Goal: Task Accomplishment & Management: Use online tool/utility

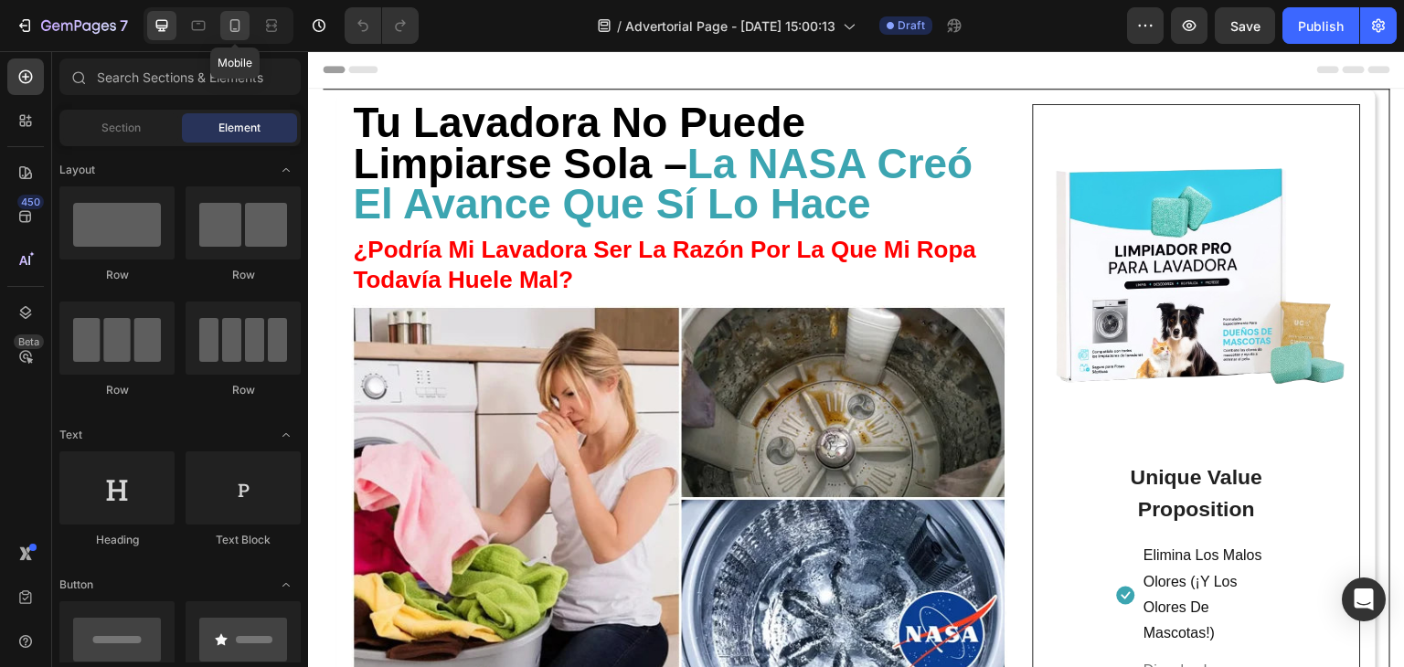
click at [234, 33] on icon at bounding box center [235, 25] width 18 height 18
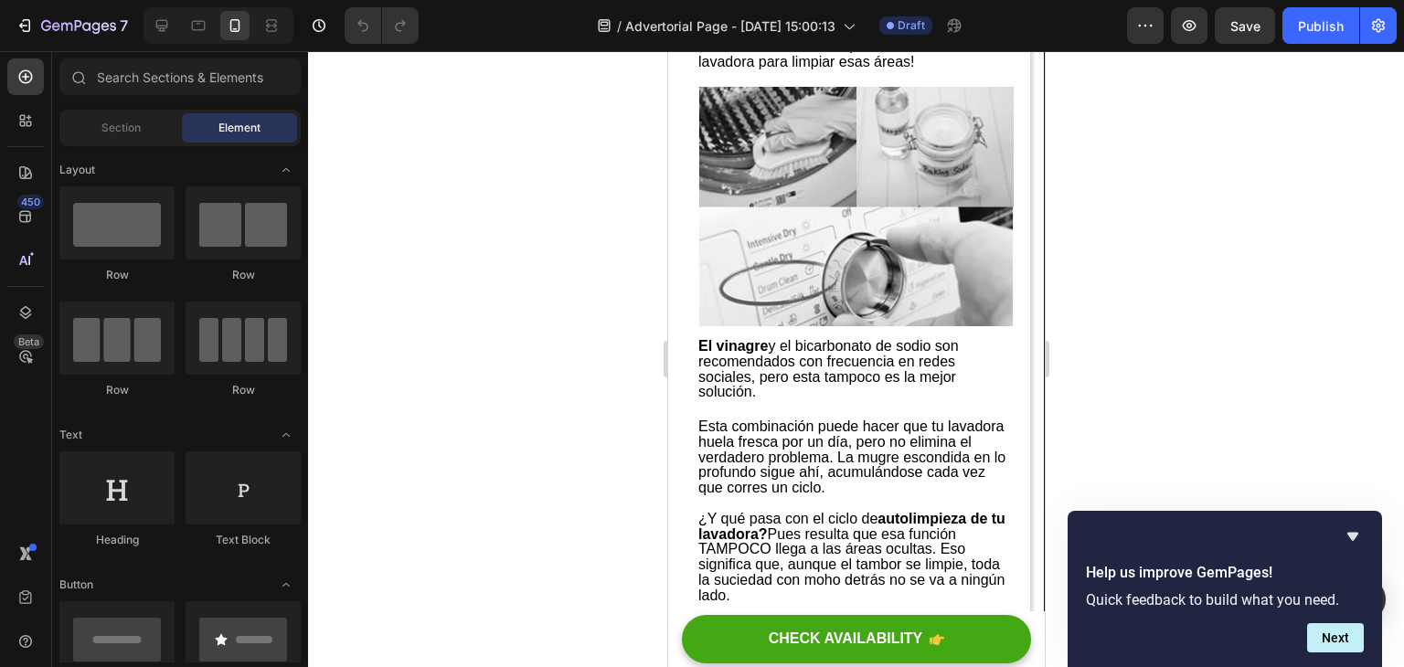
scroll to position [1745, 0]
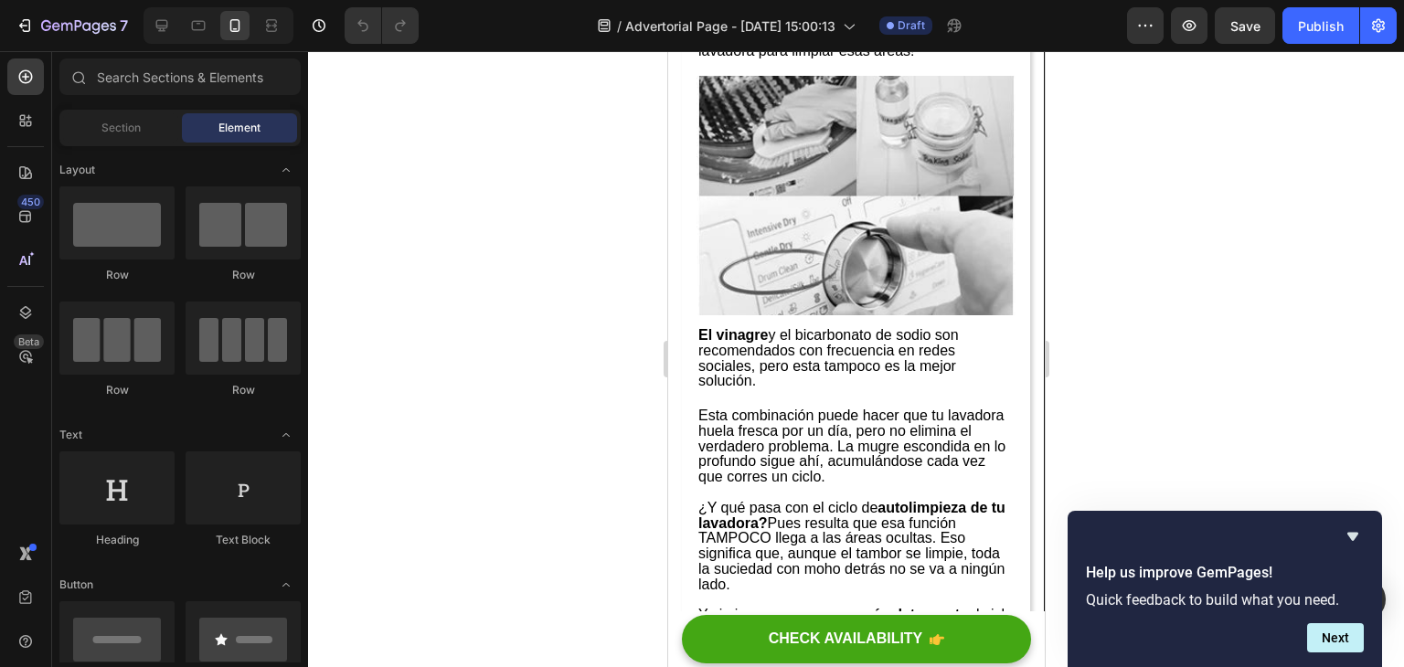
drag, startPoint x: 1041, startPoint y: 100, endPoint x: 1713, endPoint y: 280, distance: 696.6
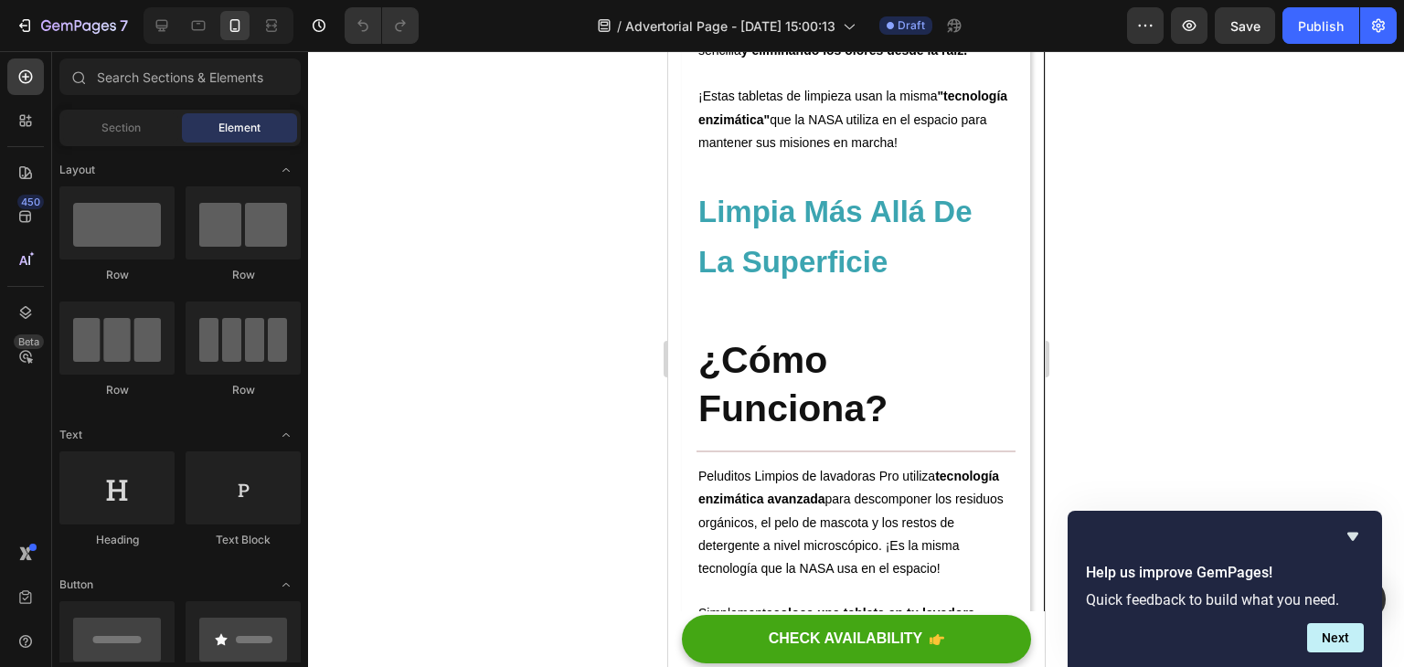
scroll to position [2903, 0]
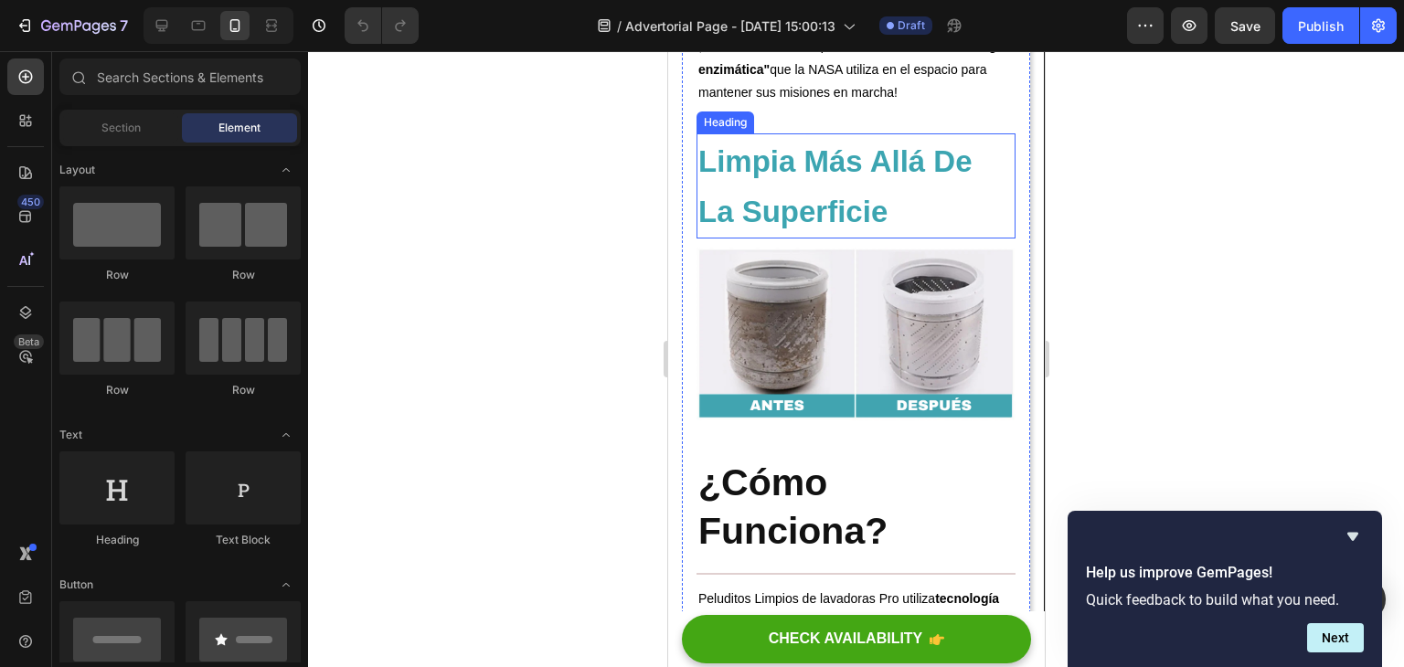
click at [901, 233] on h2 "Limpia Más Allá De La Superficie" at bounding box center [855, 185] width 319 height 105
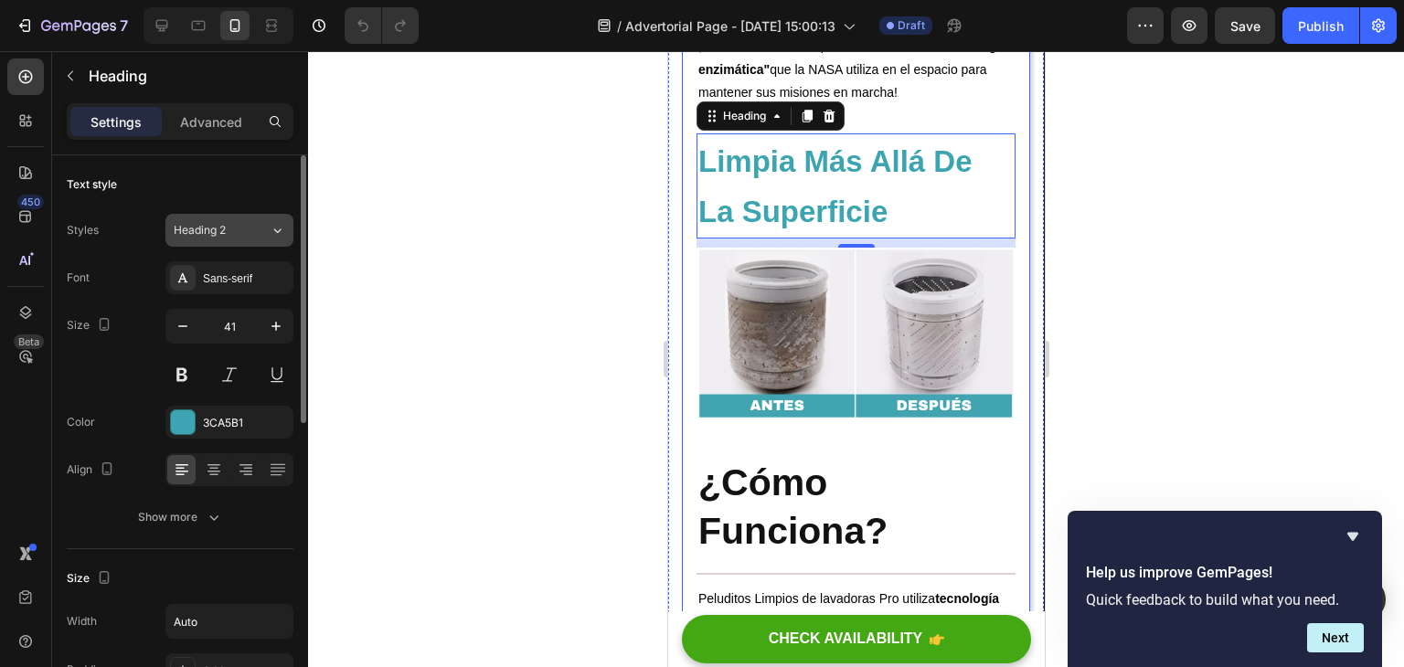
click at [276, 225] on icon at bounding box center [278, 230] width 16 height 18
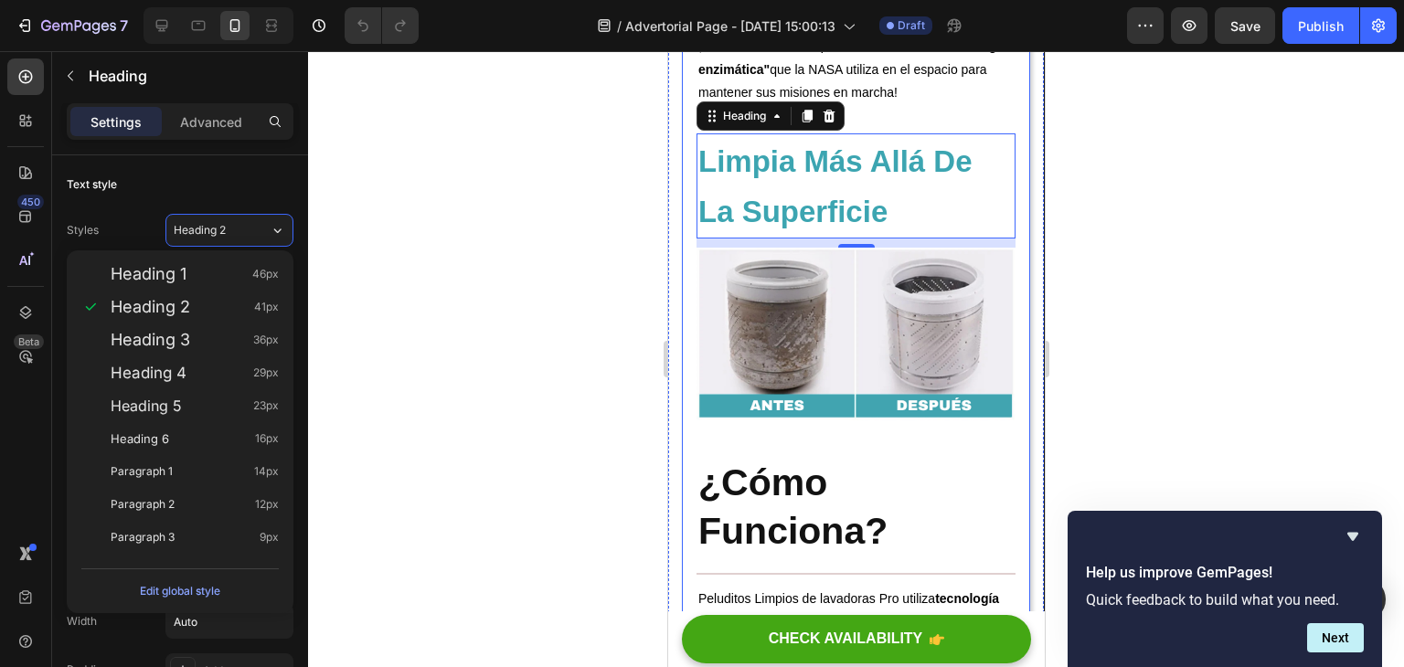
click at [355, 267] on div at bounding box center [856, 359] width 1096 height 616
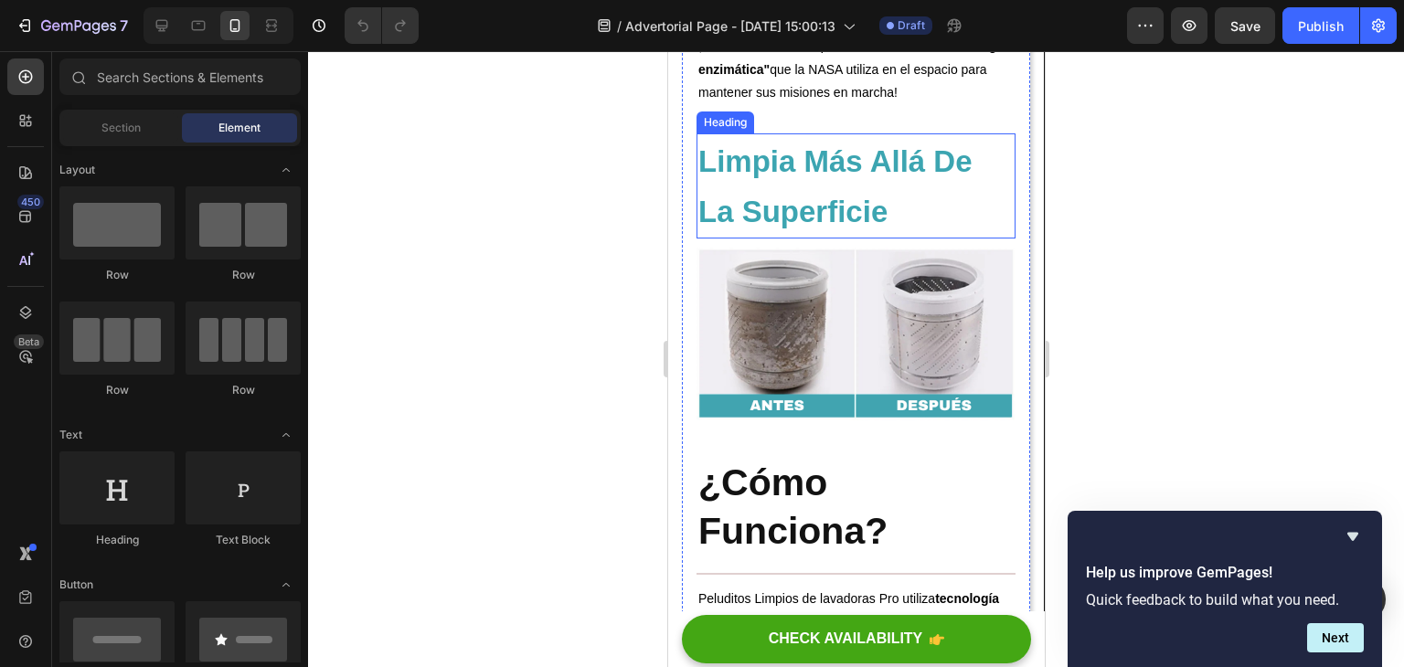
click at [753, 213] on strong "Limpia Más Allá De La Superficie" at bounding box center [835, 186] width 274 height 84
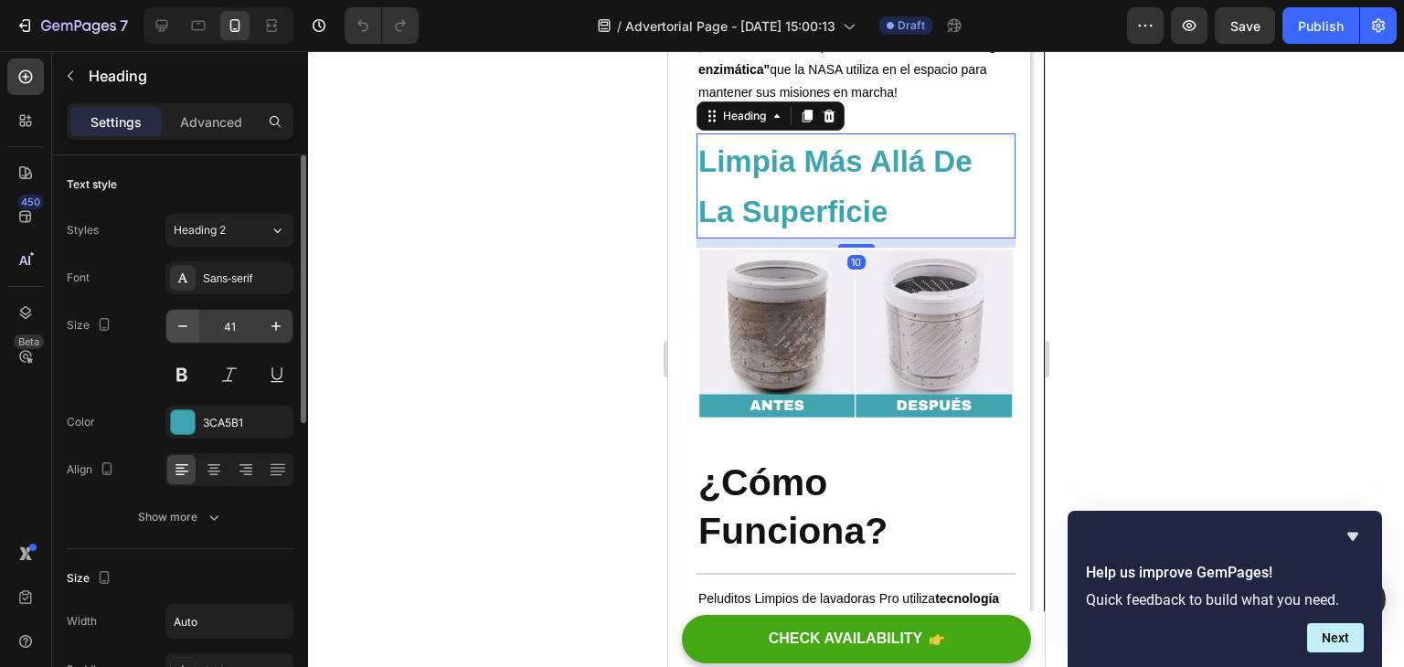
click at [184, 326] on icon "button" at bounding box center [183, 326] width 18 height 18
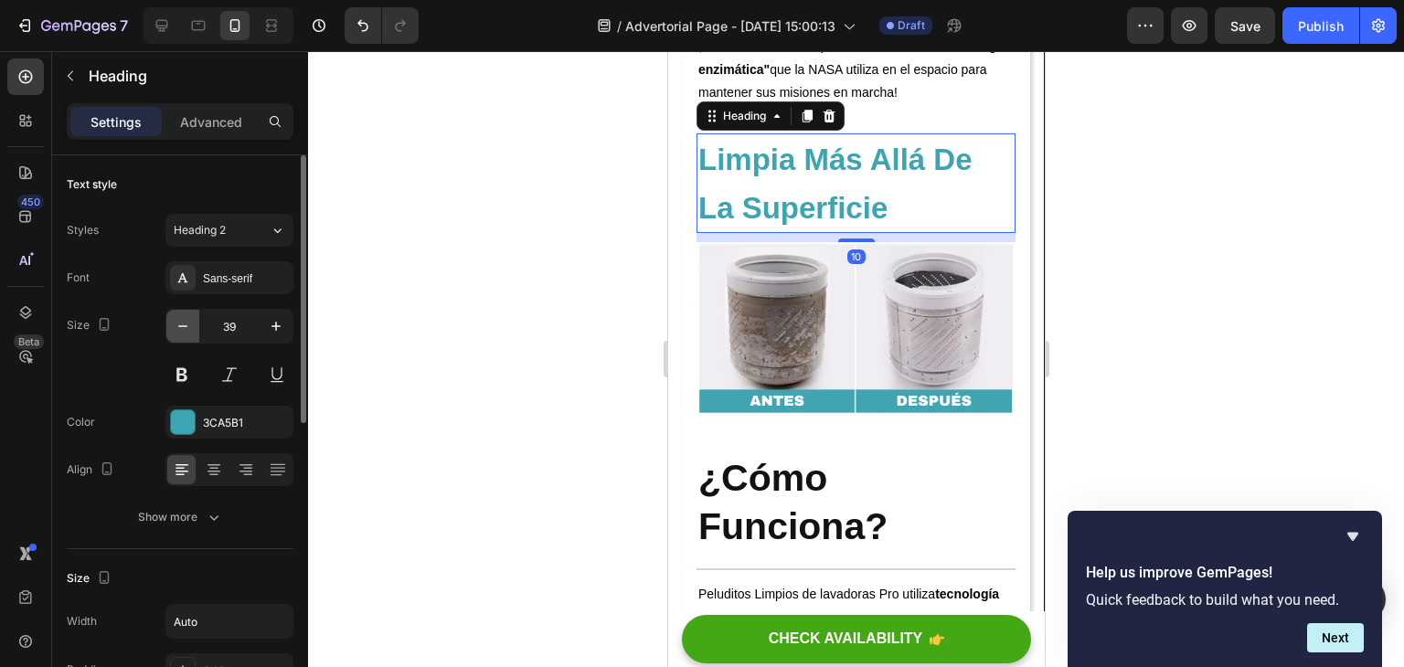
click at [184, 326] on icon "button" at bounding box center [183, 326] width 18 height 18
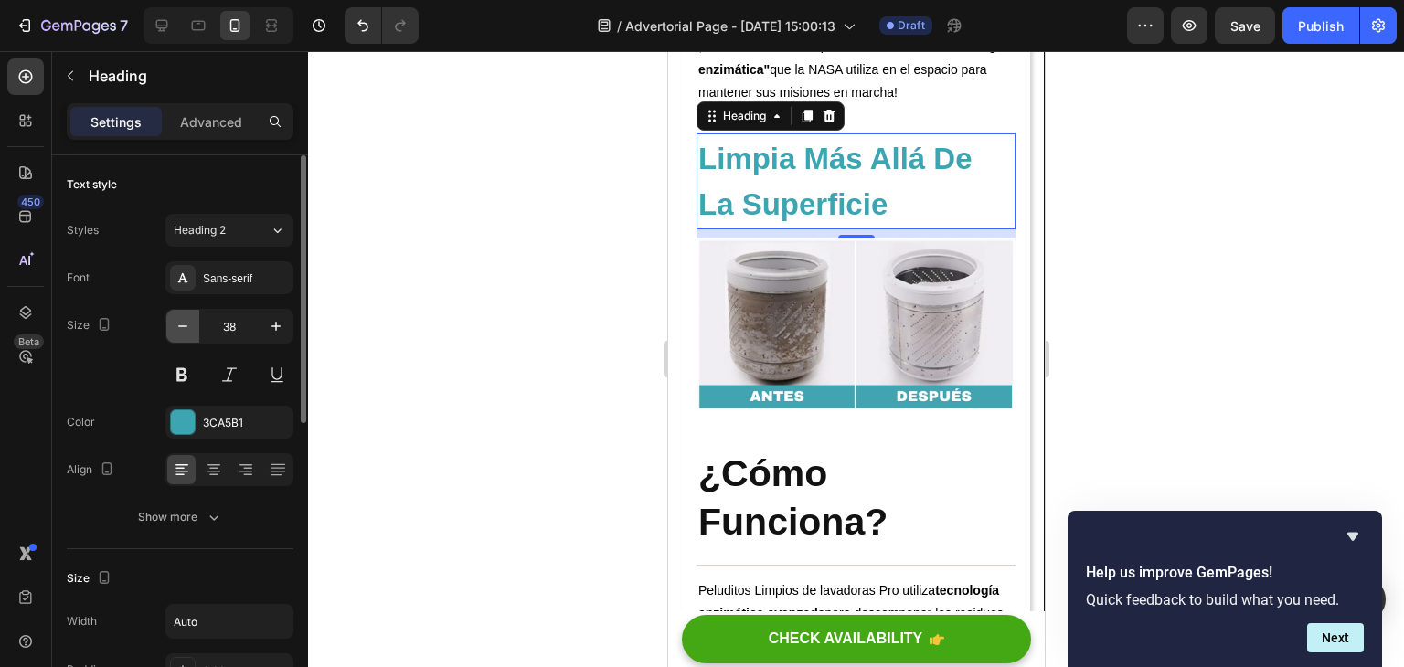
click at [187, 325] on icon "button" at bounding box center [183, 326] width 18 height 18
click at [187, 323] on icon "button" at bounding box center [183, 326] width 18 height 18
click at [188, 321] on icon "button" at bounding box center [183, 326] width 18 height 18
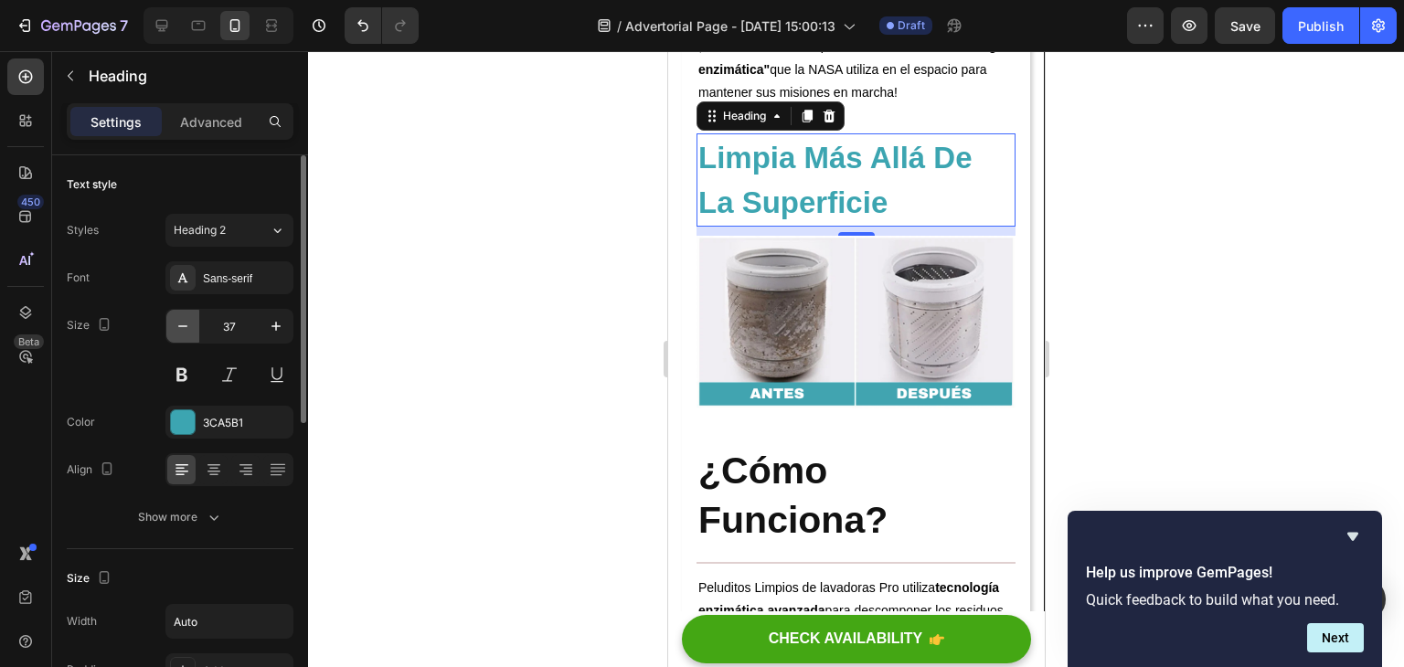
click at [190, 319] on icon "button" at bounding box center [183, 326] width 18 height 18
click at [191, 318] on icon "button" at bounding box center [183, 326] width 18 height 18
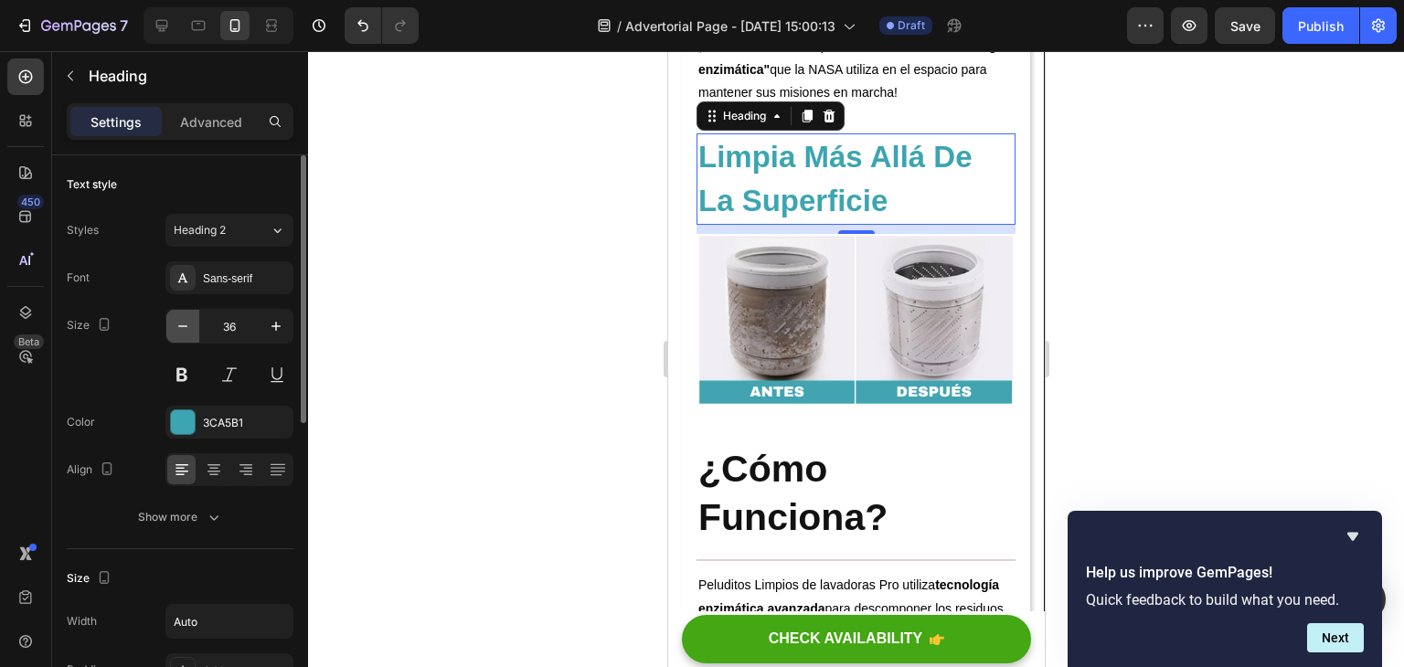
click at [191, 317] on icon "button" at bounding box center [183, 326] width 18 height 18
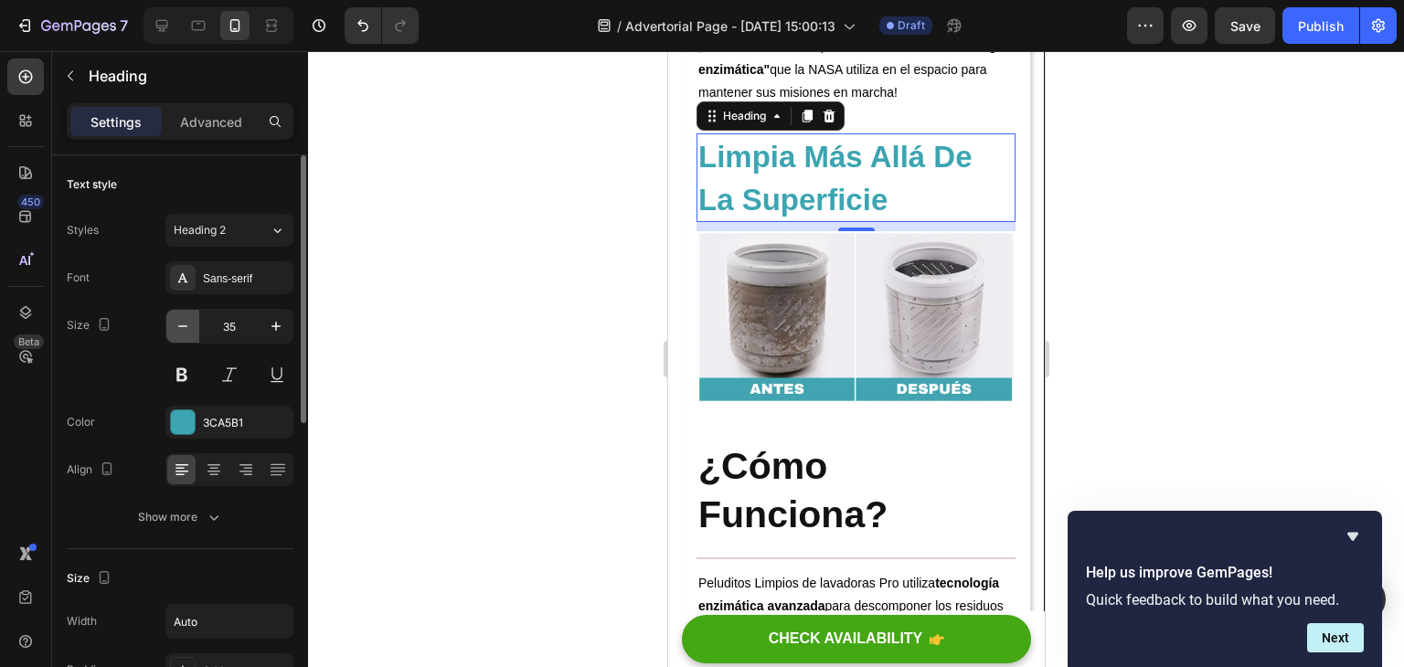
click at [191, 317] on icon "button" at bounding box center [183, 326] width 18 height 18
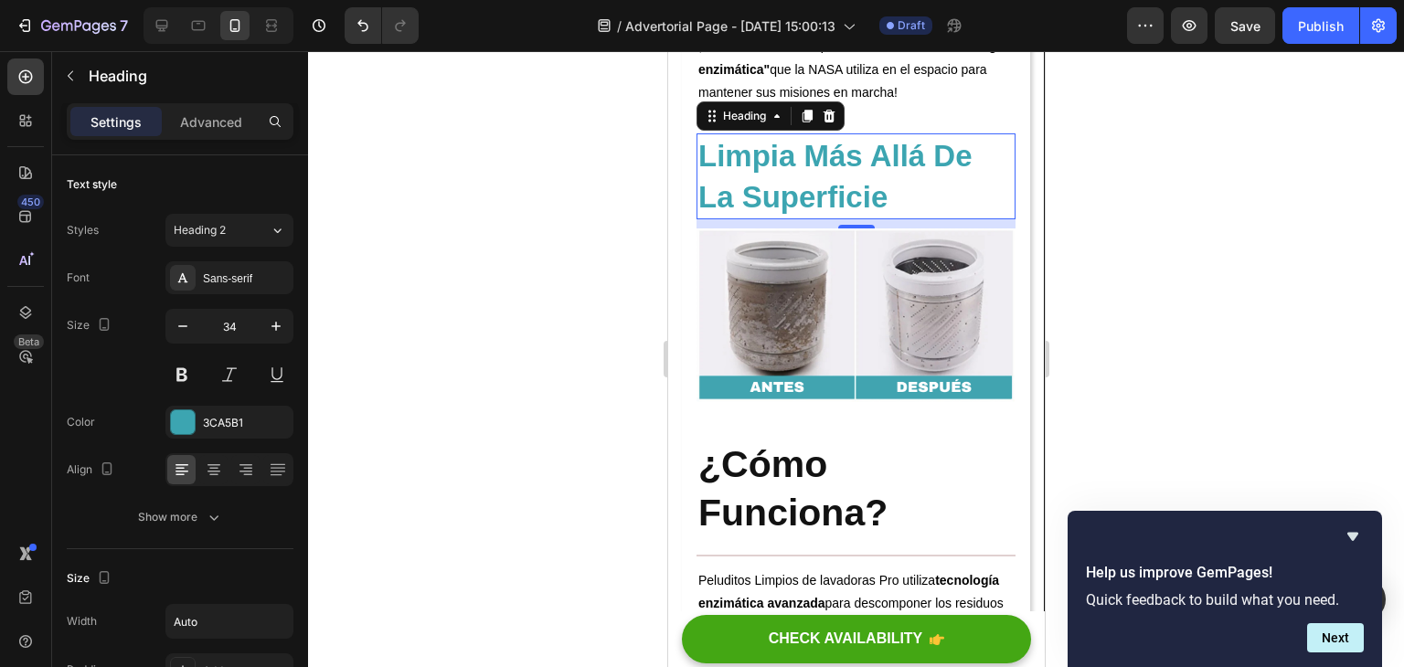
type input "33"
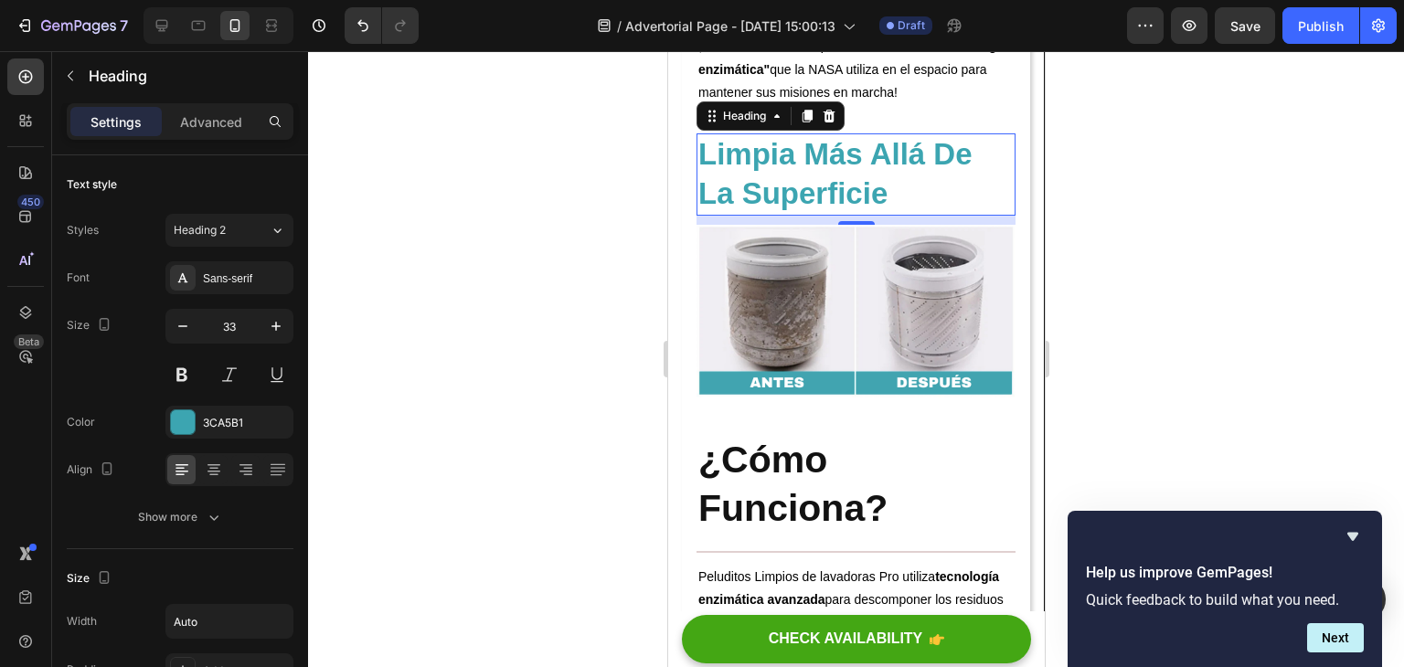
click at [1136, 225] on div at bounding box center [856, 359] width 1096 height 616
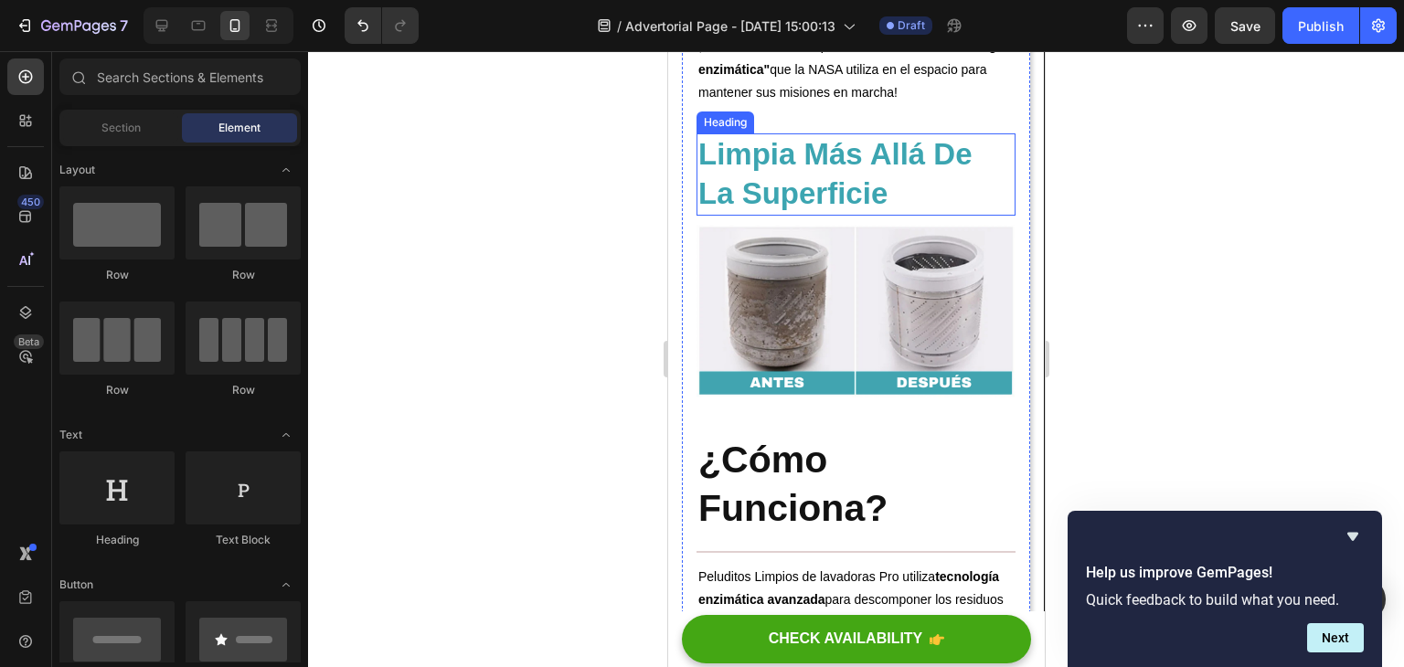
click at [926, 214] on p "⁠⁠⁠⁠⁠⁠⁠ Limpia Más Allá De La Superficie" at bounding box center [855, 174] width 315 height 79
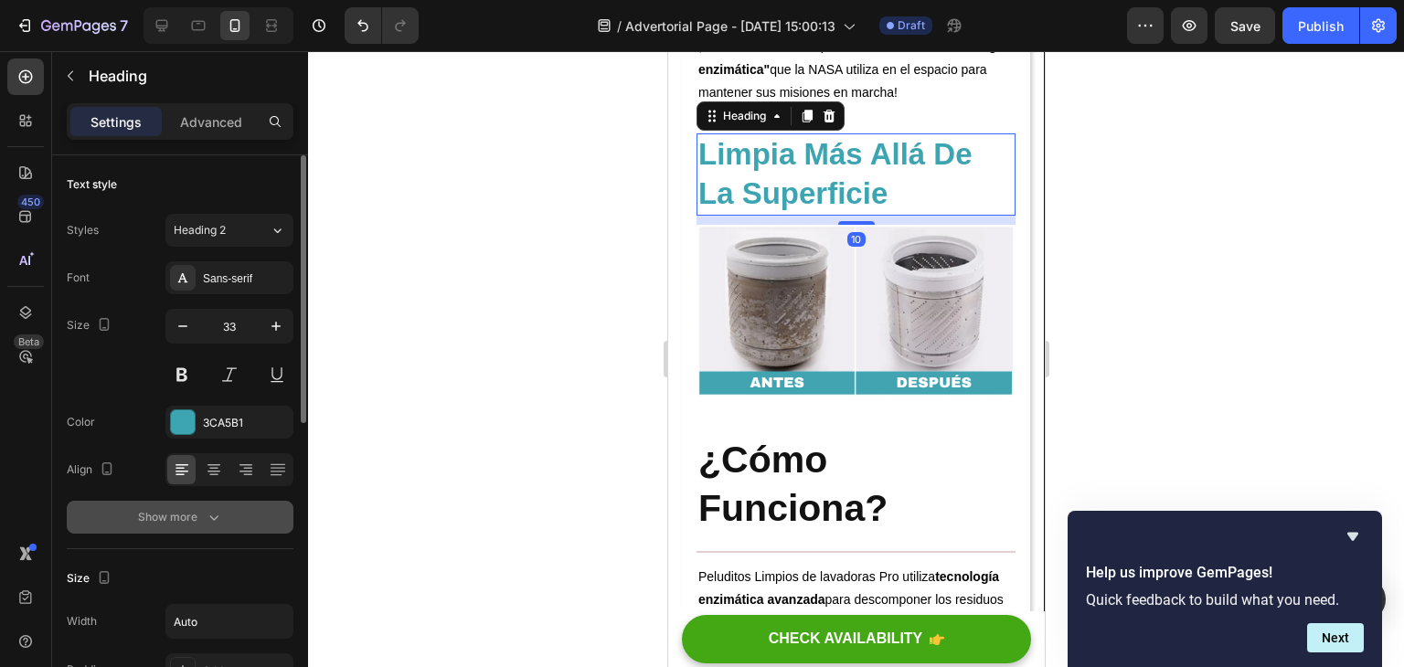
click at [200, 526] on button "Show more" at bounding box center [180, 517] width 227 height 33
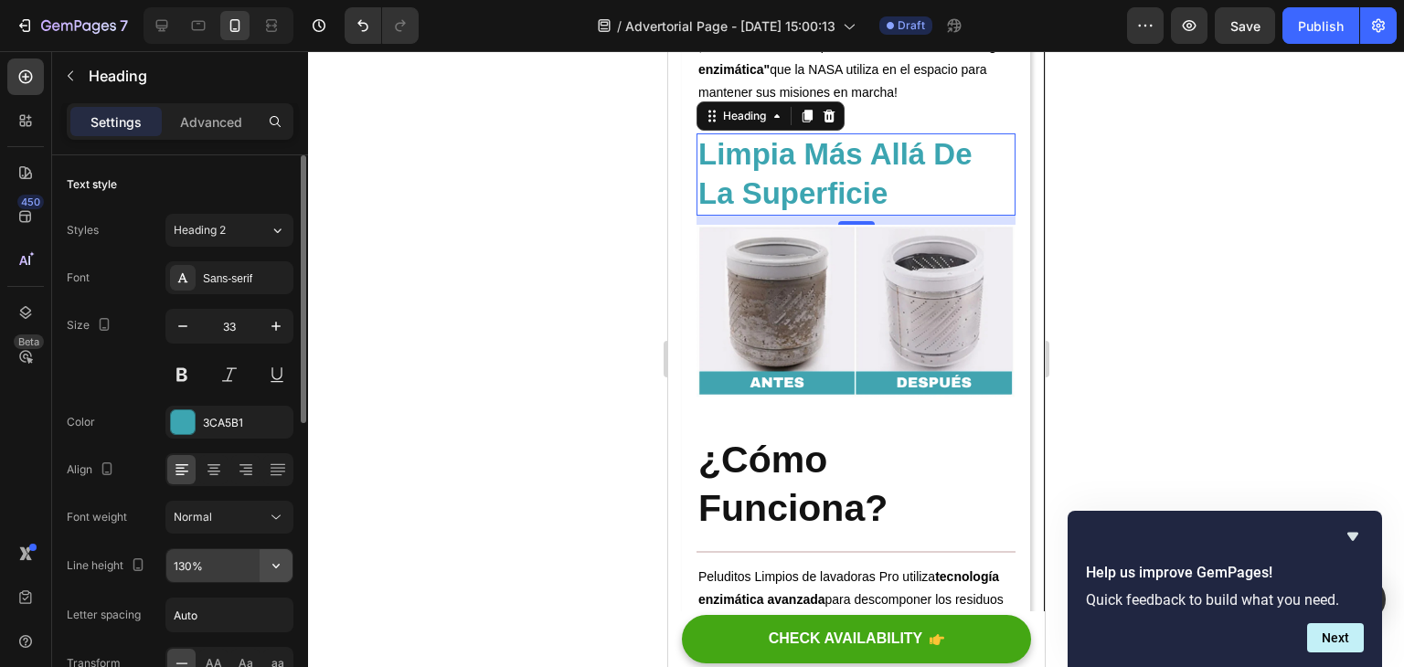
click at [269, 562] on icon "button" at bounding box center [276, 566] width 18 height 18
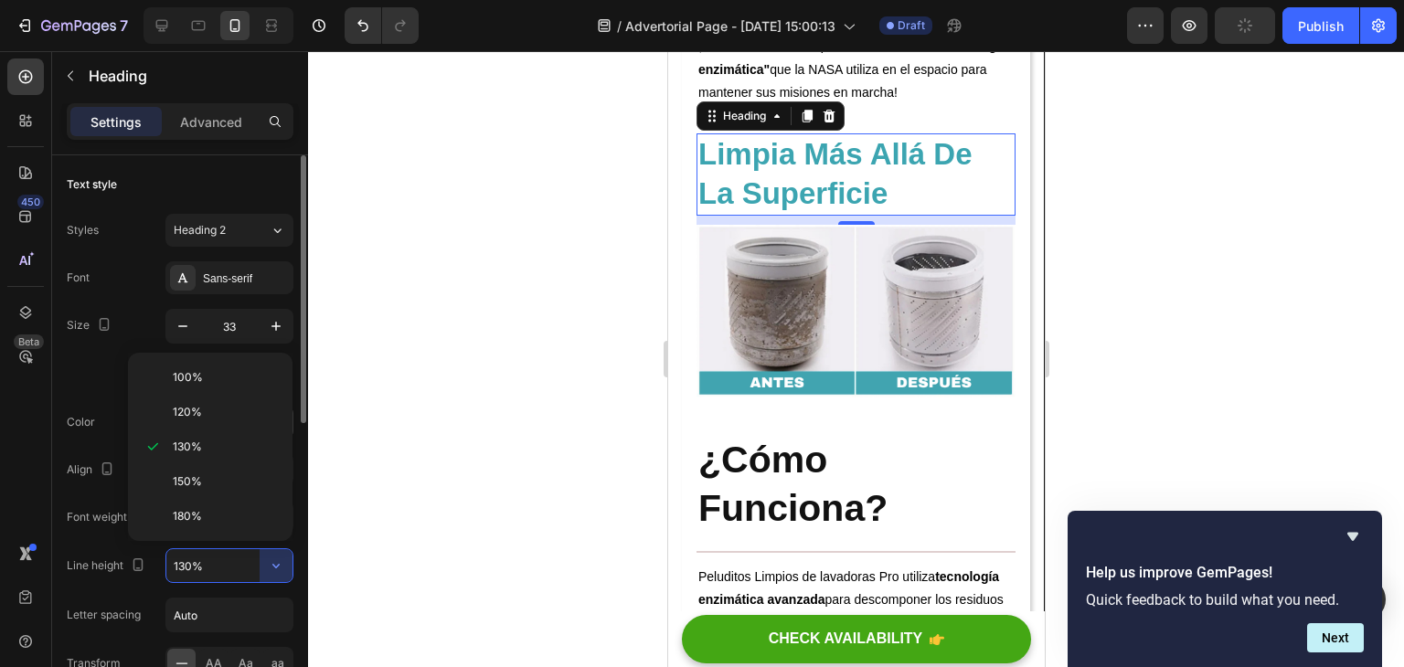
click at [199, 418] on span "120%" at bounding box center [187, 412] width 29 height 16
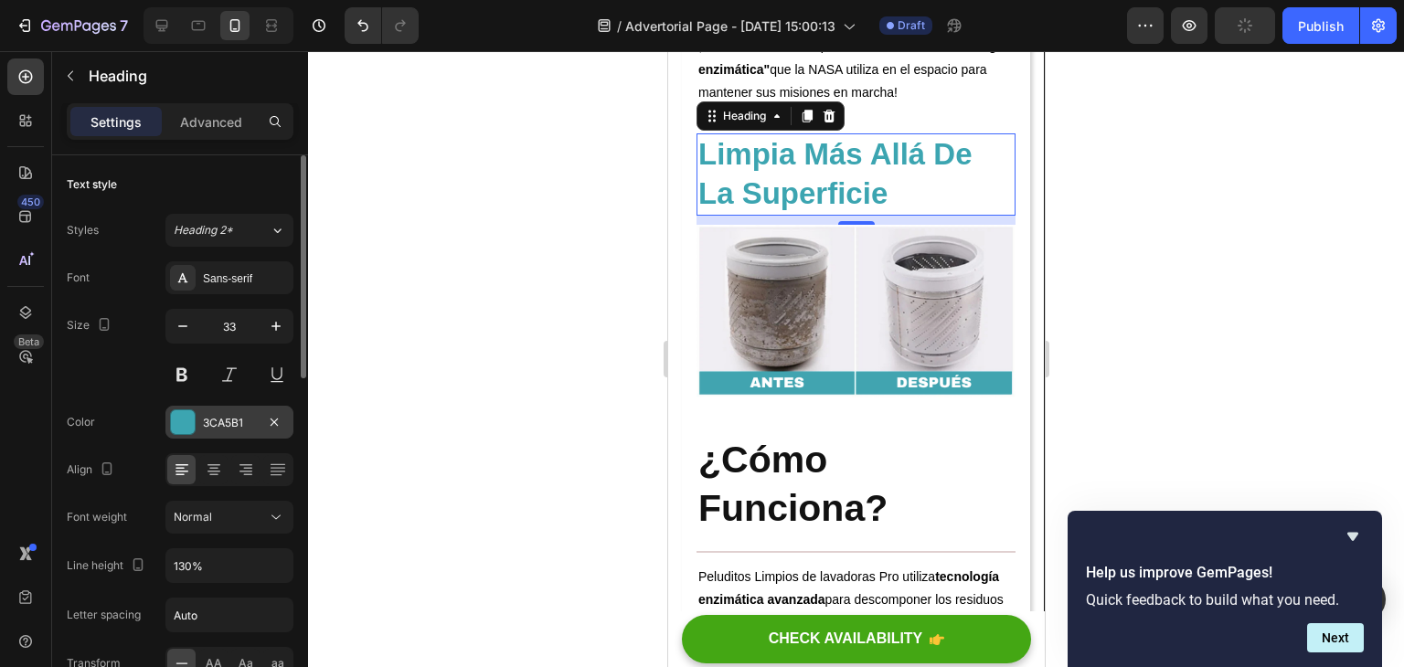
type input "120%"
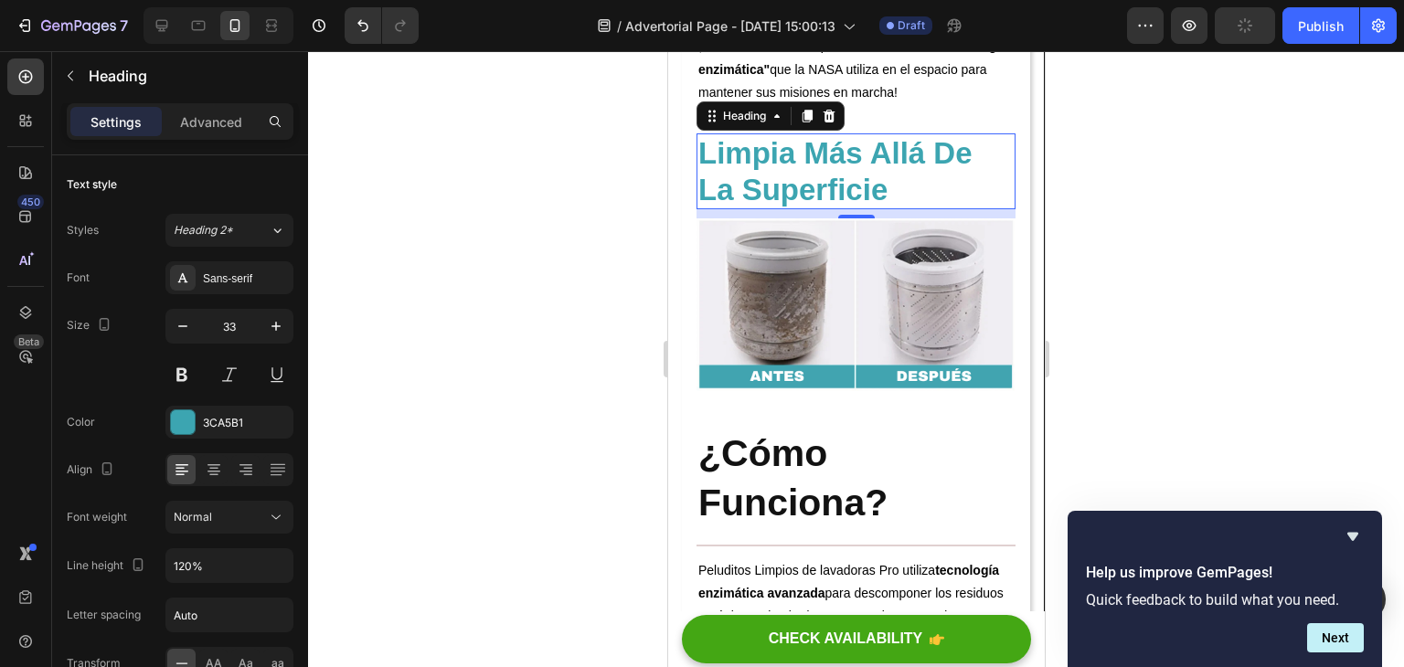
click at [1170, 250] on div at bounding box center [856, 359] width 1096 height 616
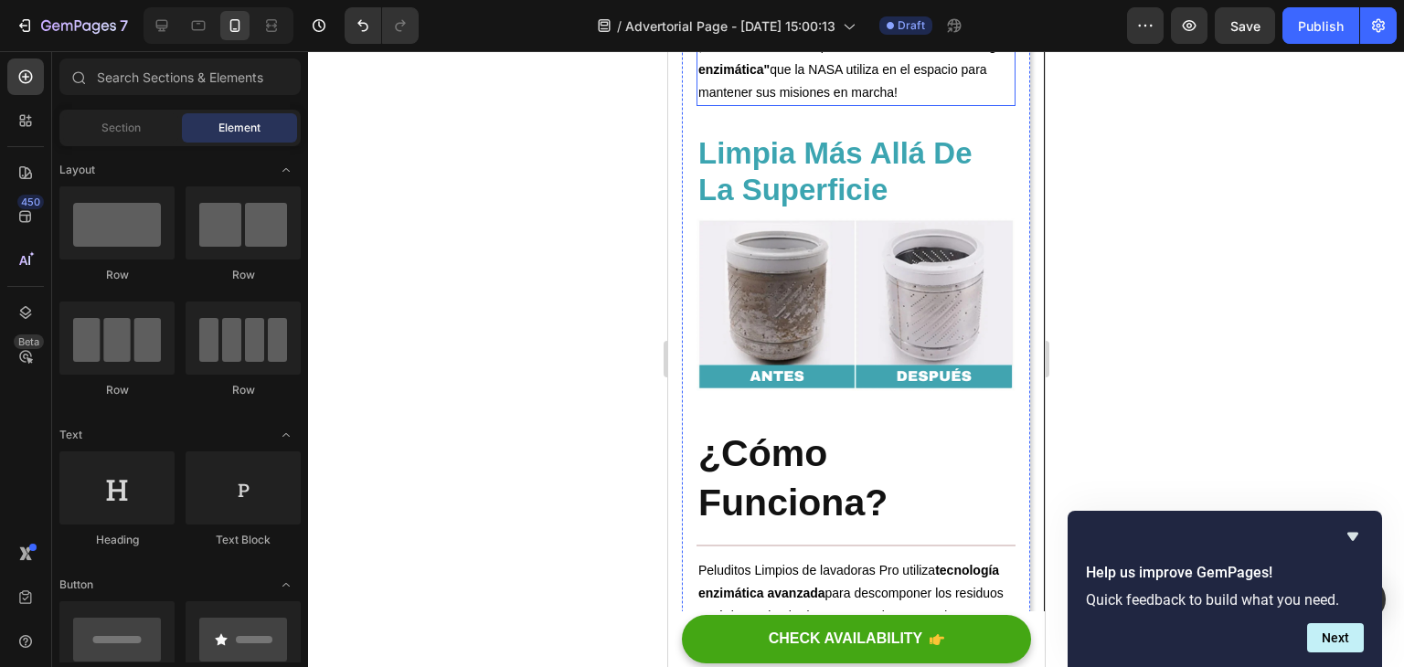
click at [846, 99] on span "¡Estas tabletas de limpieza usan la misma "tecnología enzimática" que la NASA u…" at bounding box center [852, 68] width 309 height 60
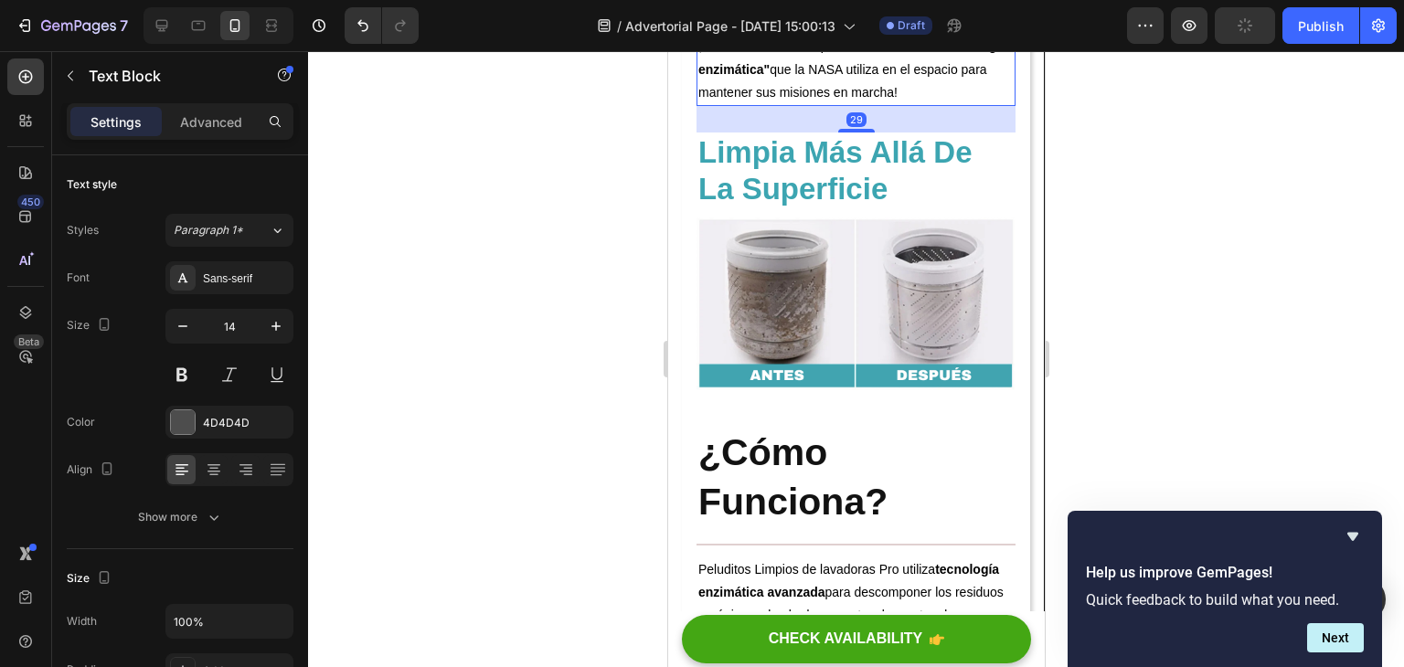
click at [859, 133] on div at bounding box center [856, 131] width 37 height 4
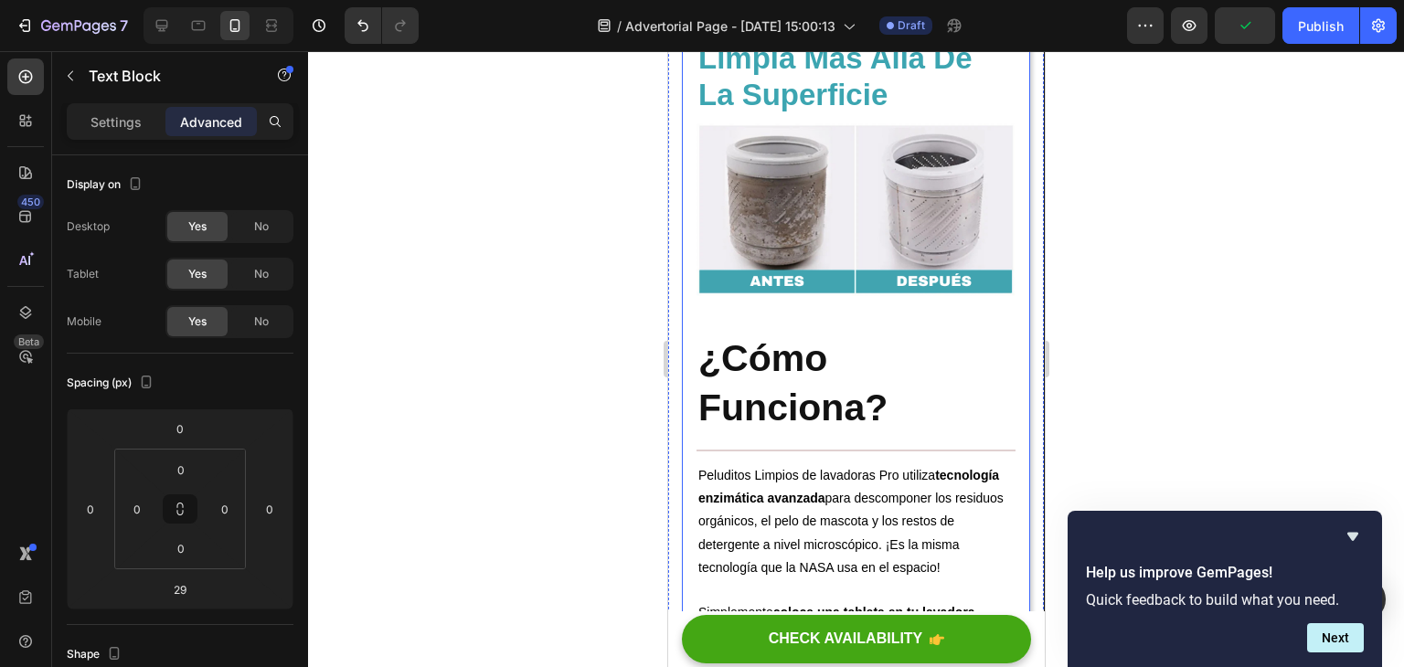
scroll to position [2994, 0]
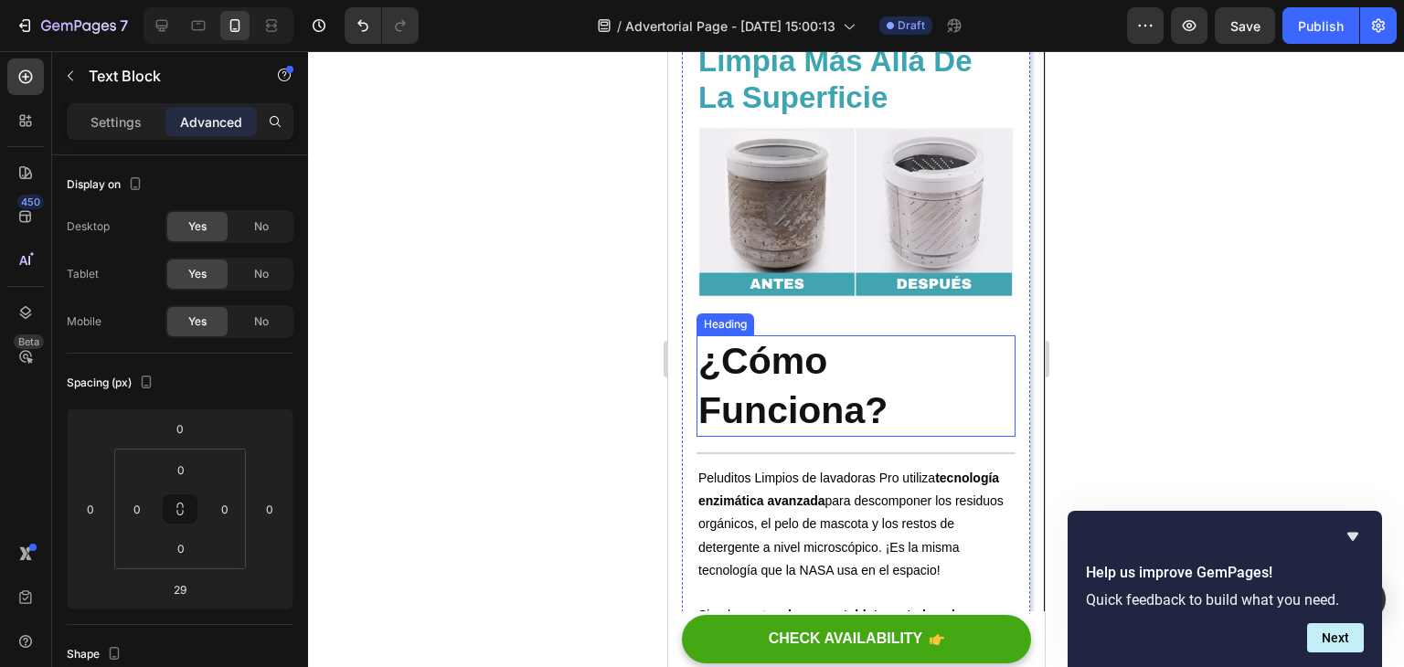
click at [798, 423] on strong "¿Cómo Funciona?" at bounding box center [792, 385] width 189 height 91
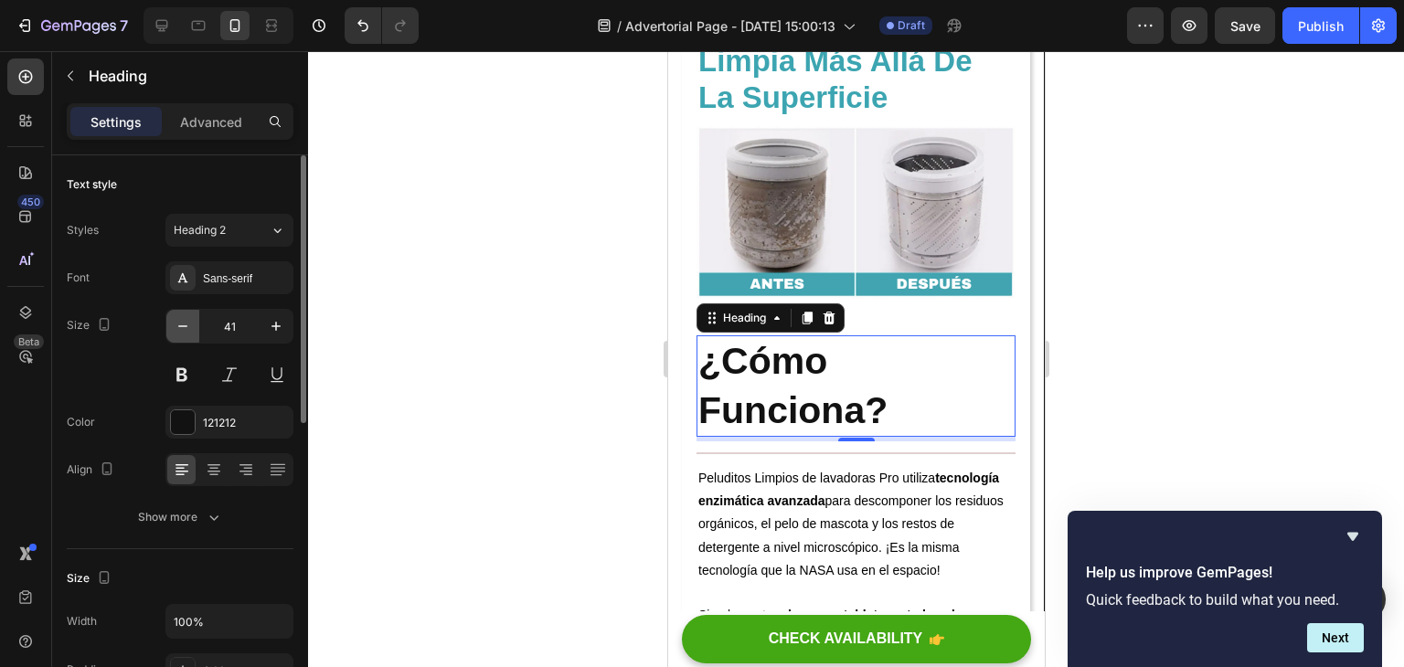
click at [187, 330] on icon "button" at bounding box center [183, 326] width 18 height 18
click at [188, 331] on icon "button" at bounding box center [183, 326] width 18 height 18
click at [187, 327] on icon "button" at bounding box center [183, 326] width 18 height 18
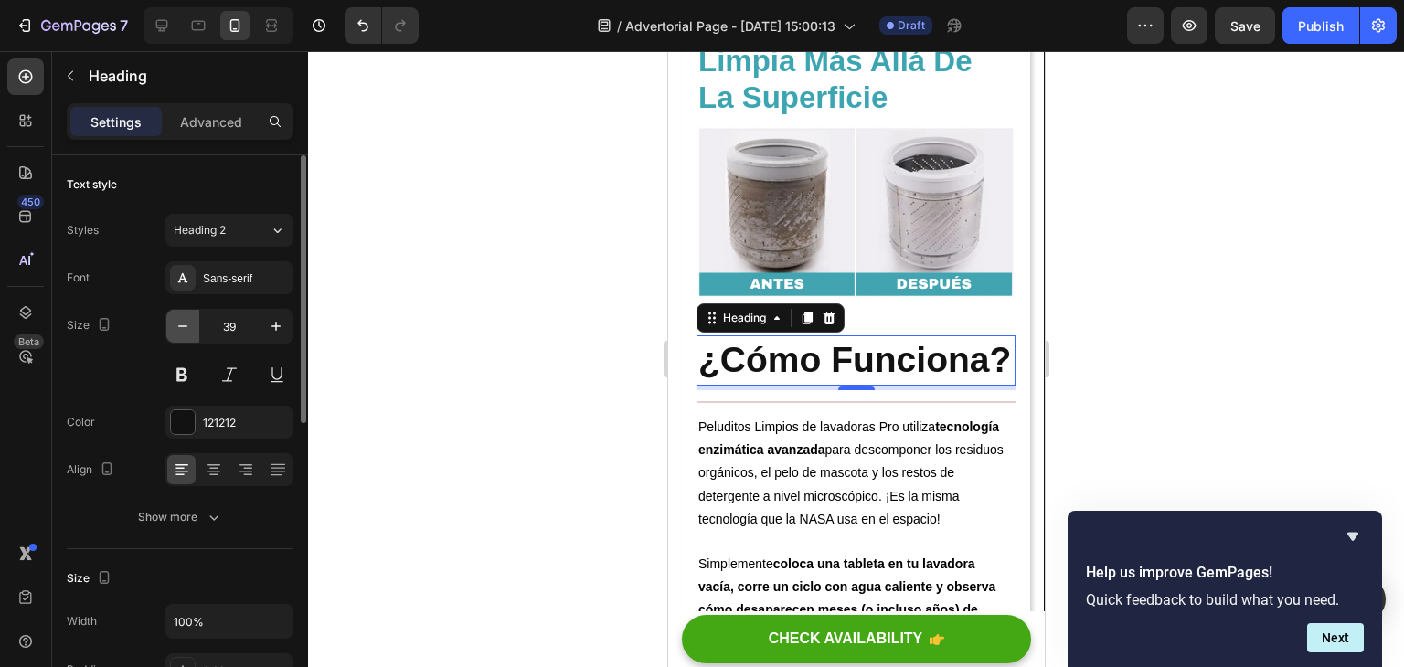
click at [187, 327] on icon "button" at bounding box center [183, 326] width 18 height 18
click at [187, 326] on icon "button" at bounding box center [183, 326] width 18 height 18
type input "36"
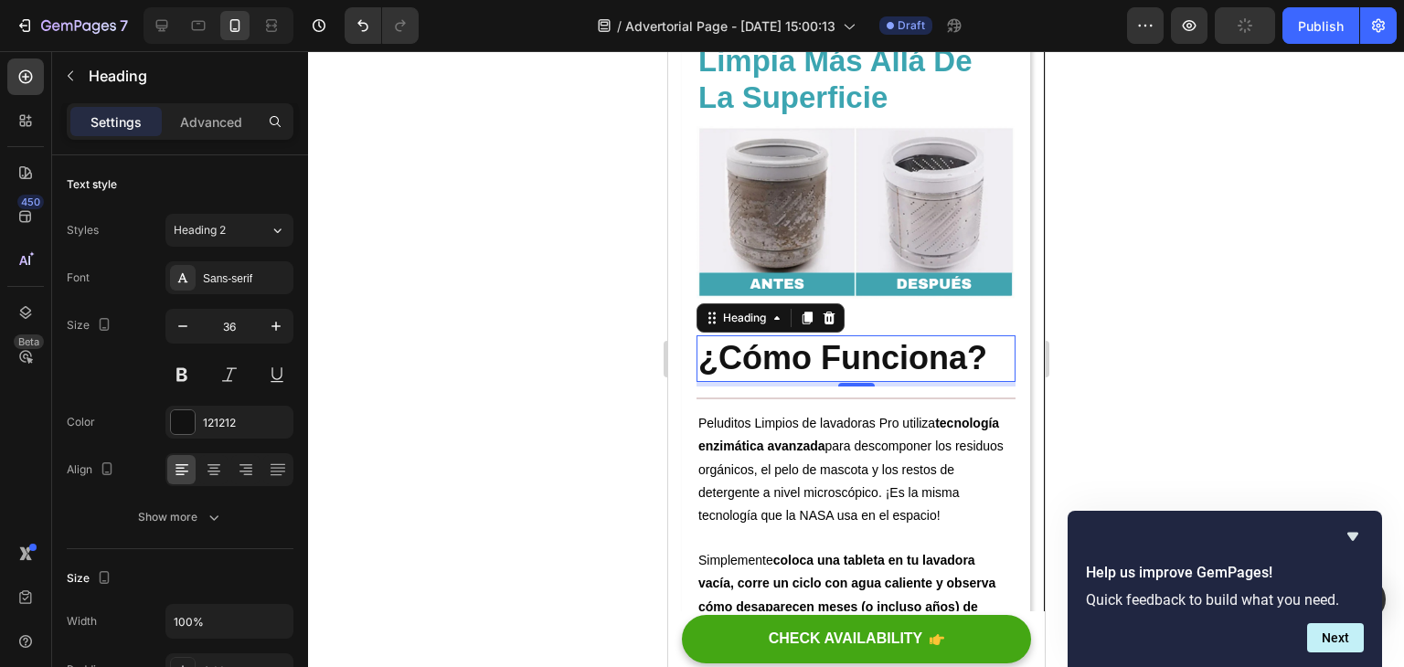
click at [1086, 367] on div at bounding box center [856, 359] width 1096 height 616
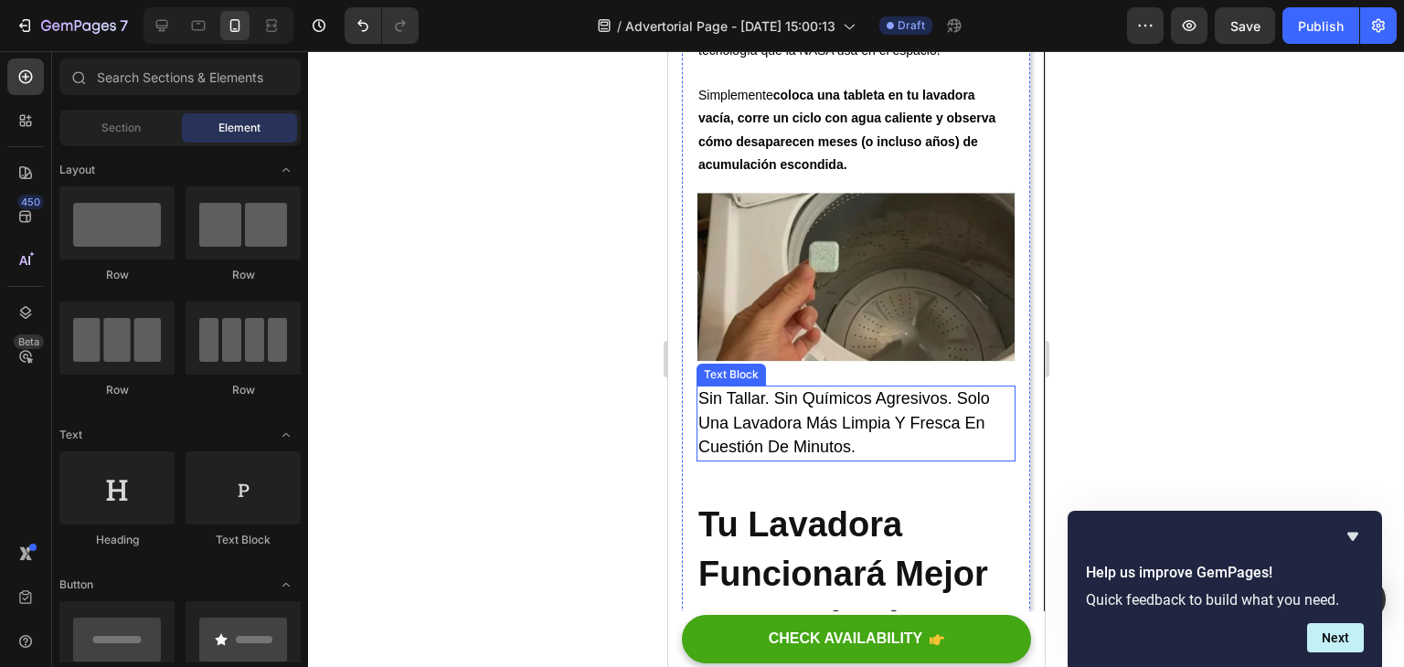
scroll to position [3360, 0]
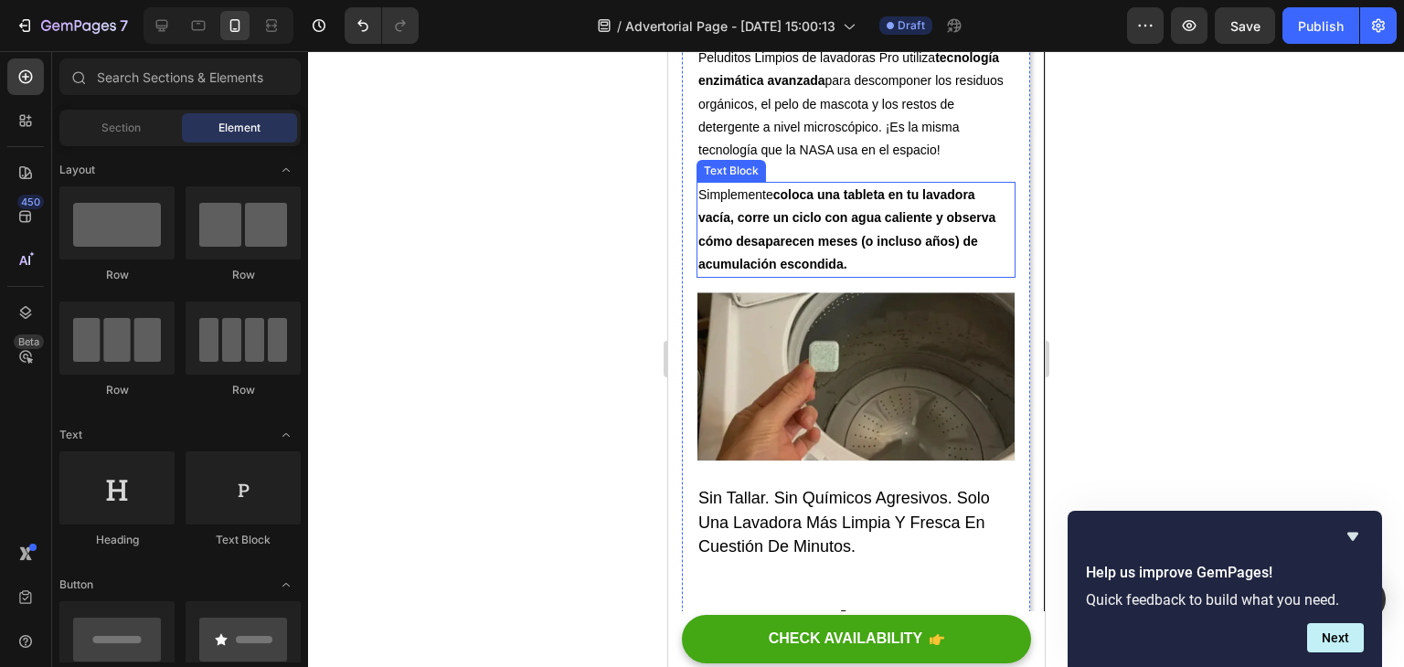
click at [809, 272] on strong "coloca una tableta en tu lavadora vacía, corre un ciclo con agua caliente y obs…" at bounding box center [846, 229] width 297 height 84
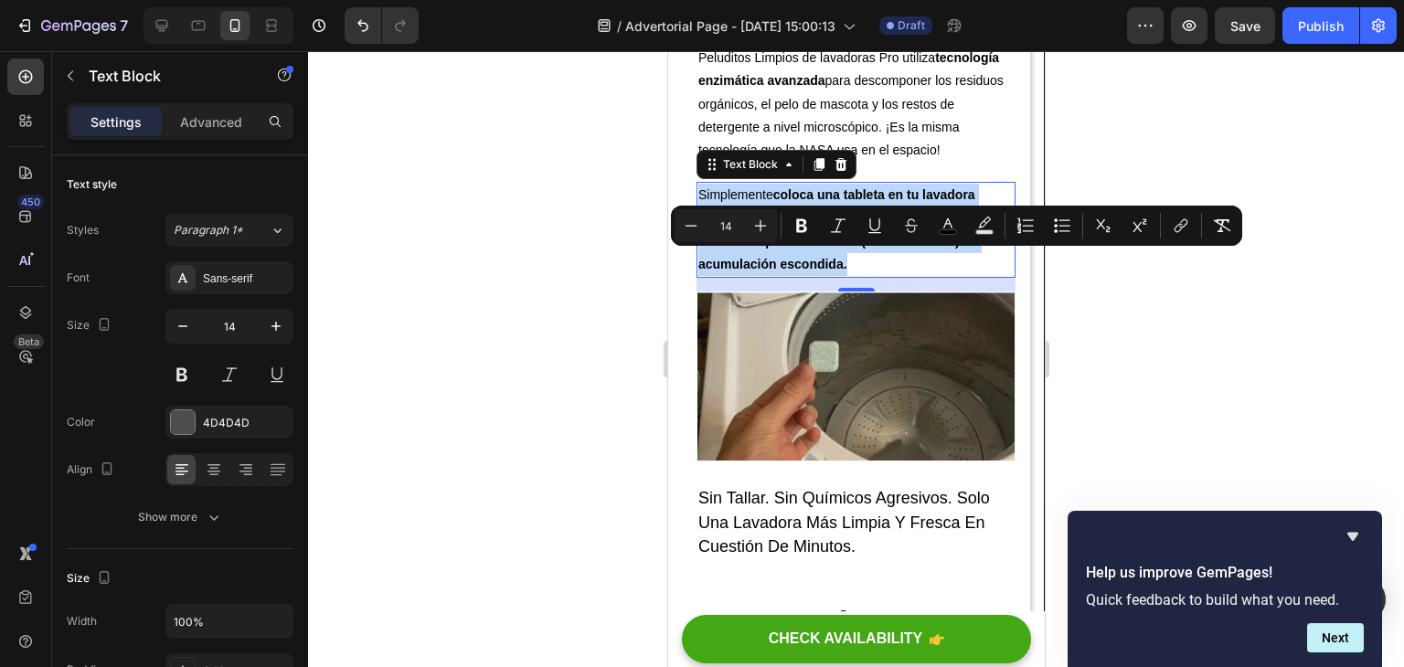
click at [699, 260] on p "Simplemente coloca una tableta en tu lavadora vacía, corre un ciclo con agua ca…" at bounding box center [855, 230] width 315 height 92
click at [757, 227] on icon "Editor contextual toolbar" at bounding box center [761, 226] width 18 height 18
type input "15"
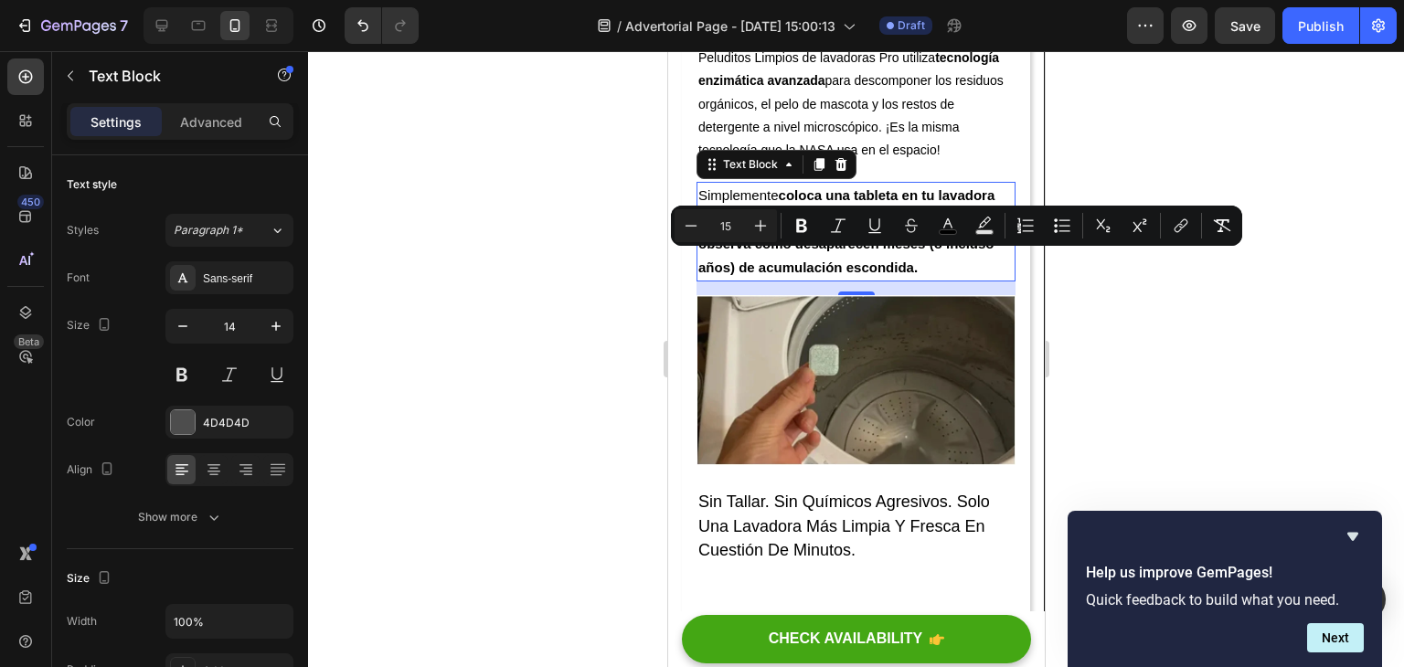
click at [926, 280] on p "Simplemente coloca una tableta en tu lavadora vacía, corre un ciclo con agua ca…" at bounding box center [855, 232] width 315 height 96
click at [963, 280] on p "Simplemente coloca una tableta en tu lavadora vacía, corre un ciclo con agua ca…" at bounding box center [855, 232] width 315 height 96
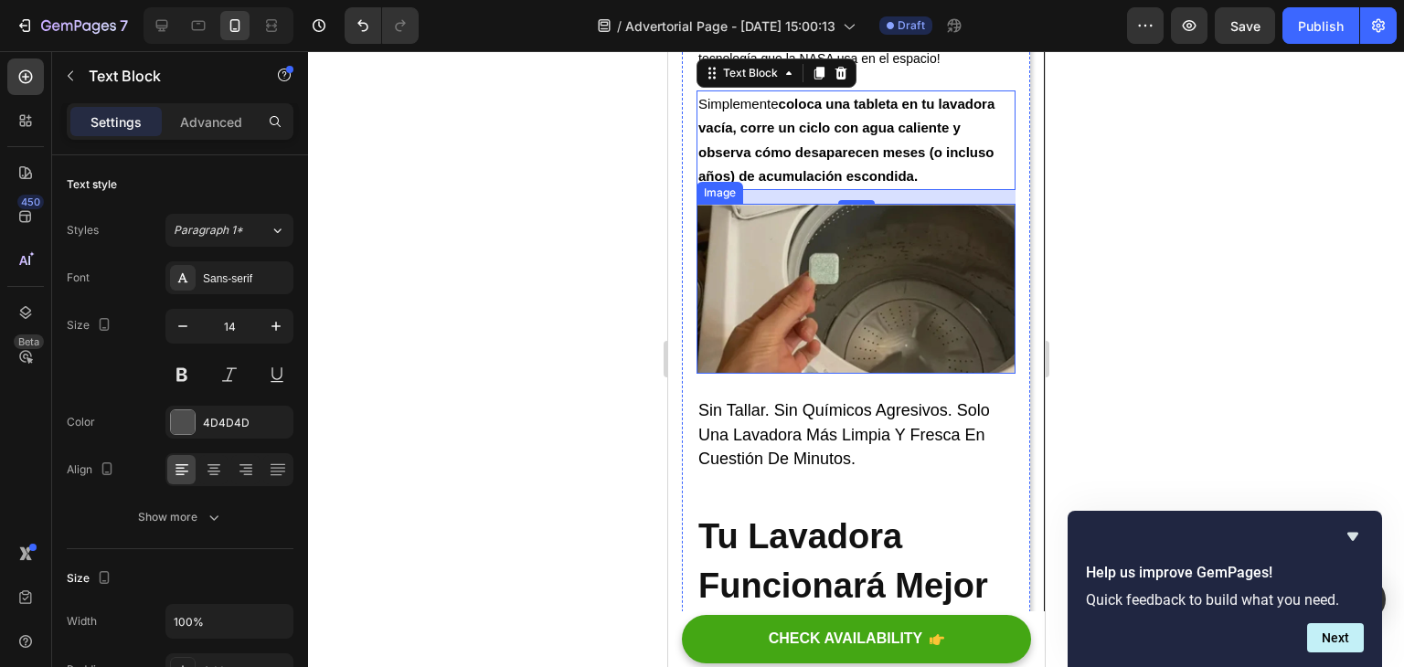
scroll to position [3269, 0]
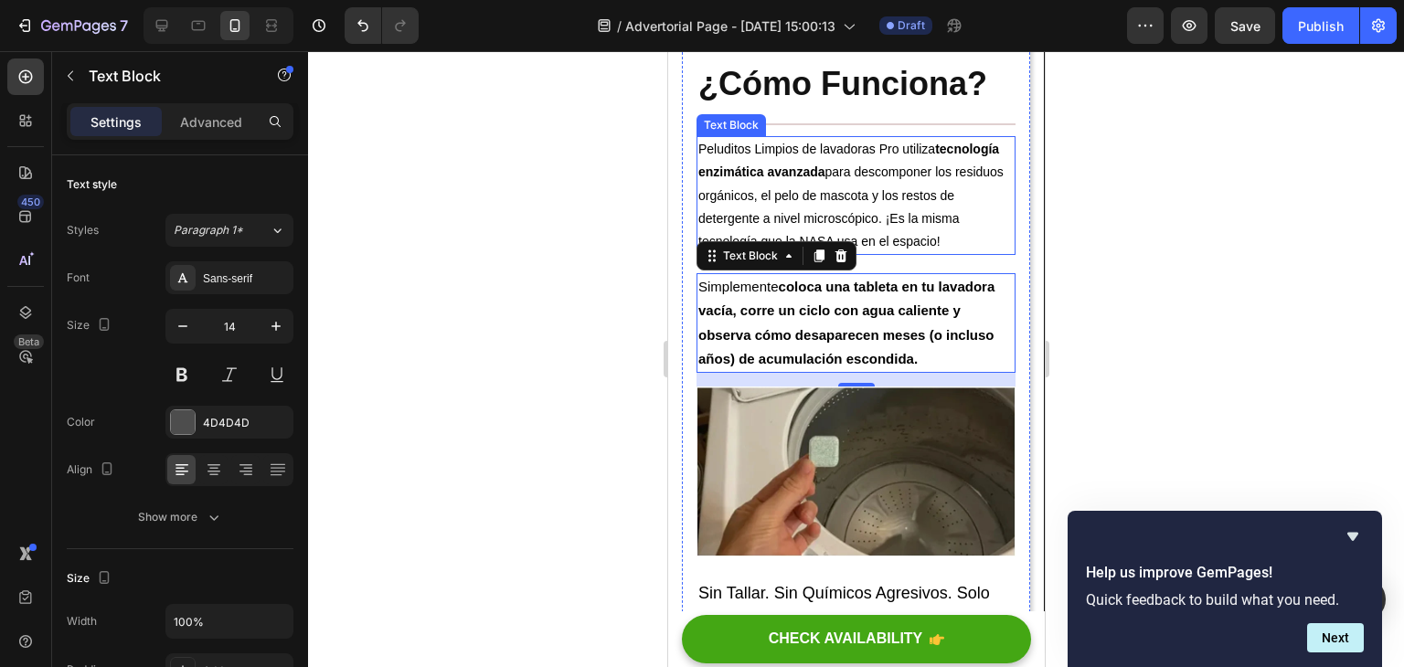
click at [884, 253] on p "Peluditos Limpios de lavadoras Pro utiliza tecnología enzimática avanzada para …" at bounding box center [855, 195] width 315 height 115
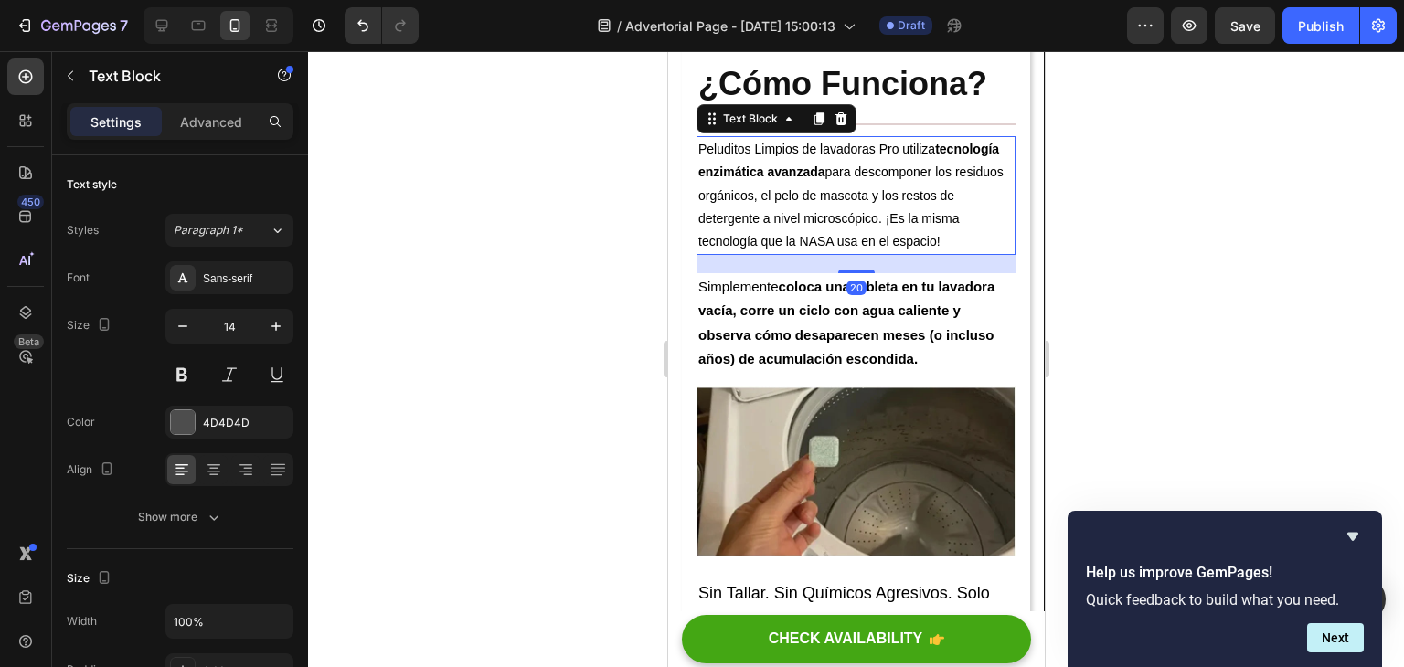
click at [822, 253] on p "Peluditos Limpios de lavadoras Pro utiliza tecnología enzimática avanzada para …" at bounding box center [855, 195] width 315 height 115
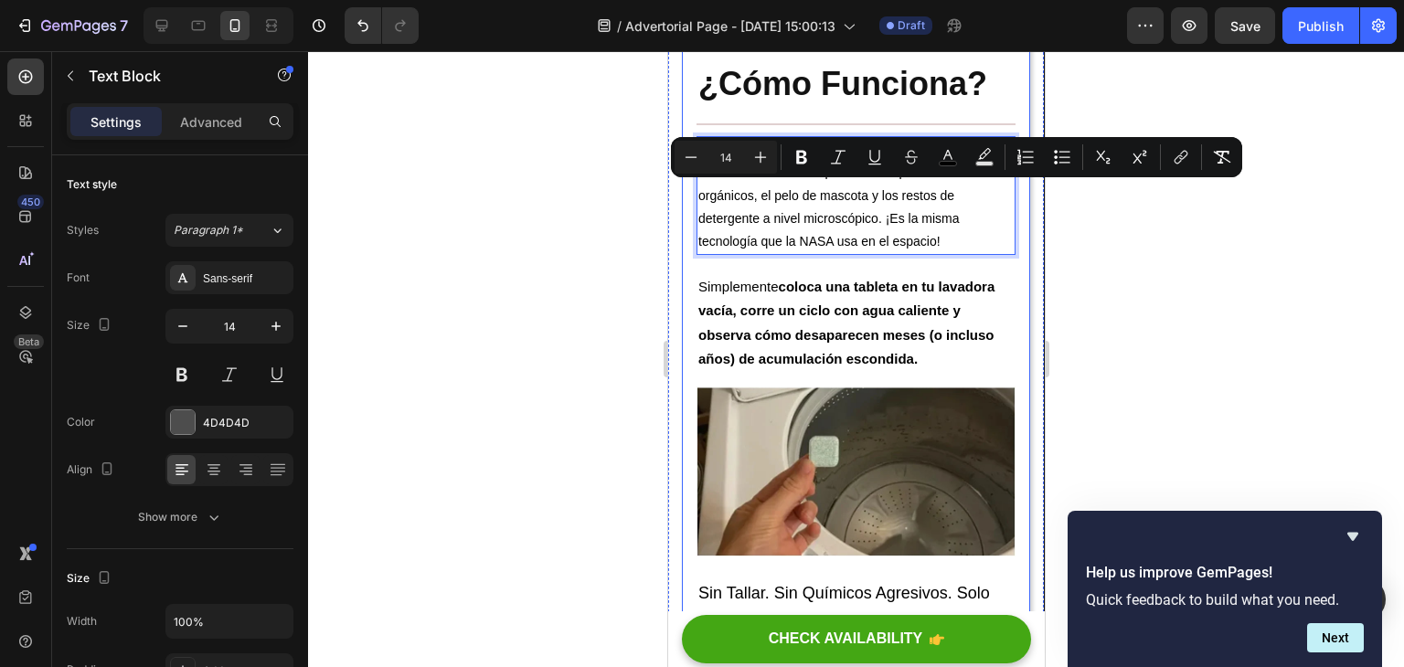
drag, startPoint x: 802, startPoint y: 306, endPoint x: 697, endPoint y: 186, distance: 160.1
click at [693, 187] on div "Tu Lavadora No Puede Limpiarse Sola – La NASA Creó El Avance Que Sí Lo Hace Hea…" at bounding box center [855, 216] width 348 height 6790
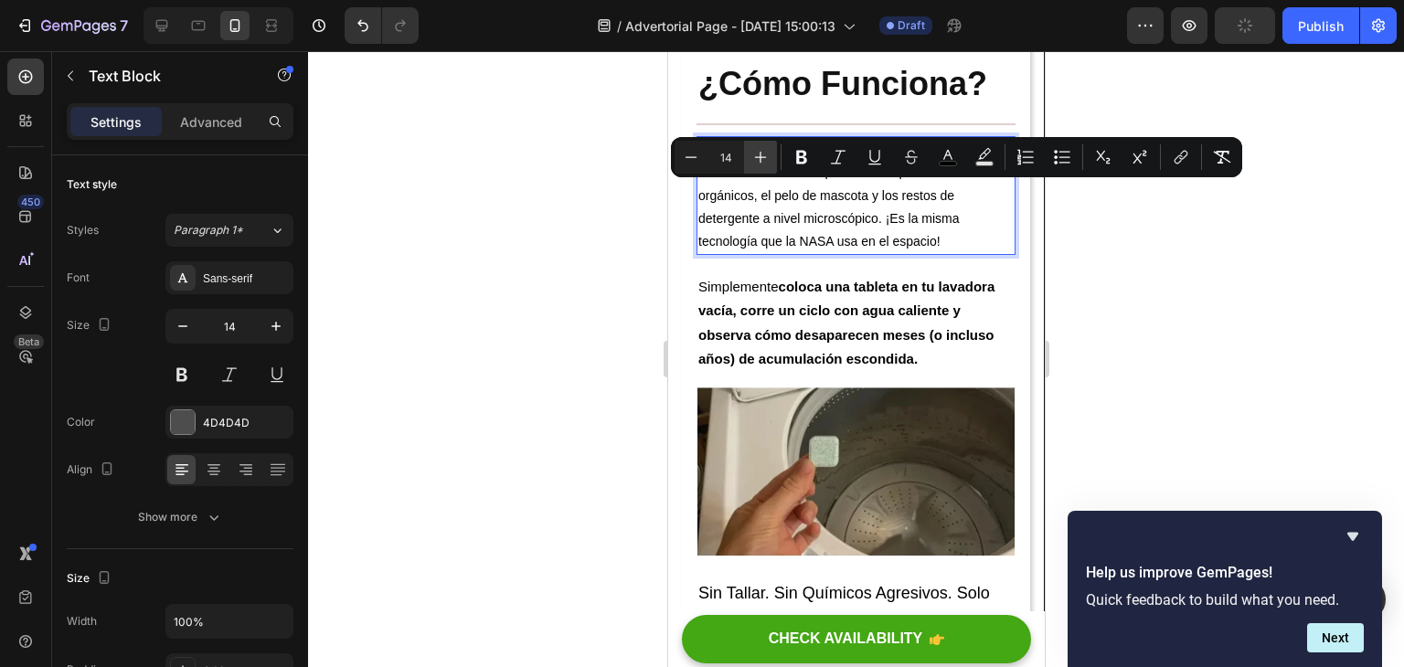
click at [761, 150] on icon "Editor contextual toolbar" at bounding box center [761, 157] width 18 height 18
type input "15"
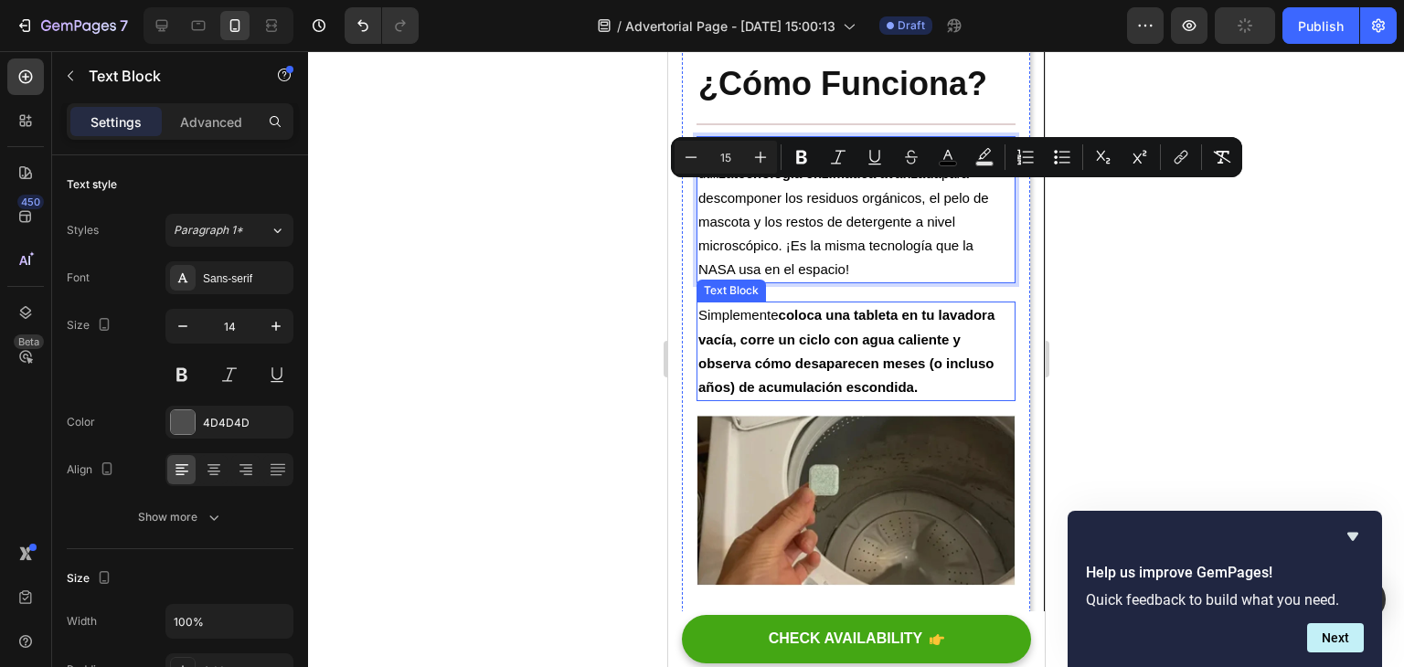
click at [937, 400] on p "Simplemente coloca una tableta en tu lavadora vacía, corre un ciclo con agua ca…" at bounding box center [855, 352] width 315 height 96
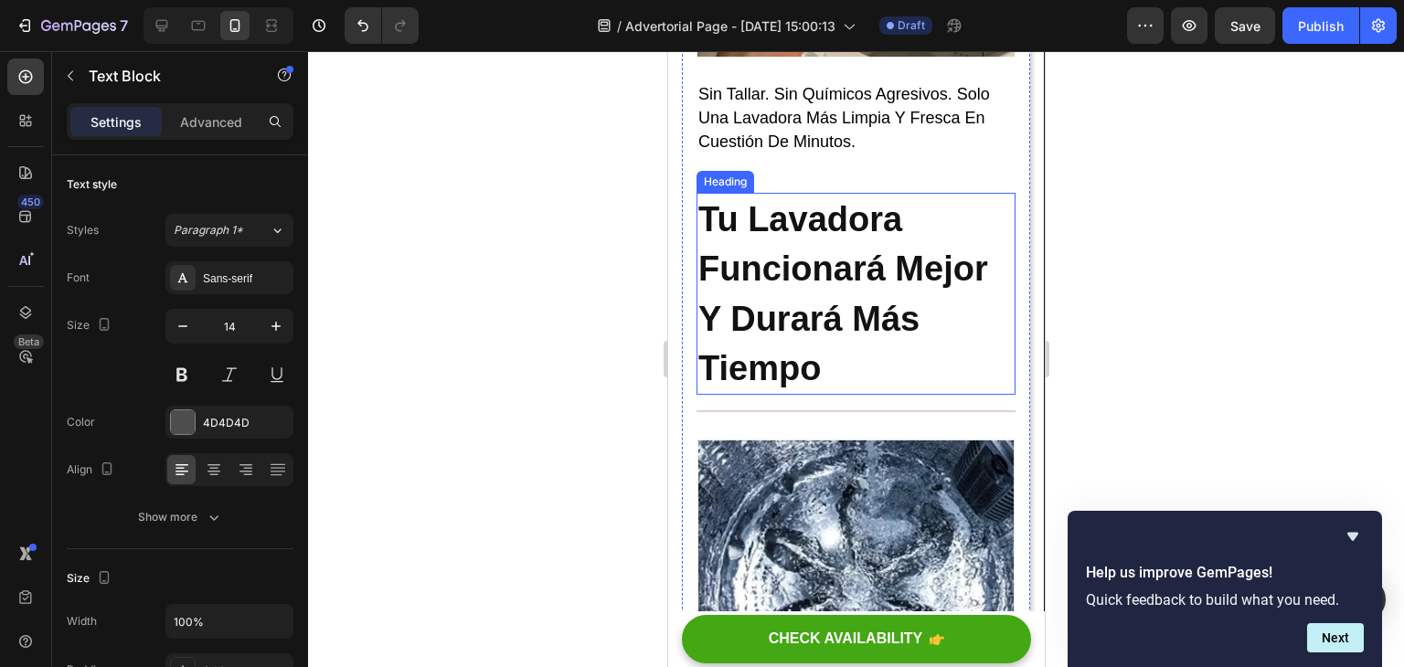
scroll to position [3817, 0]
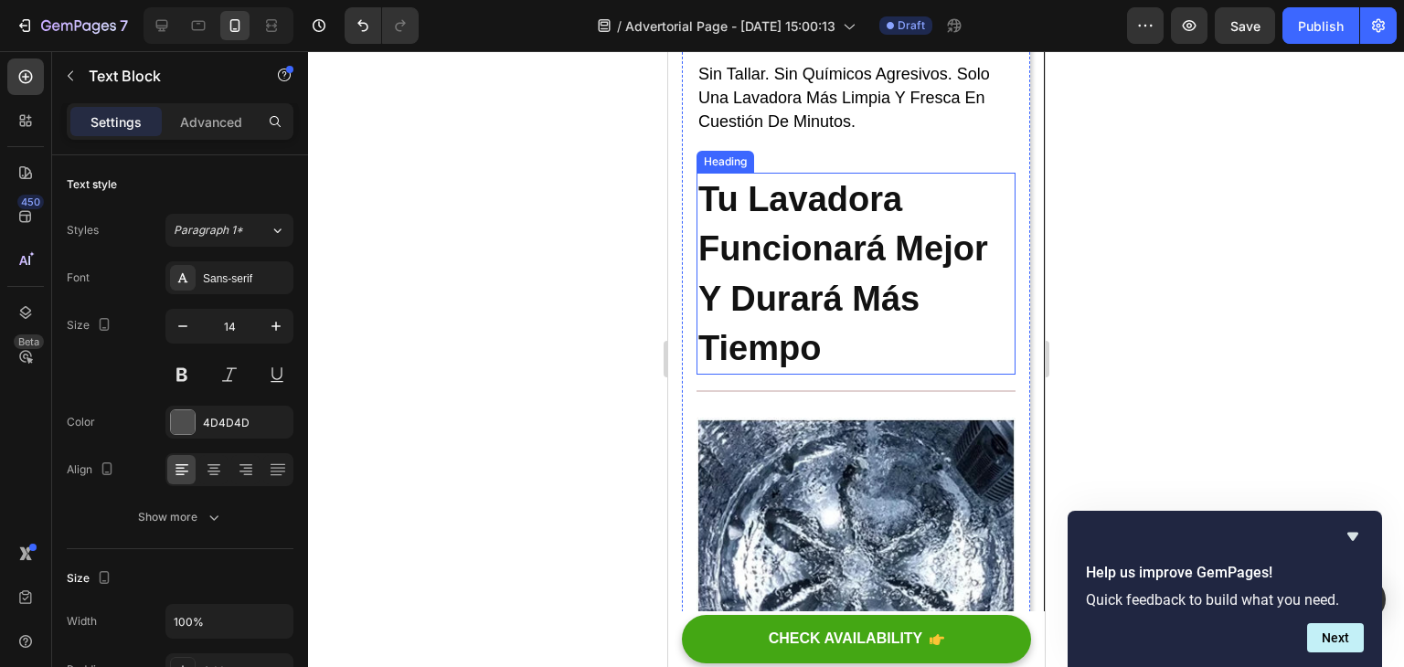
click at [853, 362] on h2 "Tu Lavadora Funcionará Mejor Y Durará Más Tiempo" at bounding box center [855, 274] width 319 height 202
click at [837, 375] on h2 "Tu Lavadora Funcionará Mejor Y Durará Más Tiempo" at bounding box center [855, 274] width 319 height 202
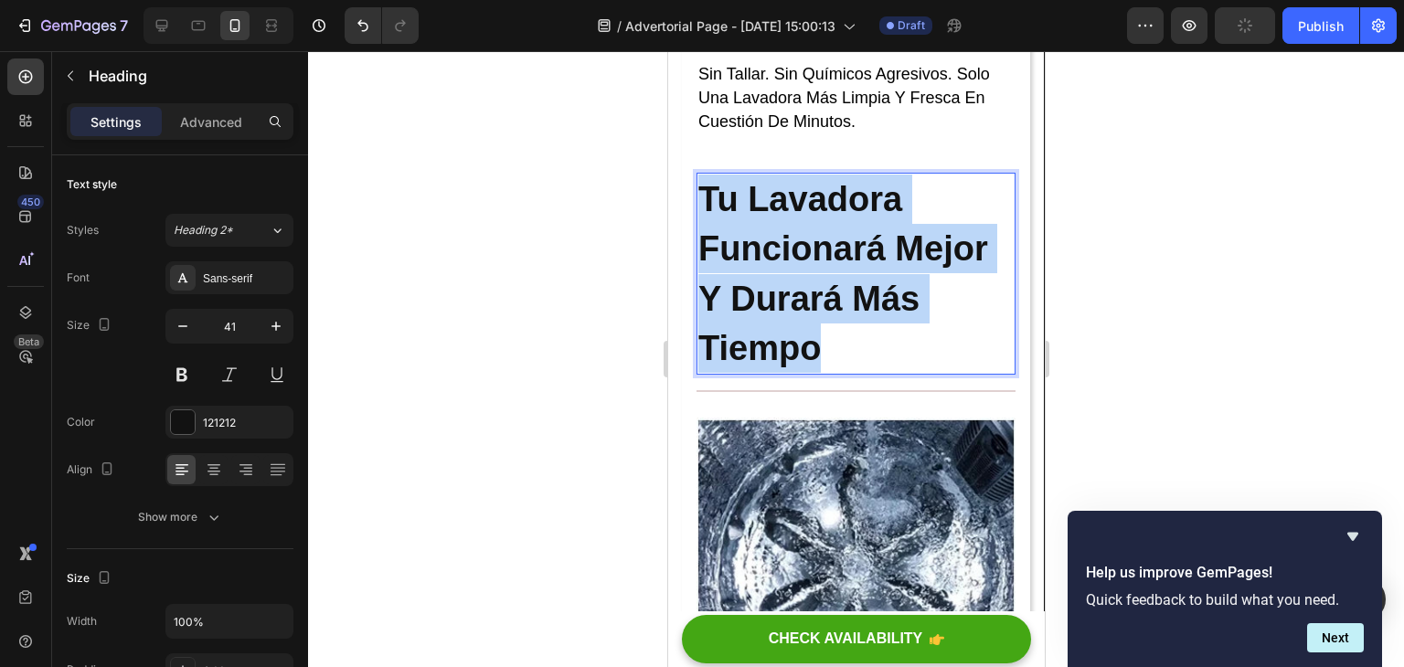
drag, startPoint x: 831, startPoint y: 389, endPoint x: 1307, endPoint y: 276, distance: 489.5
click at [702, 239] on p "Tu Lavadora Funcionará Mejor Y Durará Más Tiempo" at bounding box center [855, 274] width 315 height 198
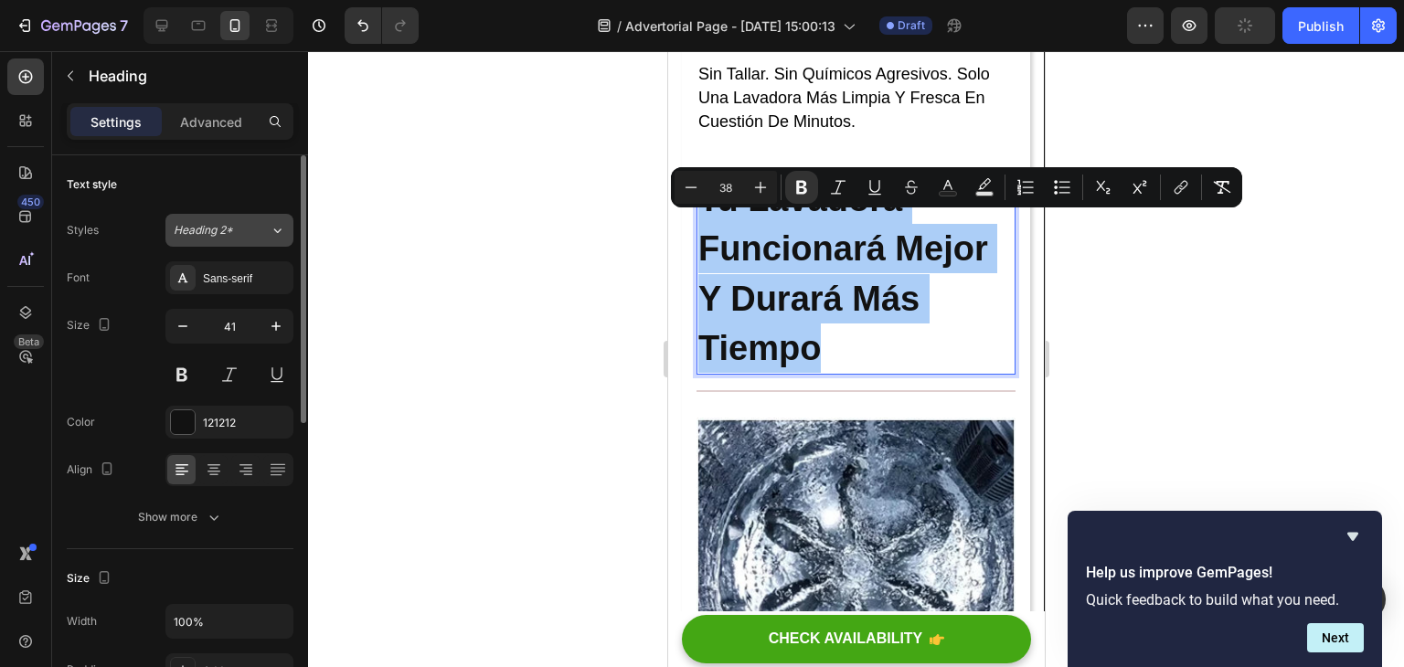
click at [267, 233] on div "Heading 2*" at bounding box center [222, 230] width 96 height 16
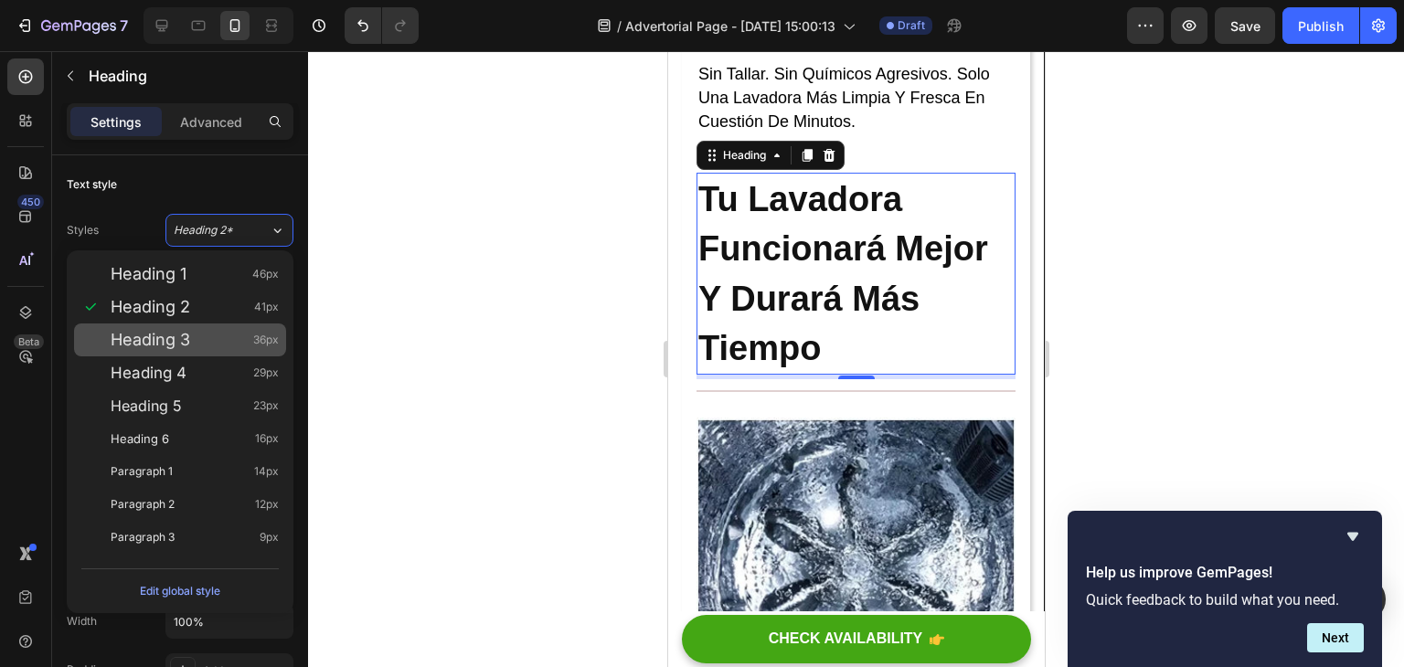
click at [238, 326] on div "Heading 3 36px" at bounding box center [180, 340] width 212 height 33
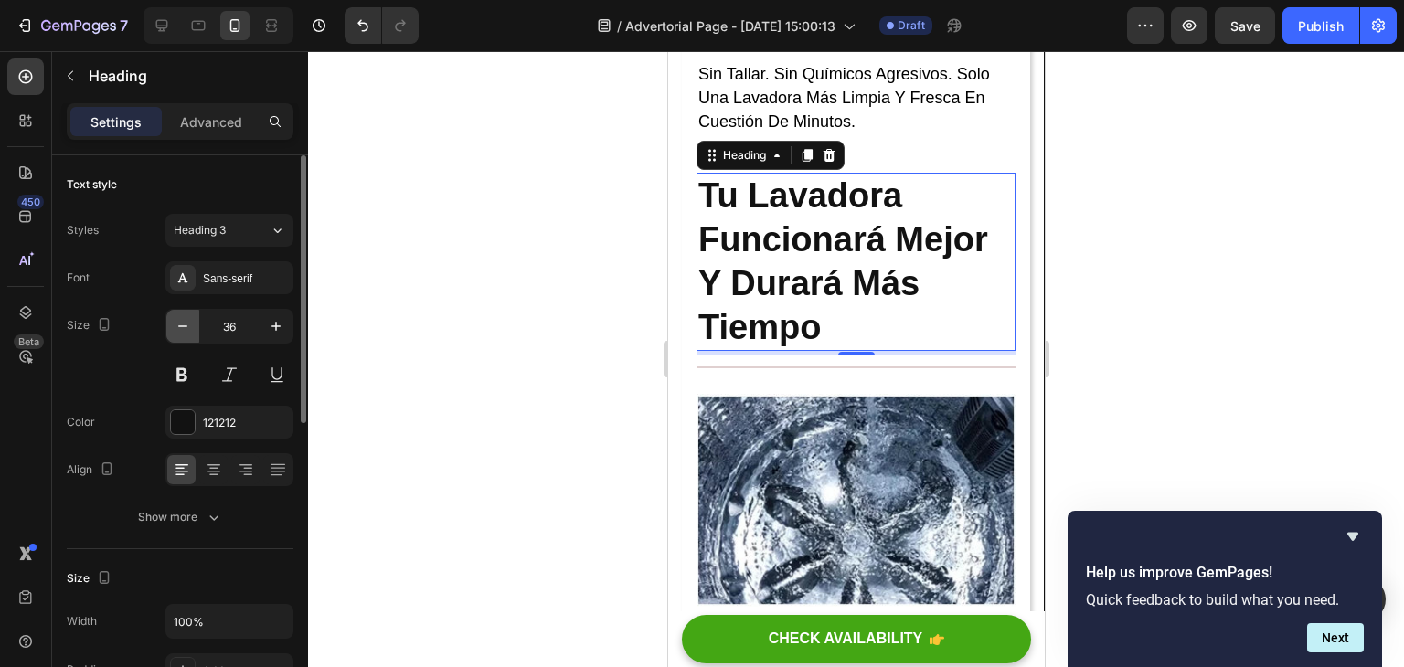
click at [183, 328] on icon "button" at bounding box center [183, 326] width 18 height 18
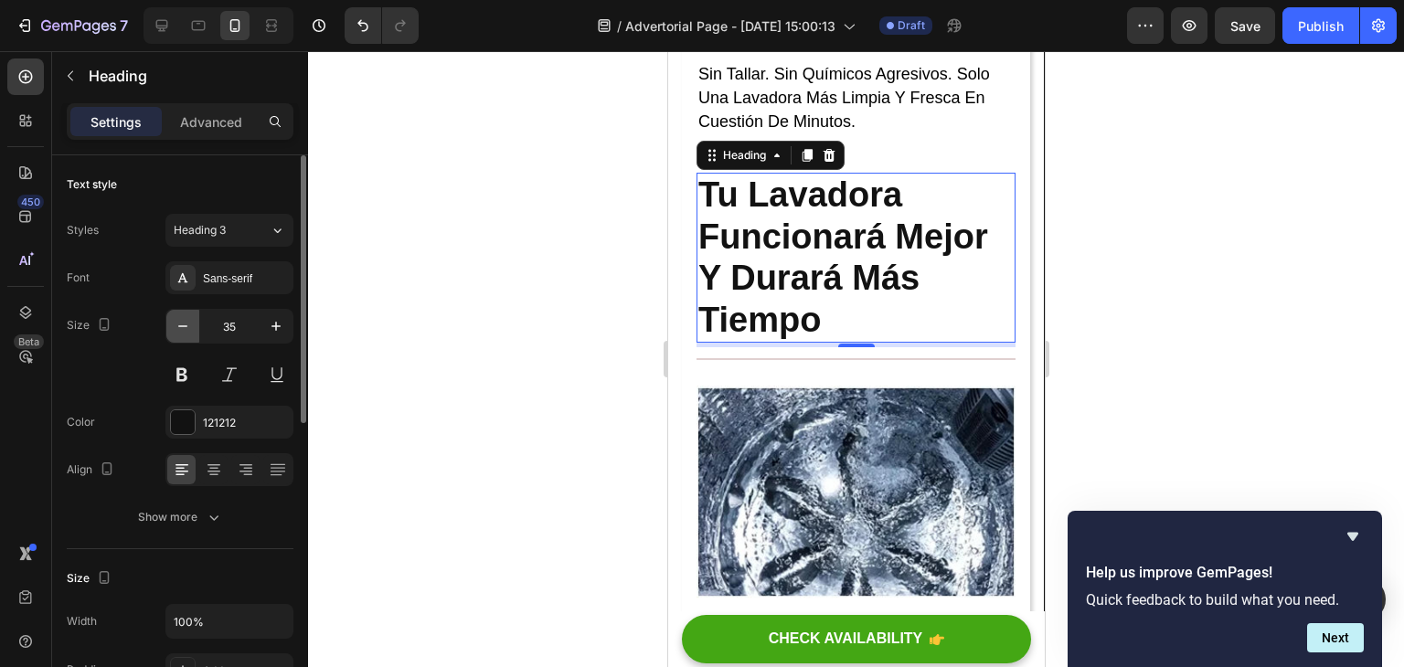
click at [184, 327] on icon "button" at bounding box center [183, 326] width 18 height 18
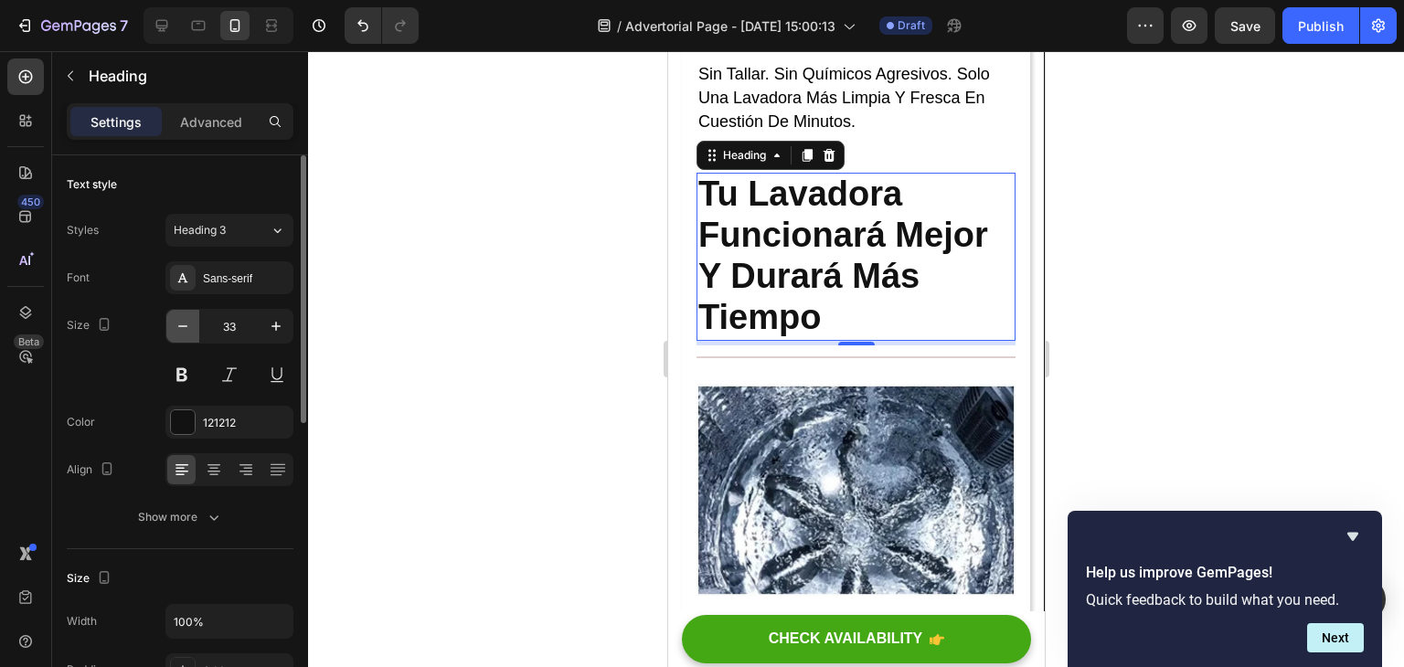
click at [184, 327] on icon "button" at bounding box center [183, 326] width 18 height 18
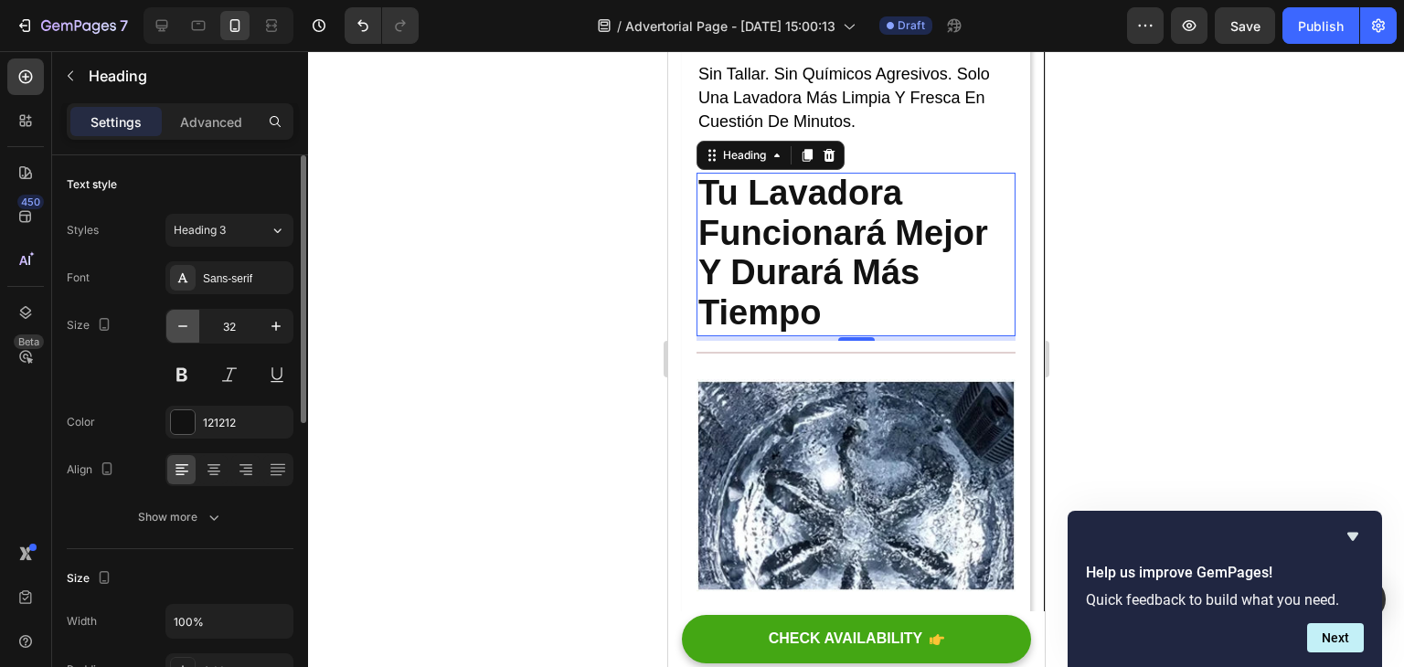
click at [184, 327] on icon "button" at bounding box center [183, 326] width 18 height 18
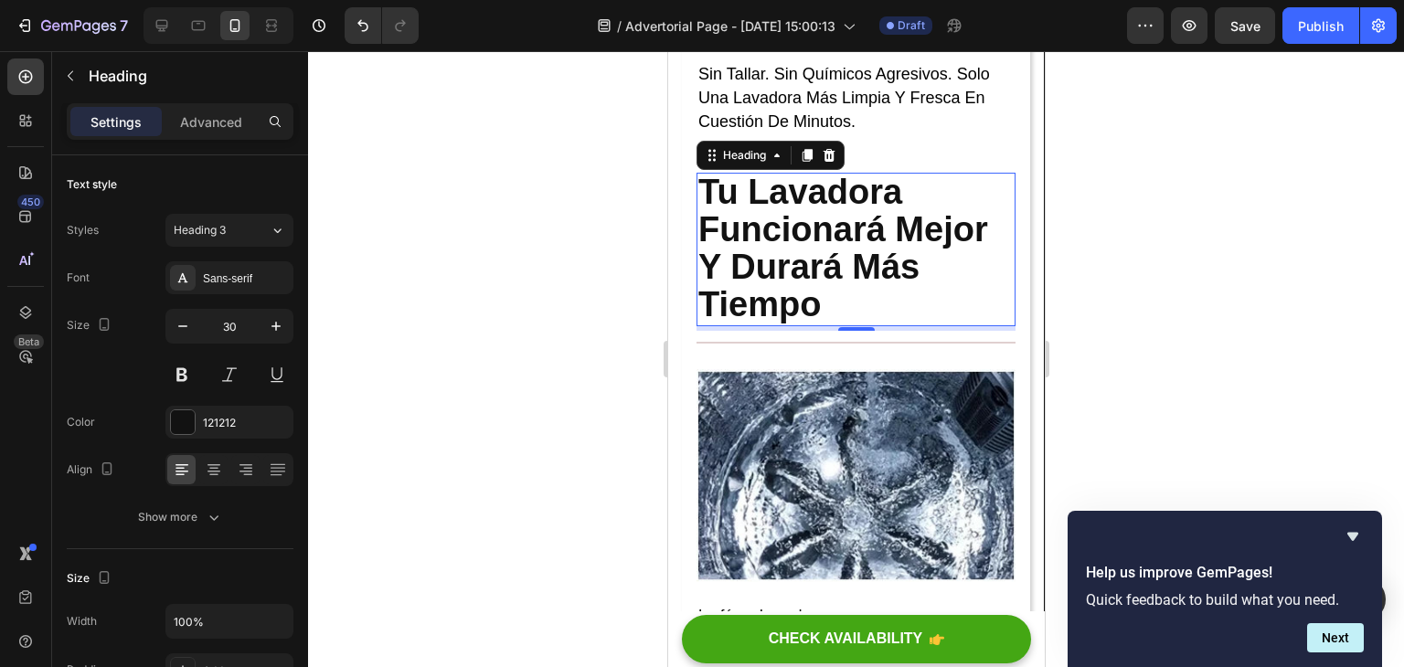
type input "29"
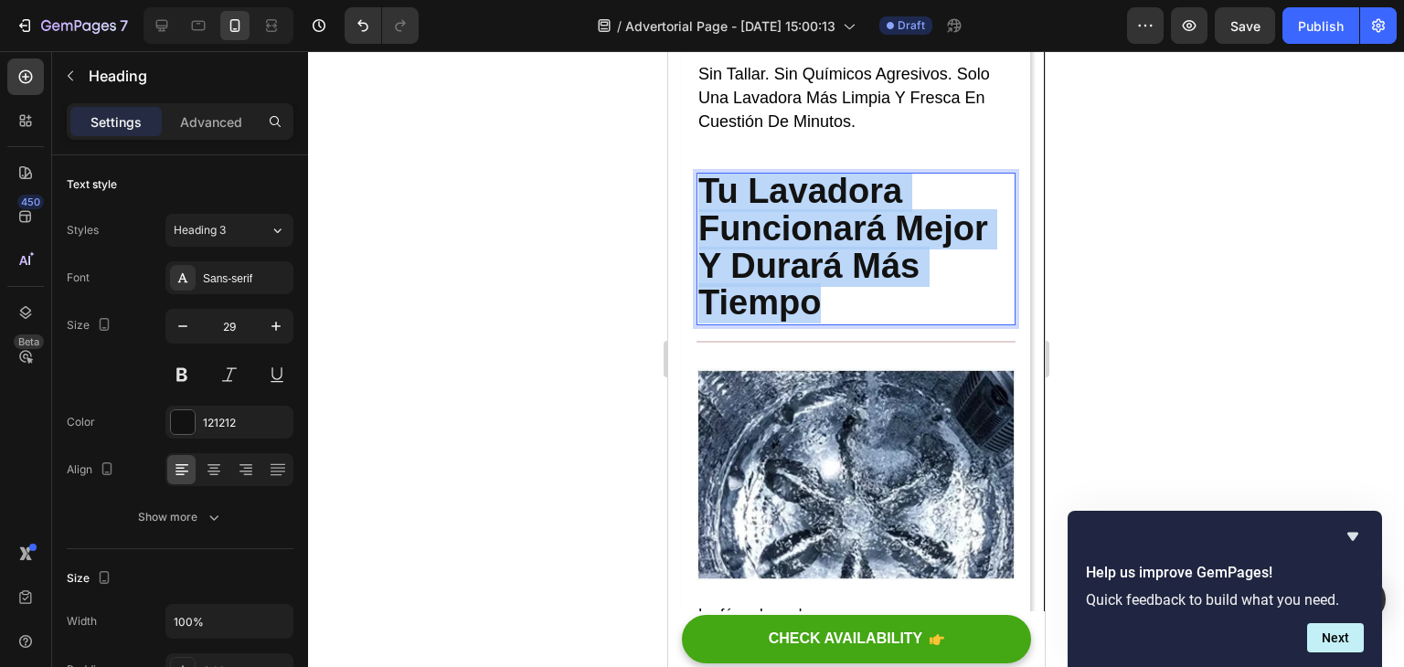
drag, startPoint x: 838, startPoint y: 344, endPoint x: 825, endPoint y: 325, distance: 23.1
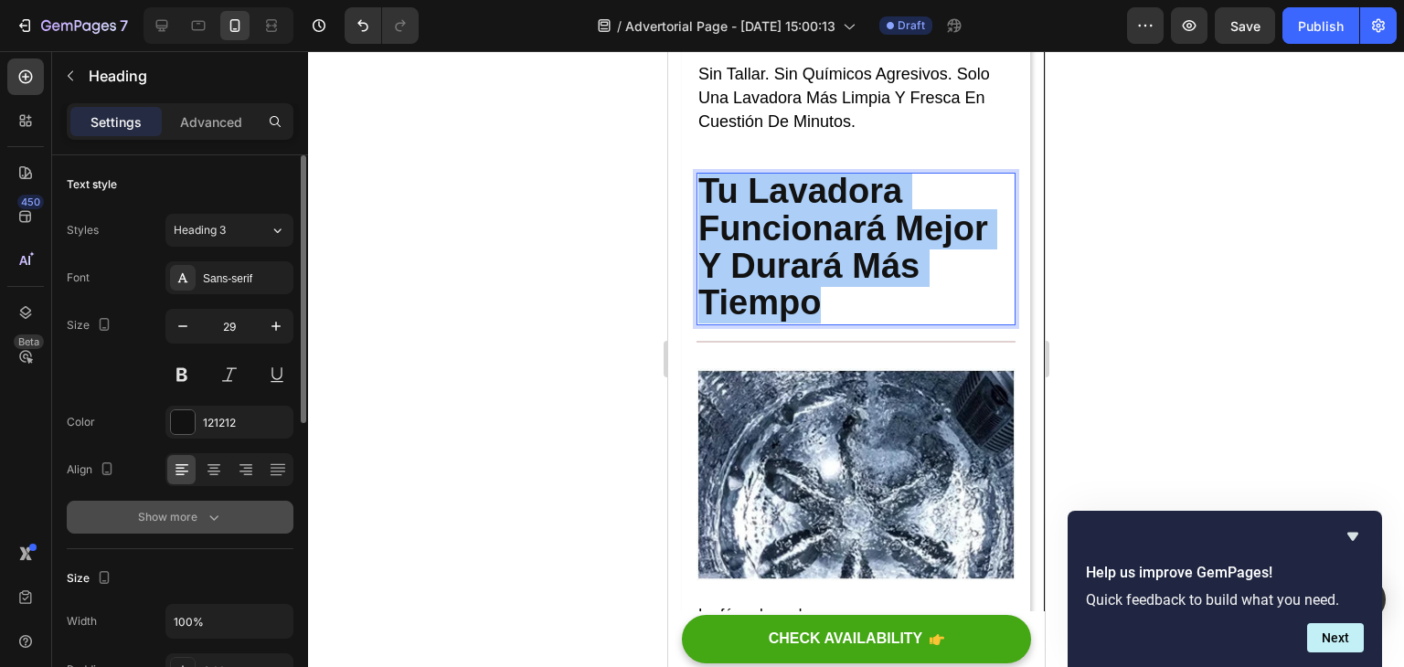
click at [220, 502] on button "Show more" at bounding box center [180, 517] width 227 height 33
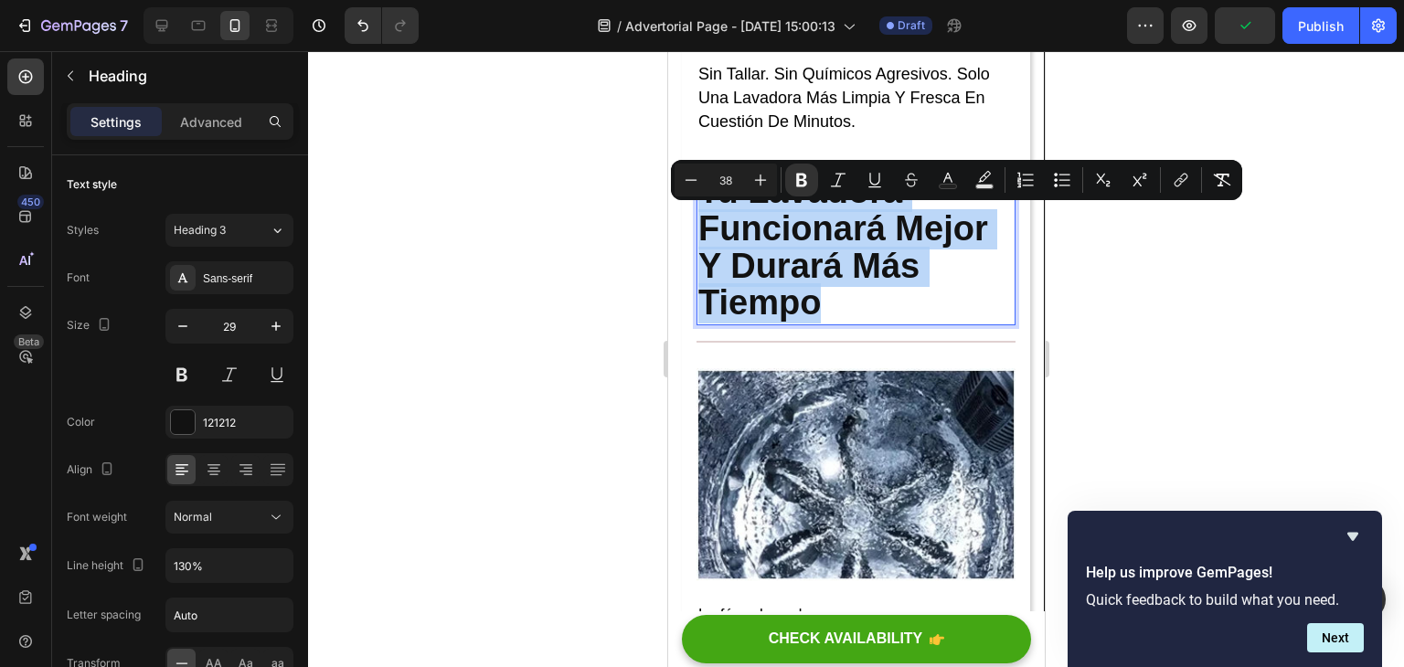
drag, startPoint x: 849, startPoint y: 347, endPoint x: 706, endPoint y: 237, distance: 181.2
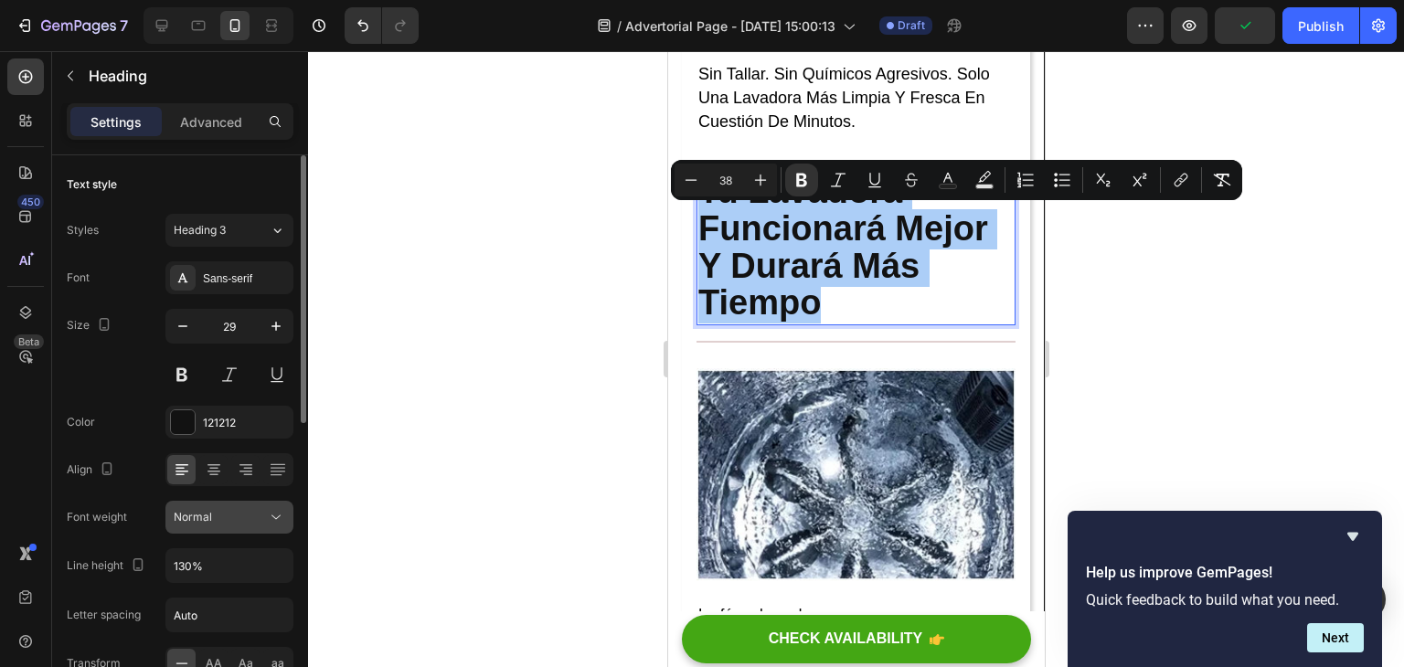
click at [280, 516] on icon at bounding box center [276, 518] width 9 height 5
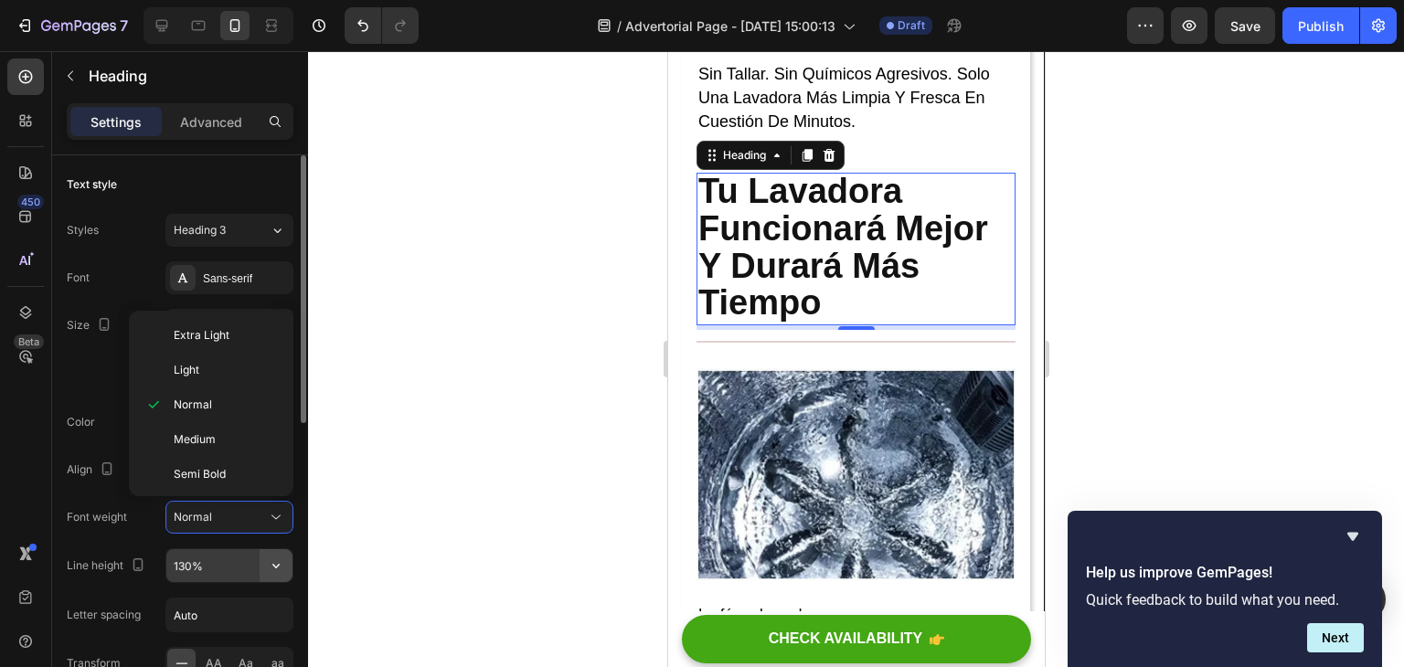
click at [281, 562] on icon "button" at bounding box center [276, 566] width 18 height 18
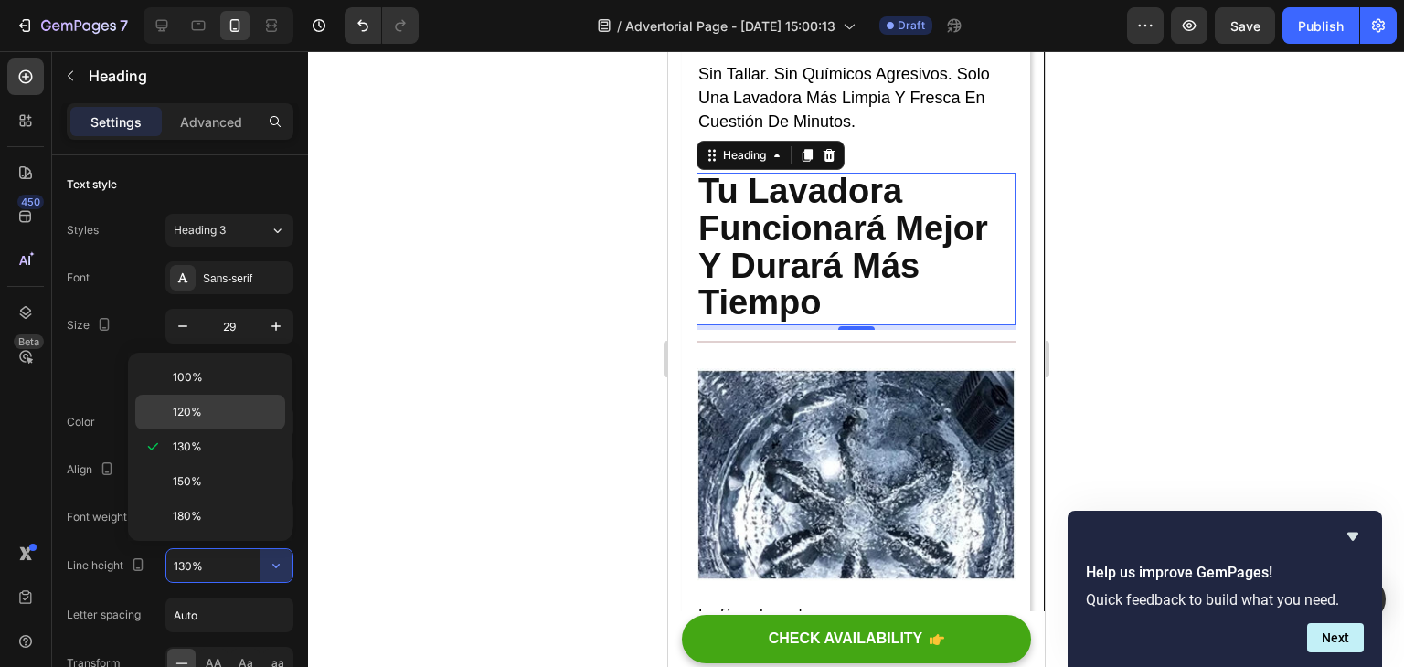
click at [212, 411] on p "120%" at bounding box center [225, 412] width 104 height 16
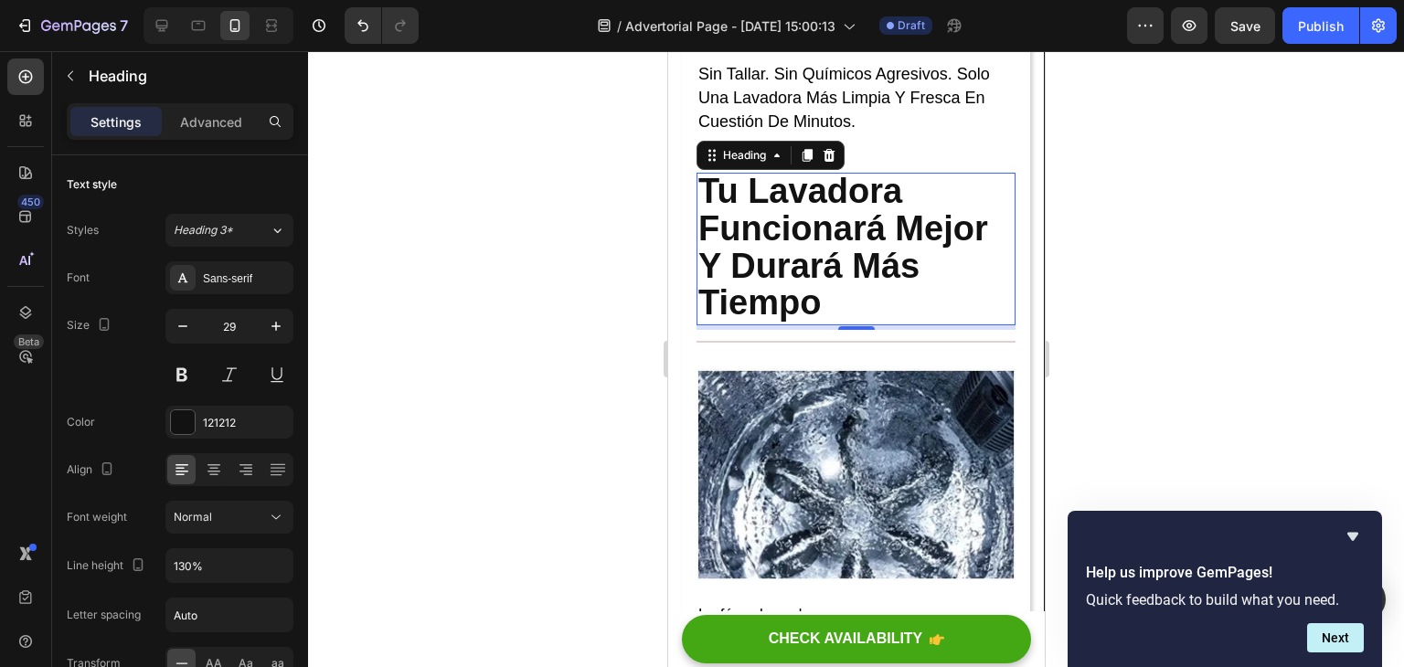
type input "120%"
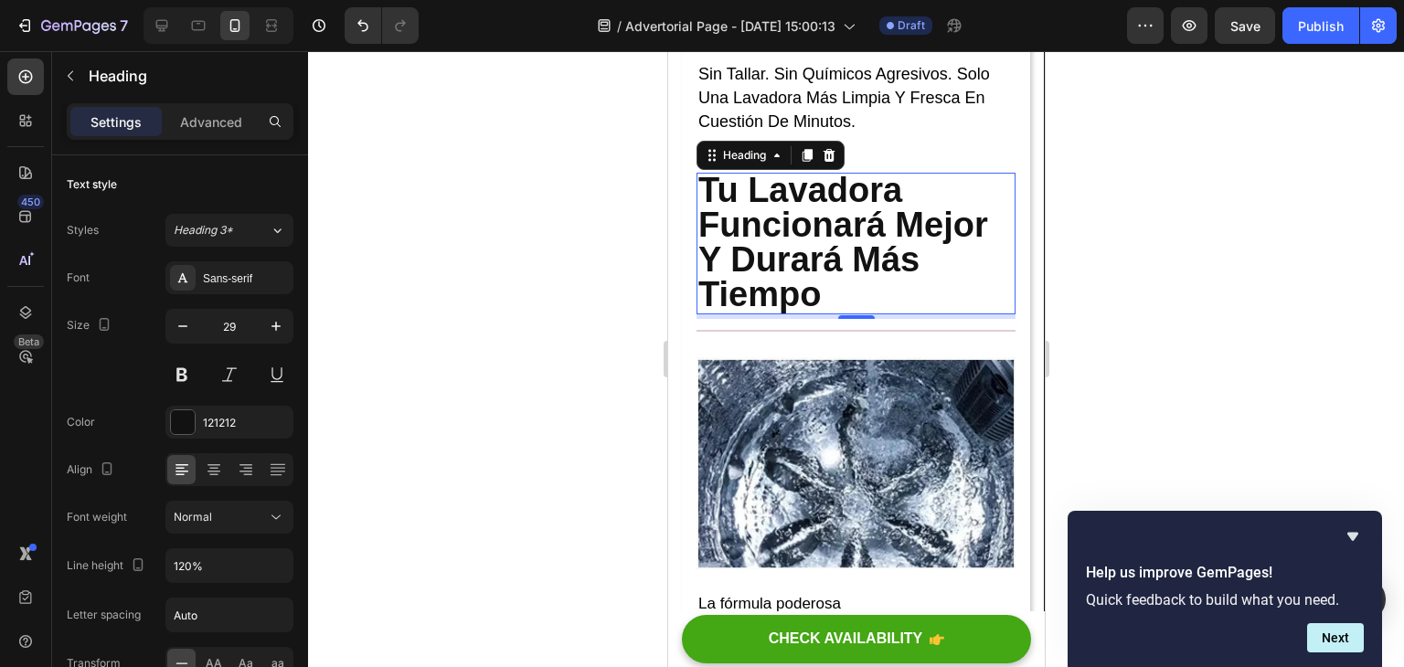
click at [1165, 293] on div at bounding box center [856, 359] width 1096 height 616
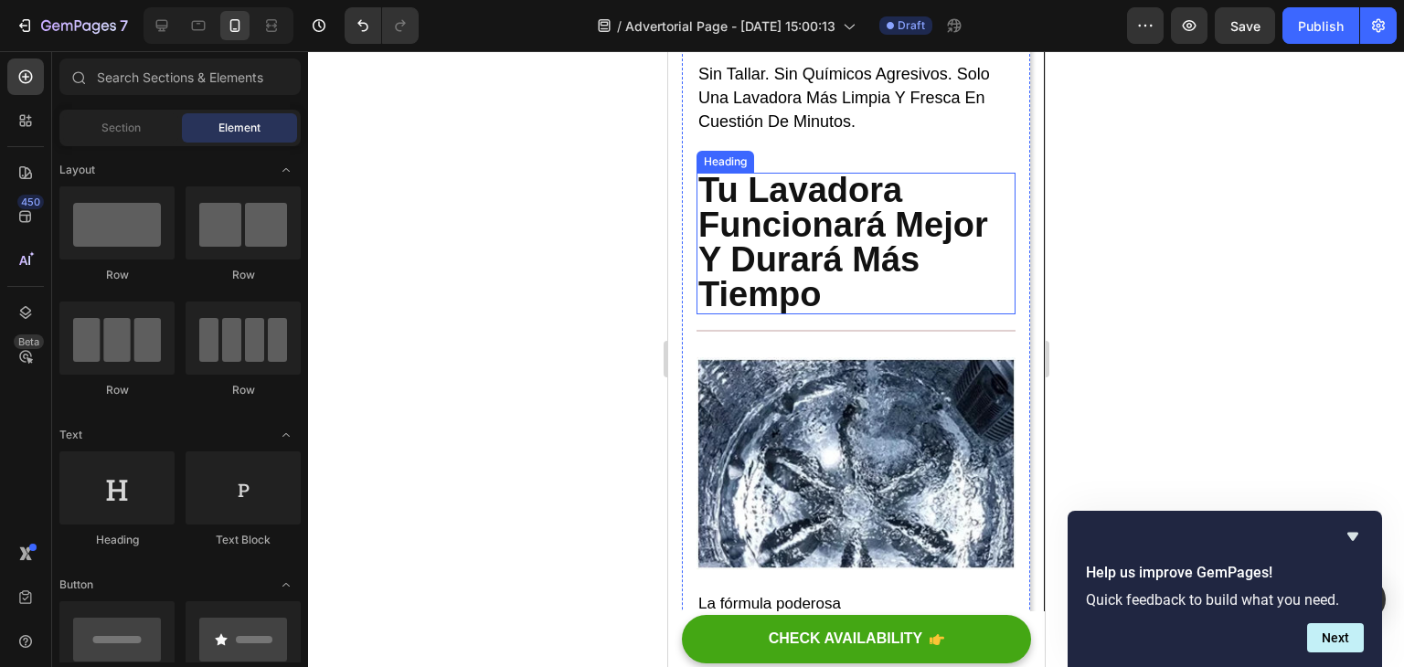
drag, startPoint x: 897, startPoint y: 321, endPoint x: 831, endPoint y: 328, distance: 66.2
click at [896, 313] on p "⁠⁠⁠⁠⁠⁠⁠ Tu Lavadora Funcionará Mejor Y Durará Más Tiempo" at bounding box center [855, 244] width 315 height 138
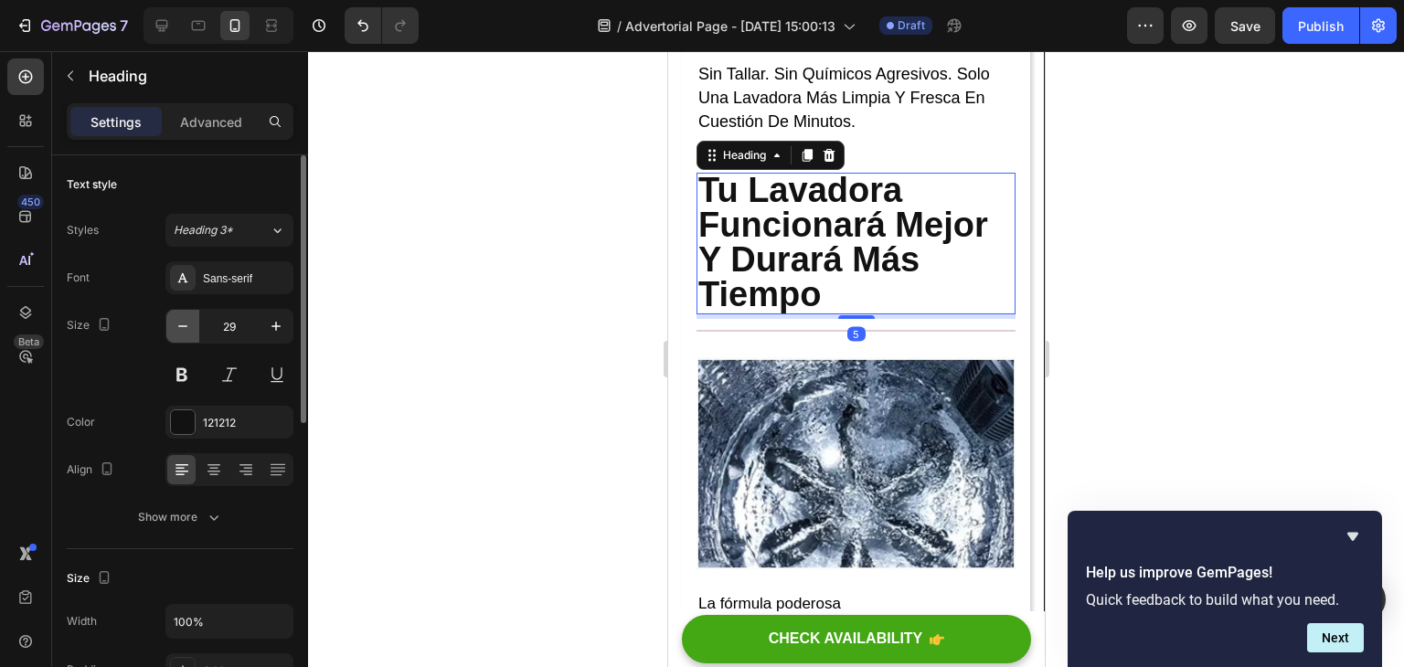
click at [189, 325] on icon "button" at bounding box center [183, 326] width 18 height 18
click at [190, 325] on icon "button" at bounding box center [183, 326] width 18 height 18
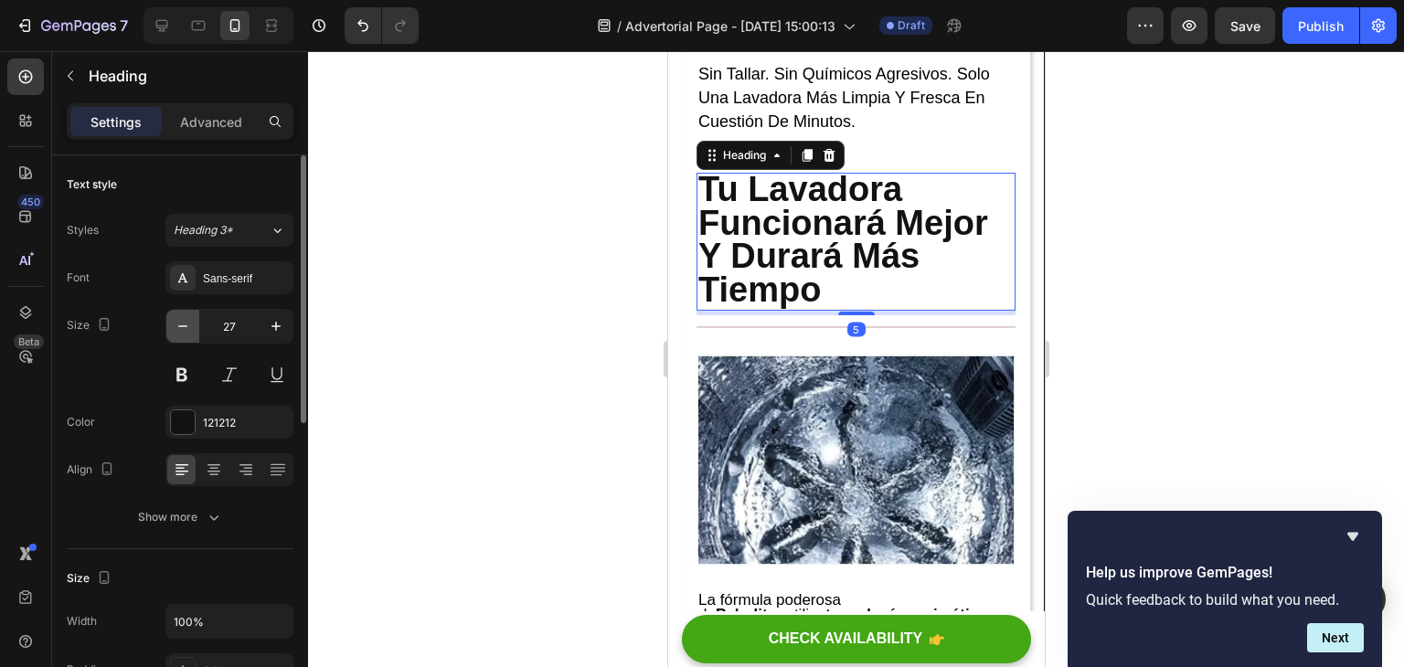
click at [190, 325] on icon "button" at bounding box center [183, 326] width 18 height 18
type input "26"
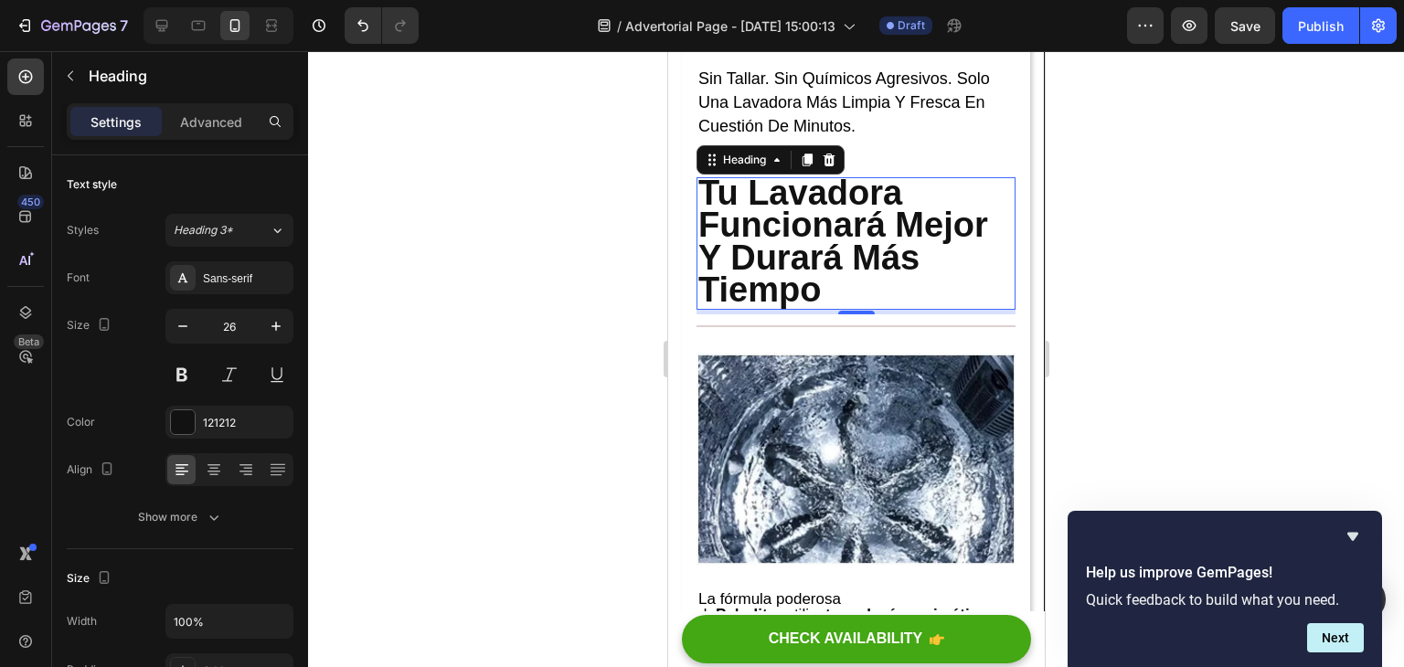
scroll to position [3726, 0]
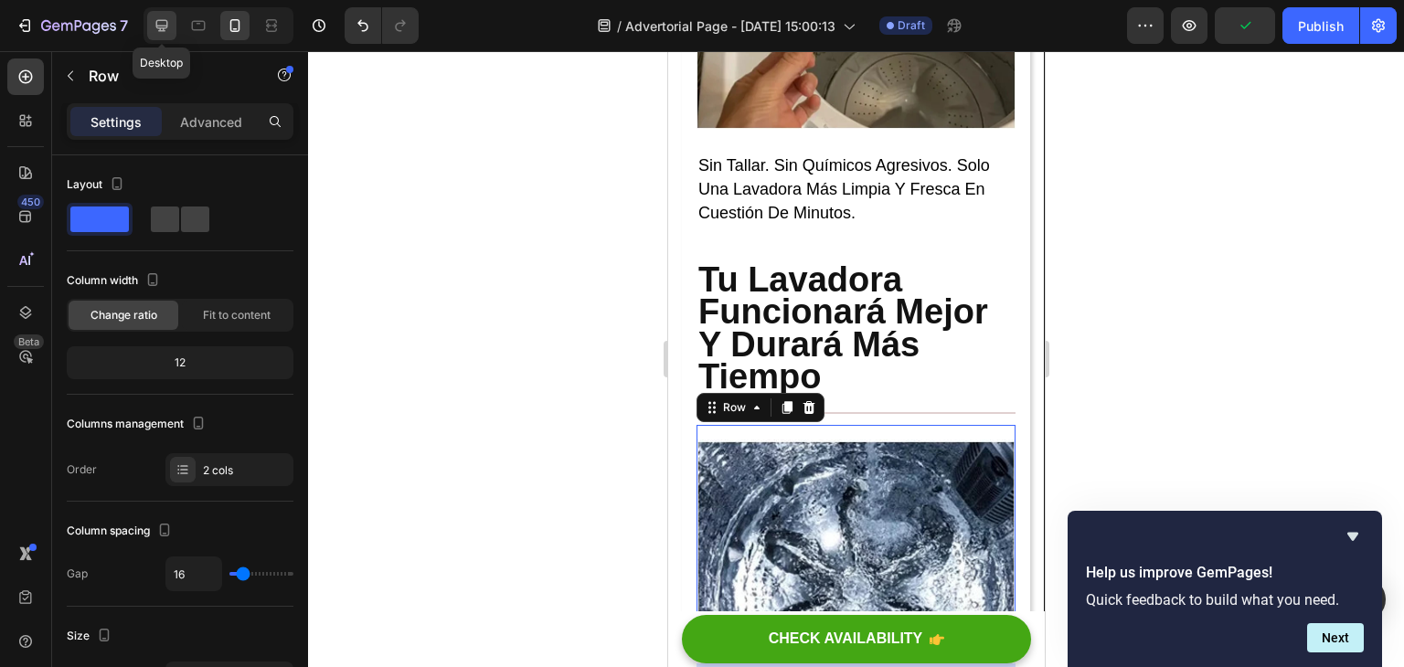
click at [162, 27] on icon at bounding box center [162, 26] width 12 height 12
type input "1200"
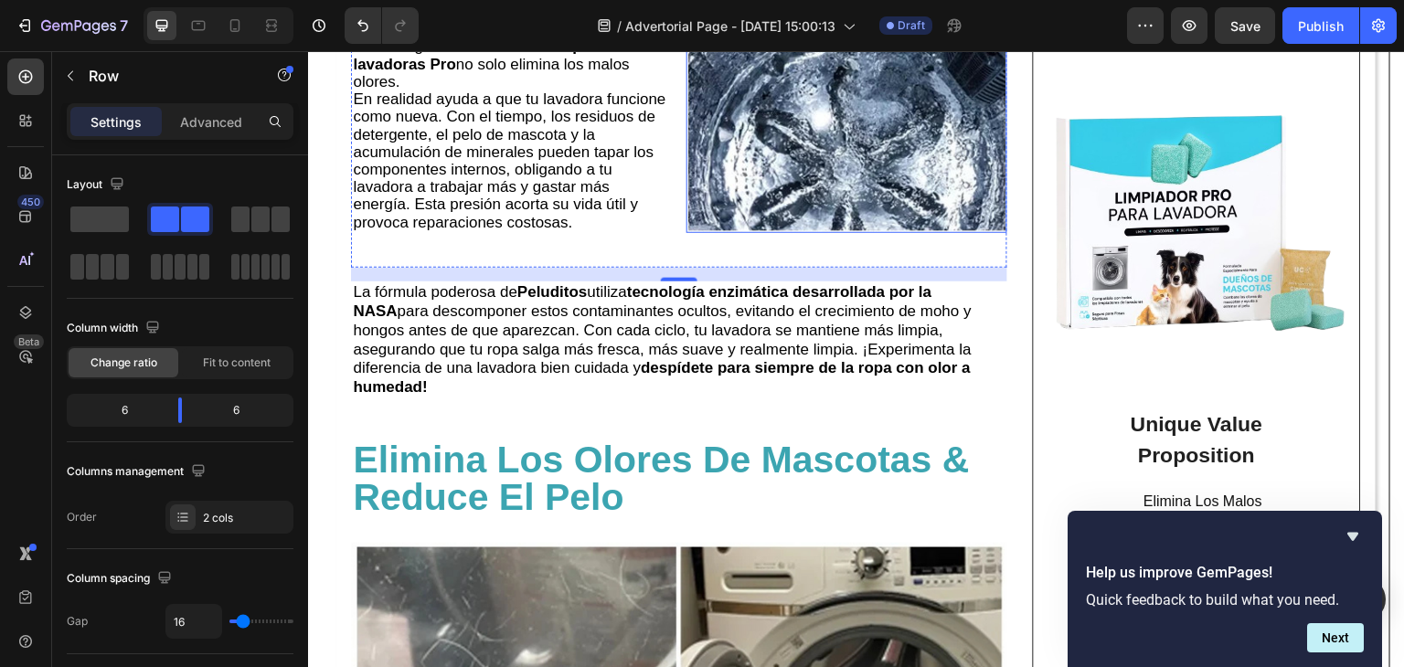
scroll to position [4268, 0]
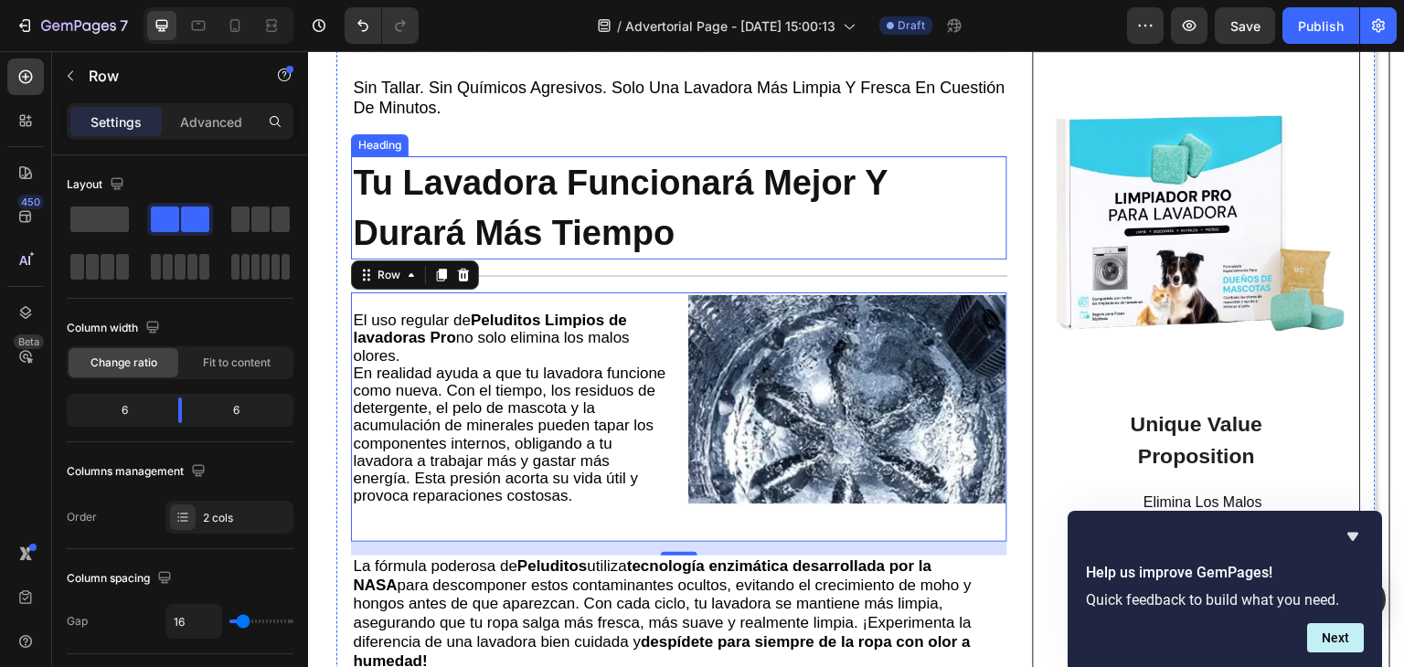
click at [727, 258] on p "⁠⁠⁠⁠⁠⁠⁠ Tu Lavadora Funcionará Mejor Y Durará Más Tiempo" at bounding box center [679, 208] width 653 height 100
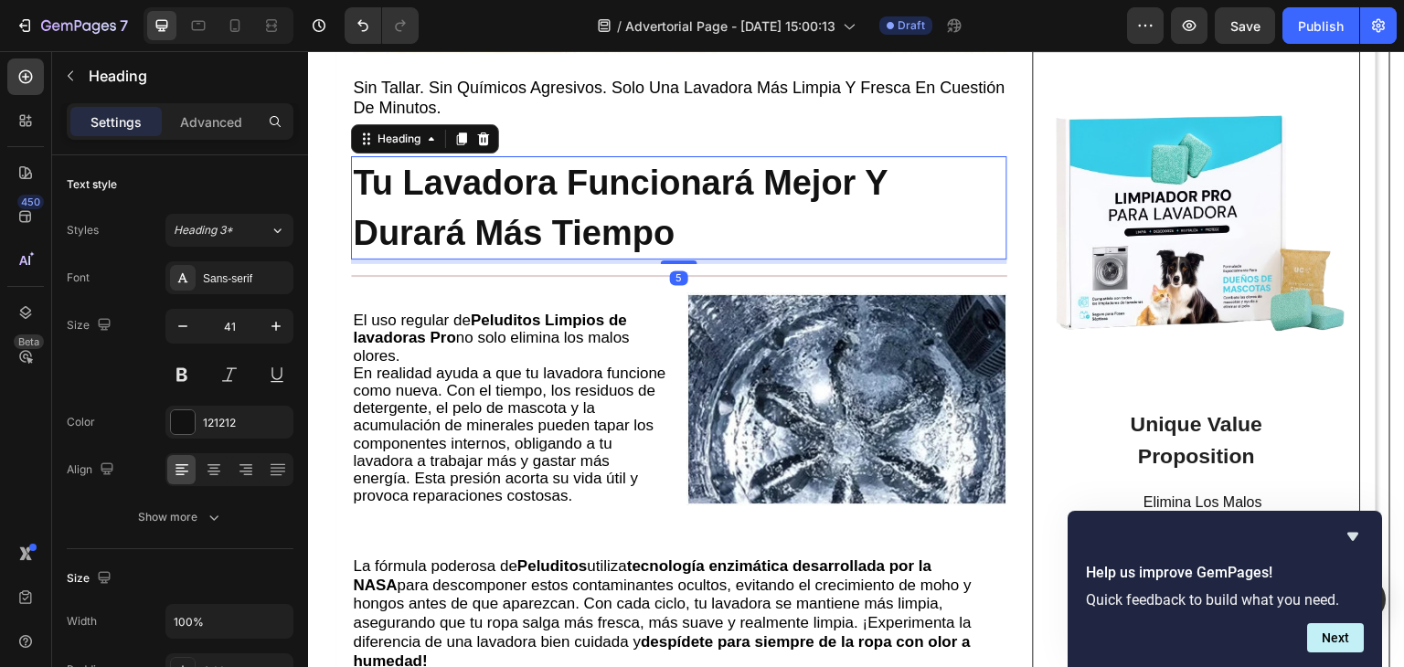
click at [769, 258] on p "Tu Lavadora Funcionará Mejor Y Durará Más Tiempo" at bounding box center [679, 208] width 653 height 100
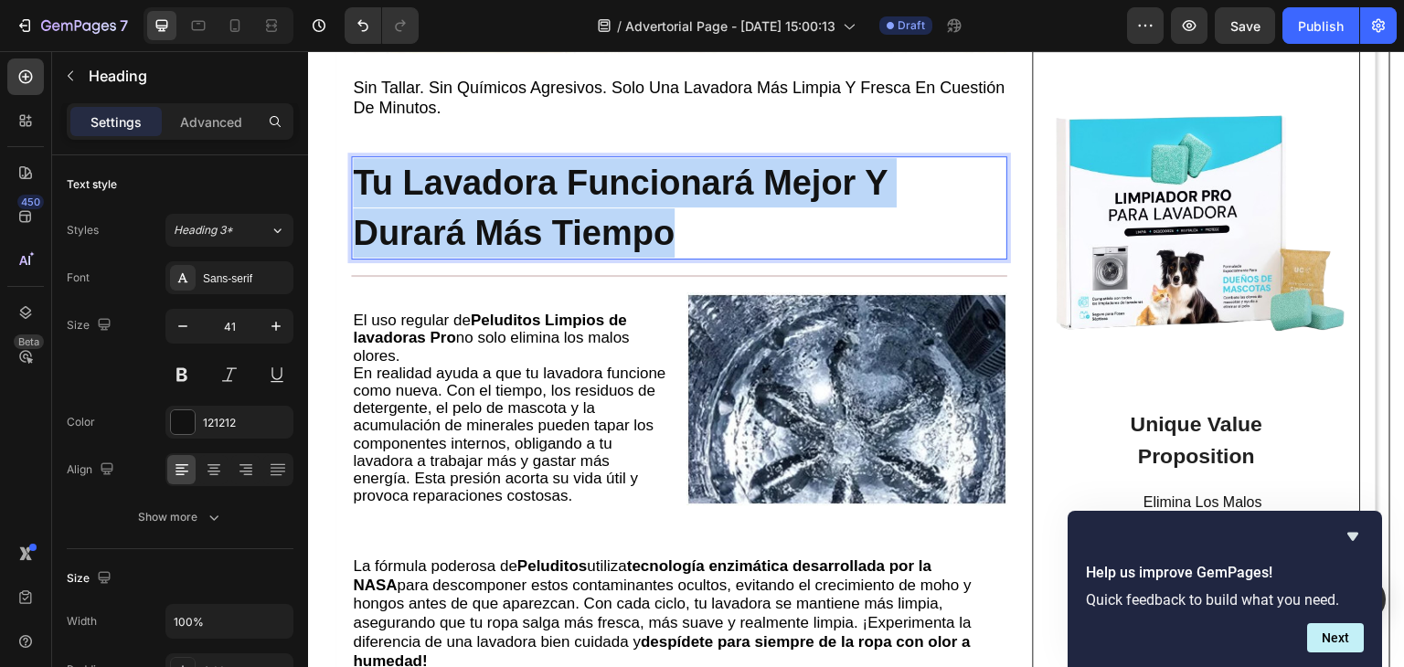
drag, startPoint x: 759, startPoint y: 304, endPoint x: 362, endPoint y: 250, distance: 400.5
click at [362, 250] on p "Tu Lavadora Funcionará Mejor Y Durará Más Tiempo" at bounding box center [679, 208] width 653 height 100
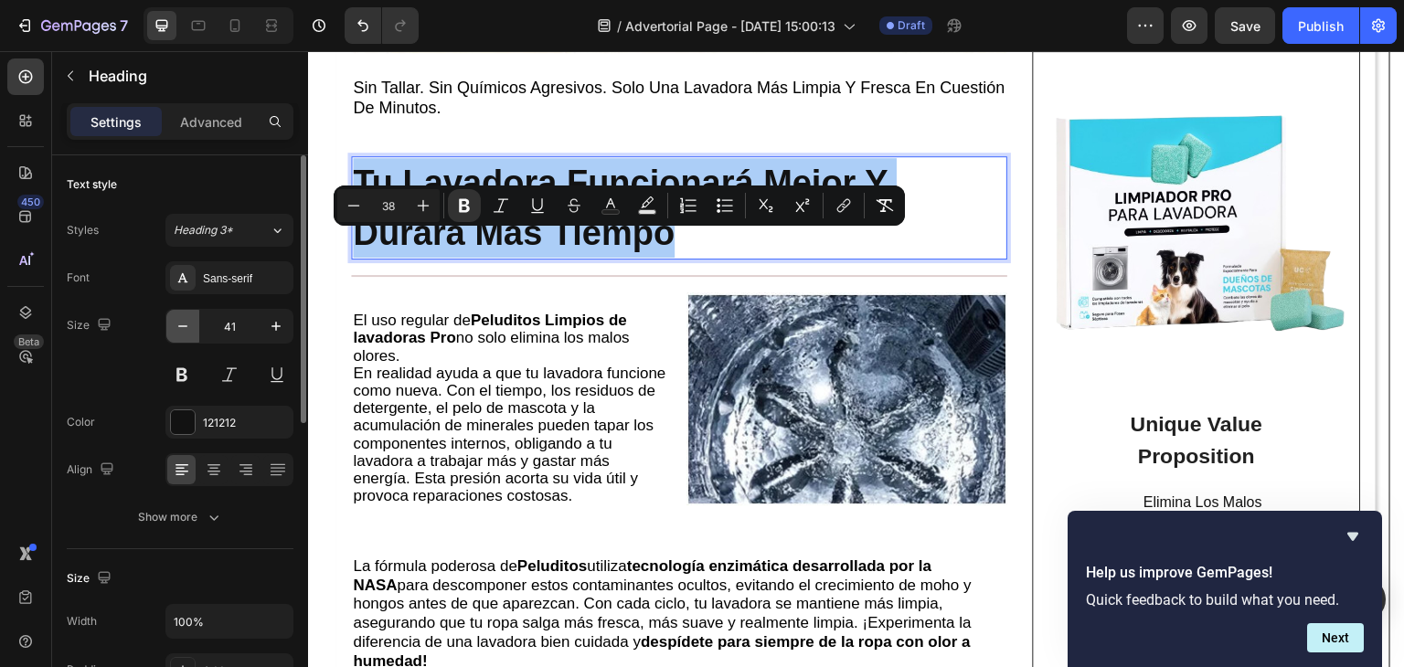
click at [181, 326] on icon "button" at bounding box center [182, 327] width 9 height 2
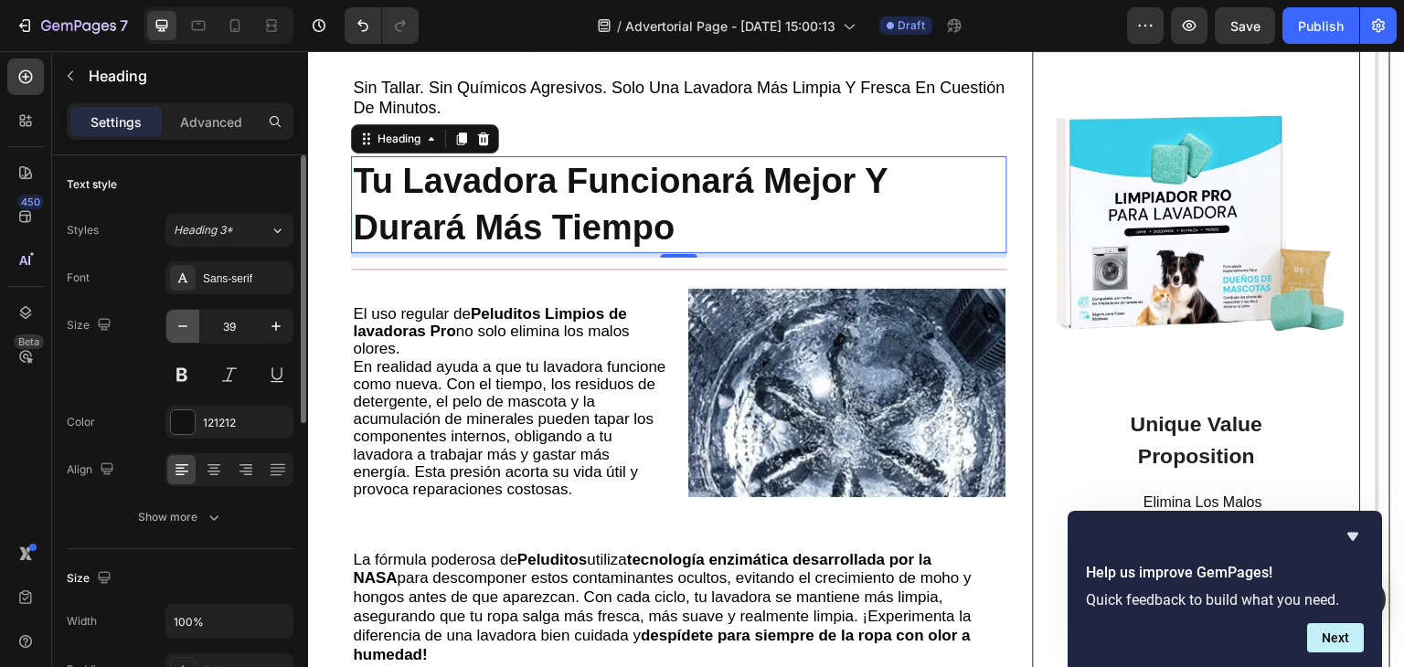
click at [182, 325] on icon "button" at bounding box center [183, 326] width 18 height 18
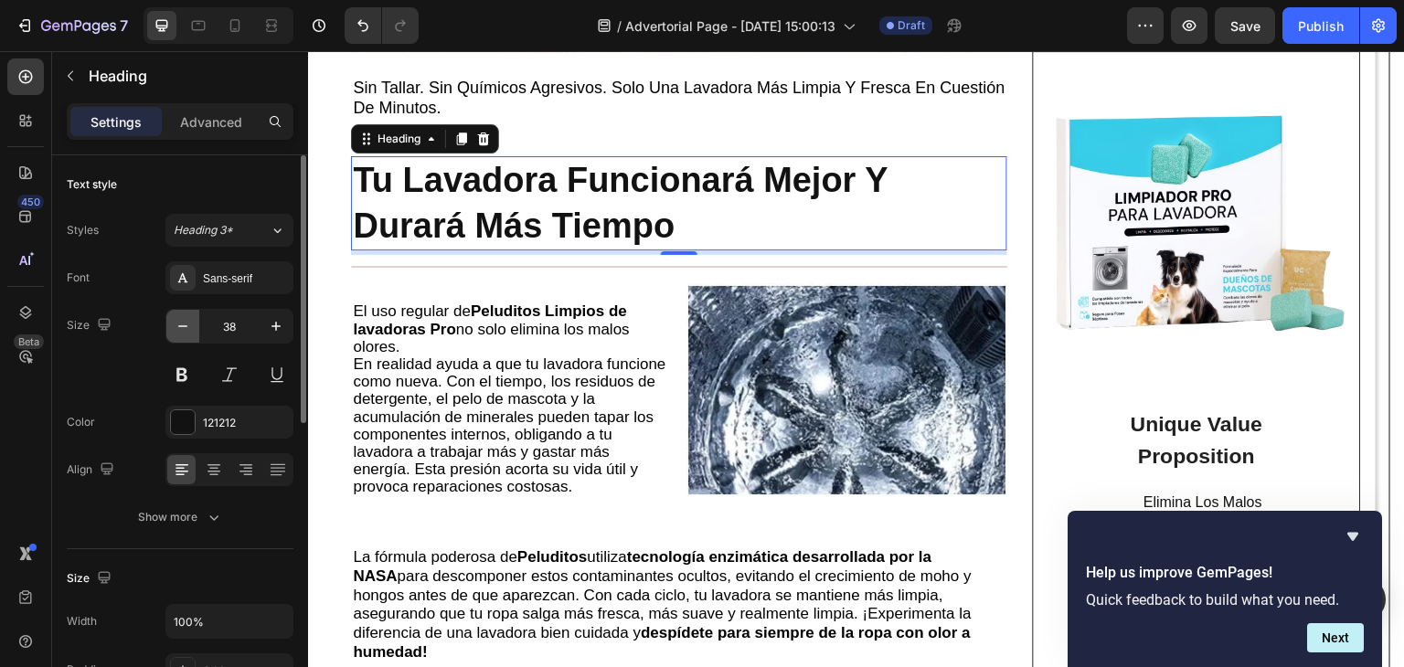
click at [182, 325] on icon "button" at bounding box center [183, 326] width 18 height 18
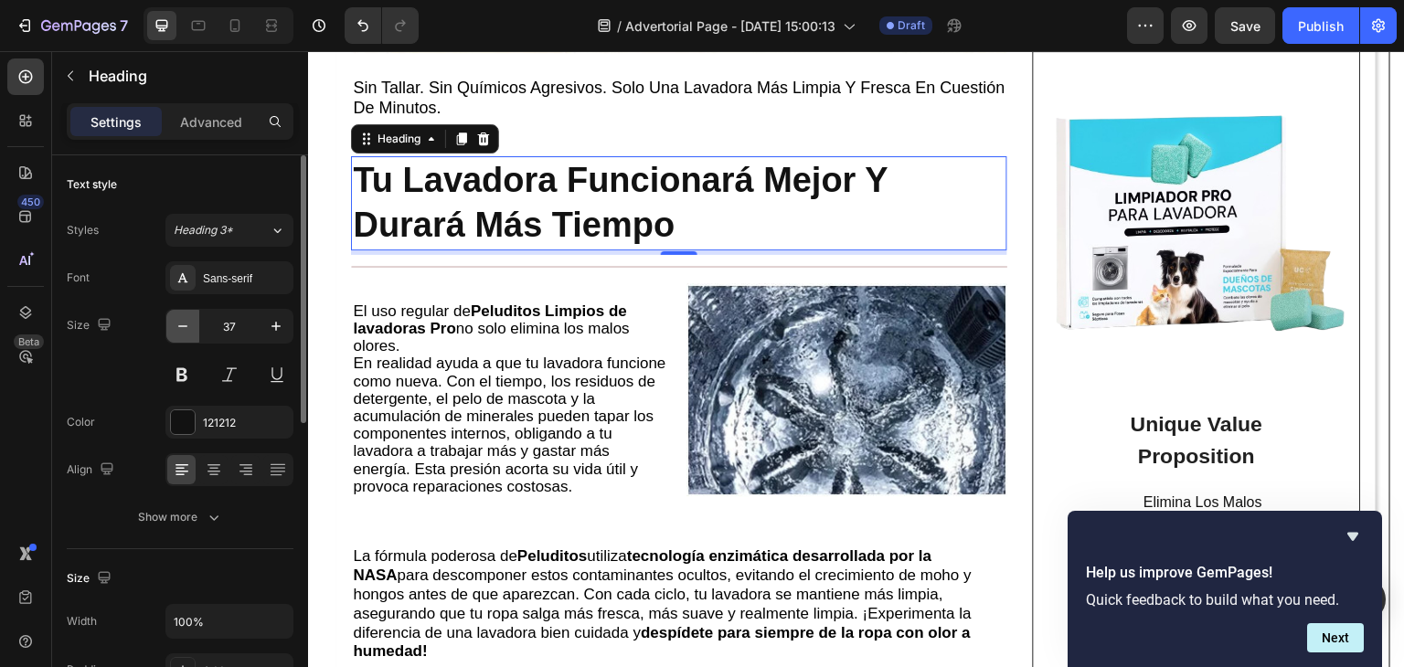
click at [179, 315] on button "button" at bounding box center [182, 326] width 33 height 33
click at [179, 317] on icon "button" at bounding box center [183, 326] width 18 height 18
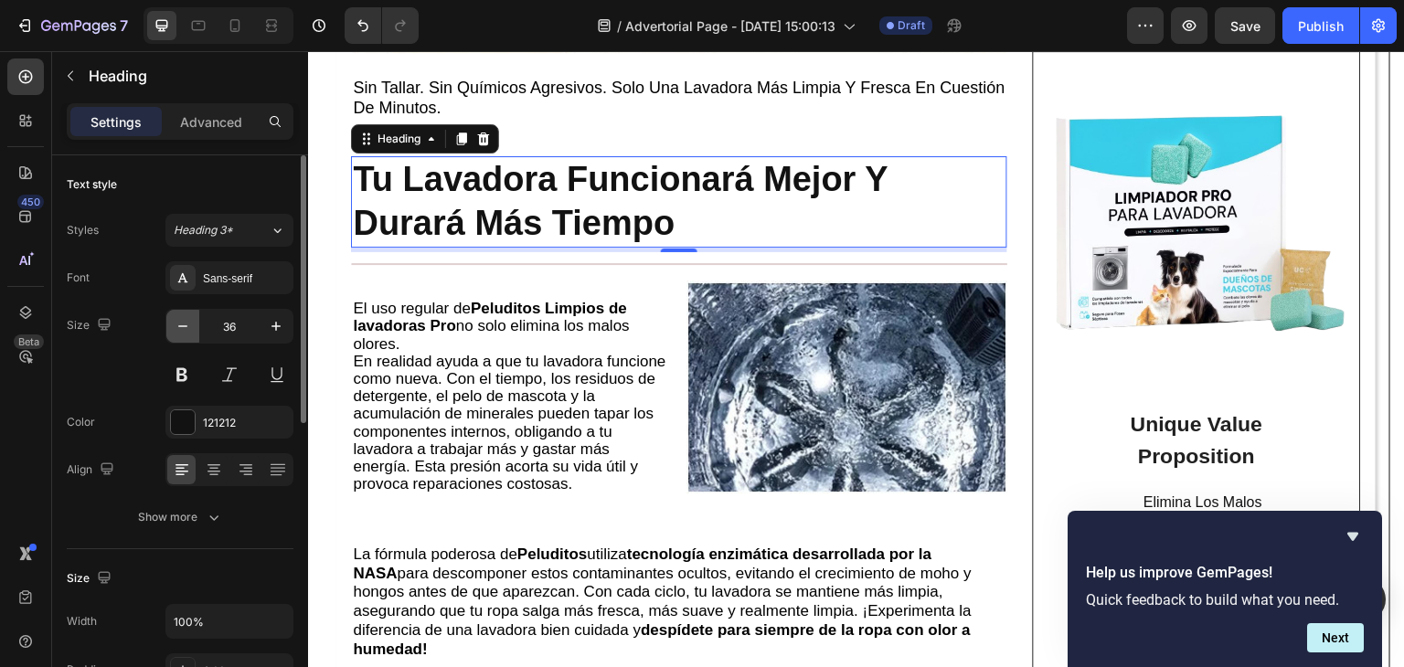
click at [179, 317] on icon "button" at bounding box center [183, 326] width 18 height 18
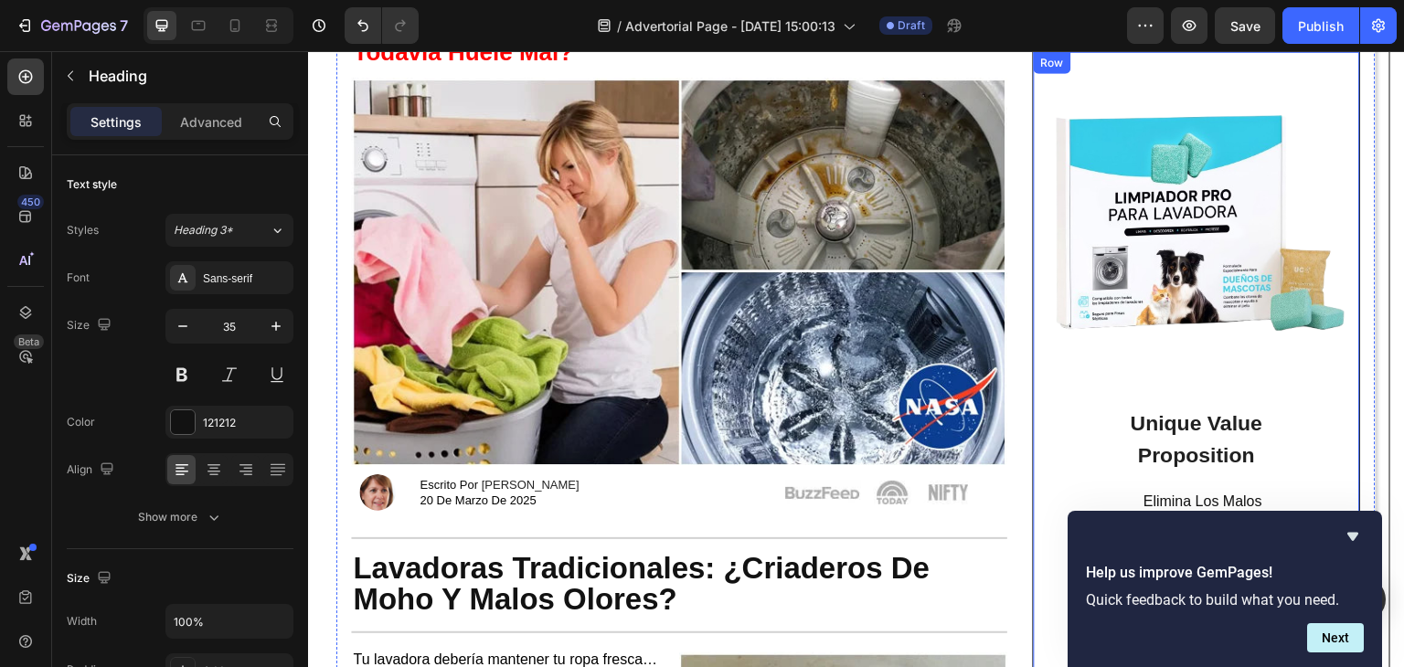
scroll to position [0, 0]
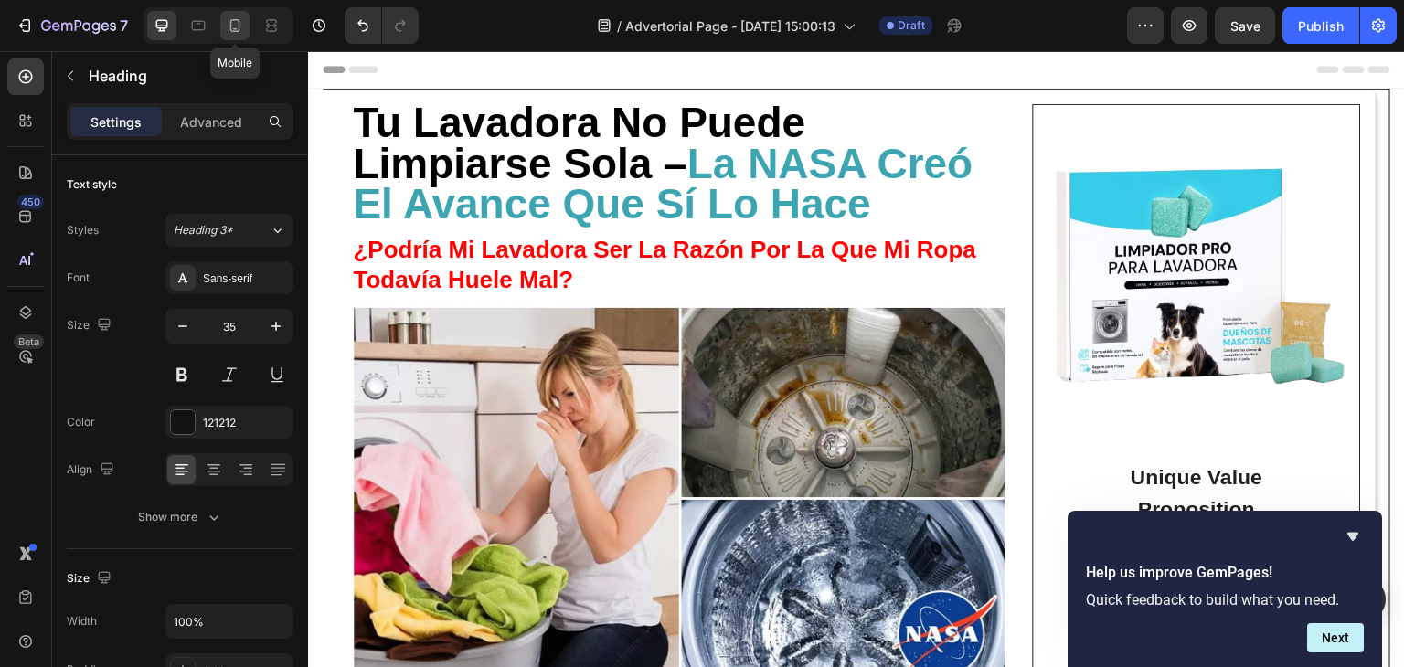
click at [235, 23] on icon at bounding box center [235, 25] width 18 height 18
type input "26"
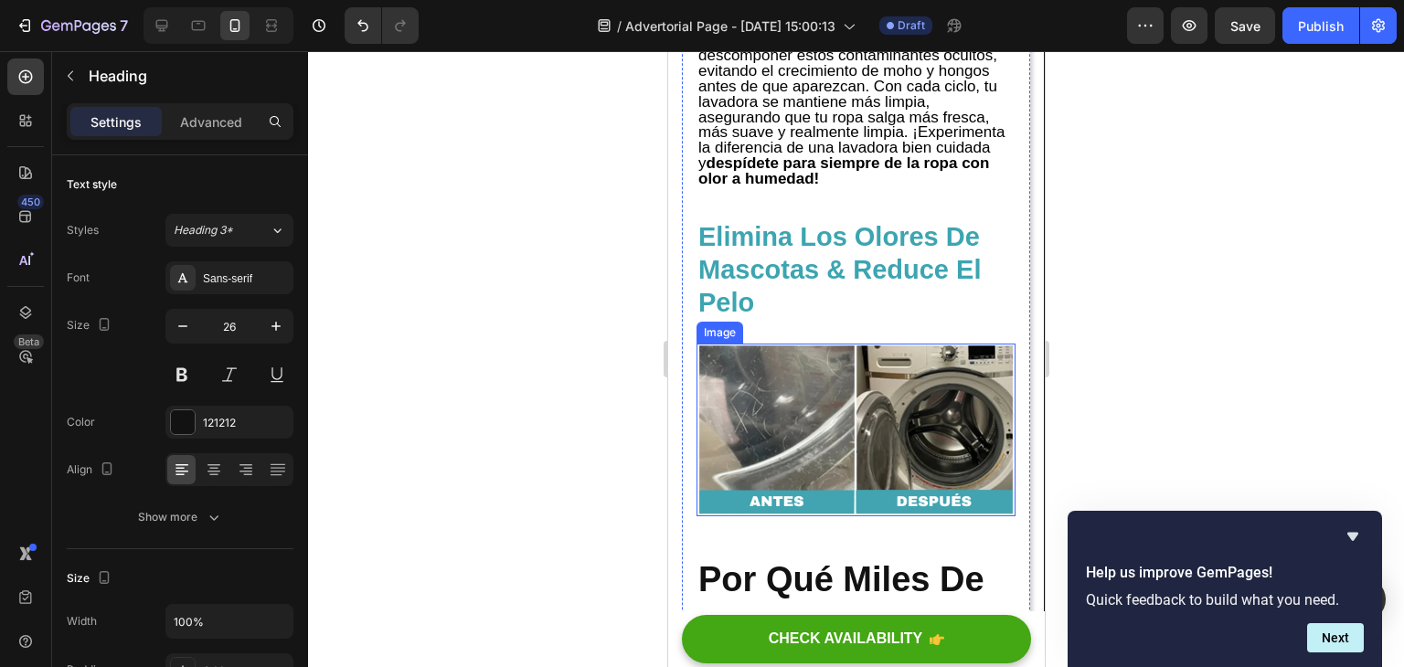
scroll to position [4276, 0]
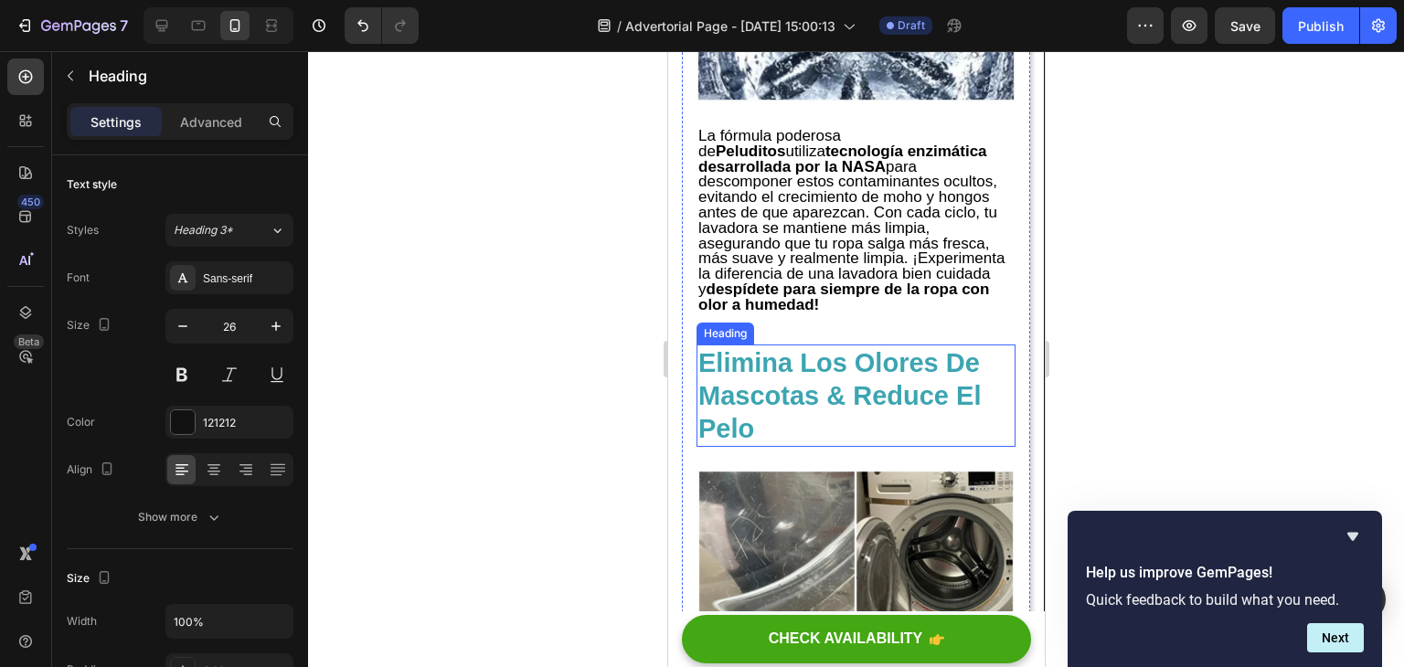
click at [847, 390] on strong "Elimina Los Olores De Mascotas & Reduce El Pelo" at bounding box center [839, 395] width 283 height 95
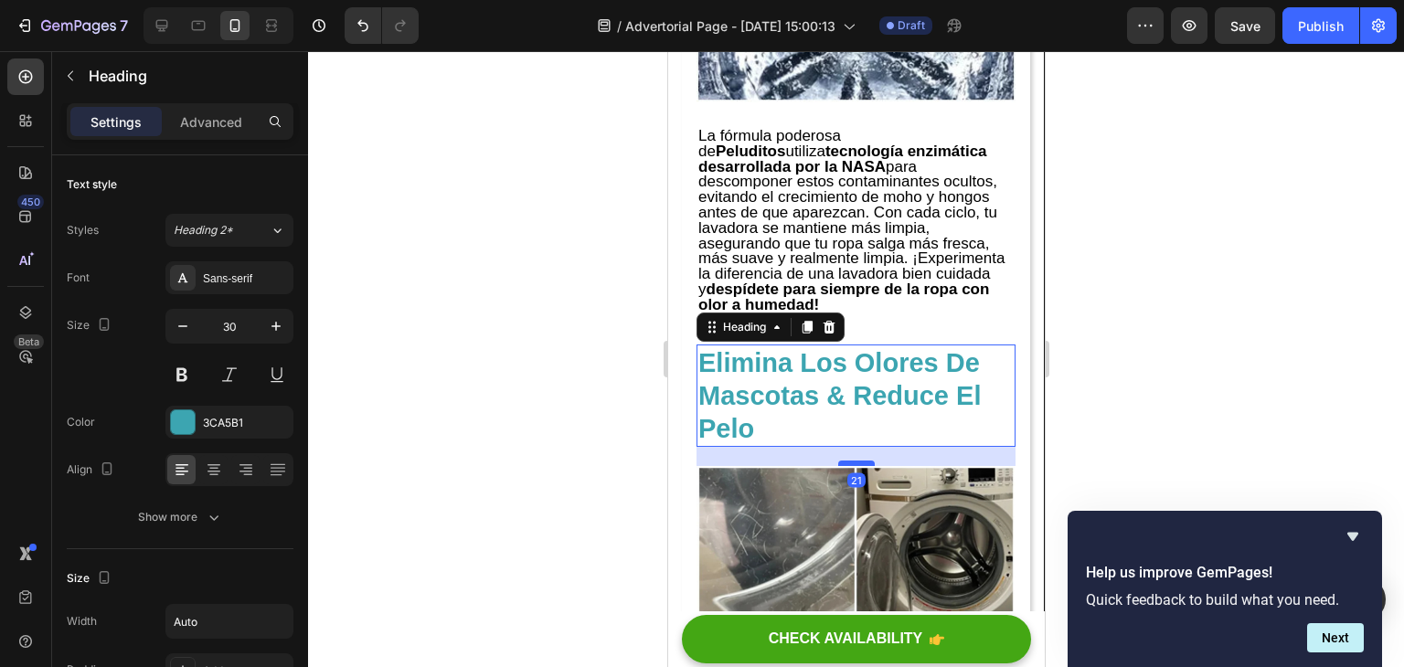
click at [849, 466] on div at bounding box center [856, 463] width 37 height 5
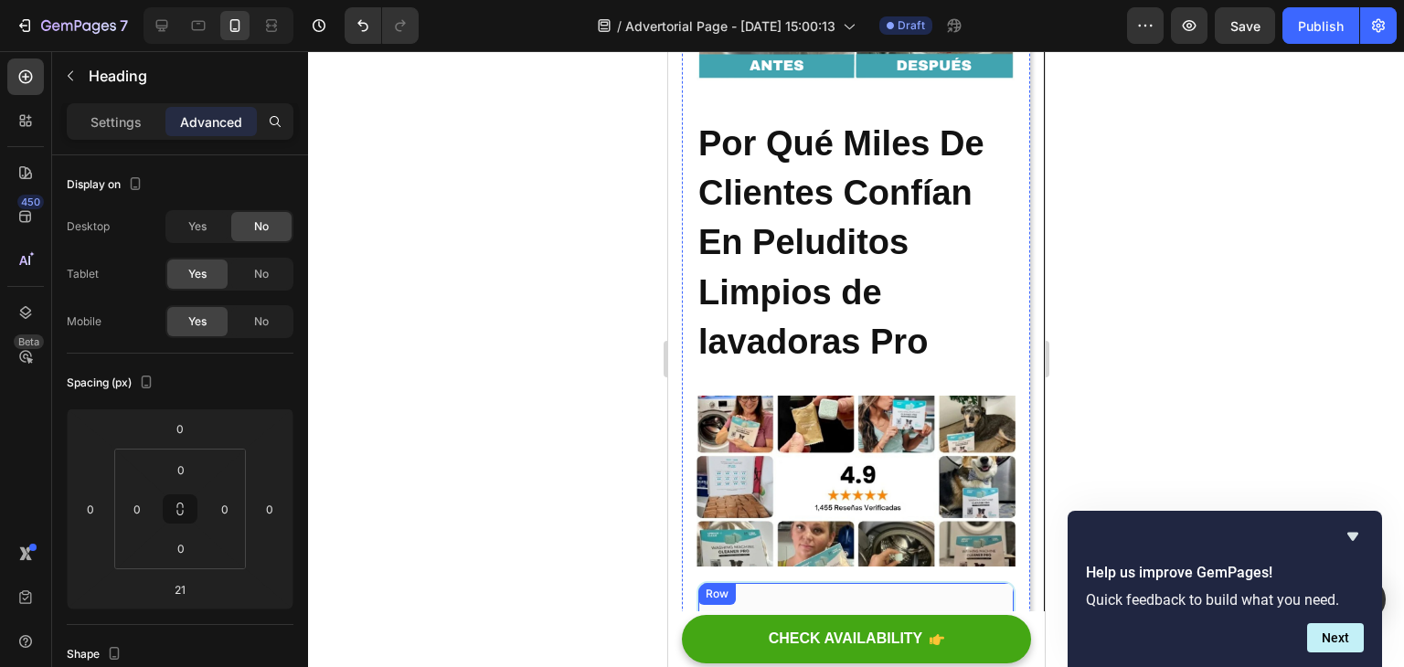
scroll to position [4825, 0]
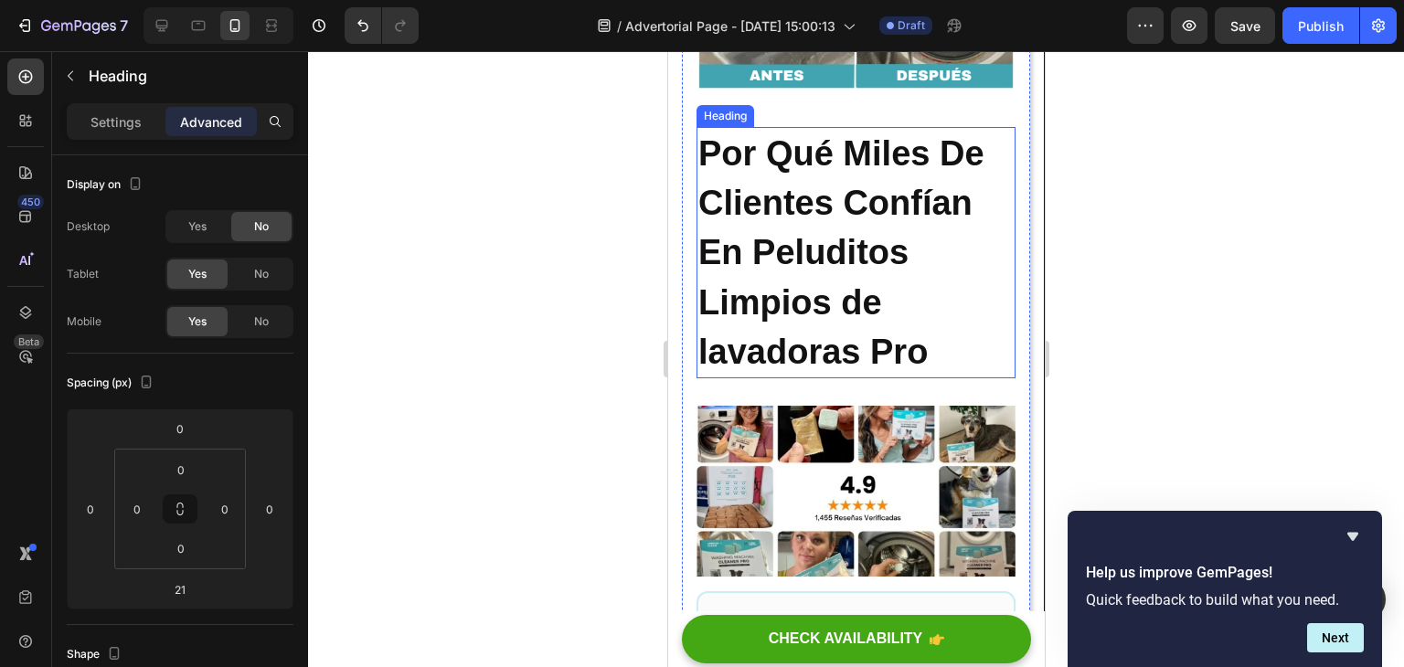
click at [889, 361] on strong "Por Qué Miles De Clientes Confían En Peluditos Limpios de lavadoras Pro" at bounding box center [841, 252] width 286 height 237
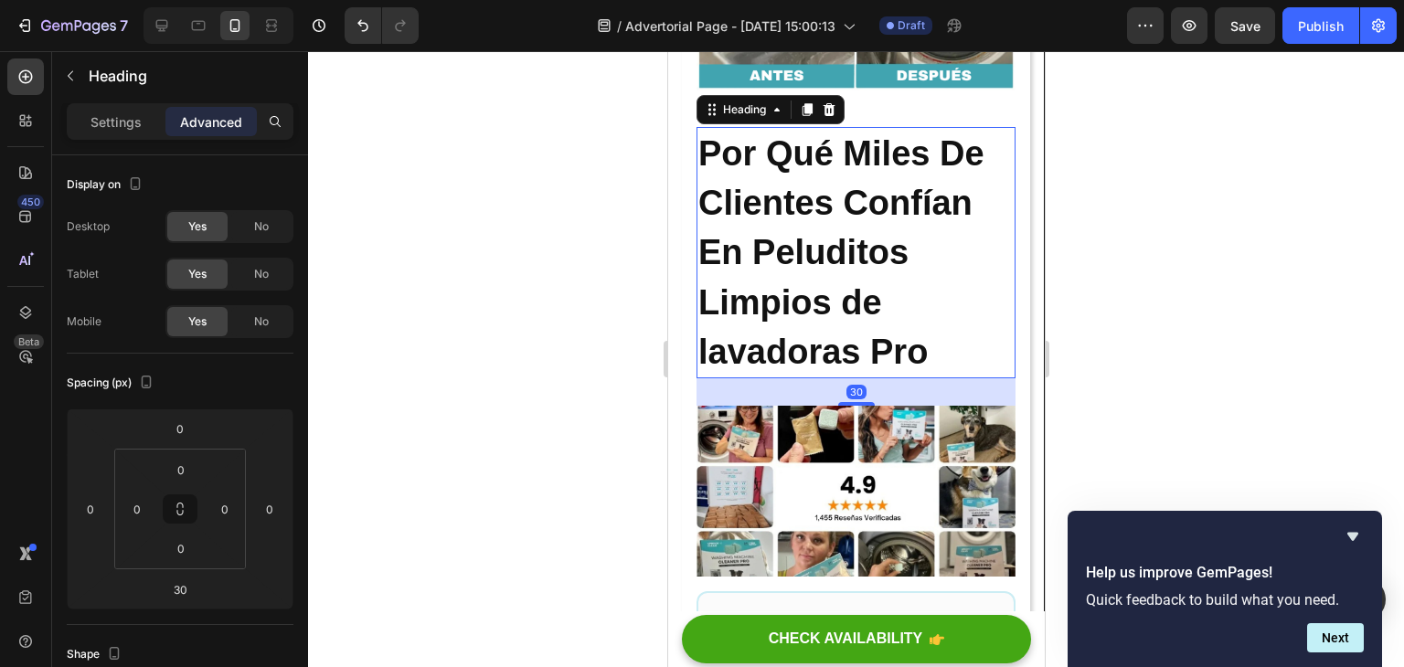
click at [937, 379] on h2 "Por Qué Miles De Clientes Confían En Peluditos Limpios de lavadoras Pro" at bounding box center [855, 252] width 319 height 251
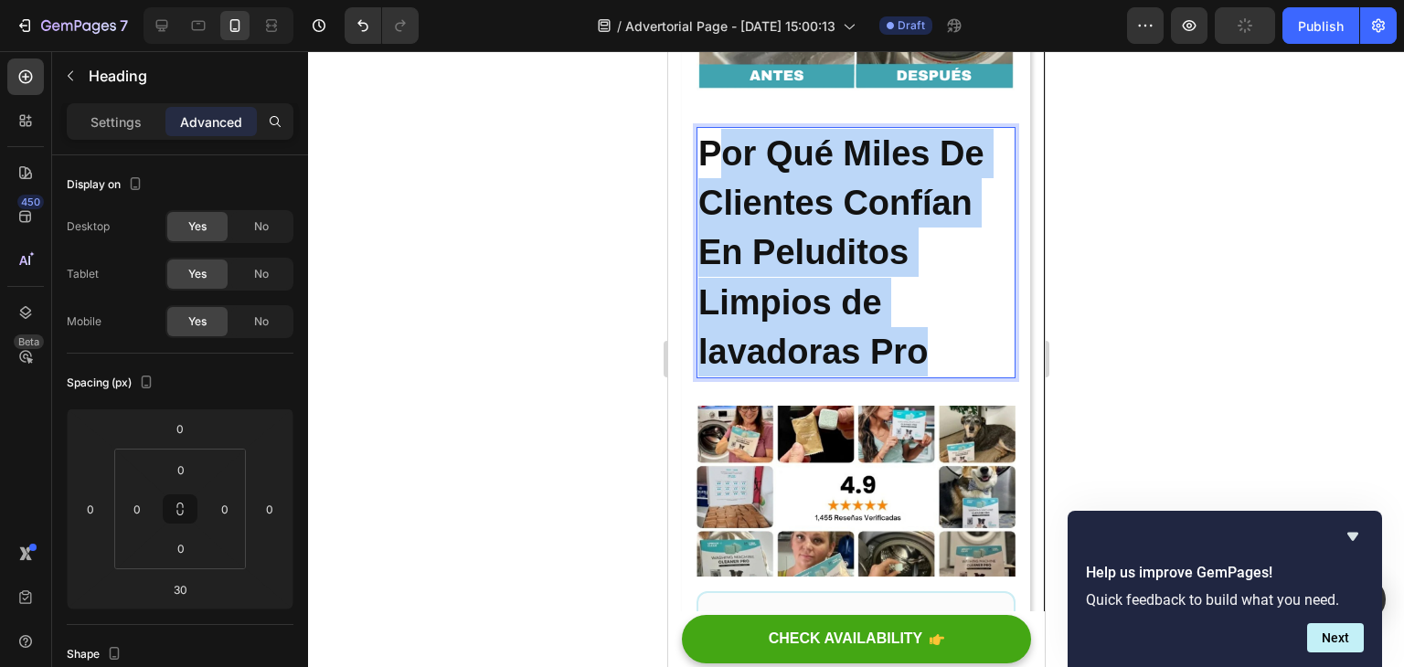
drag, startPoint x: 937, startPoint y: 382, endPoint x: 712, endPoint y: 188, distance: 296.9
click at [712, 188] on p "Por Qué Miles De Clientes Confían En Peluditos Limpios de lavadoras Pro" at bounding box center [855, 253] width 315 height 248
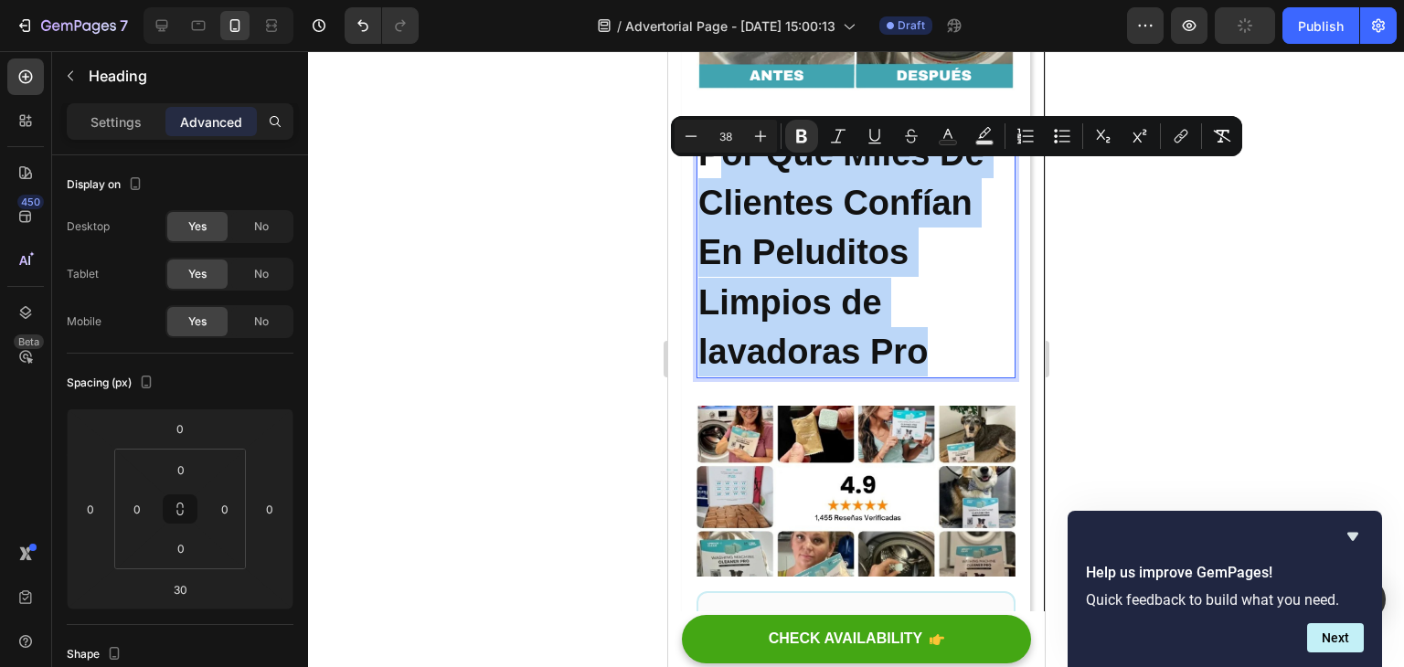
click at [924, 371] on strong "Por Qué Miles De Clientes Confían En Peluditos Limpios de lavadoras Pro" at bounding box center [841, 252] width 286 height 237
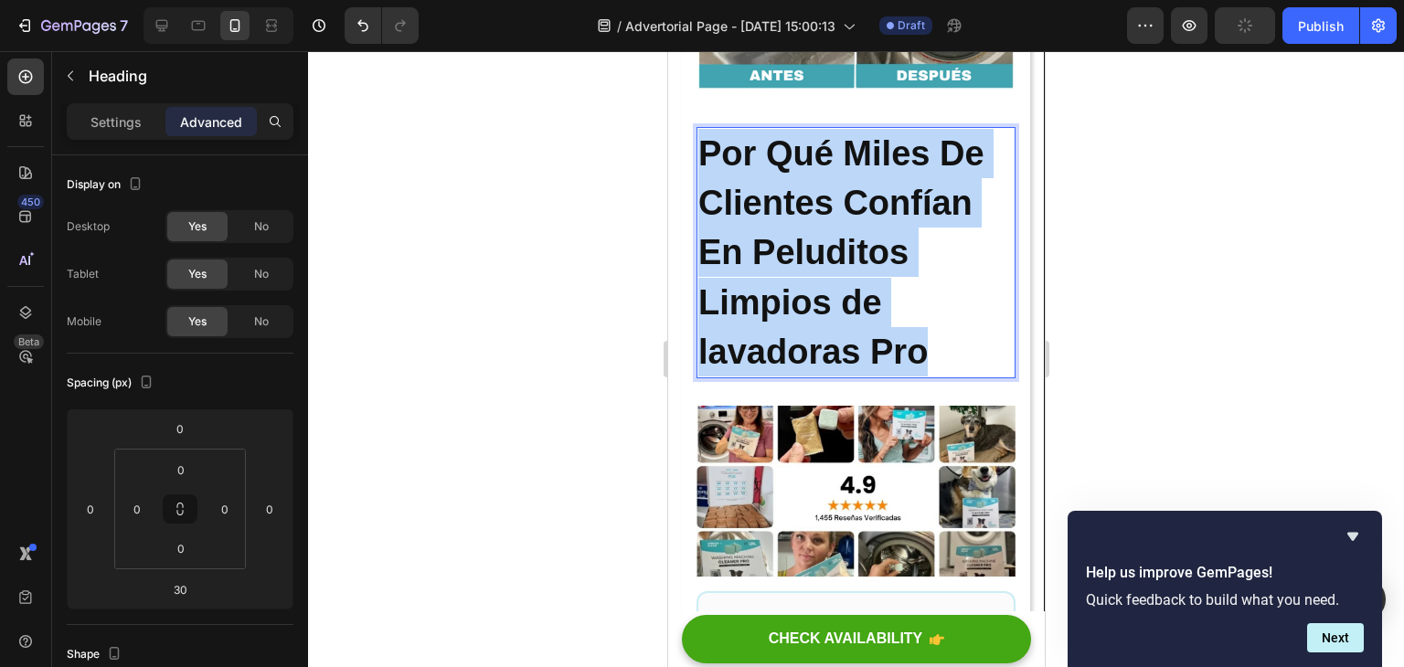
drag, startPoint x: 932, startPoint y: 385, endPoint x: 1284, endPoint y: 235, distance: 382.6
click at [706, 187] on p "Por Qué Miles De Clientes Confían En Peluditos Limpios de lavadoras Pro" at bounding box center [855, 253] width 315 height 248
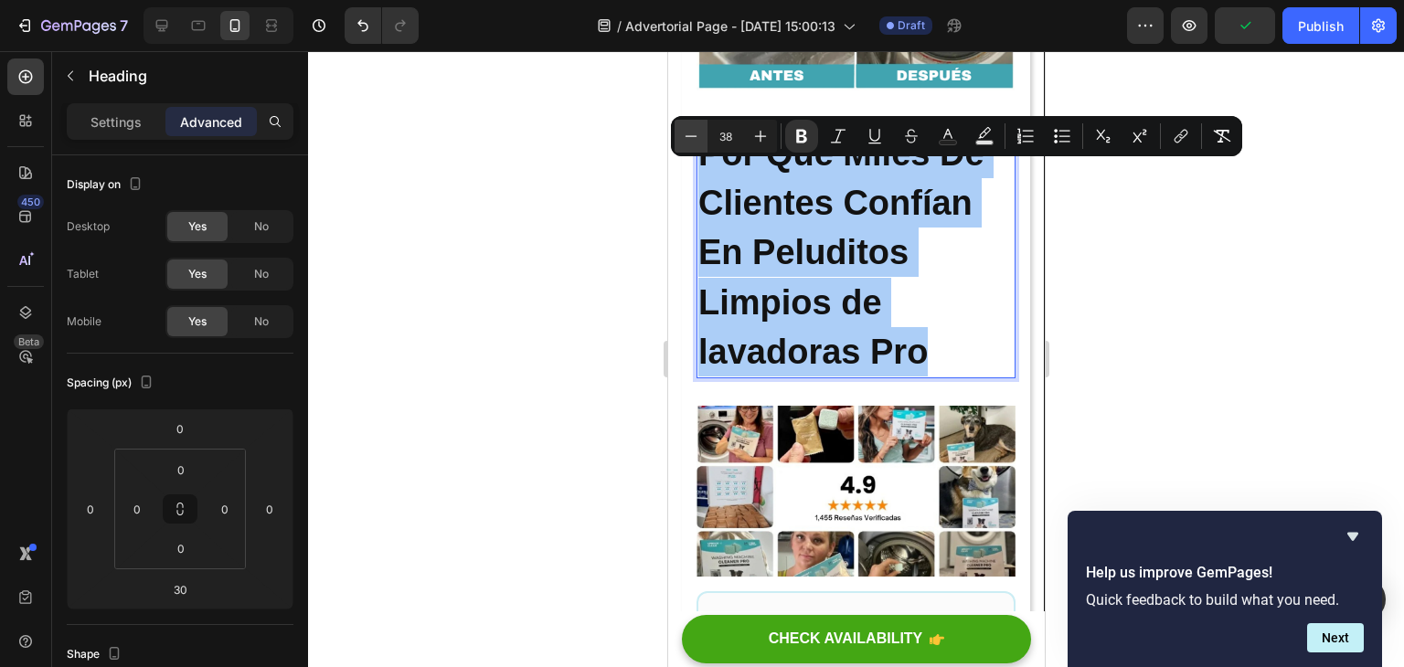
click at [692, 133] on icon "Editor contextual toolbar" at bounding box center [691, 136] width 18 height 18
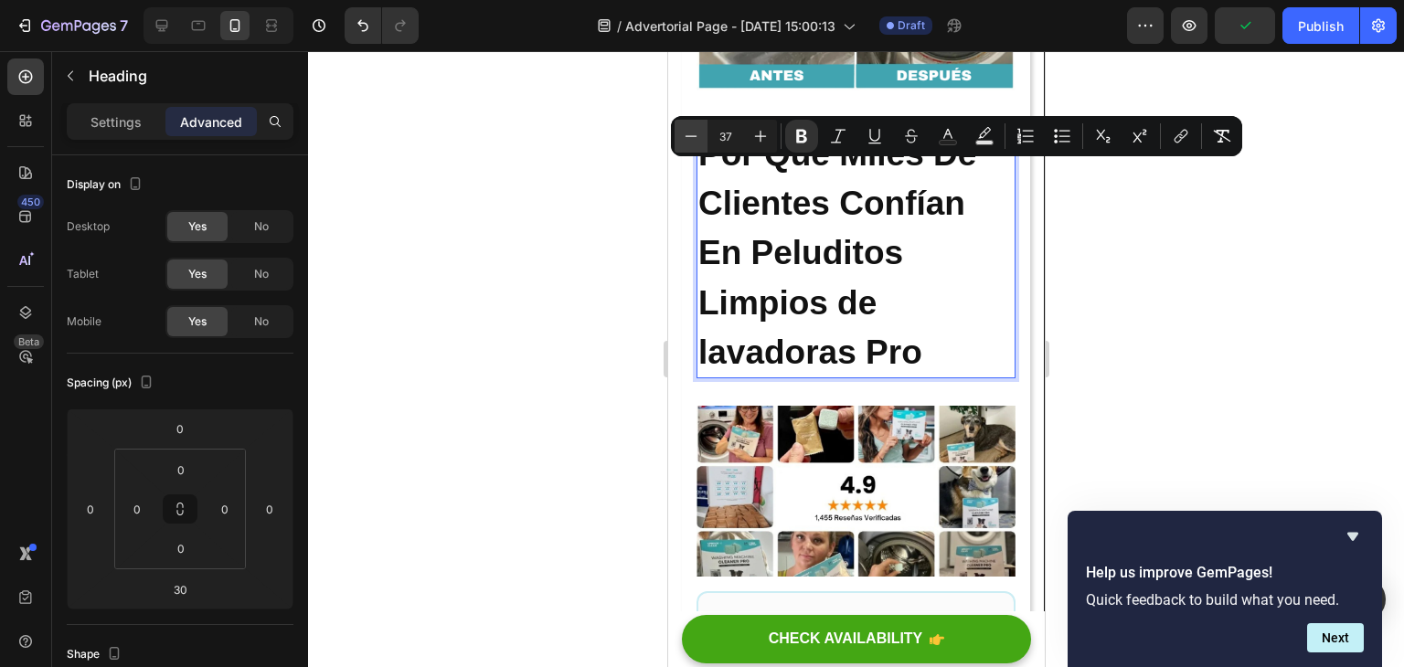
click at [692, 133] on icon "Editor contextual toolbar" at bounding box center [691, 136] width 18 height 18
type input "36"
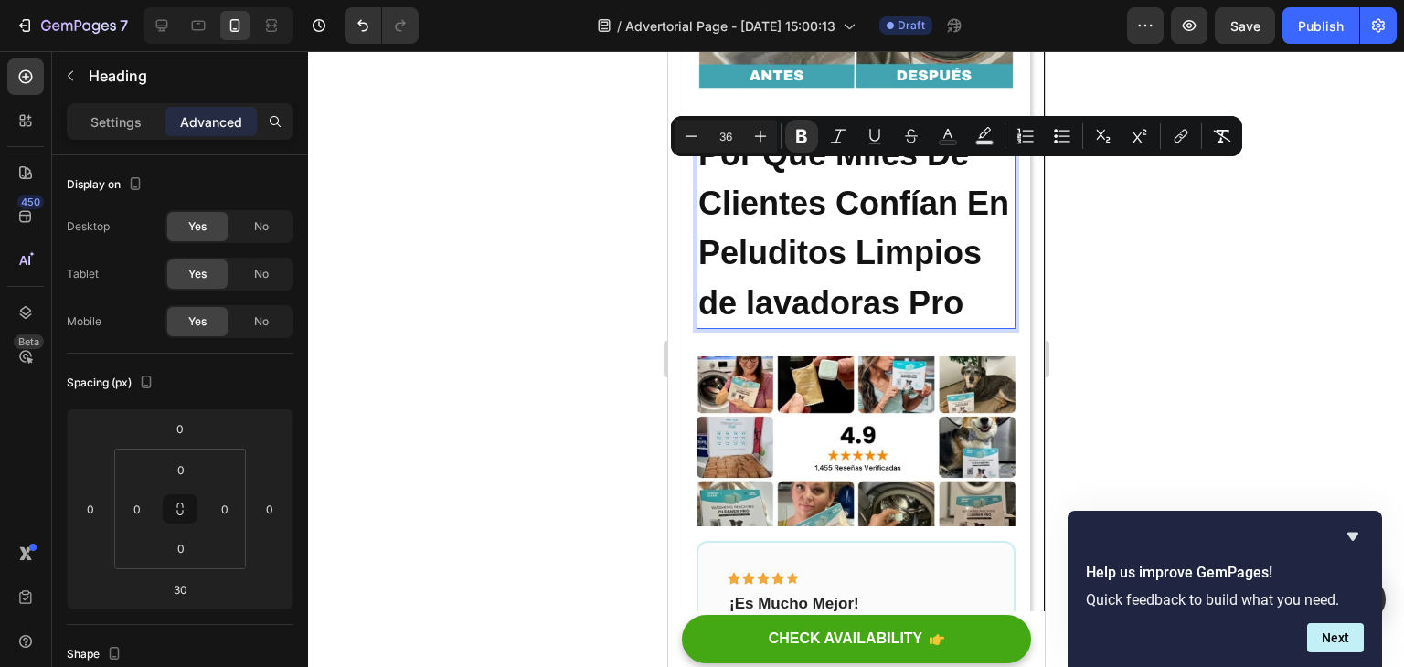
click at [927, 283] on p "Por Qué Miles De Clientes Confían En Peluditos Limpios de lavadoras Pro" at bounding box center [855, 228] width 315 height 198
click at [928, 327] on p "Por Qué Miles De Clientes Confían En Peluditos Limpios de lavadoras Pro" at bounding box center [855, 228] width 315 height 198
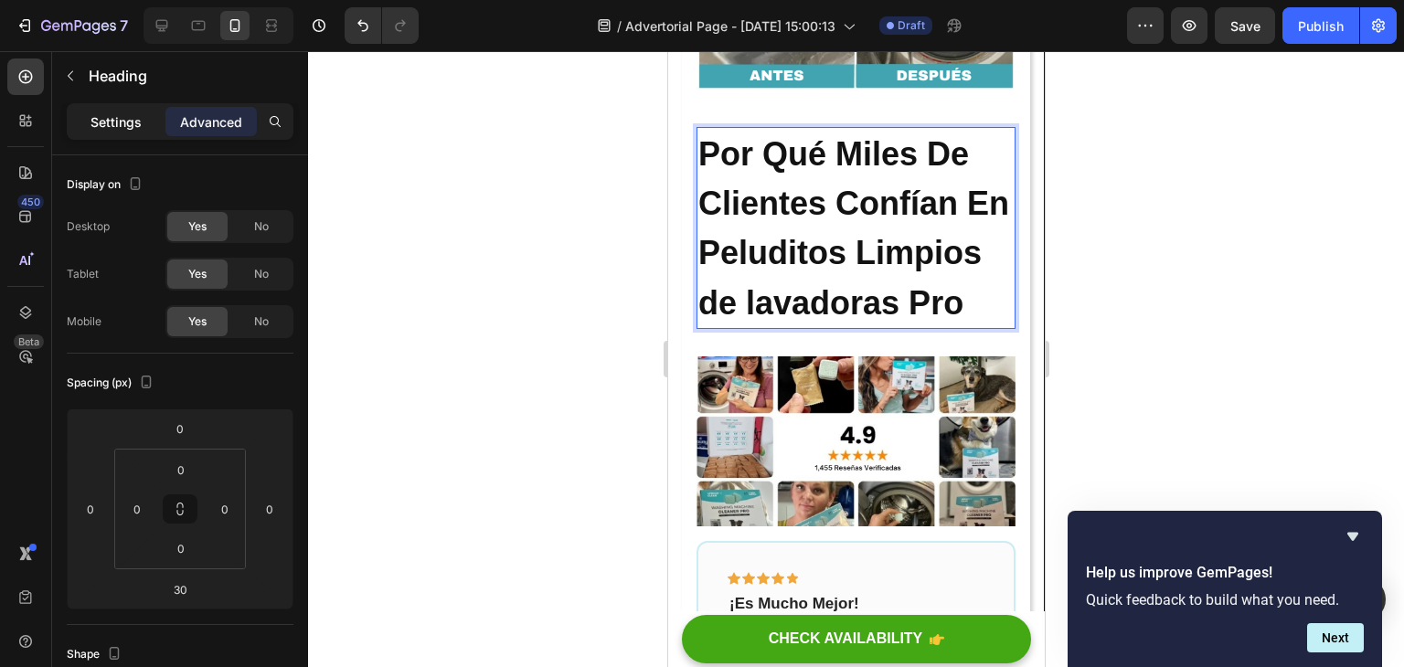
click at [127, 130] on p "Settings" at bounding box center [116, 121] width 51 height 19
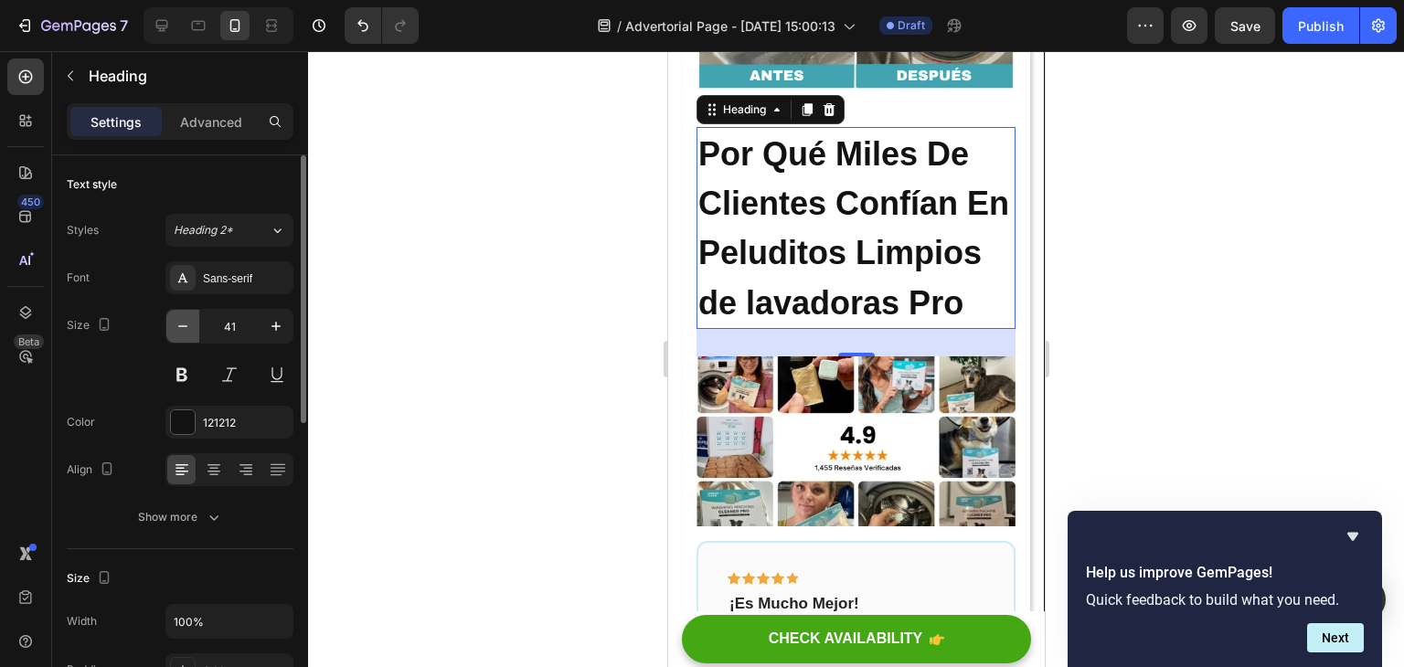
drag, startPoint x: 194, startPoint y: 328, endPoint x: 187, endPoint y: 314, distance: 16.4
click at [193, 326] on button "button" at bounding box center [182, 326] width 33 height 33
click at [187, 314] on button "button" at bounding box center [182, 326] width 33 height 33
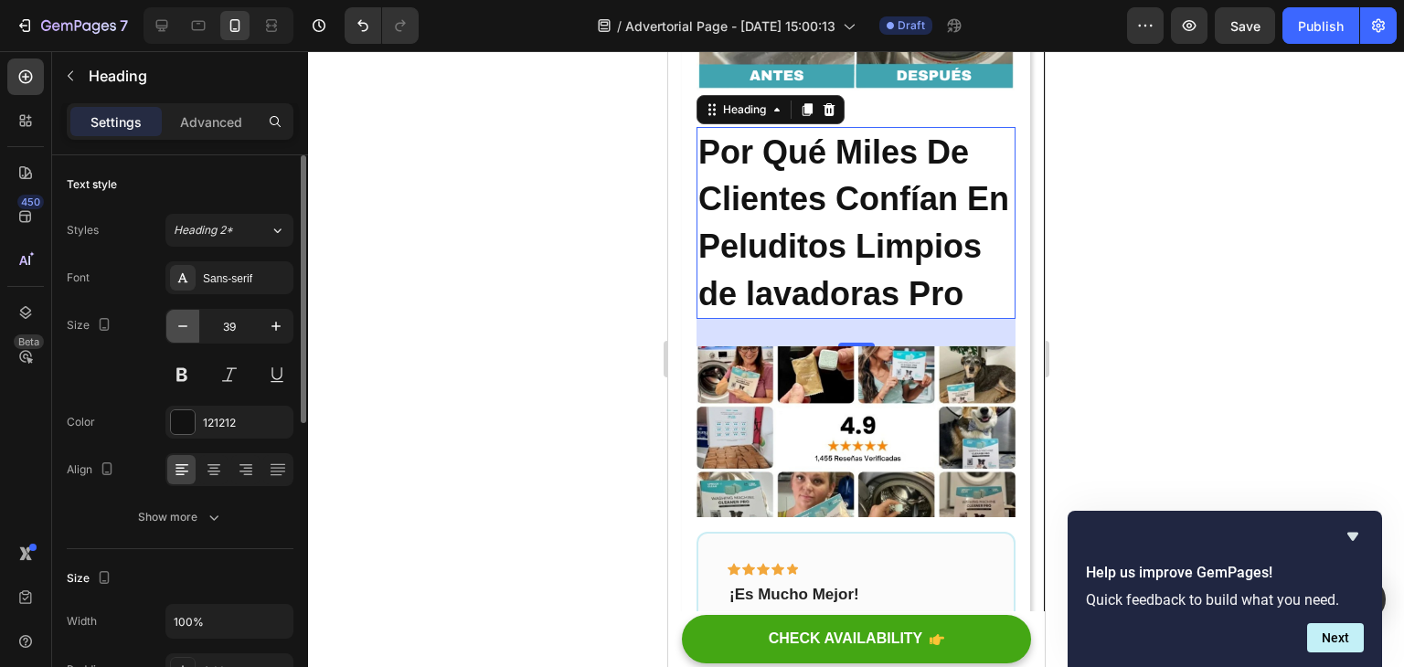
click at [187, 314] on button "button" at bounding box center [182, 326] width 33 height 33
click at [187, 313] on button "button" at bounding box center [182, 326] width 33 height 33
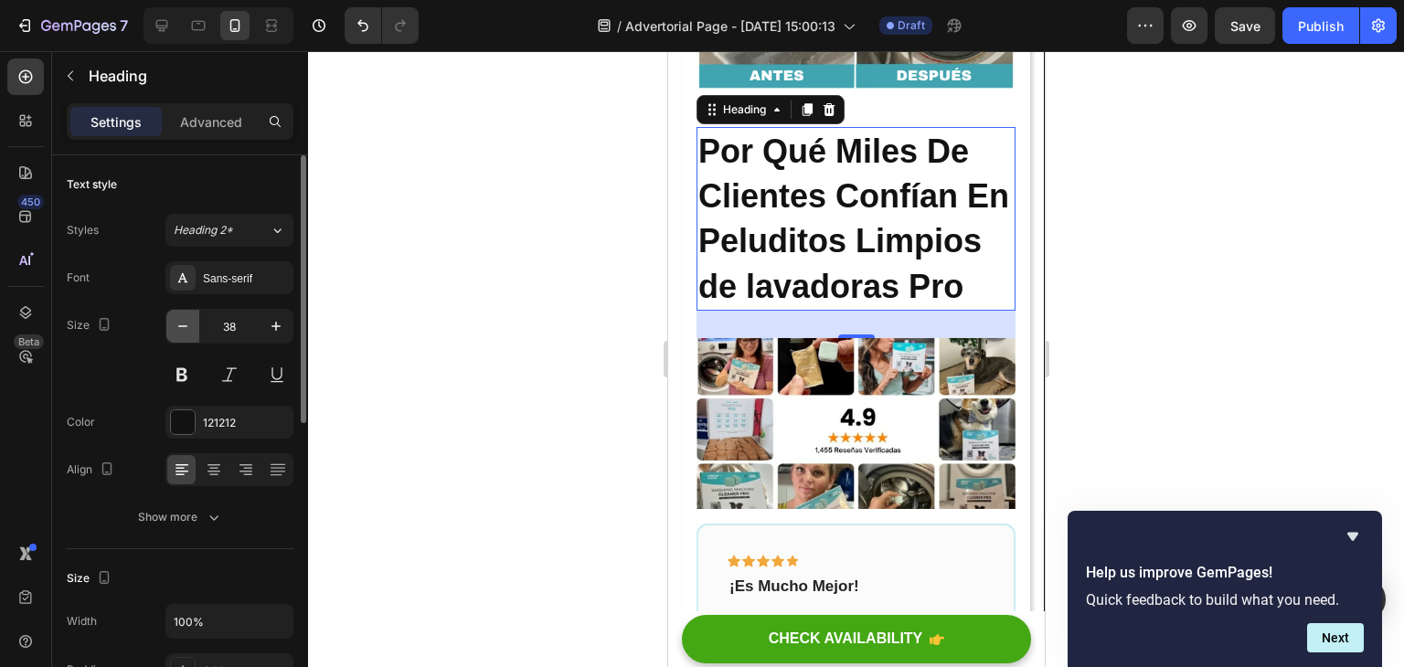
click at [187, 313] on button "button" at bounding box center [182, 326] width 33 height 33
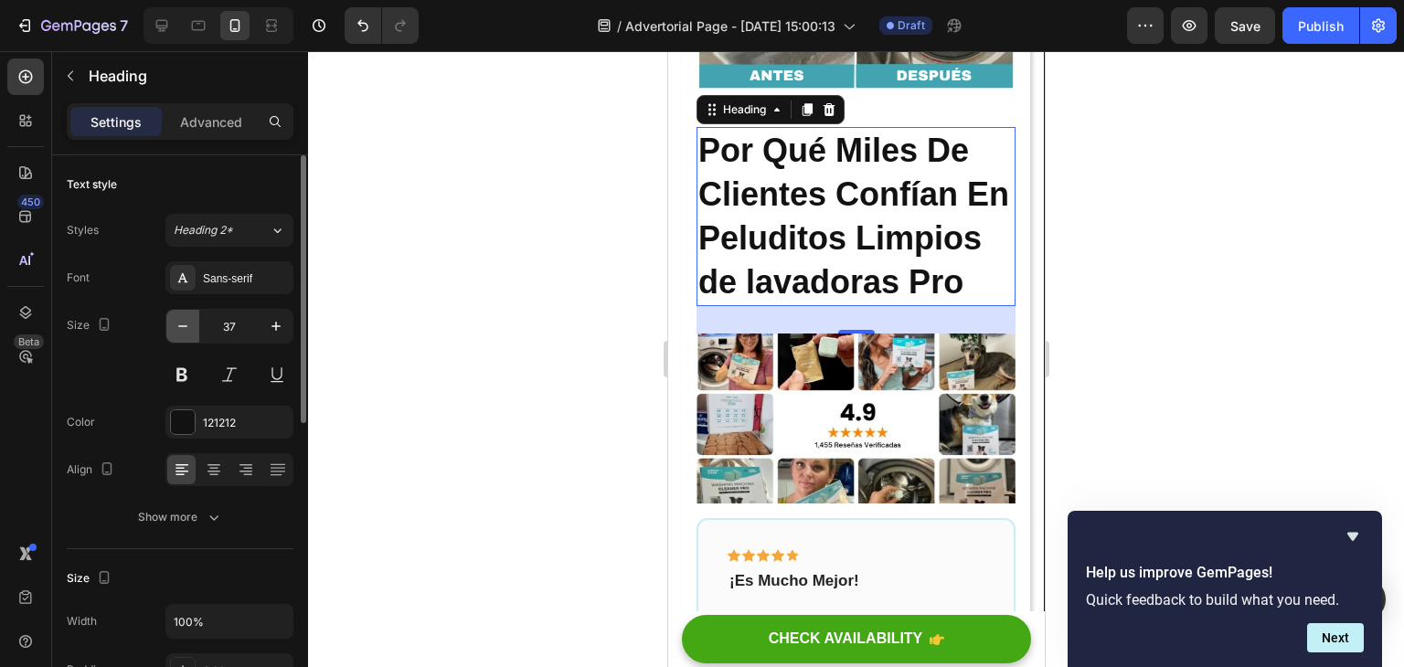
click at [187, 313] on button "button" at bounding box center [182, 326] width 33 height 33
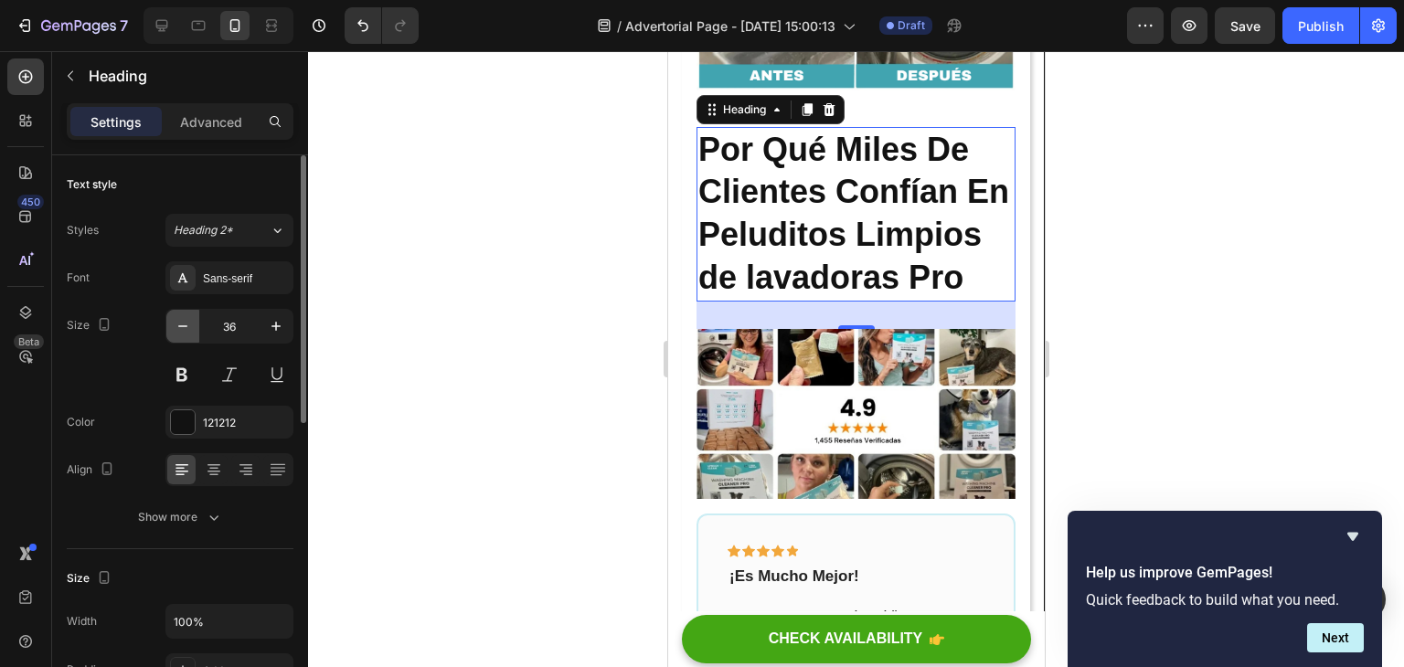
click at [187, 313] on button "button" at bounding box center [182, 326] width 33 height 33
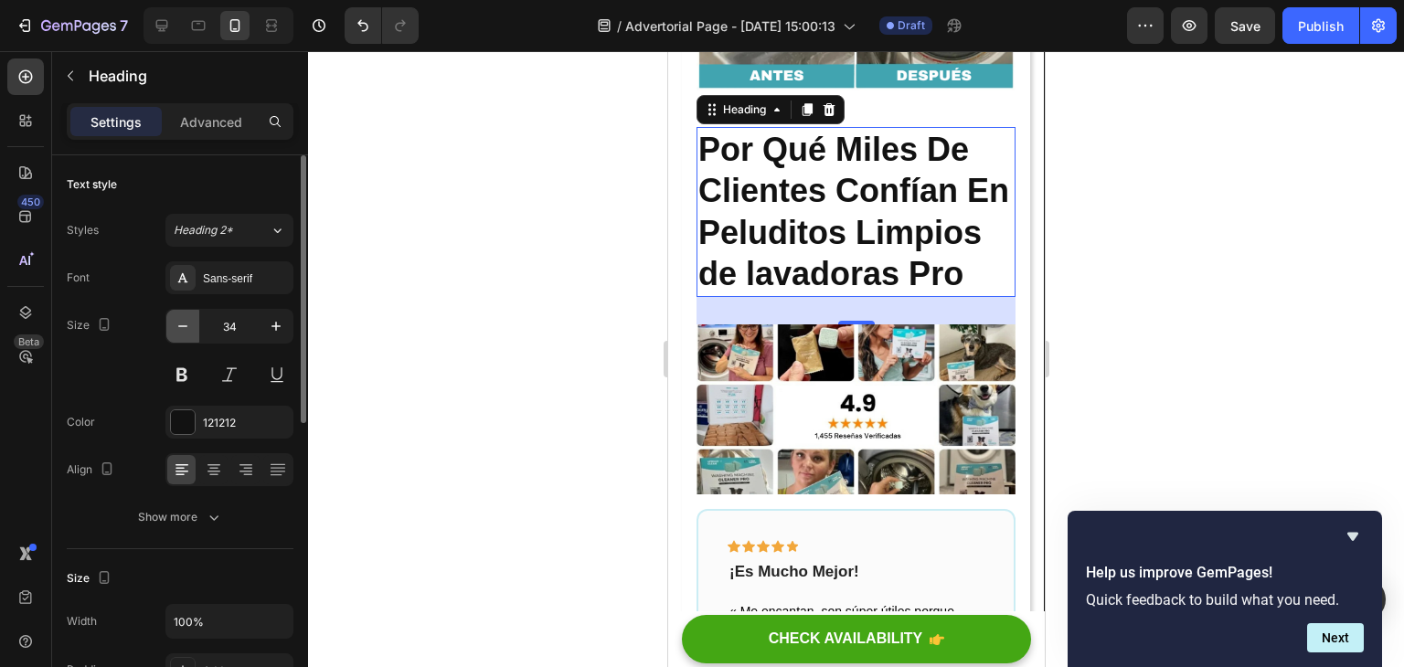
click at [186, 312] on button "button" at bounding box center [182, 326] width 33 height 33
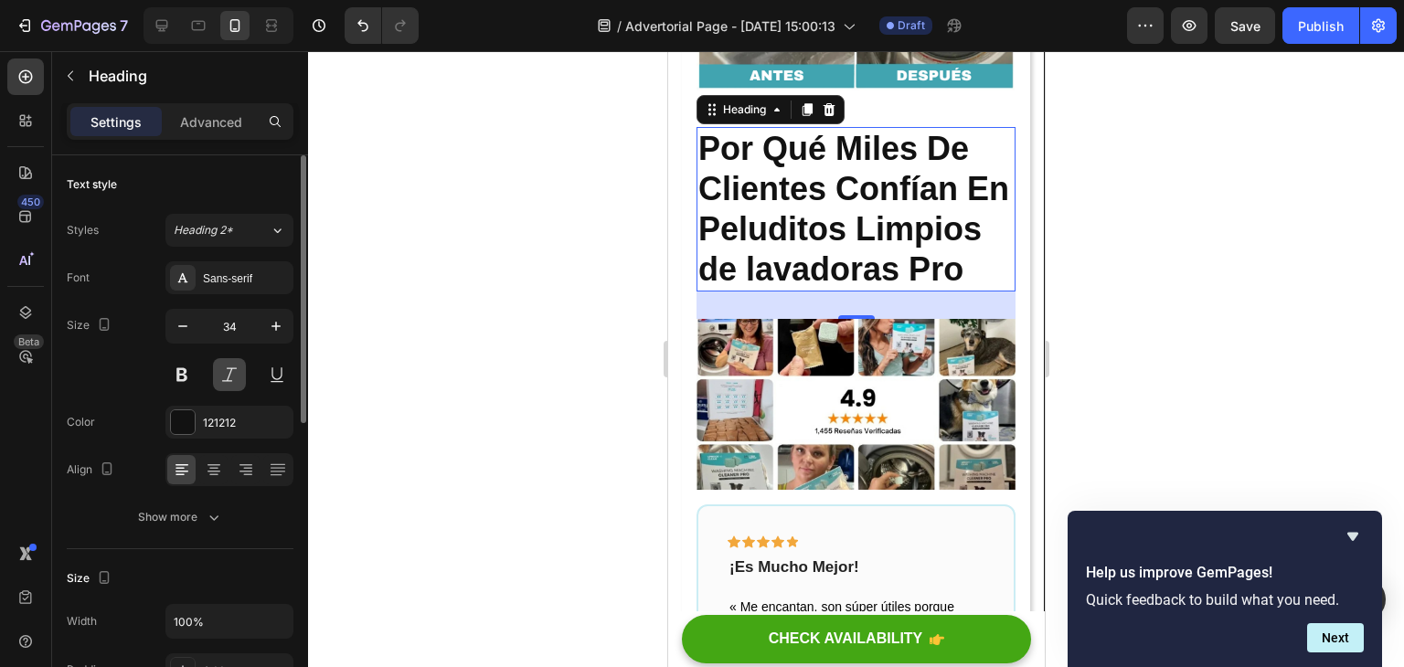
type input "33"
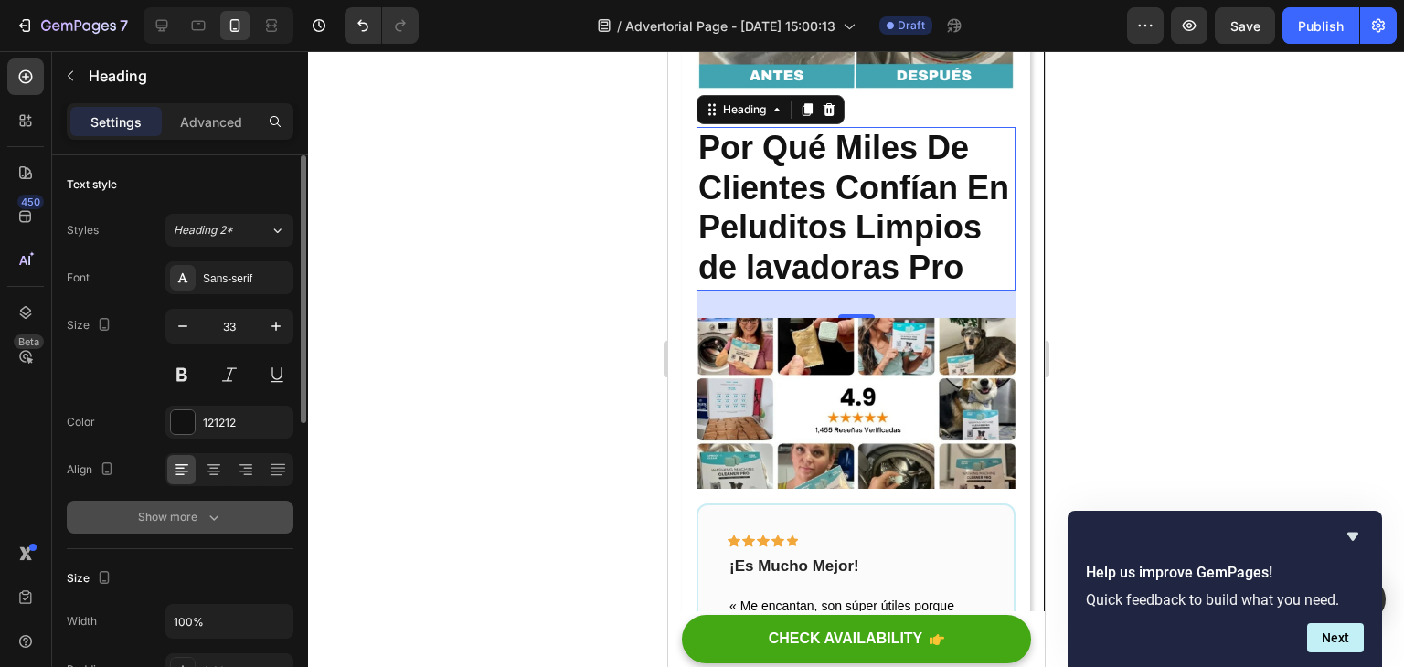
click at [225, 506] on button "Show more" at bounding box center [180, 517] width 227 height 33
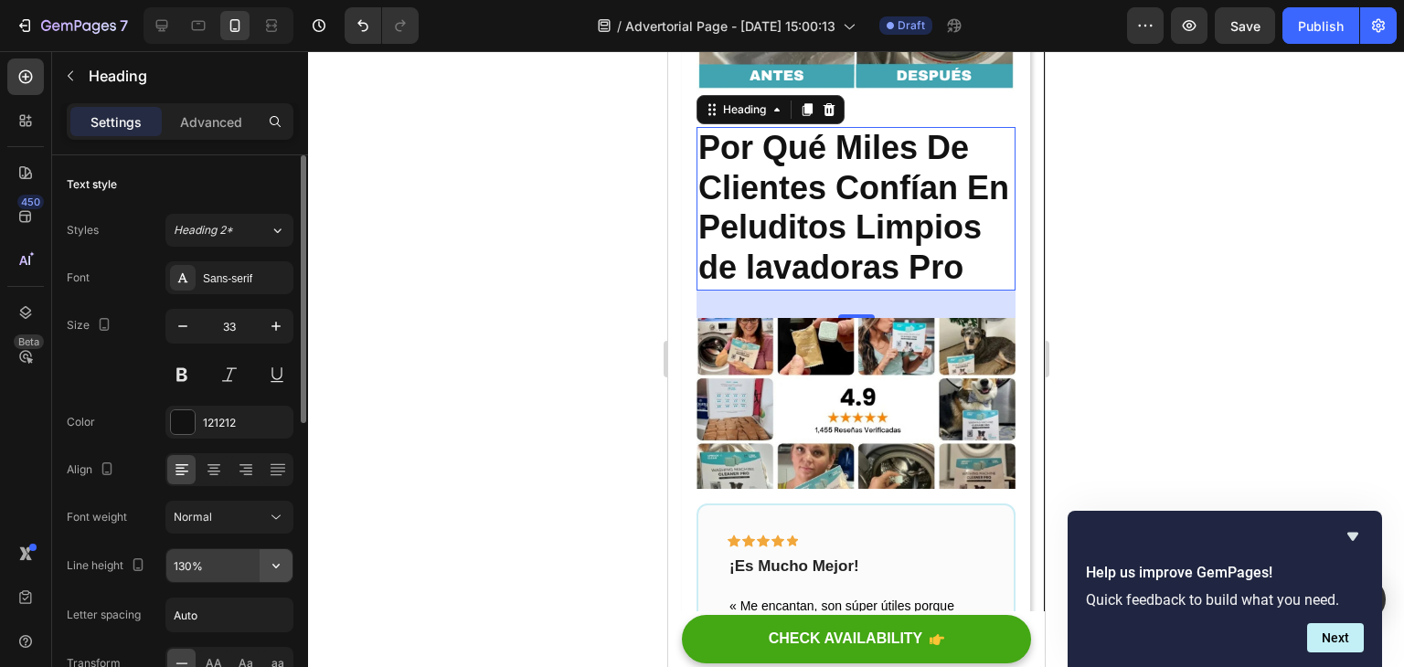
click at [273, 558] on icon "button" at bounding box center [276, 566] width 18 height 18
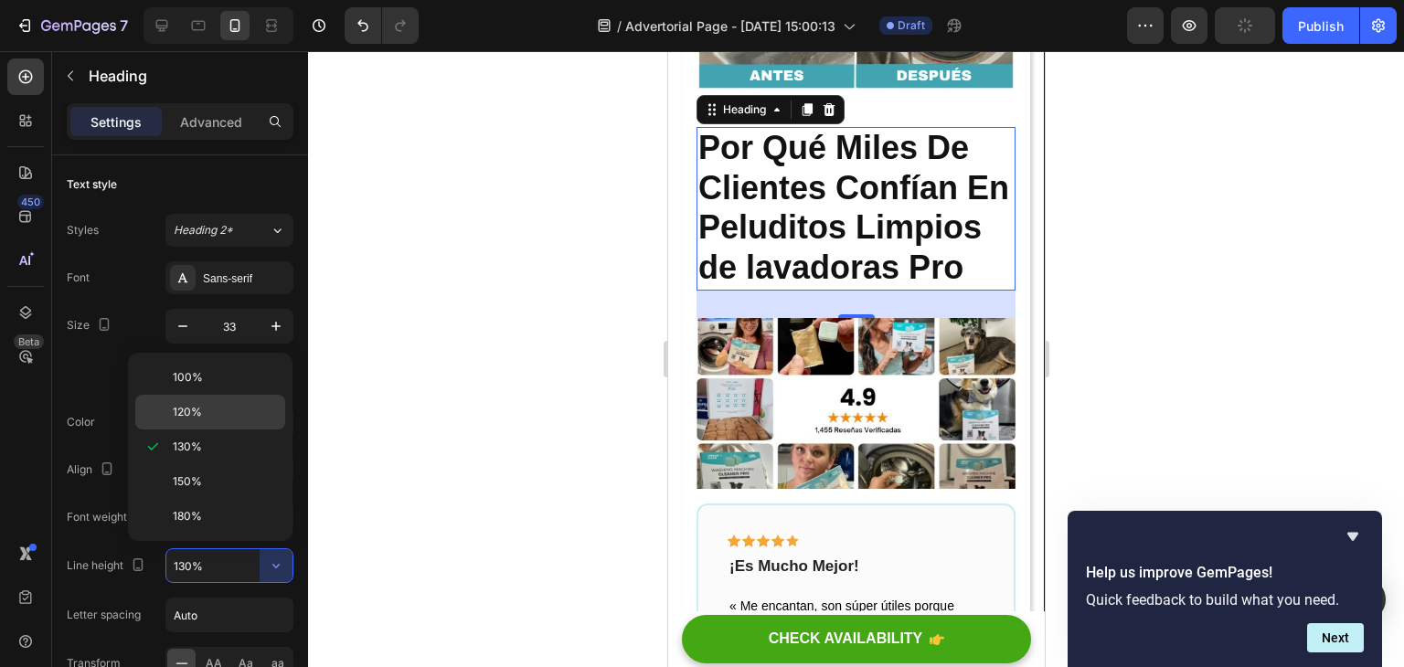
click at [198, 411] on span "120%" at bounding box center [187, 412] width 29 height 16
type input "120%"
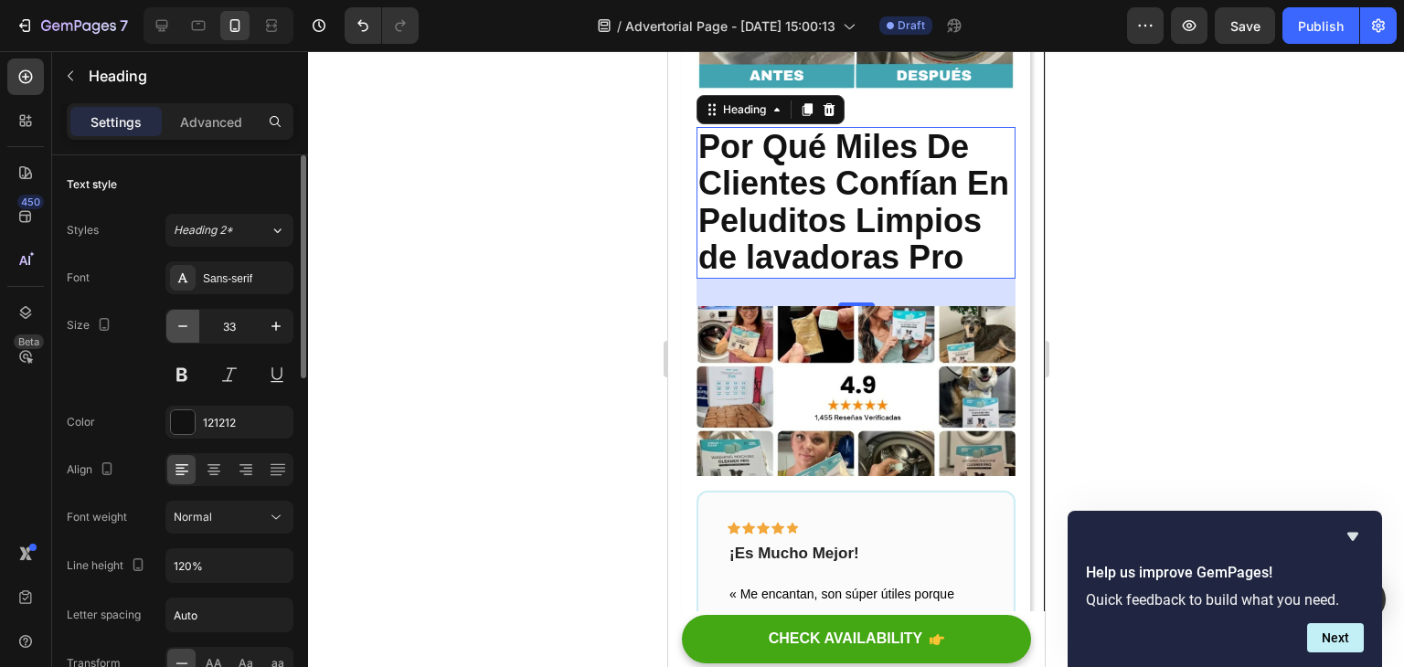
click at [181, 326] on icon "button" at bounding box center [182, 327] width 9 height 2
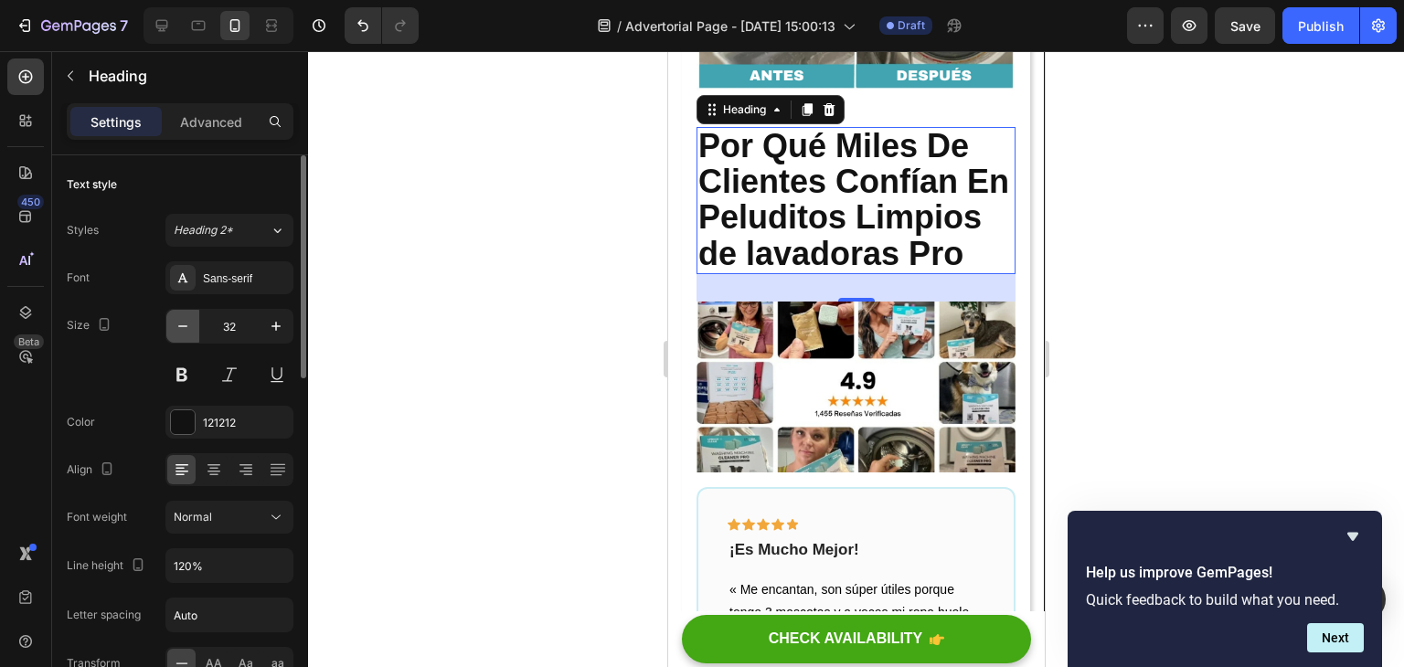
click at [183, 326] on icon "button" at bounding box center [182, 327] width 9 height 2
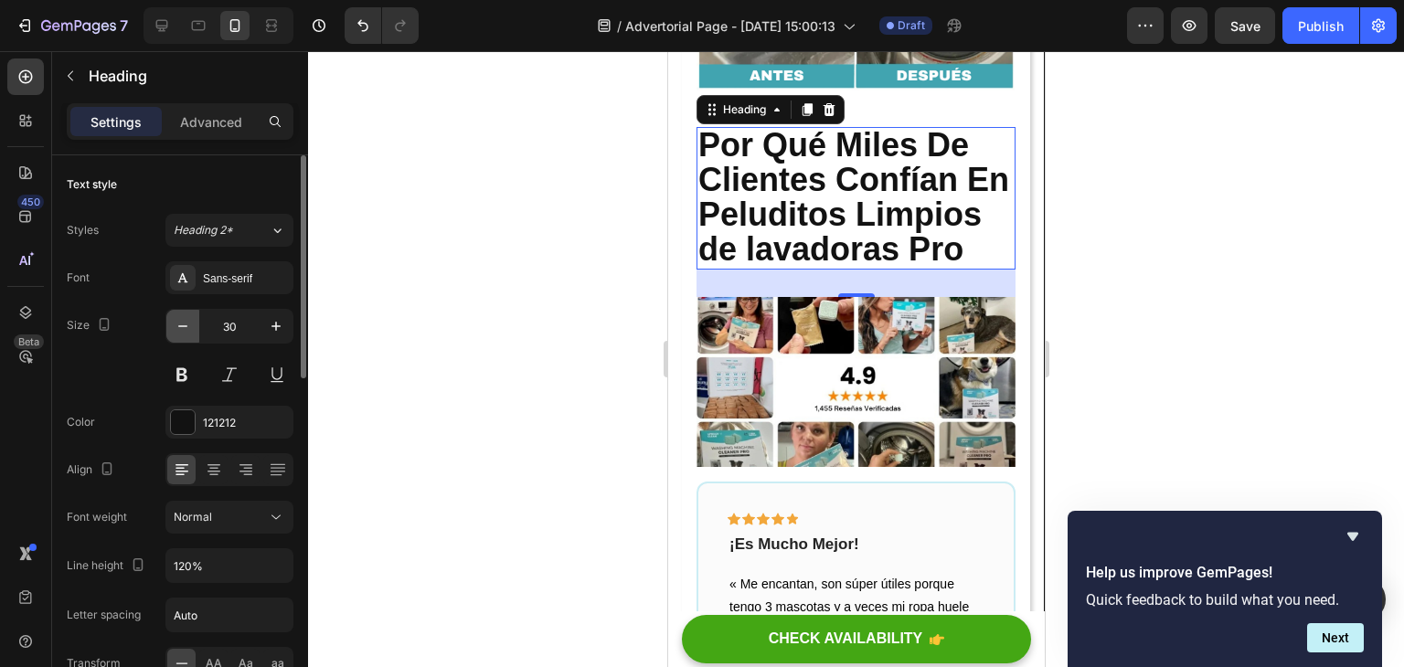
click at [187, 326] on icon "button" at bounding box center [182, 327] width 9 height 2
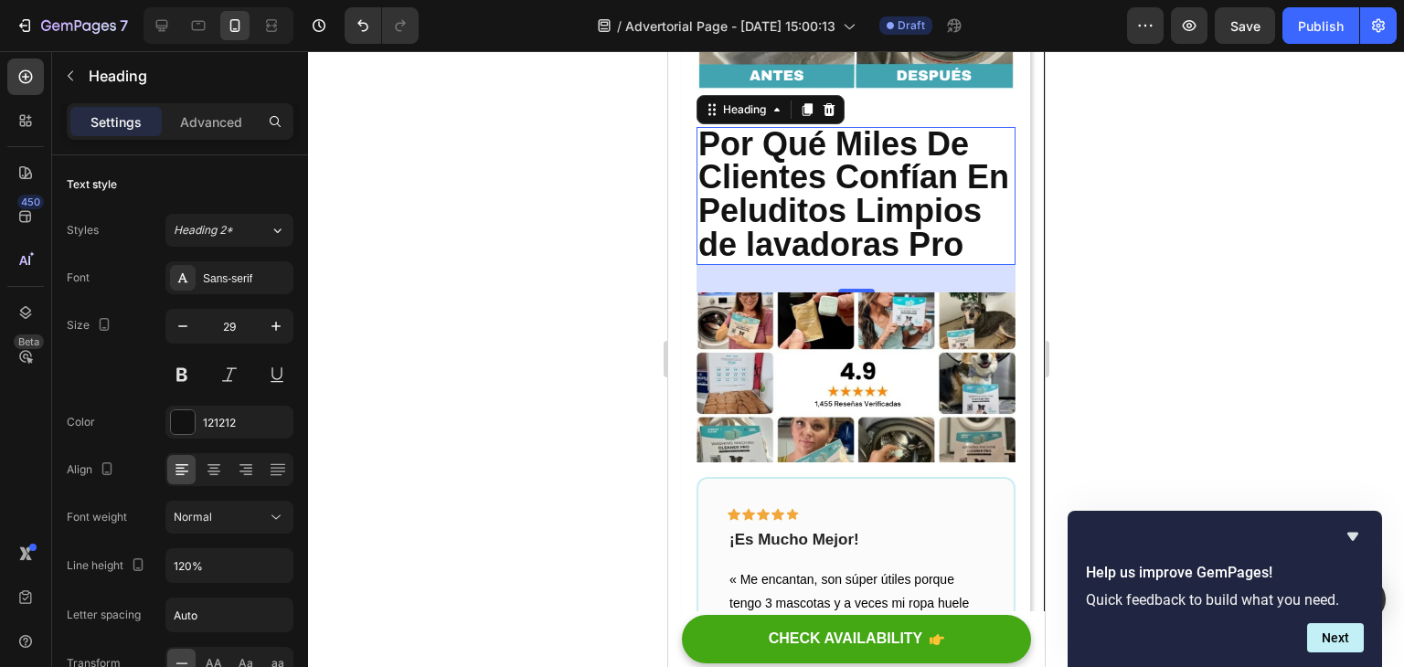
type input "28"
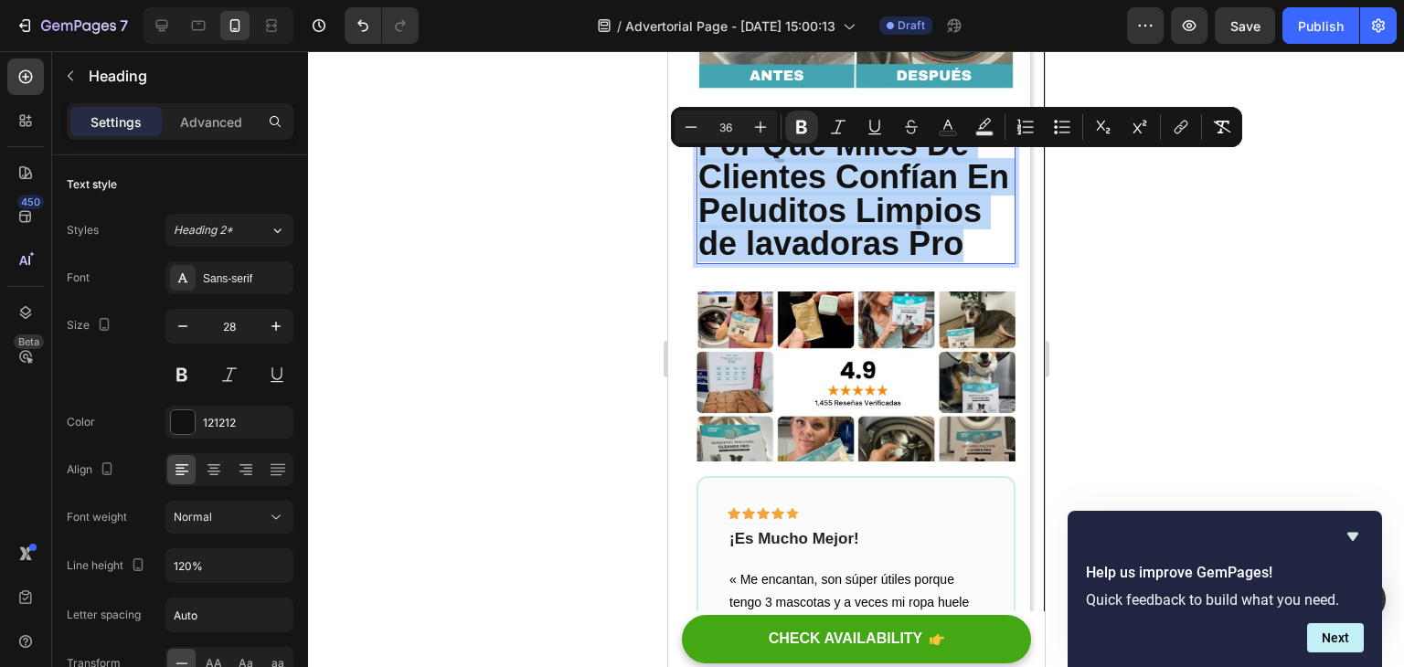
drag, startPoint x: 937, startPoint y: 308, endPoint x: 698, endPoint y: 147, distance: 288.6
click at [704, 180] on p "Por Qué Miles De Clientes Confían En Peluditos Limpios de lavadoras Pro" at bounding box center [855, 195] width 315 height 133
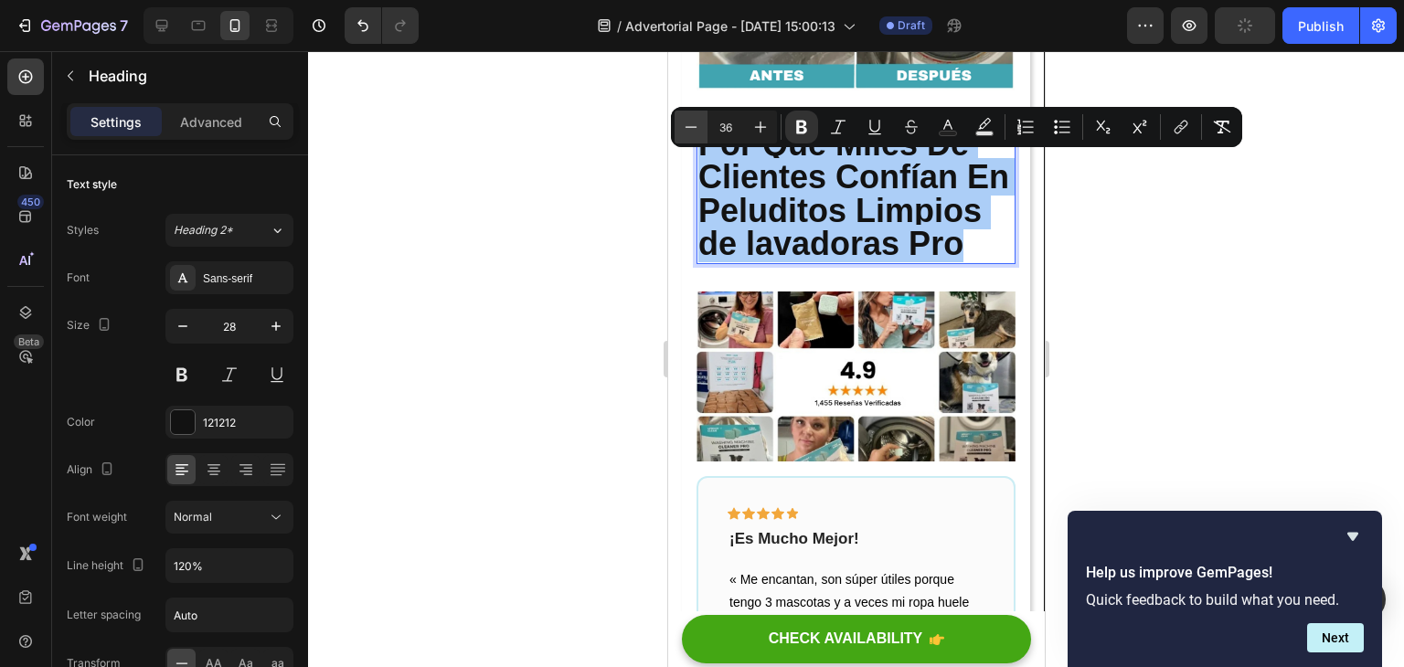
click at [694, 127] on icon "Editor contextual toolbar" at bounding box center [692, 126] width 12 height 1
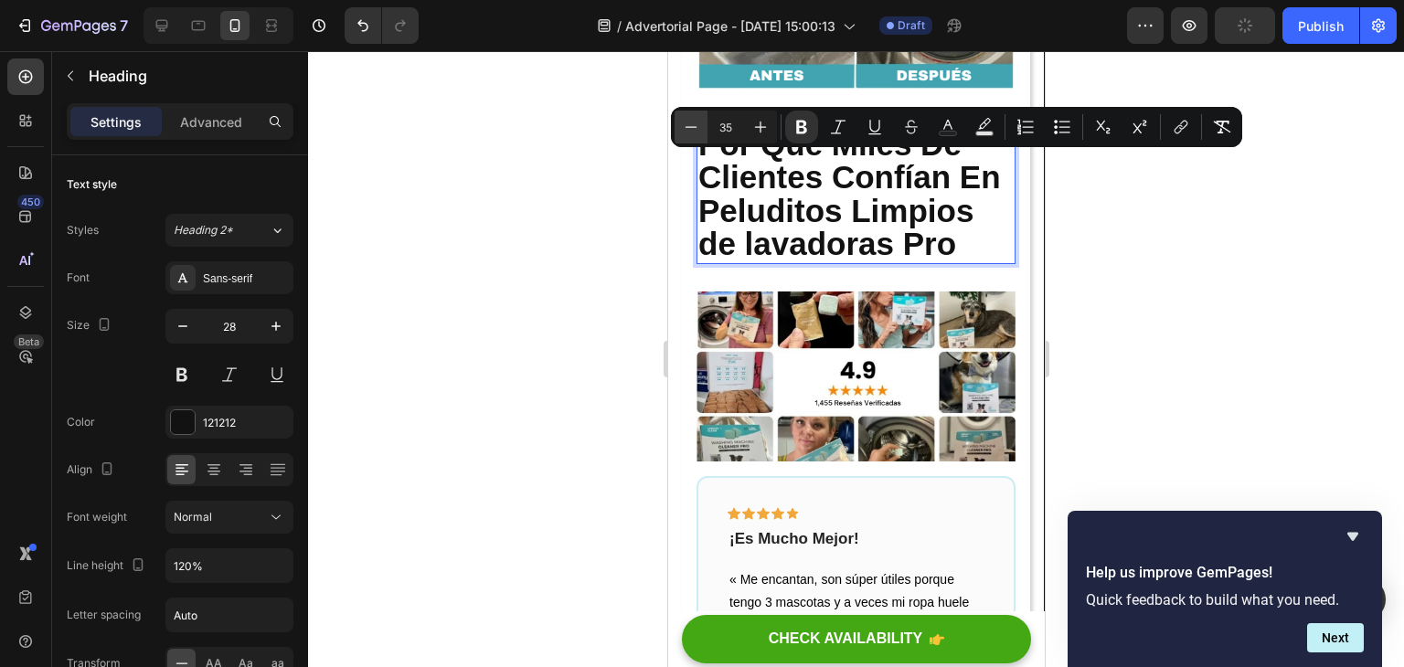
click at [694, 127] on icon "Editor contextual toolbar" at bounding box center [692, 126] width 12 height 1
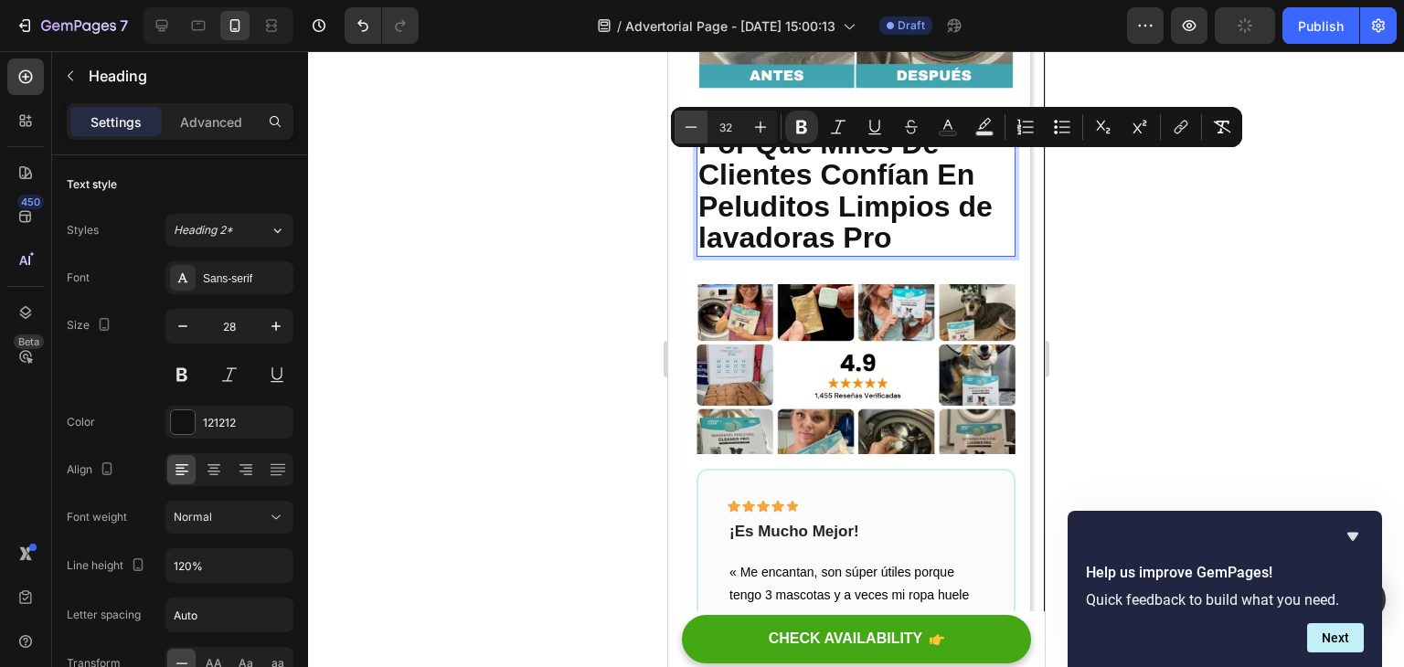
click at [694, 127] on icon "Editor contextual toolbar" at bounding box center [692, 126] width 12 height 1
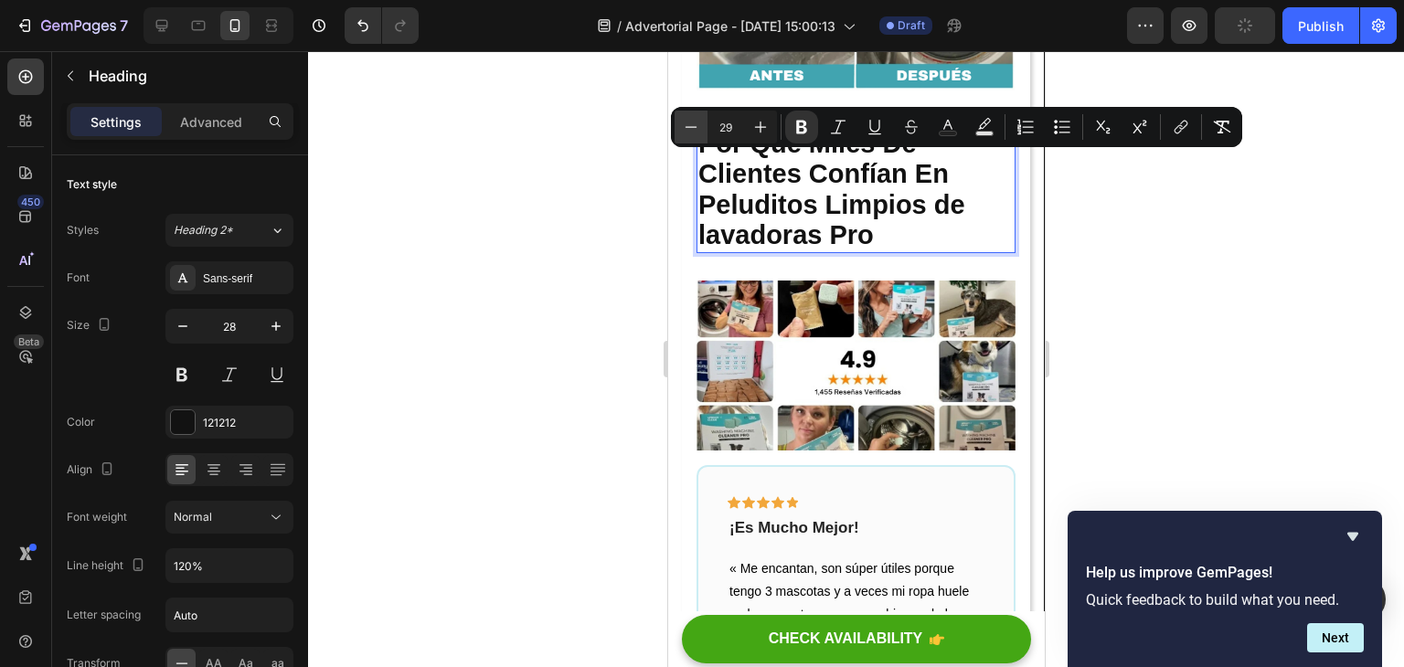
click at [694, 127] on icon "Editor contextual toolbar" at bounding box center [692, 126] width 12 height 1
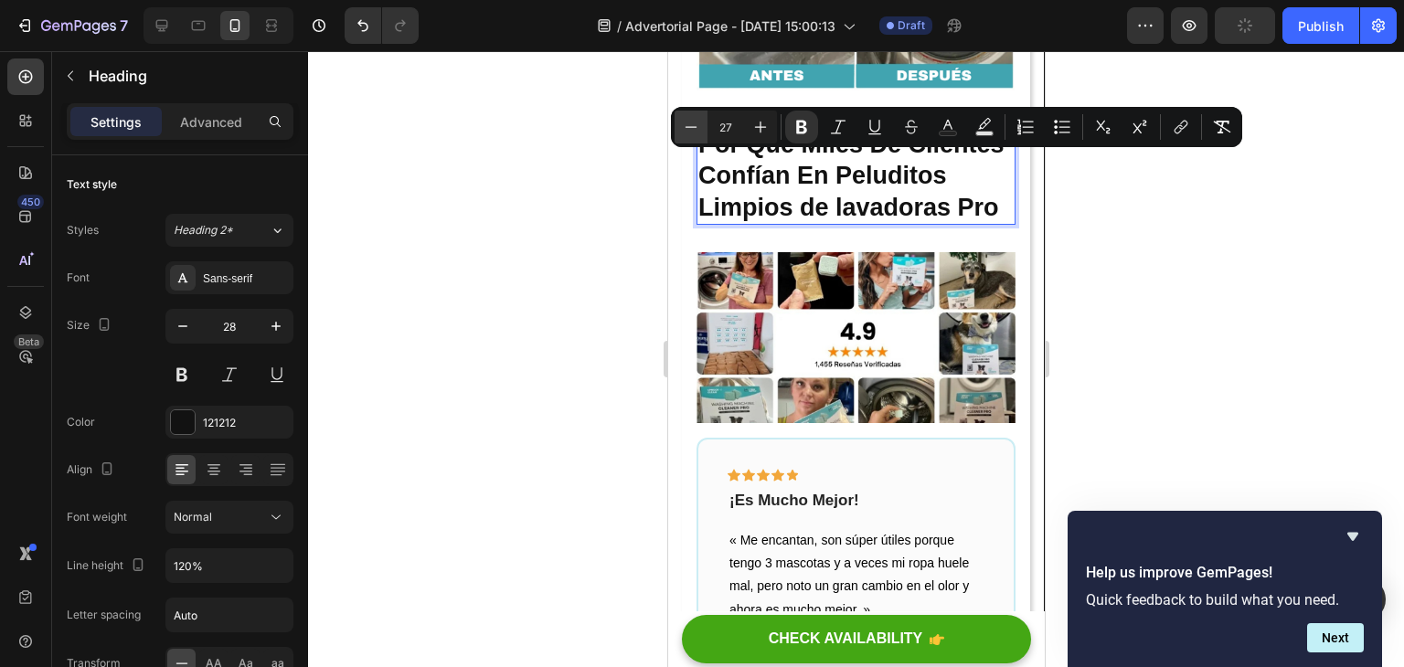
click at [694, 127] on icon "Editor contextual toolbar" at bounding box center [692, 126] width 12 height 1
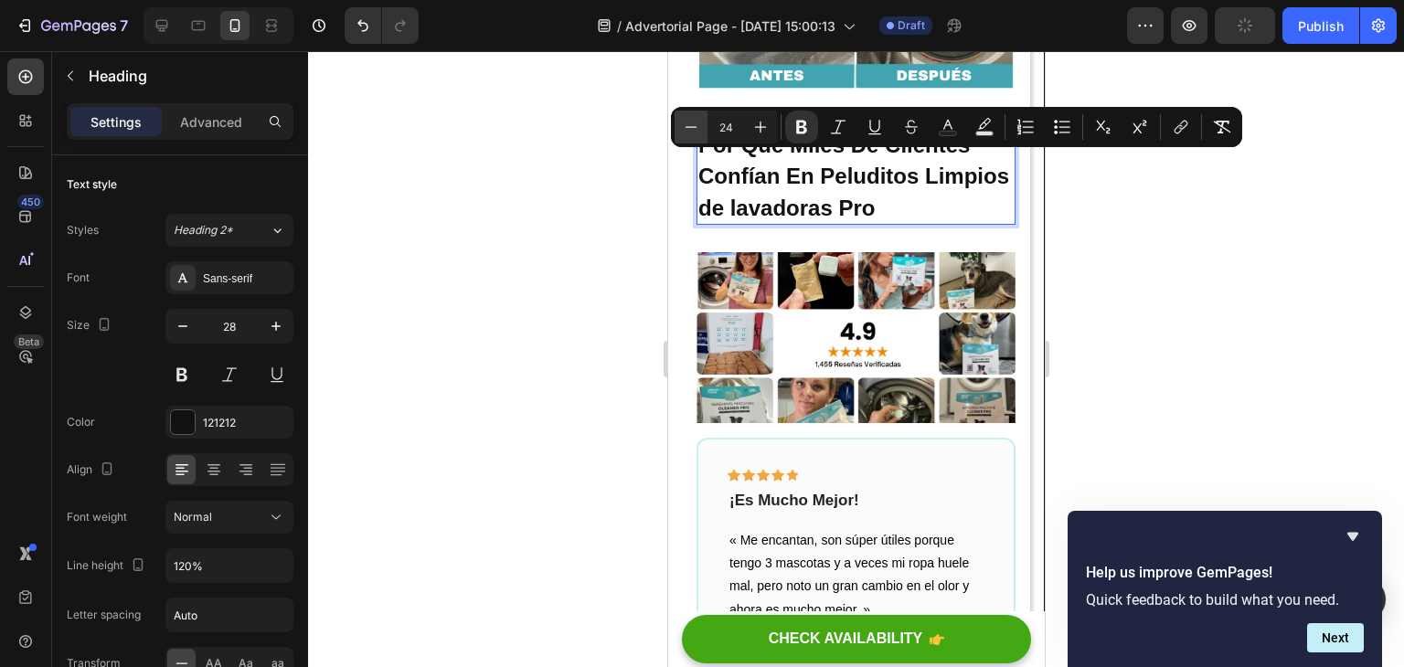
click at [694, 127] on icon "Editor contextual toolbar" at bounding box center [692, 126] width 12 height 1
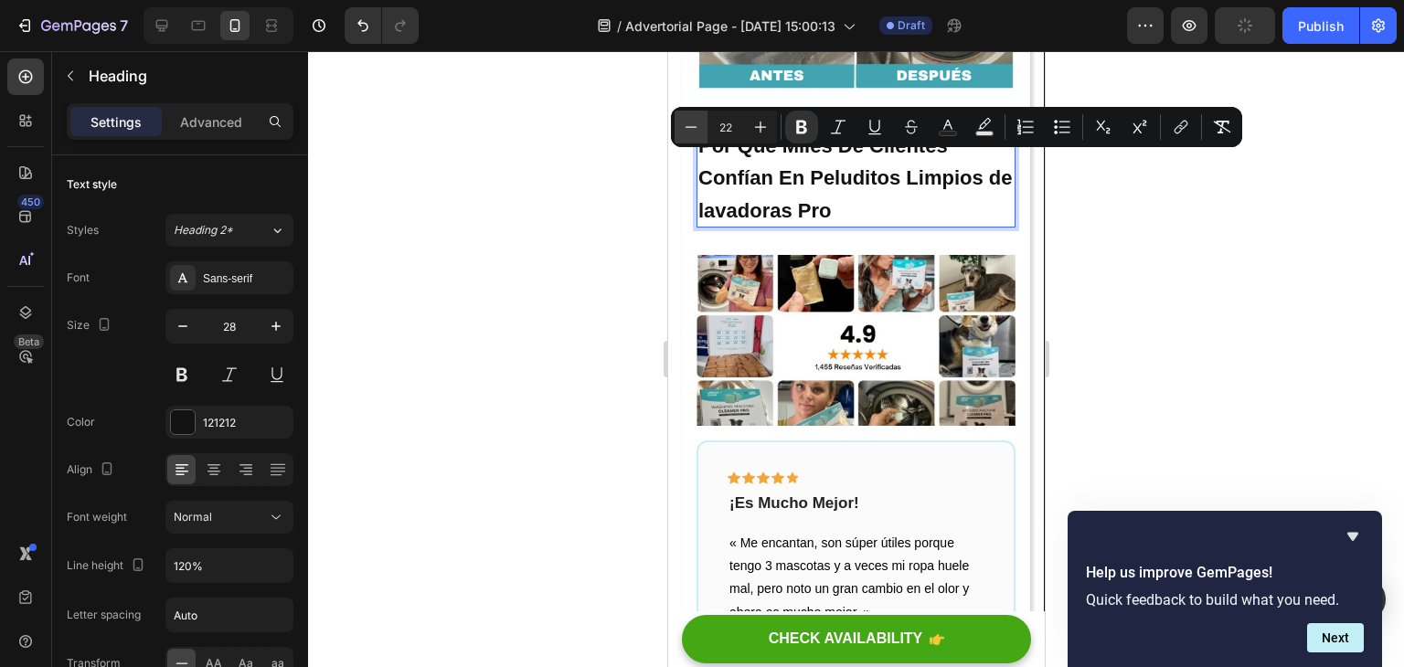
click at [694, 127] on icon "Editor contextual toolbar" at bounding box center [692, 126] width 12 height 1
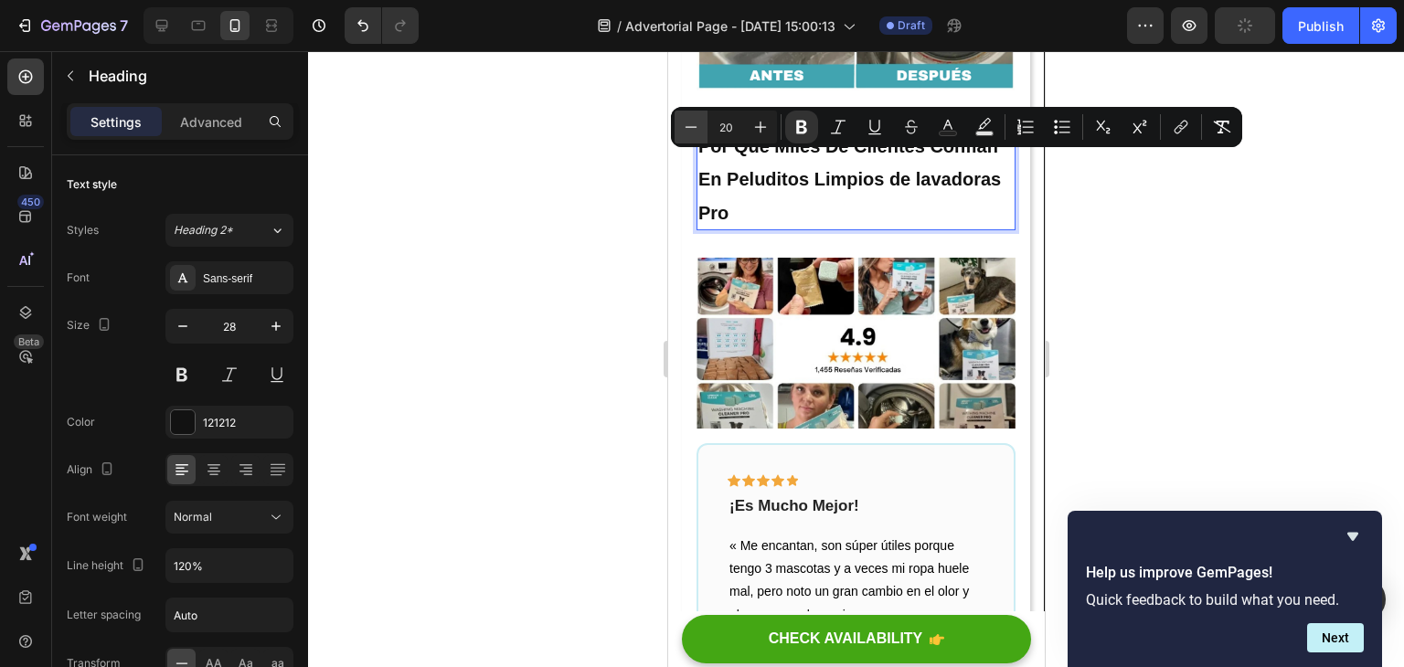
click at [694, 127] on icon "Editor contextual toolbar" at bounding box center [692, 126] width 12 height 1
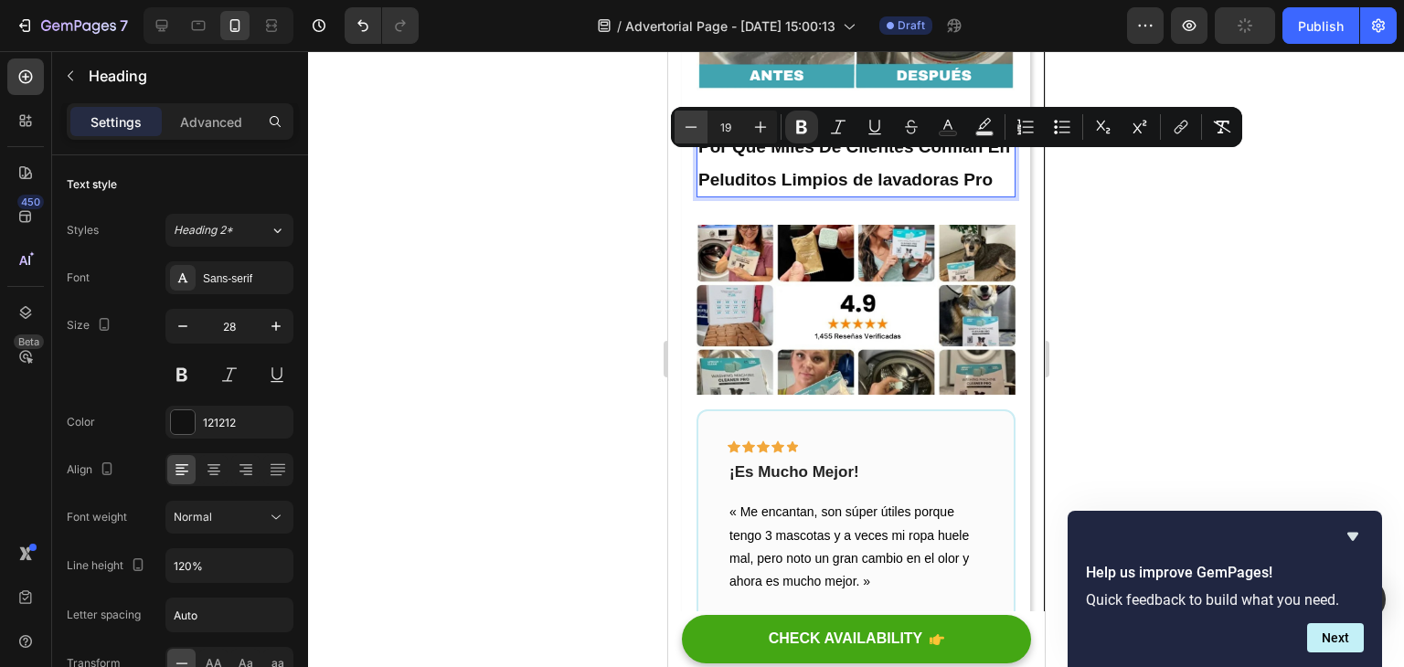
click at [694, 127] on icon "Editor contextual toolbar" at bounding box center [692, 126] width 12 height 1
type input "18"
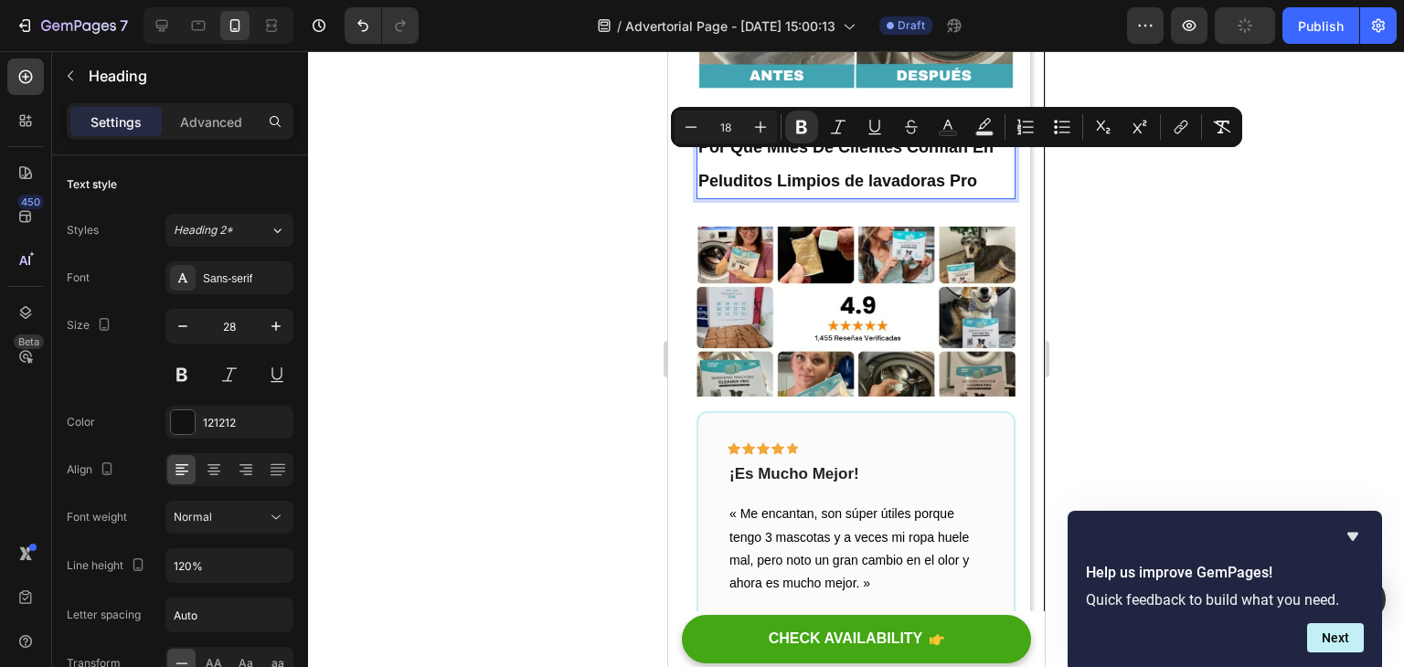
click at [1148, 290] on div at bounding box center [856, 359] width 1096 height 616
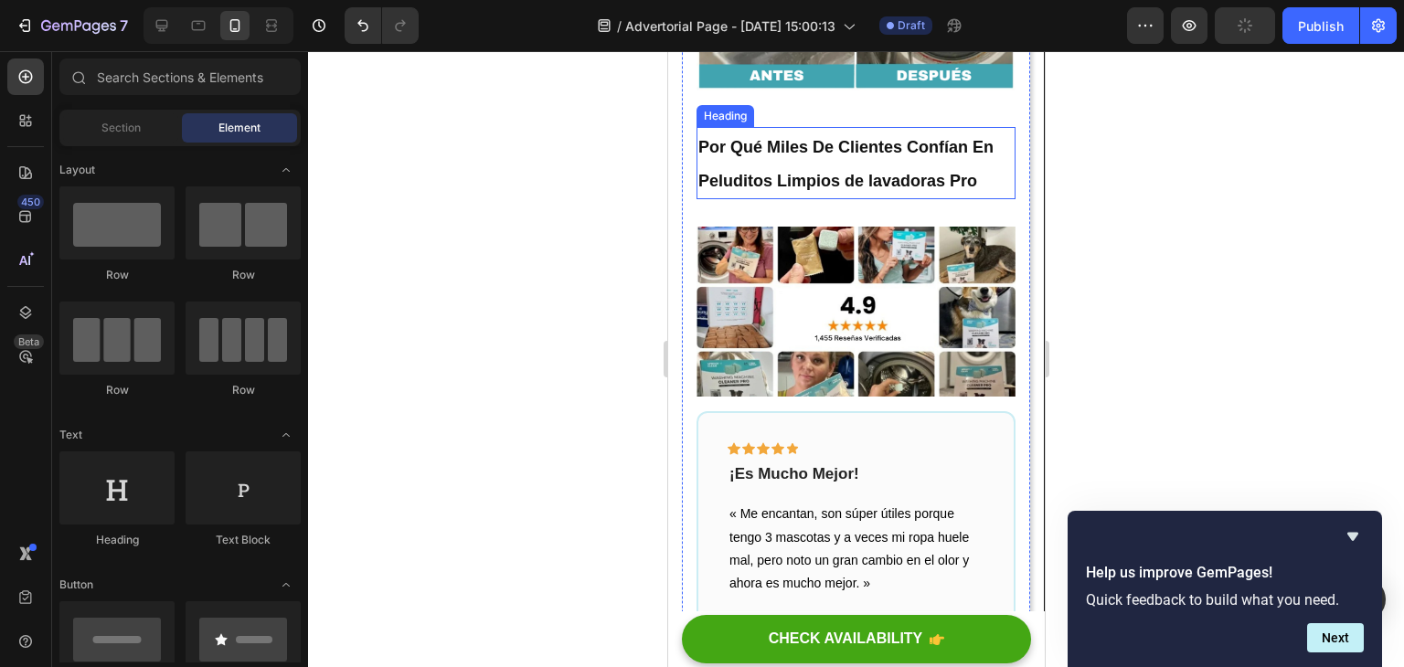
click at [918, 191] on strong "Por Qué Miles De Clientes Confían En Peluditos Limpios de lavadoras Pro" at bounding box center [845, 164] width 295 height 53
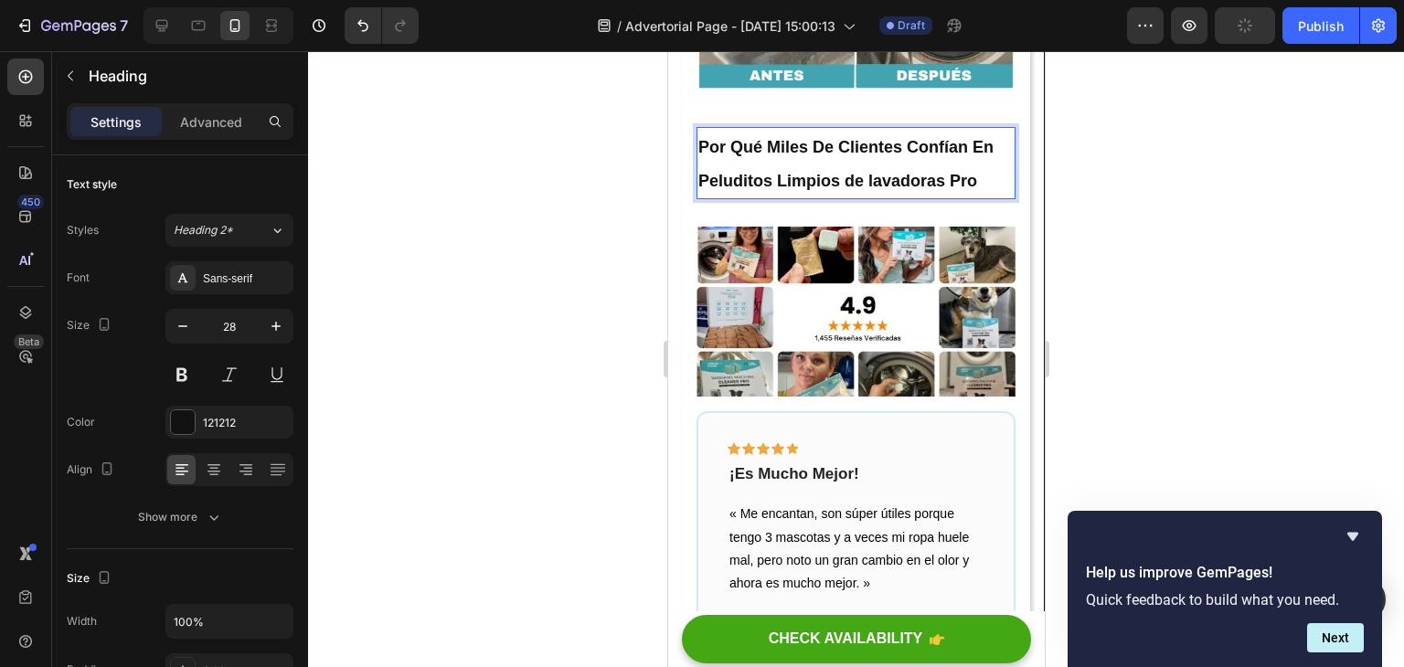
click at [978, 197] on p "Por Qué Miles De Clientes Confían En Peluditos Limpios de lavadoras Pro" at bounding box center [855, 163] width 315 height 69
click at [971, 191] on strong "Por Qué Miles De Clientes Confían En Peluditos Limpios de lavadoras Pro" at bounding box center [845, 164] width 295 height 53
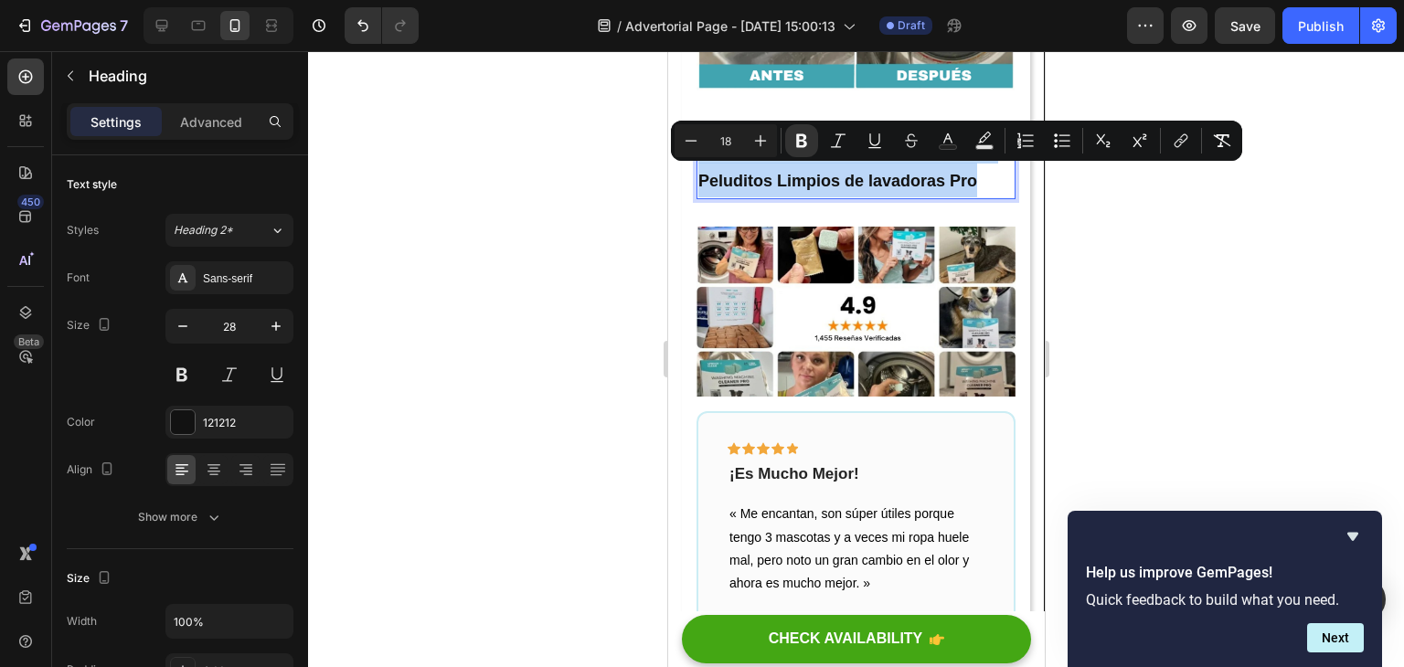
drag, startPoint x: 975, startPoint y: 213, endPoint x: 698, endPoint y: 171, distance: 280.2
click at [698, 171] on strong "Por Qué Miles De Clientes Confían En Peluditos Limpios de lavadoras Pro" at bounding box center [845, 164] width 295 height 53
click at [763, 133] on icon "Editor contextual toolbar" at bounding box center [761, 141] width 18 height 18
type input "19"
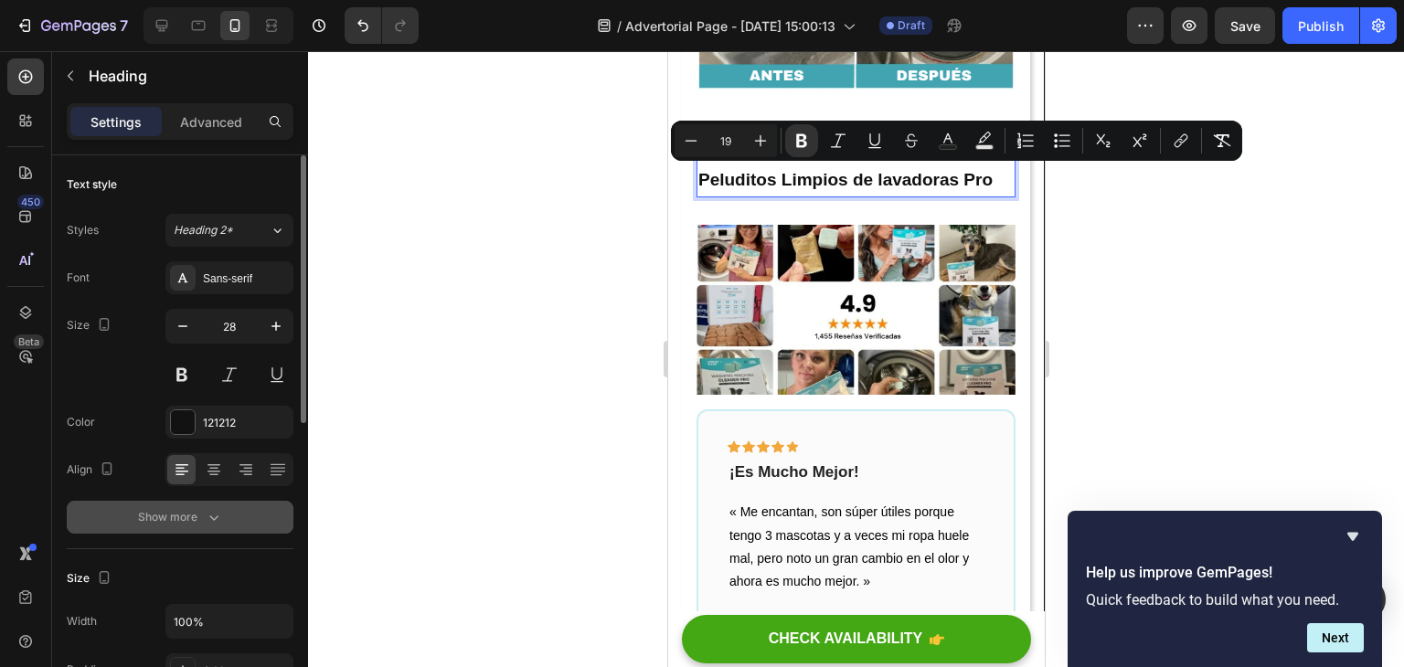
click at [210, 517] on icon "button" at bounding box center [213, 518] width 9 height 5
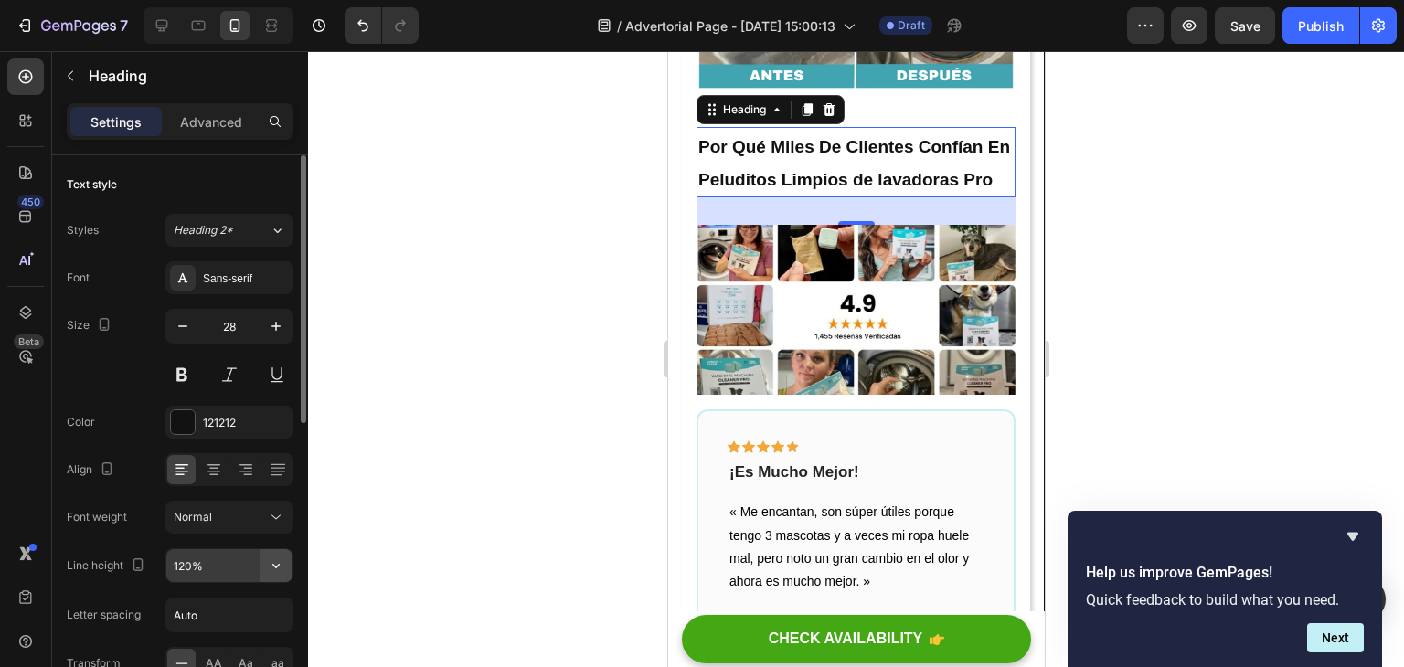
click at [267, 560] on button "button" at bounding box center [276, 566] width 33 height 33
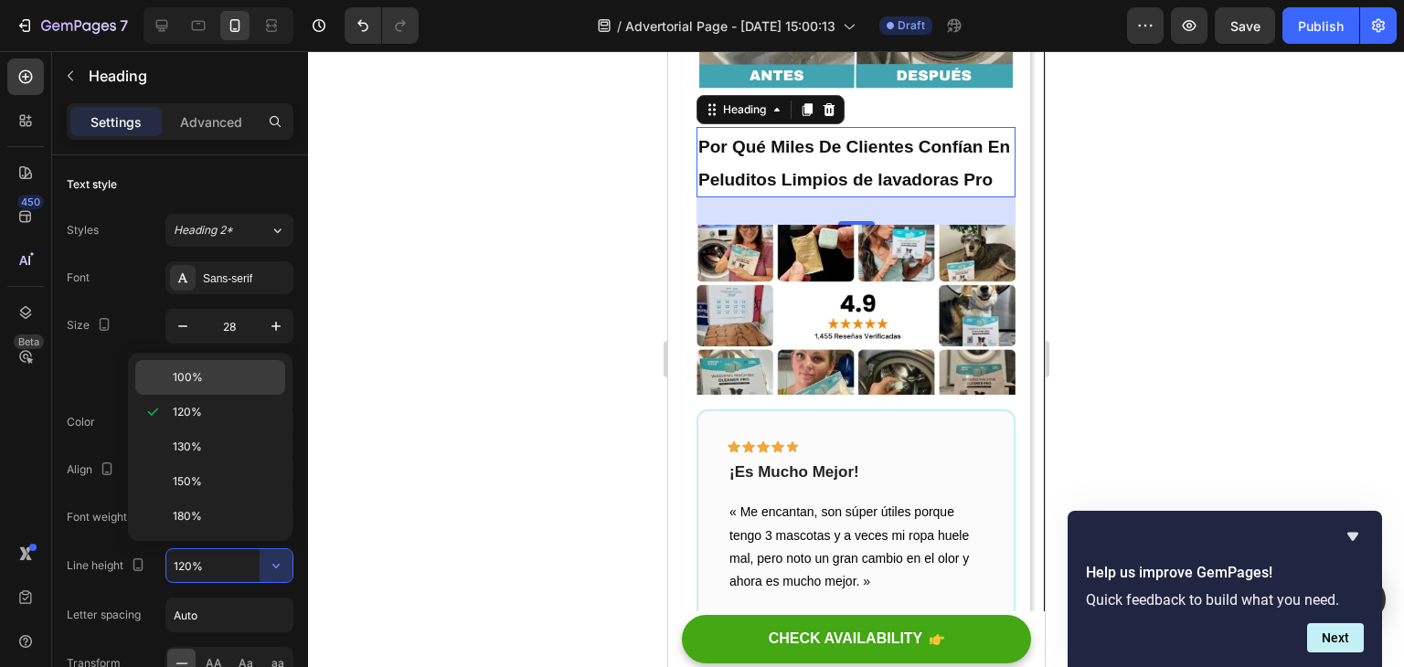
click at [219, 376] on p "100%" at bounding box center [225, 377] width 104 height 16
type input "100%"
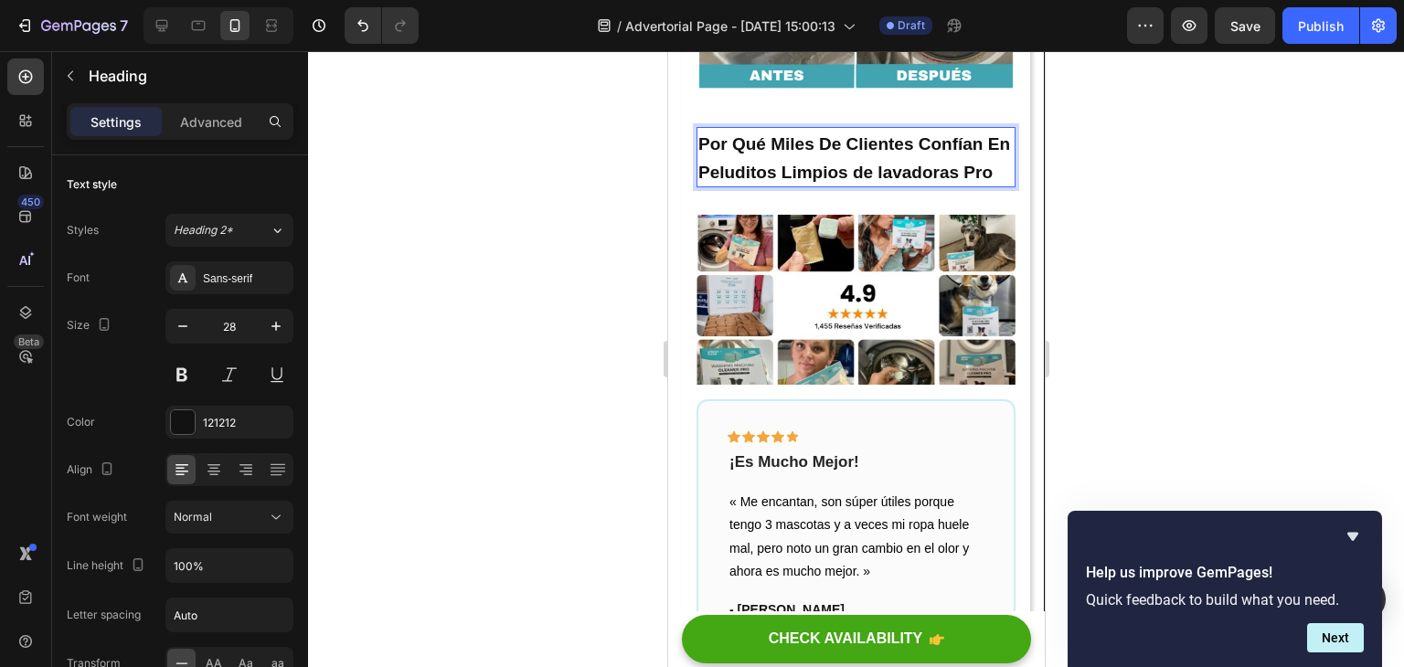
click at [820, 186] on p "Por Qué Miles De Clientes Confían En Peluditos Limpios de lavadoras Pro" at bounding box center [855, 157] width 315 height 57
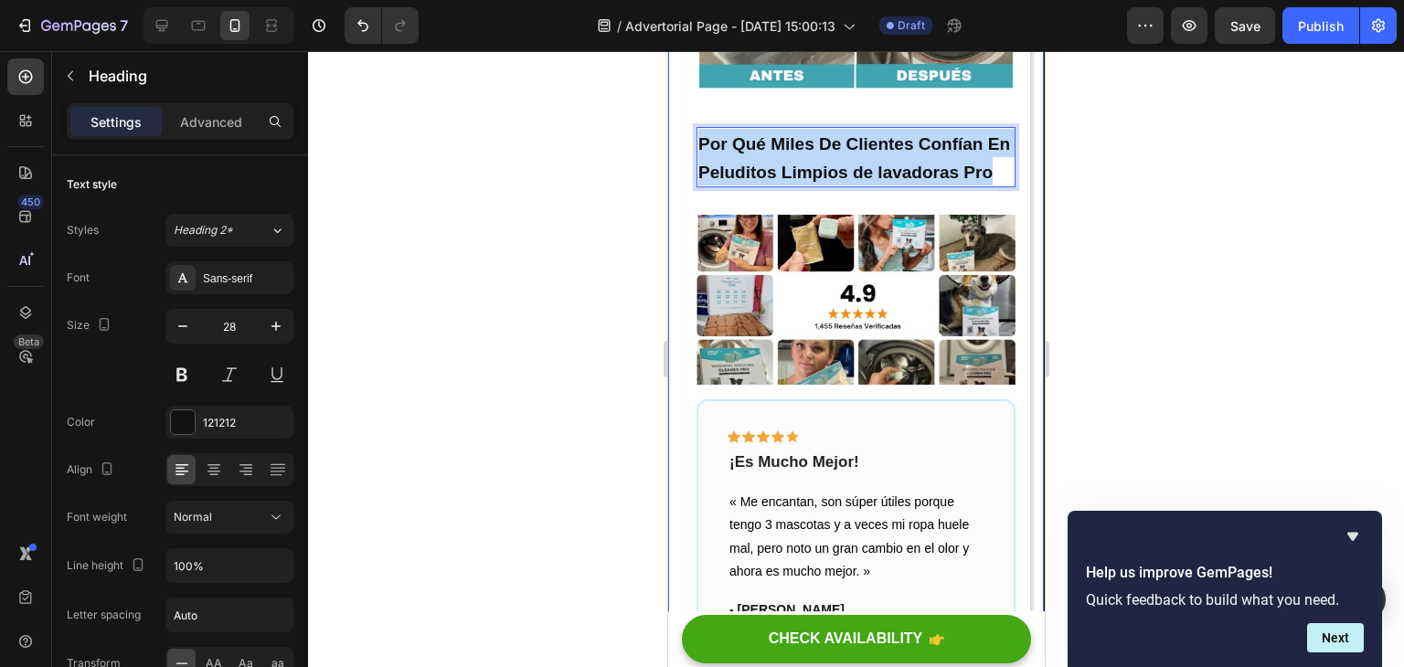
drag, startPoint x: 809, startPoint y: 227, endPoint x: 726, endPoint y: 162, distance: 105.5
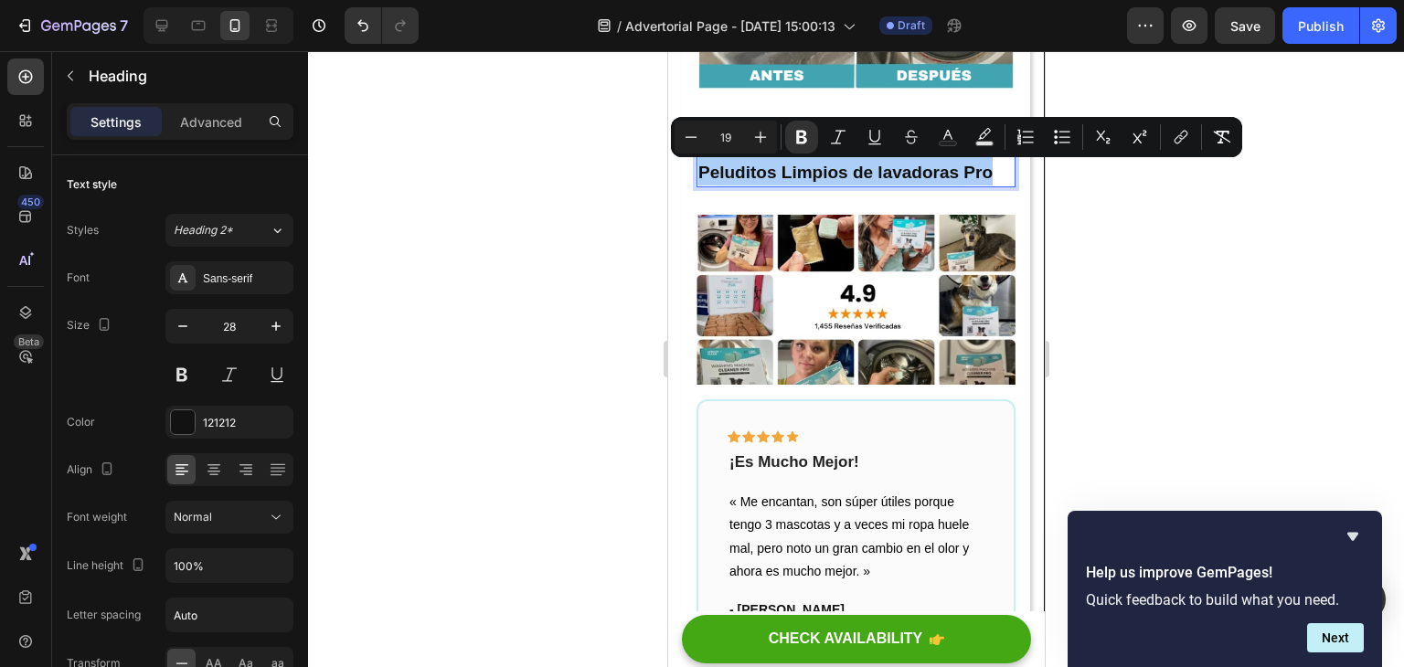
click at [1247, 198] on div at bounding box center [856, 359] width 1096 height 616
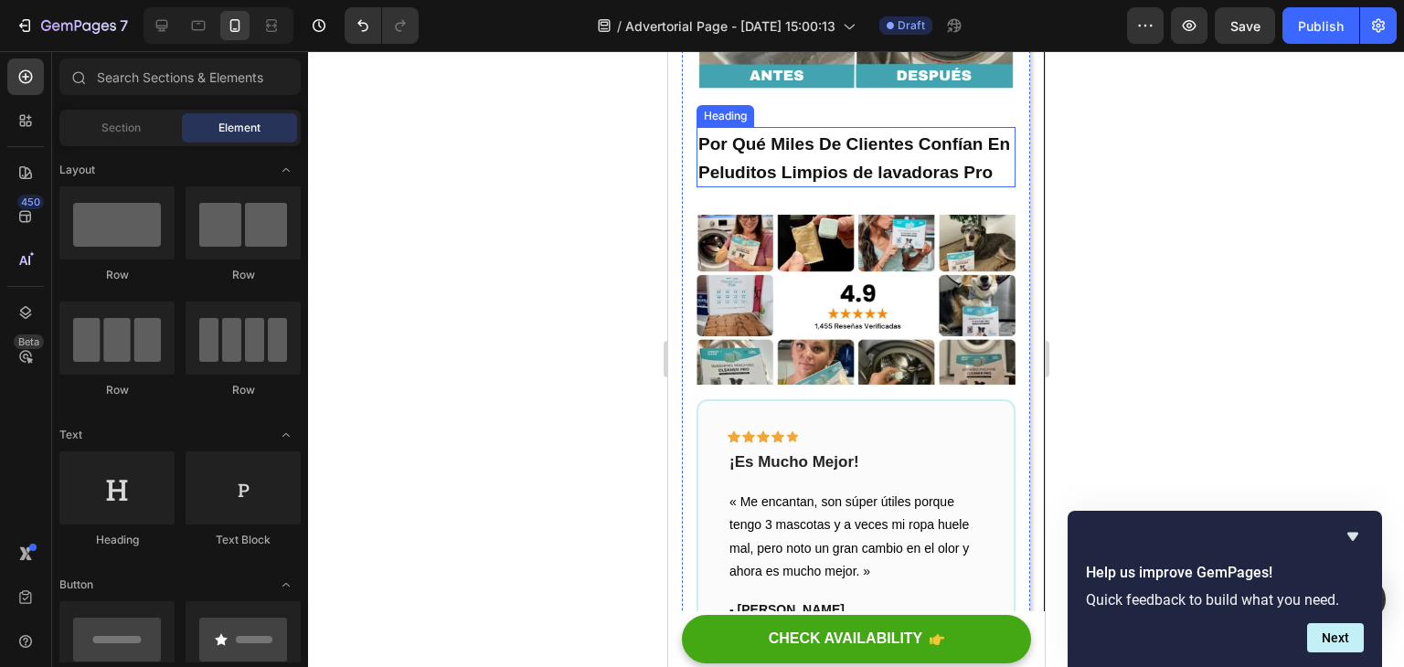
click at [923, 186] on p "⁠⁠⁠⁠⁠⁠⁠ Por Qué Miles De Clientes Confían En Peluditos Limpios de lavadoras Pro" at bounding box center [855, 157] width 315 height 57
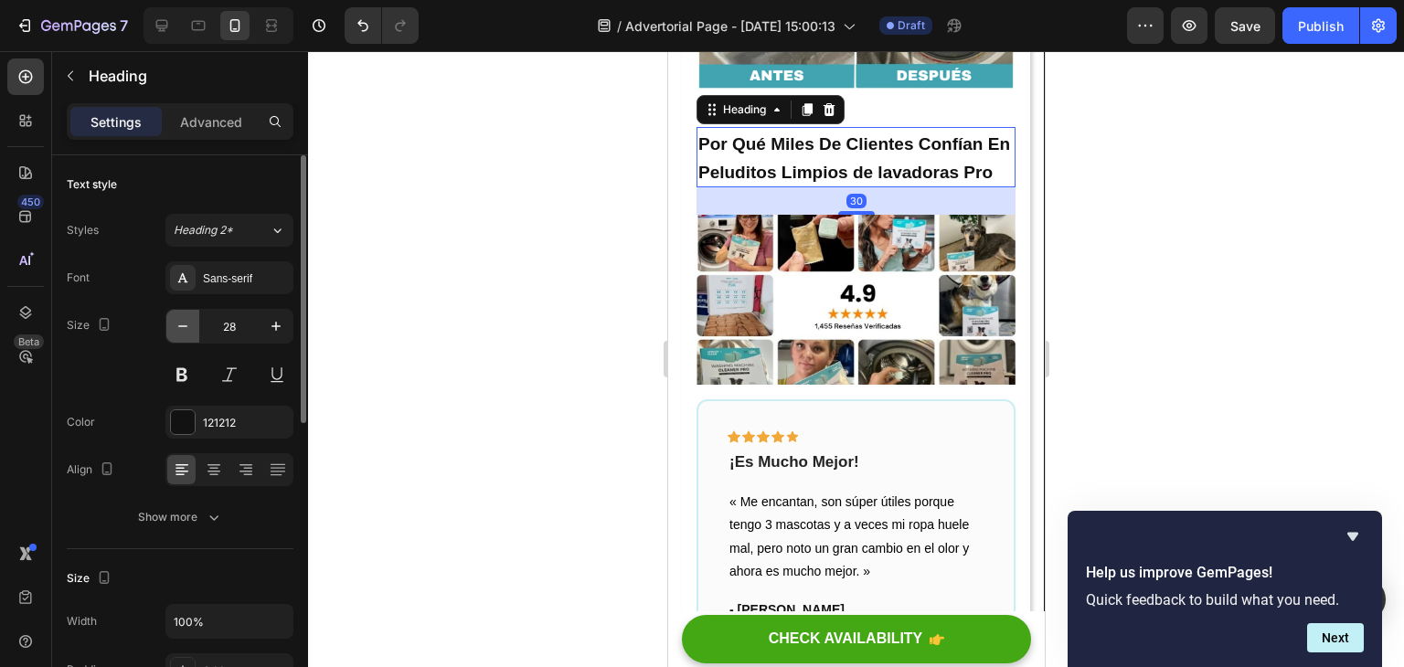
click at [171, 316] on button "button" at bounding box center [182, 326] width 33 height 33
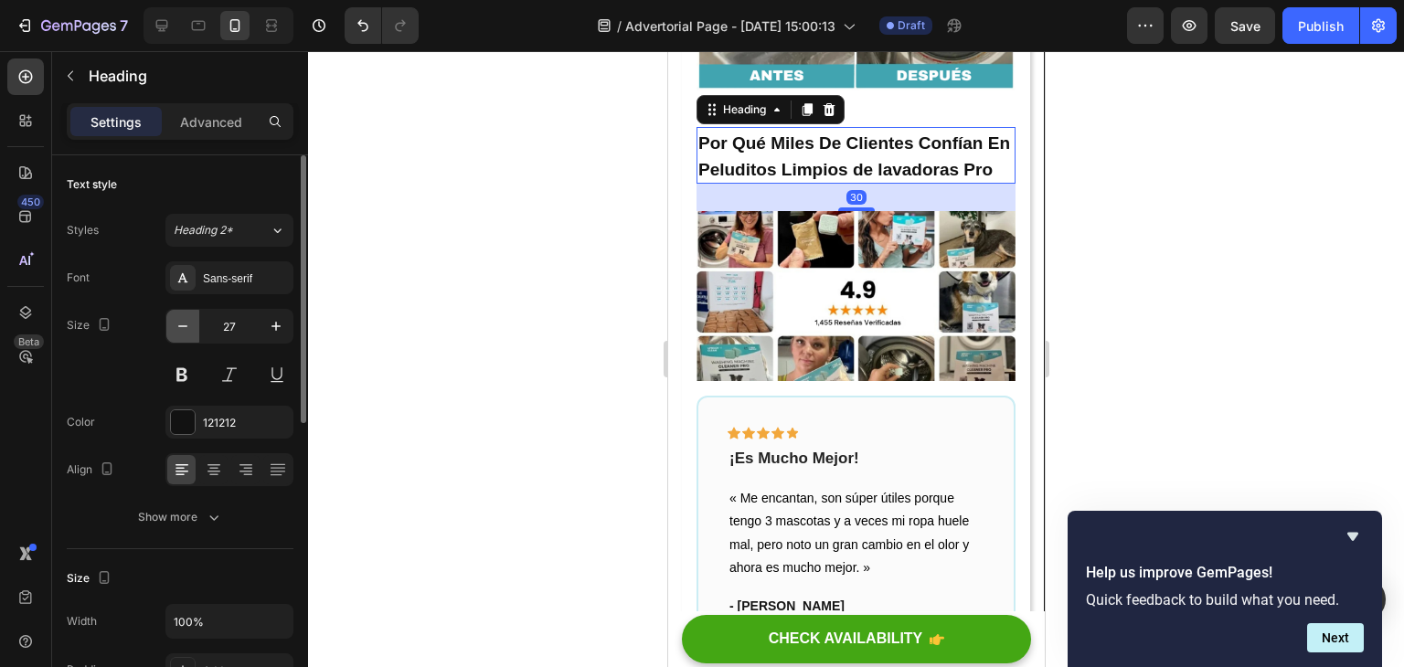
click at [172, 317] on button "button" at bounding box center [182, 326] width 33 height 33
drag, startPoint x: 172, startPoint y: 317, endPoint x: 80, endPoint y: 207, distance: 144.1
click at [172, 317] on button "button" at bounding box center [182, 326] width 33 height 33
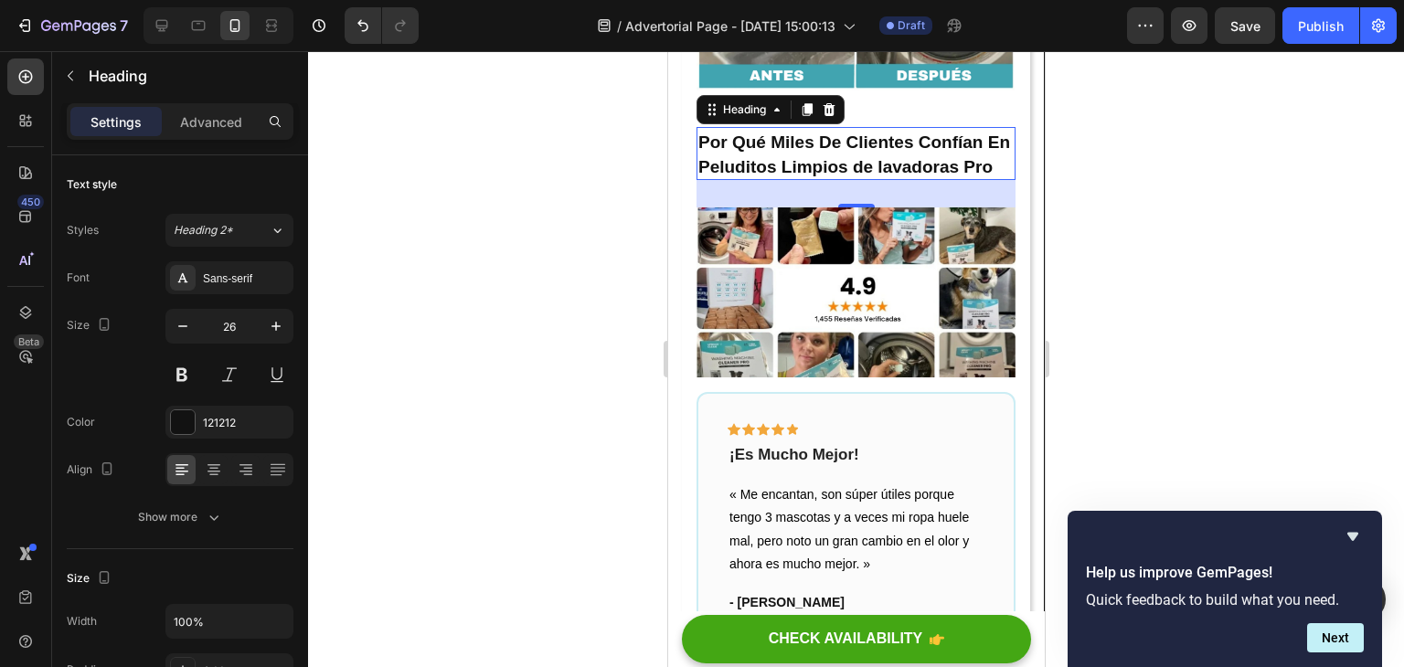
type input "25"
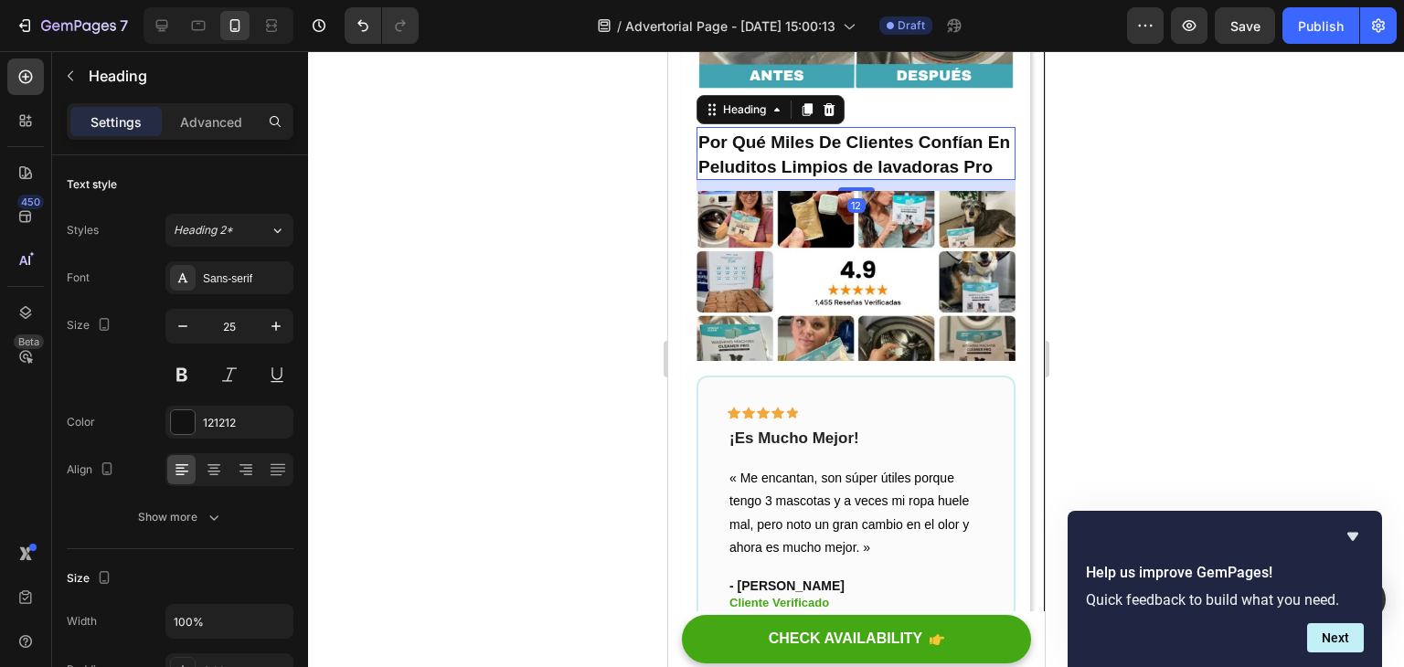
drag, startPoint x: 858, startPoint y: 258, endPoint x: 857, endPoint y: 241, distance: 16.5
click at [857, 191] on div at bounding box center [856, 189] width 37 height 4
click at [1096, 212] on div at bounding box center [856, 359] width 1096 height 616
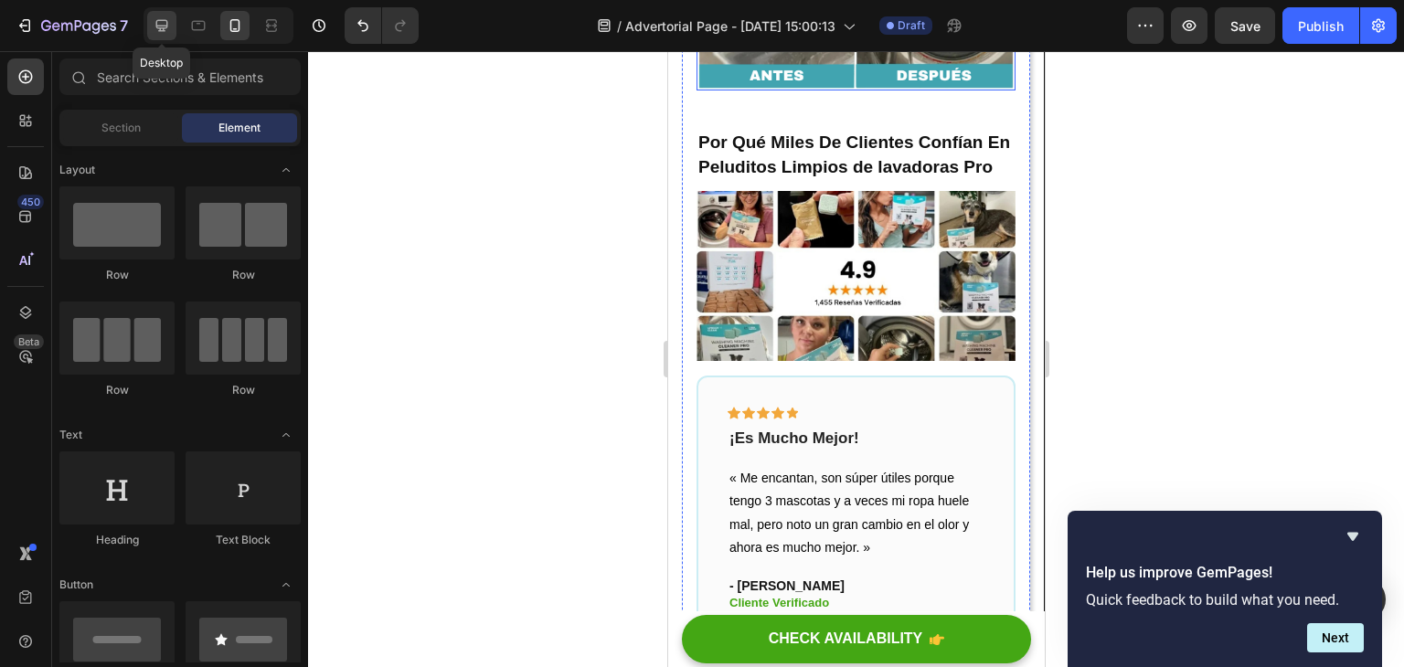
click at [164, 23] on icon at bounding box center [162, 25] width 18 height 18
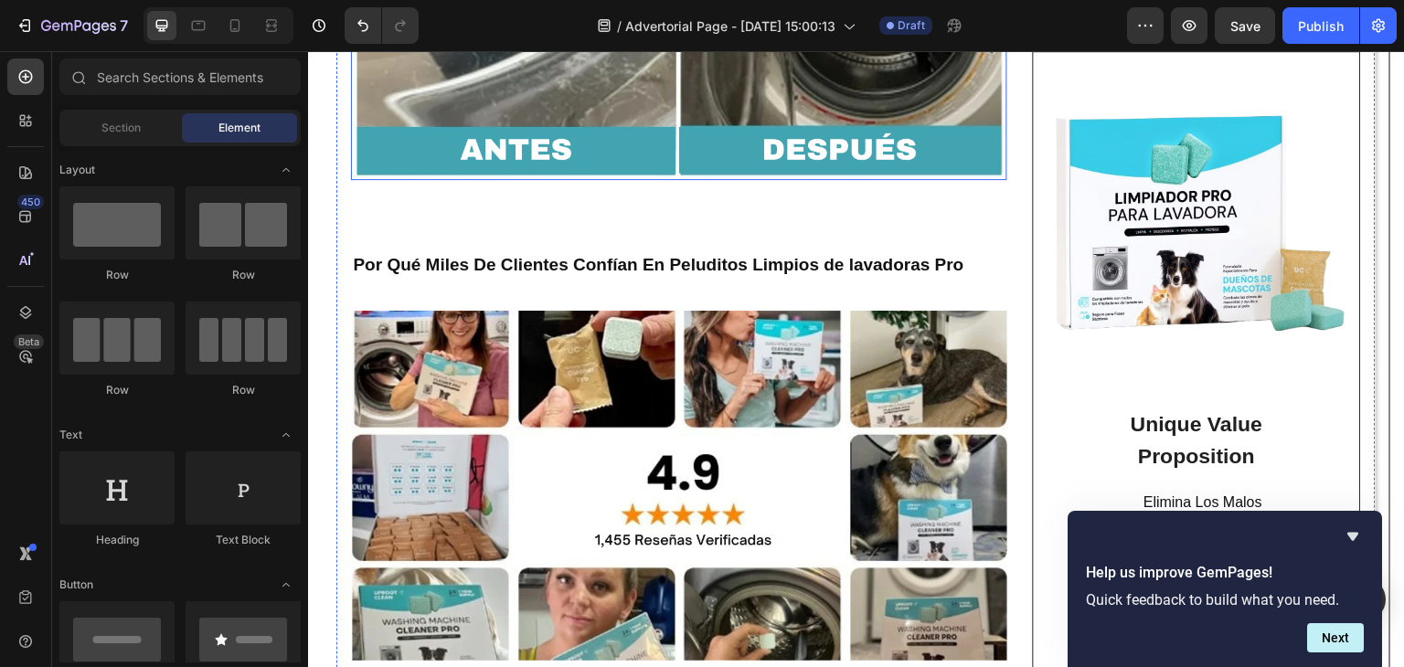
scroll to position [5244, 0]
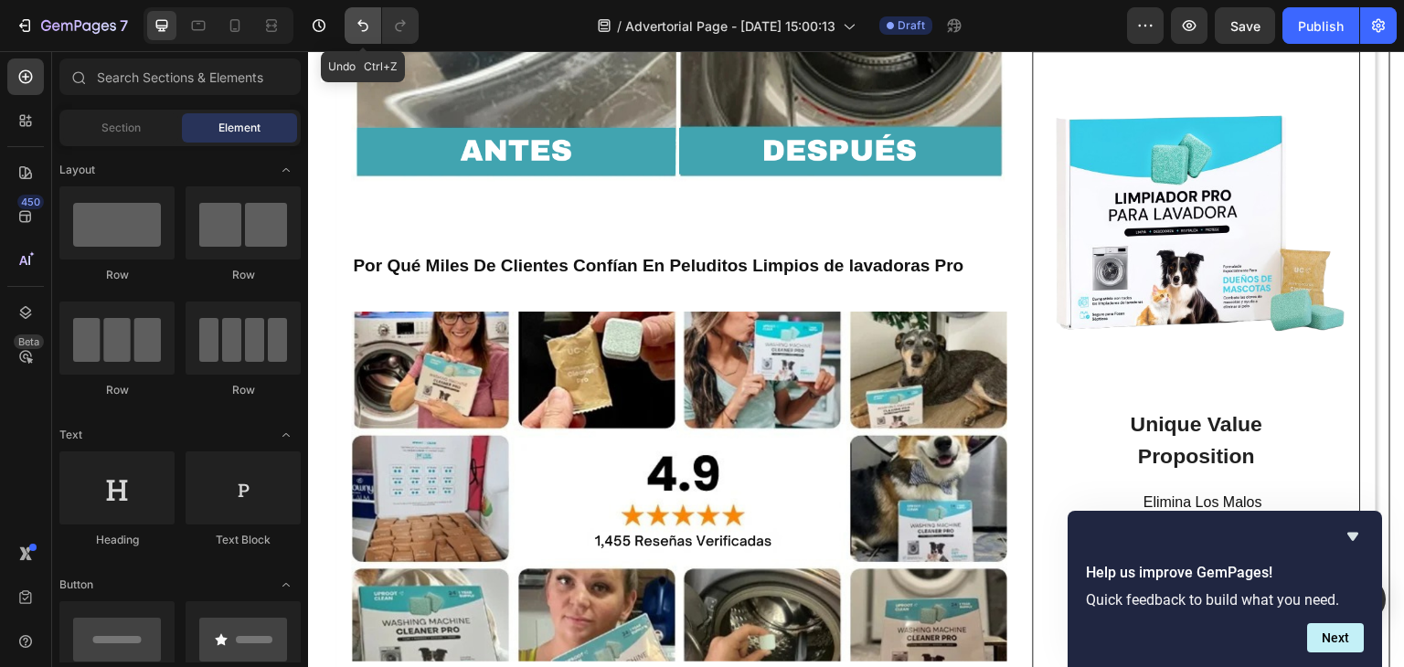
click at [355, 24] on icon "Undo/Redo" at bounding box center [363, 25] width 18 height 18
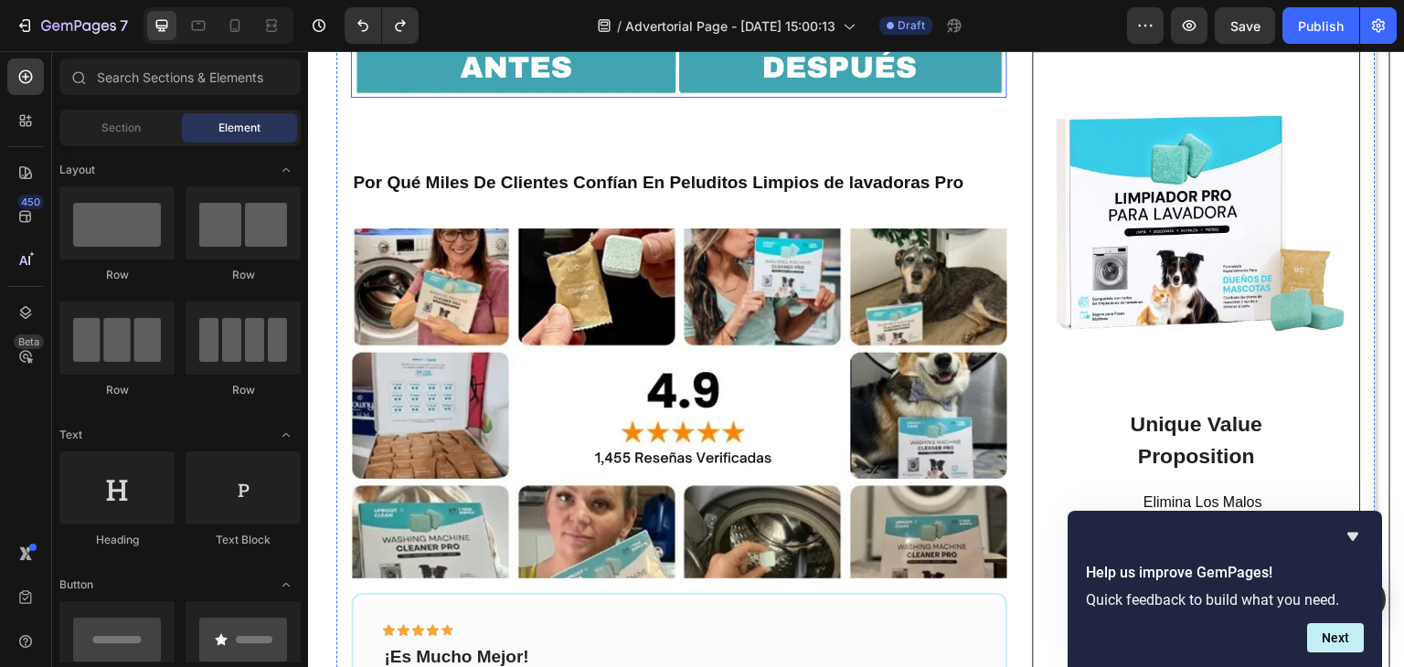
scroll to position [5335, 0]
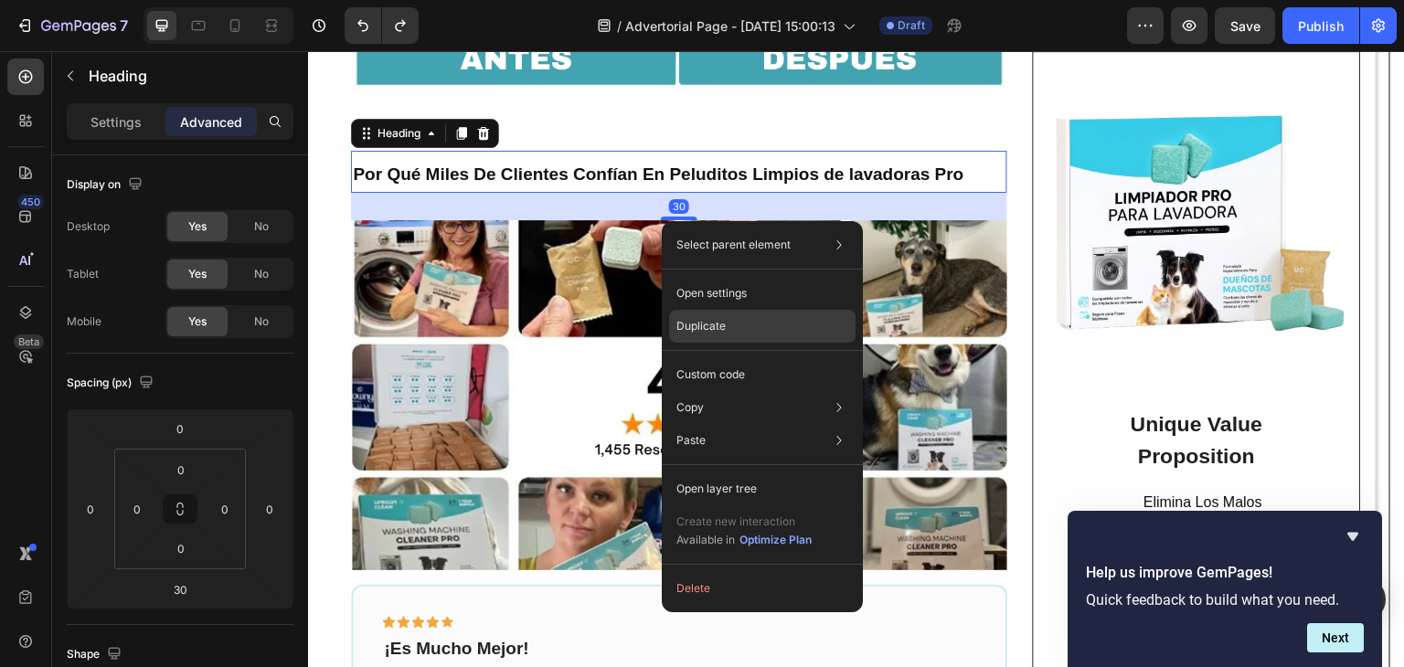
click at [733, 316] on div "Duplicate" at bounding box center [762, 326] width 187 height 33
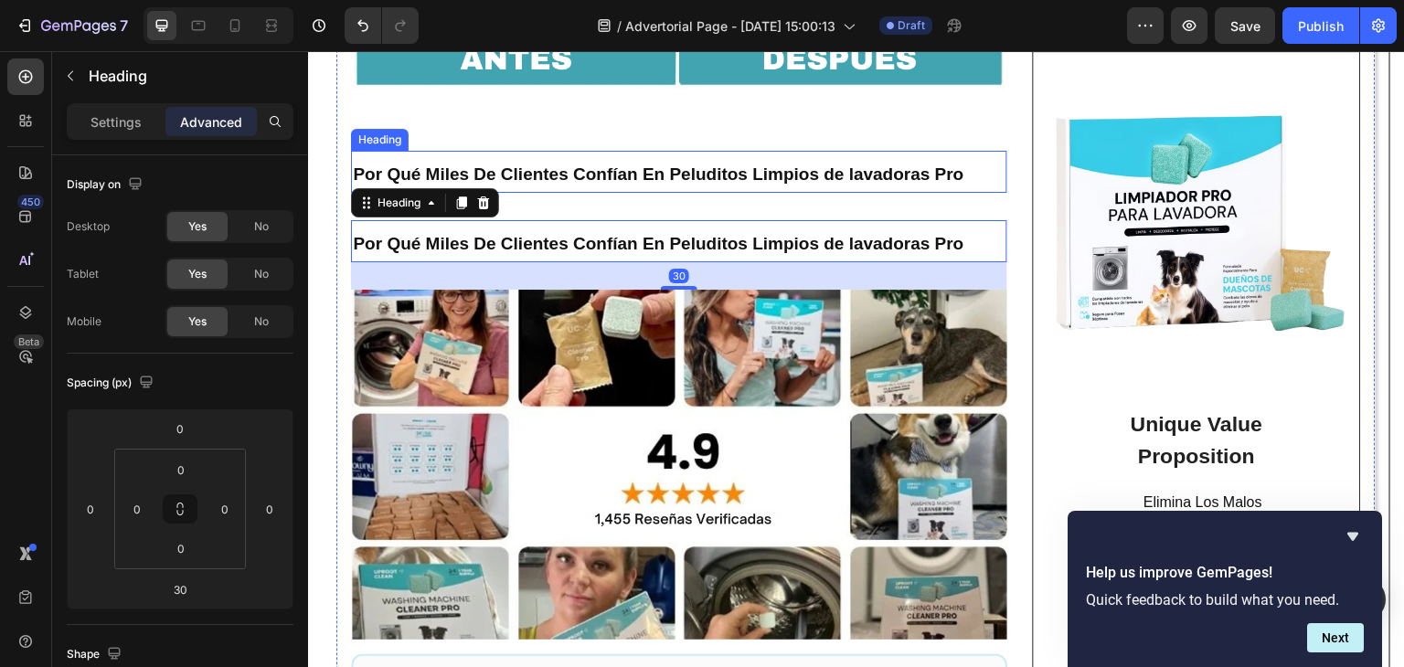
click at [587, 184] on strong "Por Qué Miles De Clientes Confían En Peluditos Limpios de lavadoras Pro" at bounding box center [658, 174] width 611 height 19
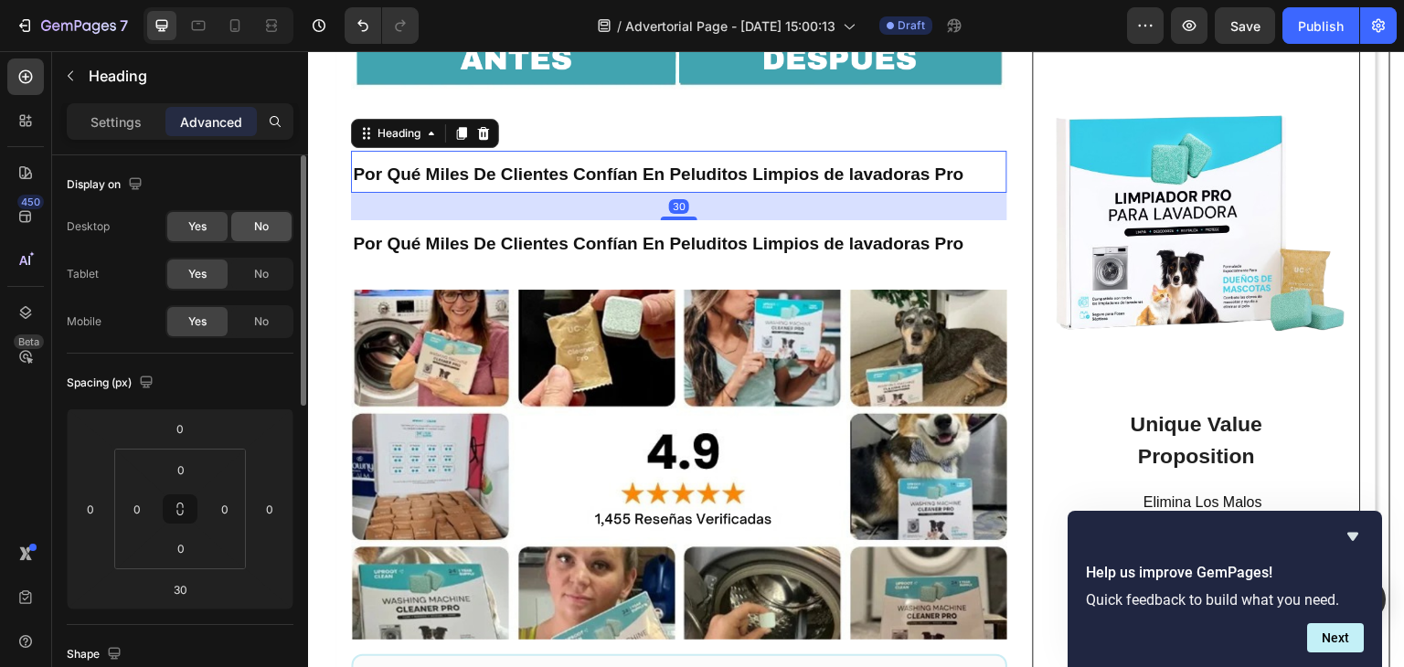
click at [278, 228] on div "No" at bounding box center [261, 226] width 60 height 29
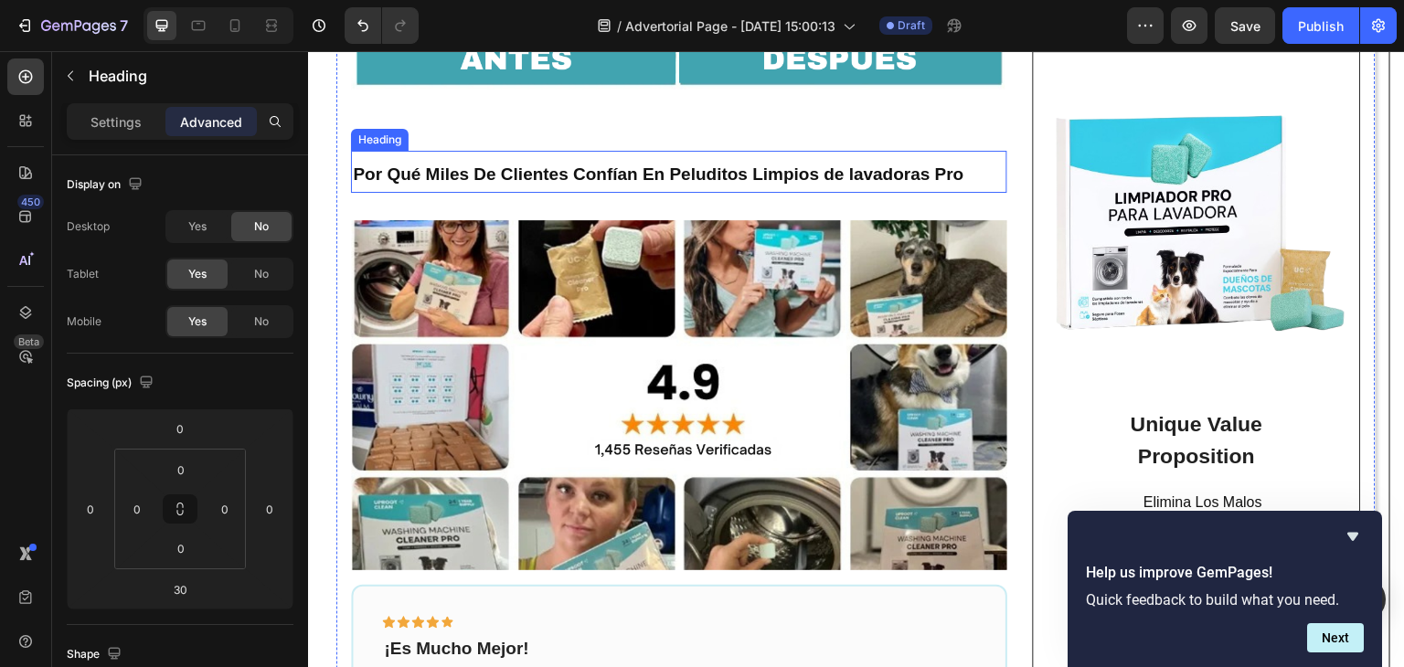
click at [482, 184] on strong "Por Qué Miles De Clientes Confían En Peluditos Limpios de lavadoras Pro" at bounding box center [658, 174] width 611 height 19
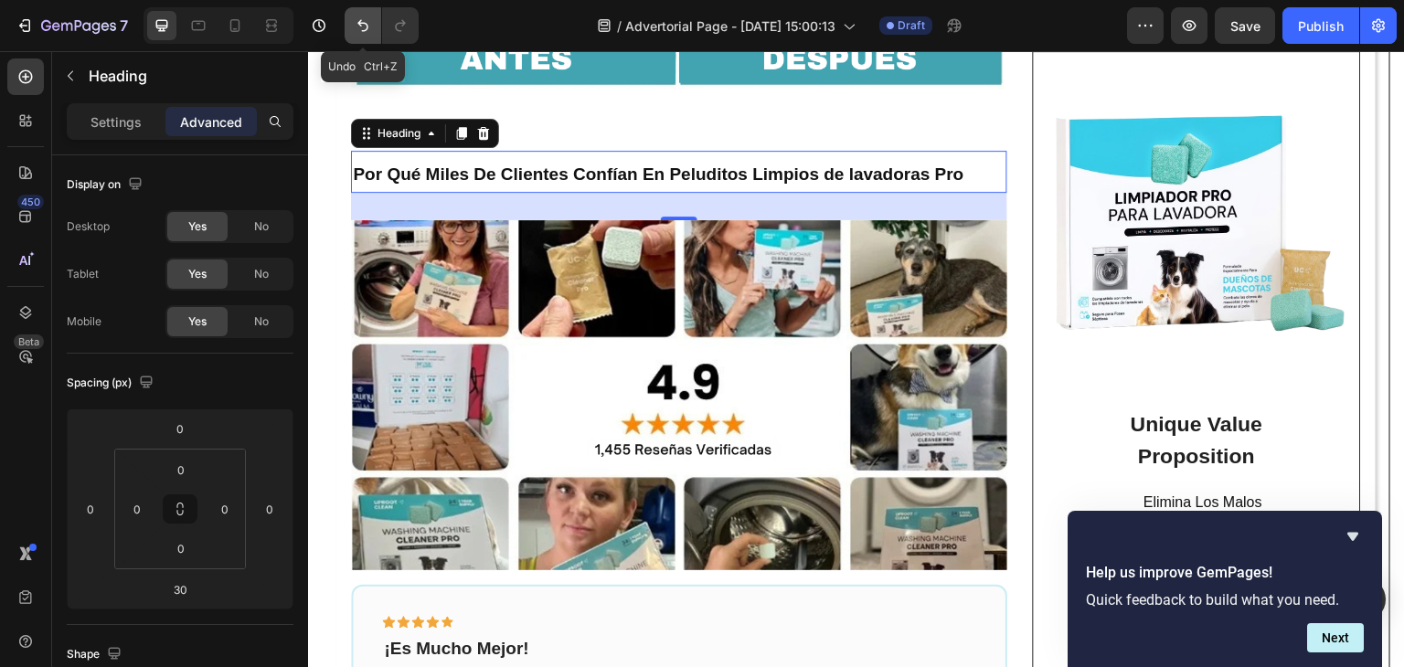
click at [374, 30] on button "Undo/Redo" at bounding box center [363, 25] width 37 height 37
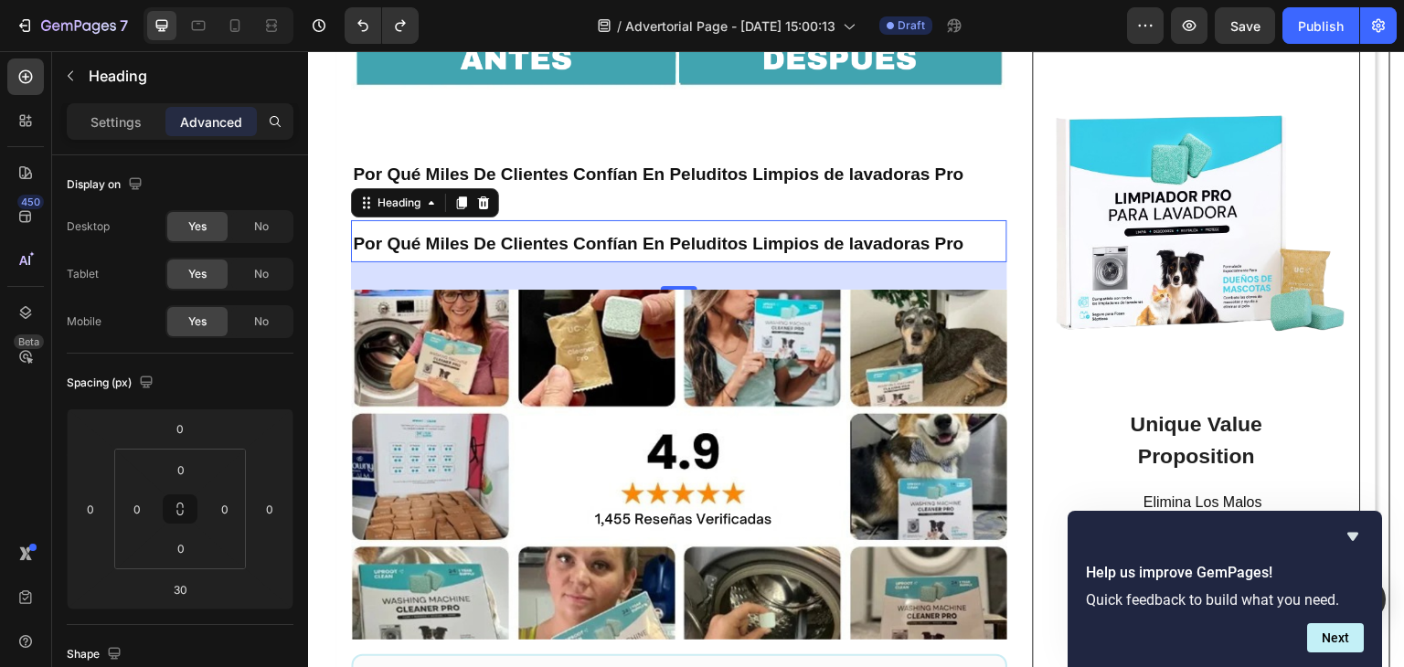
click at [516, 262] on h2 "Por Qué Miles De Clientes Confían En Peluditos Limpios de lavadoras Pro" at bounding box center [679, 241] width 656 height 42
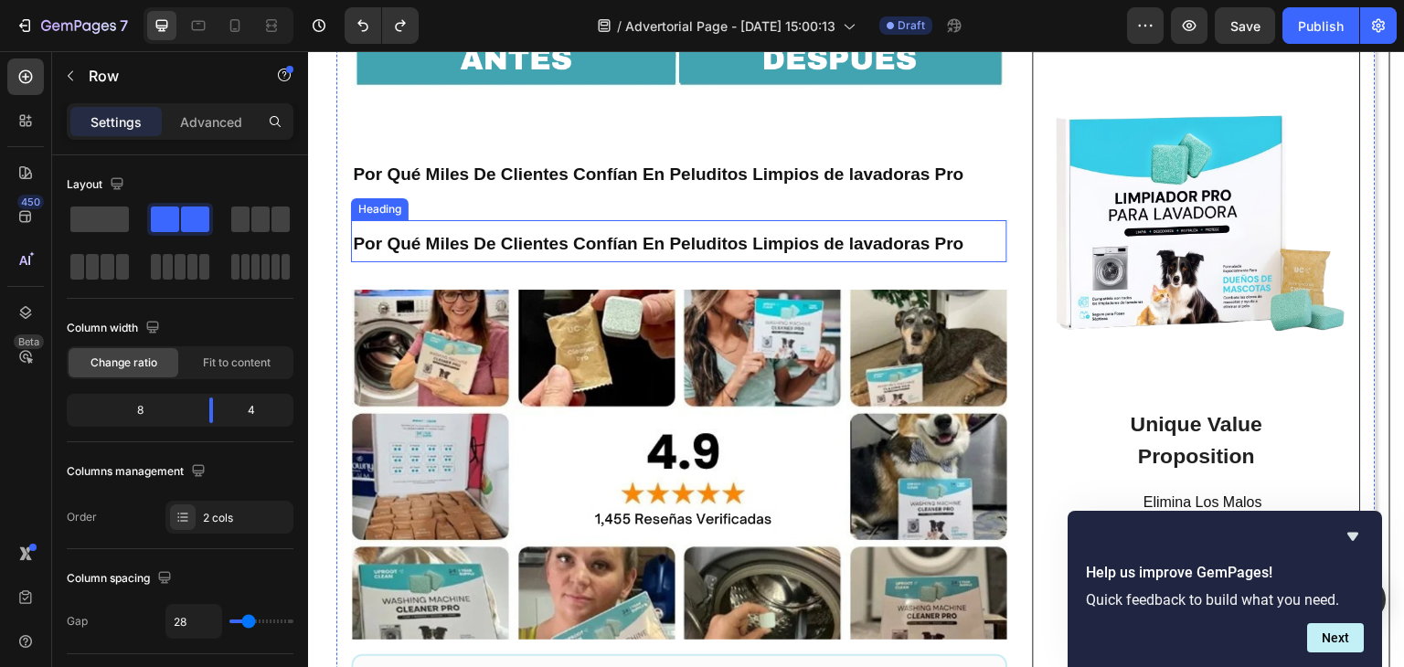
click at [969, 261] on p "⁠⁠⁠⁠⁠⁠⁠ Por Qué Miles De Clientes Confían En Peluditos Limpios de lavadoras Pro" at bounding box center [679, 241] width 653 height 38
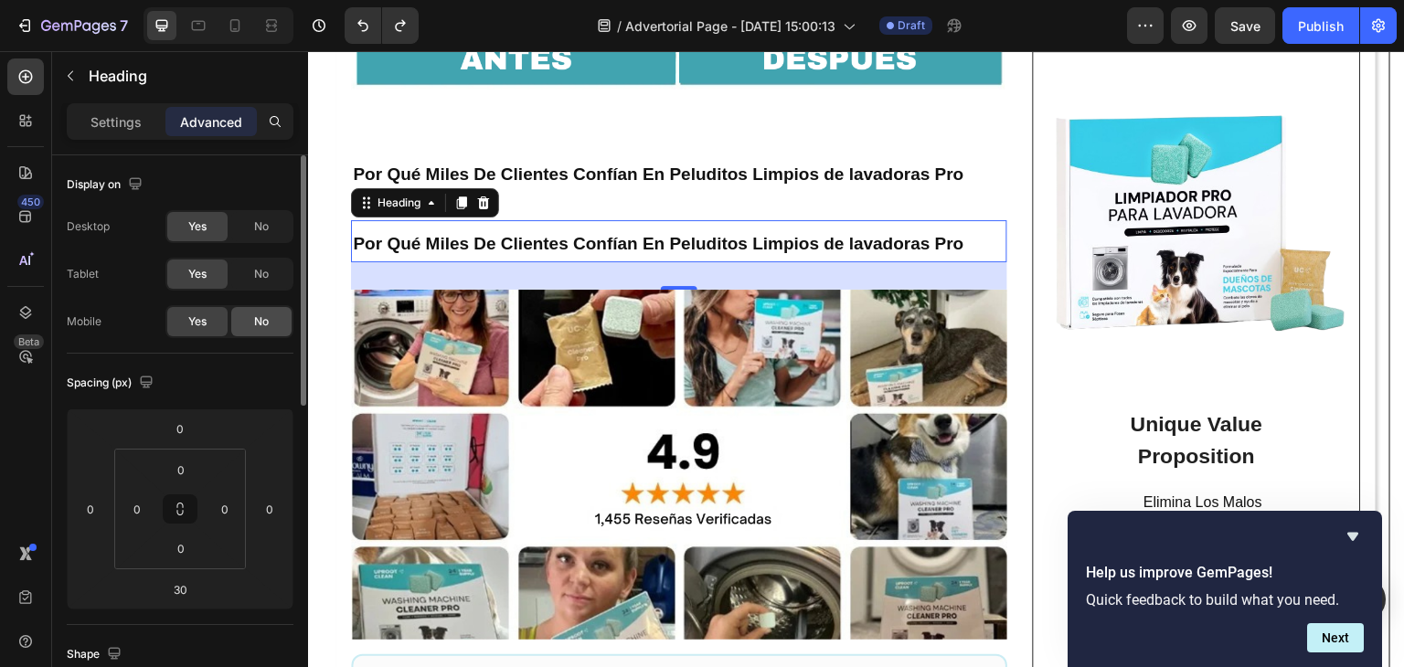
click at [267, 319] on span "No" at bounding box center [261, 322] width 15 height 16
click at [269, 234] on div "No" at bounding box center [261, 226] width 60 height 29
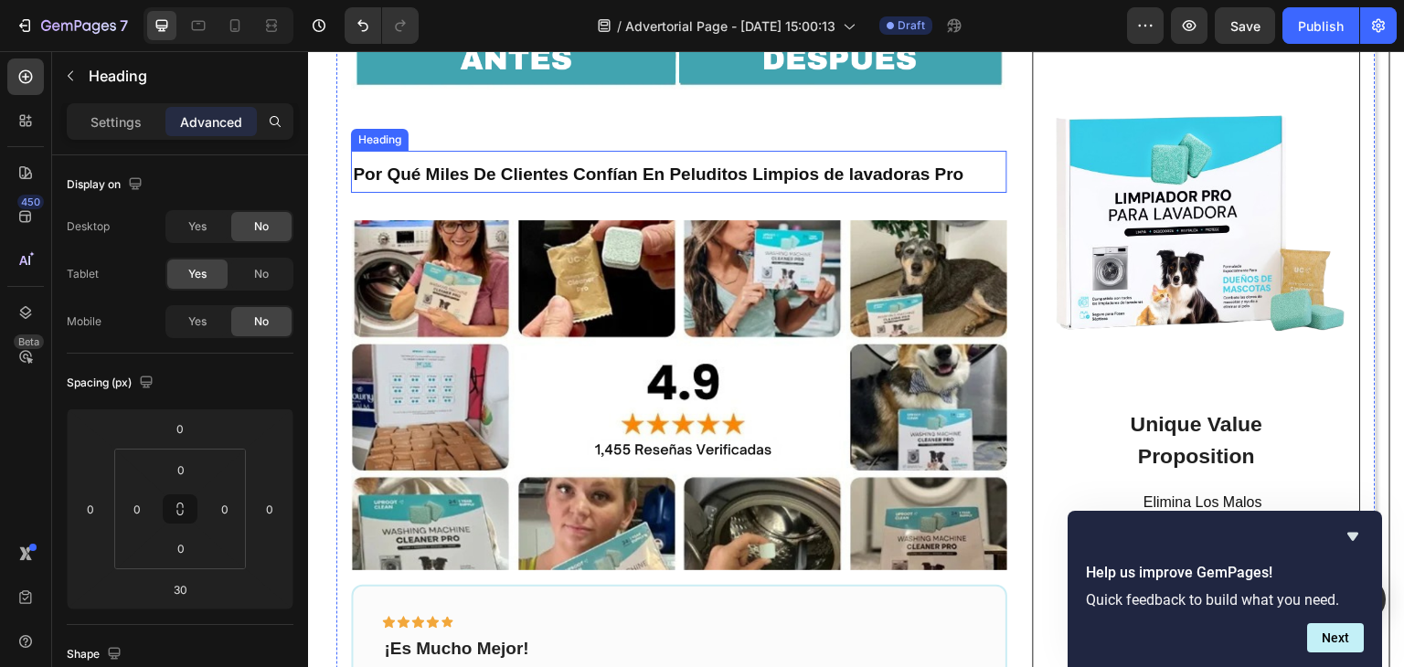
click at [971, 191] on p "⁠⁠⁠⁠⁠⁠⁠ Por Qué Miles De Clientes Confían En Peluditos Limpios de lavadoras Pro" at bounding box center [679, 172] width 653 height 38
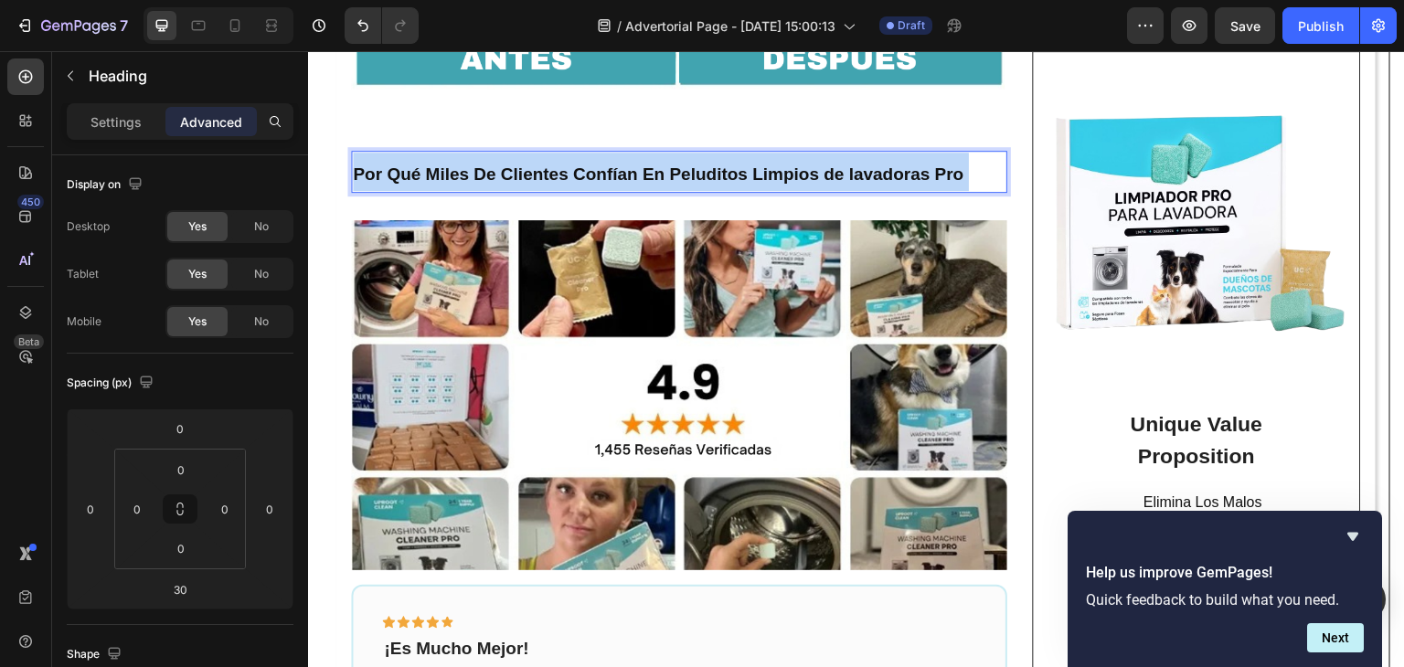
drag, startPoint x: 959, startPoint y: 225, endPoint x: 358, endPoint y: 217, distance: 601.7
click at [358, 191] on p "Por Qué Miles De Clientes Confían En Peluditos Limpios de lavadoras Pro" at bounding box center [679, 172] width 653 height 38
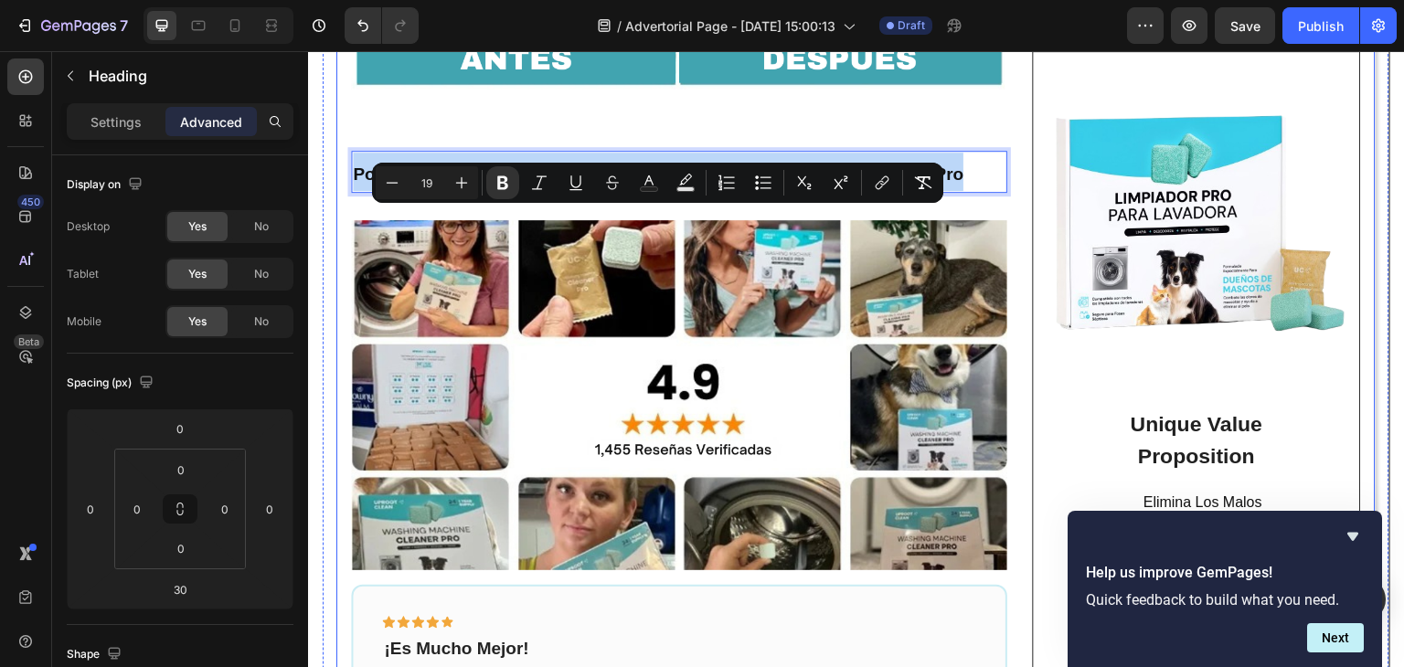
drag, startPoint x: 966, startPoint y: 220, endPoint x: 349, endPoint y: 225, distance: 617.2
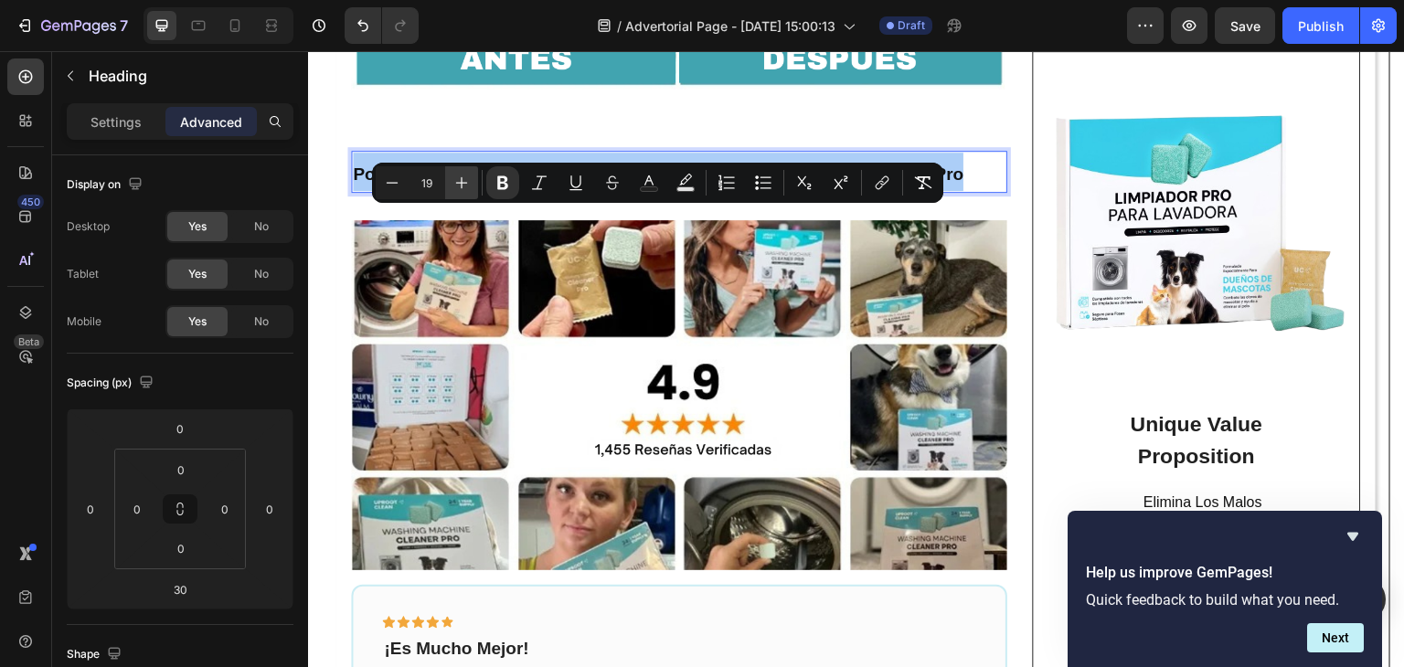
click at [458, 184] on icon "Editor contextual toolbar" at bounding box center [462, 183] width 18 height 18
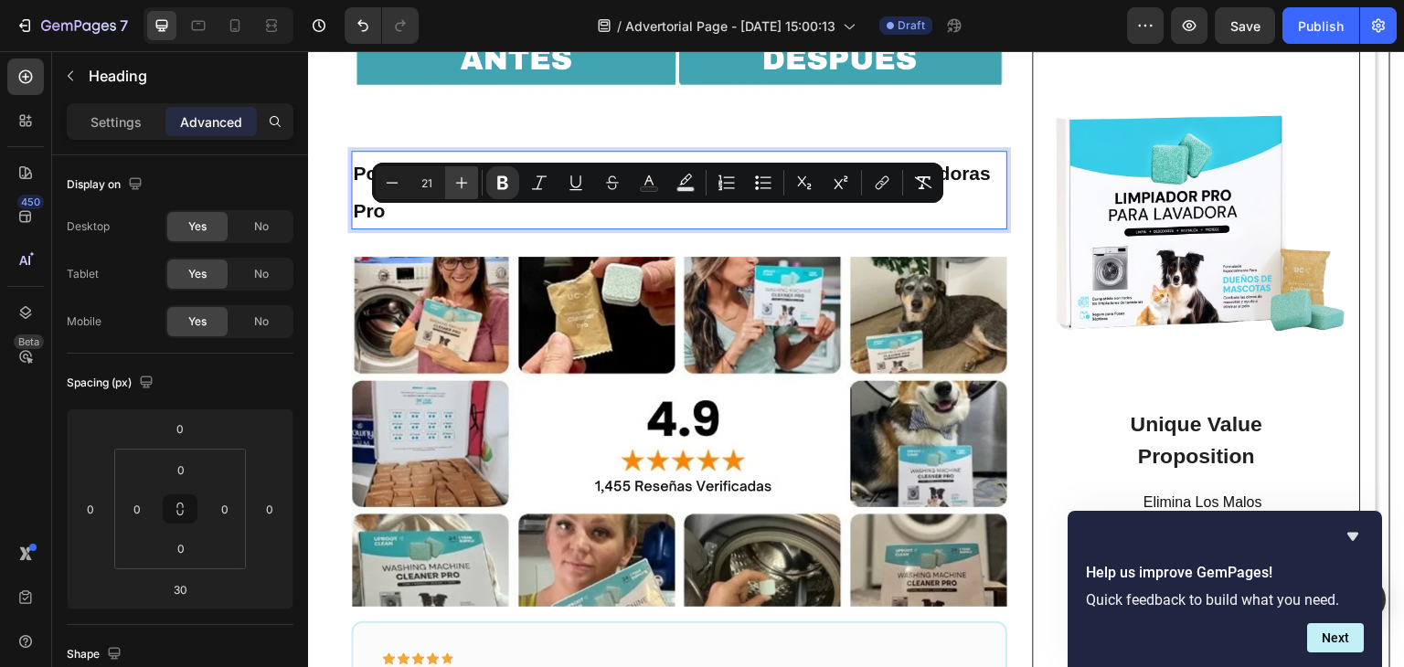
click at [458, 184] on icon "Editor contextual toolbar" at bounding box center [462, 183] width 18 height 18
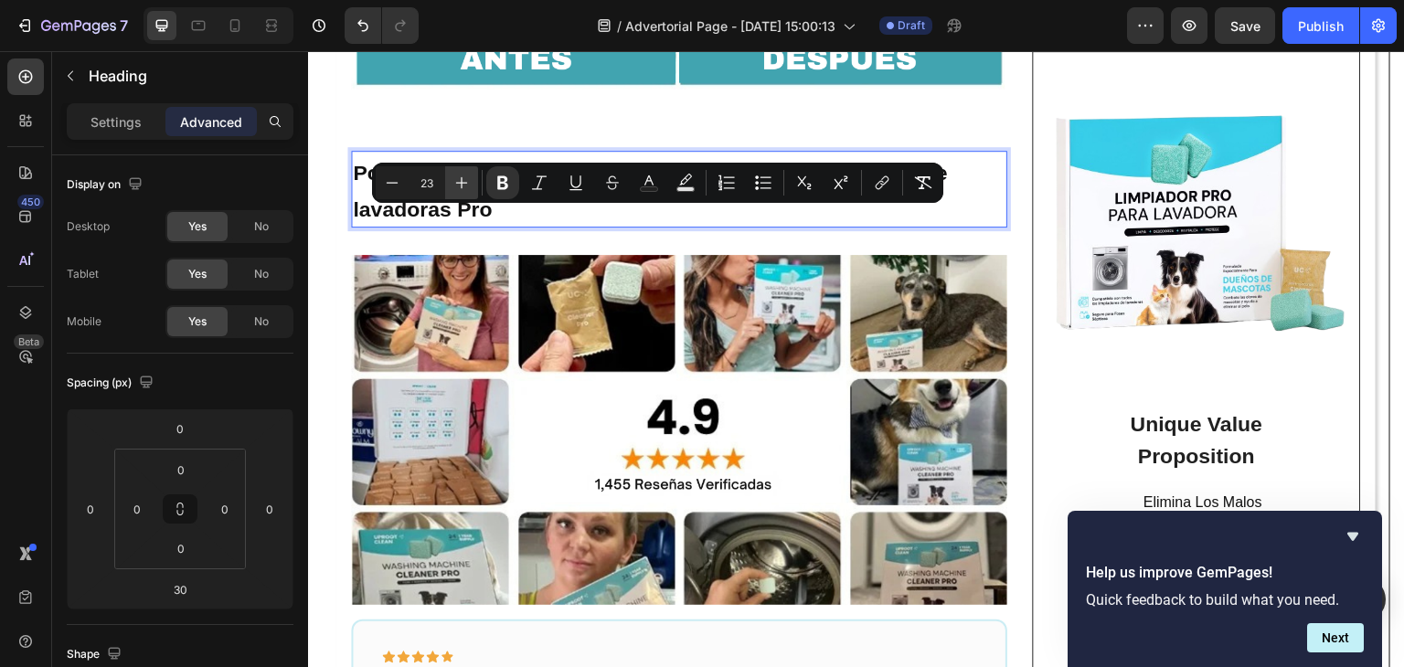
click at [458, 184] on icon "Editor contextual toolbar" at bounding box center [462, 183] width 18 height 18
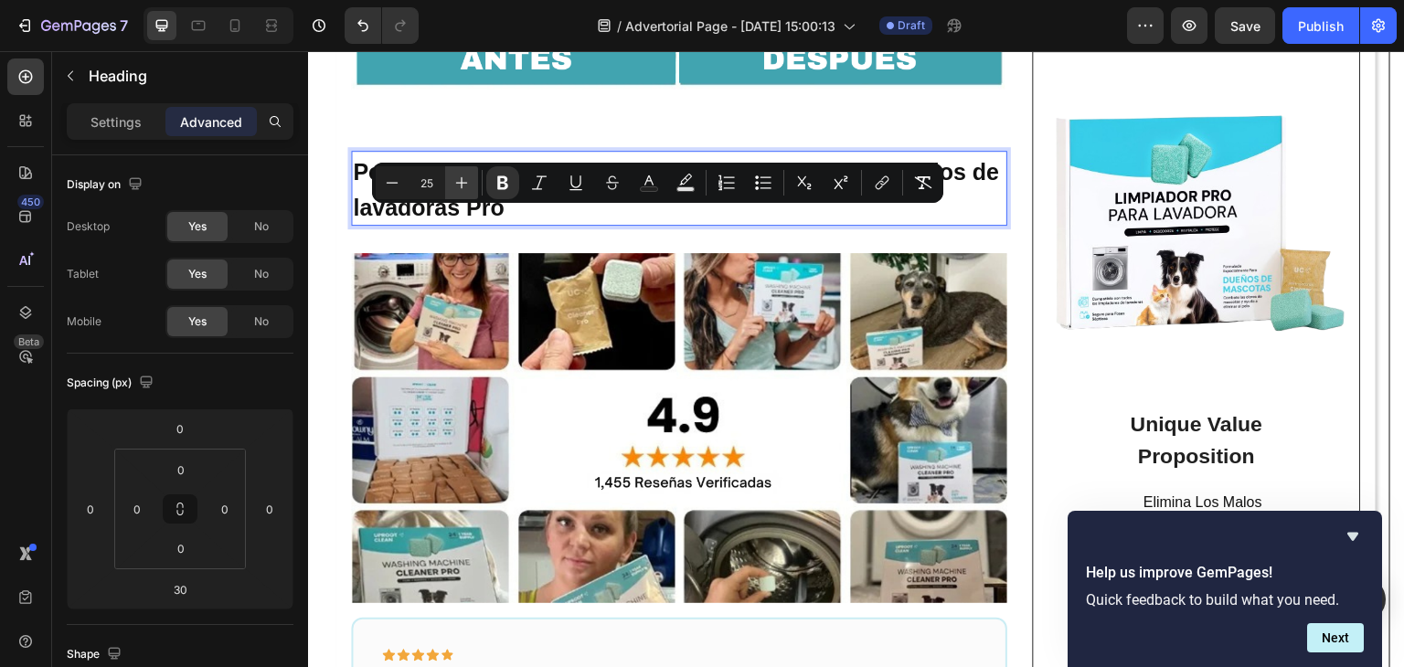
click at [458, 184] on icon "Editor contextual toolbar" at bounding box center [462, 183] width 18 height 18
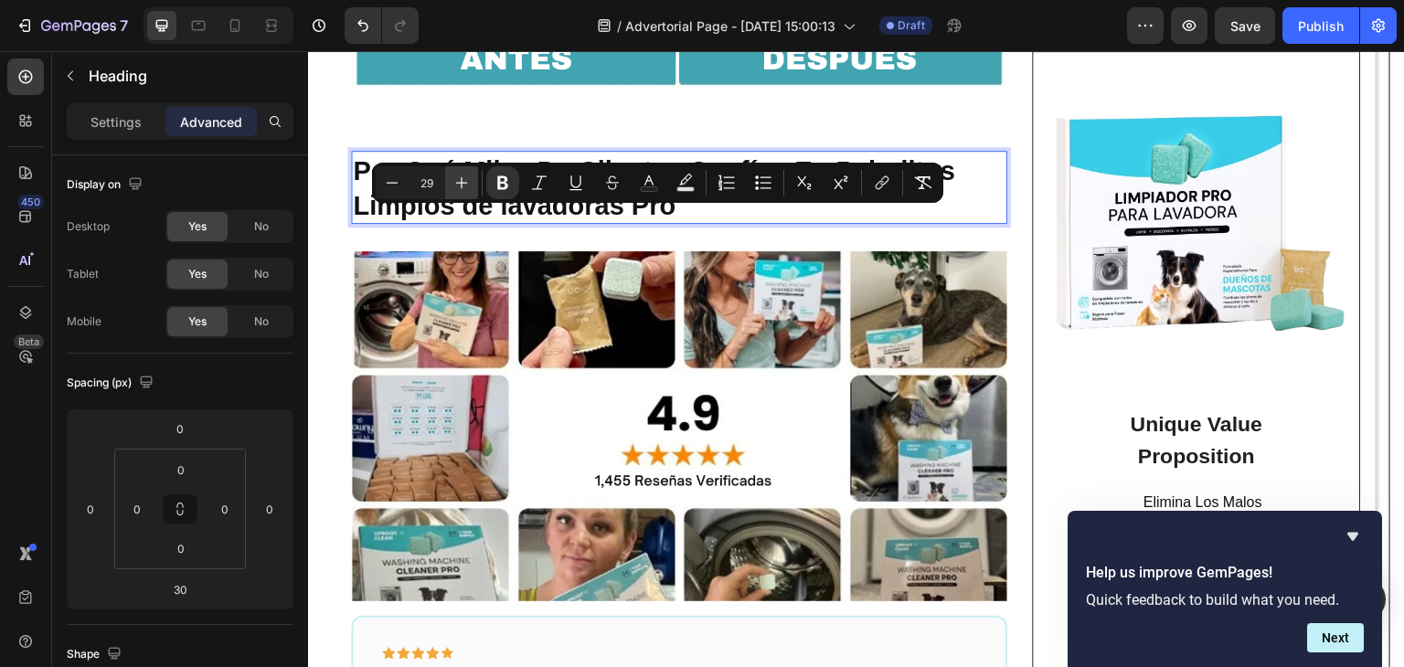
click at [458, 184] on icon "Editor contextual toolbar" at bounding box center [462, 183] width 18 height 18
type input "30"
click at [981, 222] on p "Por Qué Miles De Clientes Confían En Peluditos Limpios de lavadoras Pro" at bounding box center [679, 187] width 653 height 69
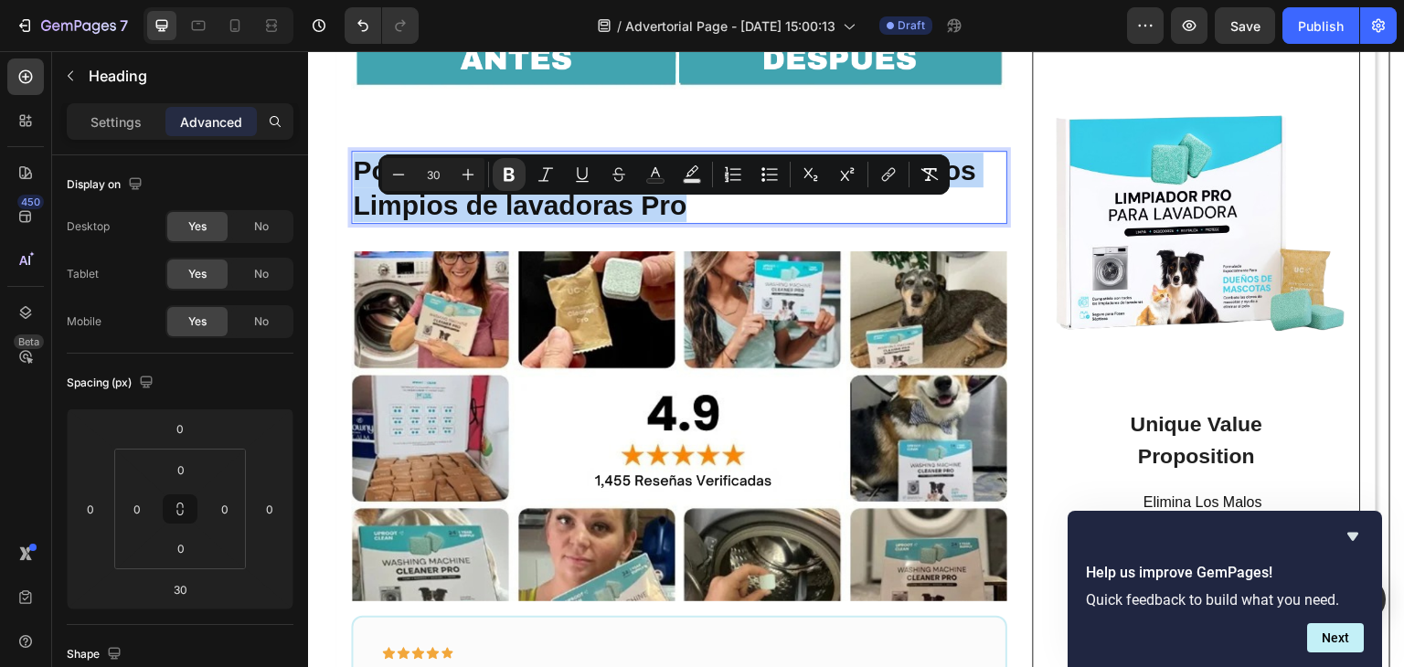
drag, startPoint x: 801, startPoint y: 261, endPoint x: 351, endPoint y: 215, distance: 452.2
click at [351, 215] on h2 "Por Qué Miles De Clientes Confían En Peluditos Limpios de lavadoras Pro" at bounding box center [679, 187] width 656 height 73
click at [238, 24] on icon at bounding box center [235, 25] width 18 height 18
type input "12"
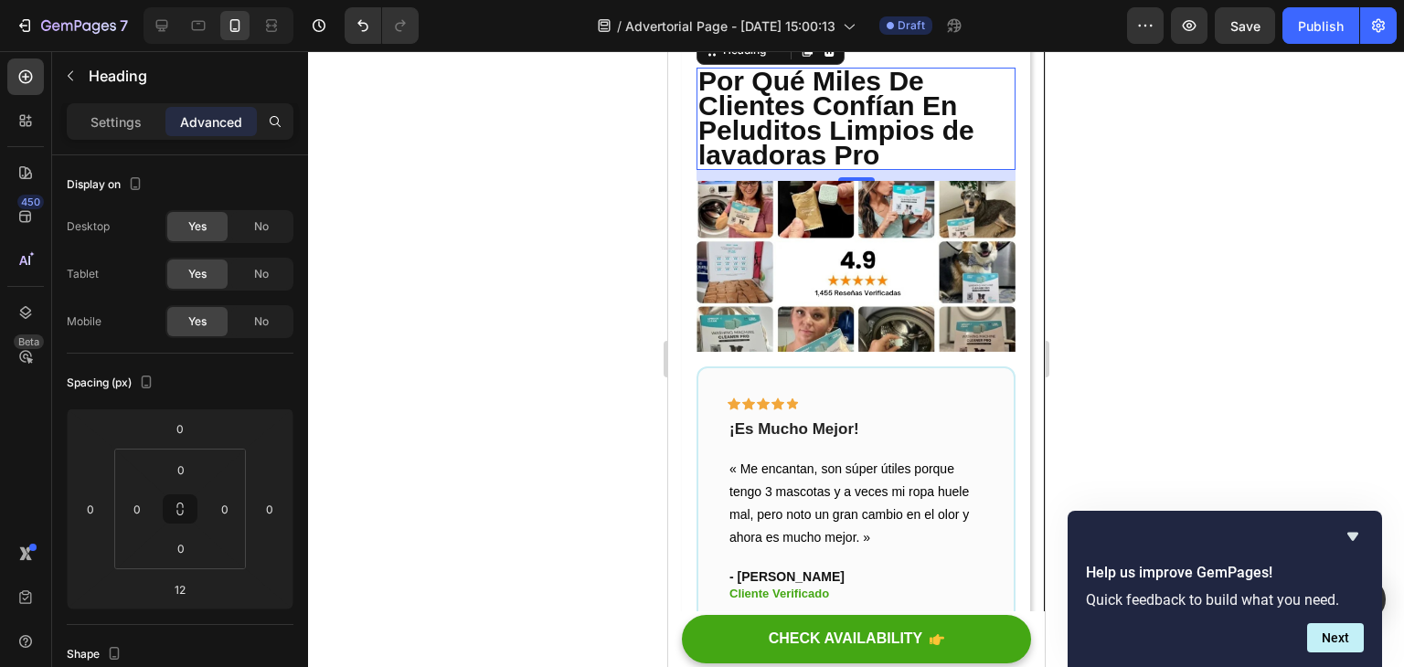
scroll to position [4776, 0]
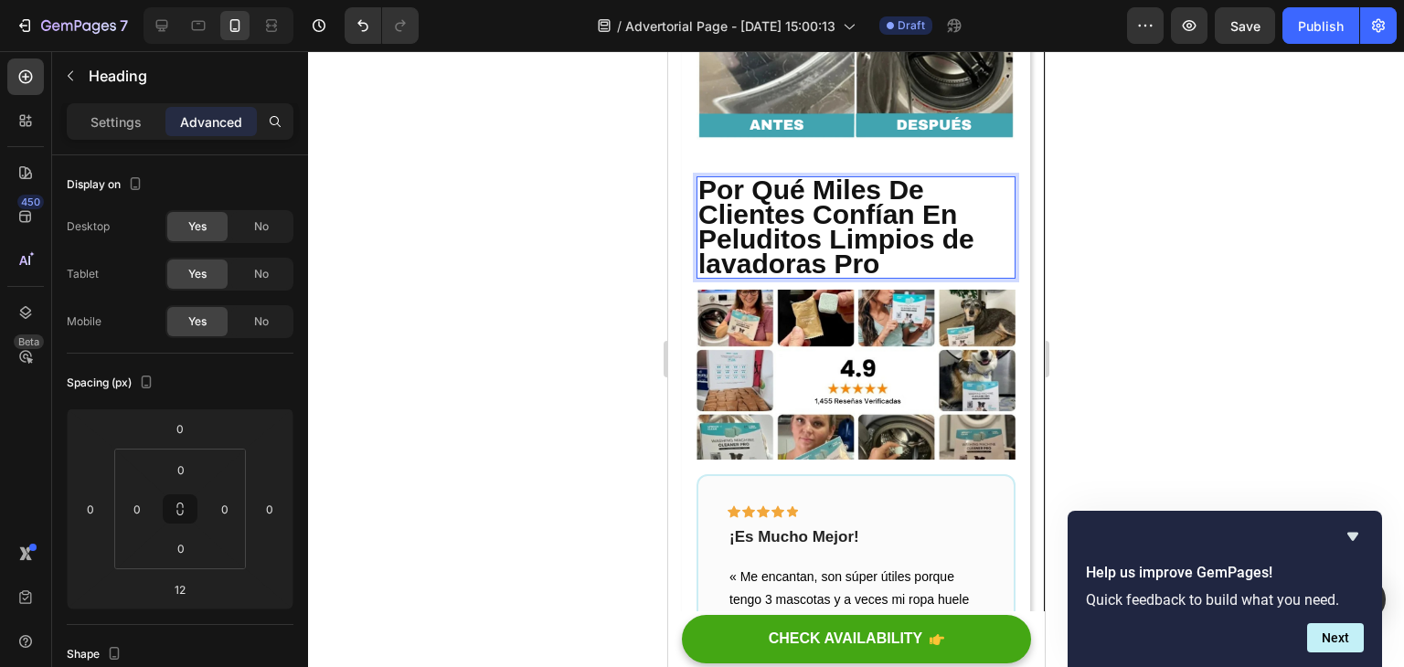
drag, startPoint x: 190, startPoint y: 198, endPoint x: 644, endPoint y: 215, distance: 453.8
click at [644, 215] on div at bounding box center [856, 359] width 1096 height 616
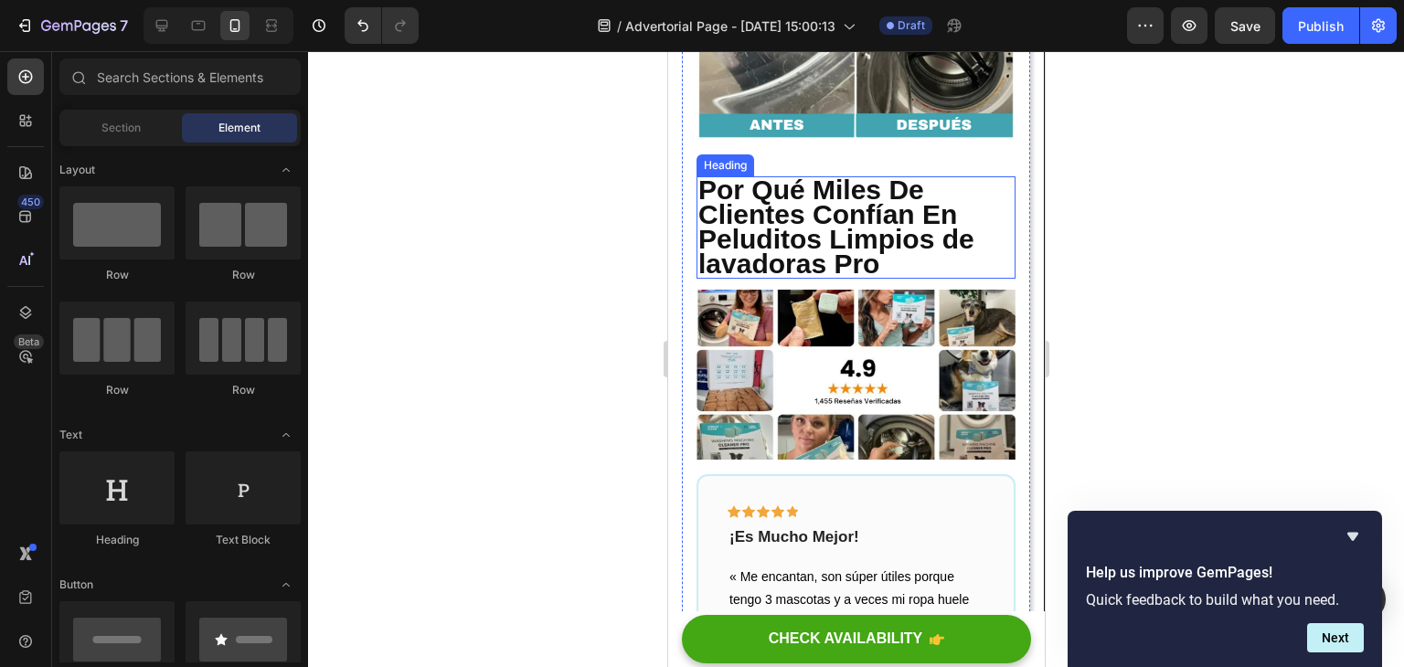
click at [752, 217] on strong "Por Qué Miles De Clientes Confían En Peluditos Limpios de lavadoras Pro" at bounding box center [836, 227] width 276 height 104
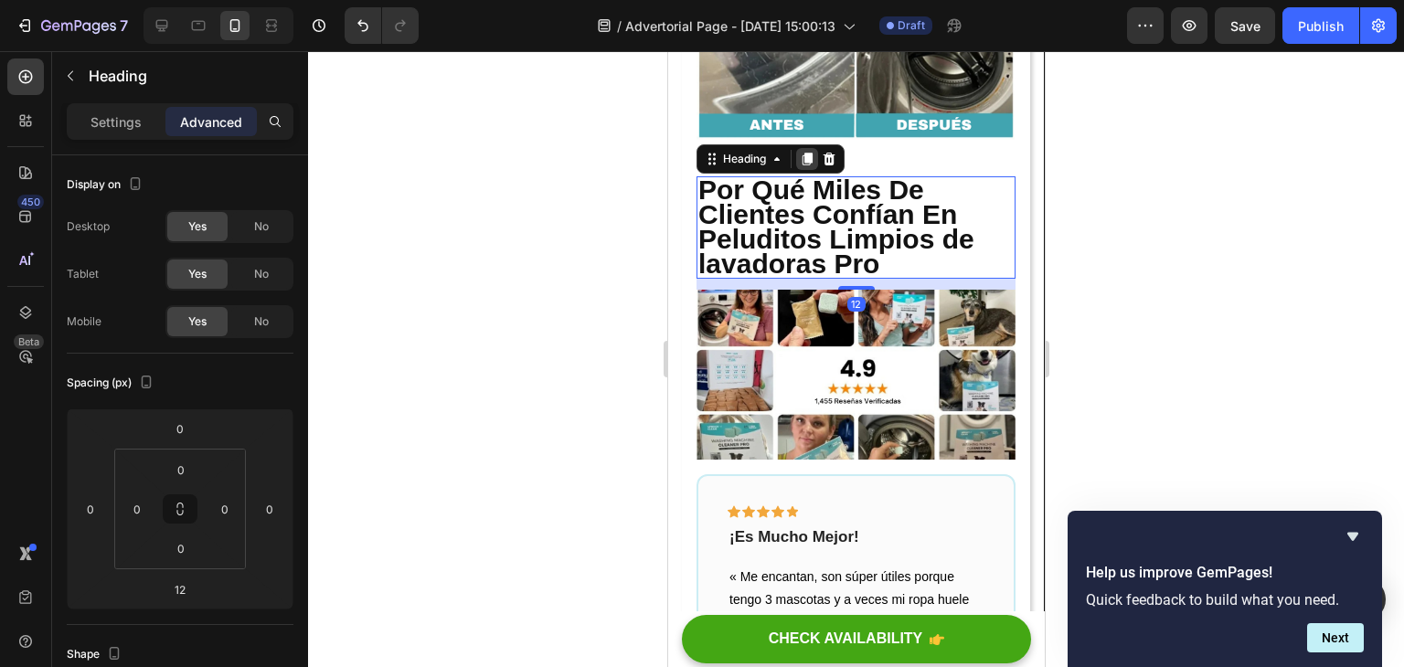
click at [806, 165] on icon at bounding box center [807, 159] width 10 height 13
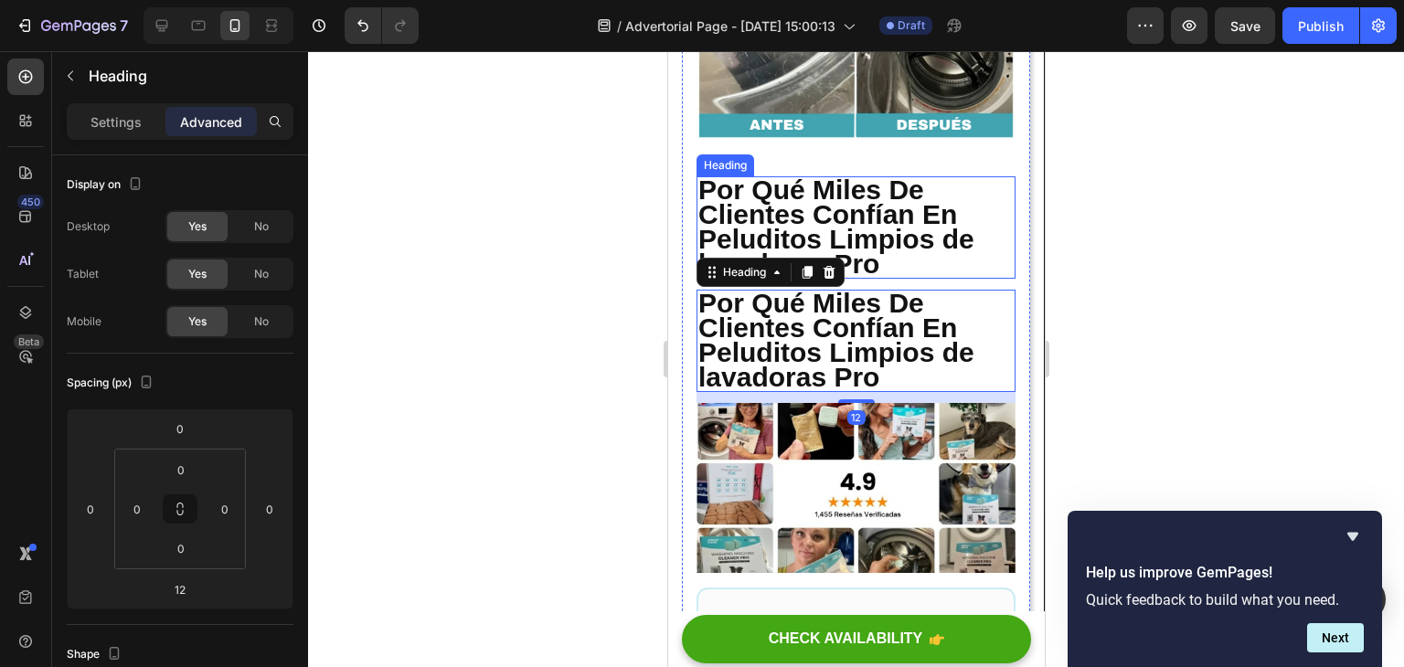
click at [898, 275] on strong "Por Qué Miles De Clientes Confían En Peluditos Limpios de lavadoras Pro" at bounding box center [836, 227] width 276 height 104
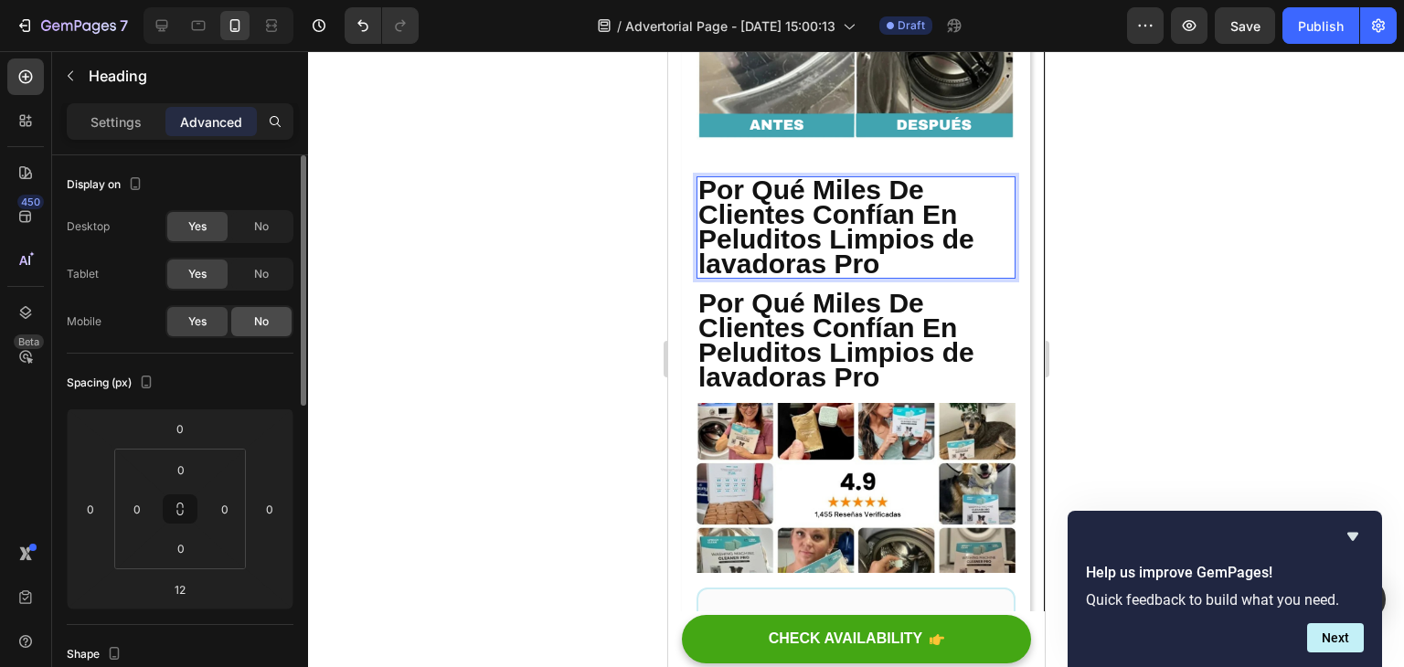
click at [274, 312] on div "No" at bounding box center [261, 321] width 60 height 29
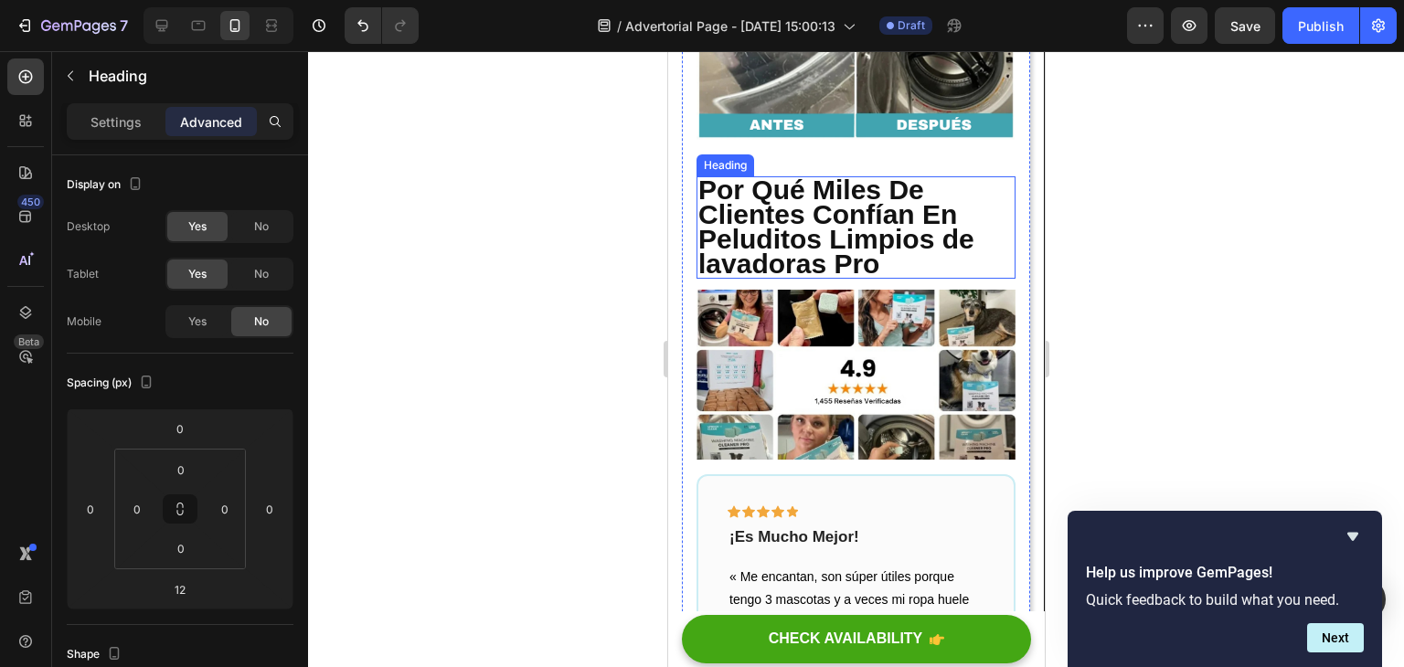
click at [842, 269] on strong "Por Qué Miles De Clientes Confían En Peluditos Limpios de lavadoras Pro" at bounding box center [836, 227] width 276 height 104
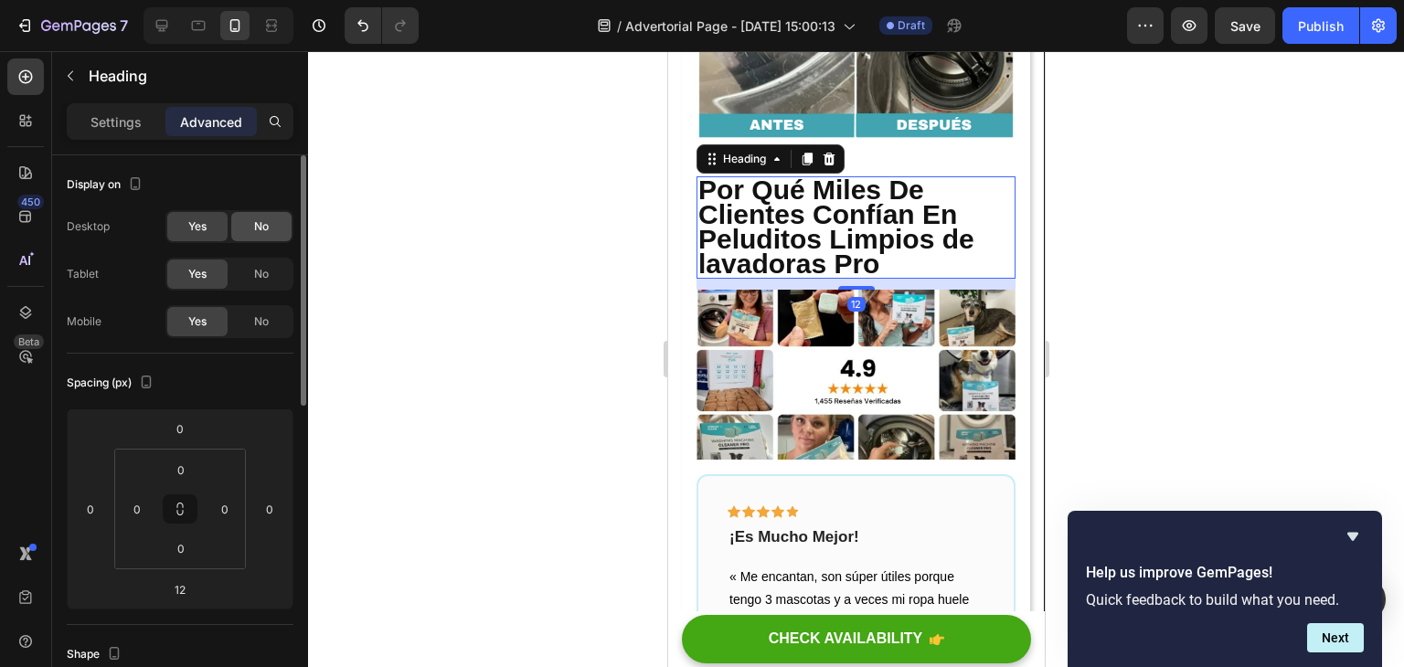
click at [267, 227] on span "No" at bounding box center [261, 227] width 15 height 16
click at [167, 18] on icon at bounding box center [162, 25] width 18 height 18
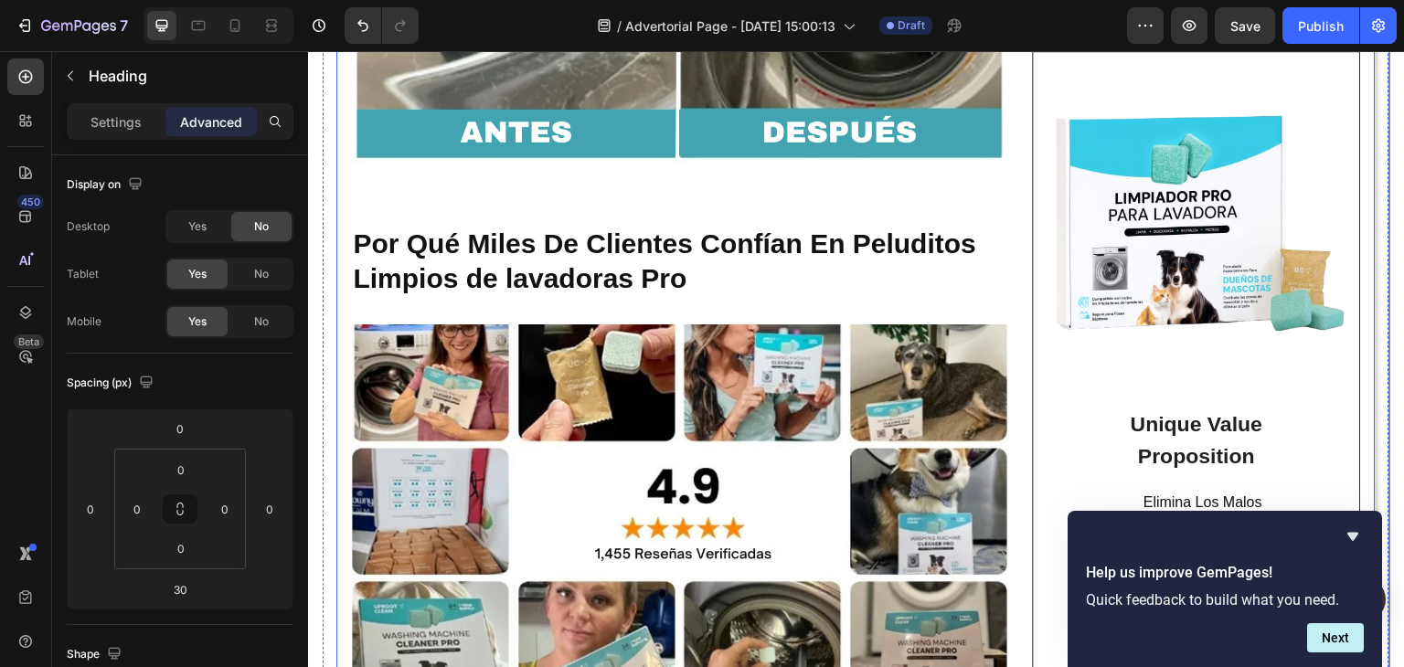
scroll to position [5352, 0]
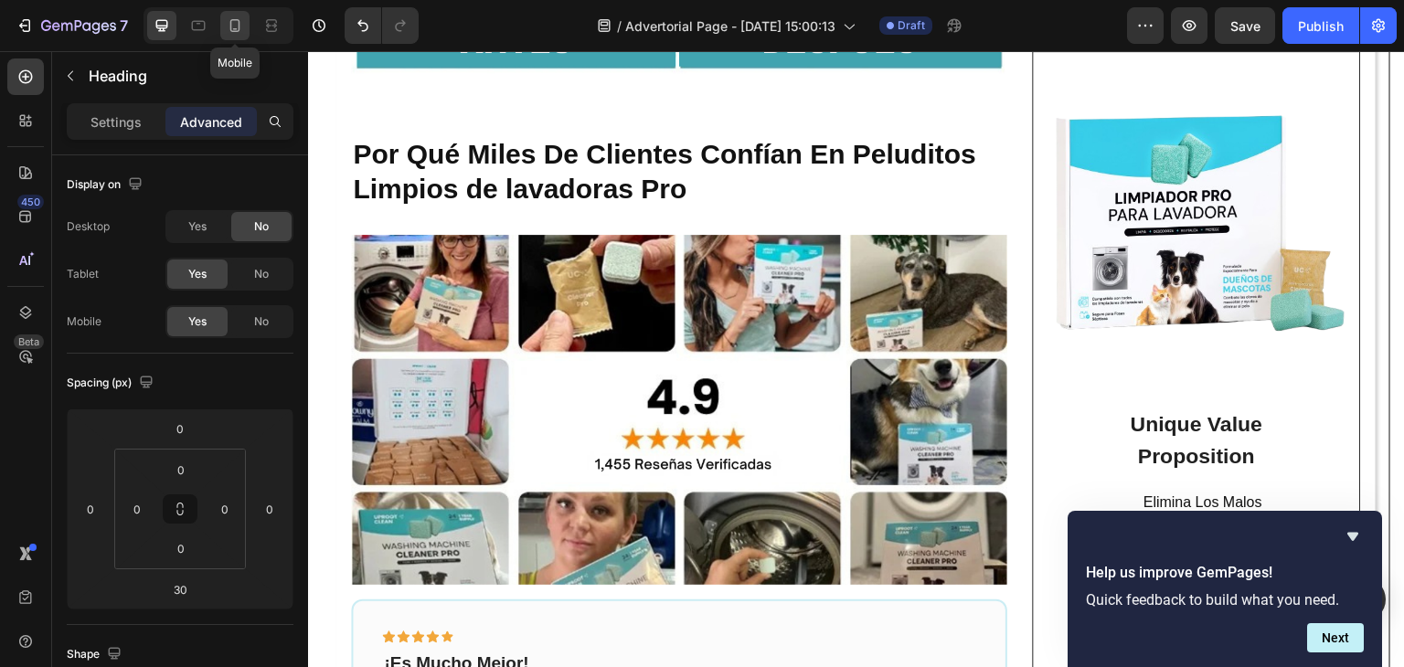
click at [234, 23] on icon at bounding box center [235, 25] width 18 height 18
type input "12"
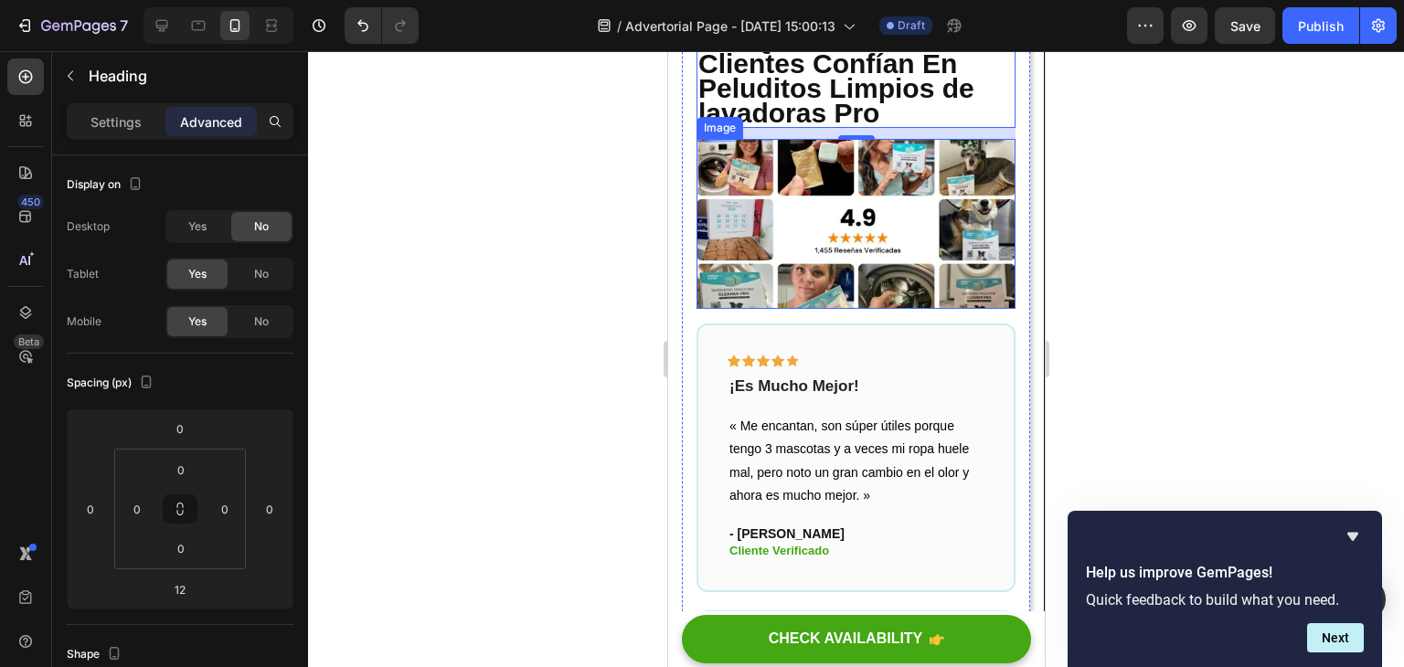
scroll to position [4776, 0]
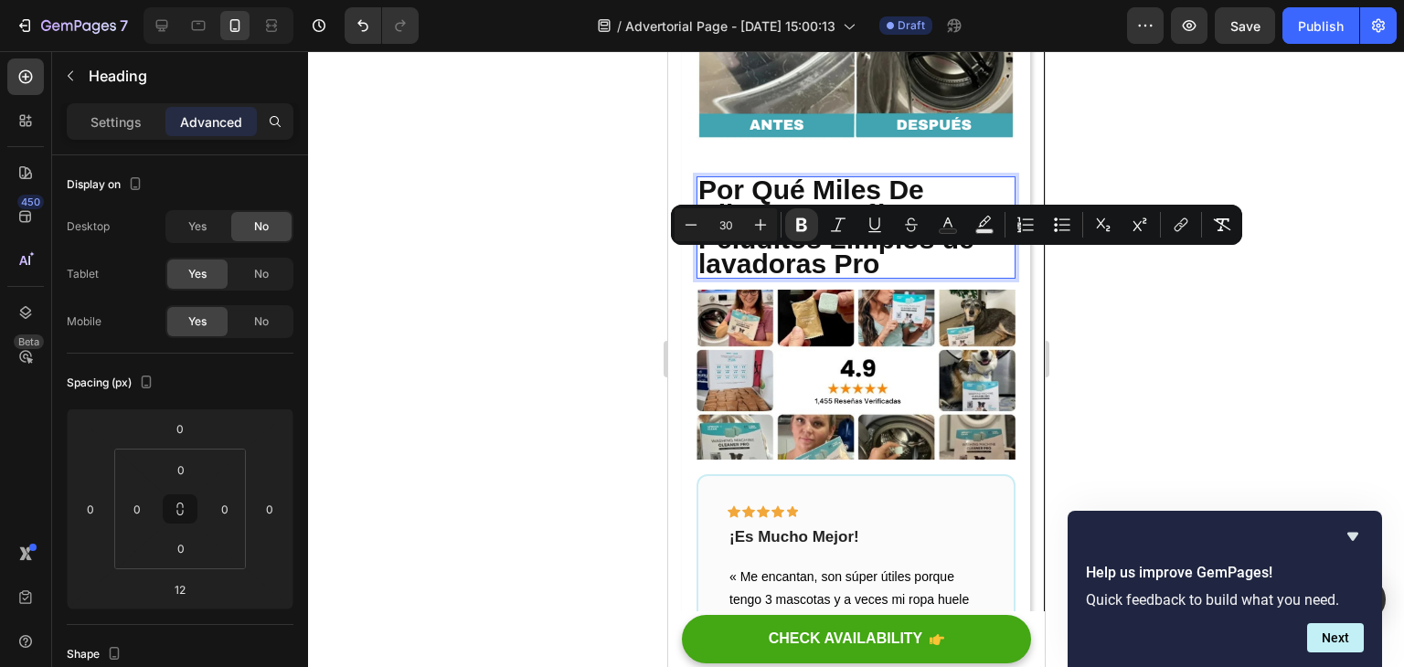
click at [903, 277] on p "Por Qué Miles De Clientes Confían En Peluditos Limpios de lavadoras Pro" at bounding box center [855, 227] width 315 height 99
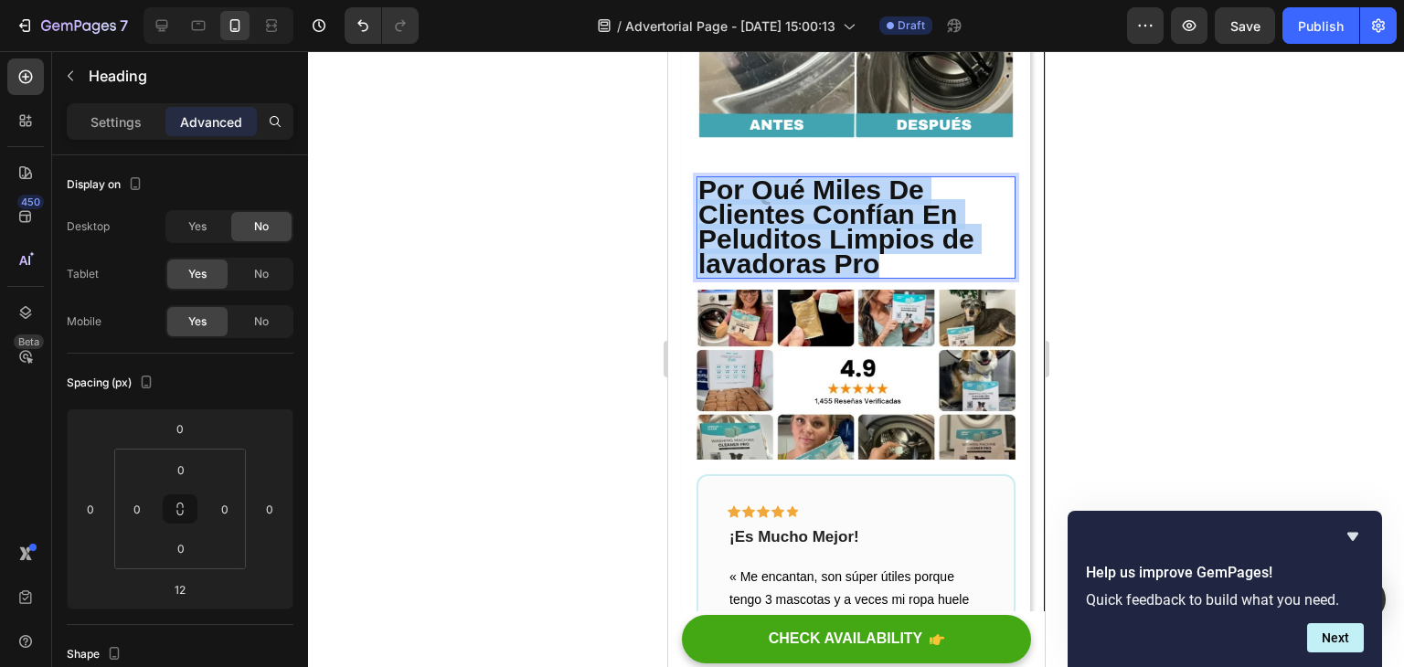
drag, startPoint x: 903, startPoint y: 293, endPoint x: 699, endPoint y: 215, distance: 218.2
click at [699, 215] on p "Por Qué Miles De Clientes Confían En Peluditos Limpios de lavadoras Pro" at bounding box center [855, 227] width 315 height 99
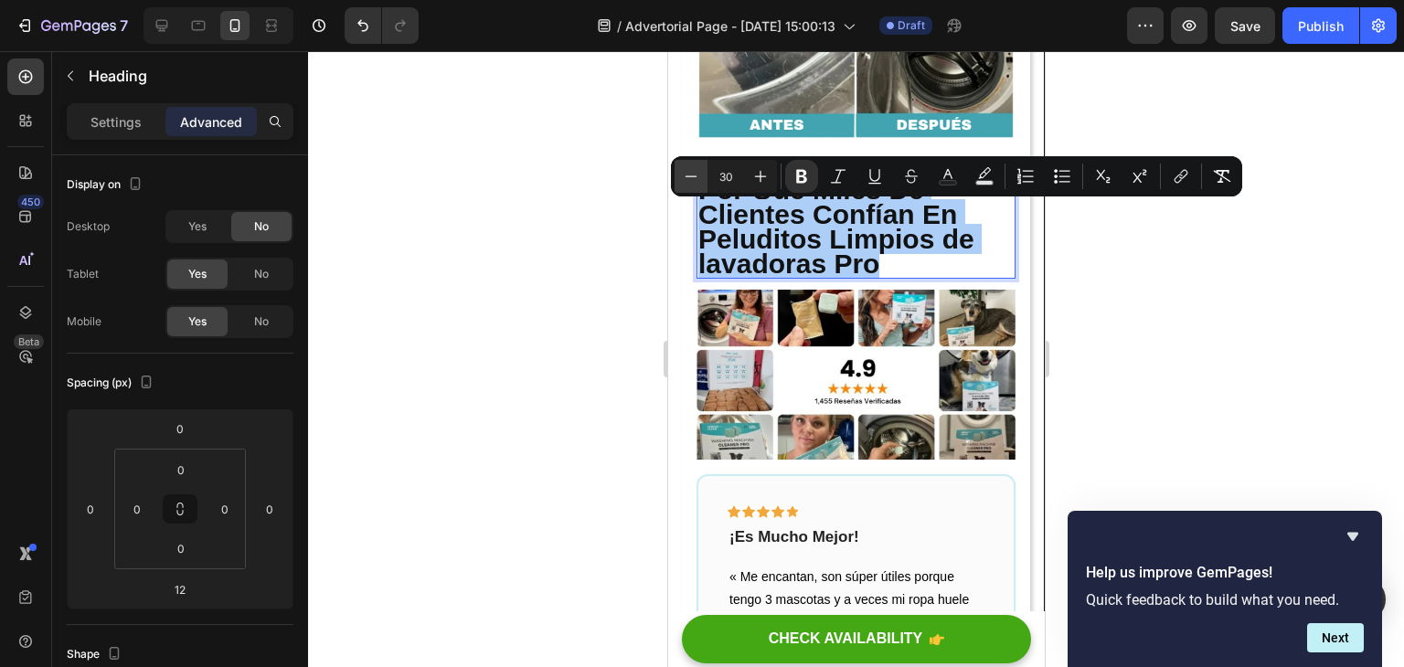
click at [681, 180] on button "Minus" at bounding box center [691, 176] width 33 height 33
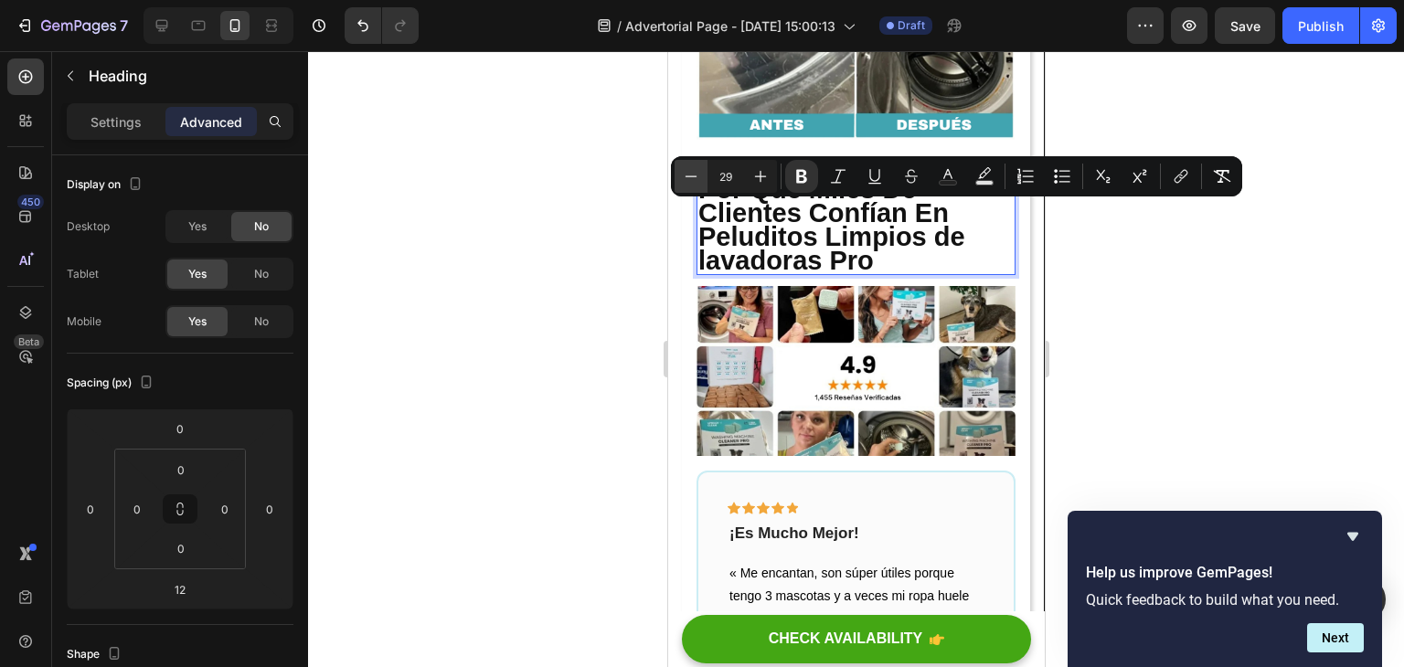
click at [688, 178] on icon "Editor contextual toolbar" at bounding box center [691, 176] width 18 height 18
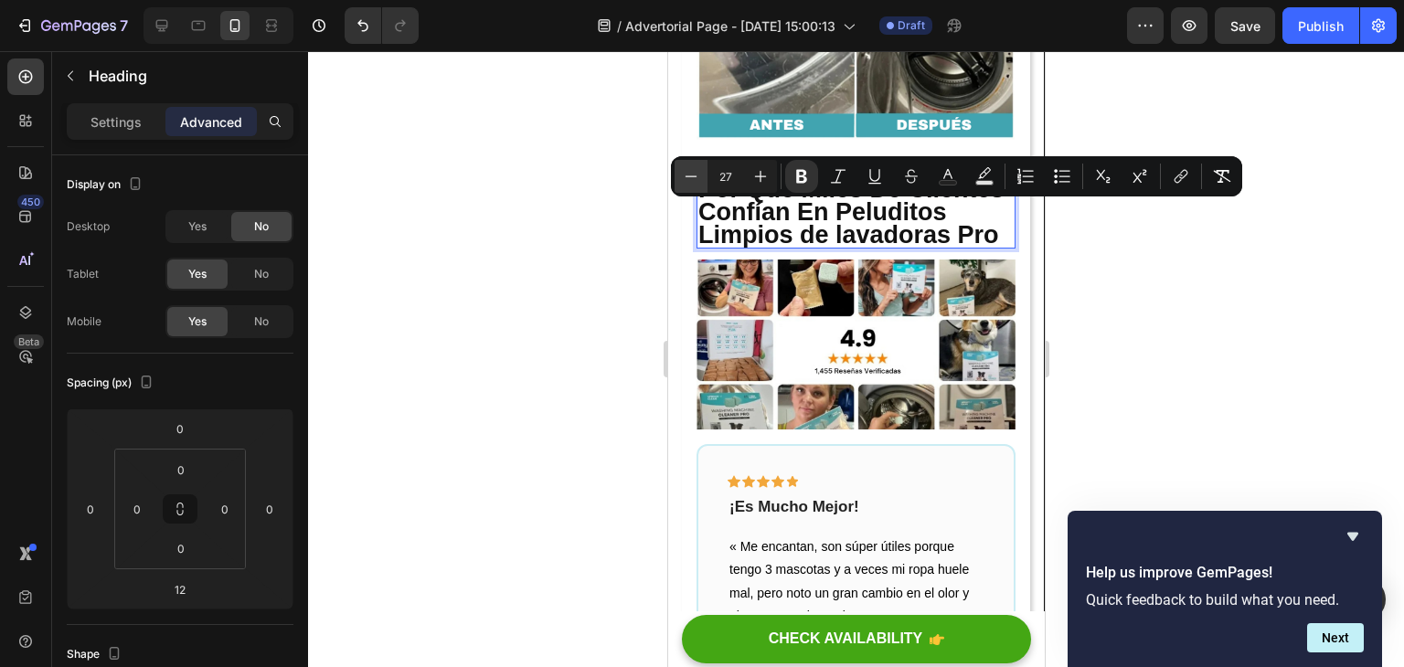
click at [688, 178] on icon "Editor contextual toolbar" at bounding box center [691, 176] width 18 height 18
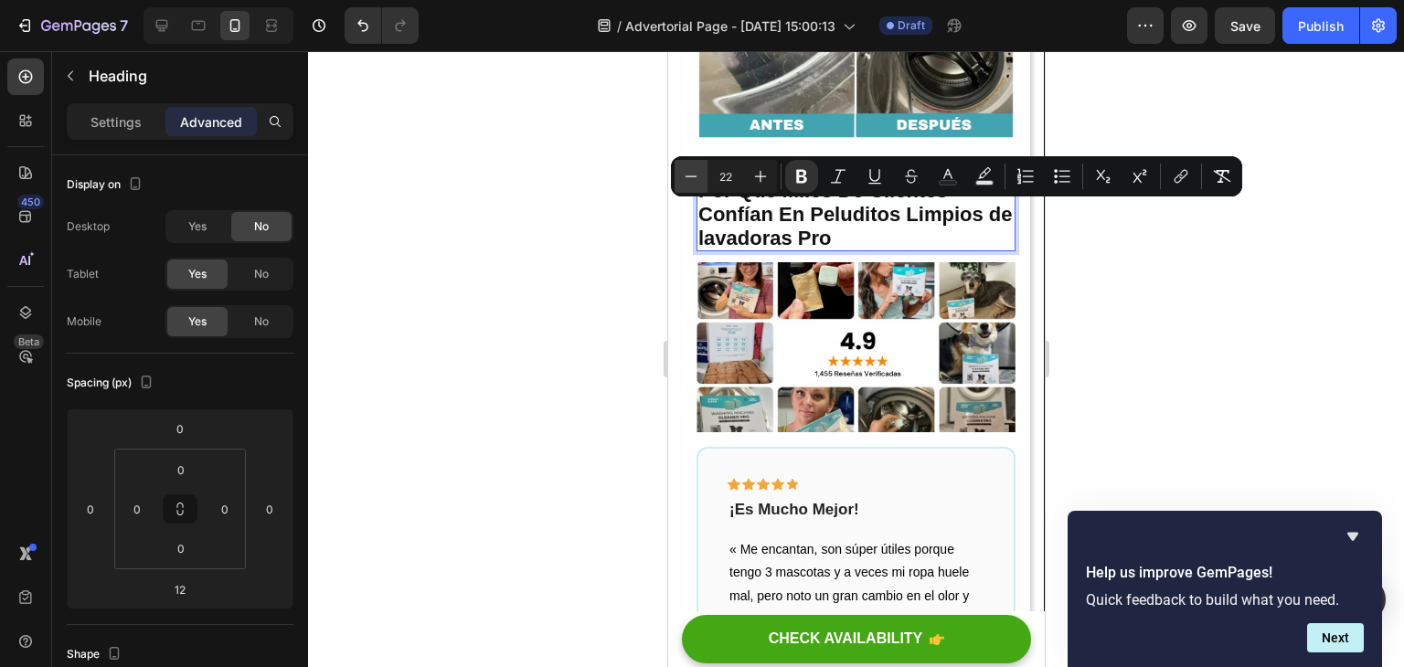
click at [688, 178] on icon "Editor contextual toolbar" at bounding box center [691, 176] width 18 height 18
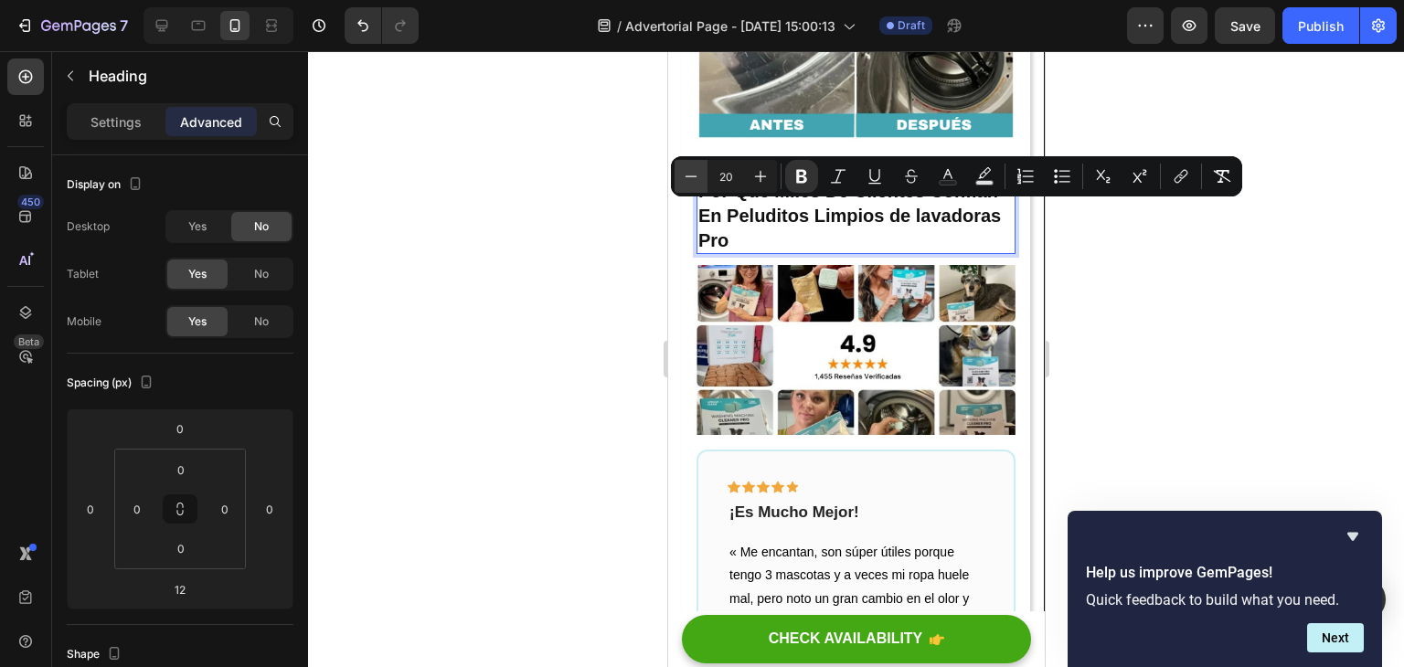
click at [688, 178] on icon "Editor contextual toolbar" at bounding box center [691, 176] width 18 height 18
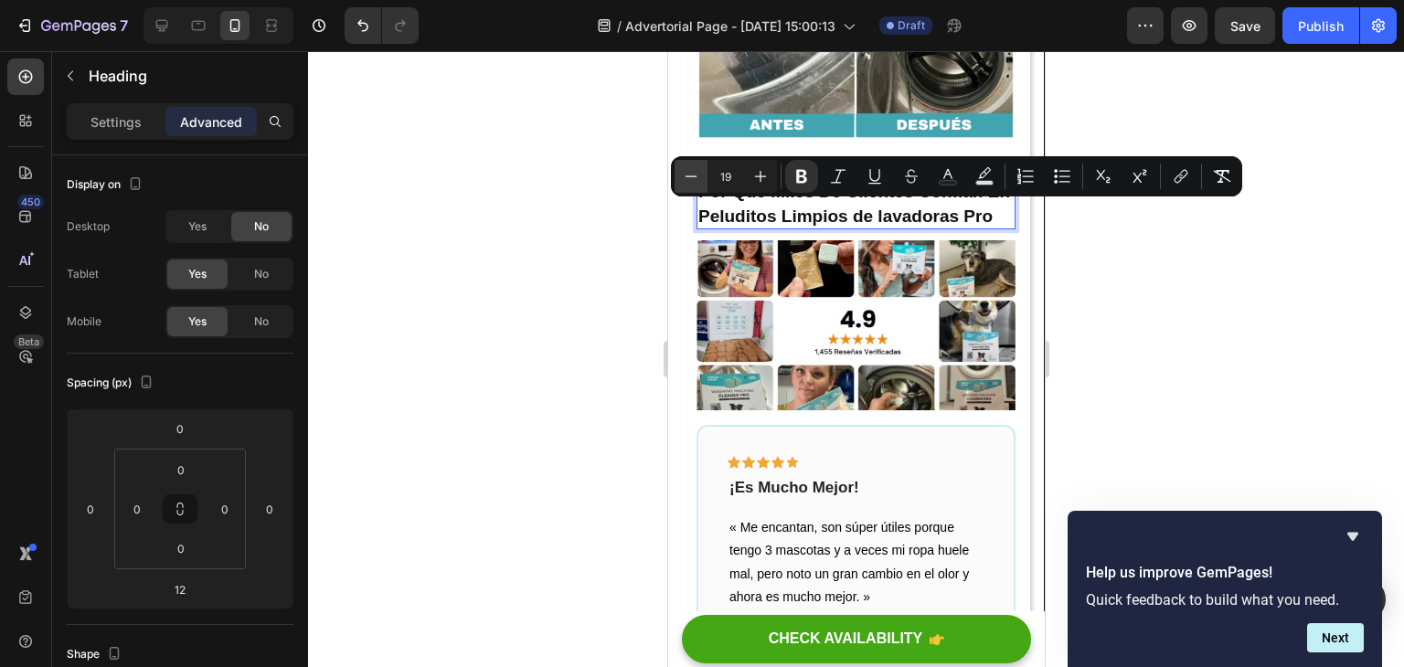
click at [688, 178] on icon "Editor contextual toolbar" at bounding box center [691, 176] width 18 height 18
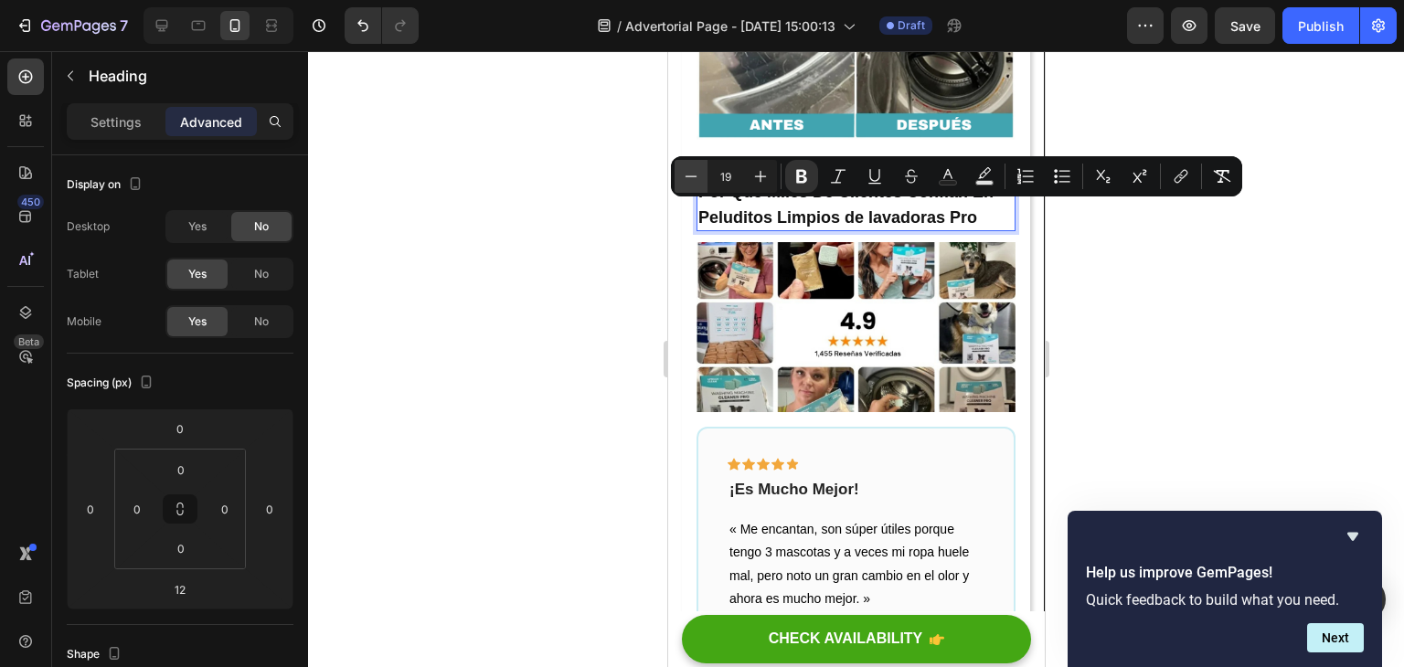
type input "18"
click at [1080, 280] on div at bounding box center [856, 359] width 1096 height 616
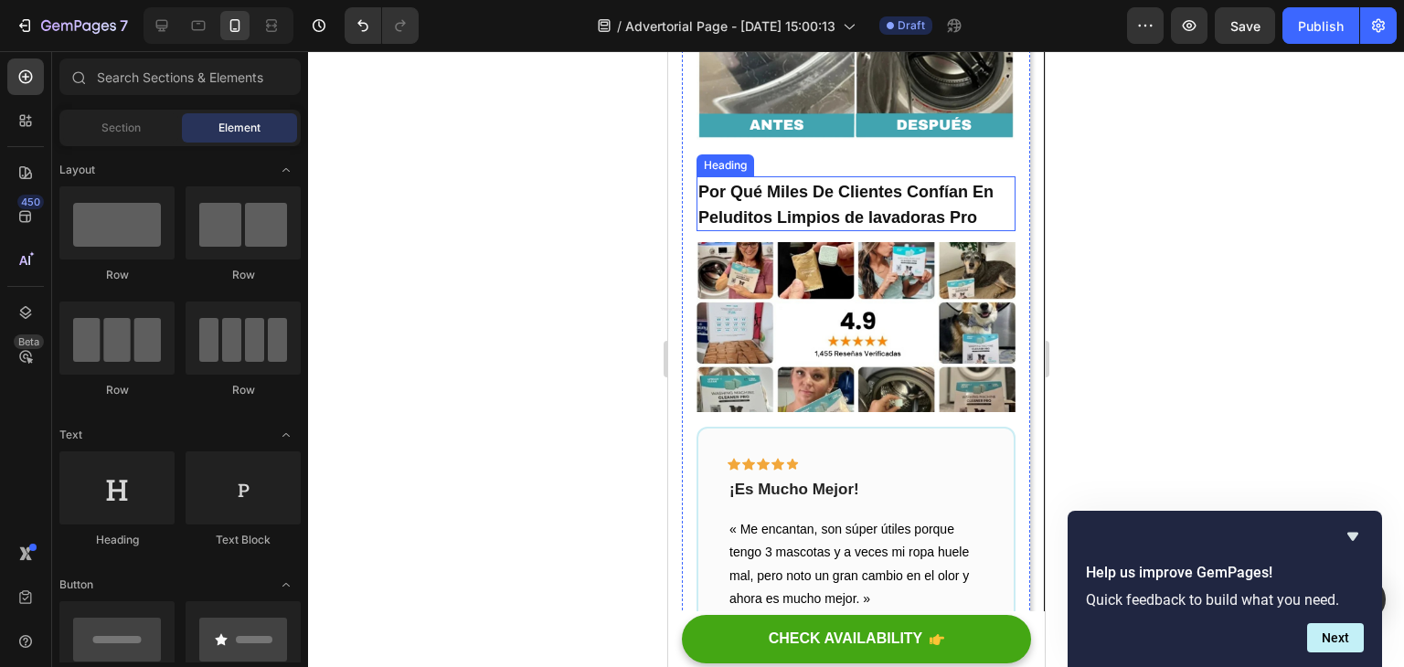
click at [878, 227] on strong "Por Qué Miles De Clientes Confían En Peluditos Limpios de lavadoras Pro" at bounding box center [845, 205] width 295 height 44
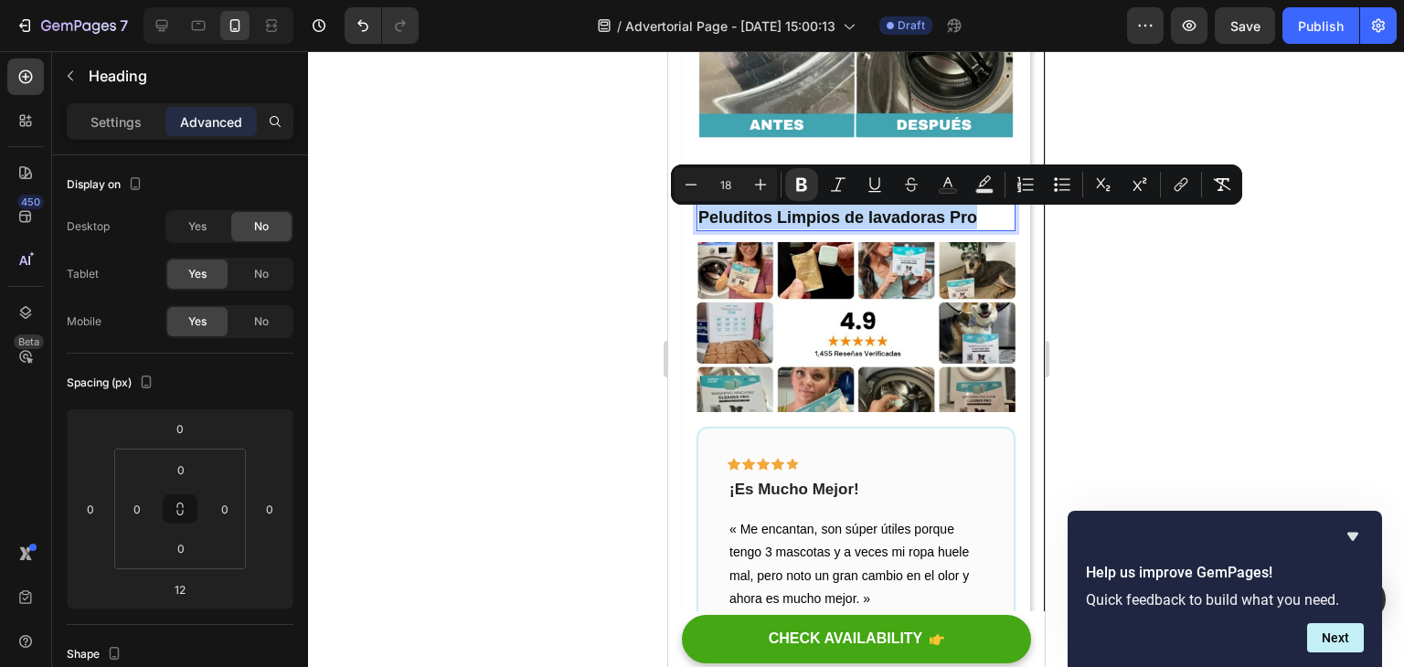
drag, startPoint x: 985, startPoint y: 242, endPoint x: 703, endPoint y: 224, distance: 282.2
click at [703, 224] on p "Por Qué Miles De Clientes Confían En Peluditos Limpios de lavadoras Pro" at bounding box center [855, 203] width 315 height 51
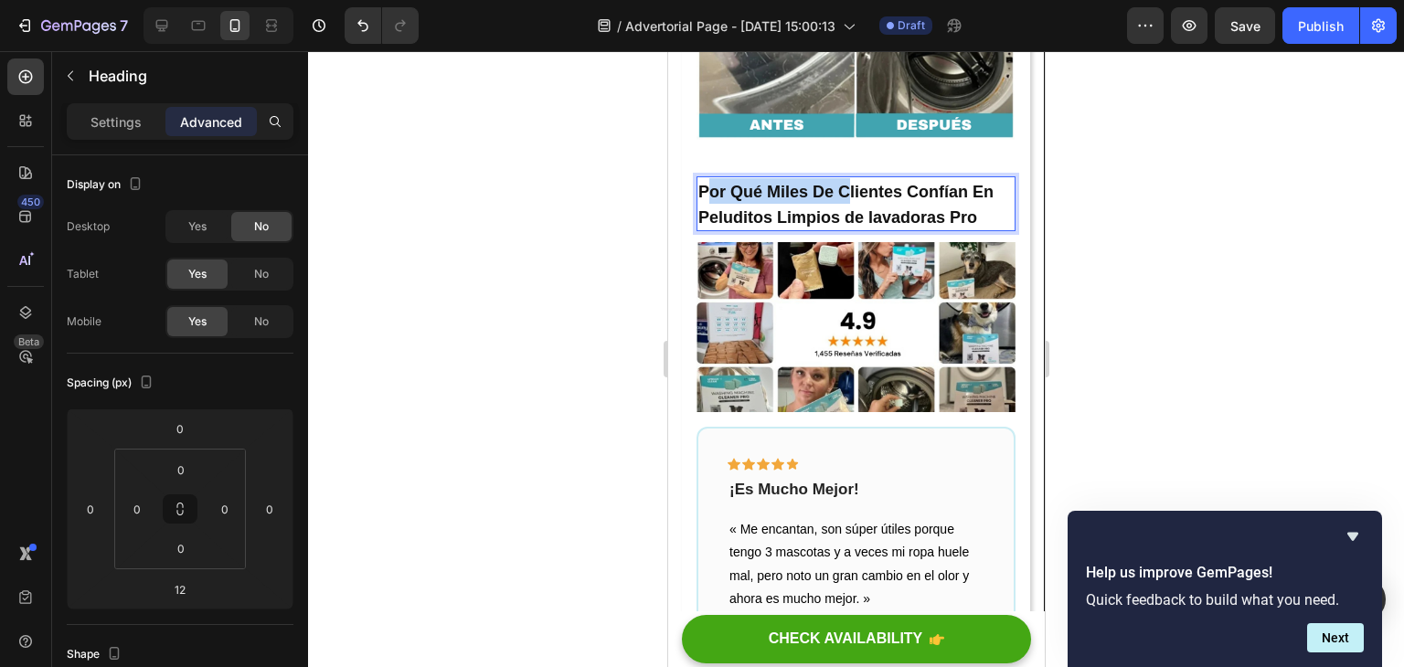
drag, startPoint x: 703, startPoint y: 222, endPoint x: 937, endPoint y: 213, distance: 234.2
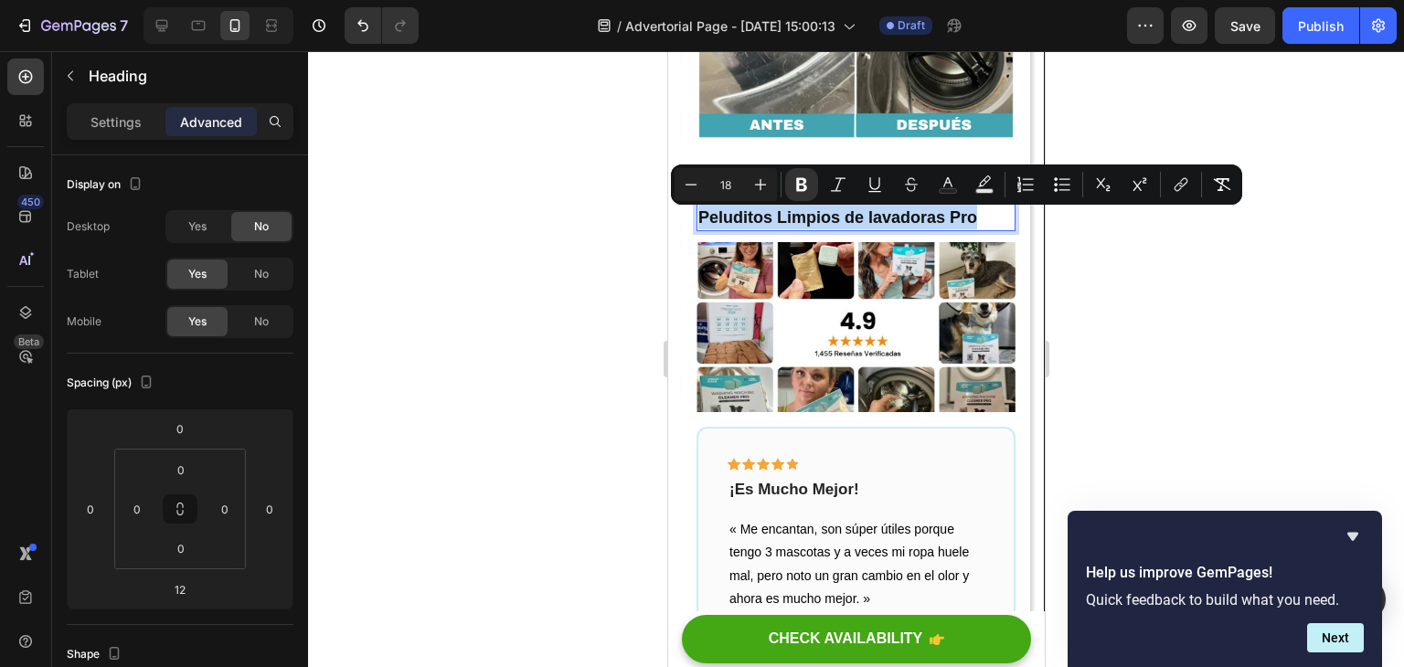
drag, startPoint x: 982, startPoint y: 246, endPoint x: 699, endPoint y: 223, distance: 283.5
click at [699, 223] on p "Por Qué Miles De Clientes Confían En Peluditos Limpios de lavadoras Pro" at bounding box center [855, 203] width 315 height 51
click at [144, 145] on div "Settings Advanced" at bounding box center [180, 129] width 256 height 52
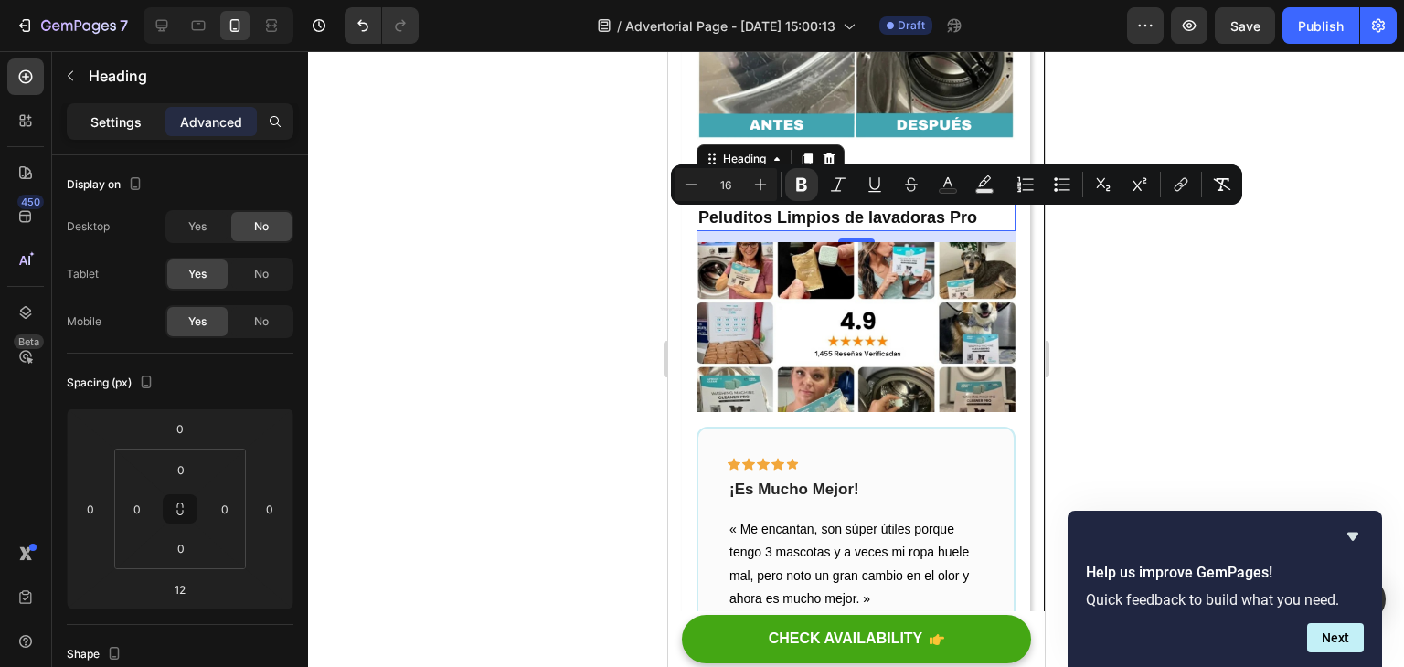
click at [141, 135] on div "Settings" at bounding box center [115, 121] width 91 height 29
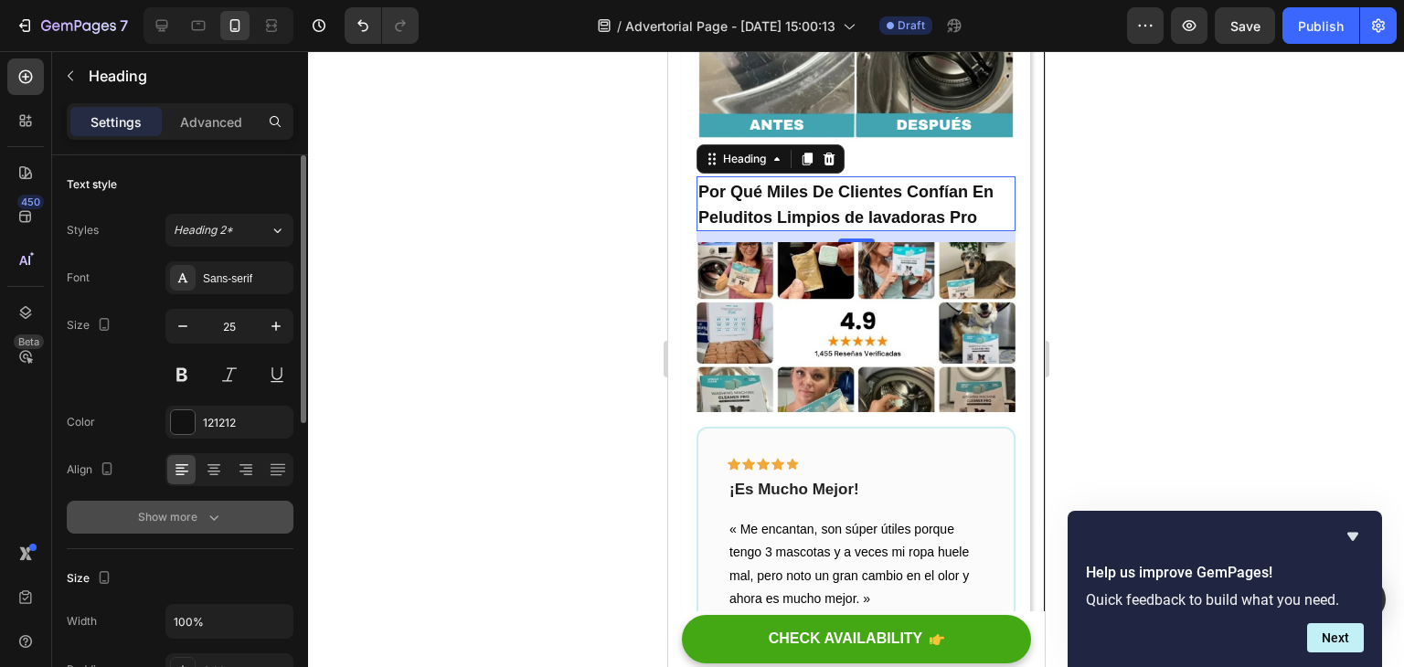
click at [214, 513] on icon "button" at bounding box center [214, 517] width 18 height 18
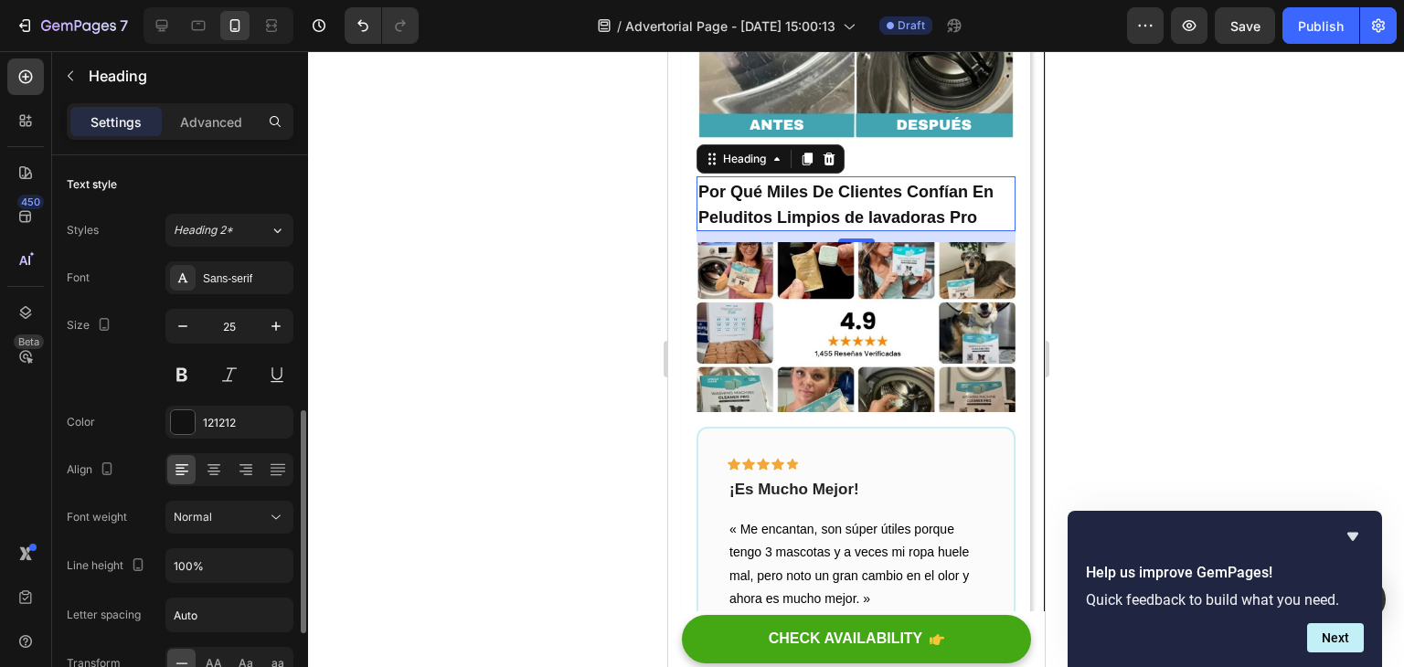
scroll to position [183, 0]
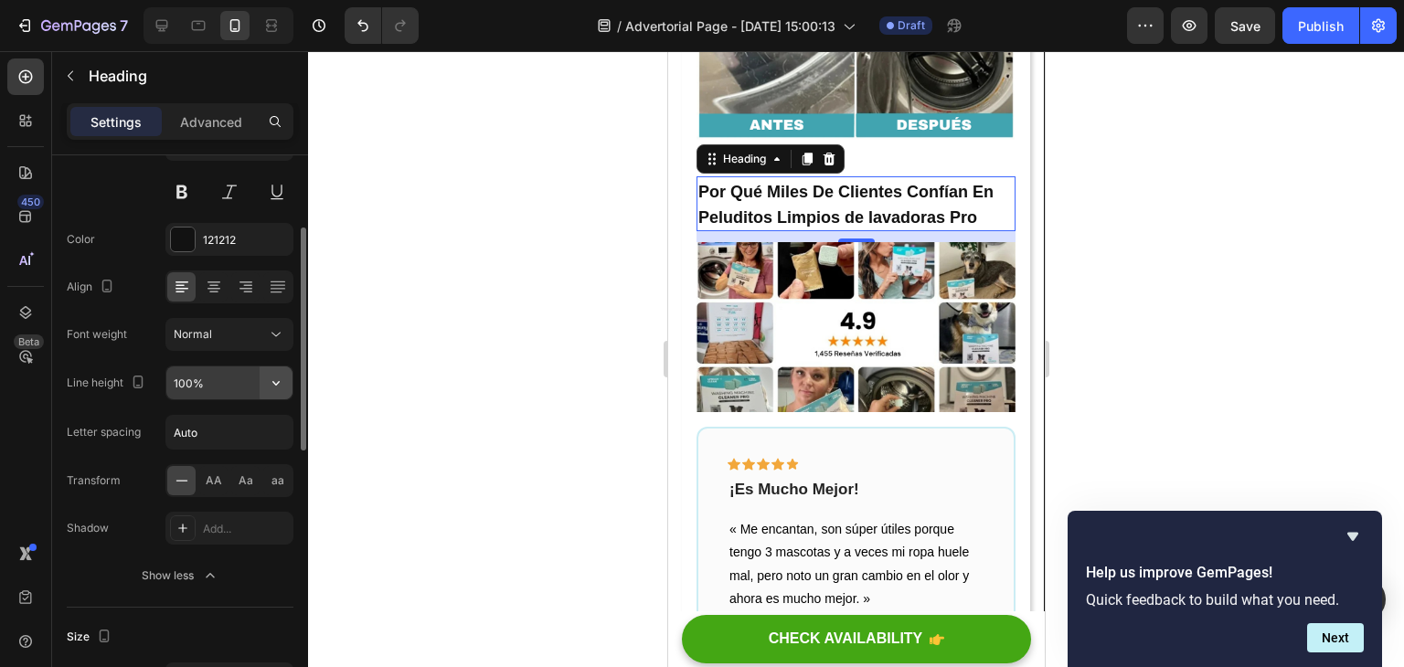
click at [265, 389] on button "button" at bounding box center [276, 383] width 33 height 33
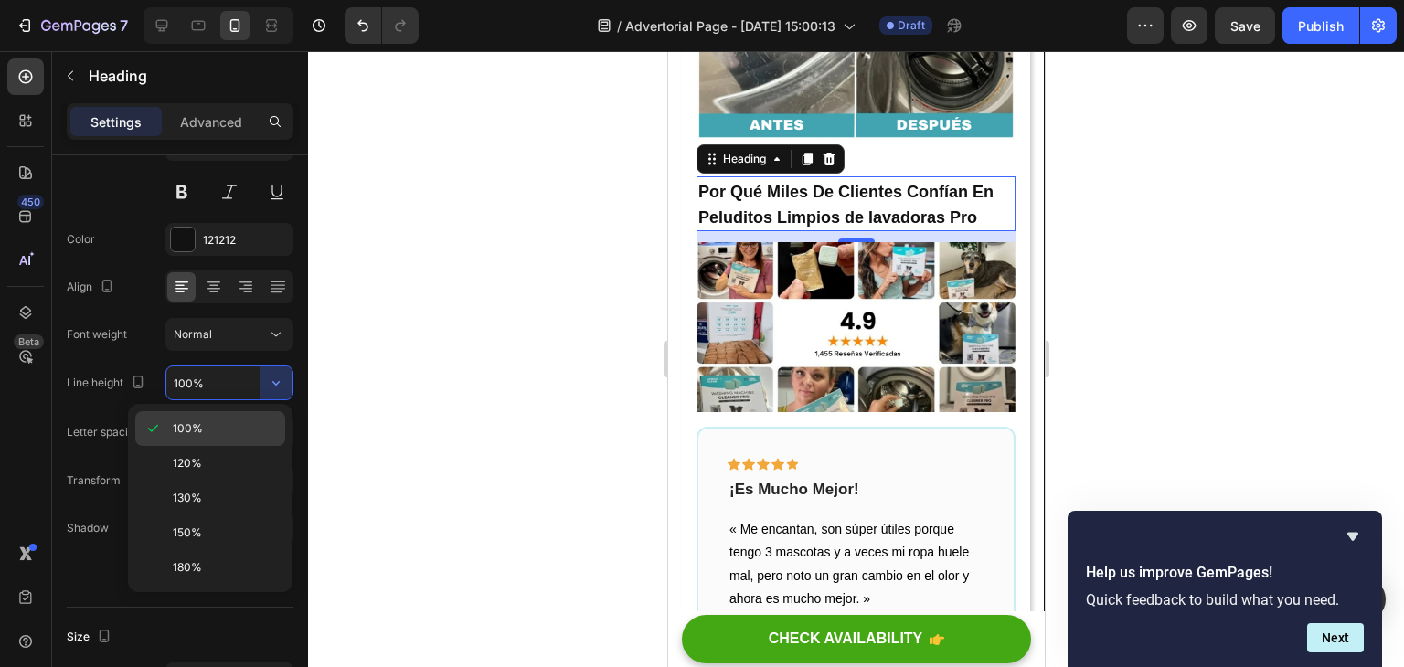
click at [230, 437] on div "100%" at bounding box center [210, 428] width 150 height 35
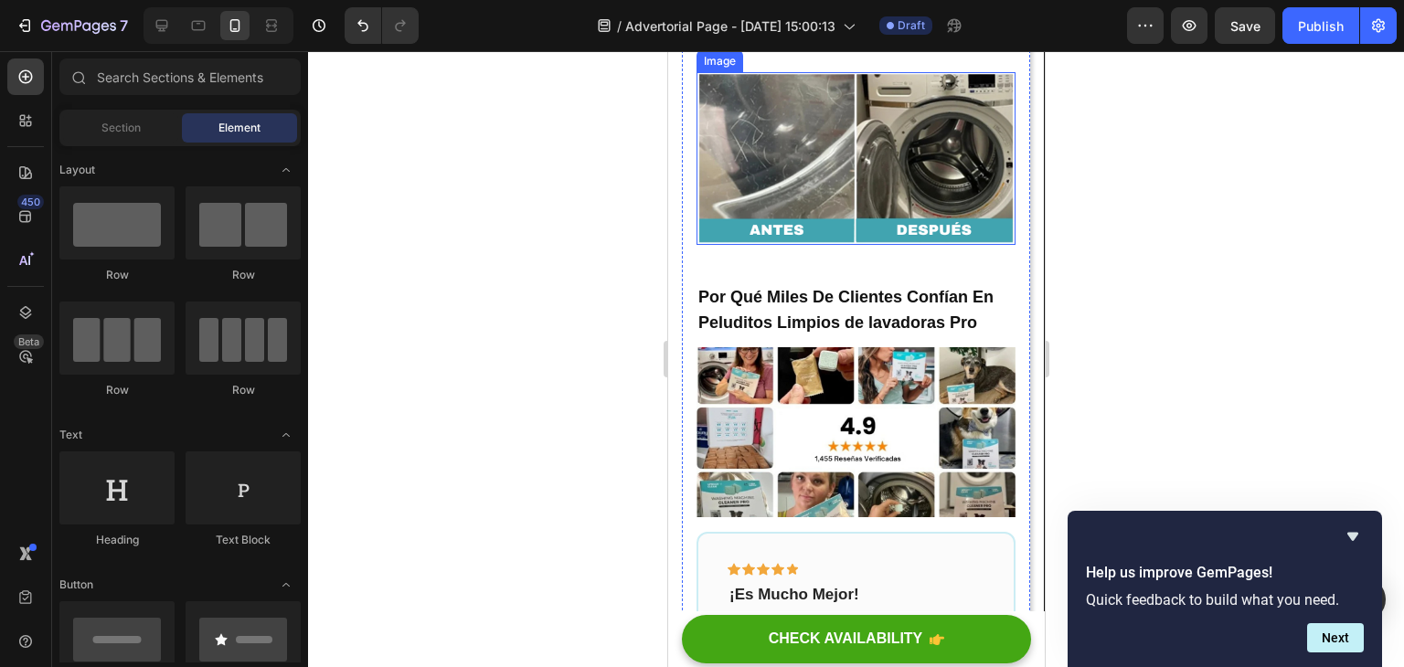
scroll to position [4786, 0]
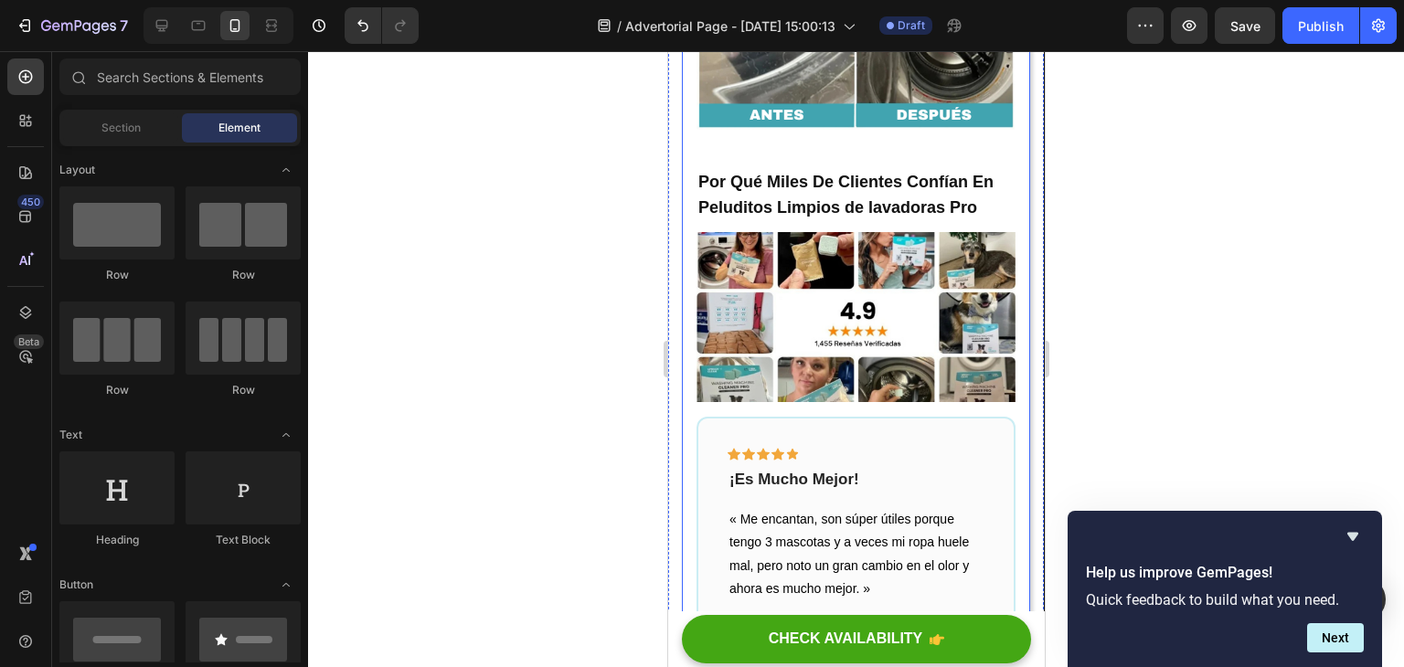
click at [894, 217] on strong "Por Qué Miles De Clientes Confían En Peluditos Limpios de lavadoras Pro" at bounding box center [845, 195] width 295 height 44
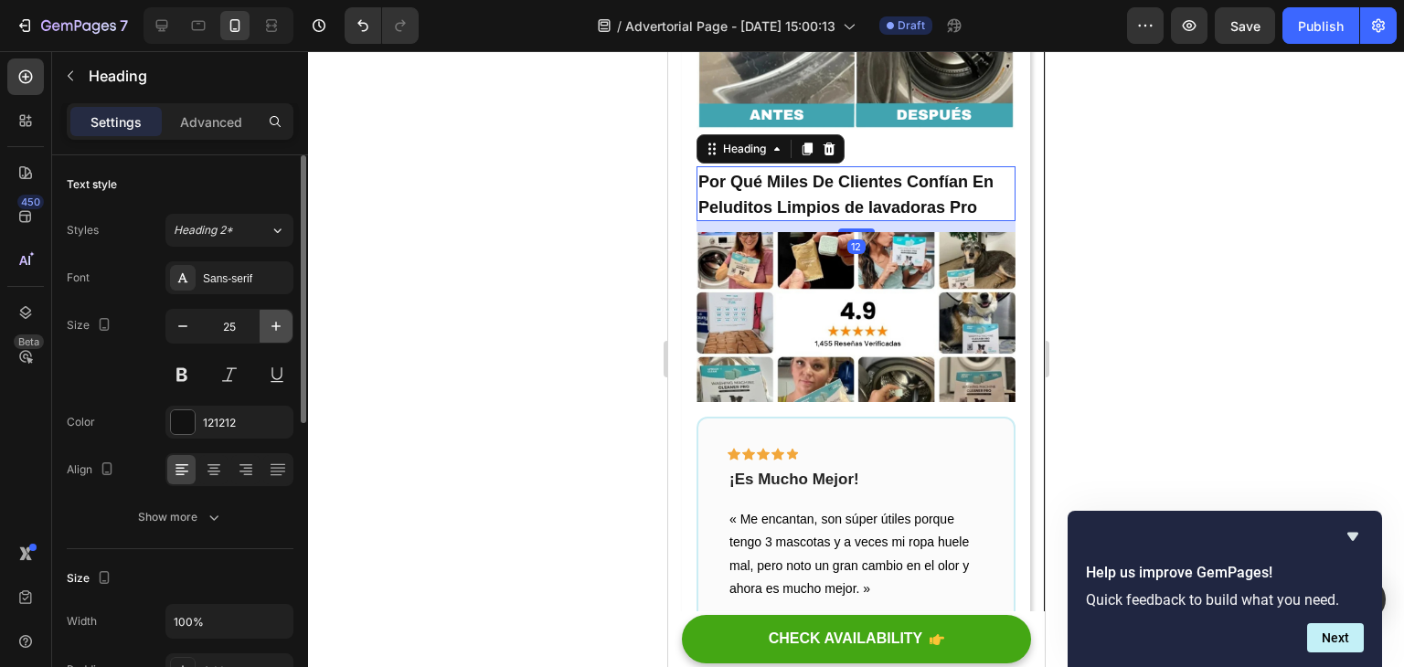
click at [268, 332] on icon "button" at bounding box center [276, 326] width 18 height 18
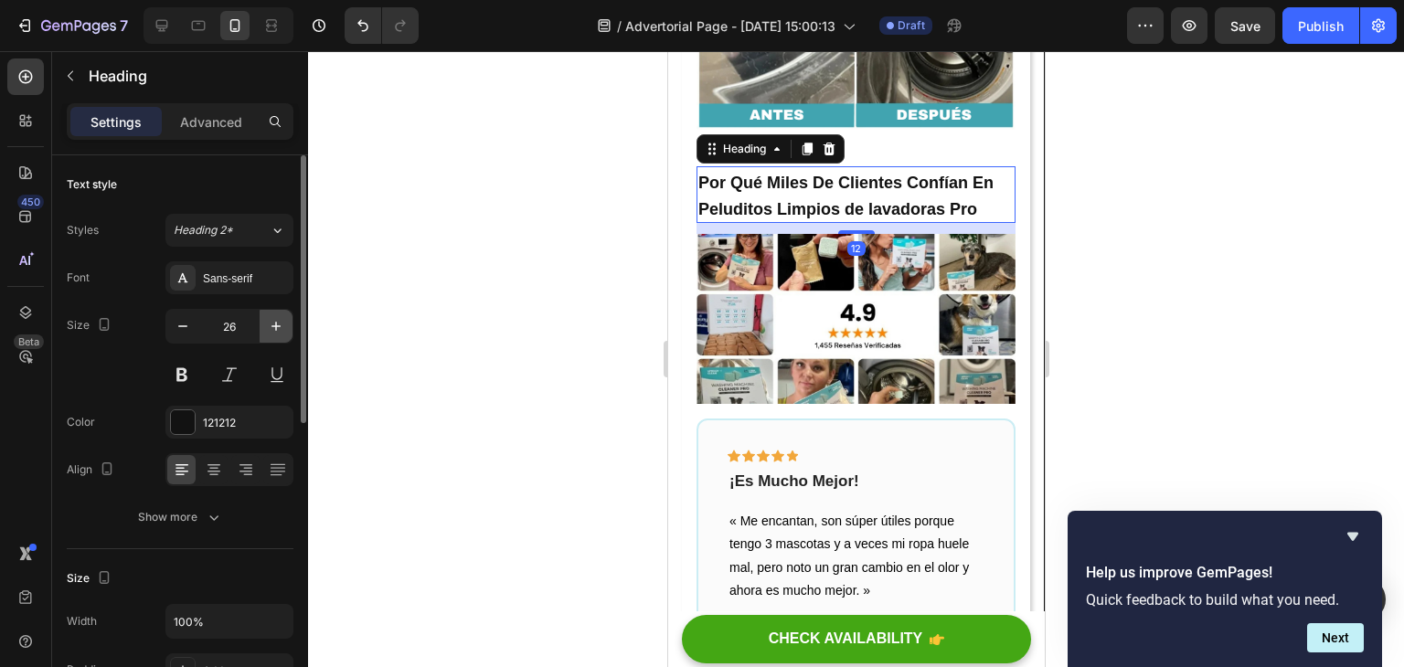
click at [272, 330] on icon "button" at bounding box center [276, 326] width 18 height 18
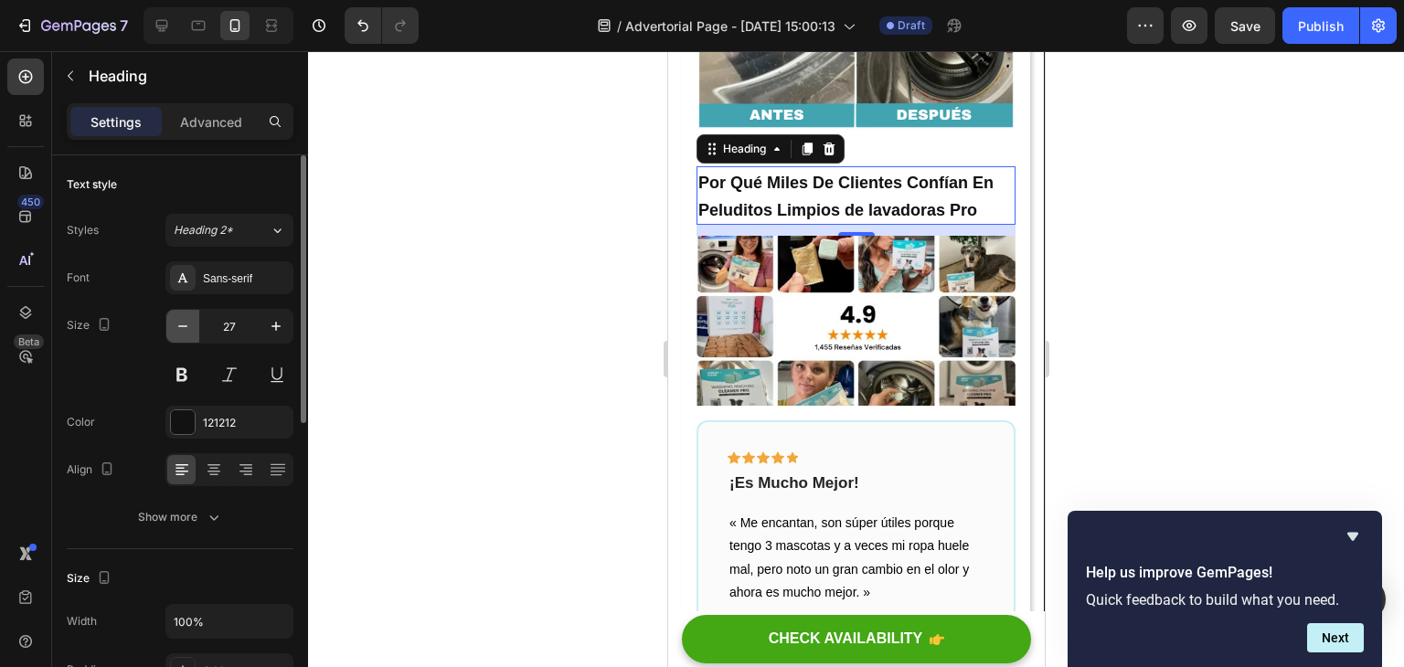
click at [179, 330] on icon "button" at bounding box center [183, 326] width 18 height 18
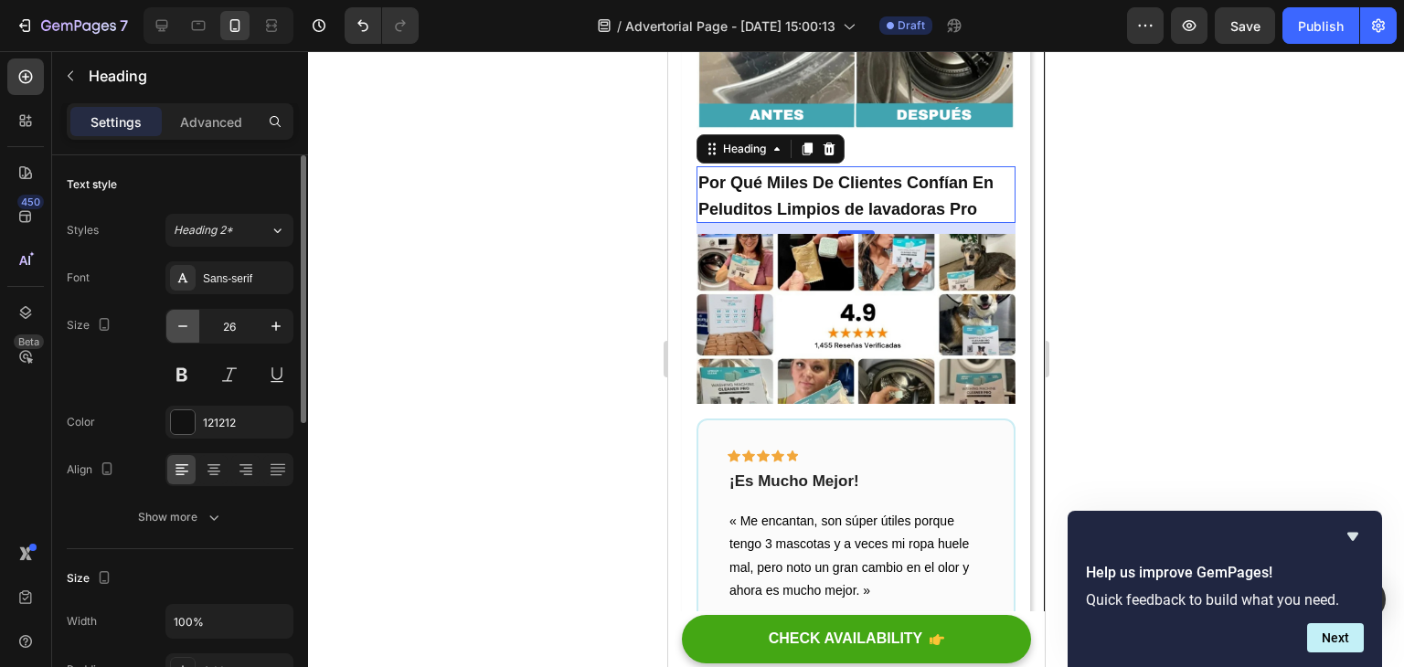
click at [179, 330] on icon "button" at bounding box center [183, 326] width 18 height 18
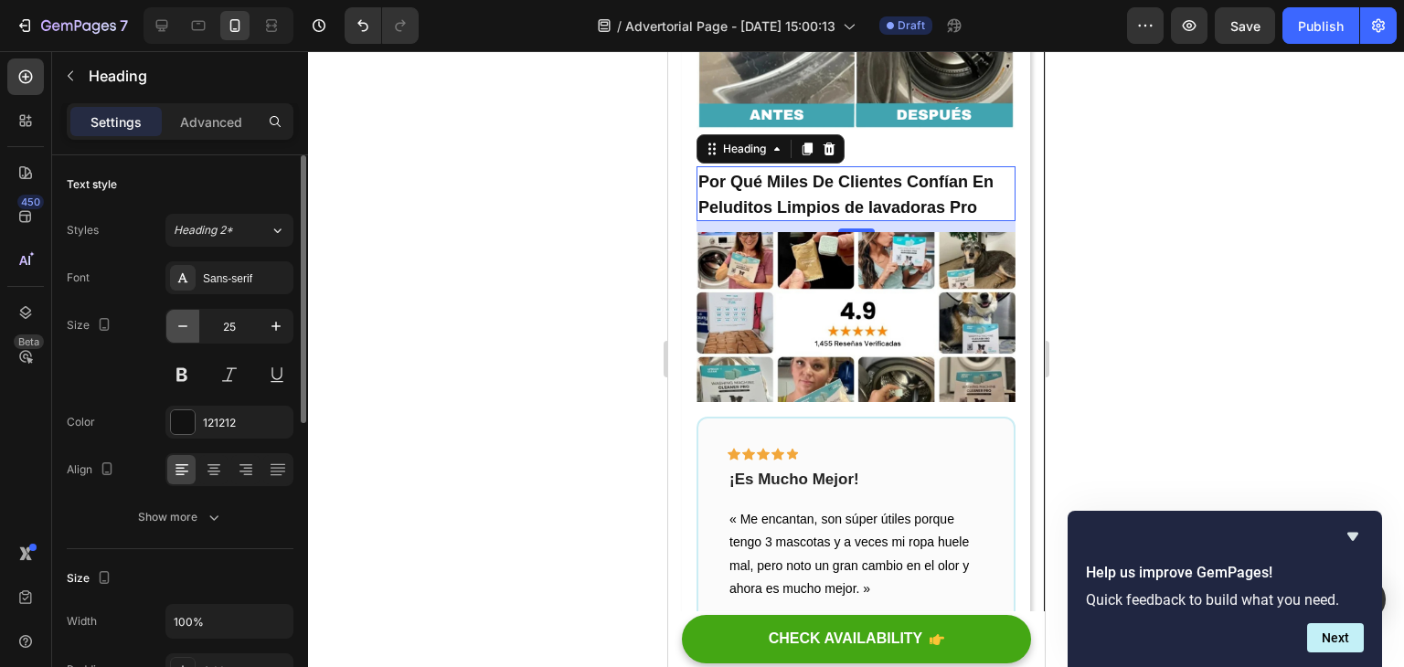
click at [179, 330] on icon "button" at bounding box center [183, 326] width 18 height 18
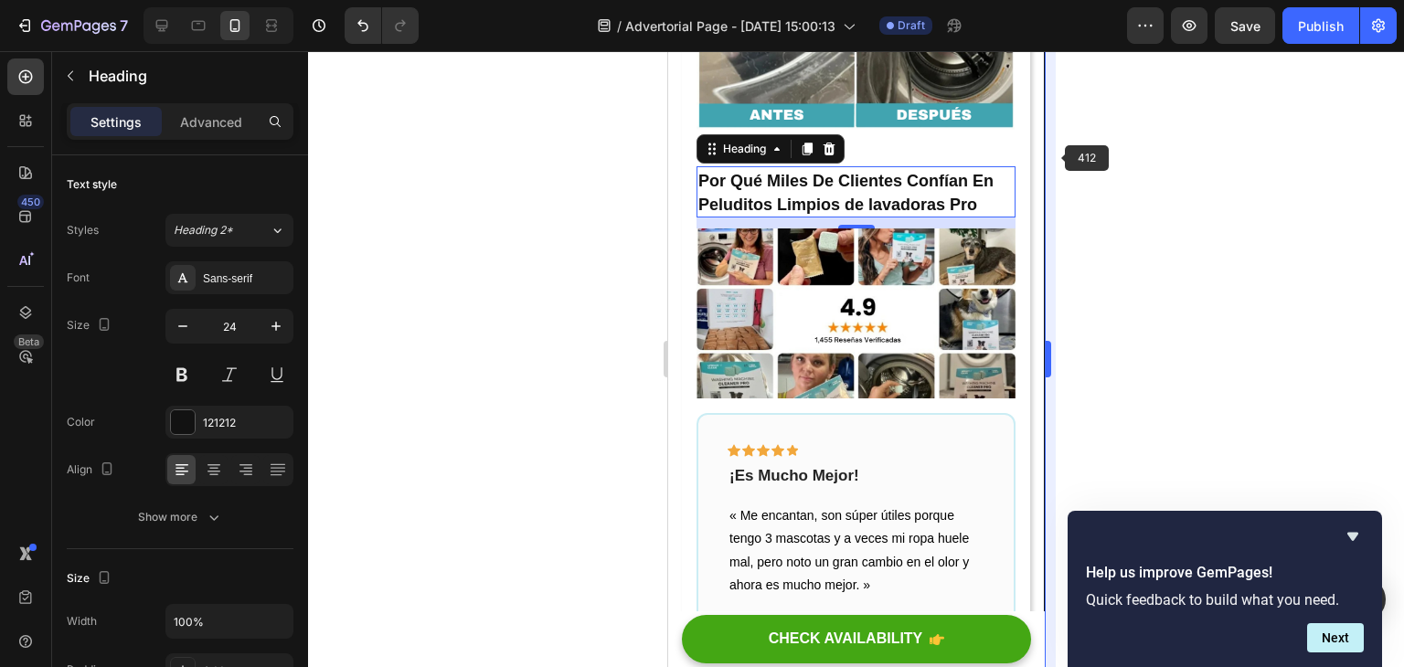
type input "23"
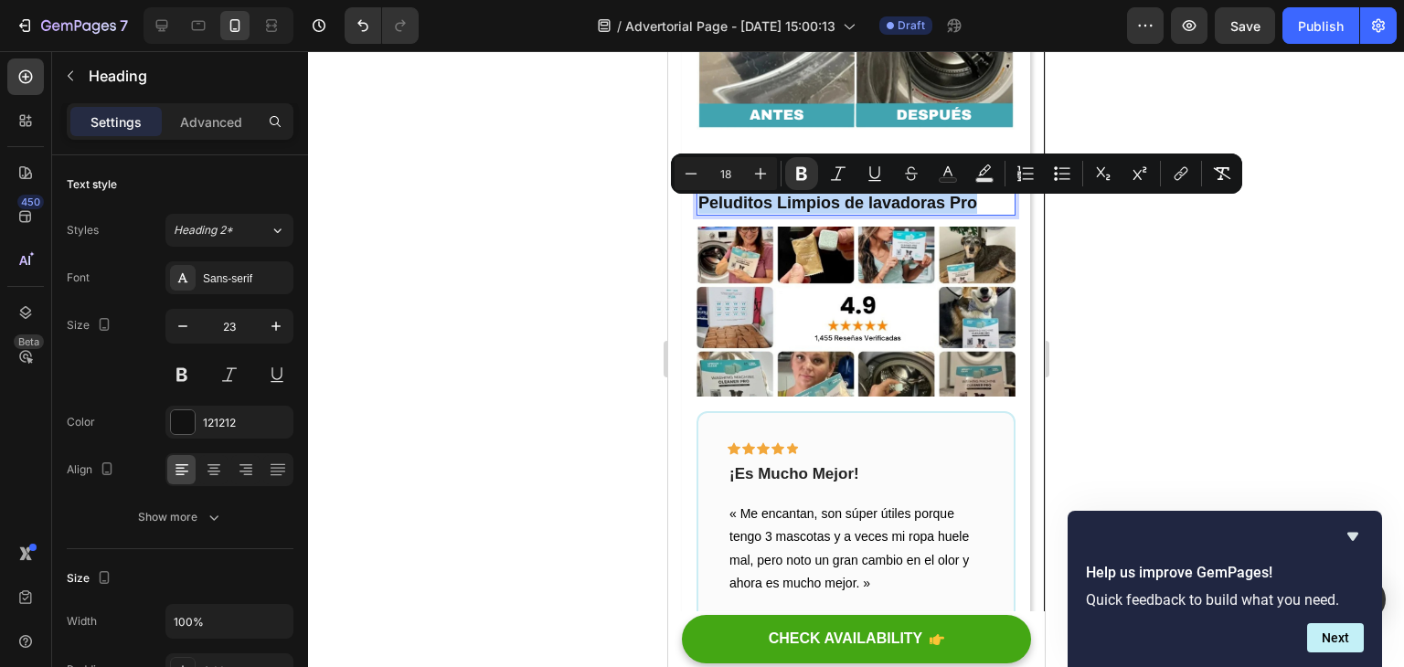
drag, startPoint x: 983, startPoint y: 234, endPoint x: 699, endPoint y: 213, distance: 284.2
click at [699, 213] on p "Por Qué Miles De Clientes Confían En Peluditos Limpios de lavadoras Pro" at bounding box center [855, 191] width 315 height 46
click at [771, 177] on button "Plus" at bounding box center [760, 173] width 33 height 33
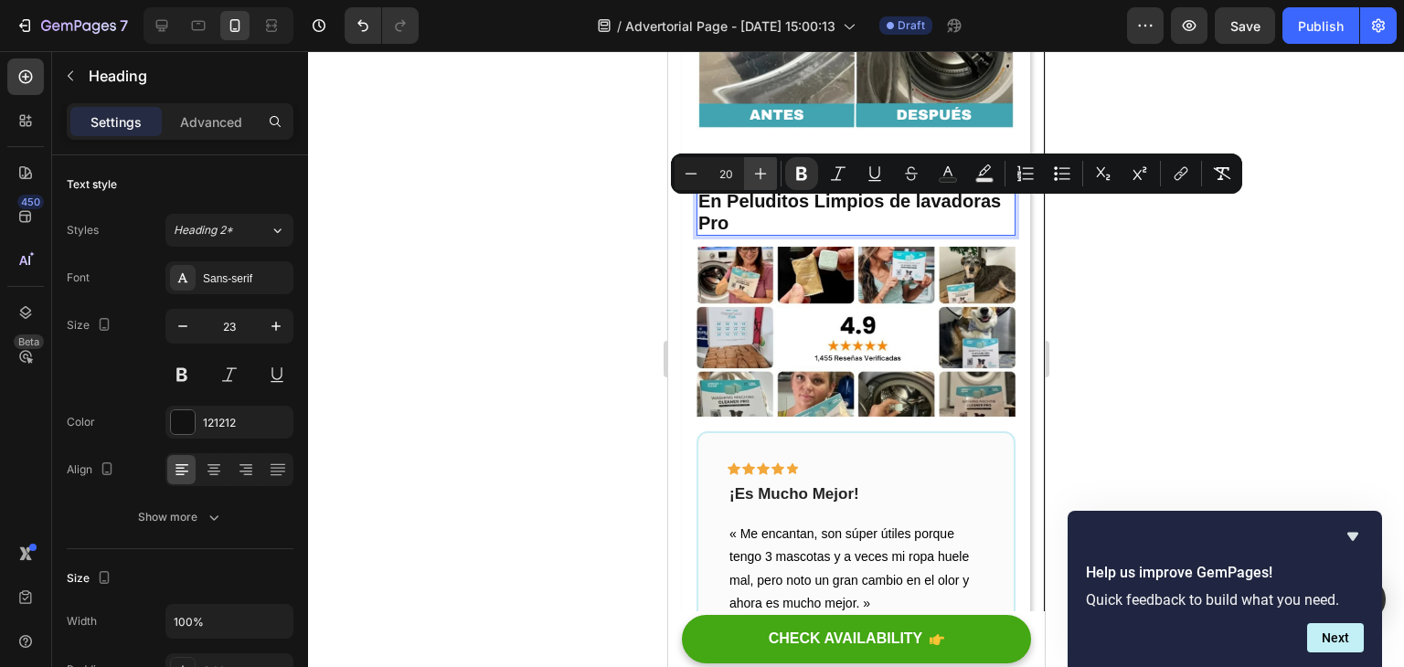
click at [770, 178] on button "Plus" at bounding box center [760, 173] width 33 height 33
type input "21"
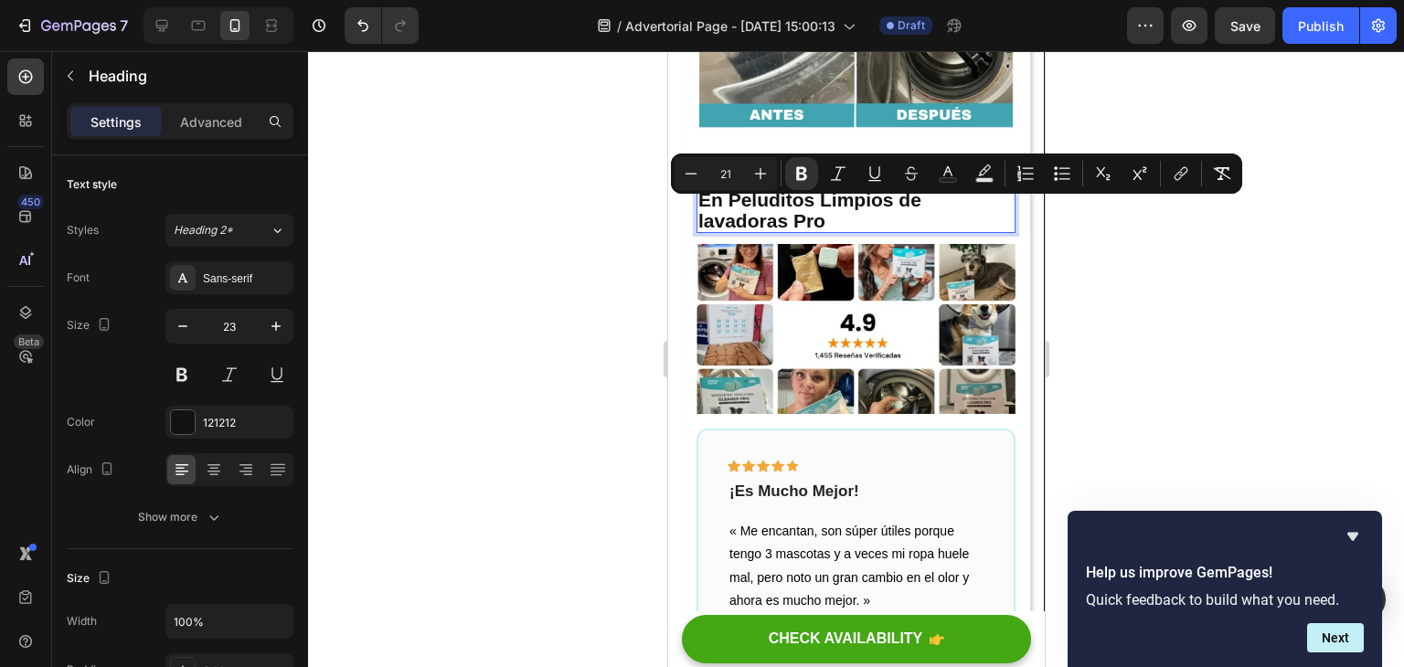
click at [1281, 256] on div at bounding box center [856, 359] width 1096 height 616
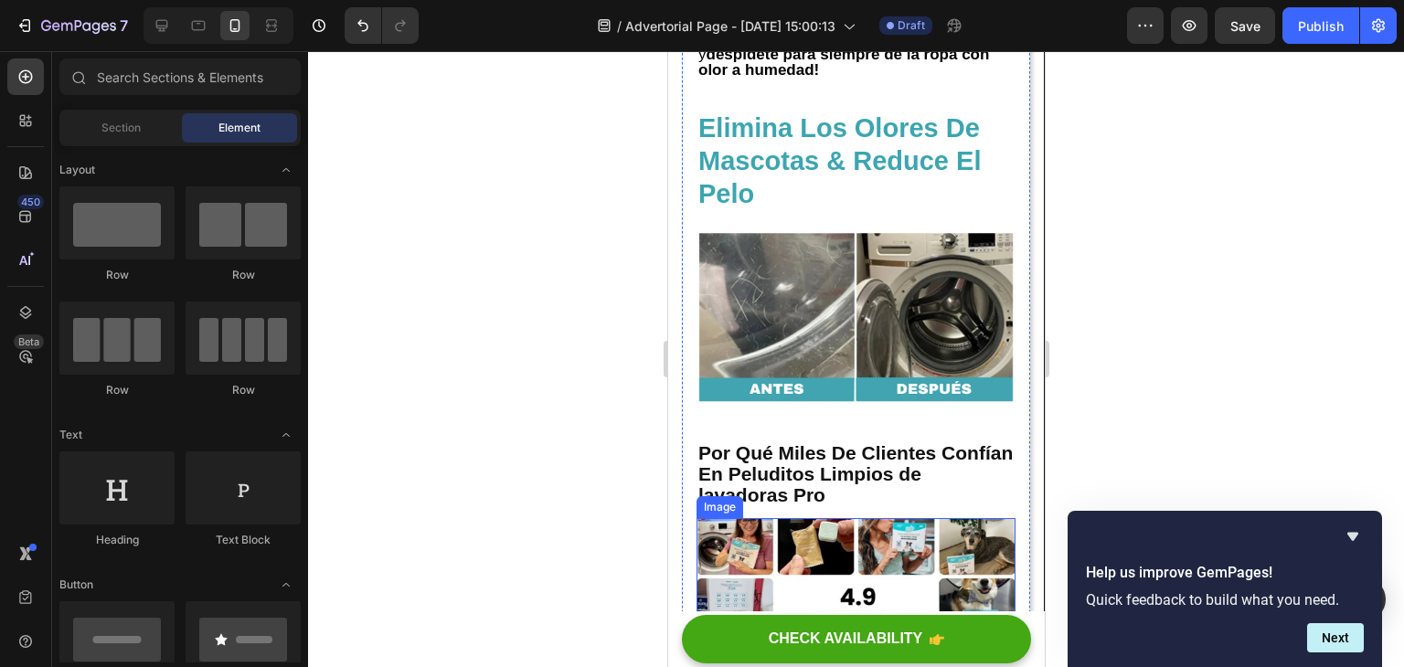
scroll to position [4420, 0]
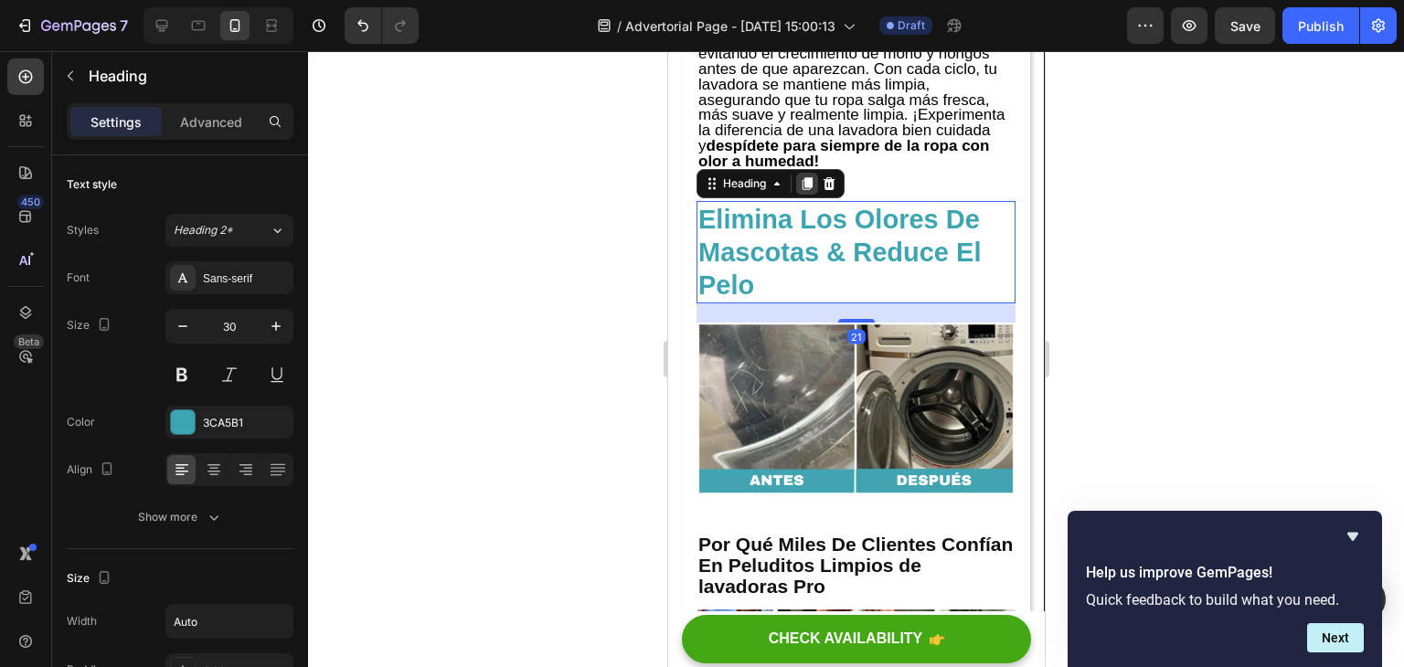
click at [803, 191] on icon at bounding box center [806, 183] width 15 height 15
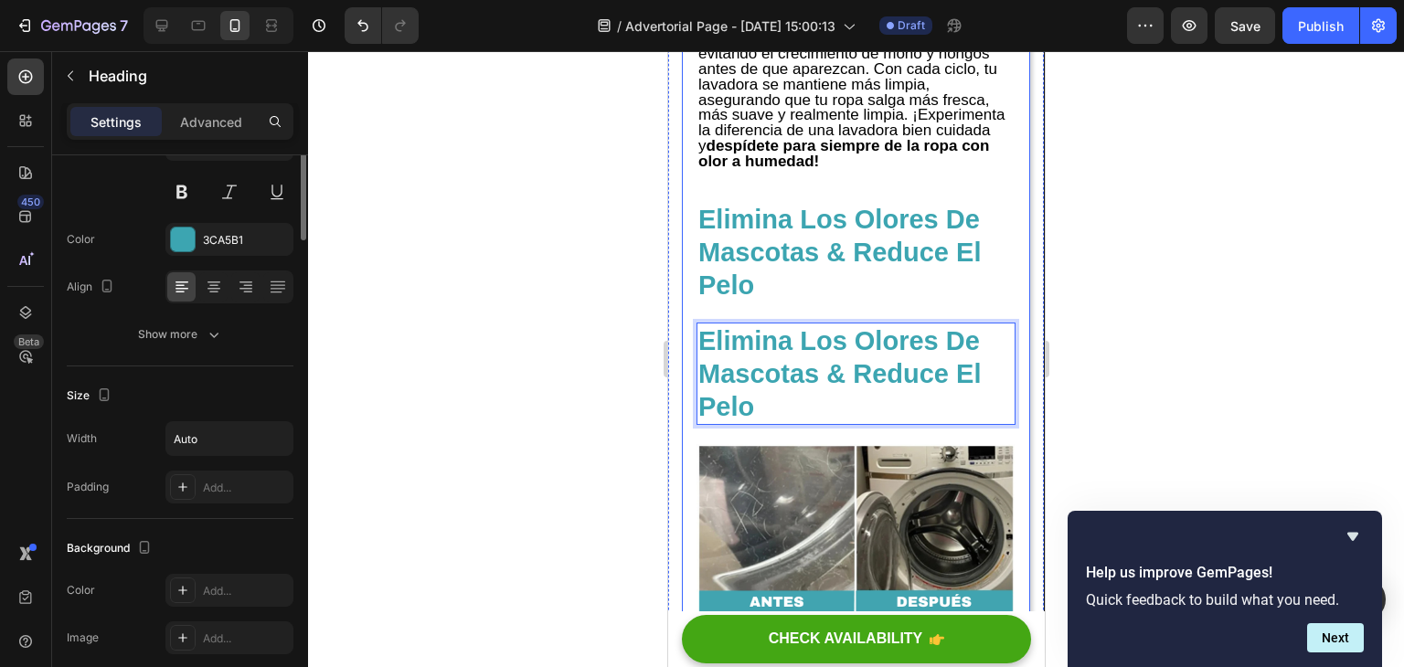
scroll to position [0, 0]
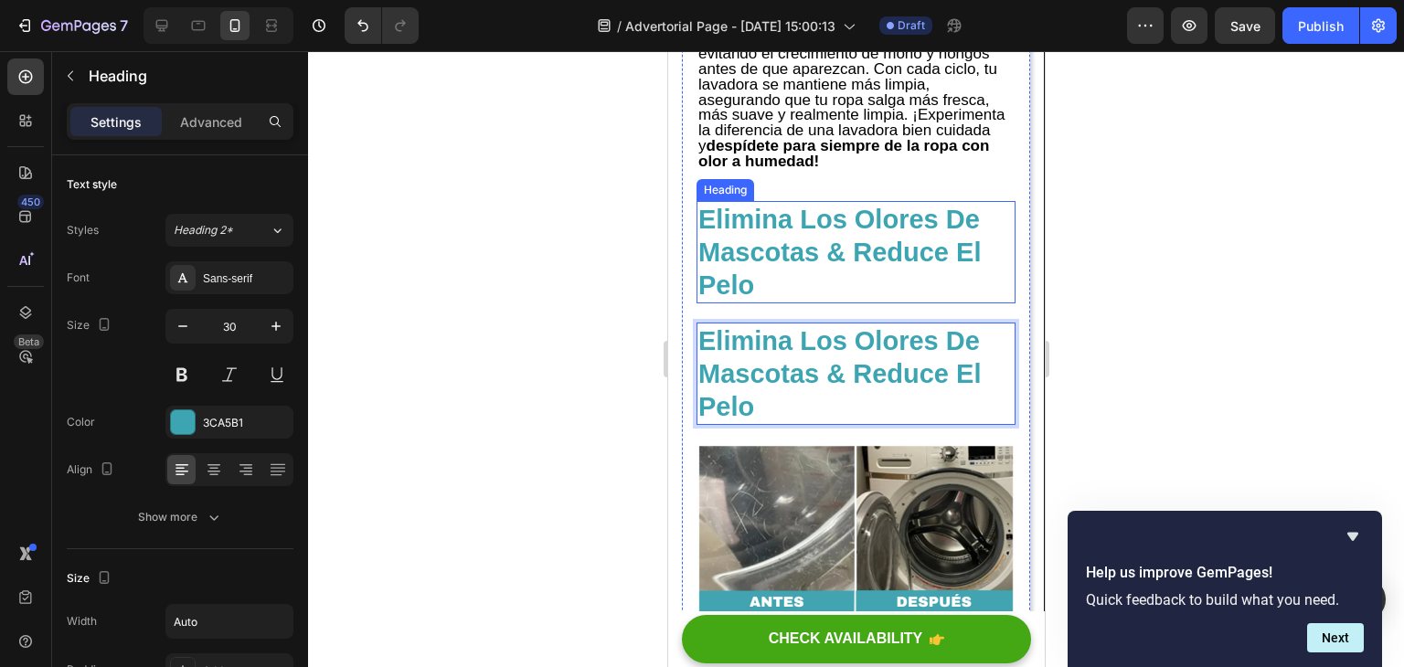
click at [842, 304] on h2 "Elimina Los Olores De Mascotas & Reduce El Pelo" at bounding box center [855, 252] width 319 height 102
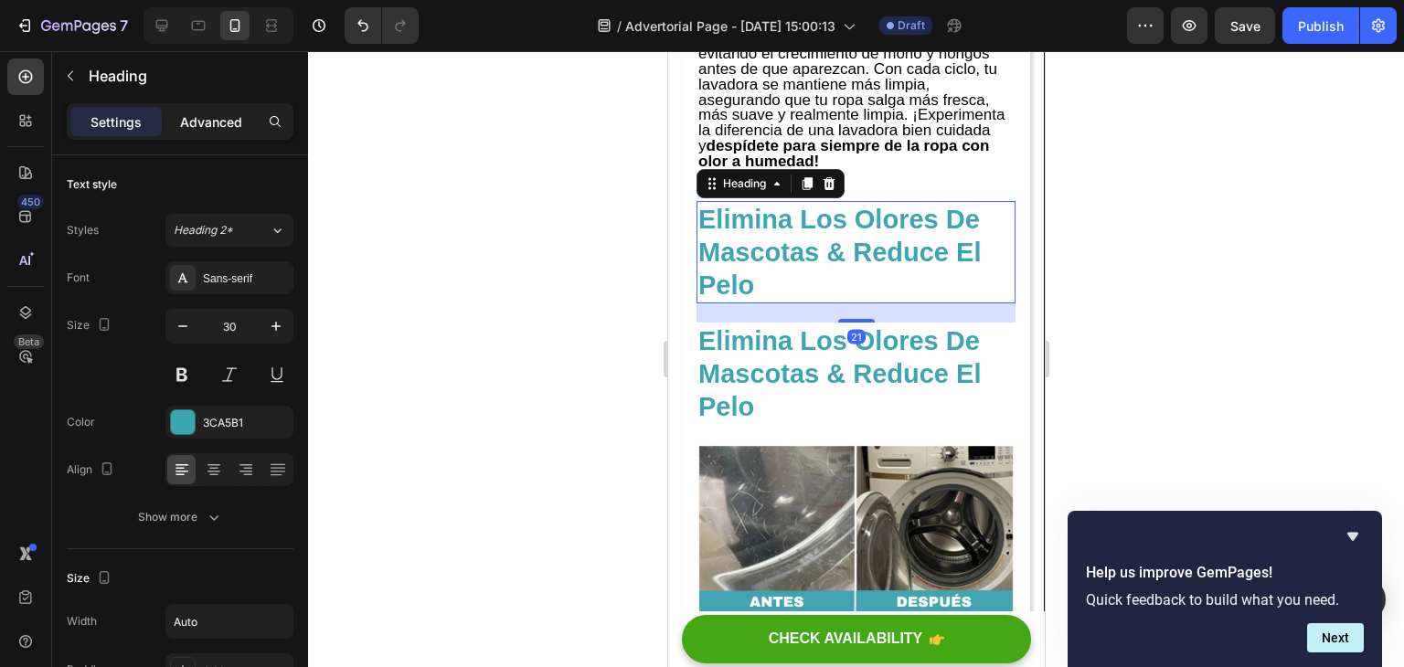
click at [191, 132] on div "Advanced" at bounding box center [210, 121] width 91 height 29
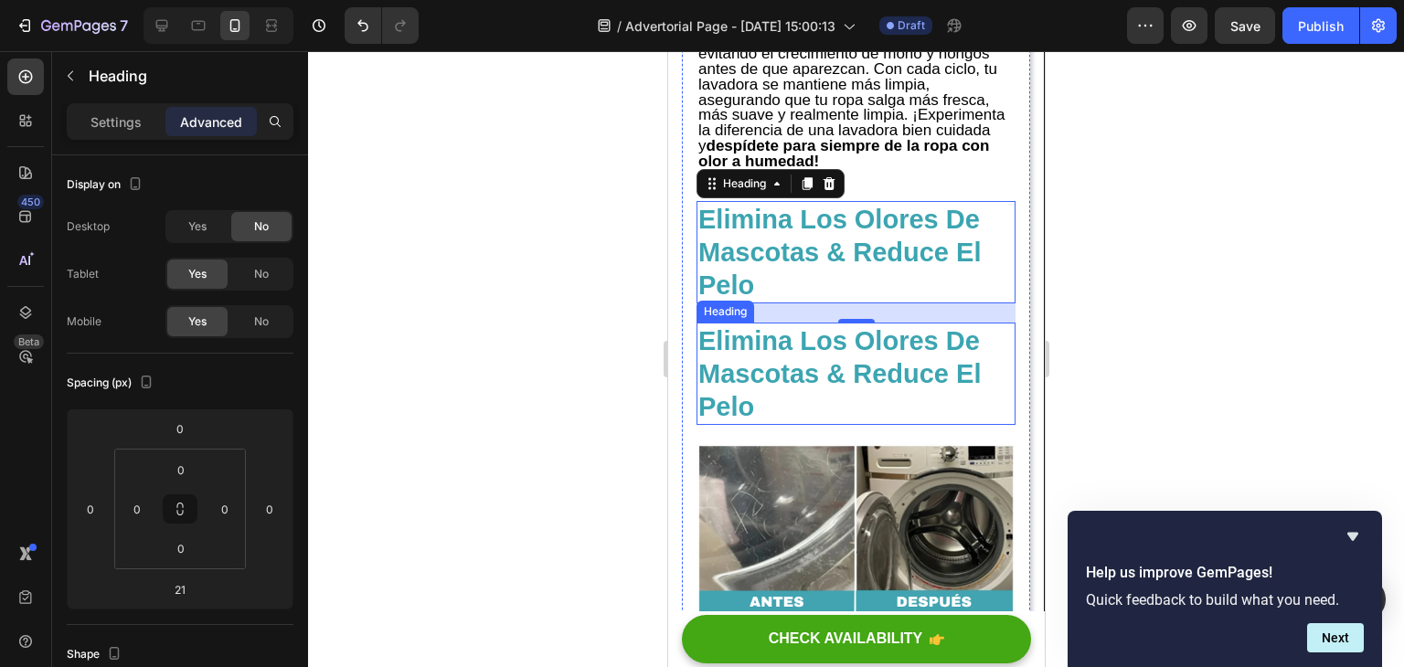
click at [805, 411] on strong "Elimina Los Olores De Mascotas & Reduce El Pelo" at bounding box center [839, 373] width 283 height 95
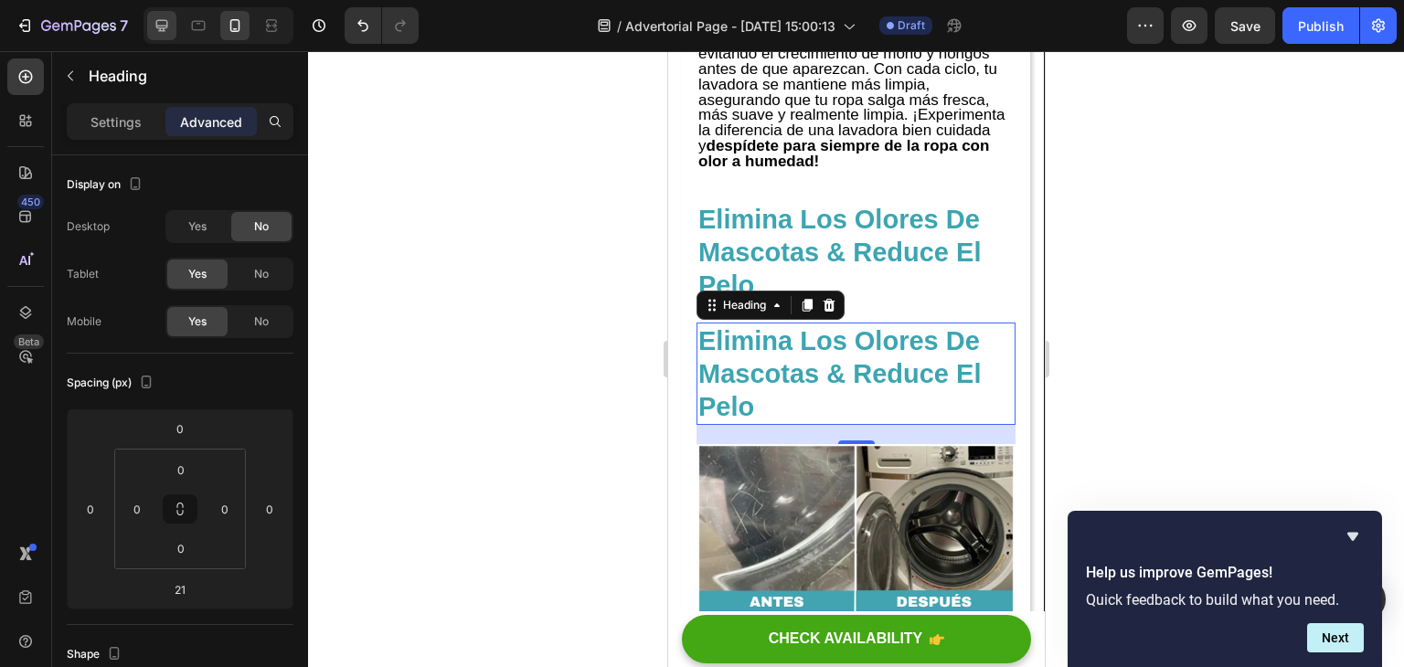
click at [164, 27] on icon at bounding box center [162, 26] width 12 height 12
type input "25"
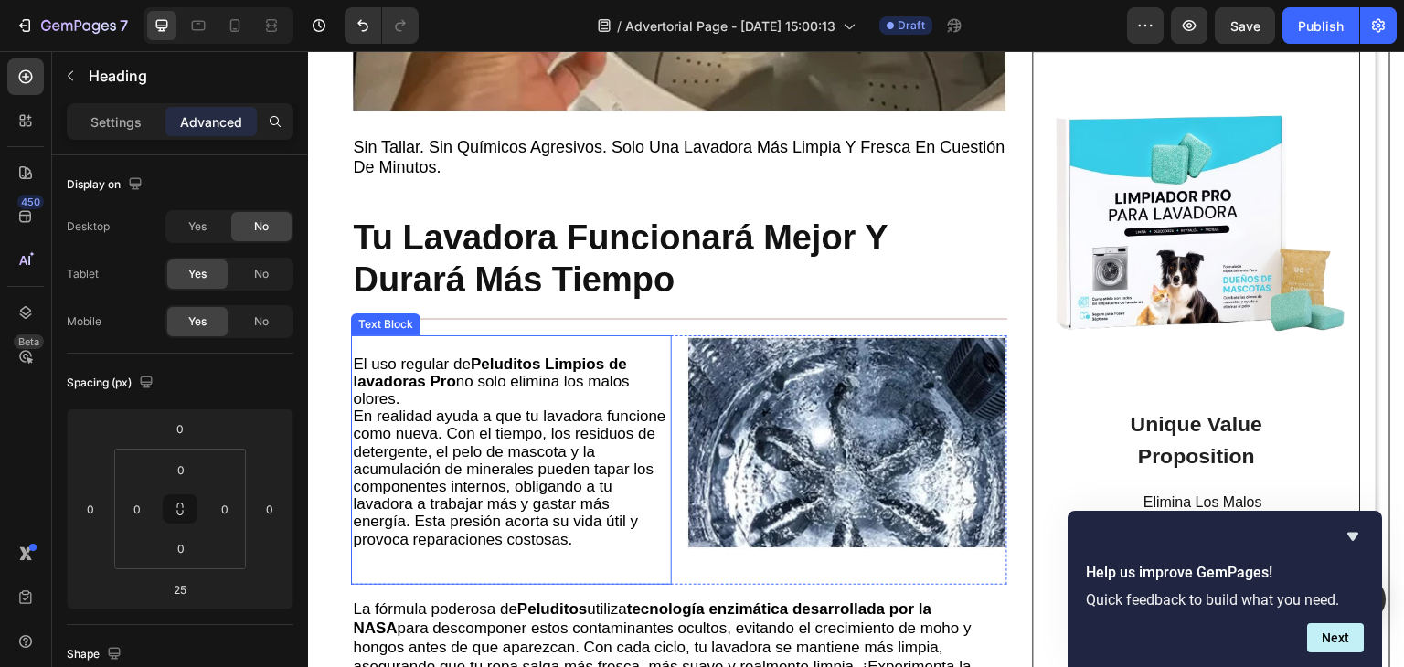
scroll to position [4757, 0]
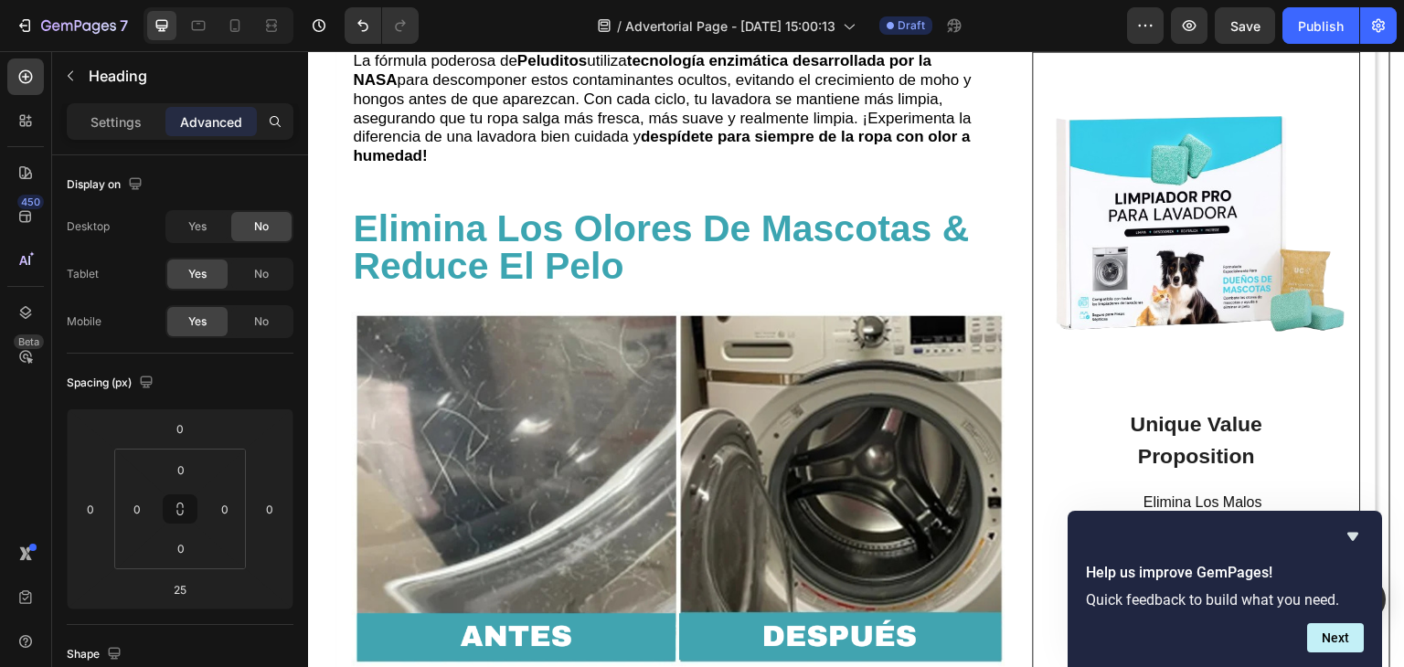
click at [555, 284] on strong "Elimina Los Olores De Mascotas & Reduce El Pelo" at bounding box center [661, 248] width 616 height 80
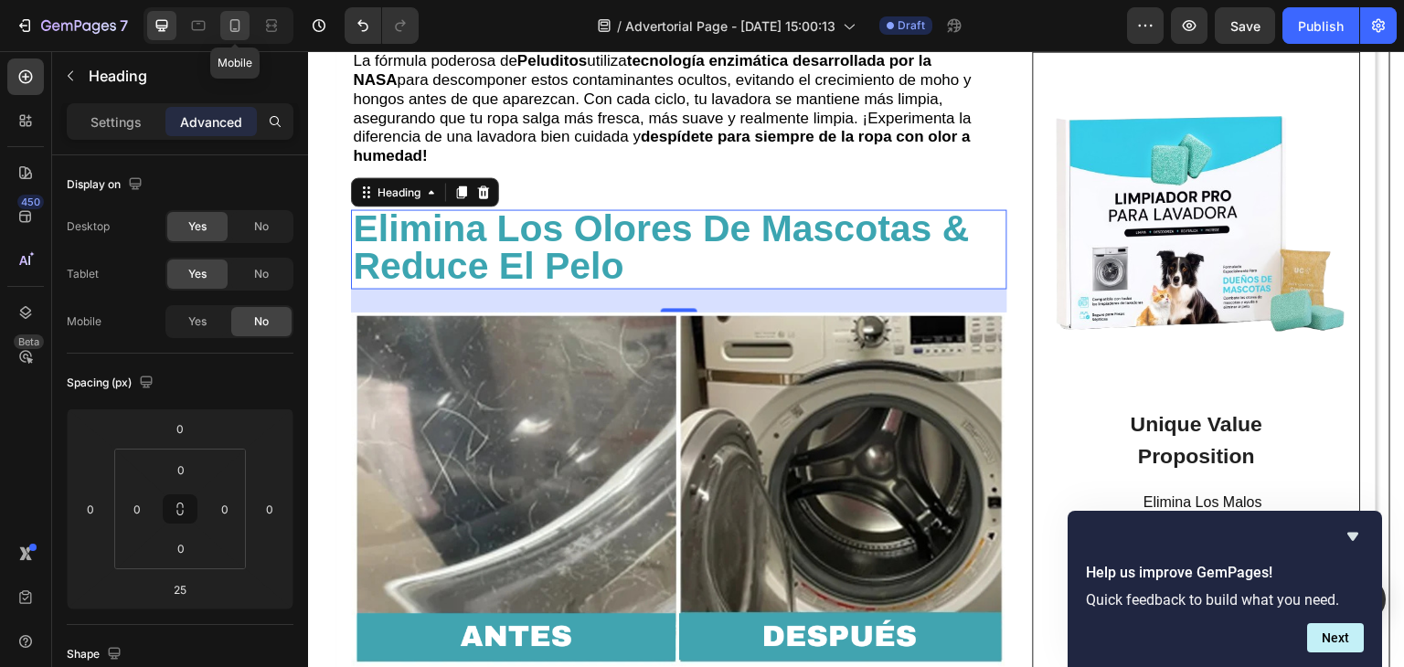
click at [228, 19] on icon at bounding box center [235, 25] width 18 height 18
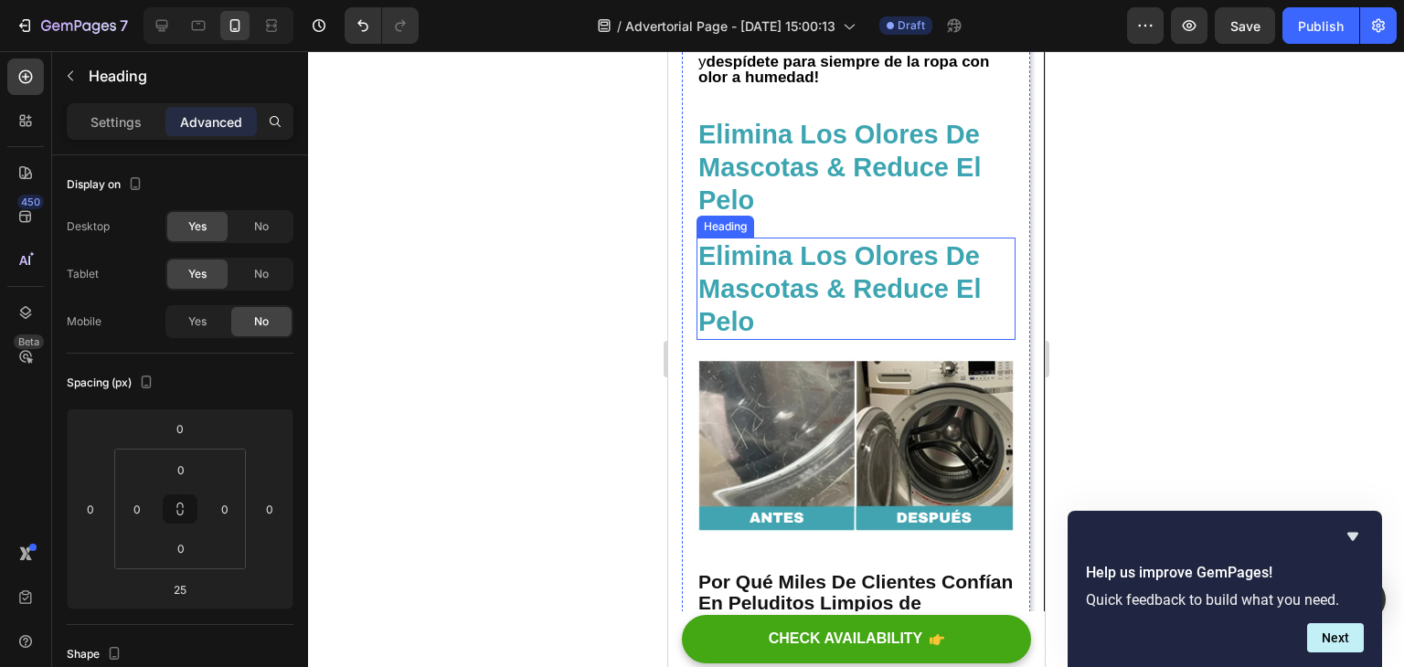
scroll to position [4413, 0]
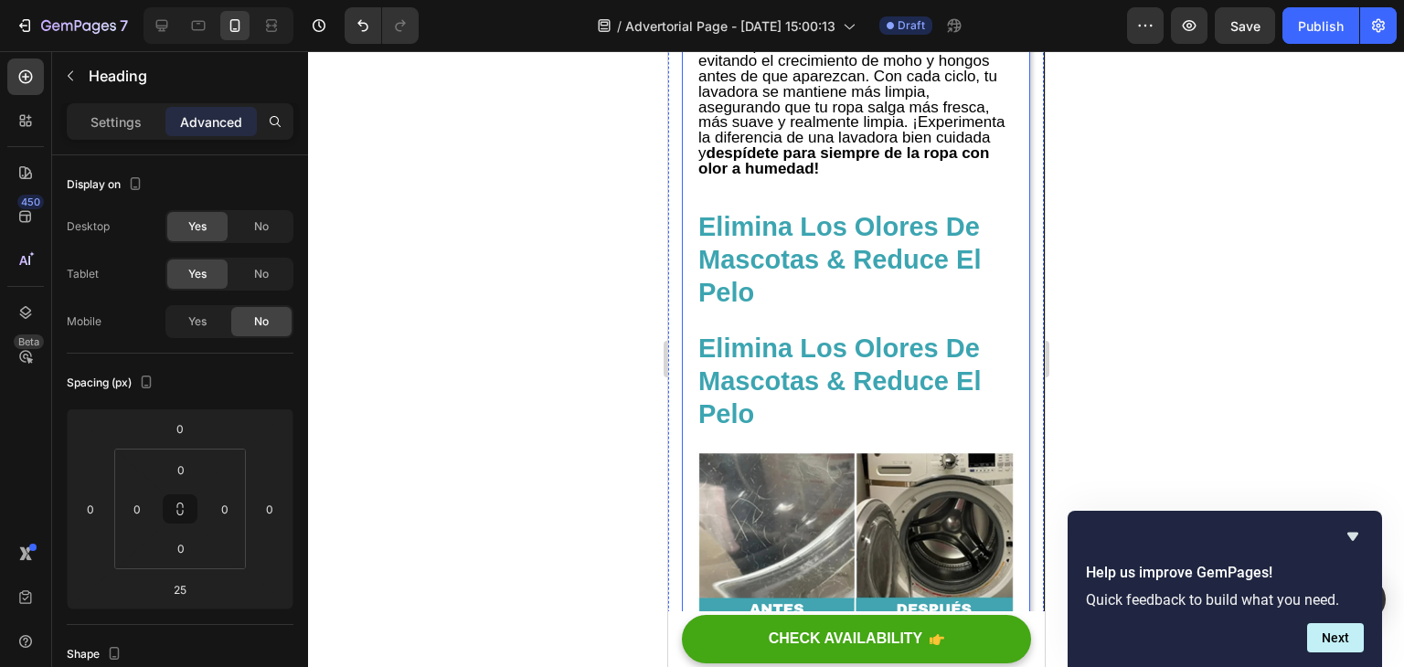
click at [848, 391] on strong "Elimina Los Olores De Mascotas & Reduce El Pelo" at bounding box center [839, 381] width 283 height 95
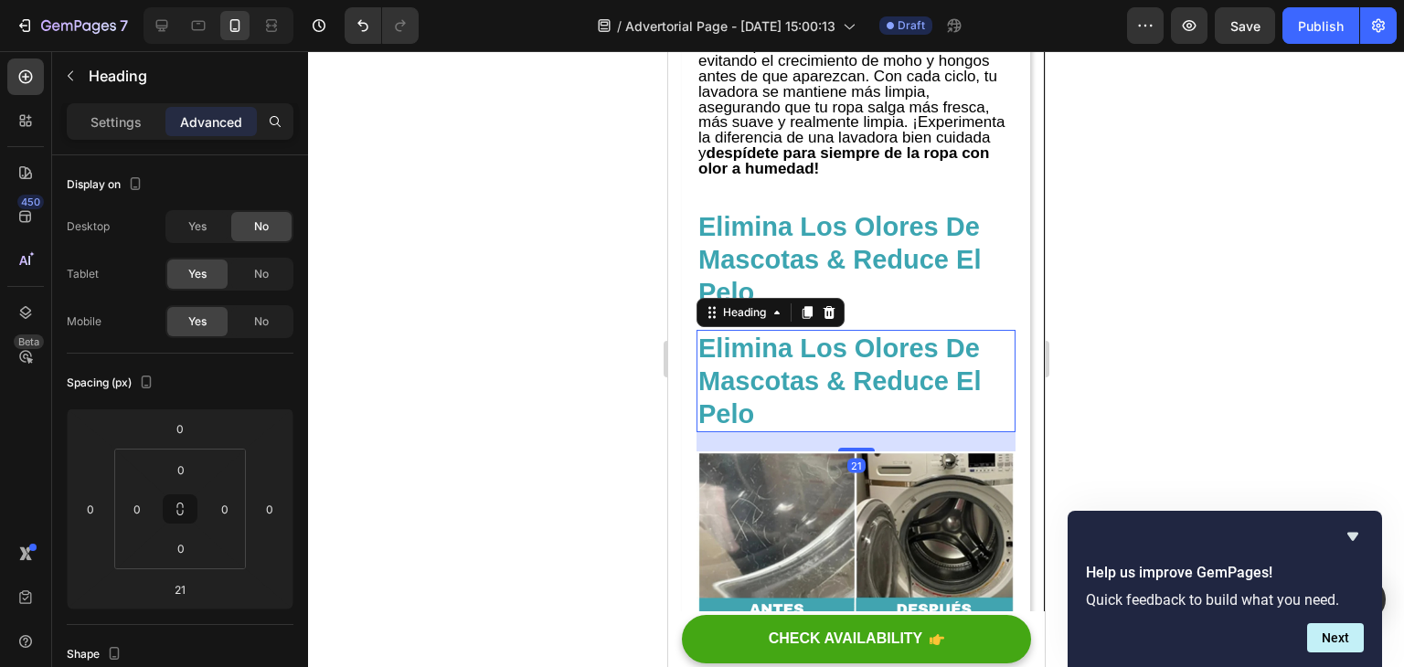
click at [826, 320] on icon at bounding box center [828, 312] width 15 height 15
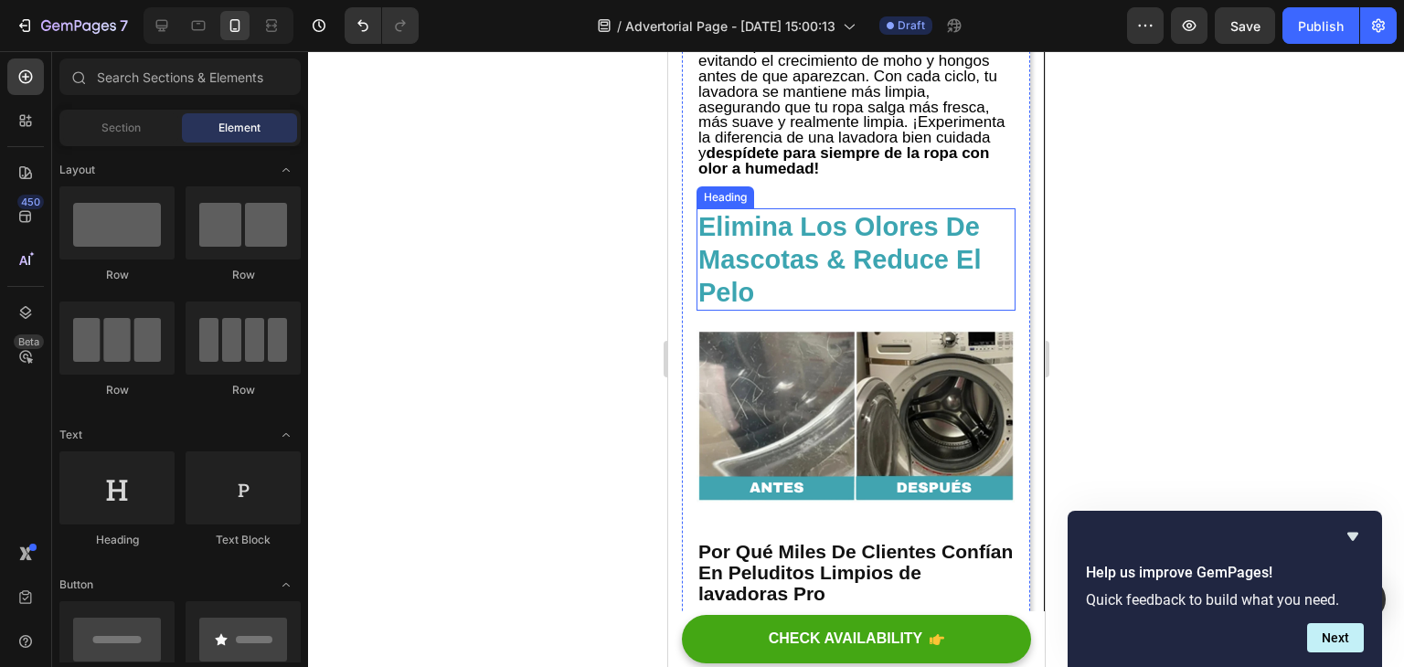
click at [826, 311] on h2 "Elimina Los Olores De Mascotas & Reduce El Pelo" at bounding box center [855, 259] width 319 height 102
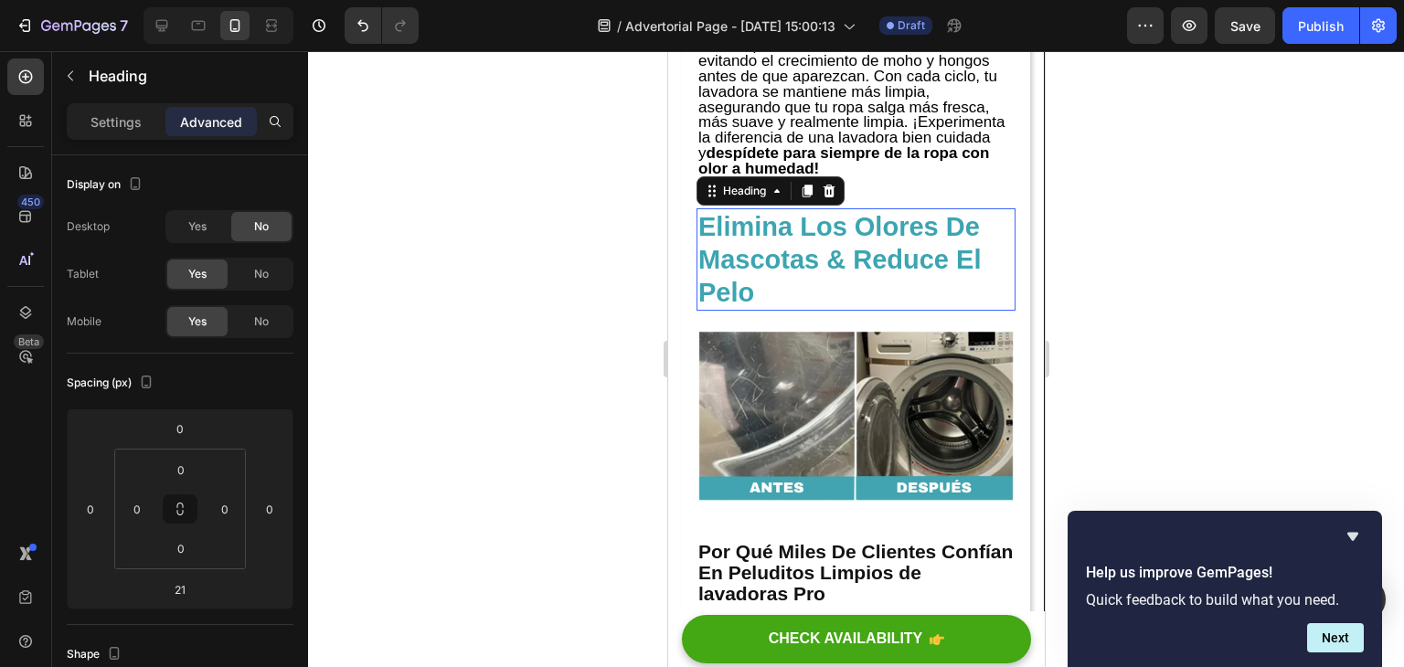
click at [826, 311] on h2 "Elimina Los Olores De Mascotas & Reduce El Pelo" at bounding box center [855, 259] width 319 height 102
click at [826, 309] on p "Elimina Los Olores De Mascotas & Reduce El Pelo" at bounding box center [855, 259] width 315 height 99
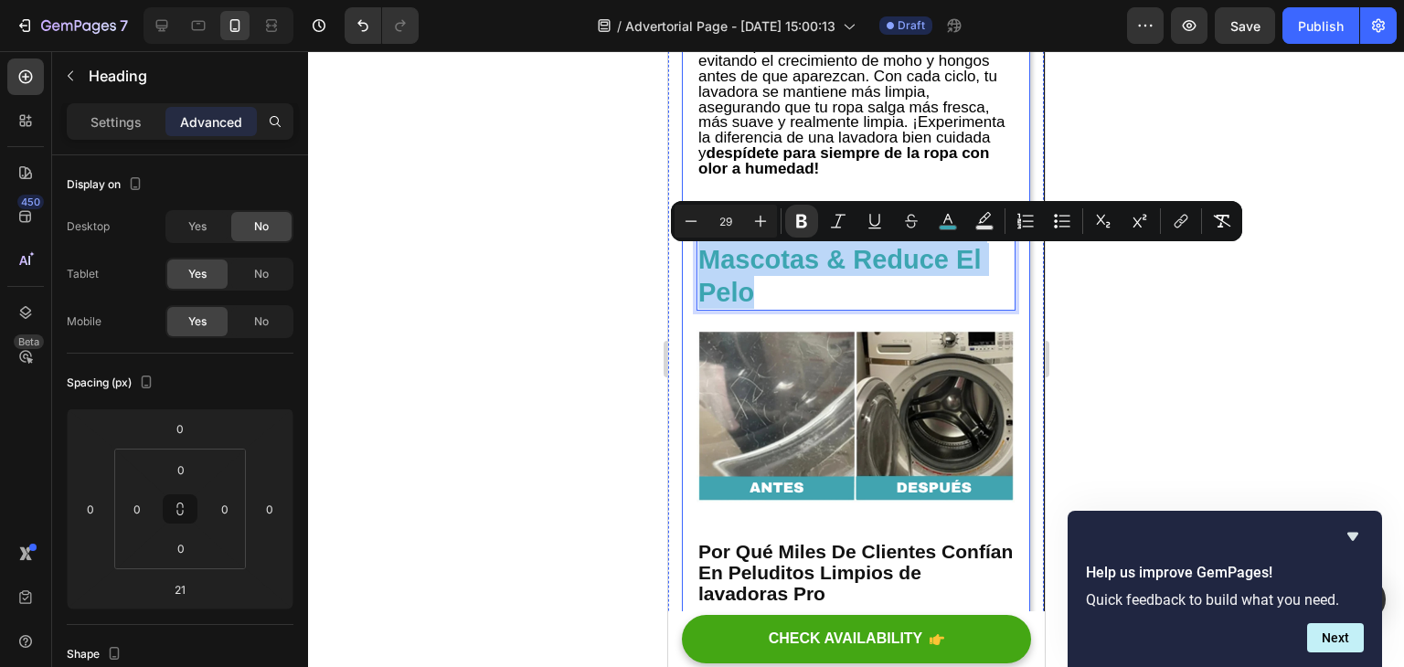
drag, startPoint x: 816, startPoint y: 331, endPoint x: 1364, endPoint y: 292, distance: 549.1
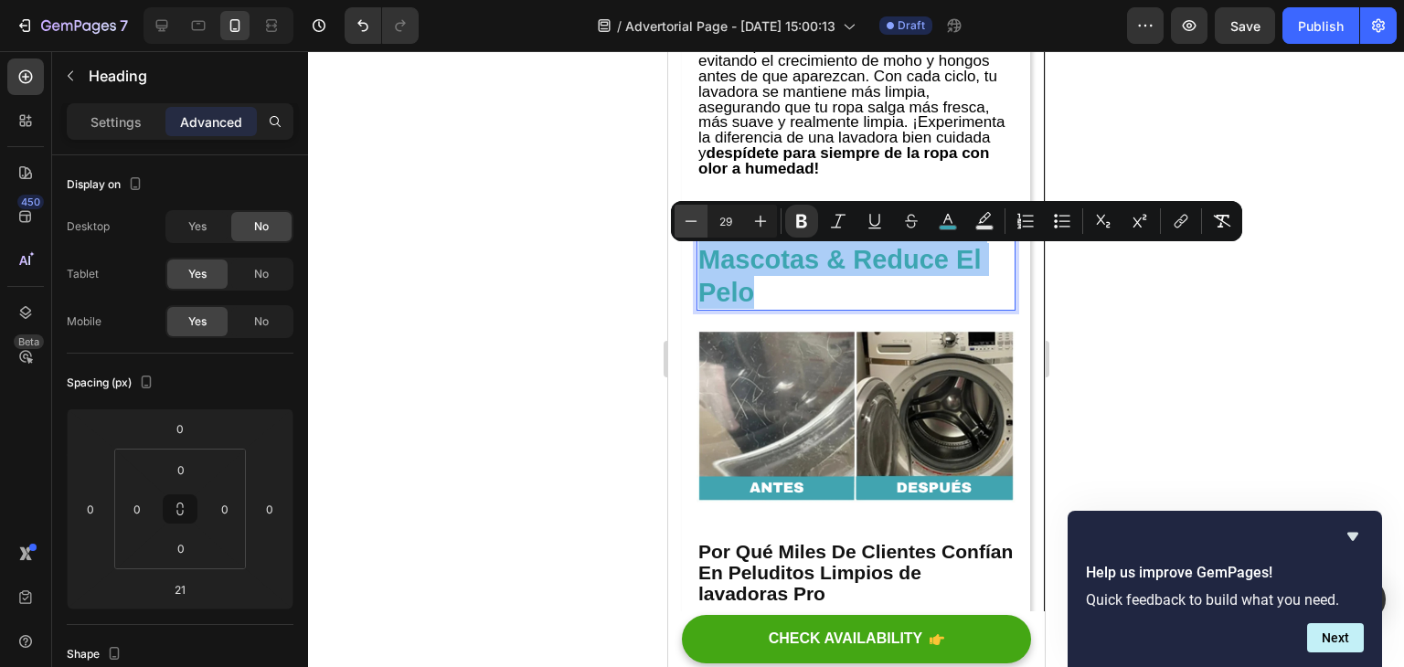
click at [688, 219] on icon "Editor contextual toolbar" at bounding box center [691, 221] width 18 height 18
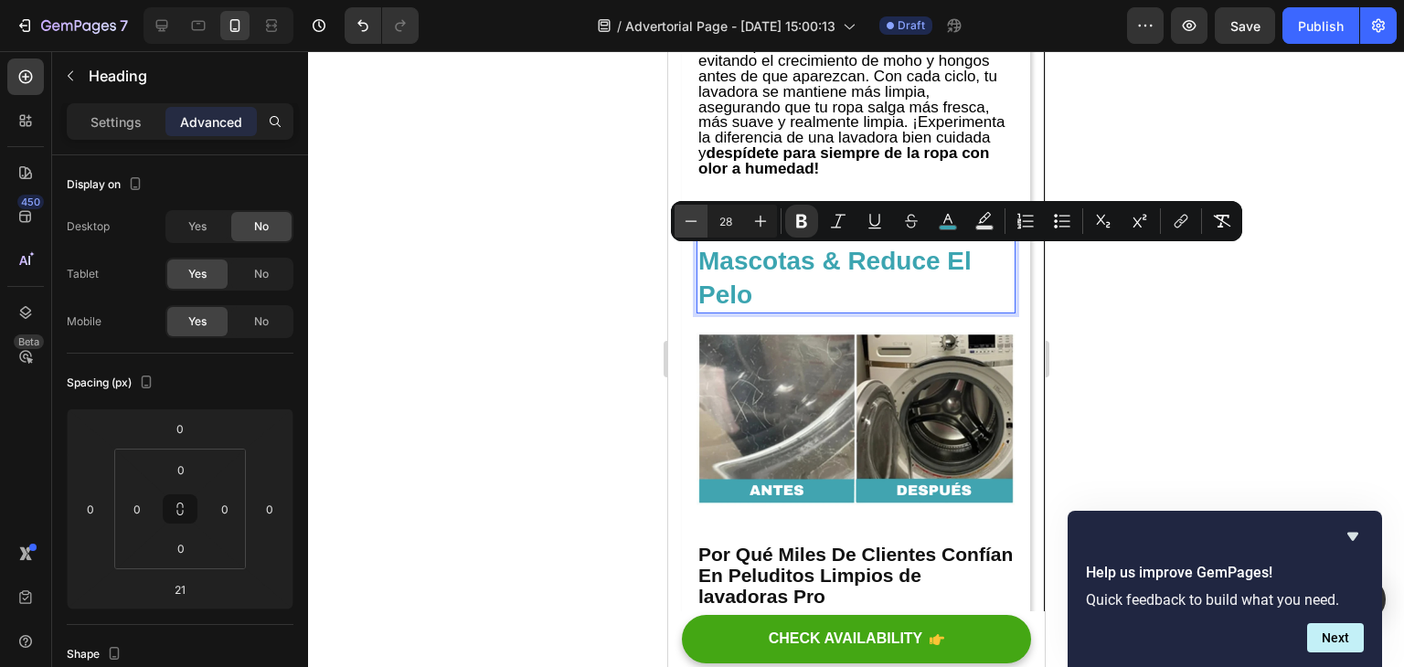
click at [688, 219] on icon "Editor contextual toolbar" at bounding box center [691, 221] width 18 height 18
click at [689, 219] on icon "Editor contextual toolbar" at bounding box center [691, 221] width 18 height 18
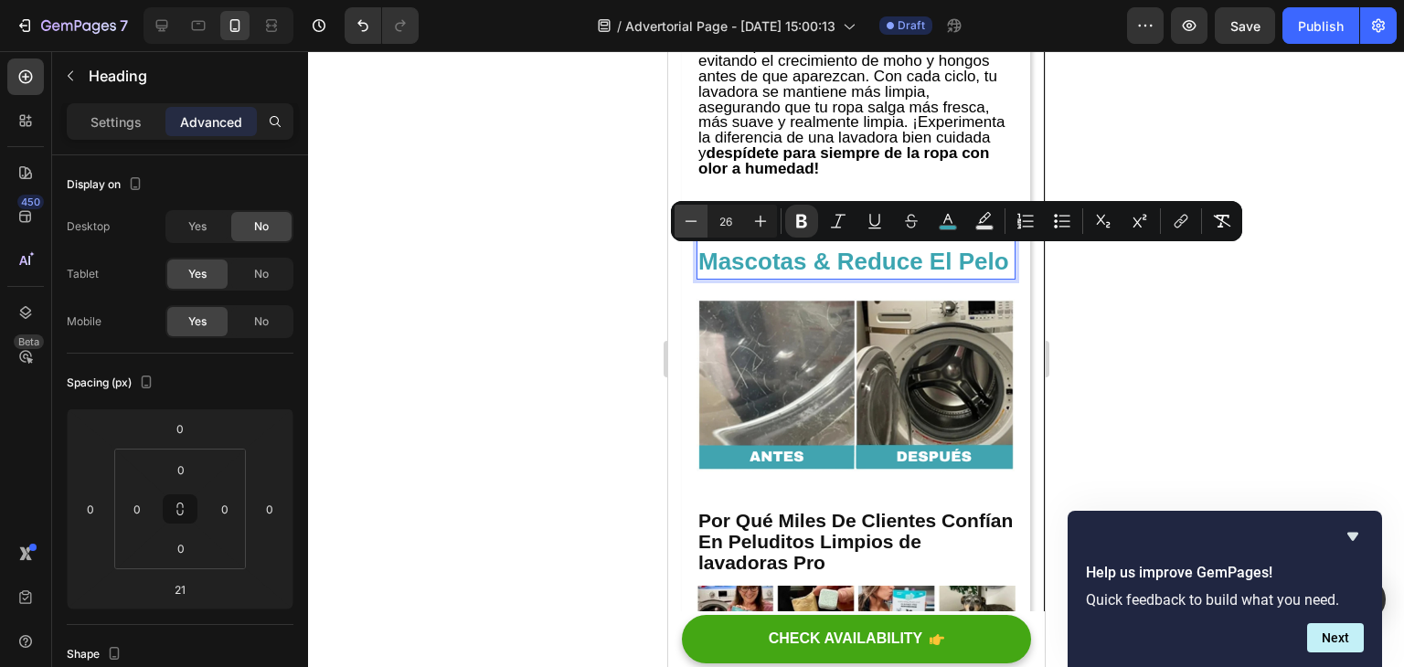
click at [689, 219] on icon "Editor contextual toolbar" at bounding box center [691, 221] width 18 height 18
type input "24"
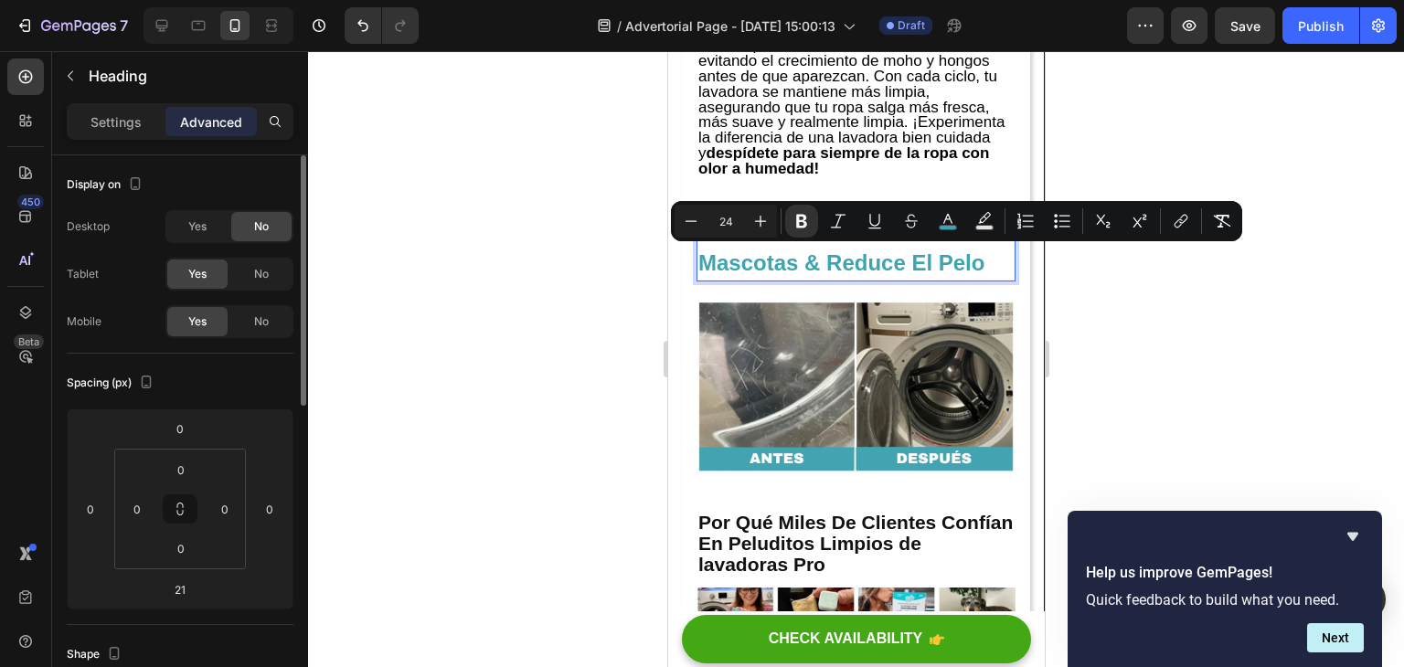
scroll to position [91, 0]
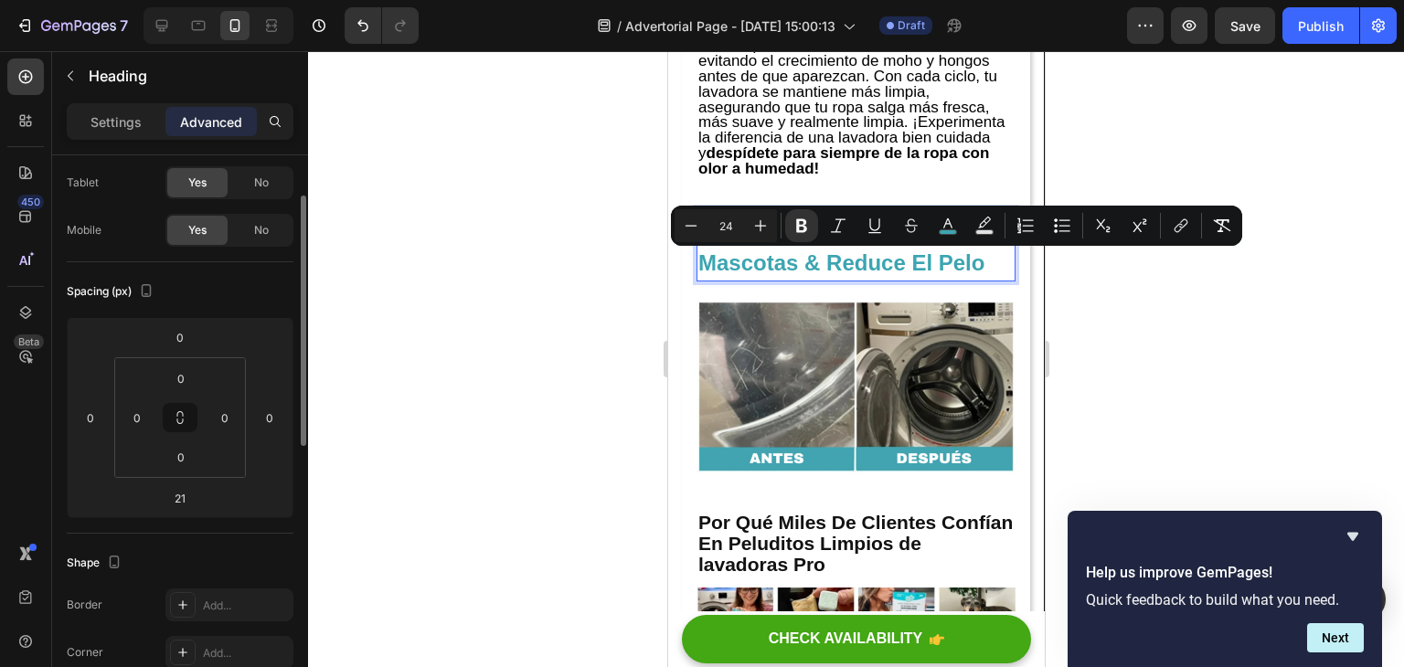
click at [162, 136] on div "Settings Advanced" at bounding box center [180, 121] width 227 height 37
click at [145, 130] on div "Settings" at bounding box center [115, 121] width 91 height 29
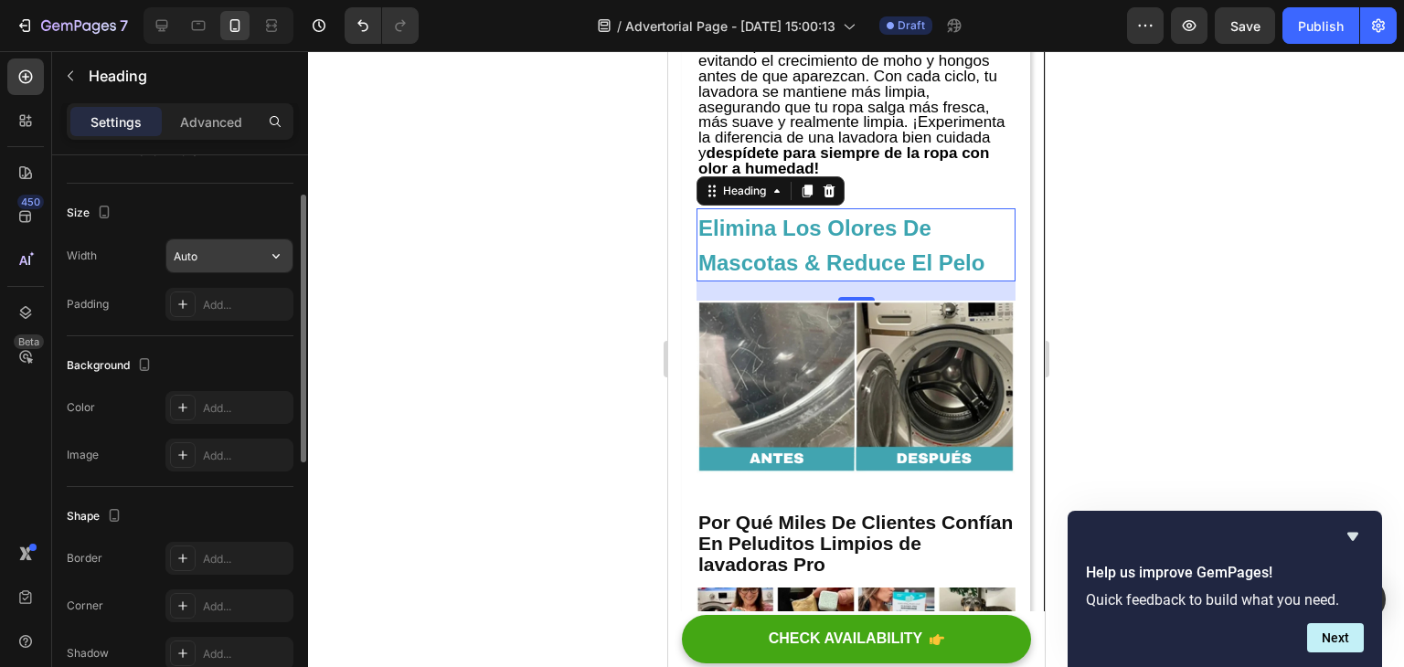
scroll to position [183, 0]
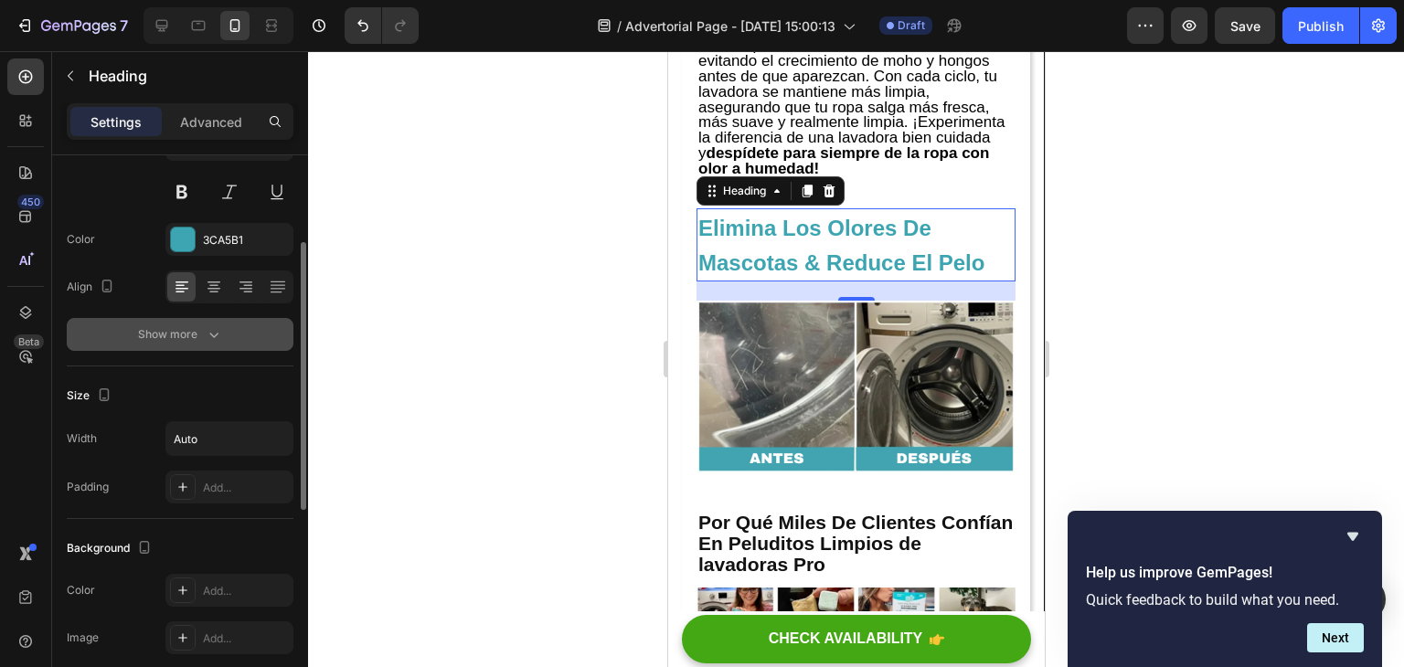
click at [210, 341] on icon "button" at bounding box center [214, 335] width 18 height 18
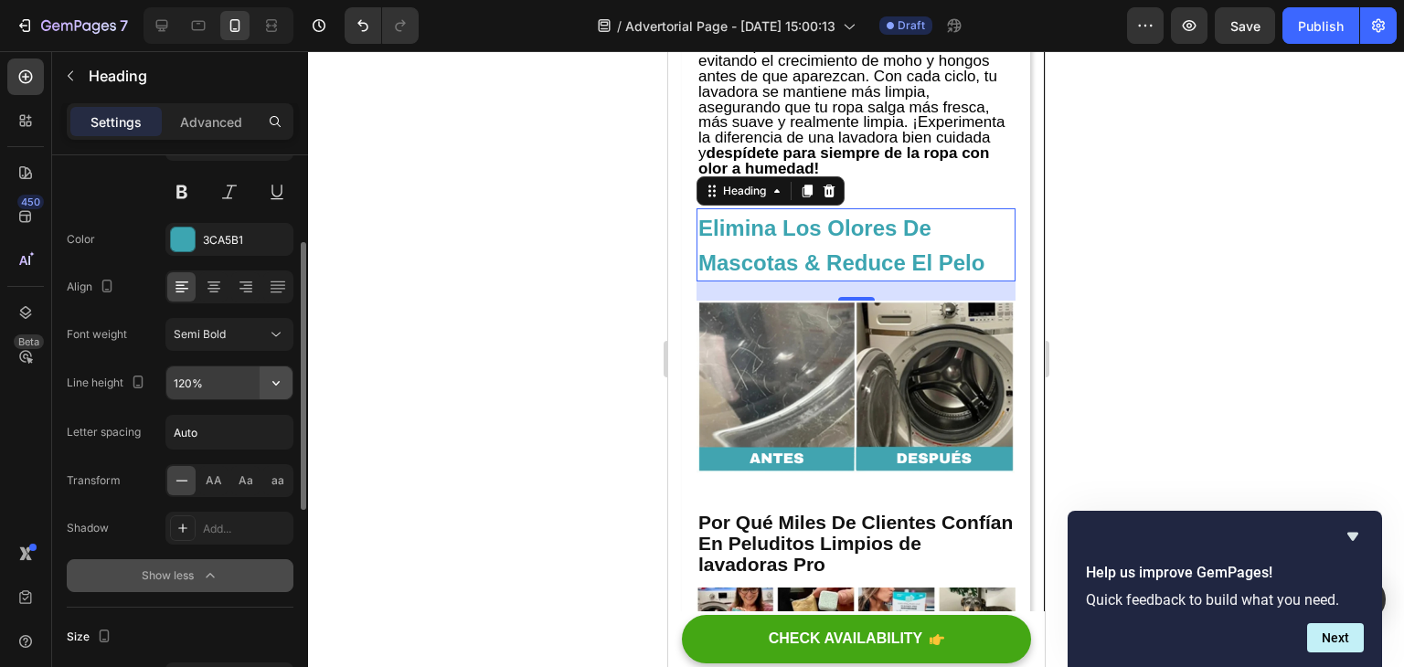
click at [279, 383] on icon "button" at bounding box center [276, 383] width 18 height 18
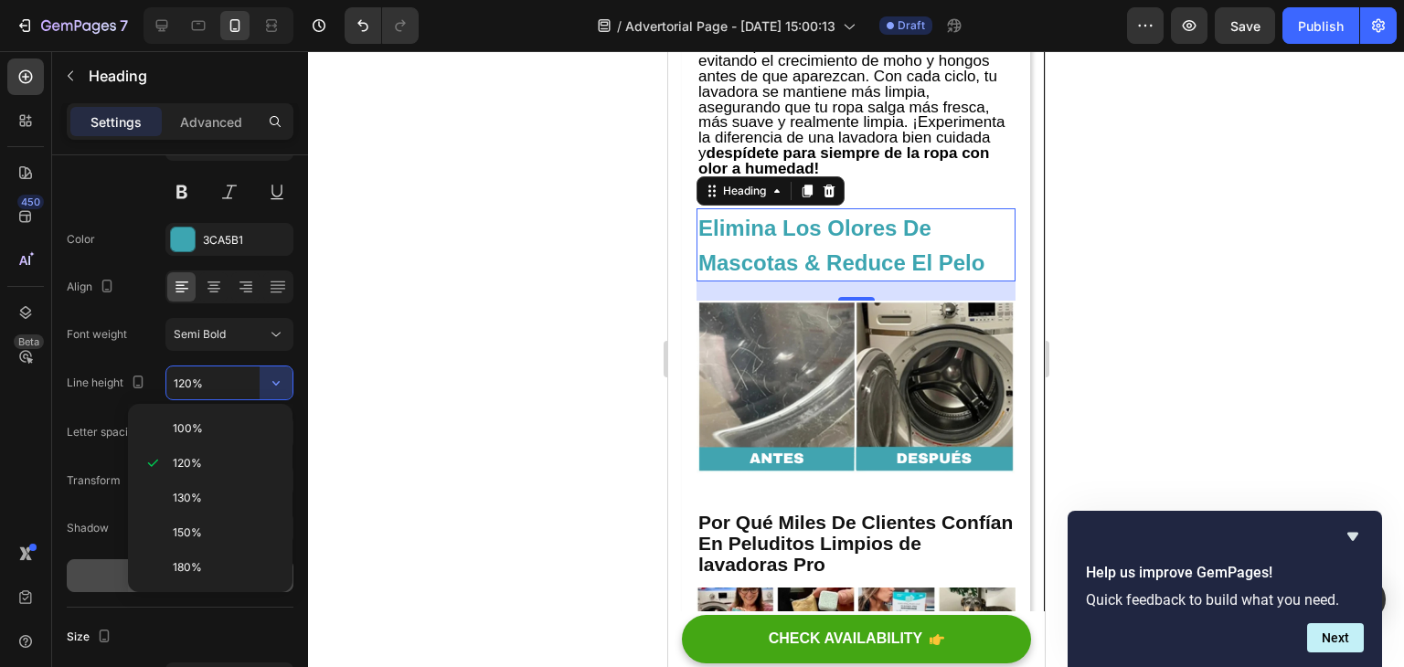
click at [231, 411] on div "100% 120% 130% 150% 180%" at bounding box center [210, 498] width 165 height 188
click at [231, 418] on div "100%" at bounding box center [210, 428] width 150 height 35
type input "100%"
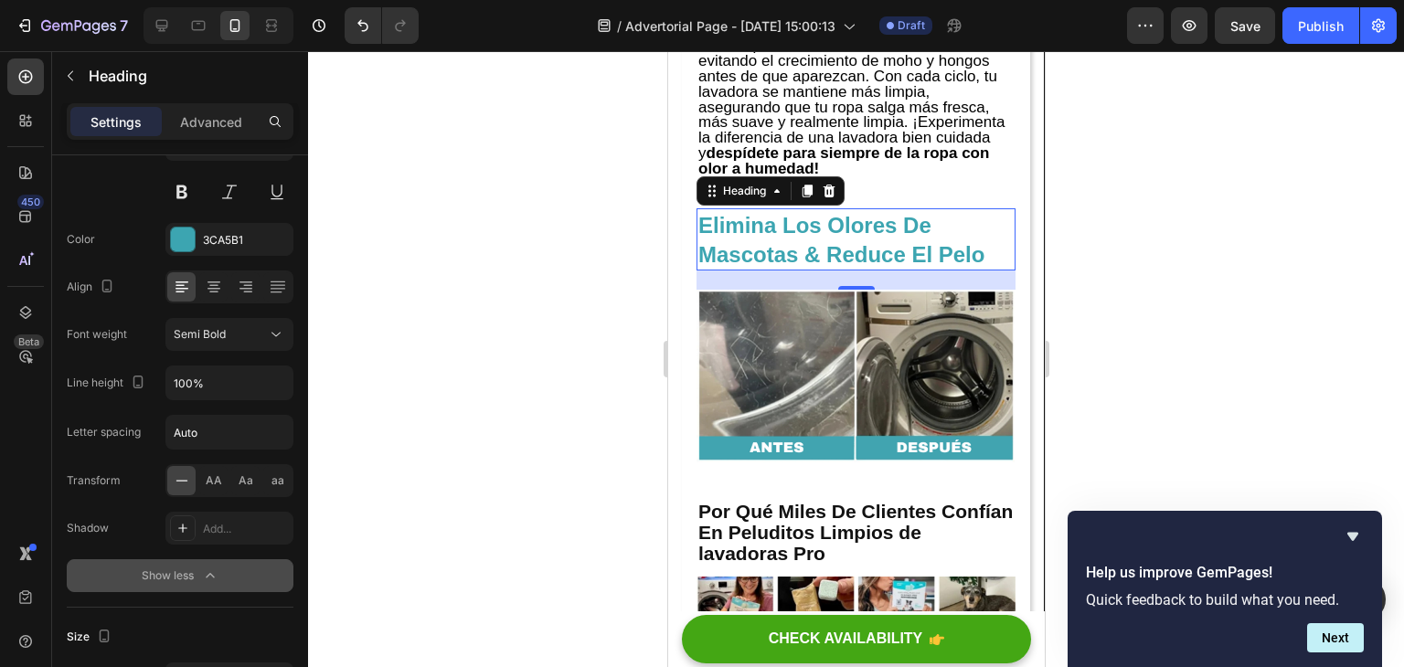
click at [1243, 253] on div at bounding box center [856, 359] width 1096 height 616
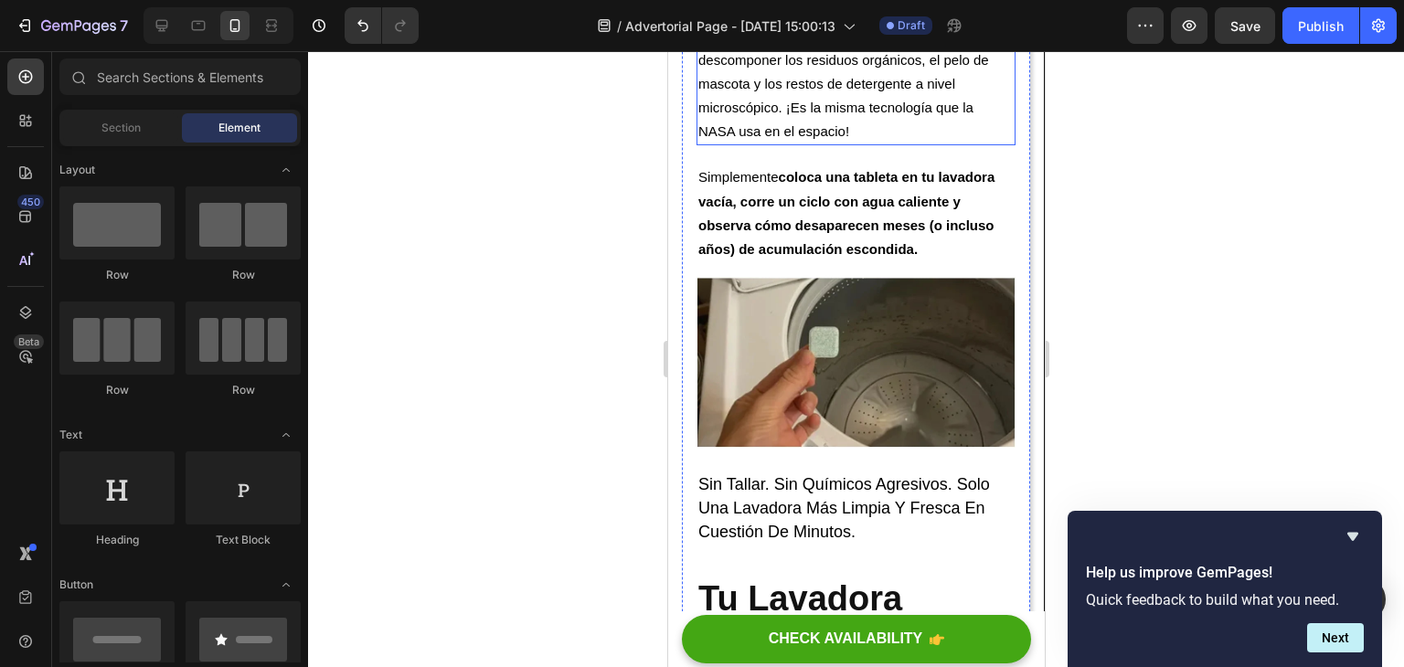
scroll to position [3041, 0]
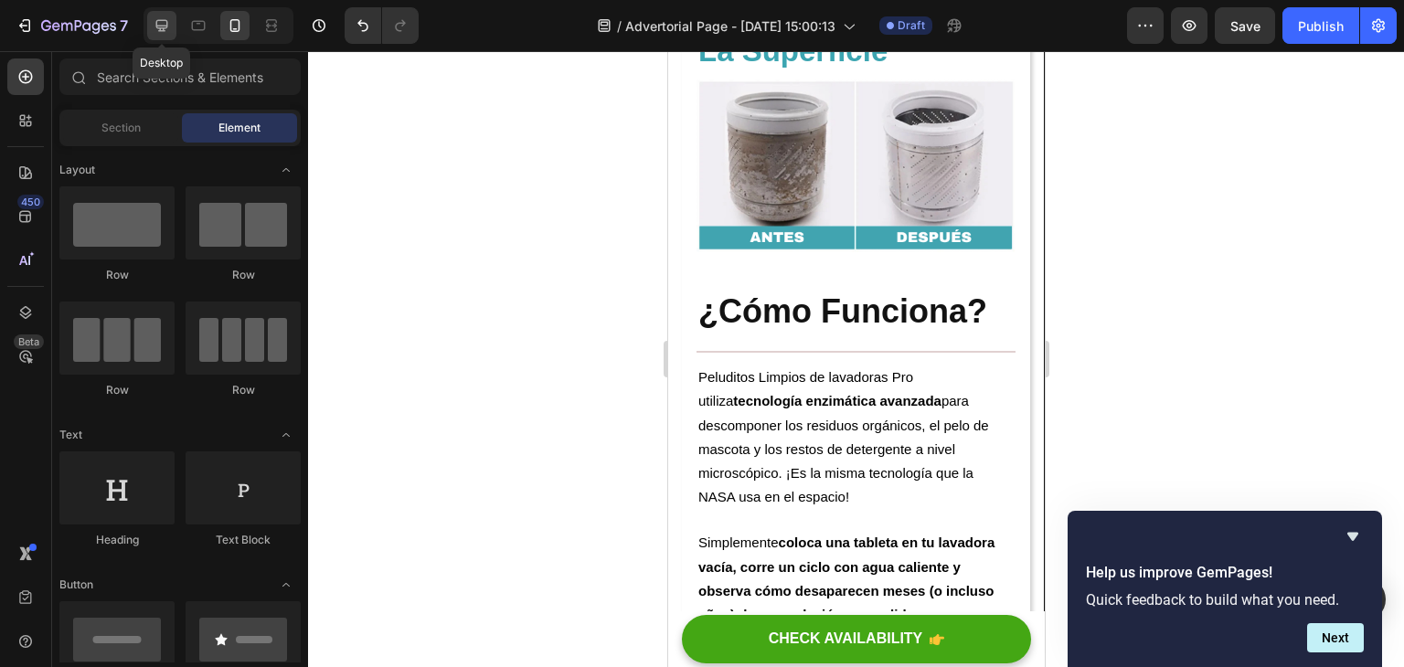
click at [161, 23] on icon at bounding box center [162, 25] width 18 height 18
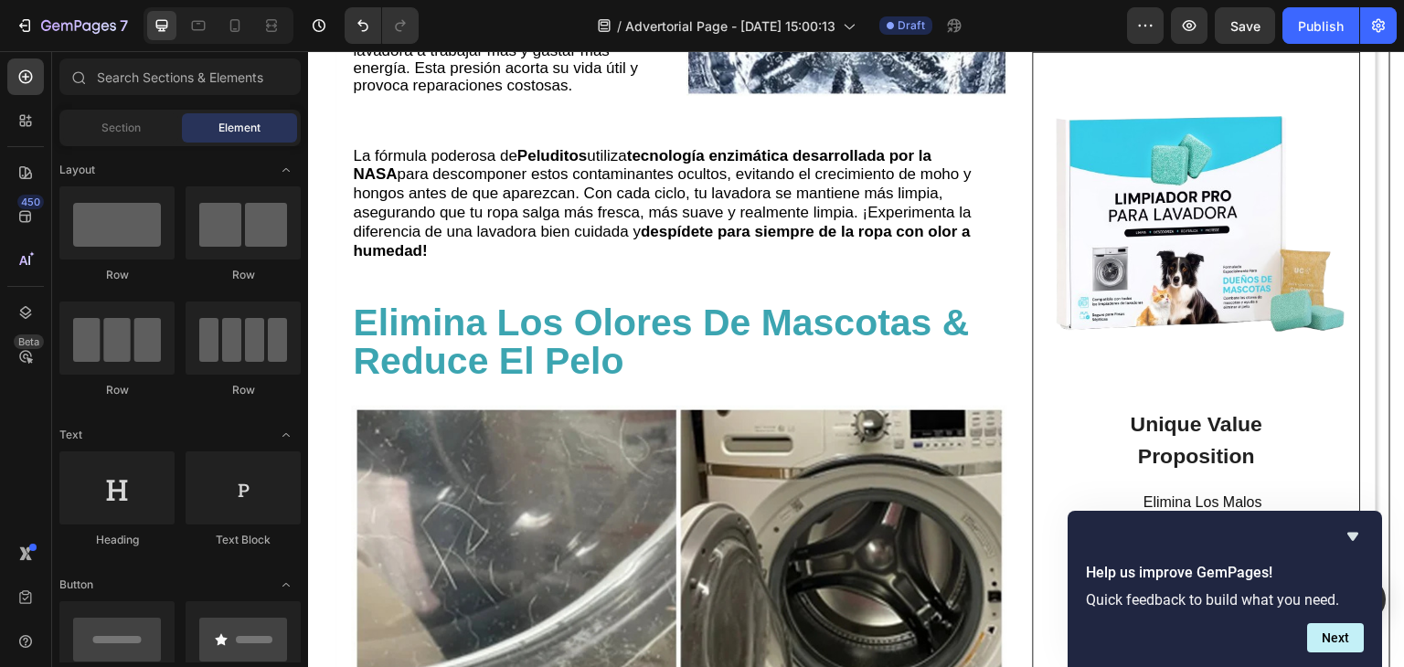
scroll to position [4689, 0]
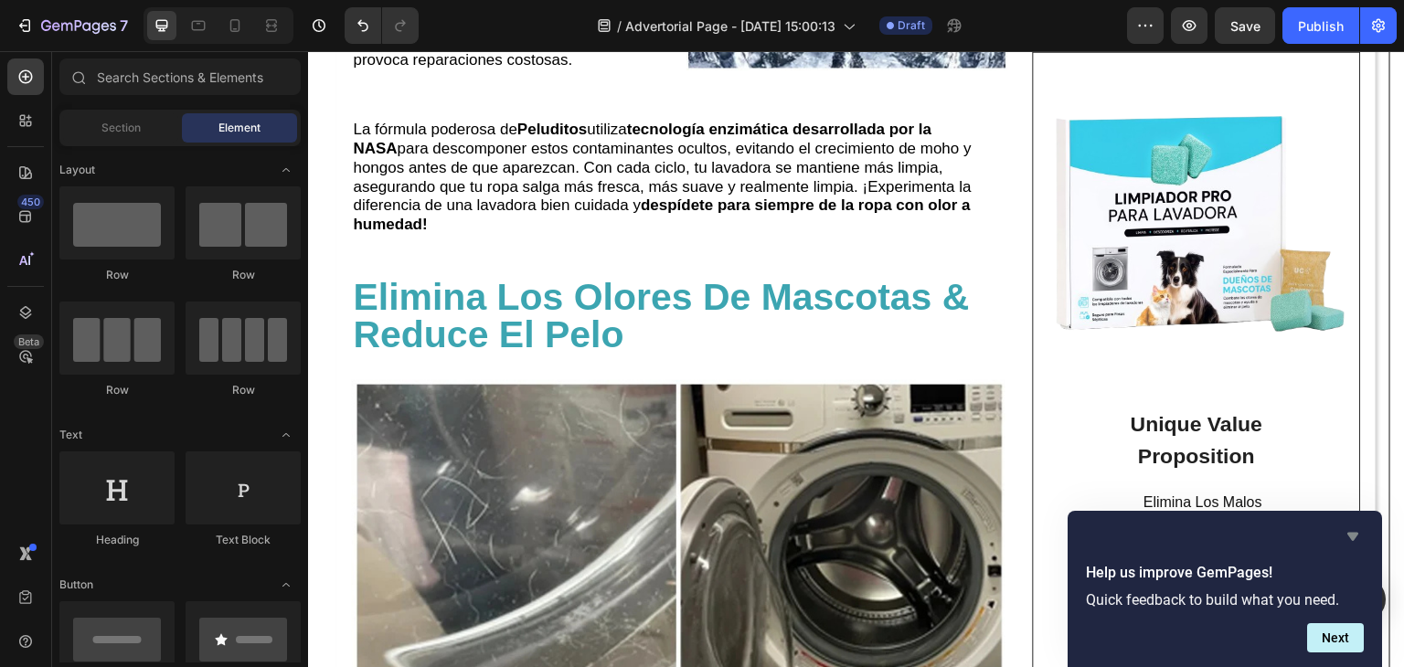
click at [1350, 533] on icon "Hide survey" at bounding box center [1353, 537] width 11 height 8
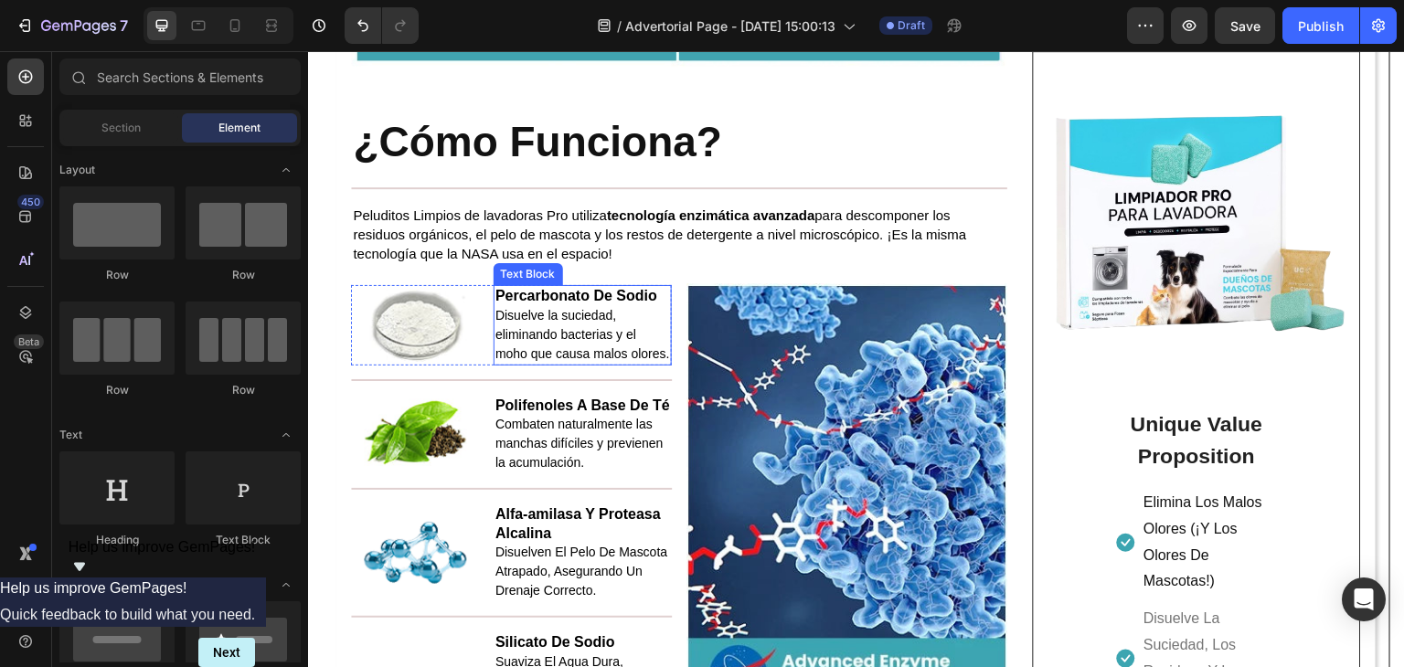
scroll to position [3134, 0]
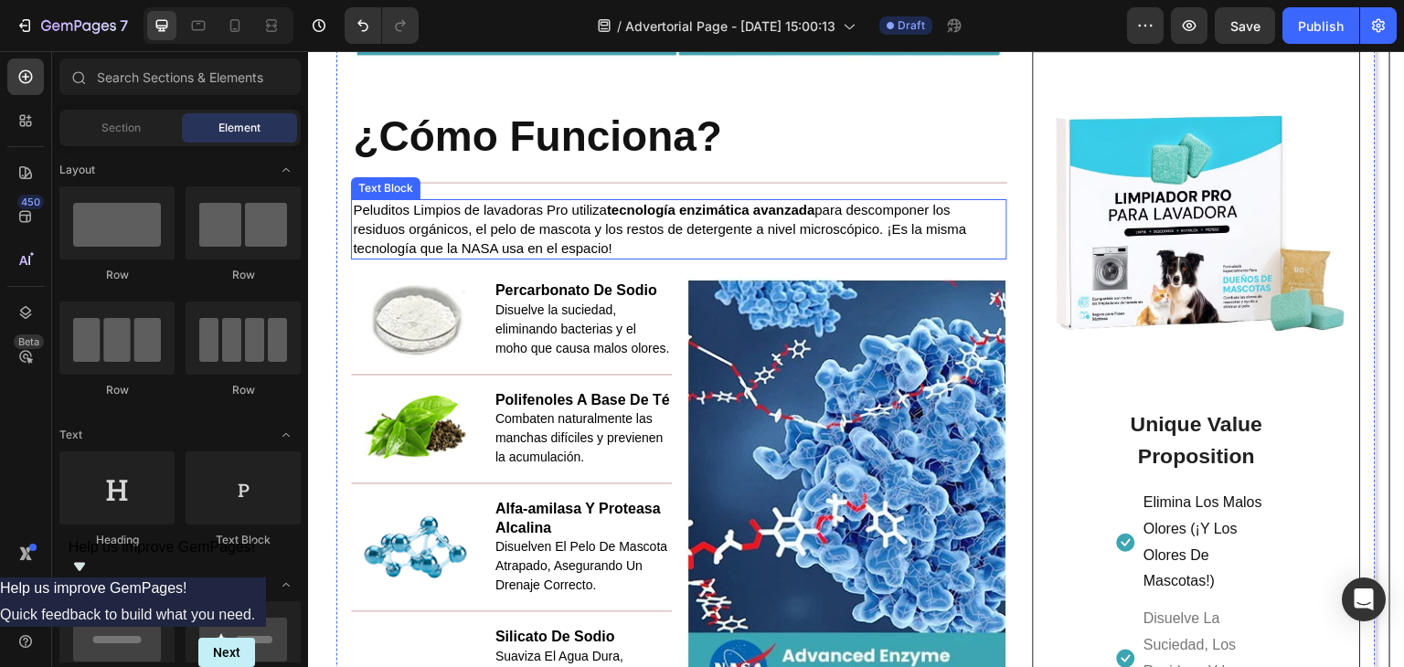
click at [360, 256] on span "Peluditos Limpios de lavadoras Pro utiliza tecnología enzimática avanzada para …" at bounding box center [660, 229] width 614 height 54
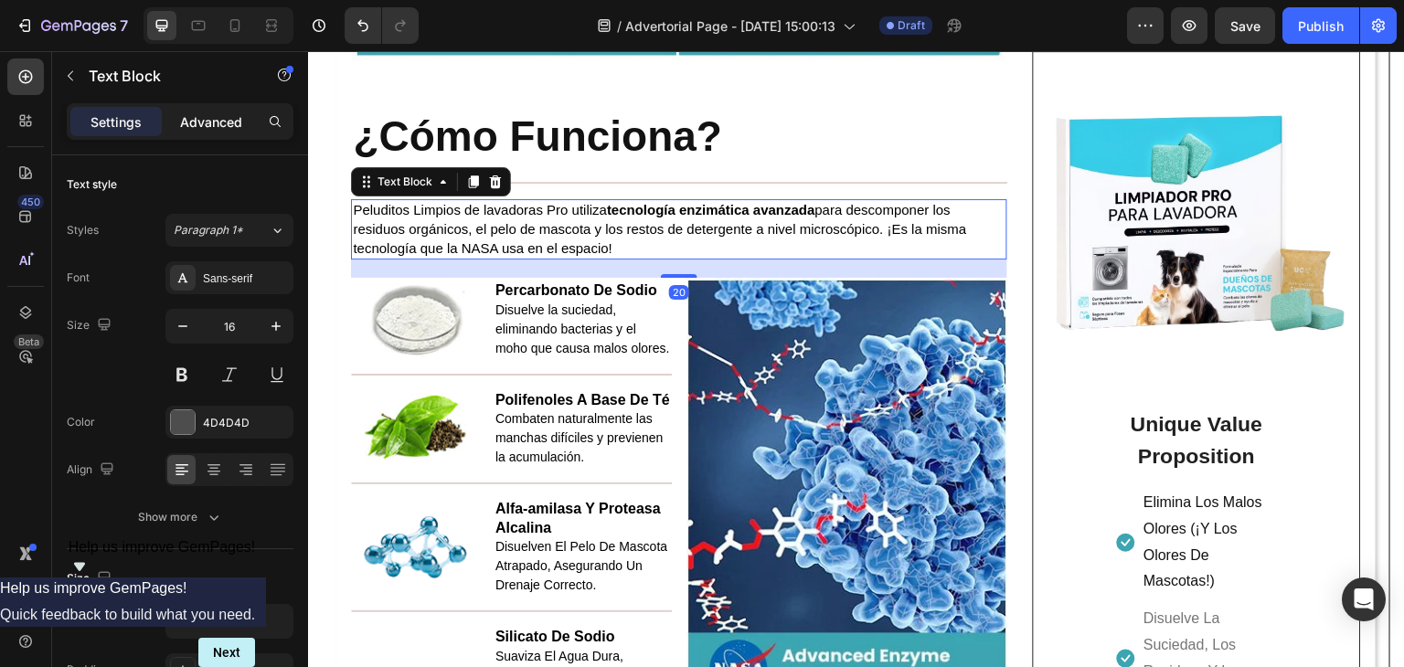
click at [201, 123] on p "Advanced" at bounding box center [211, 121] width 62 height 19
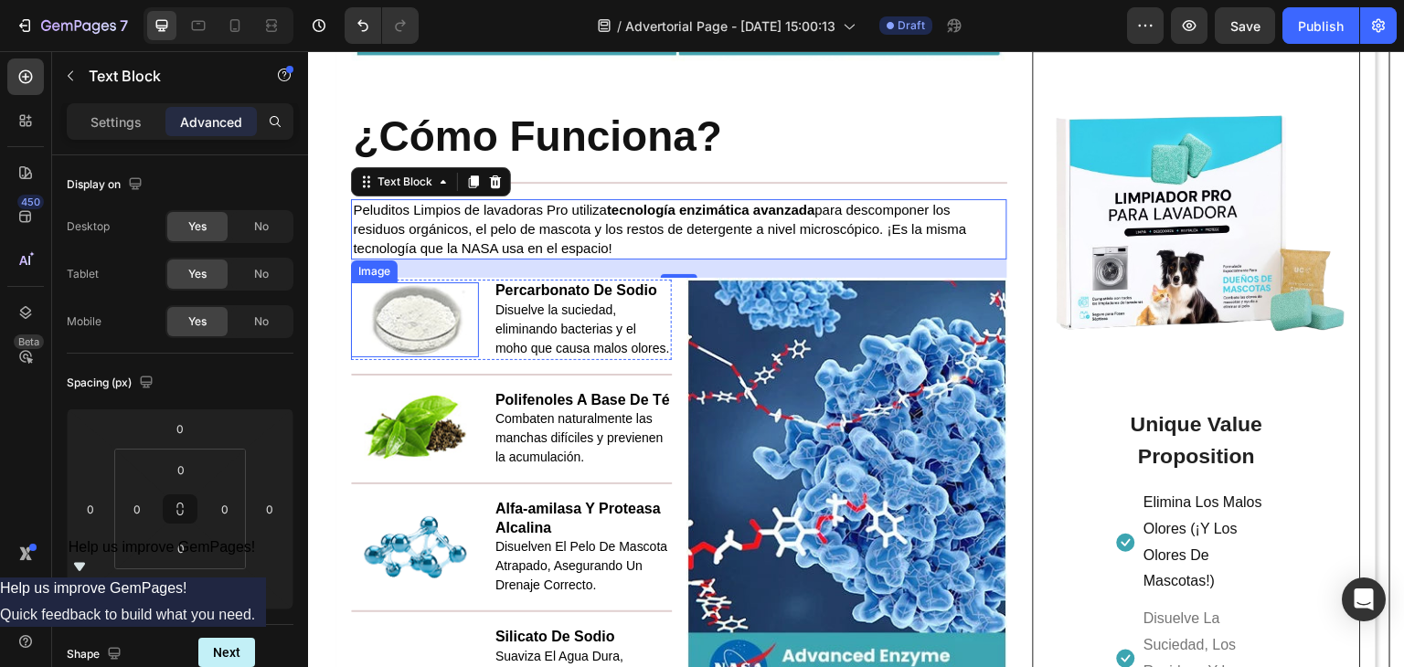
click at [351, 357] on div at bounding box center [415, 320] width 128 height 74
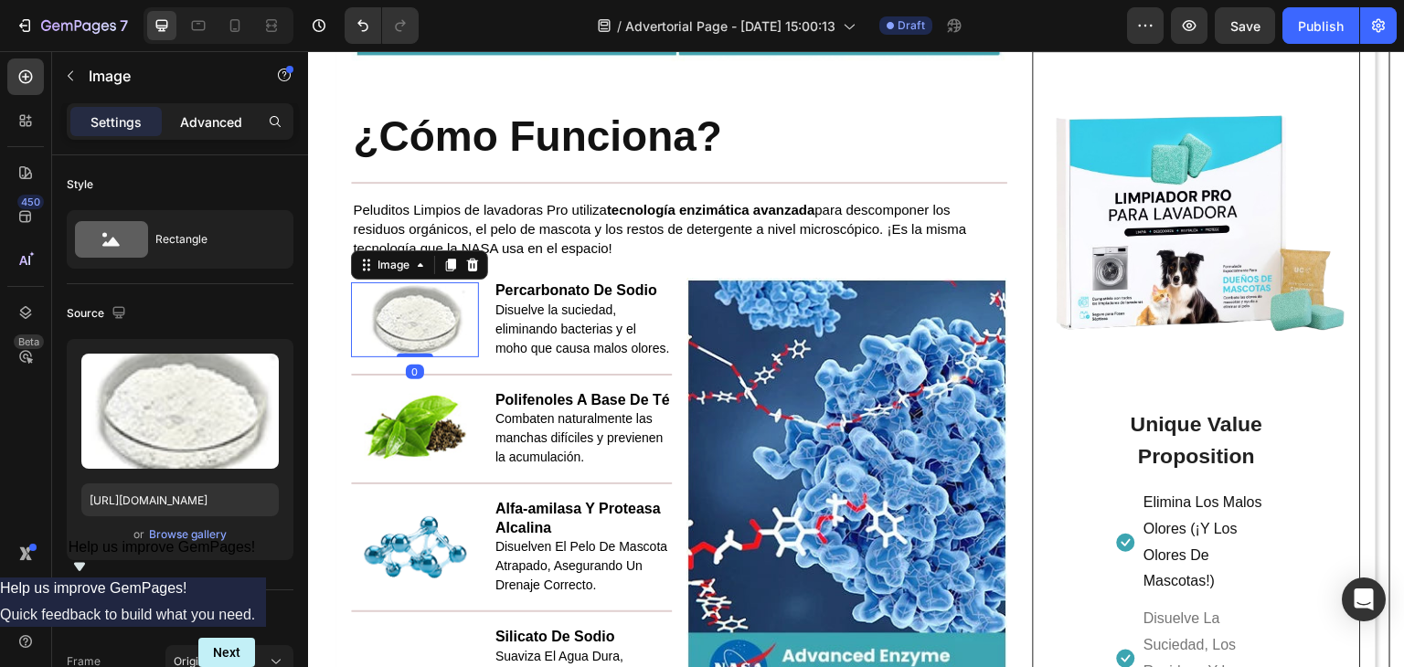
click at [200, 120] on p "Advanced" at bounding box center [211, 121] width 62 height 19
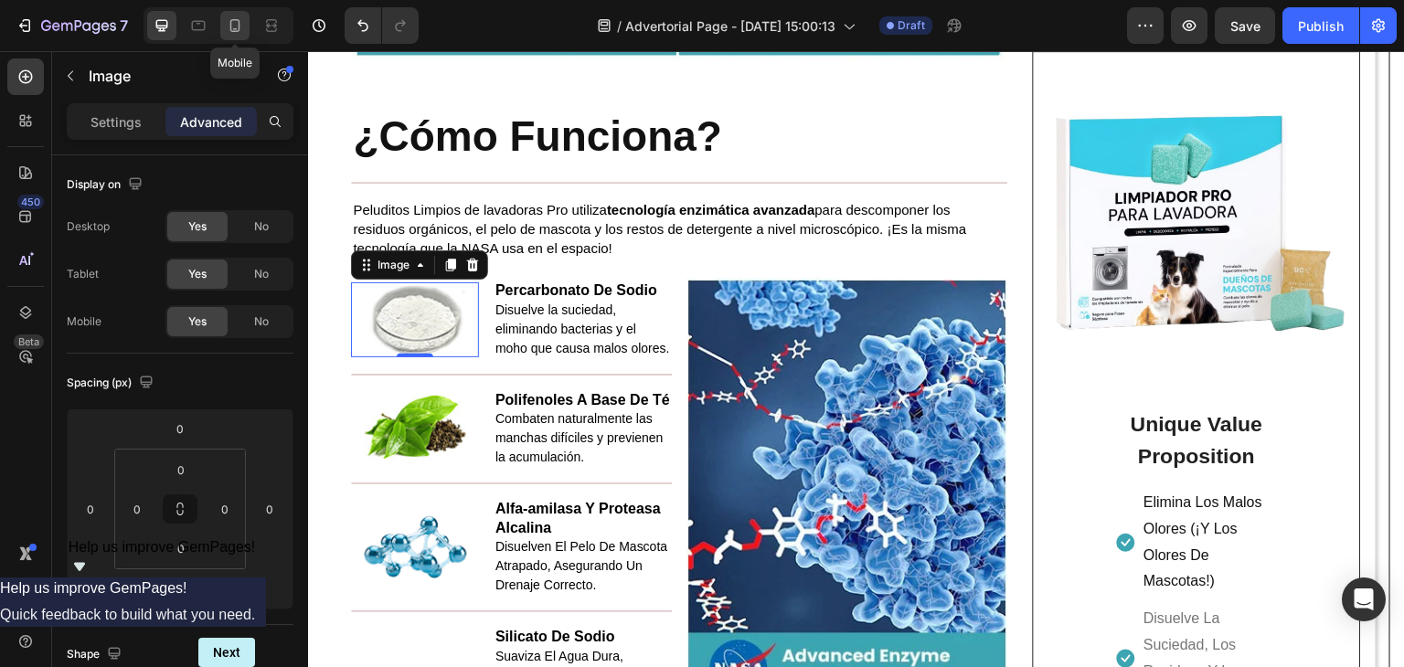
click at [239, 28] on icon at bounding box center [235, 25] width 10 height 13
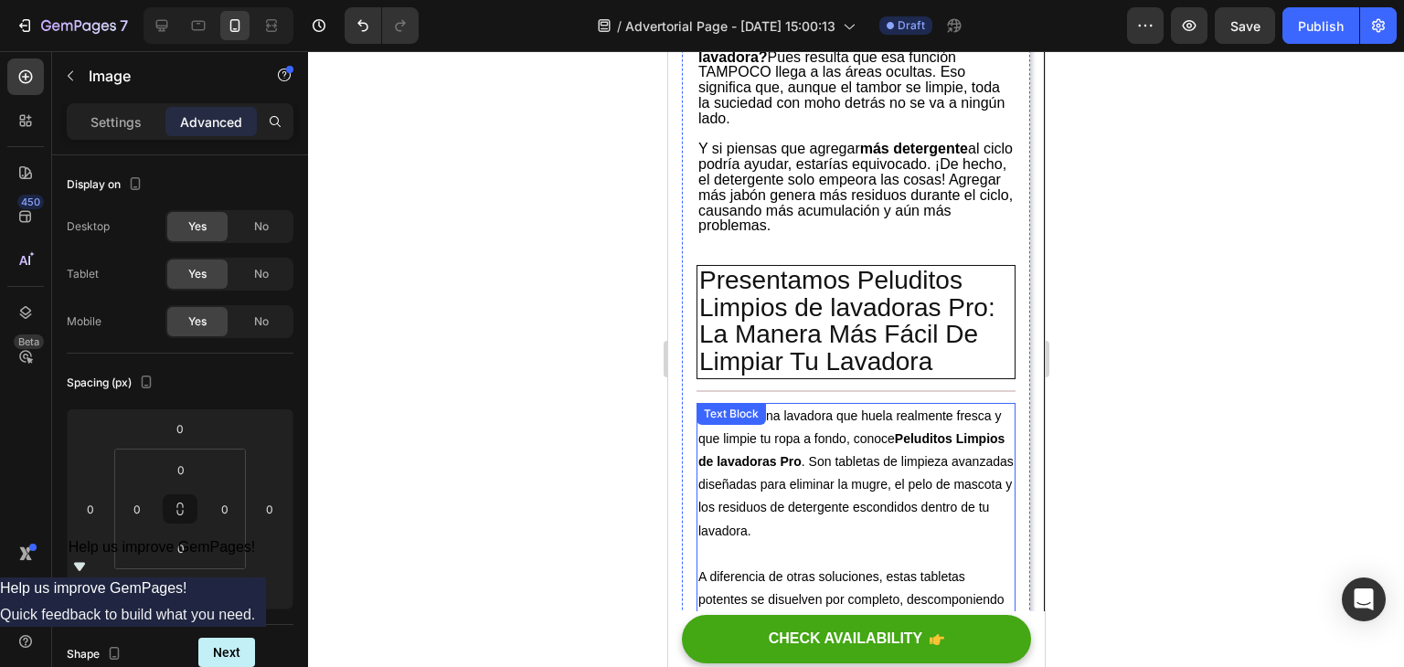
scroll to position [2169, 0]
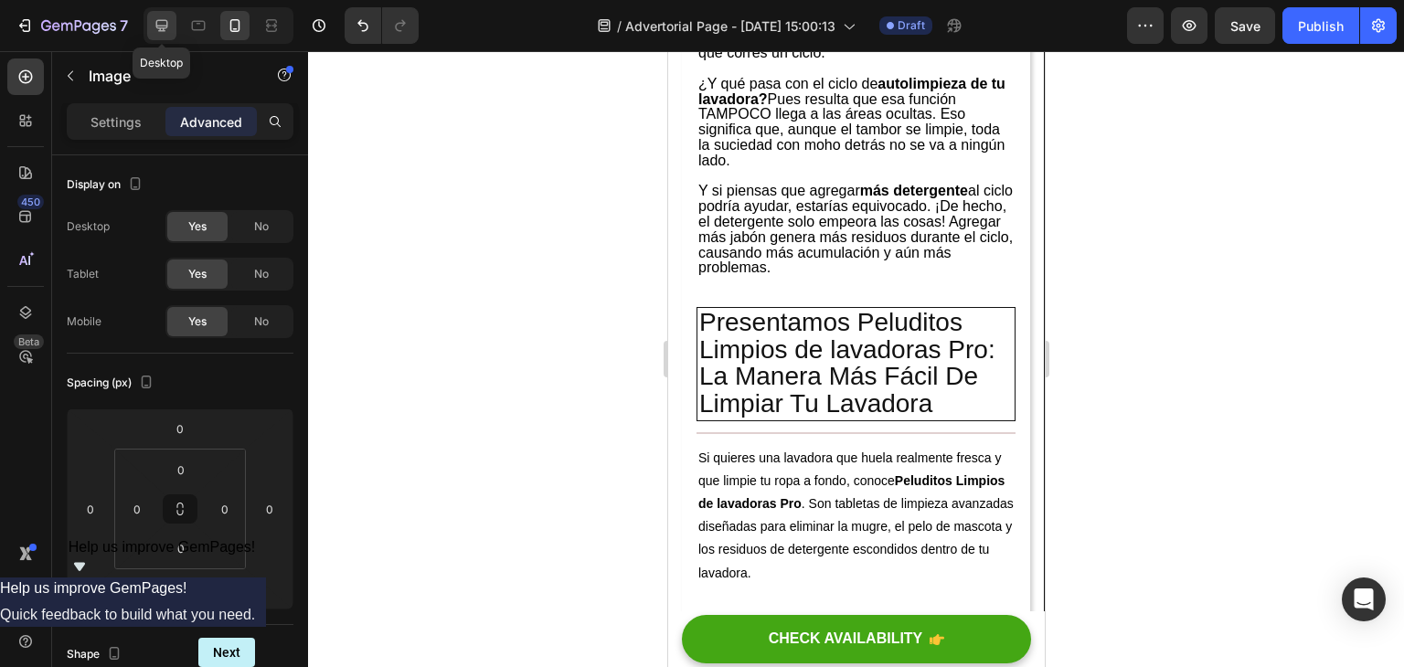
click at [151, 23] on div at bounding box center [161, 25] width 29 height 29
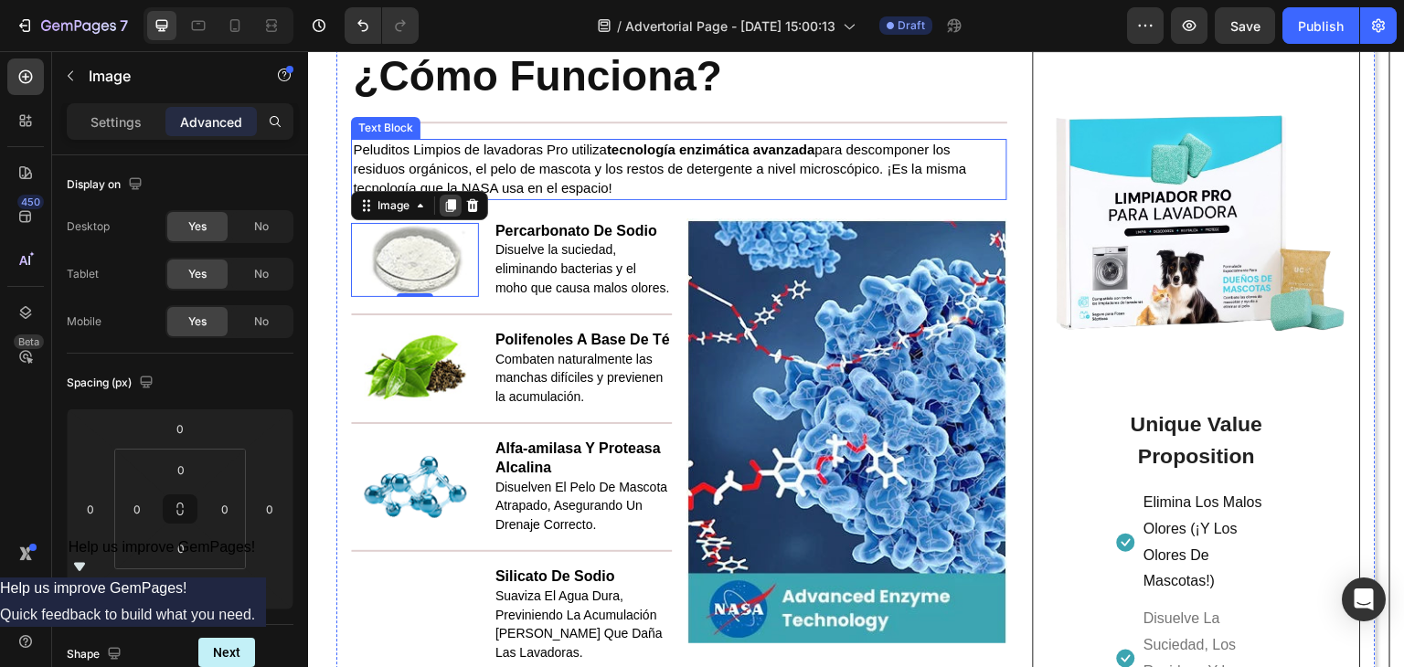
scroll to position [3286, 0]
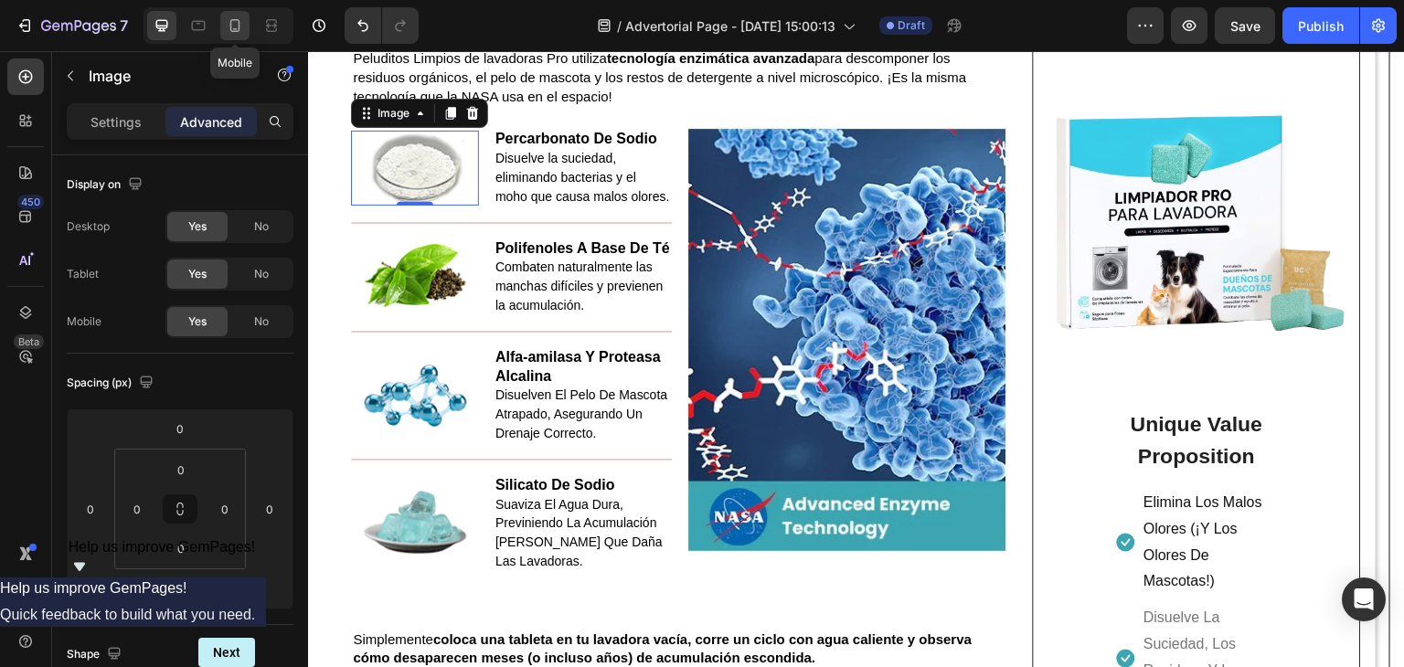
click at [228, 27] on icon at bounding box center [235, 25] width 18 height 18
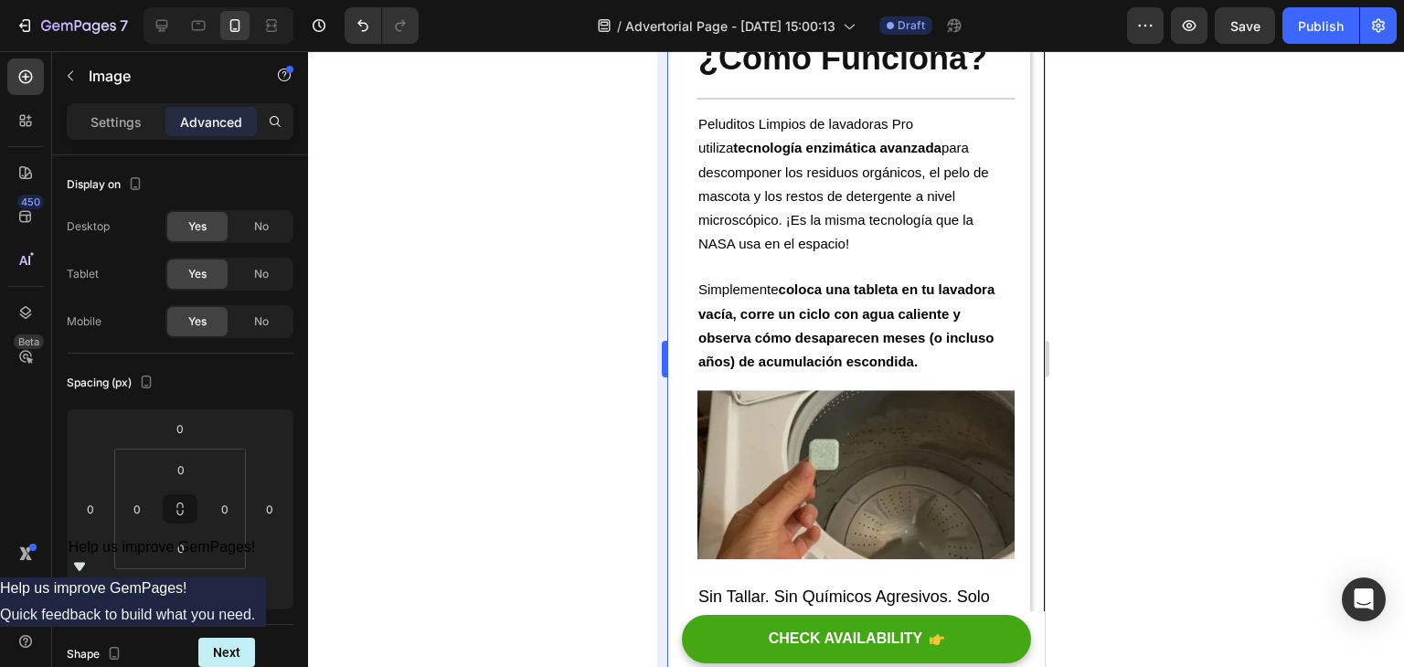
scroll to position [3292, 0]
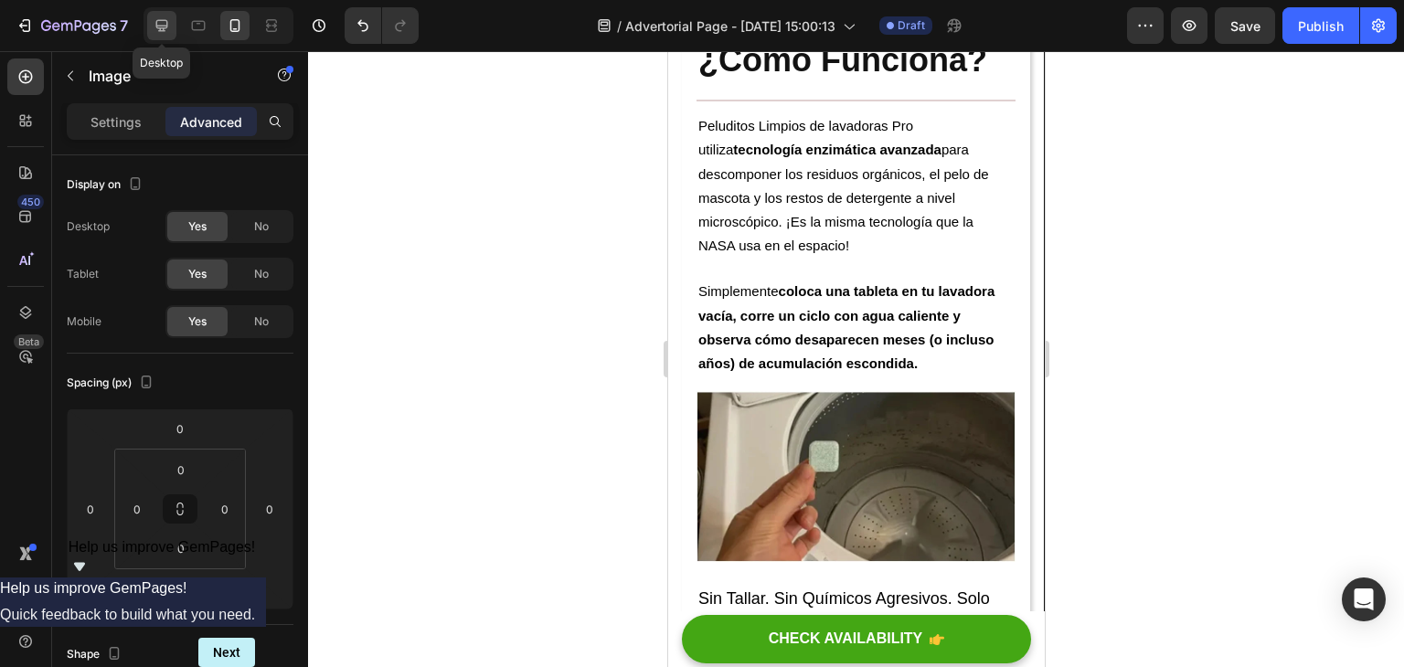
click at [161, 27] on icon at bounding box center [162, 26] width 12 height 12
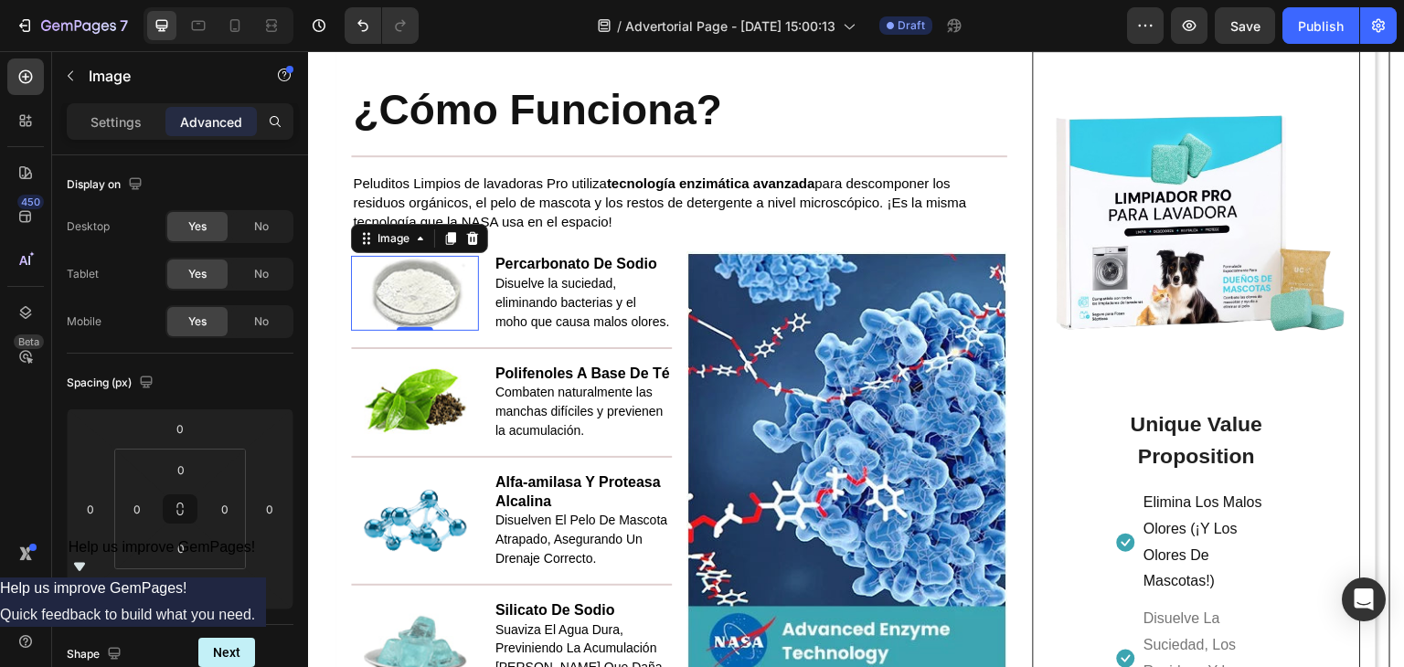
scroll to position [3200, 0]
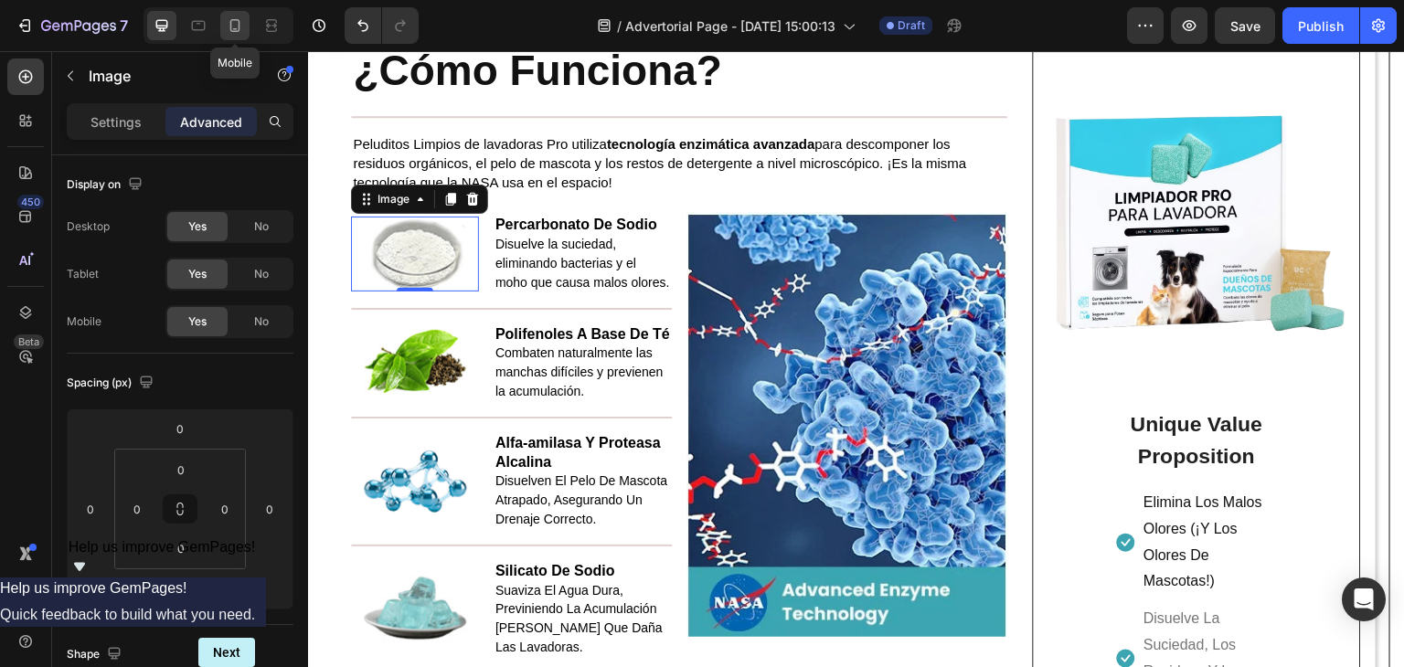
click at [232, 20] on icon at bounding box center [235, 25] width 10 height 13
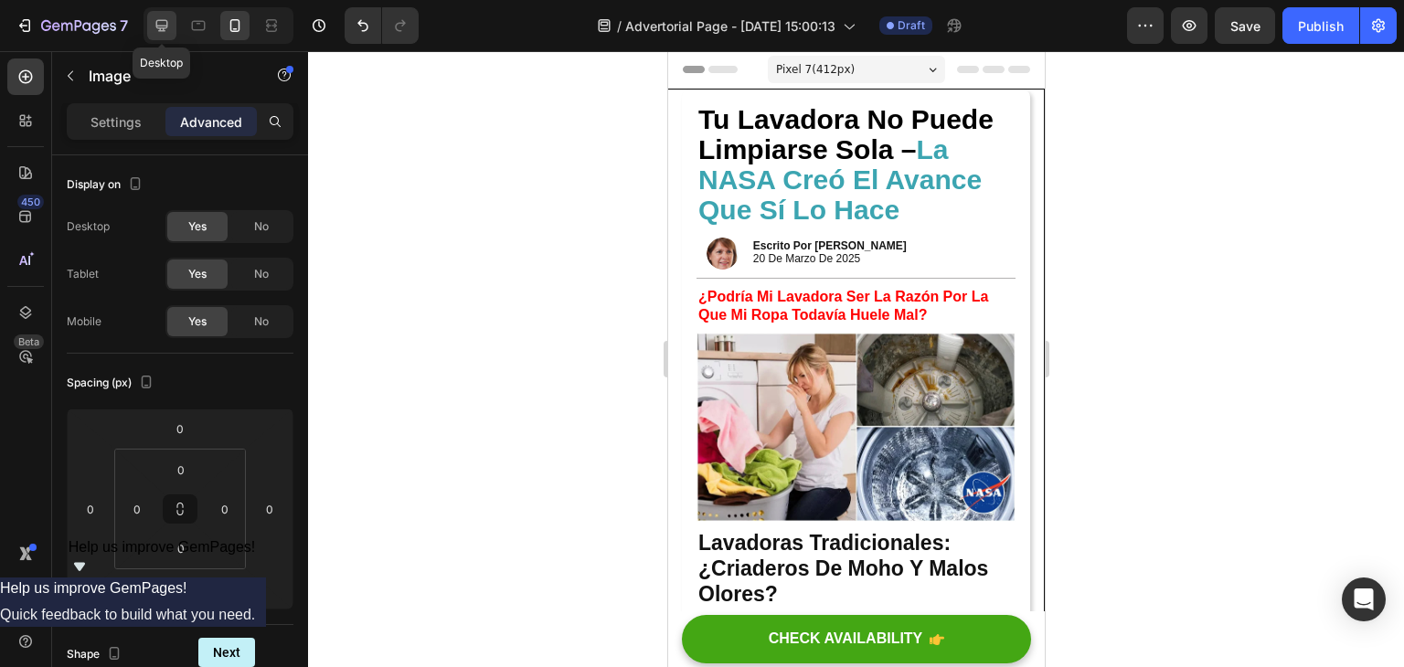
click at [168, 28] on icon at bounding box center [162, 25] width 18 height 18
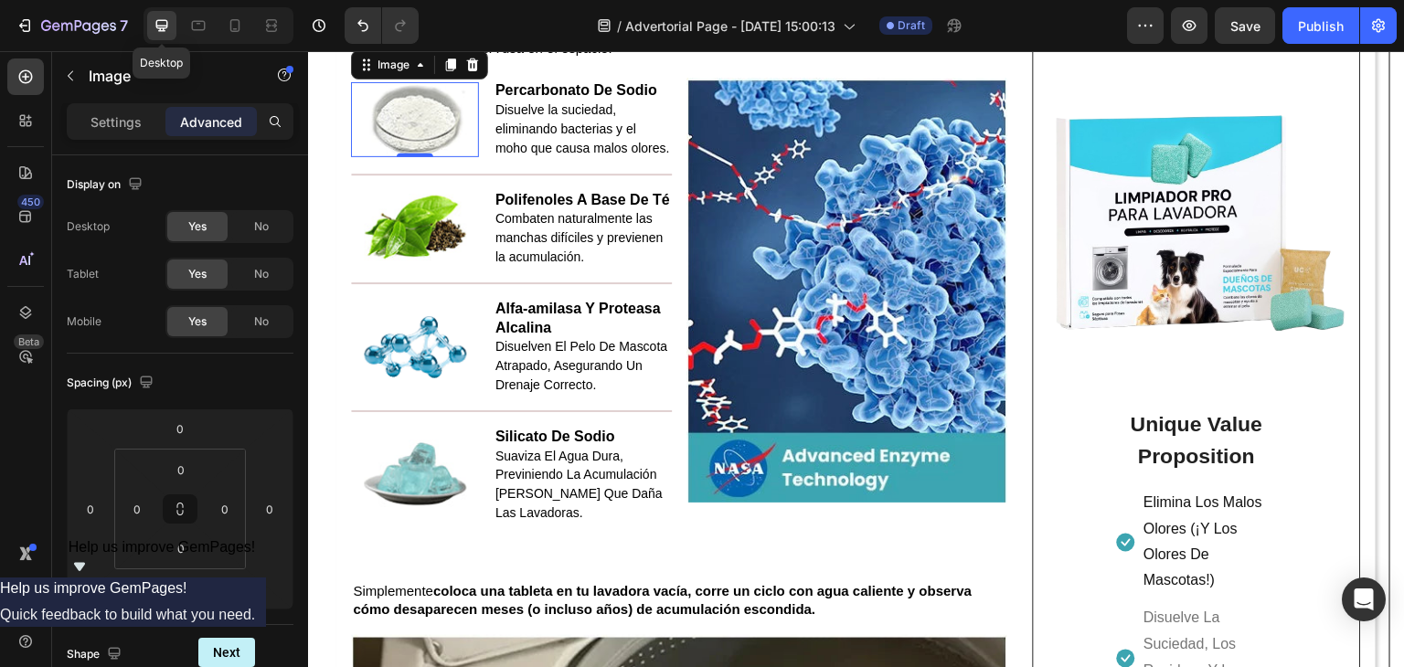
scroll to position [3343, 0]
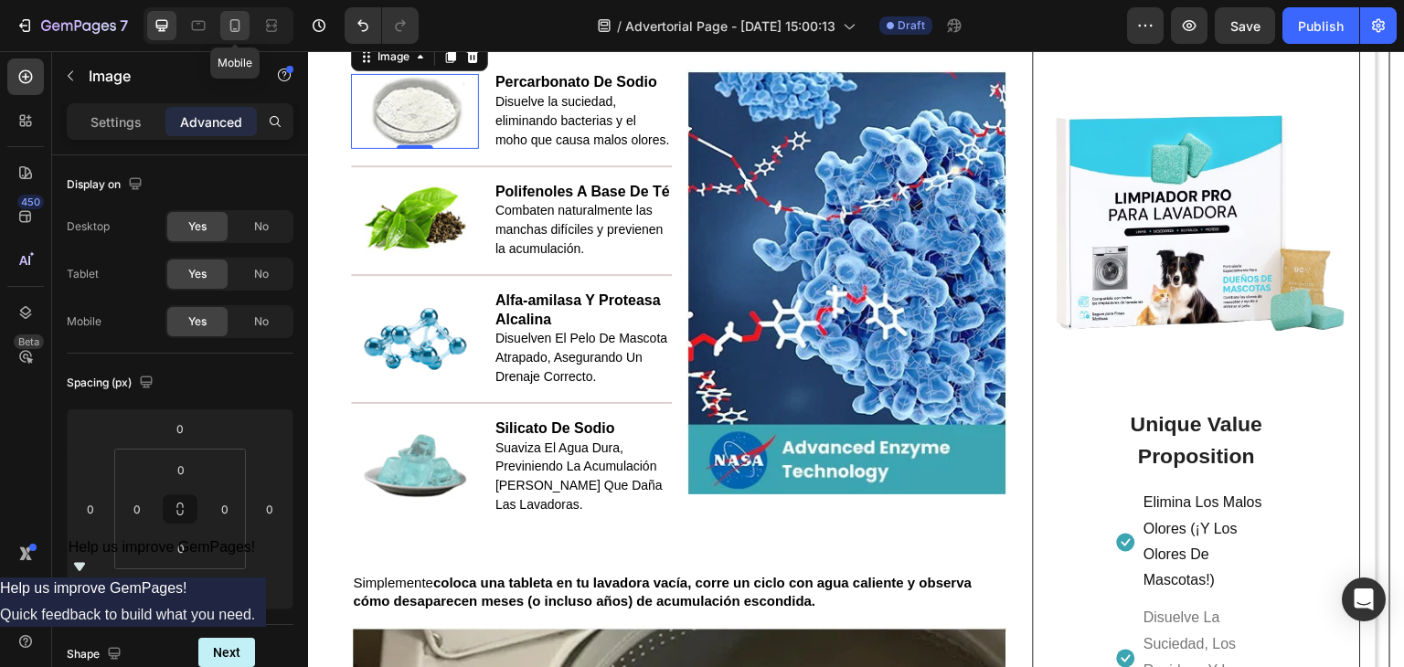
click at [235, 30] on icon at bounding box center [235, 25] width 18 height 18
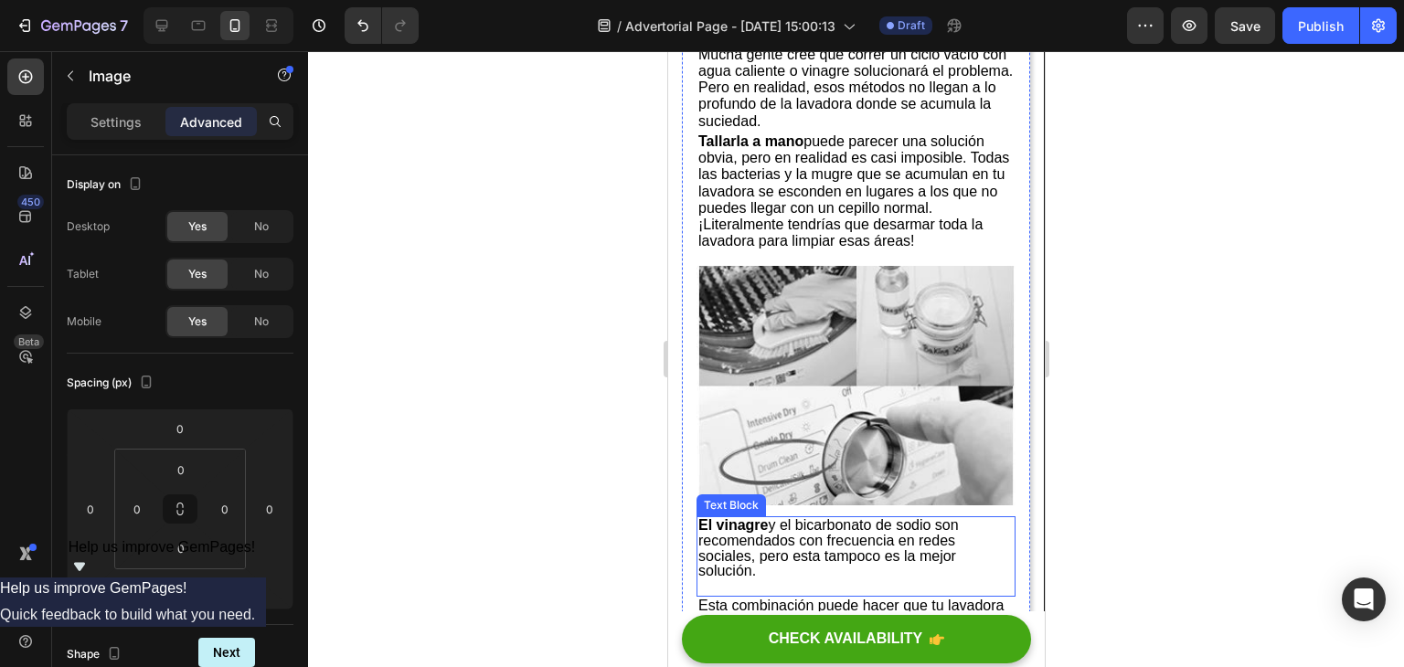
scroll to position [1371, 0]
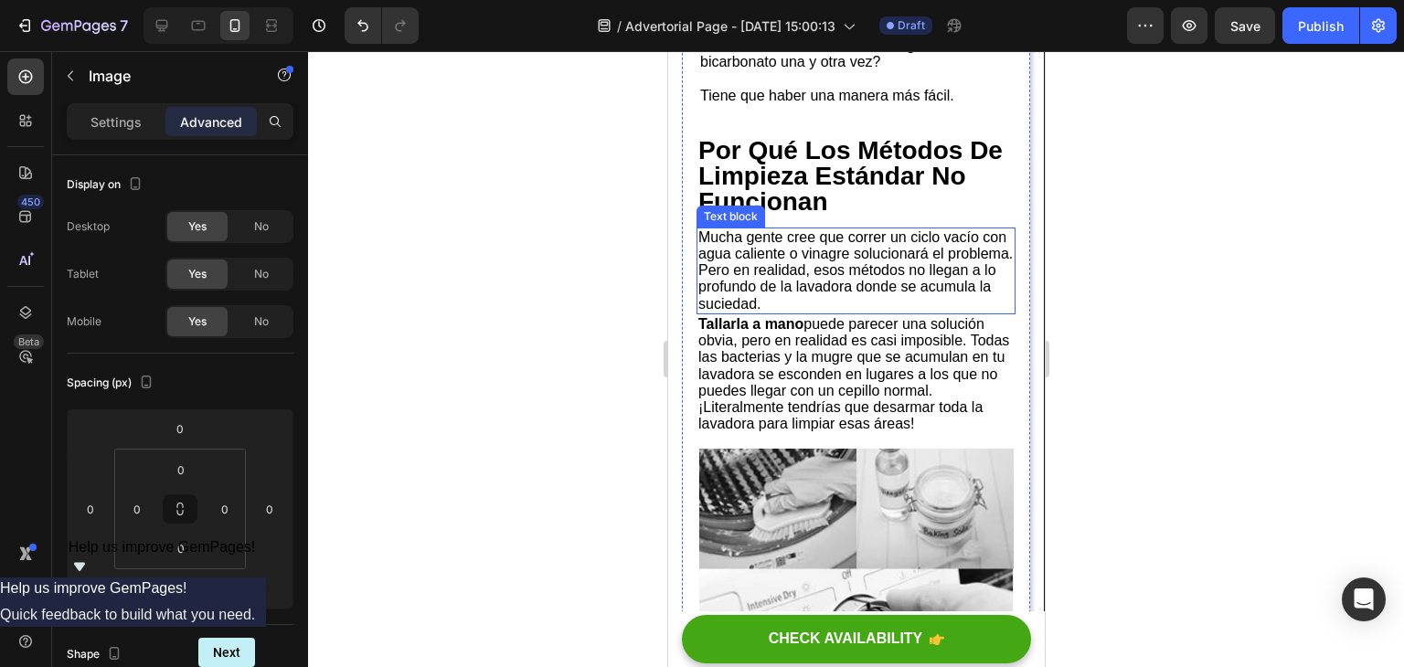
click at [875, 304] on p "Mucha gente cree que correr un ciclo vacío con agua caliente o vinagre solucion…" at bounding box center [855, 270] width 315 height 83
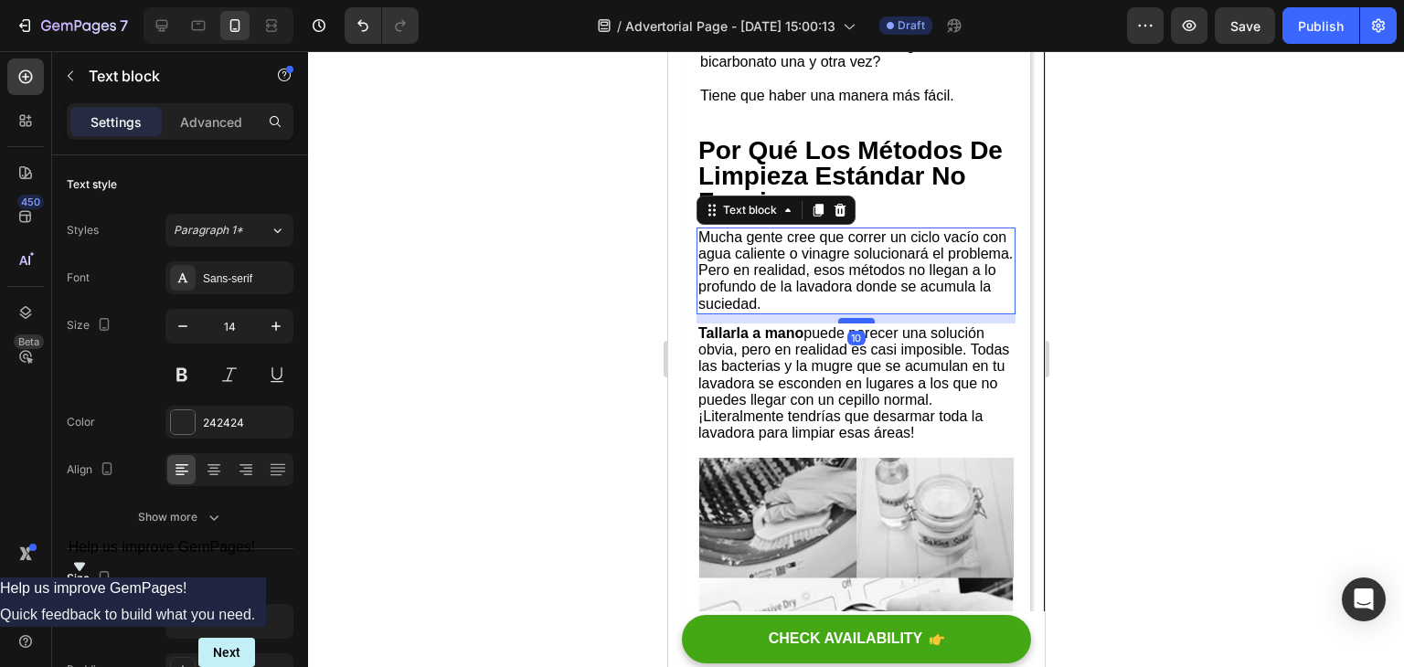
drag, startPoint x: 838, startPoint y: 315, endPoint x: 1750, endPoint y: 326, distance: 911.7
click at [838, 324] on div at bounding box center [856, 320] width 37 height 5
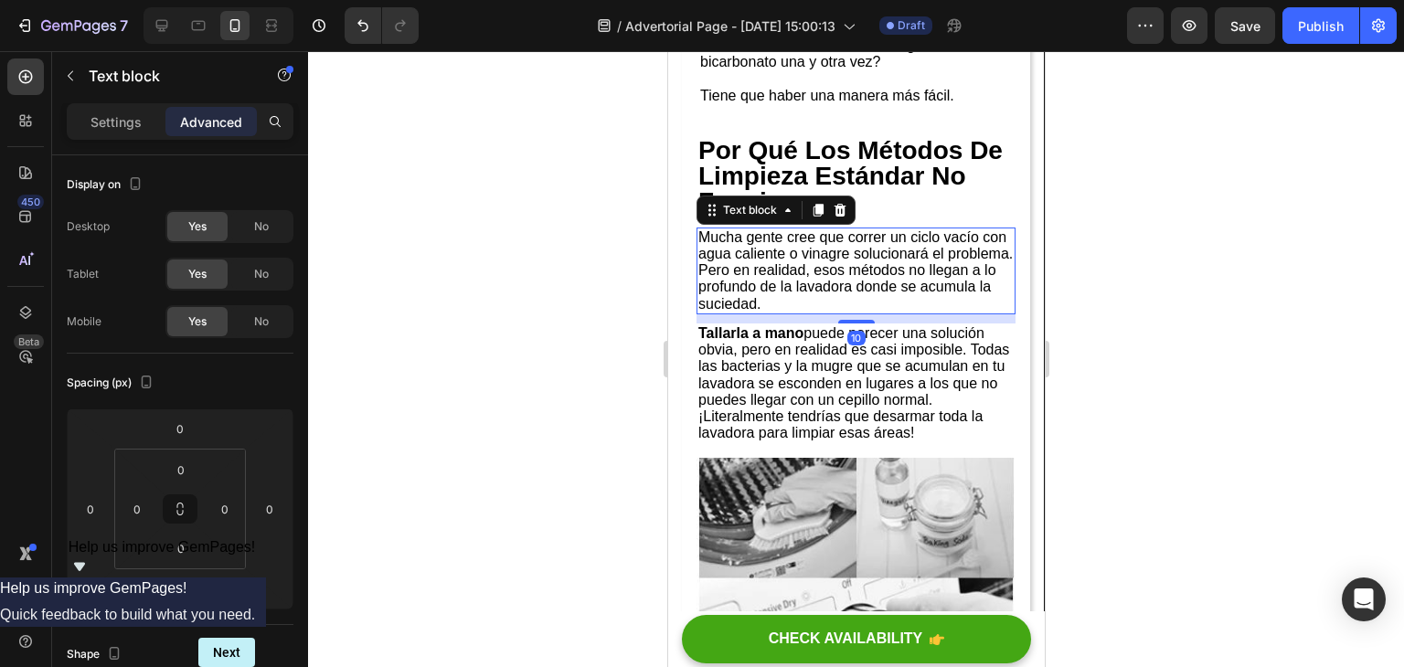
click at [1136, 264] on div at bounding box center [856, 359] width 1096 height 616
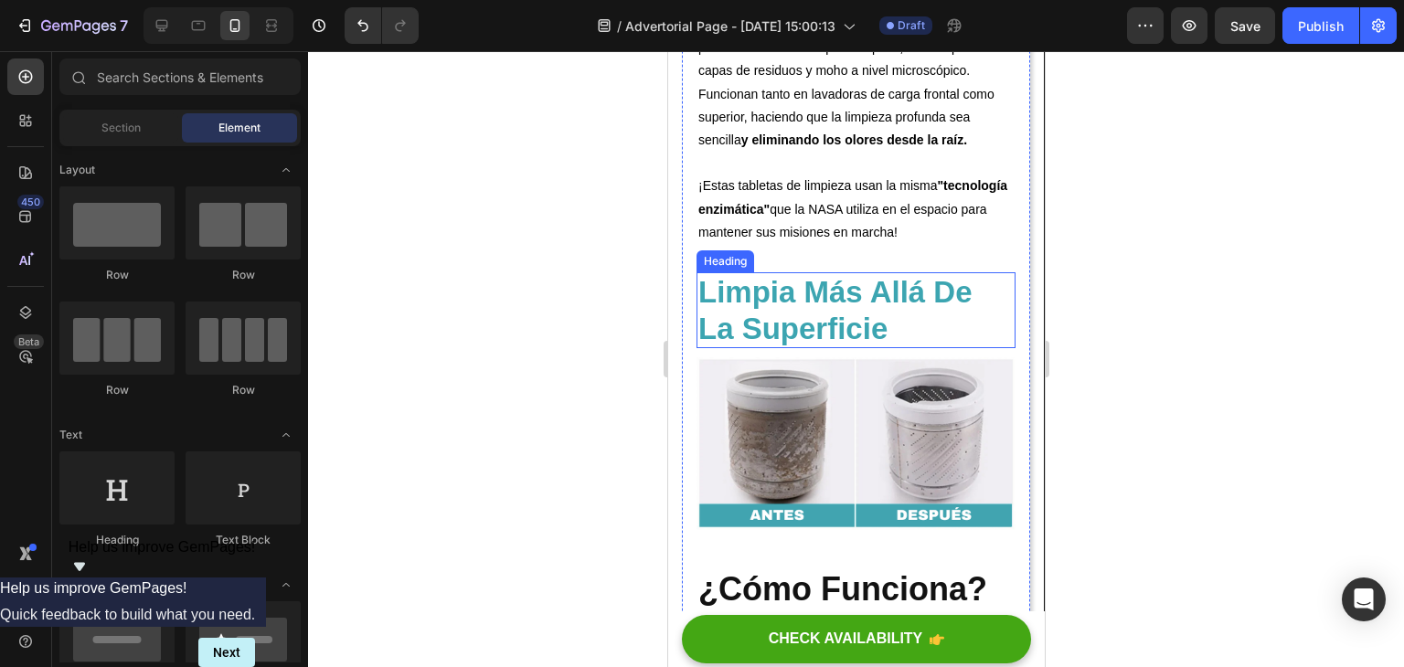
scroll to position [2834, 0]
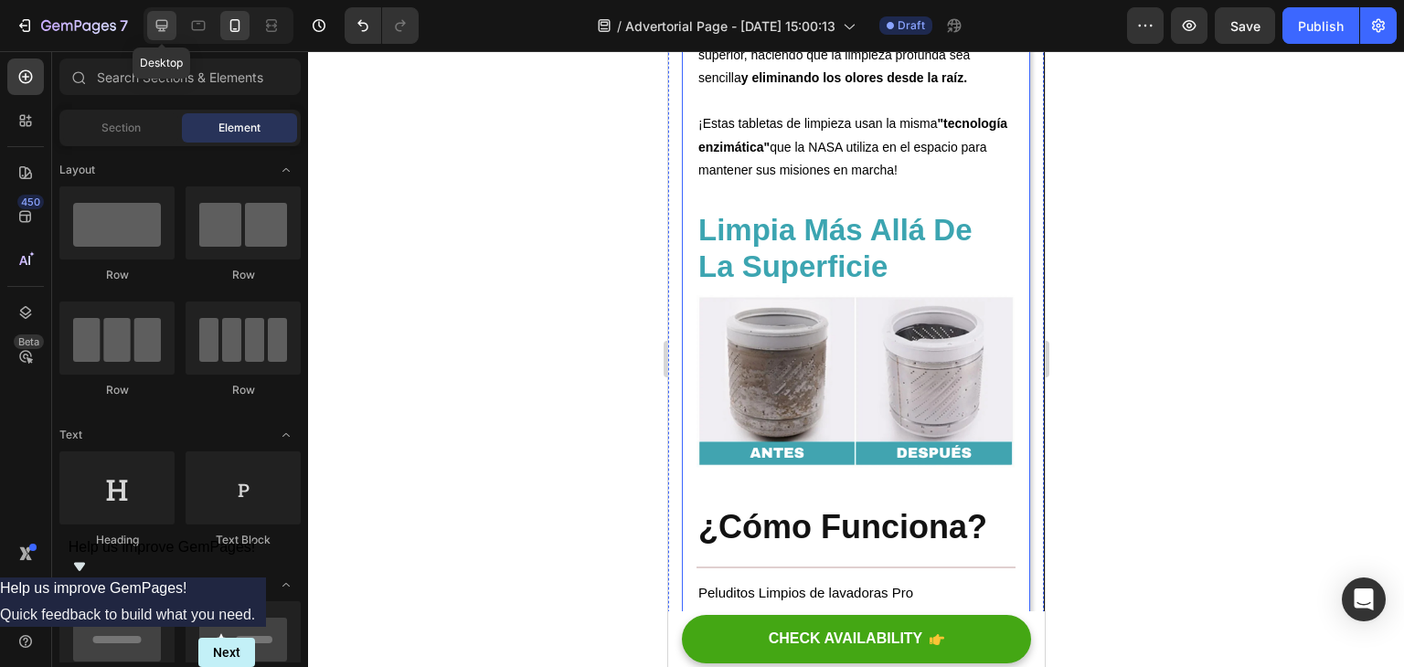
click at [166, 22] on icon at bounding box center [162, 26] width 12 height 12
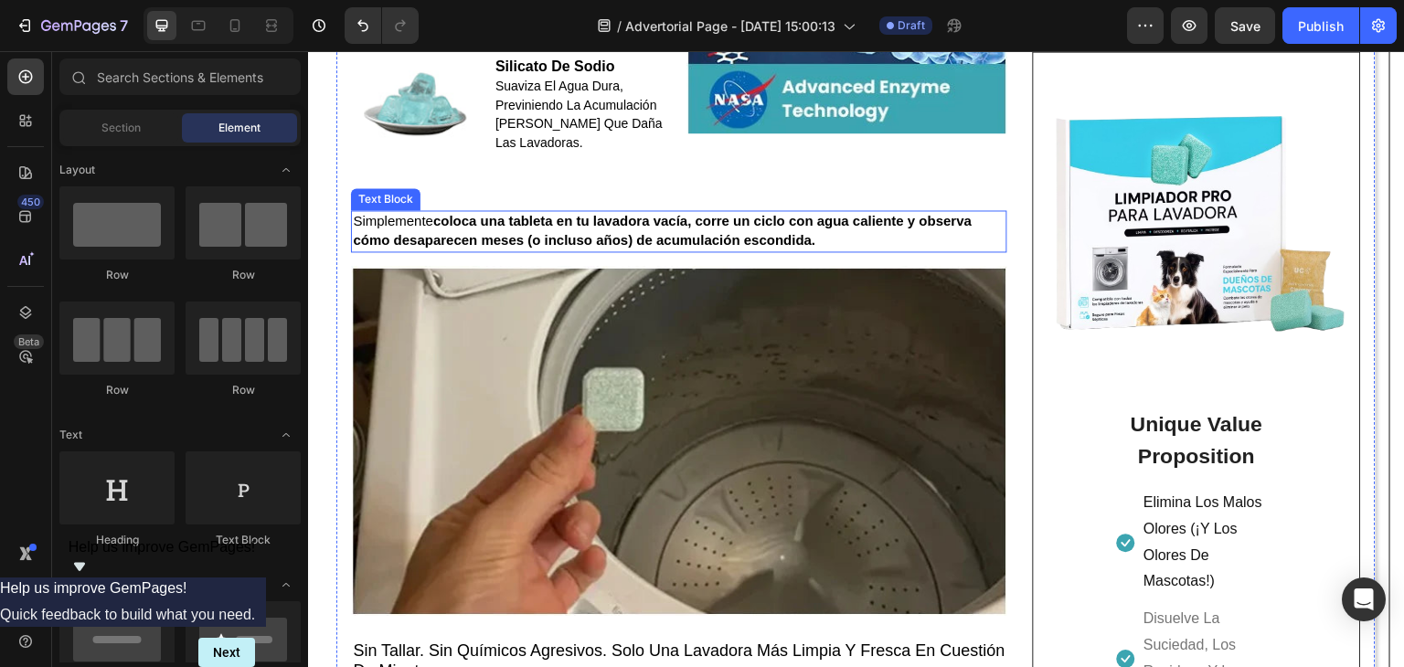
scroll to position [3339, 0]
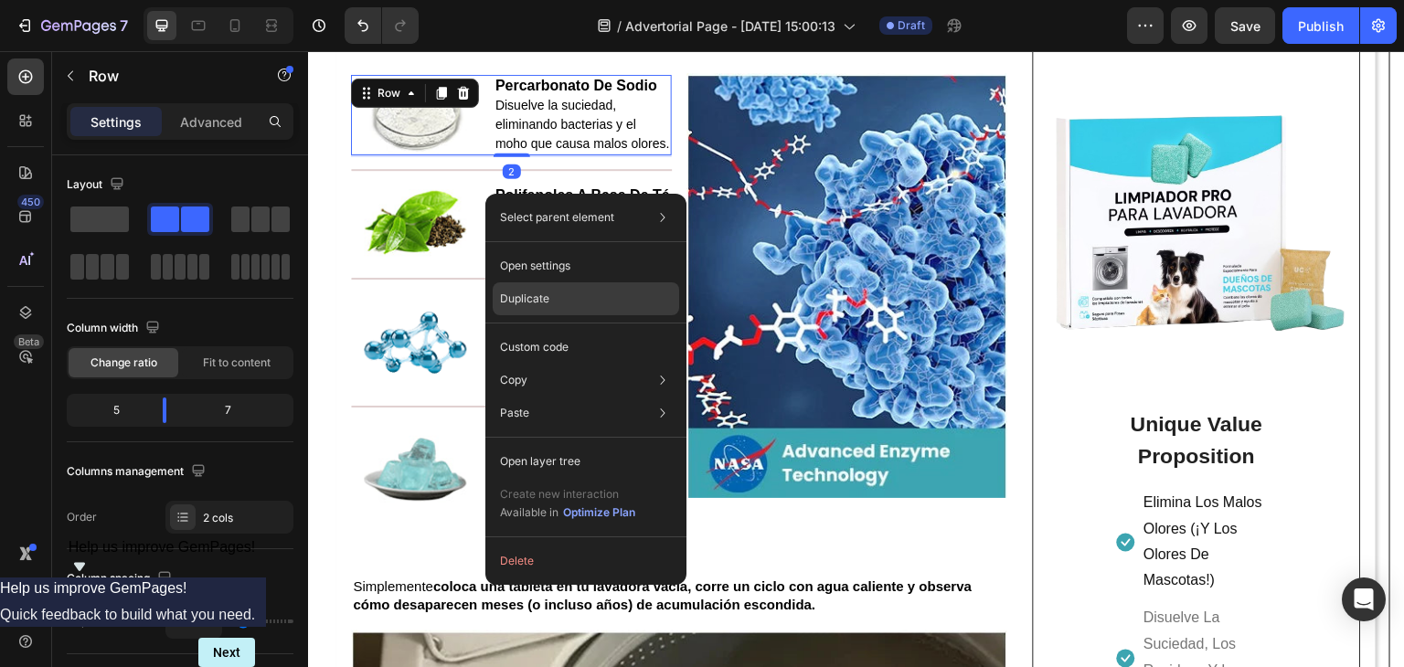
click at [560, 299] on div "Duplicate" at bounding box center [586, 299] width 187 height 33
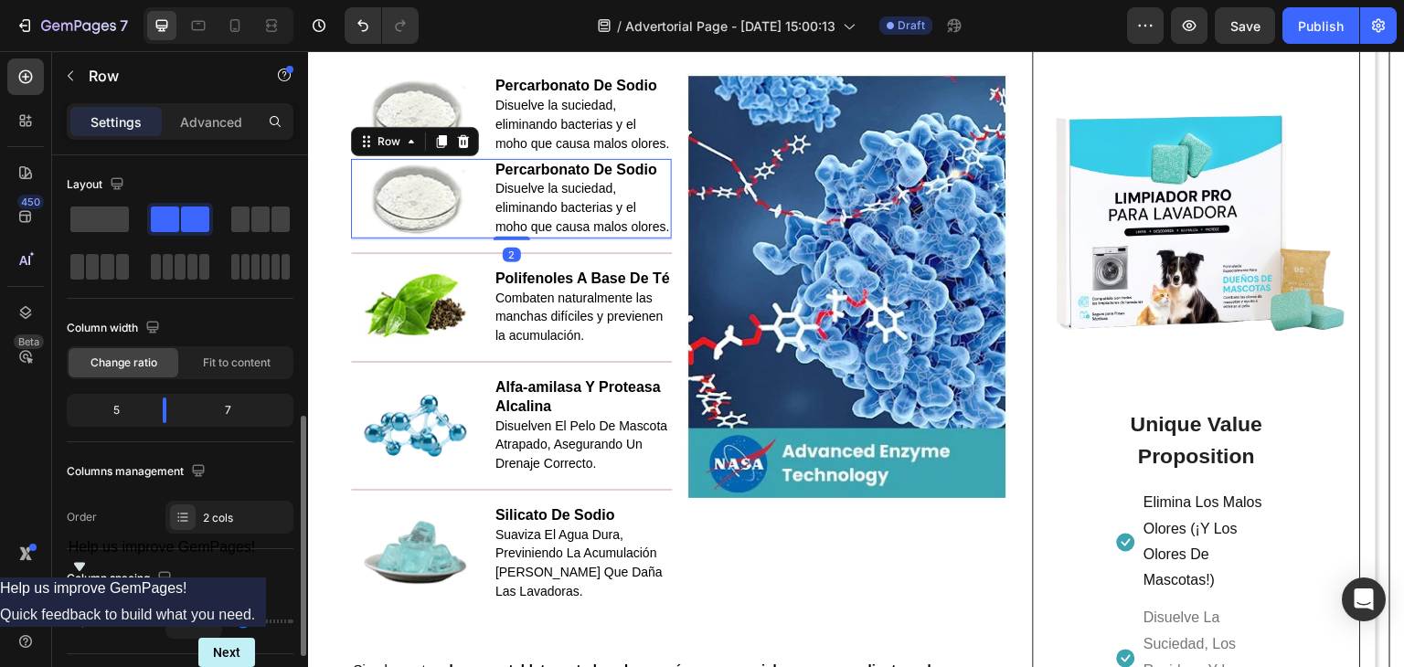
scroll to position [183, 0]
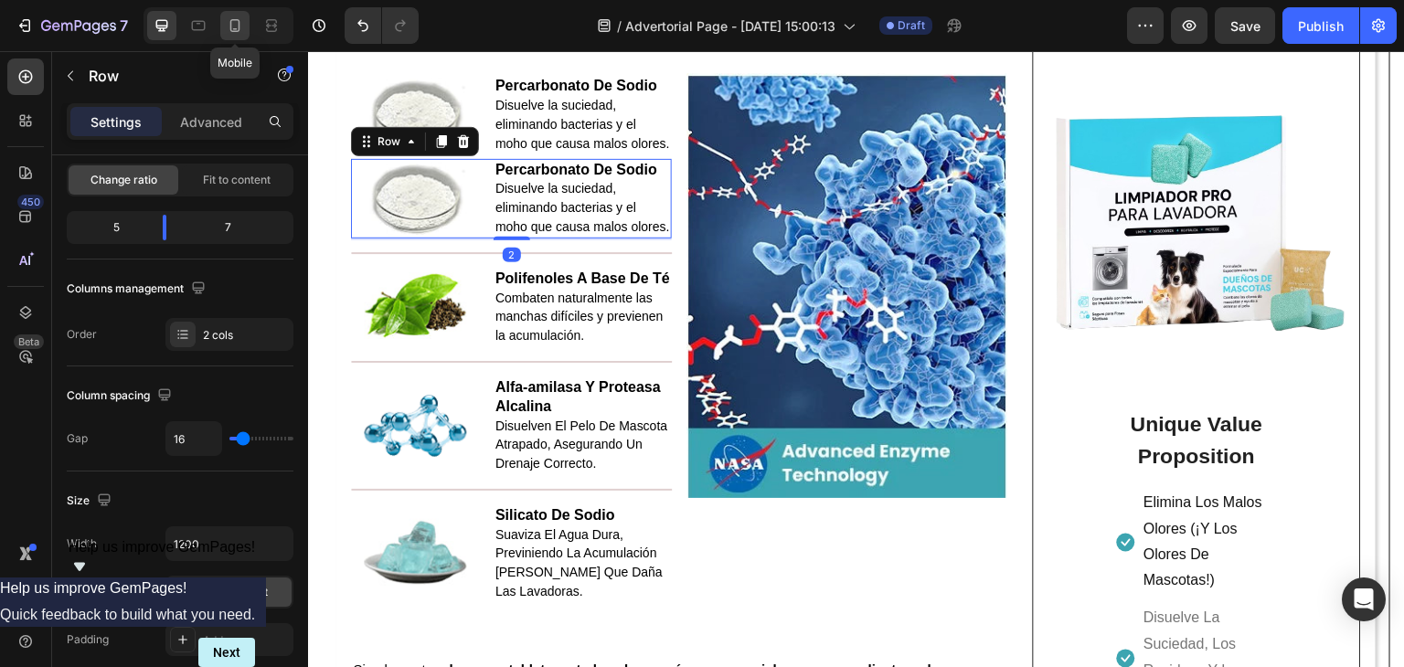
click at [237, 27] on icon at bounding box center [235, 25] width 18 height 18
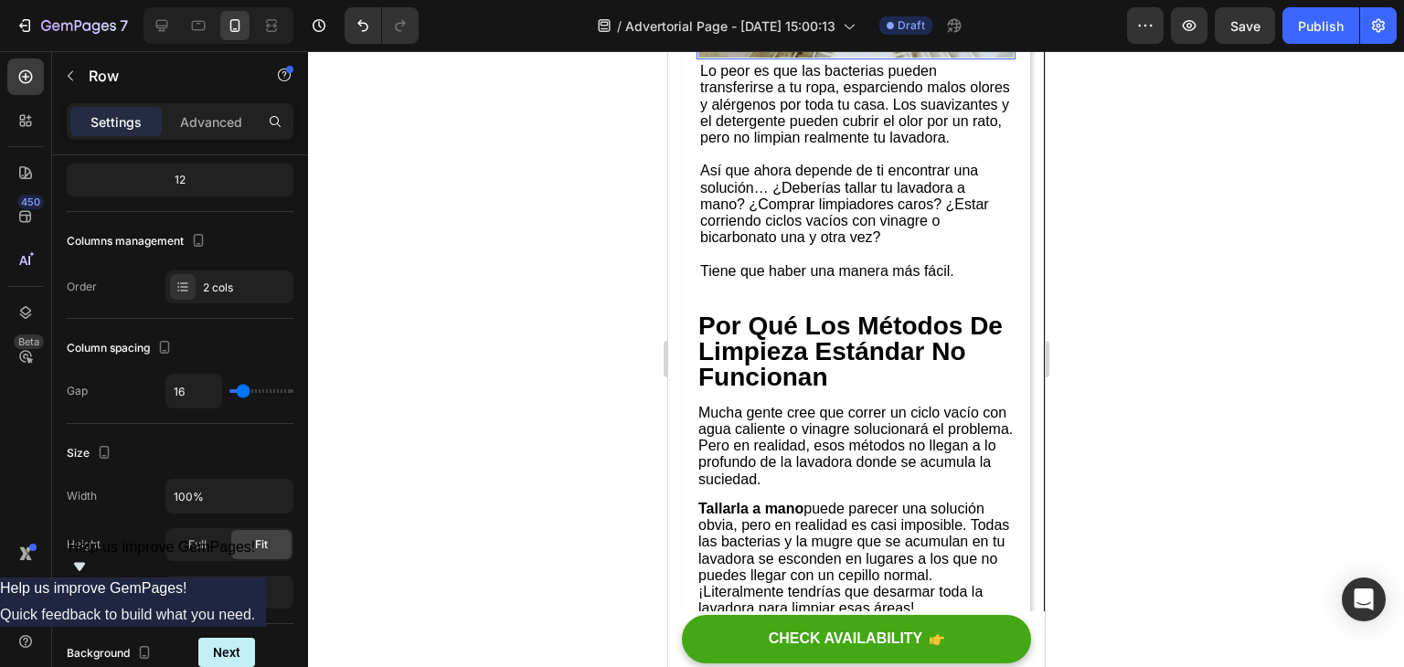
scroll to position [1371, 0]
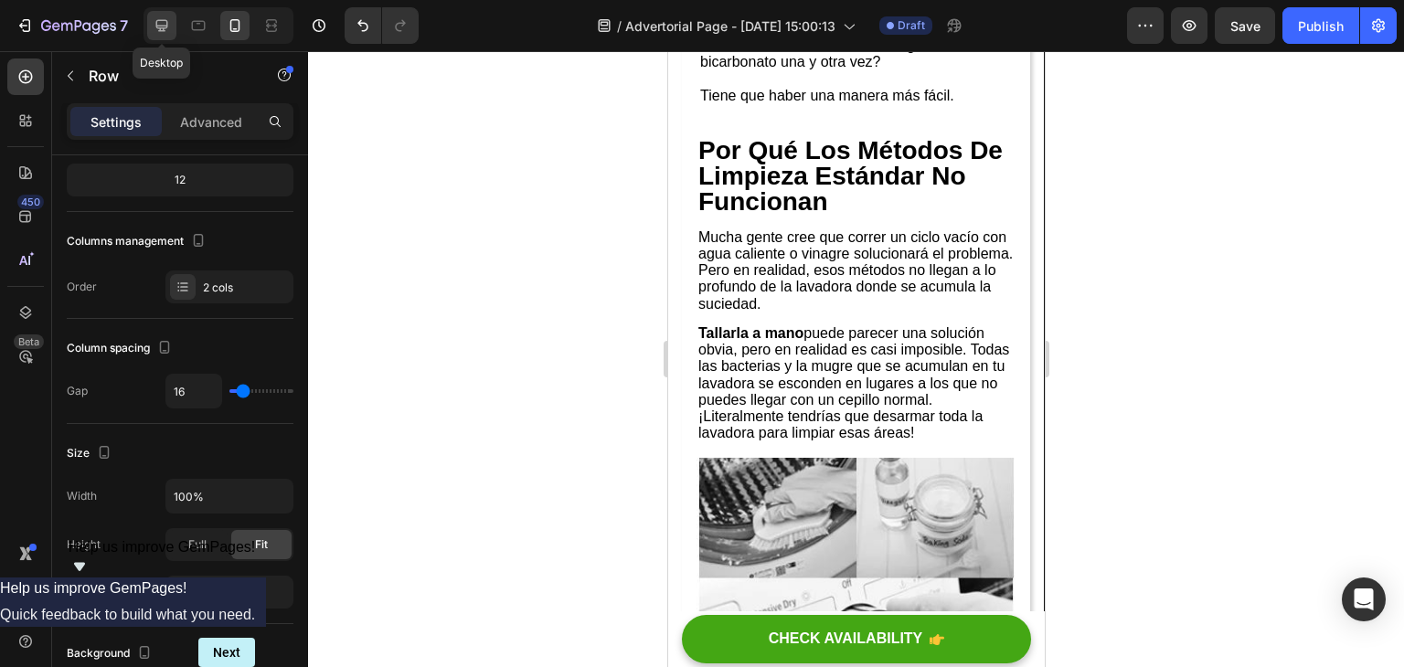
click at [160, 22] on icon at bounding box center [162, 25] width 18 height 18
type input "1200"
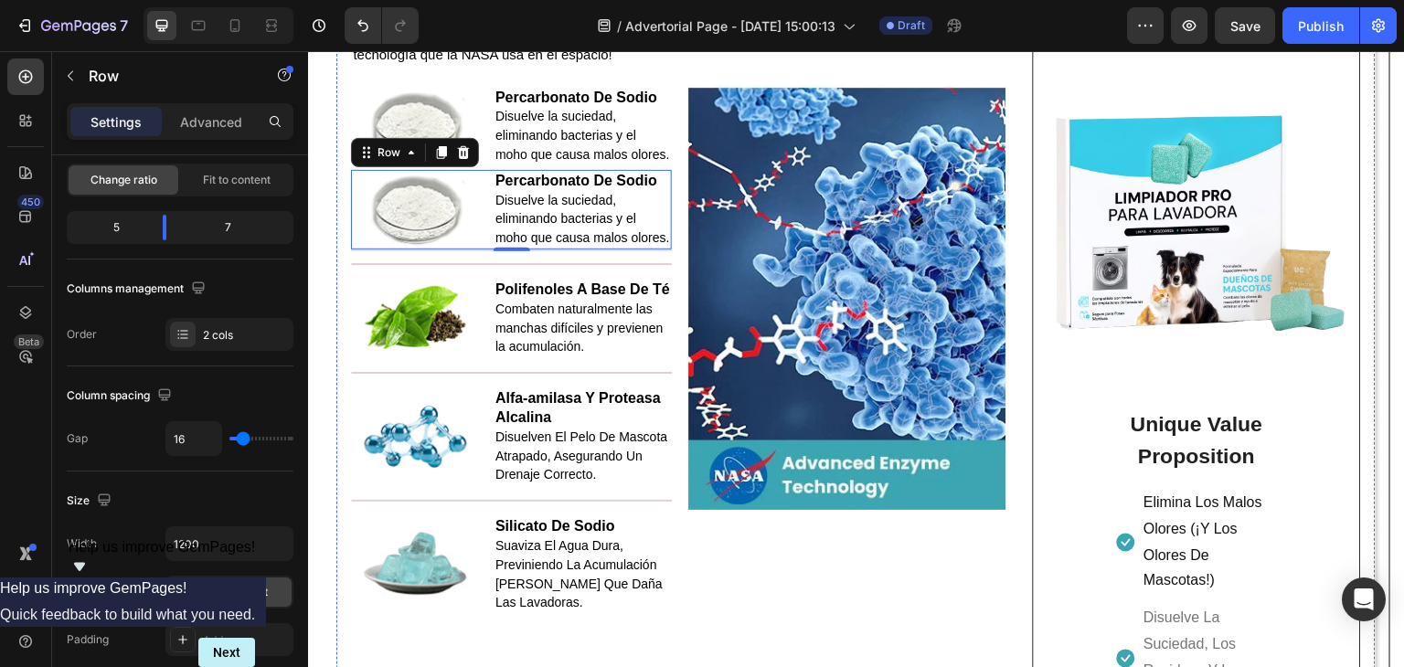
scroll to position [3332, 0]
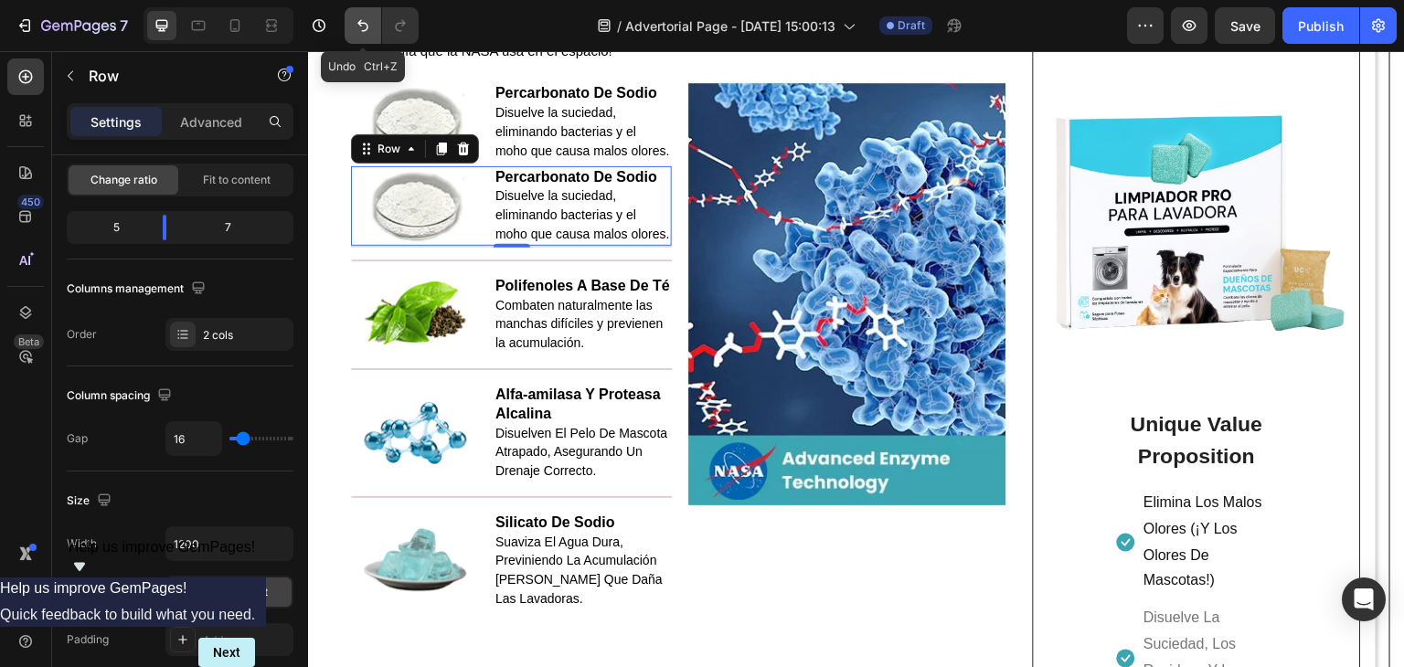
click at [359, 32] on icon "Undo/Redo" at bounding box center [363, 25] width 18 height 18
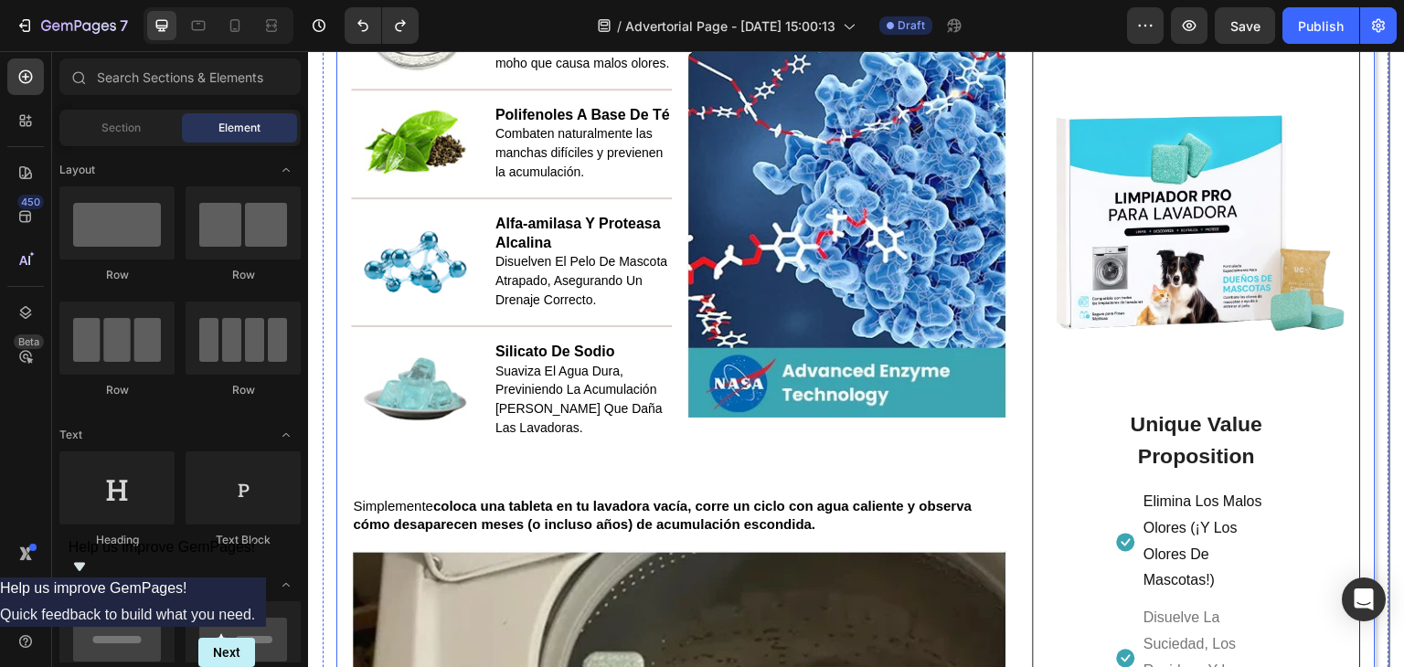
scroll to position [3423, 0]
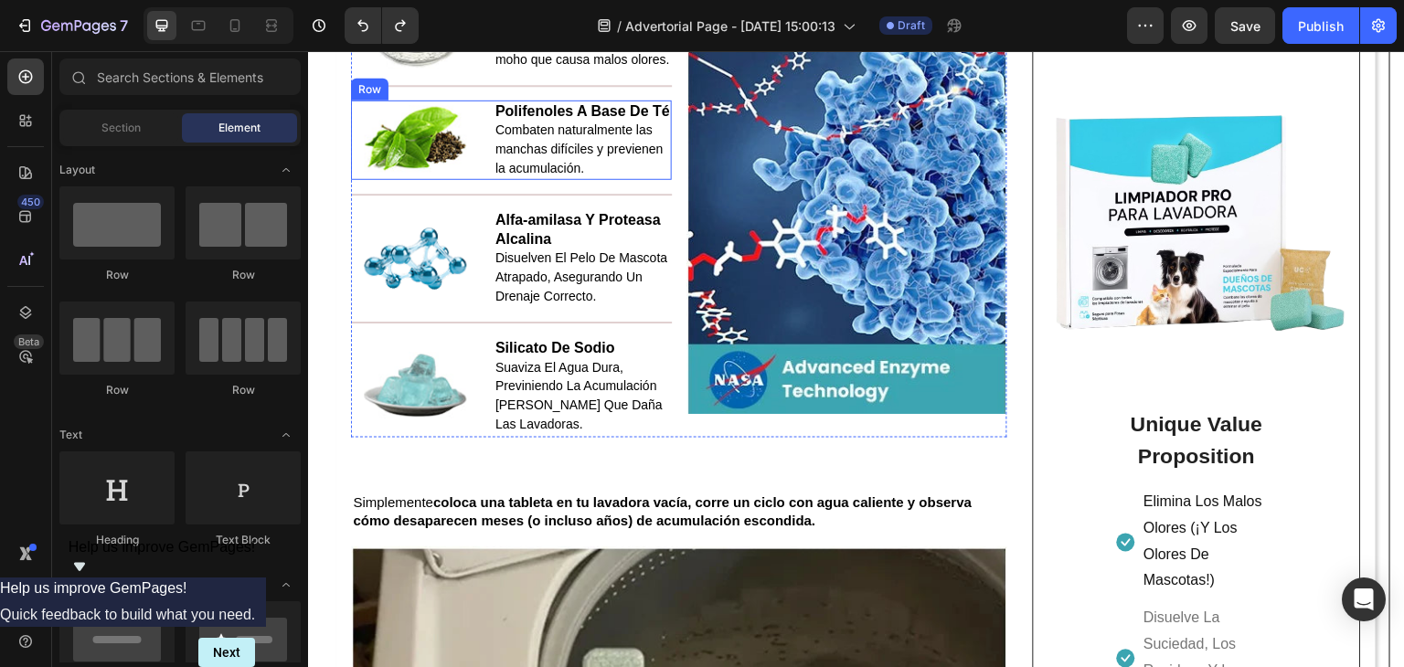
click at [478, 166] on div "Image Polifenoles A Base De Té Combaten naturalmente las manchas difíciles y pr…" at bounding box center [511, 141] width 321 height 80
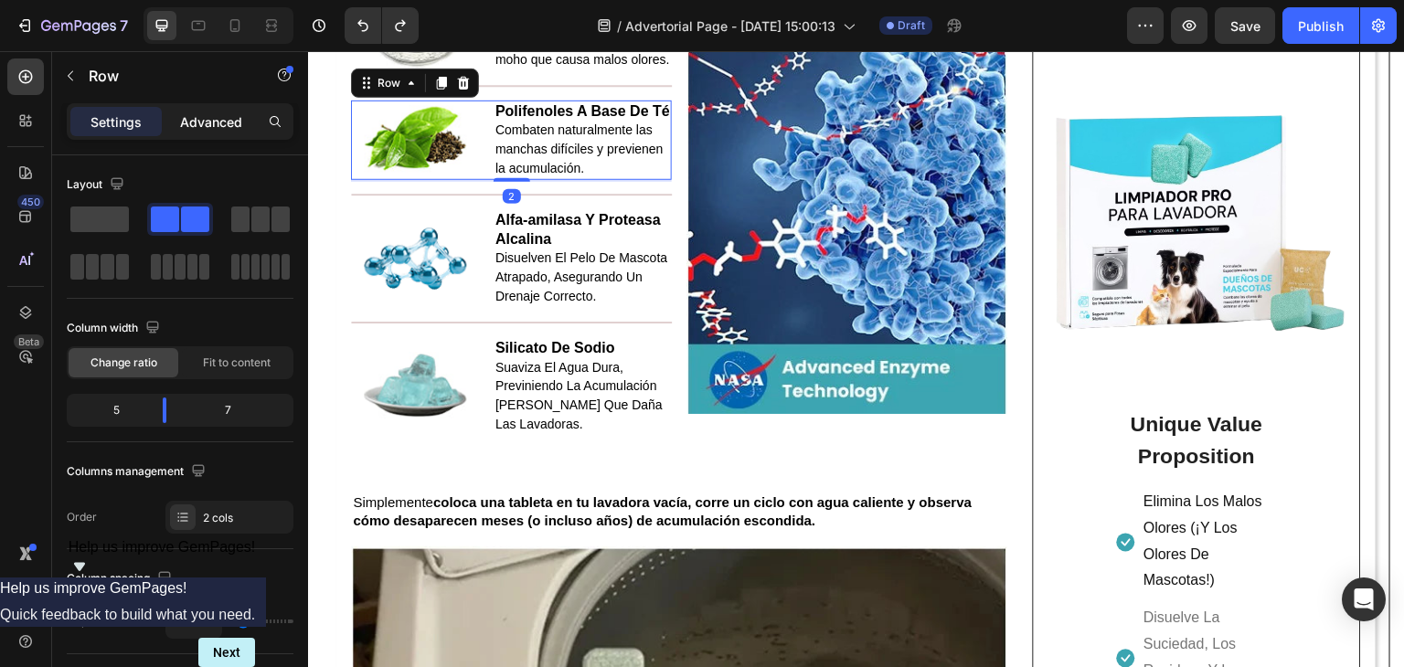
click at [236, 129] on p "Advanced" at bounding box center [211, 121] width 62 height 19
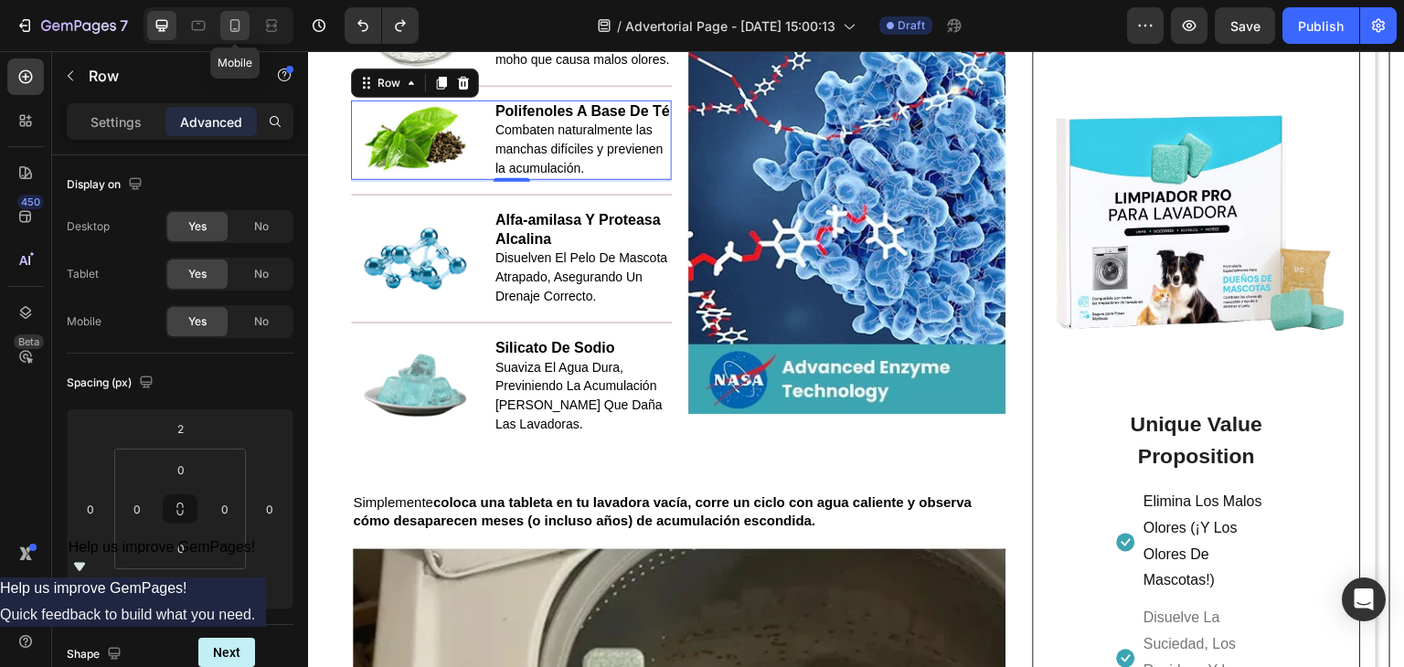
click at [229, 19] on icon at bounding box center [235, 25] width 18 height 18
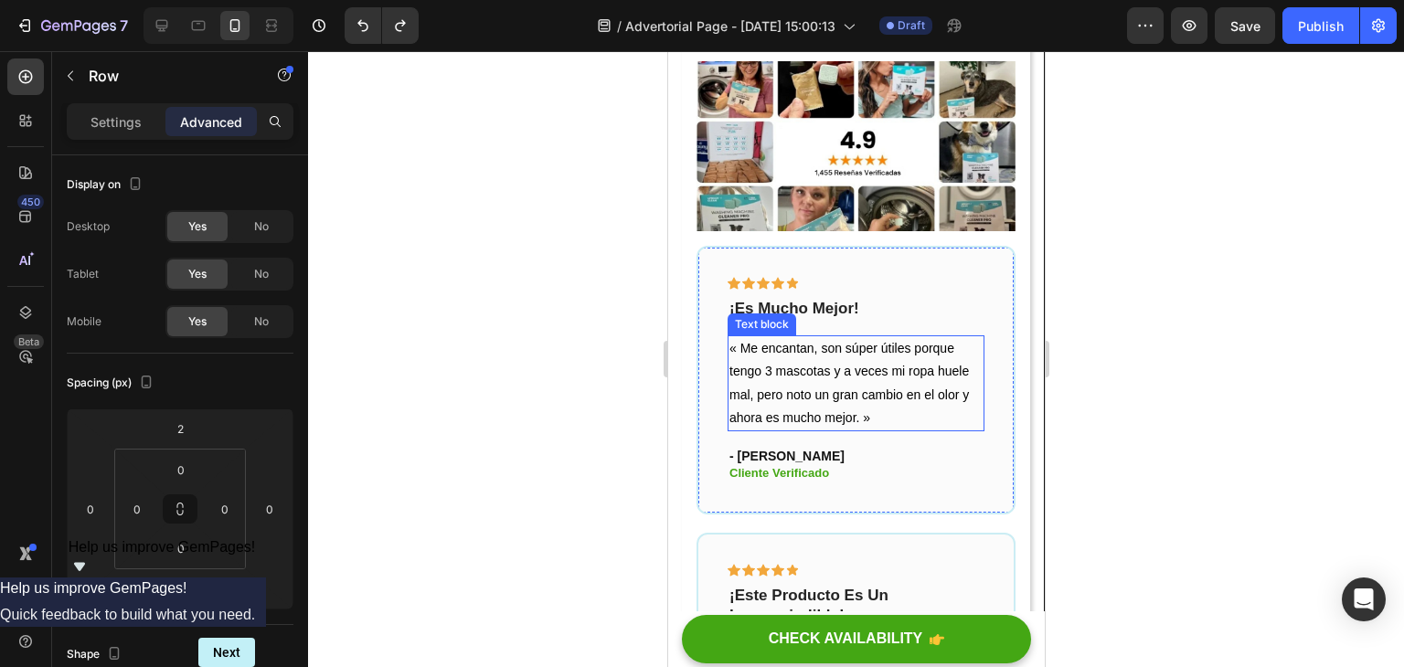
scroll to position [4480, 0]
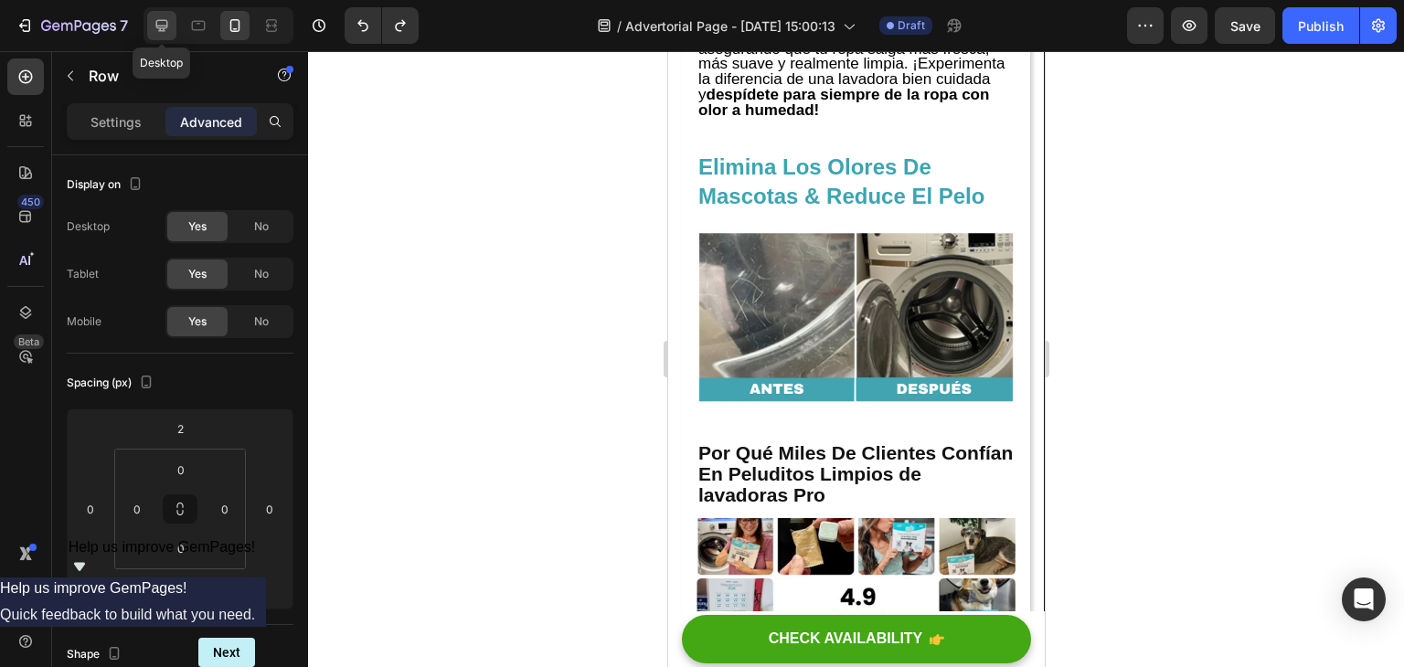
click at [154, 21] on icon at bounding box center [162, 25] width 18 height 18
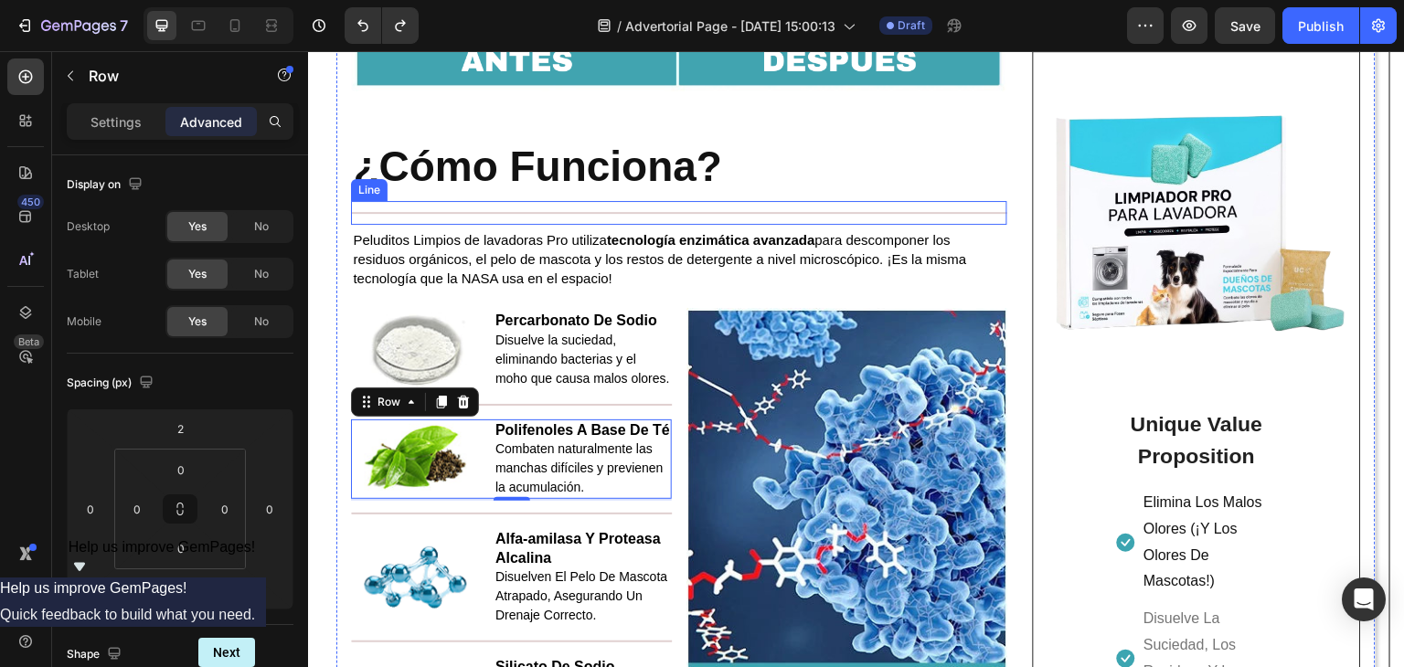
scroll to position [3093, 0]
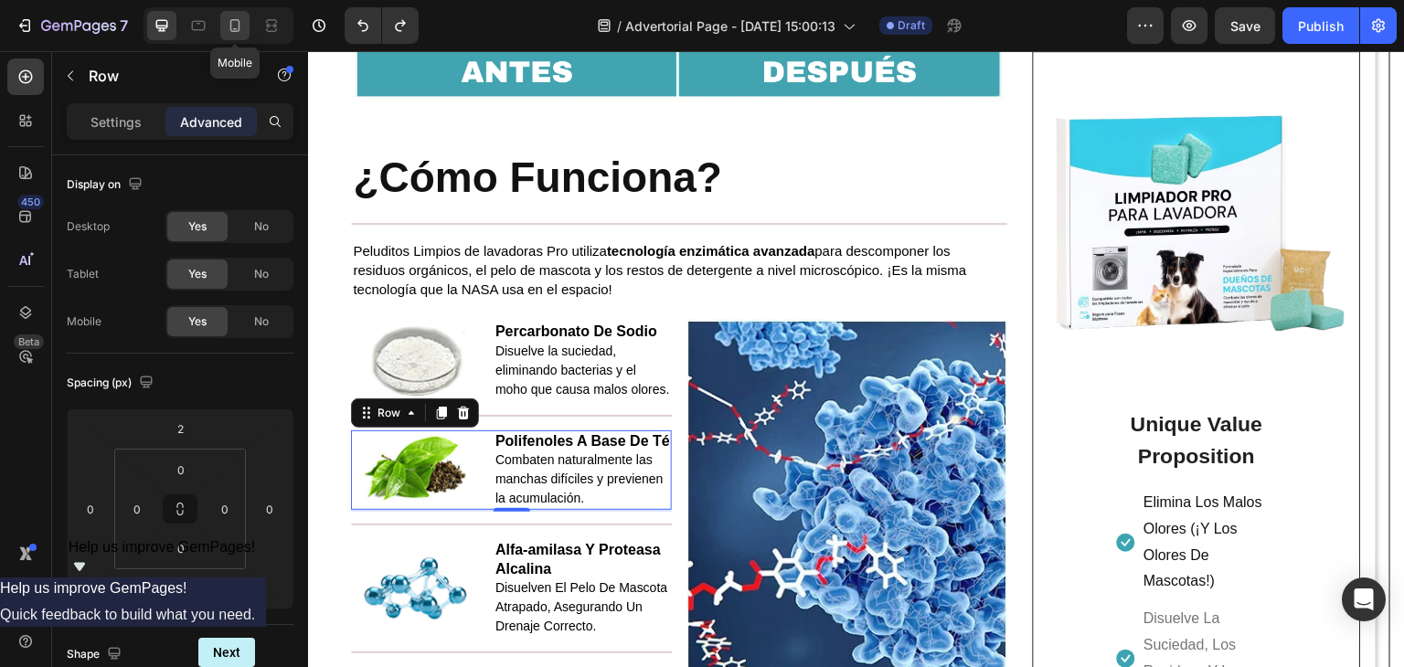
click at [237, 32] on icon at bounding box center [235, 25] width 18 height 18
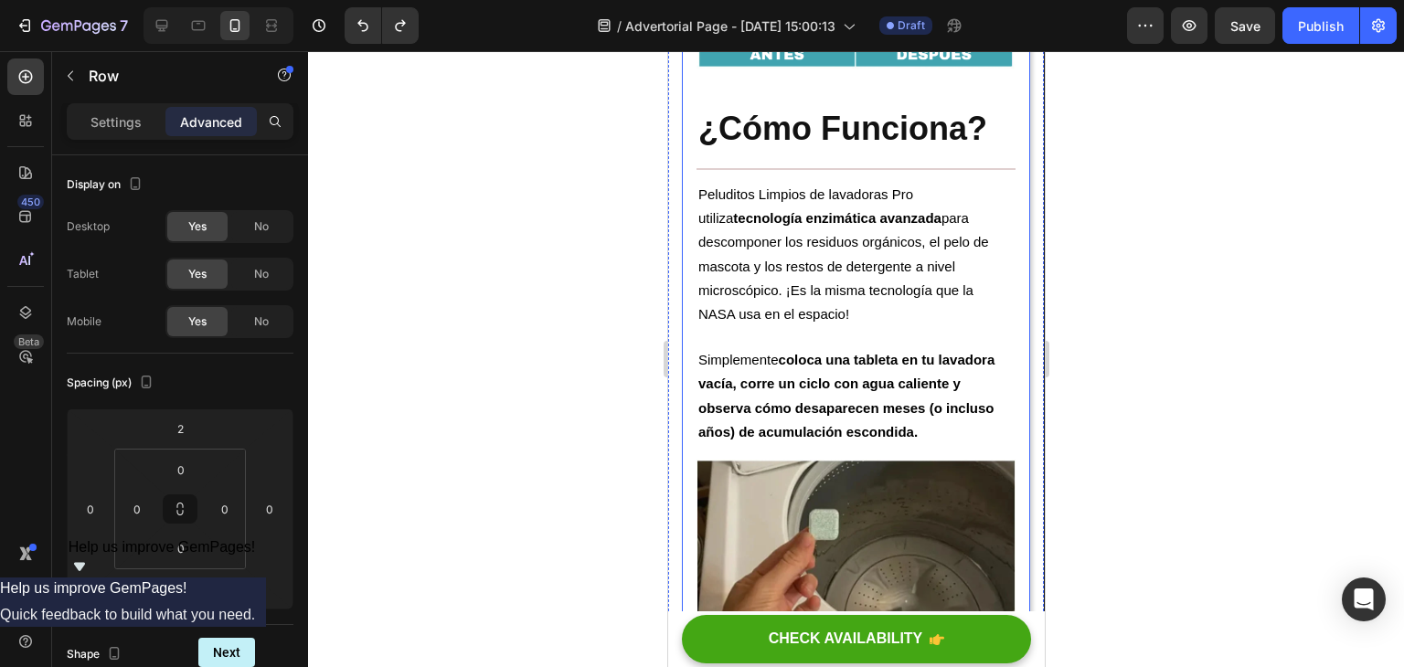
scroll to position [3283, 0]
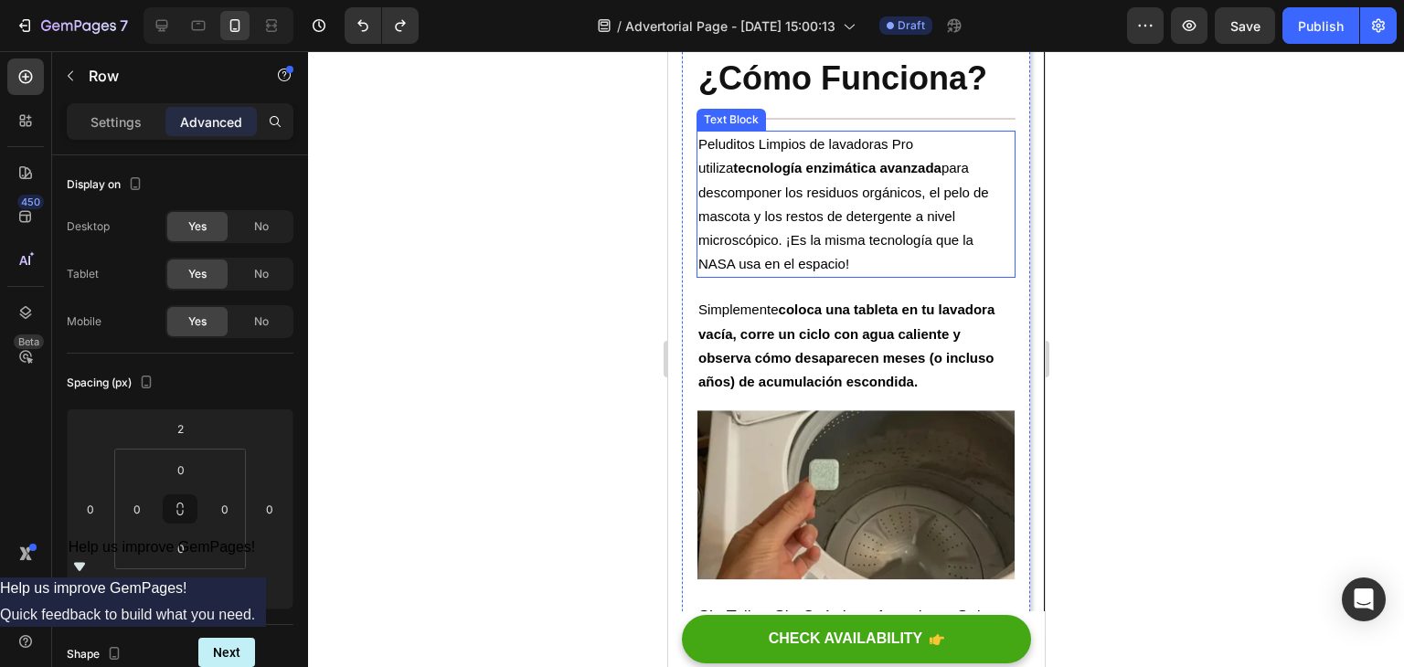
click at [869, 276] on p "Peluditos Limpios de lavadoras Pro utiliza tecnología enzimática avanzada para …" at bounding box center [855, 205] width 315 height 144
drag, startPoint x: 871, startPoint y: 301, endPoint x: 697, endPoint y: 186, distance: 209.2
click at [698, 186] on p "Peluditos Limpios de lavadoras Pro utiliza tecnología enzimática avanzada para …" at bounding box center [855, 205] width 315 height 144
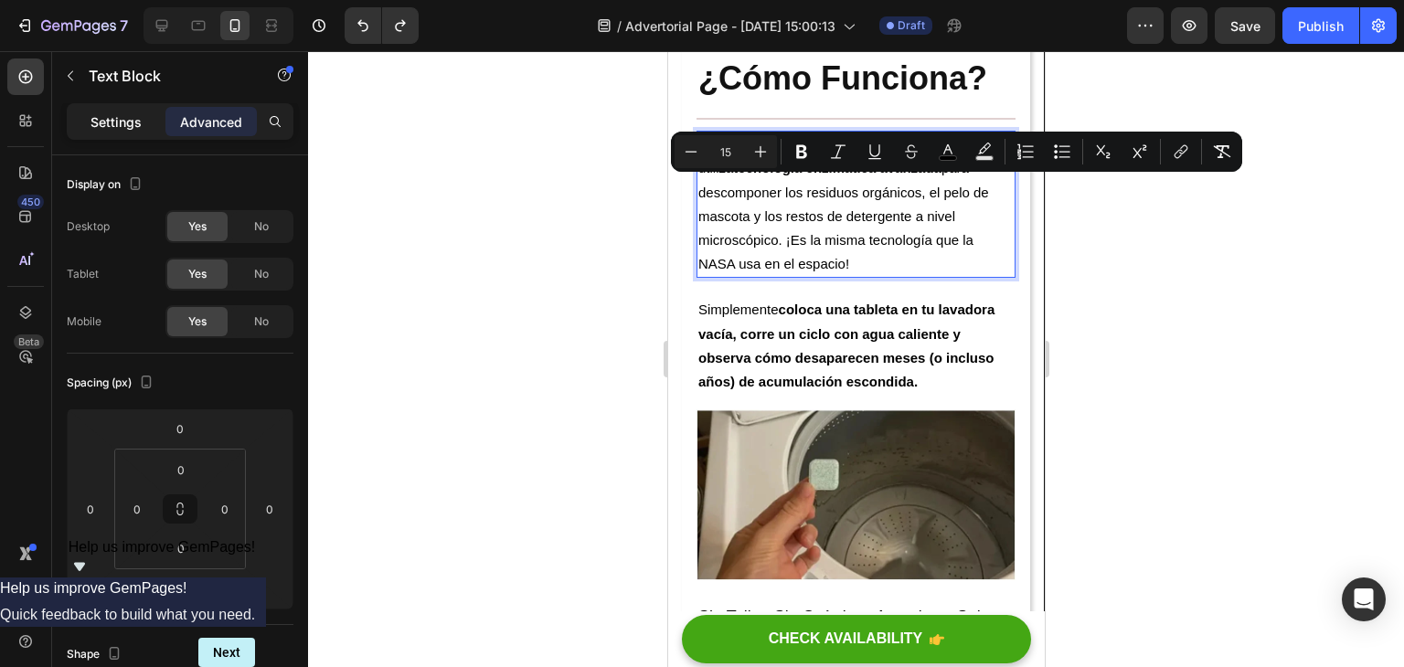
click at [132, 122] on p "Settings" at bounding box center [116, 121] width 51 height 19
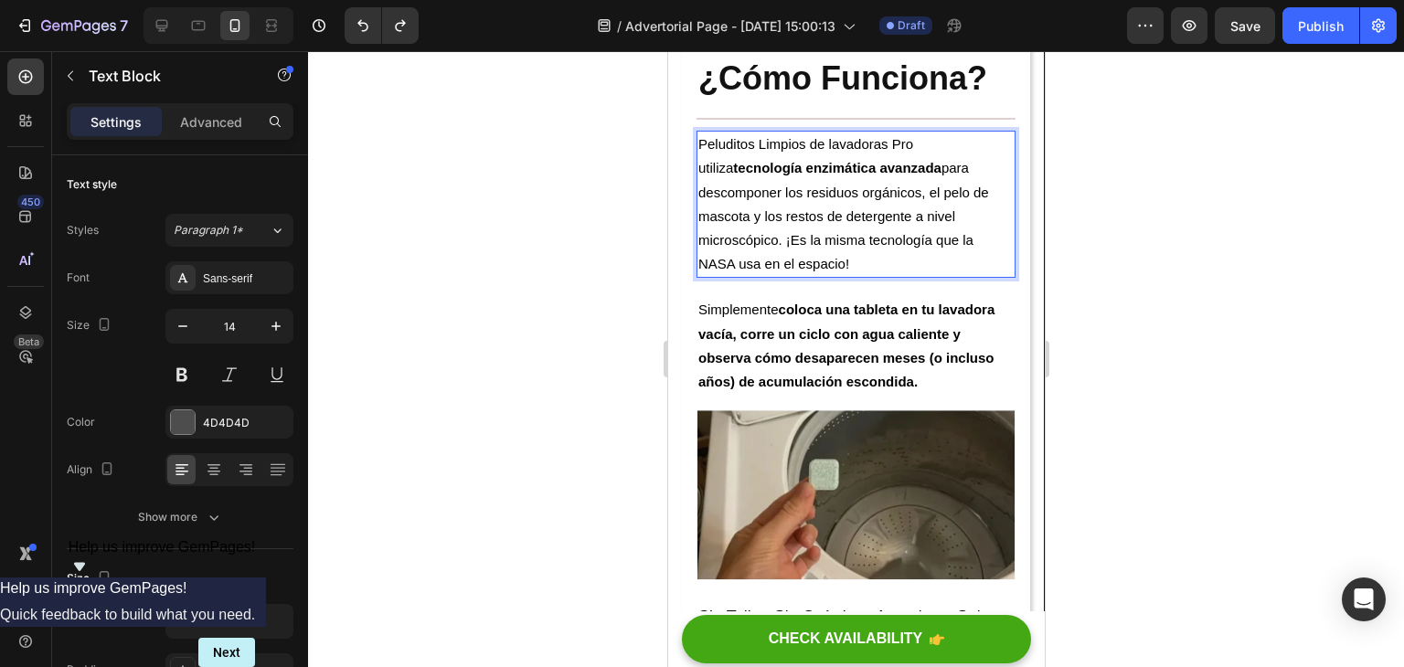
drag, startPoint x: 870, startPoint y: 300, endPoint x: 699, endPoint y: 191, distance: 202.7
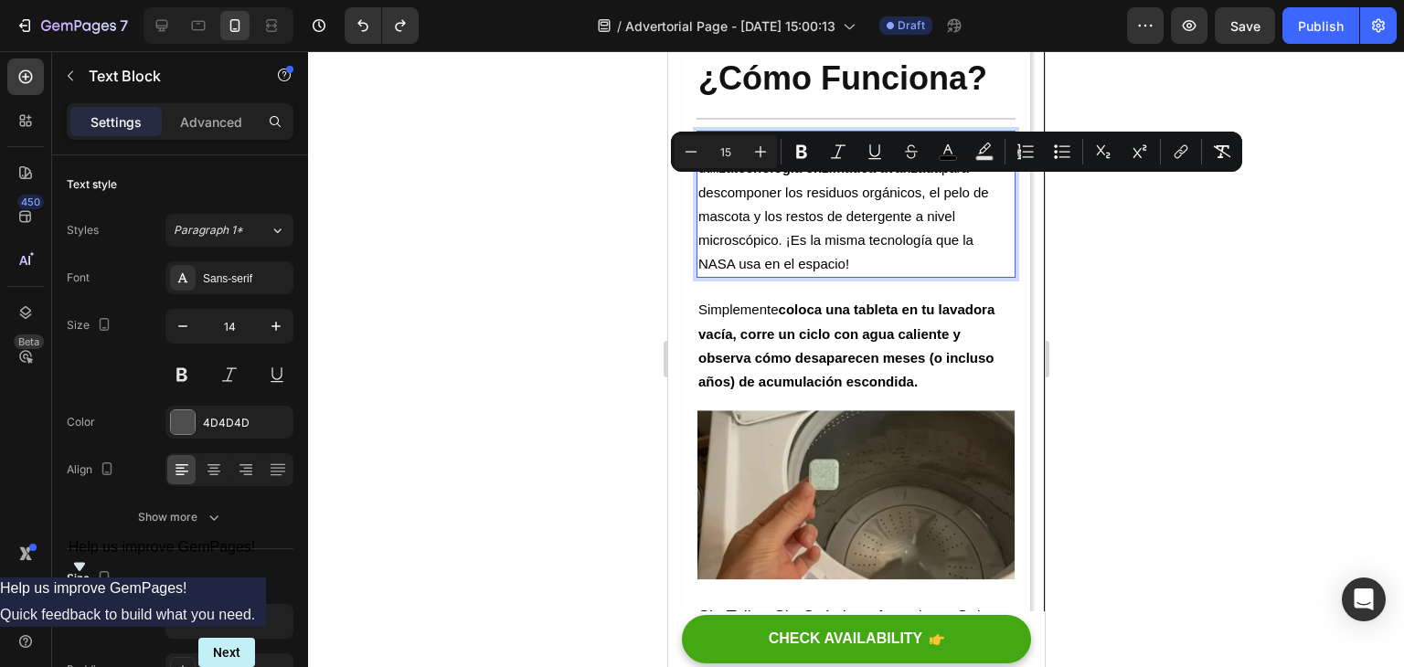
click at [853, 276] on p "Peluditos Limpios de lavadoras Pro utiliza tecnología enzimática avanzada para …" at bounding box center [855, 205] width 315 height 144
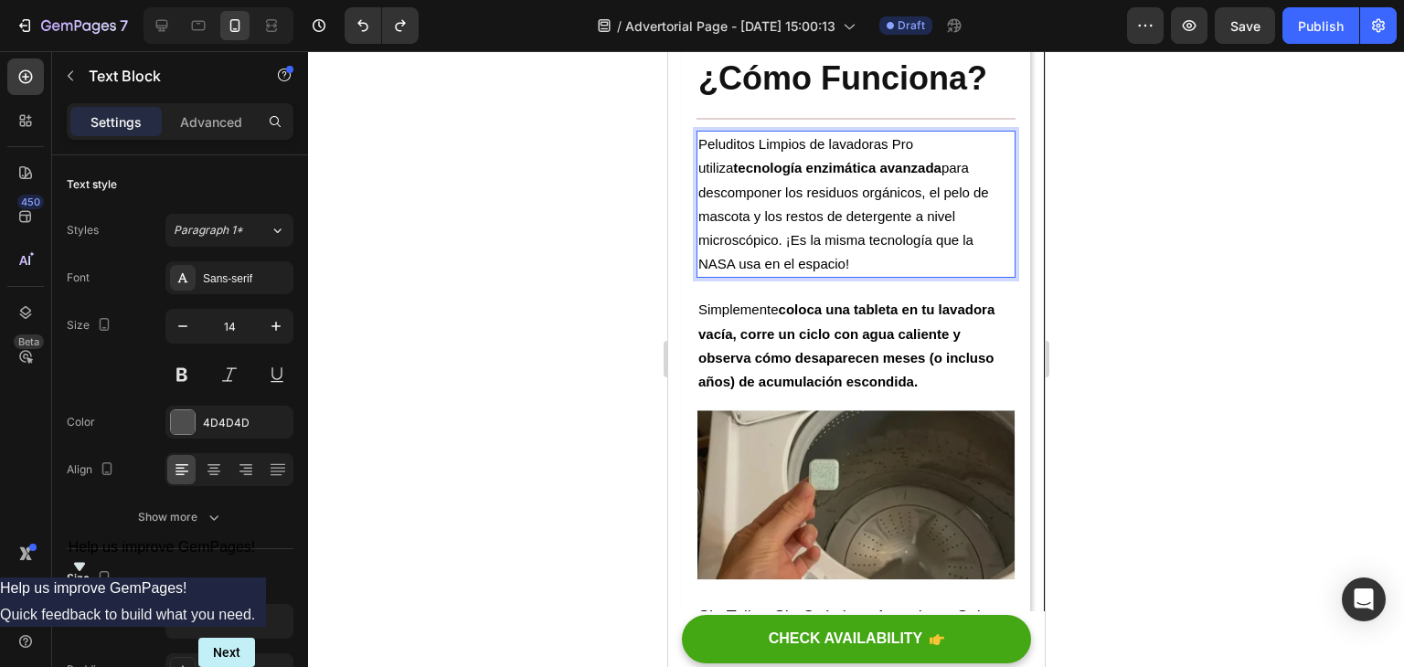
click at [1287, 203] on div at bounding box center [856, 359] width 1096 height 616
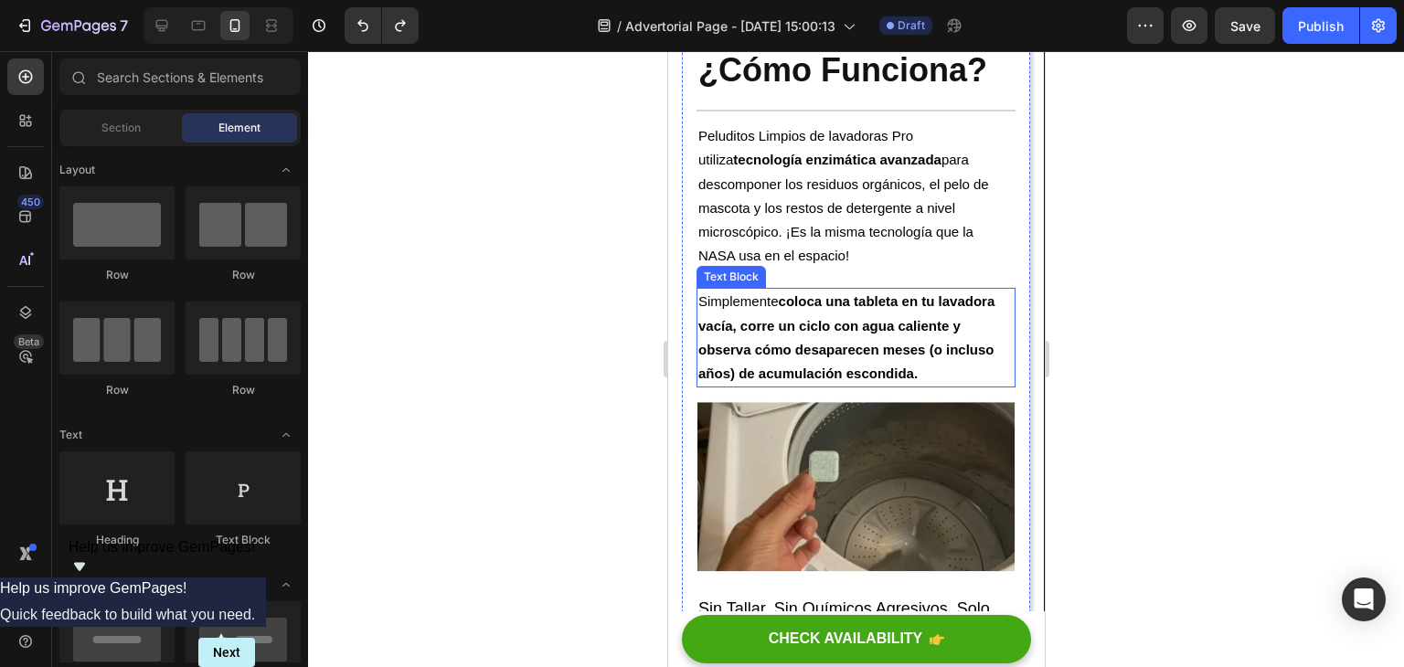
scroll to position [3017, 0]
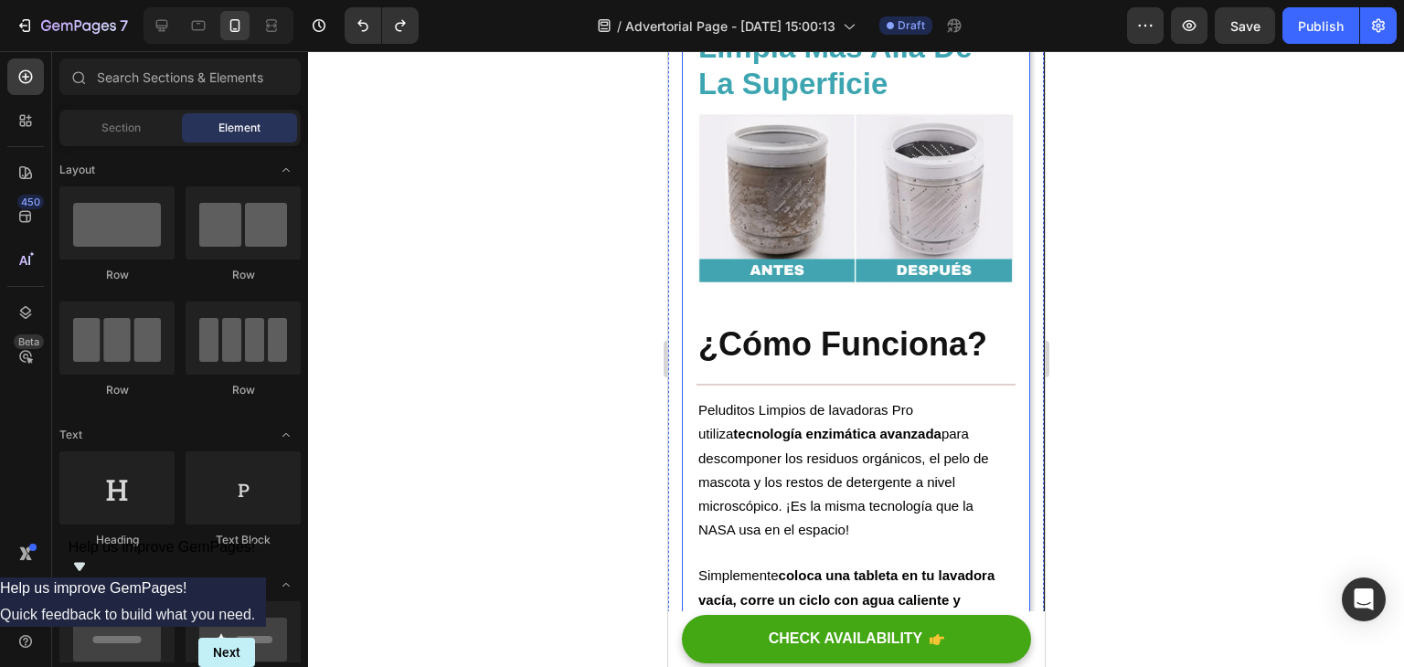
click at [849, 345] on div "Tu Lavadora No Puede Limpiarse Sola – La NASA Creó El Avance Que Sí Lo Hace Hea…" at bounding box center [855, 262] width 319 height 6350
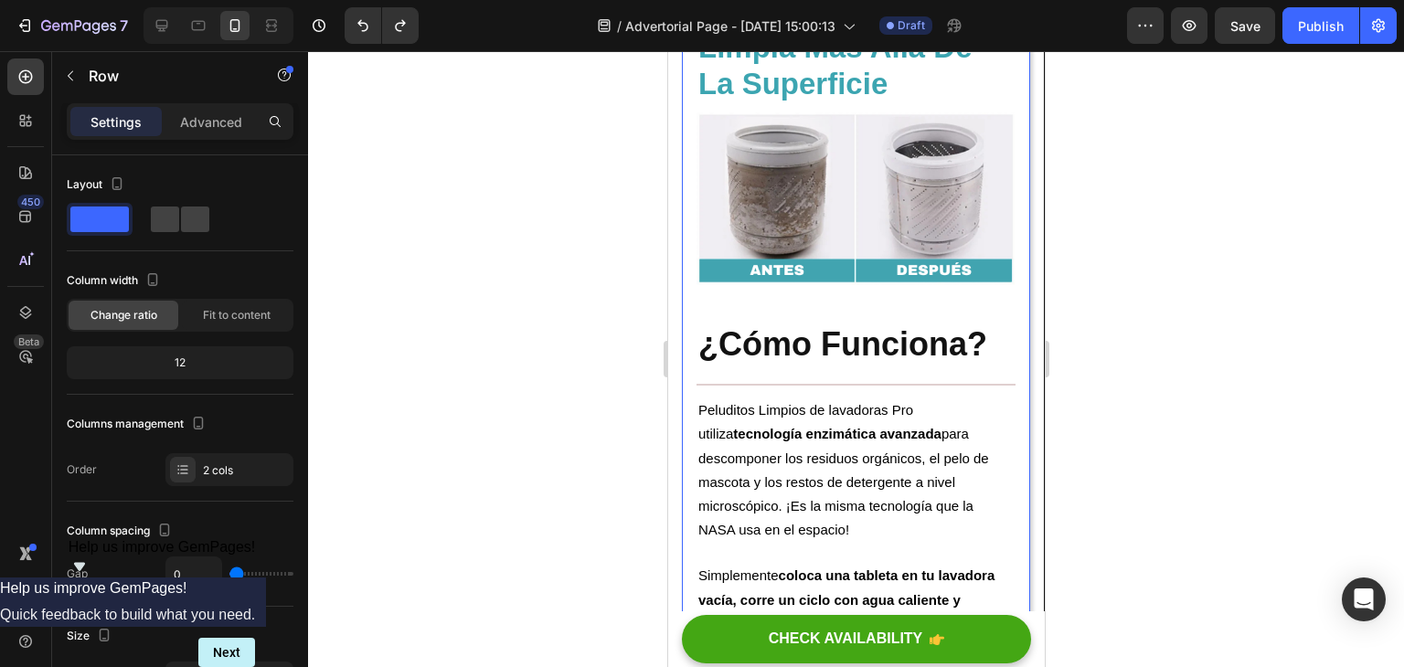
click at [848, 334] on div "Tu Lavadora No Puede Limpiarse Sola – La NASA Creó El Avance Que Sí Lo Hace Hea…" at bounding box center [855, 262] width 319 height 6350
click at [847, 363] on strong "¿Cómo Funciona?" at bounding box center [842, 344] width 289 height 37
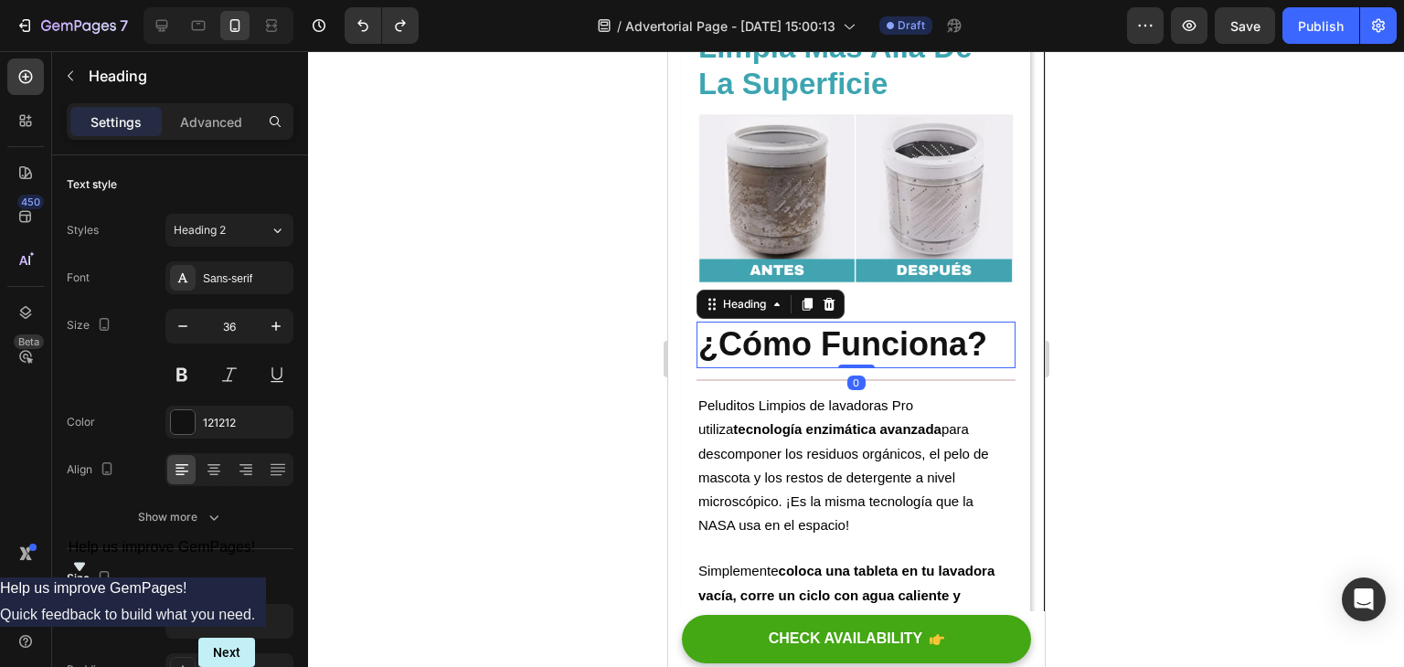
drag, startPoint x: 840, startPoint y: 415, endPoint x: 848, endPoint y: 346, distance: 70.0
click at [846, 368] on div "¿Cómo Funciona? Heading 0" at bounding box center [855, 345] width 319 height 47
click at [849, 347] on div "Tu Lavadora No Puede Limpiarse Sola – La NASA Creó El Avance Que Sí Lo Hace Hea…" at bounding box center [855, 259] width 319 height 6345
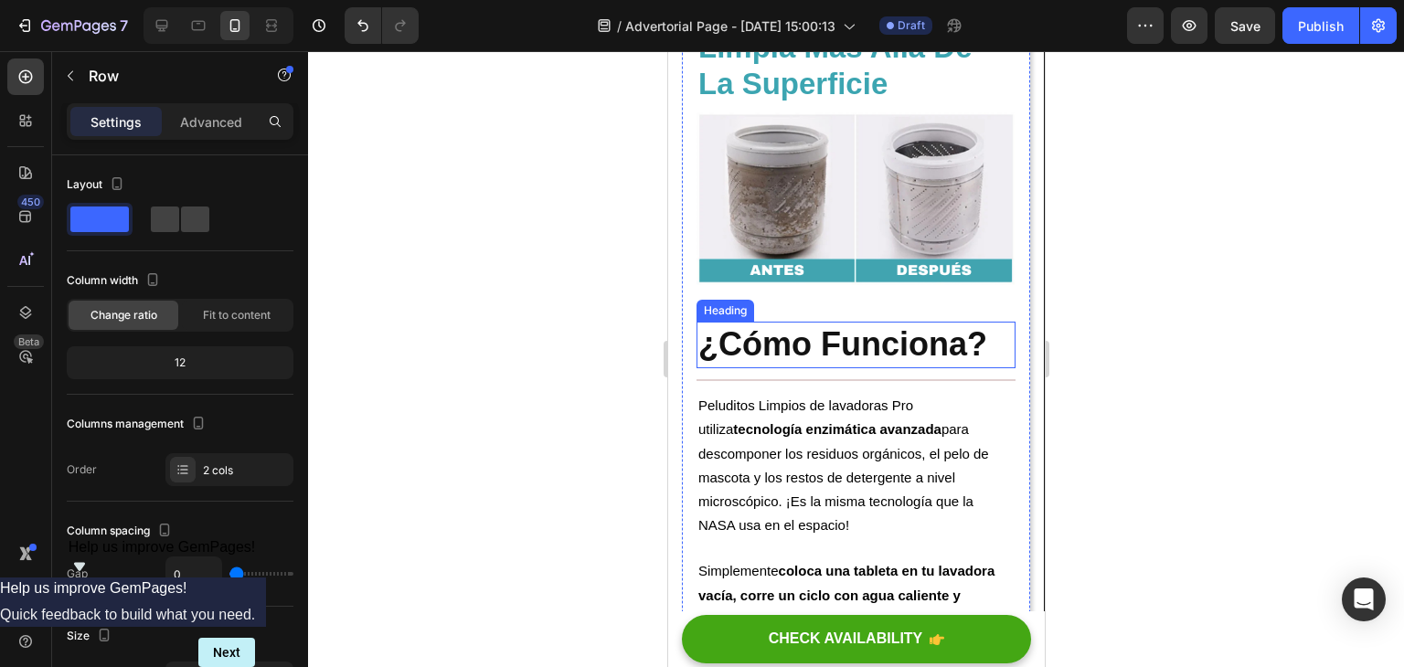
click at [845, 363] on strong "¿Cómo Funciona?" at bounding box center [842, 344] width 289 height 37
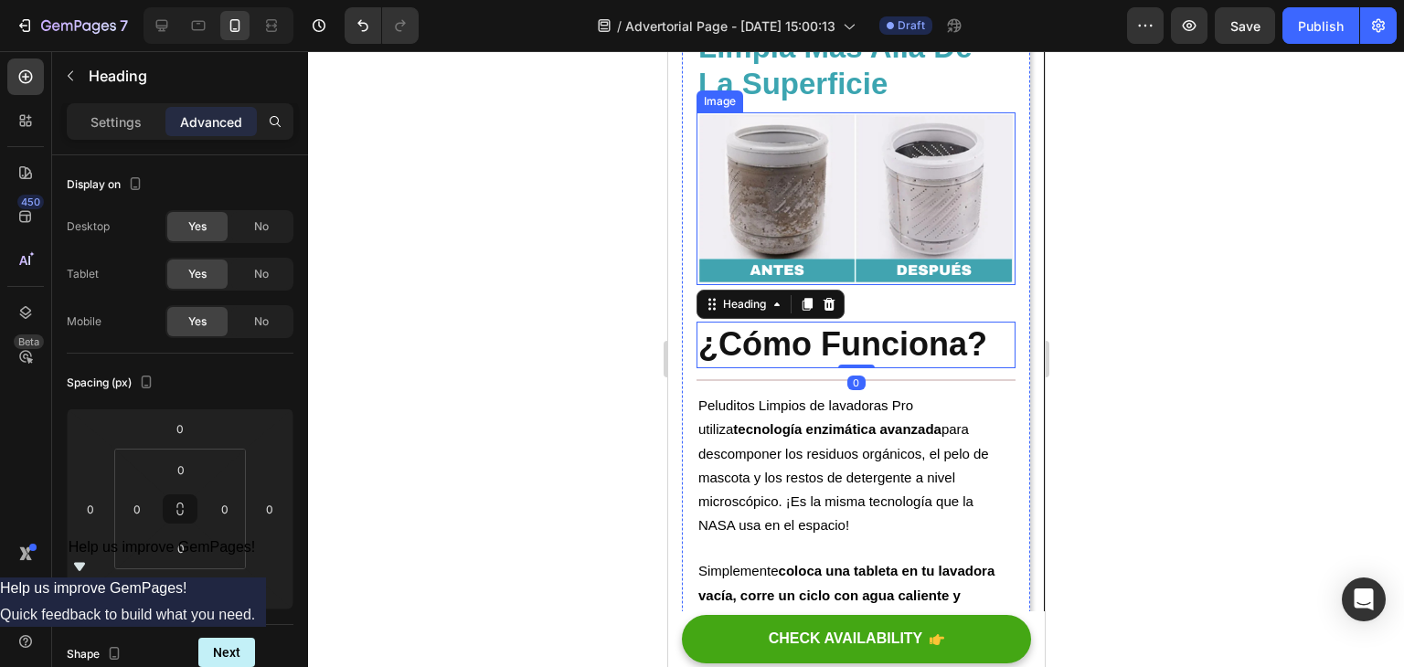
click at [860, 285] on img at bounding box center [855, 198] width 319 height 173
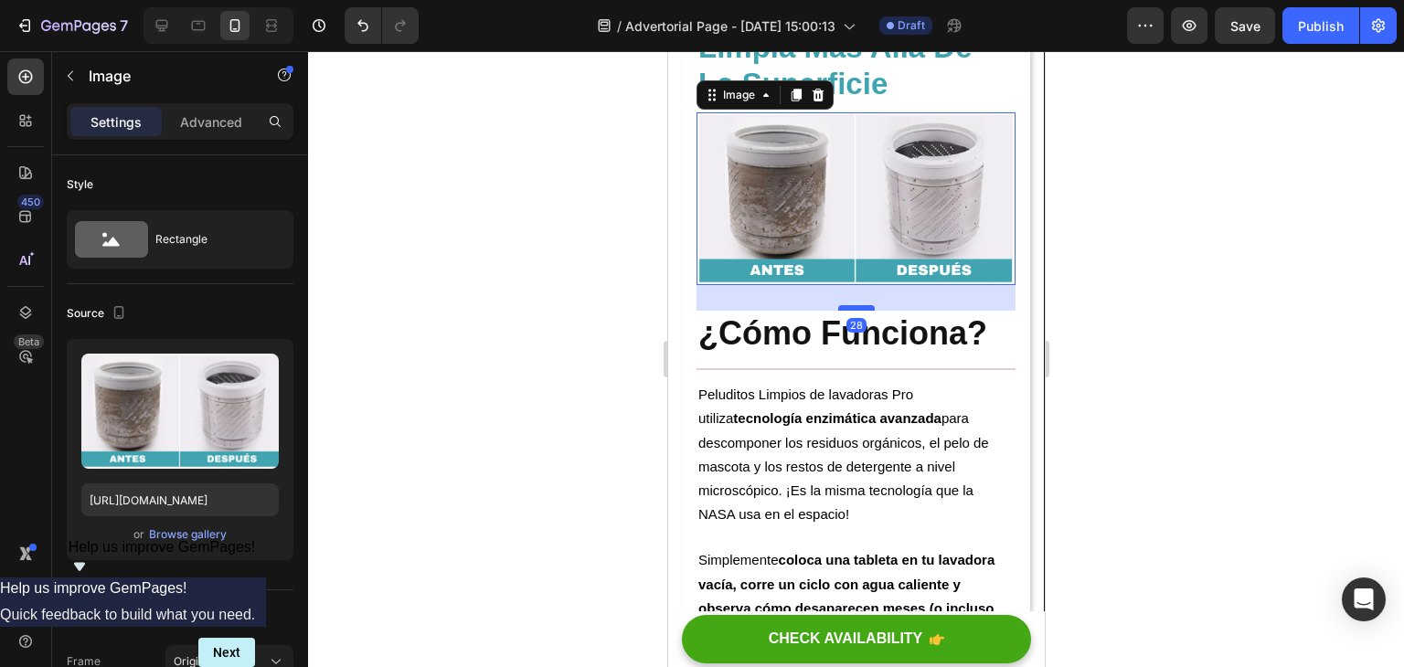
drag, startPoint x: 851, startPoint y: 363, endPoint x: 853, endPoint y: 352, distance: 11.1
click at [853, 311] on div at bounding box center [856, 307] width 37 height 5
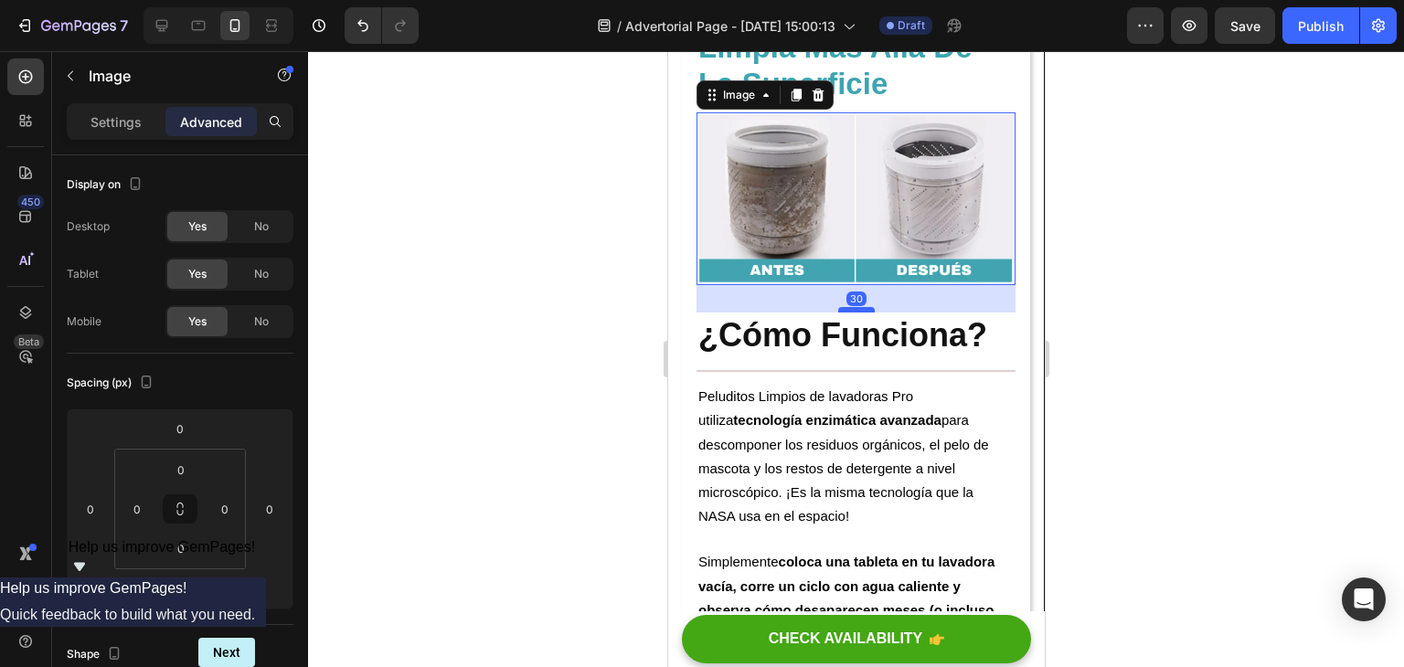
click at [854, 313] on div at bounding box center [856, 309] width 37 height 5
type input "30"
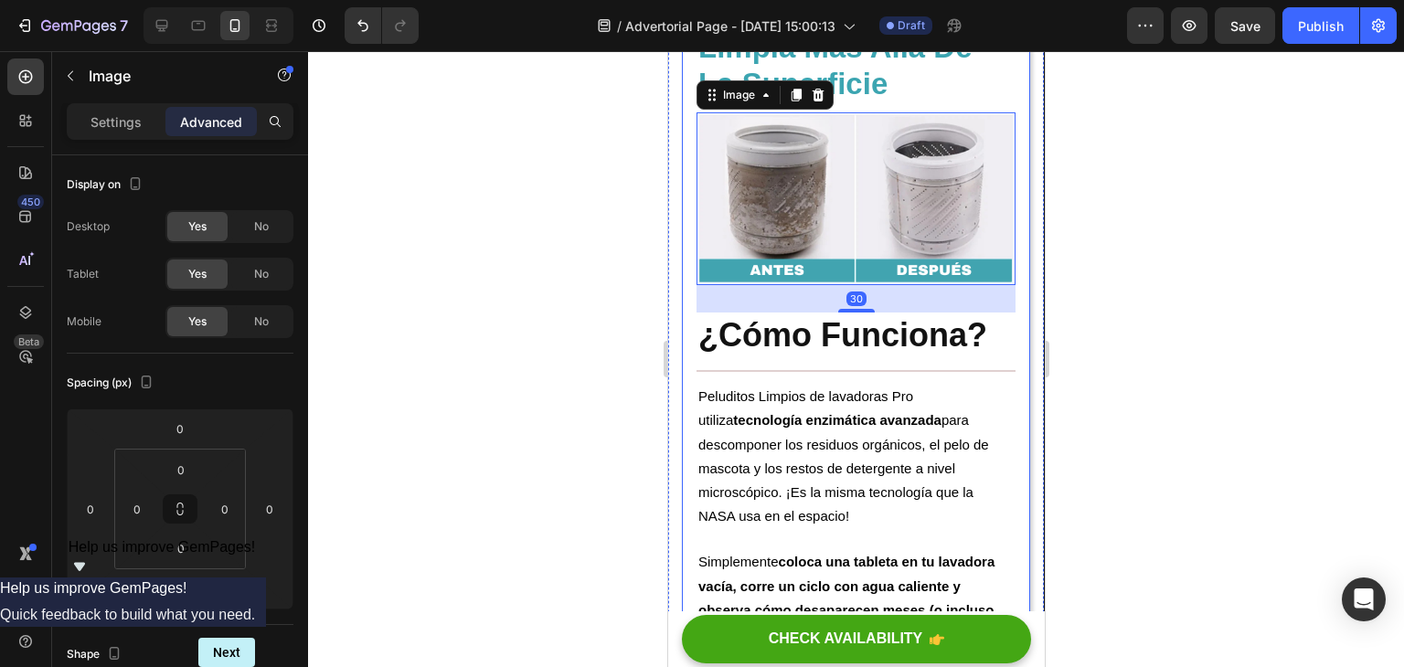
click at [1102, 400] on div at bounding box center [856, 359] width 1096 height 616
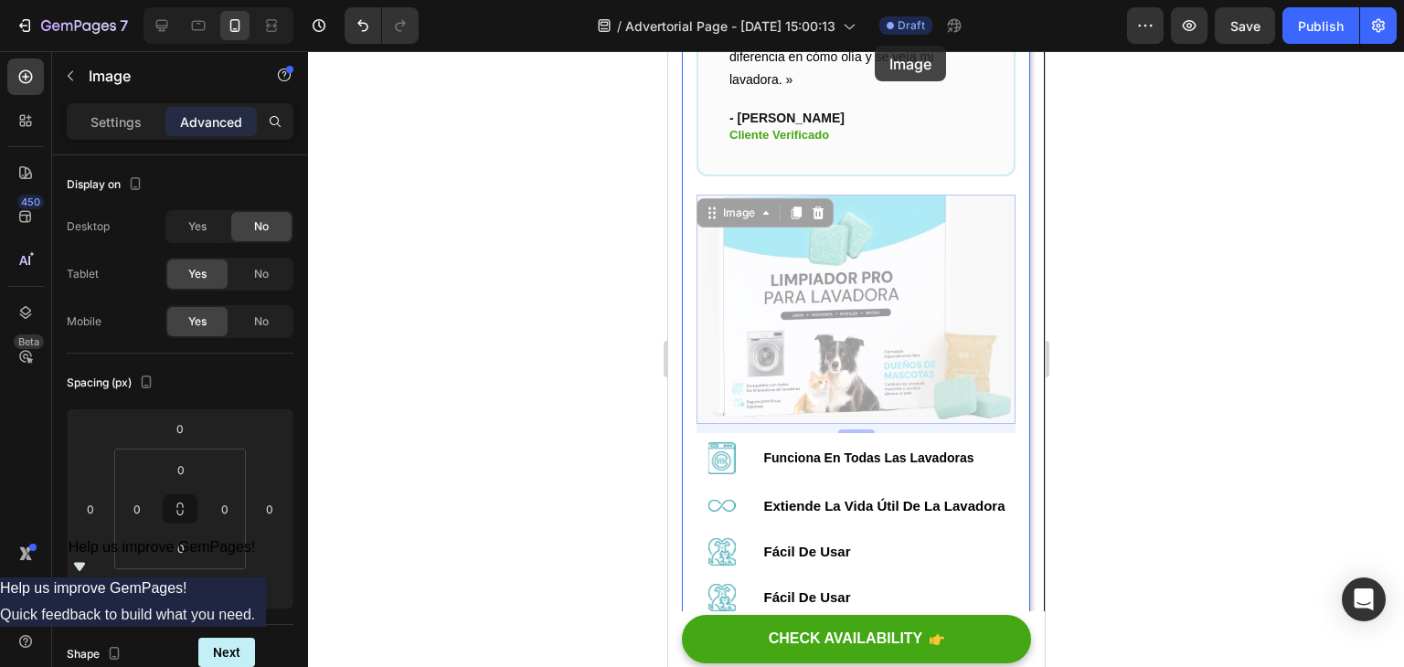
scroll to position [5750, 0]
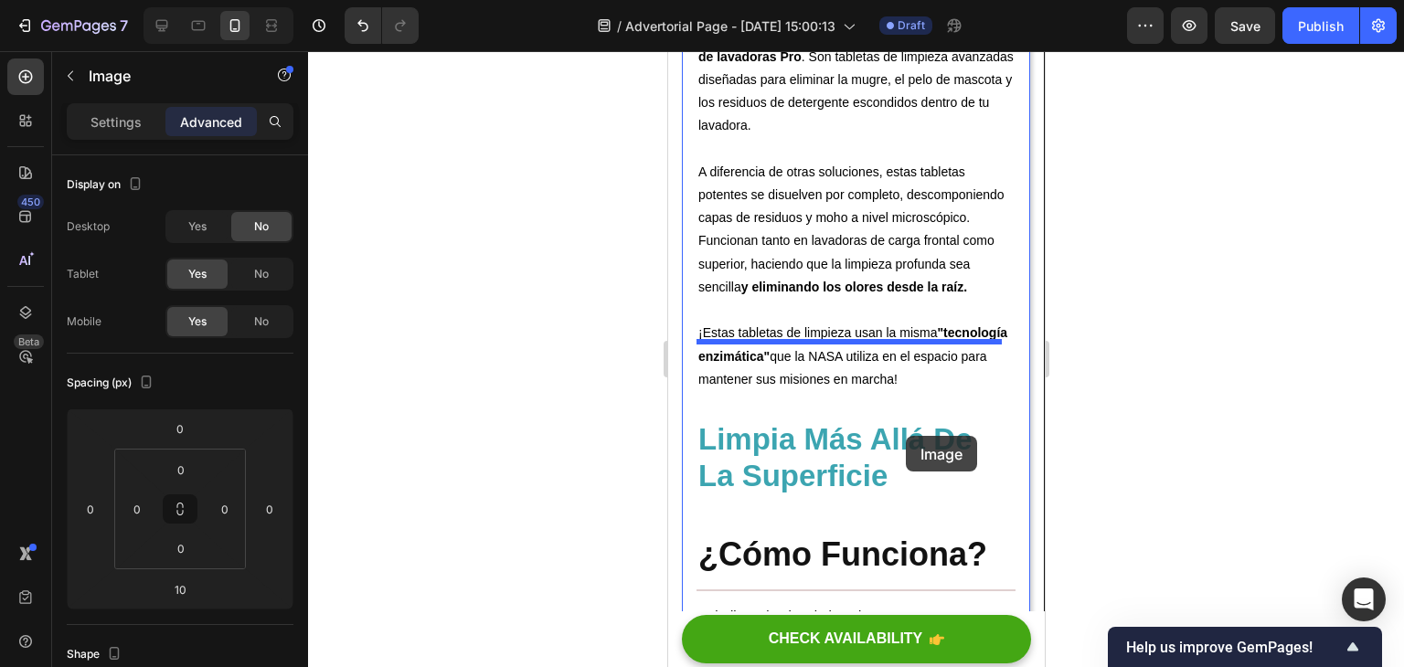
scroll to position [2441, 0]
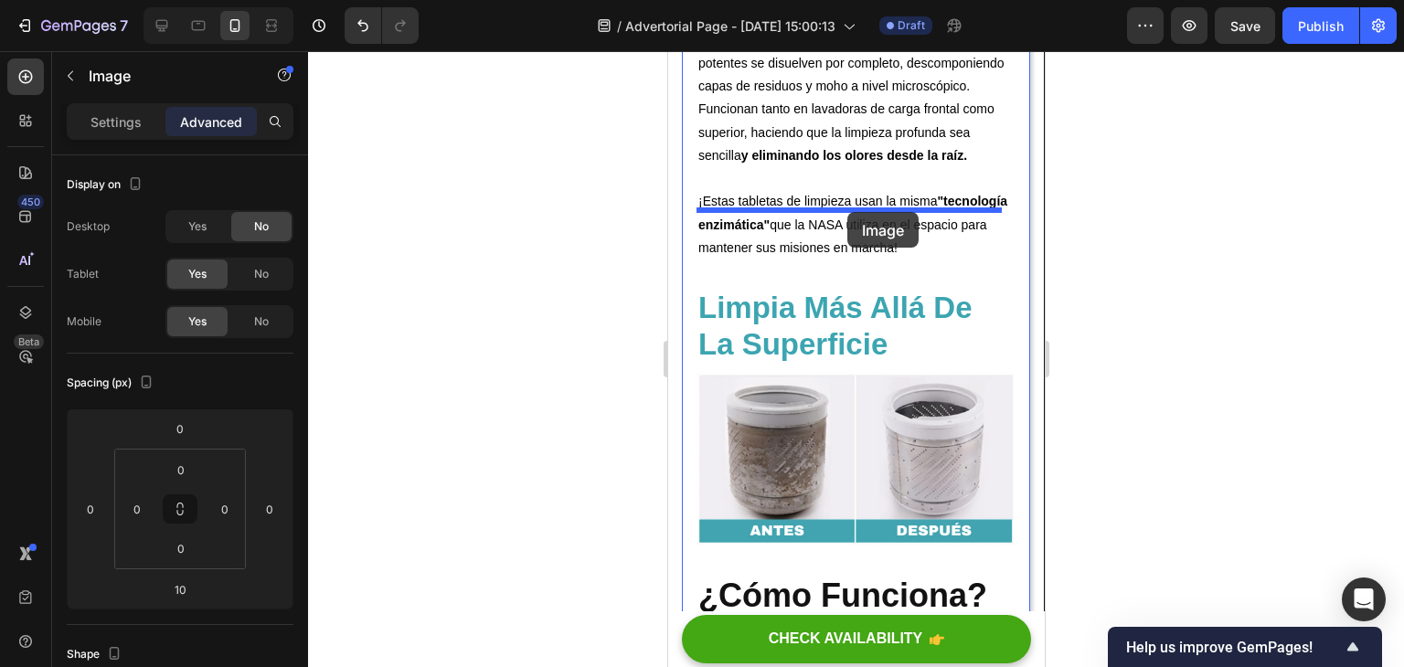
click at [847, 212] on div "Pixel 7 ( 412 px) iPhone 13 Mini iPhone 13 Pro iPhone 11 Pro Max iPhone 15 Pro …" at bounding box center [855, 676] width 377 height 6133
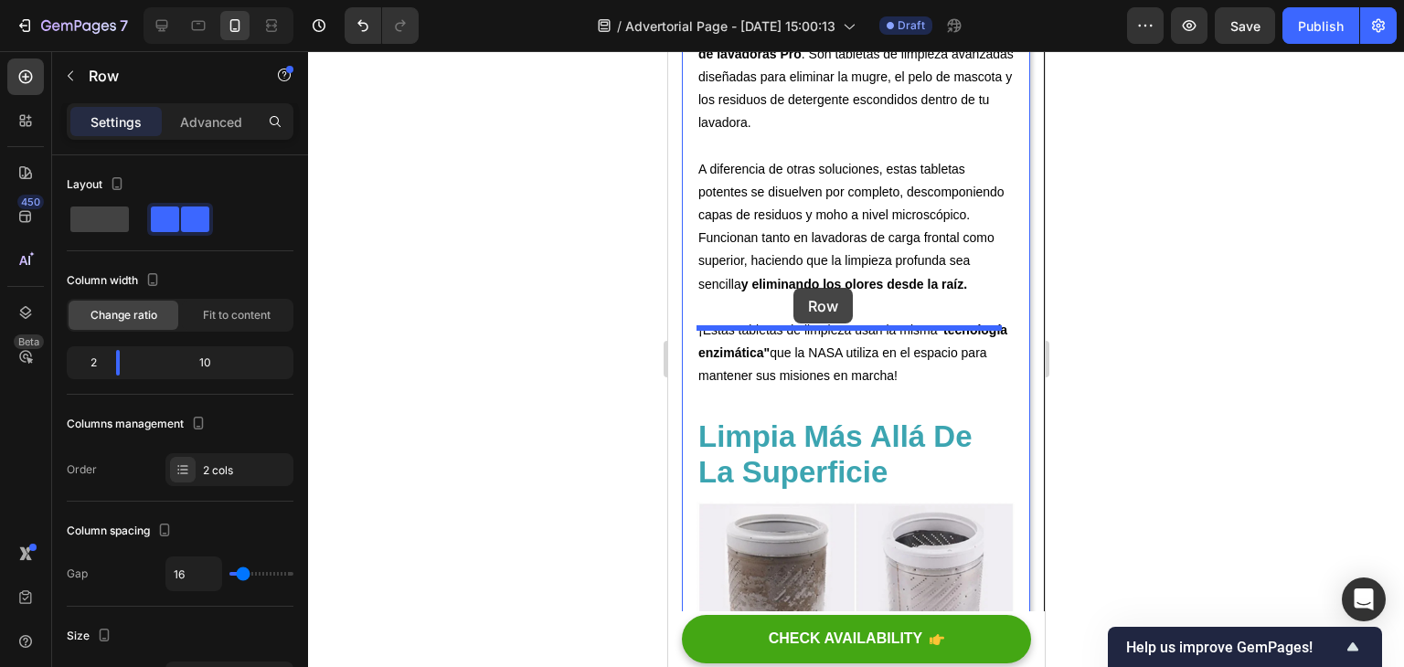
scroll to position [2652, 0]
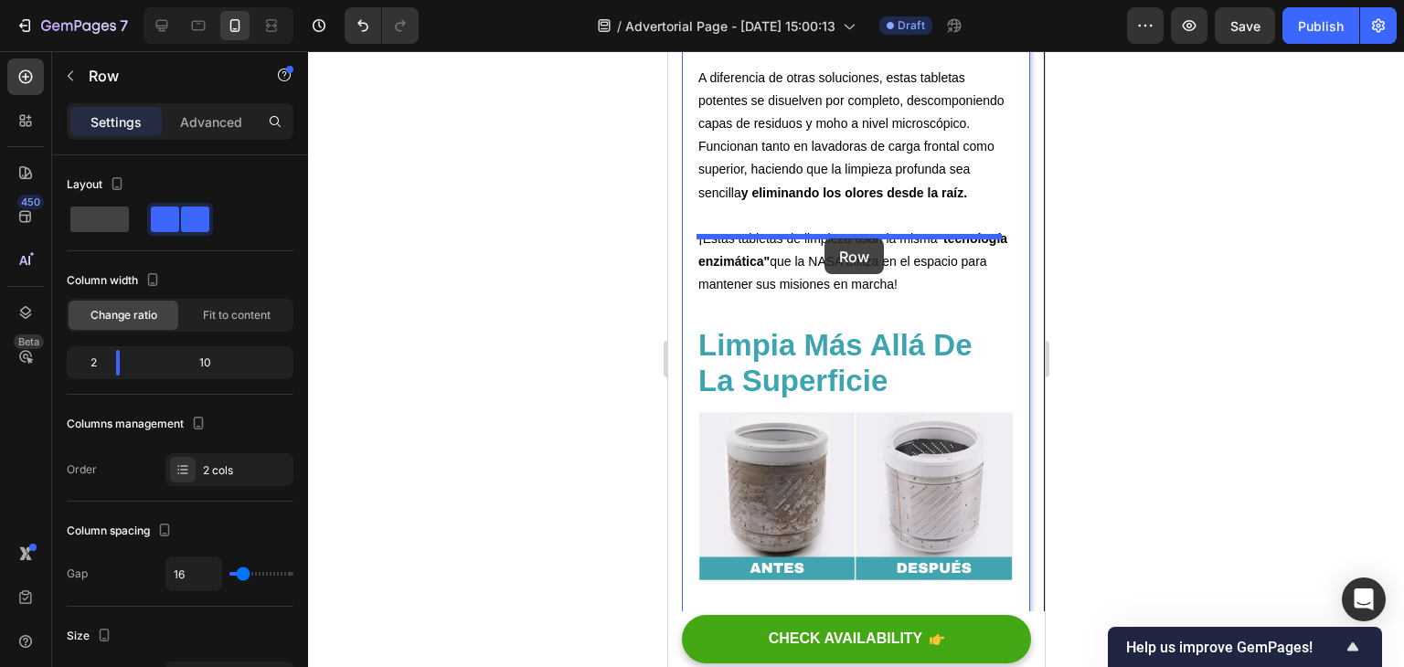
drag, startPoint x: 747, startPoint y: 363, endPoint x: 824, endPoint y: 236, distance: 148.5
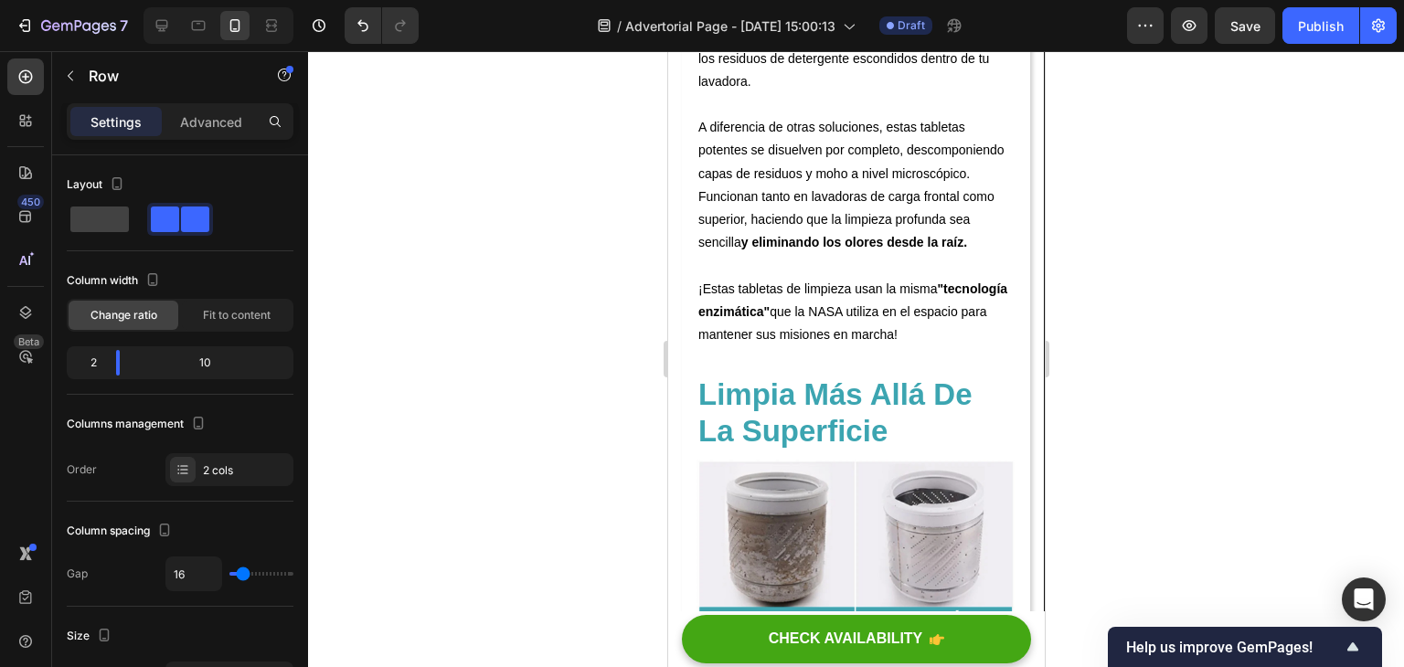
click at [1158, 291] on div at bounding box center [856, 359] width 1096 height 616
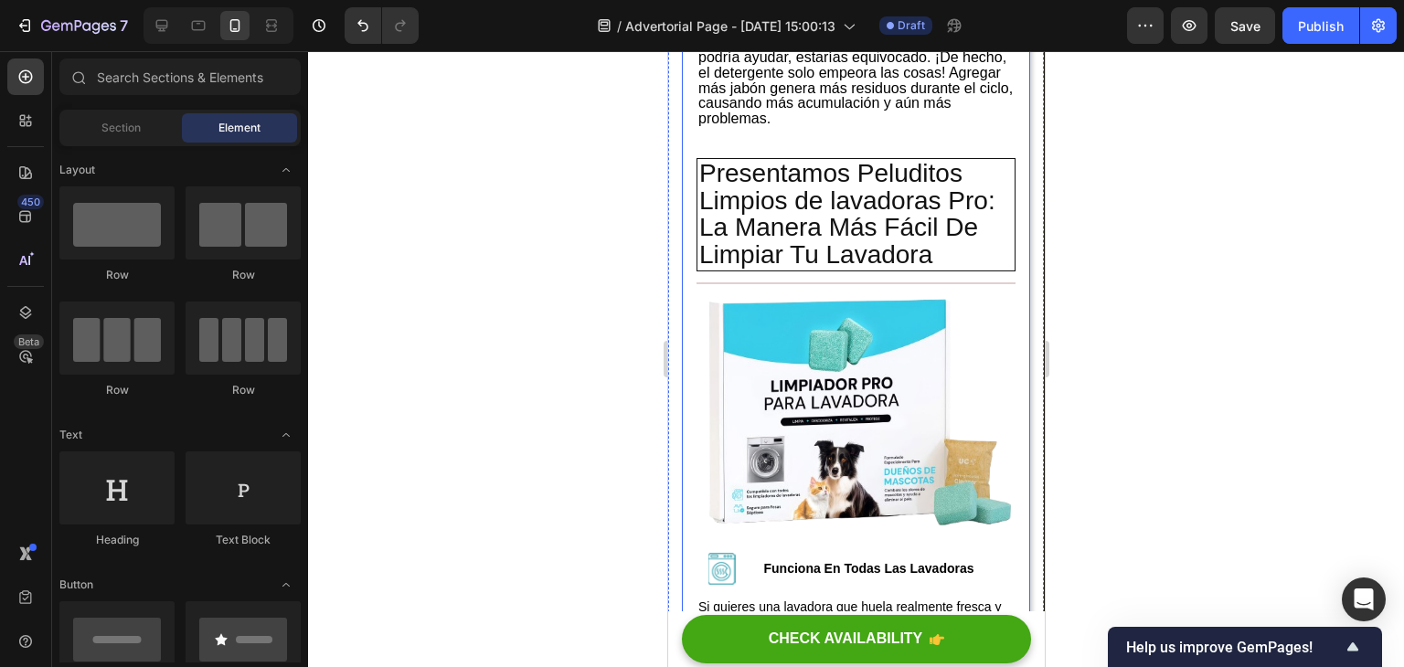
scroll to position [2377, 0]
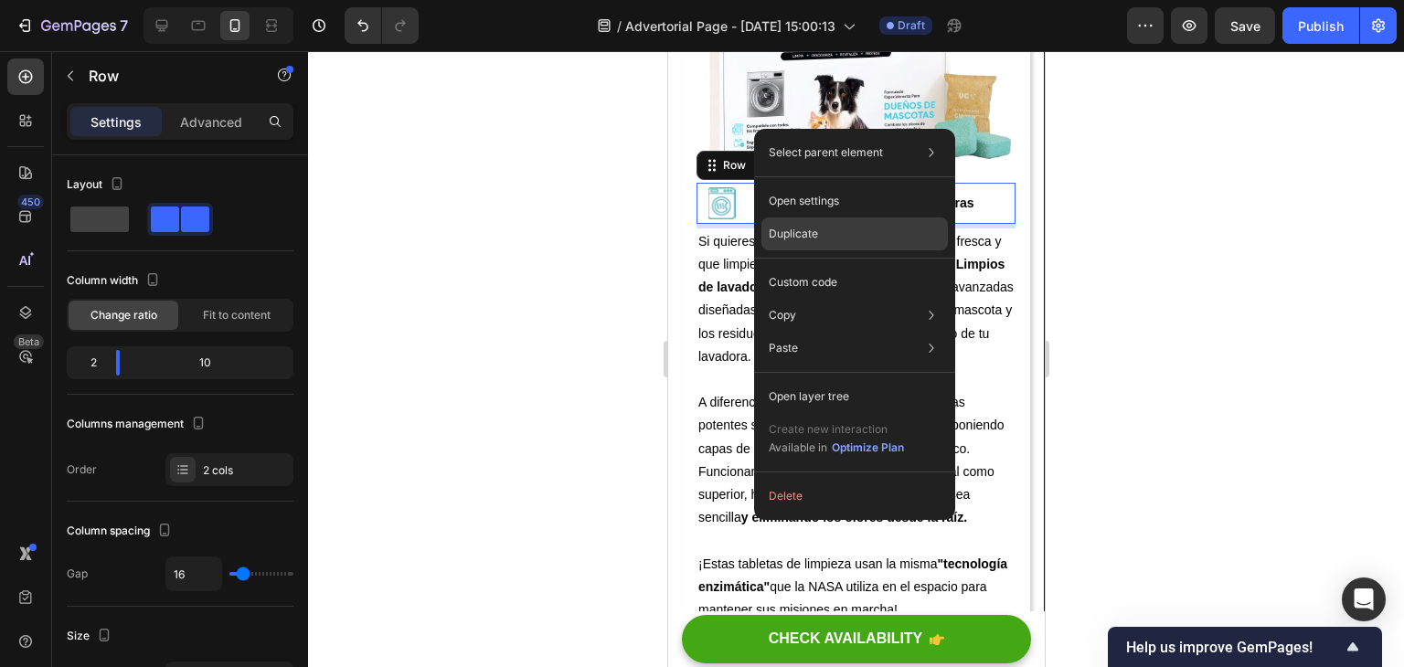
click at [823, 229] on div "Duplicate" at bounding box center [855, 234] width 187 height 33
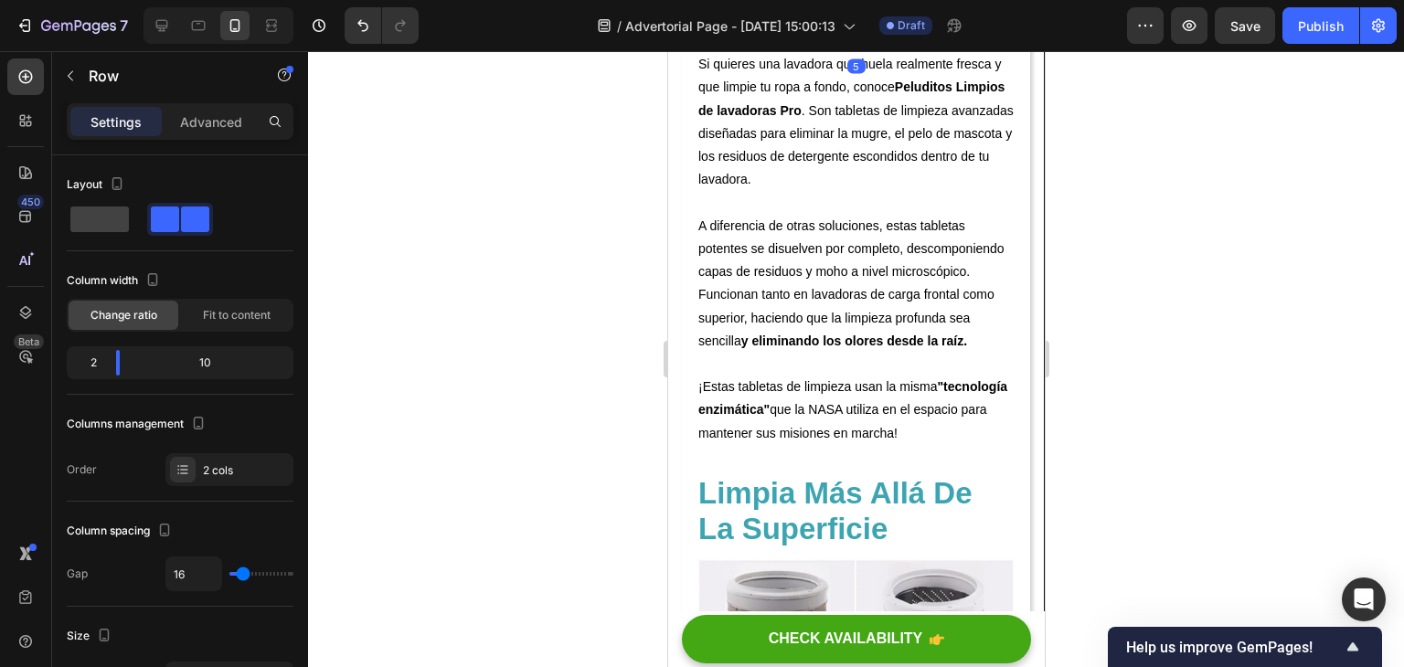
scroll to position [2560, 0]
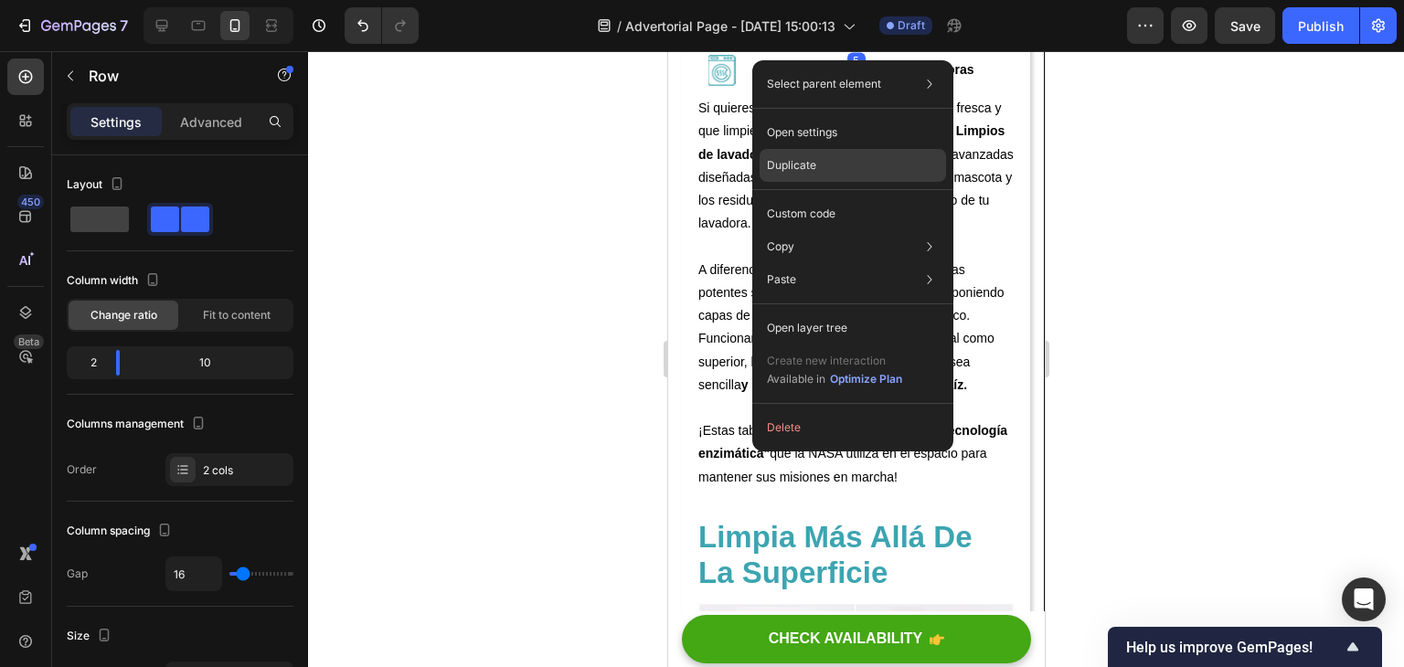
drag, startPoint x: 821, startPoint y: 165, endPoint x: 147, endPoint y: 209, distance: 675.3
click at [821, 165] on div "Duplicate" at bounding box center [853, 165] width 187 height 33
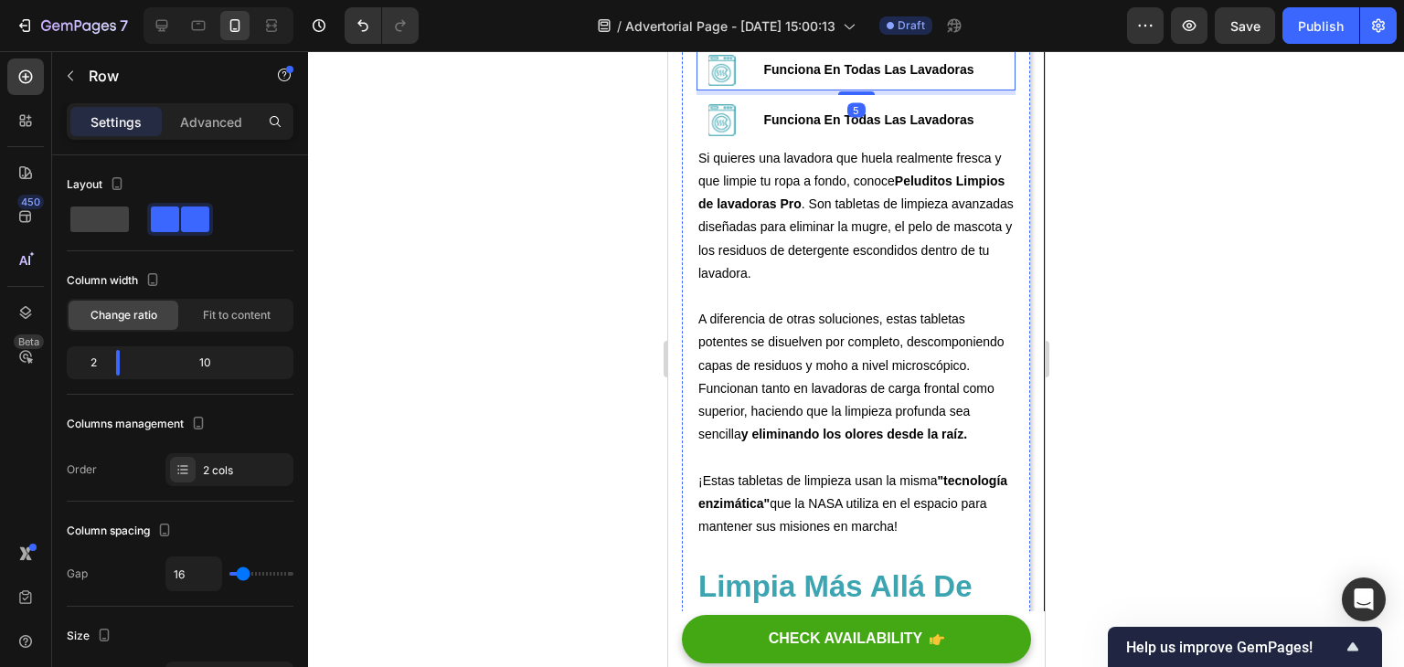
click at [747, 41] on div "Image Funciona En Todas Las Lavadoras Text Block Row" at bounding box center [855, 20] width 319 height 41
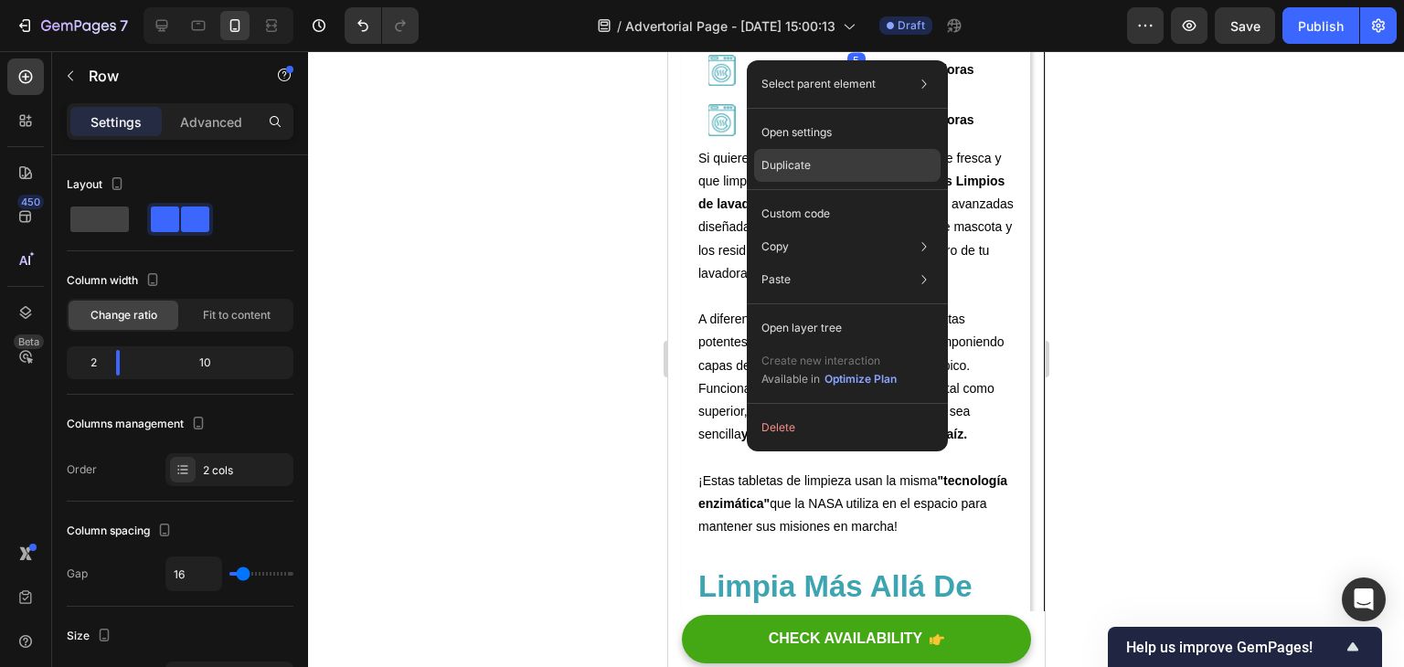
drag, startPoint x: 814, startPoint y: 165, endPoint x: 133, endPoint y: 201, distance: 681.2
click at [814, 165] on div "Duplicate" at bounding box center [847, 165] width 187 height 33
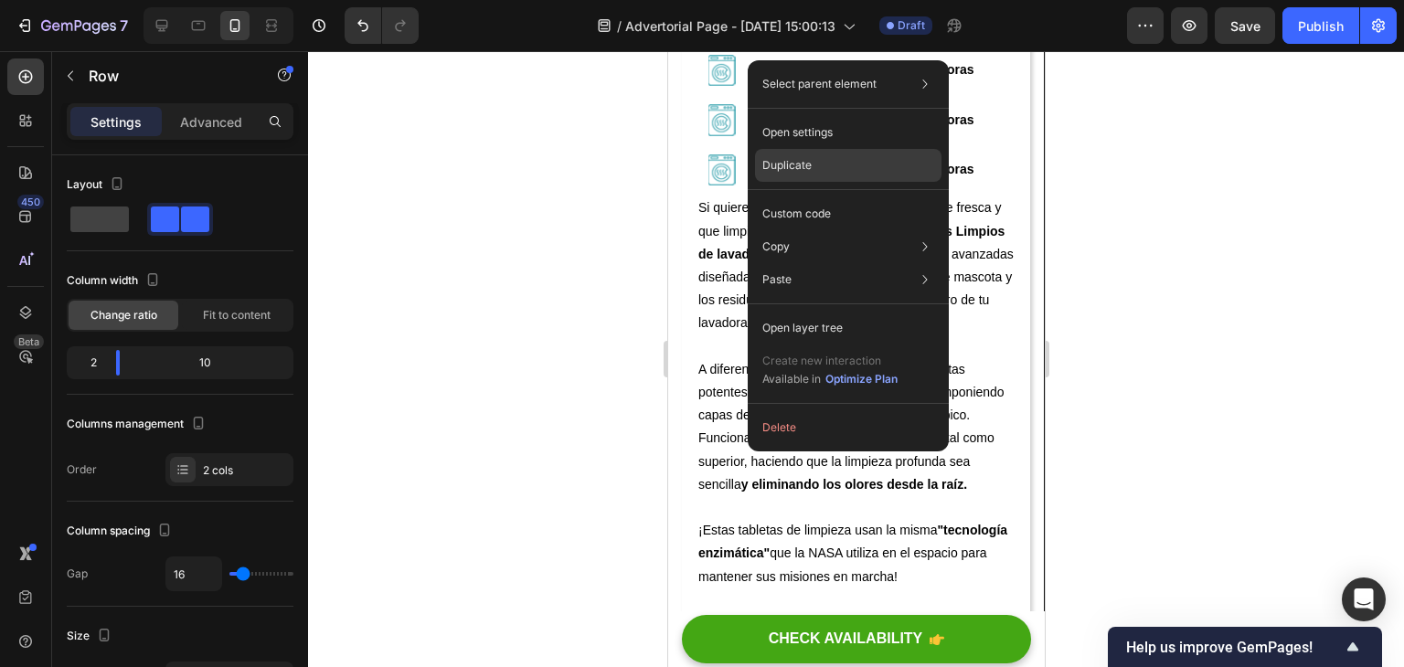
click at [797, 155] on div "Duplicate" at bounding box center [848, 165] width 187 height 33
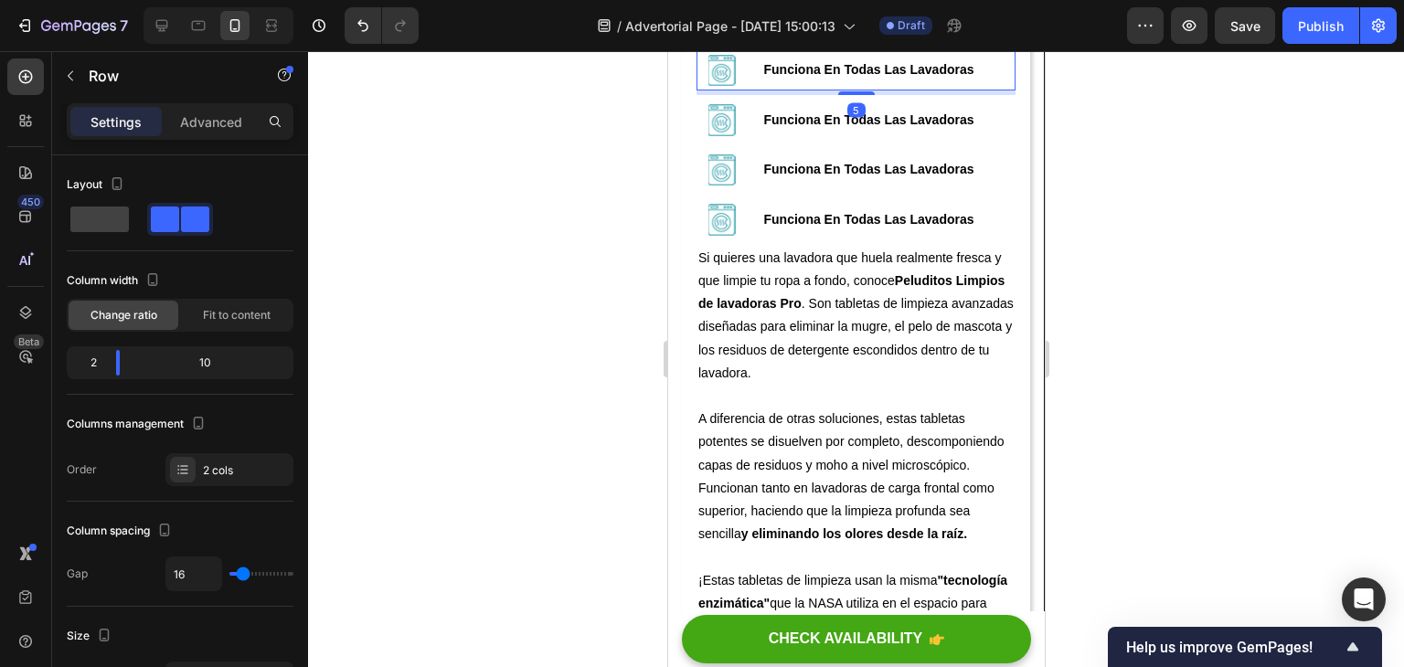
click at [1174, 285] on div at bounding box center [856, 359] width 1096 height 616
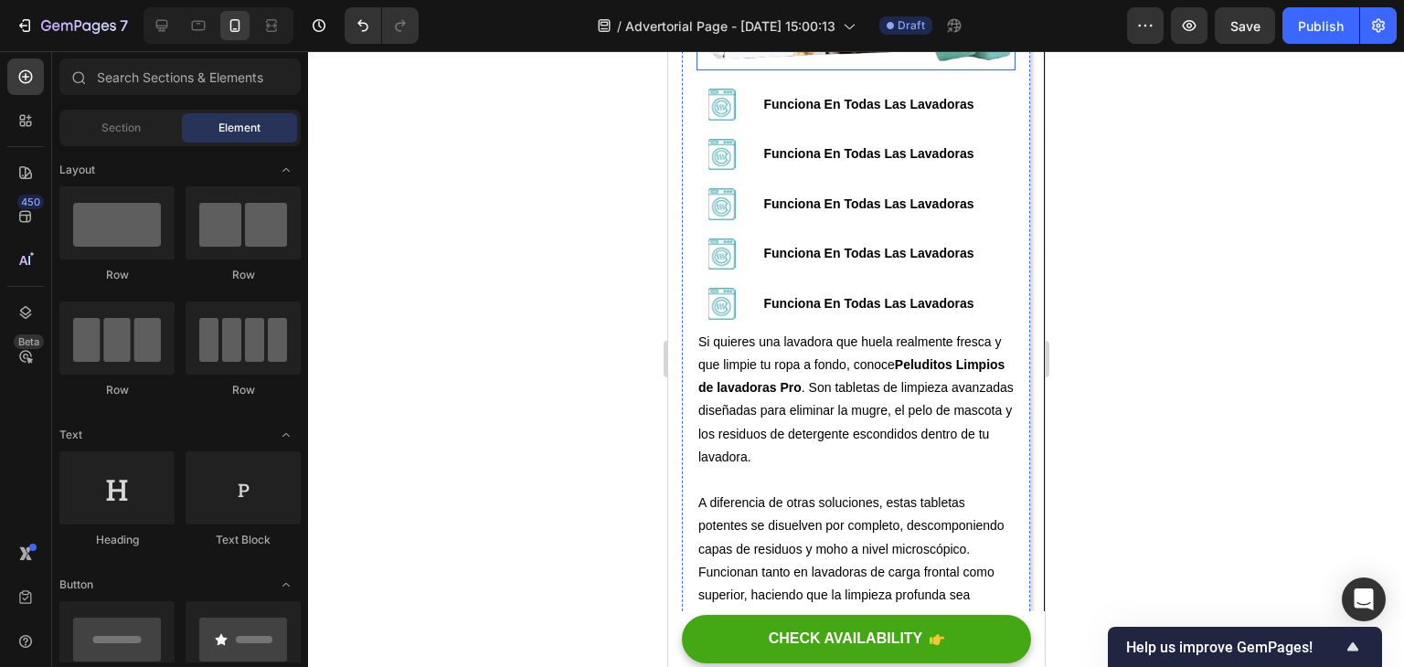
scroll to position [2469, 0]
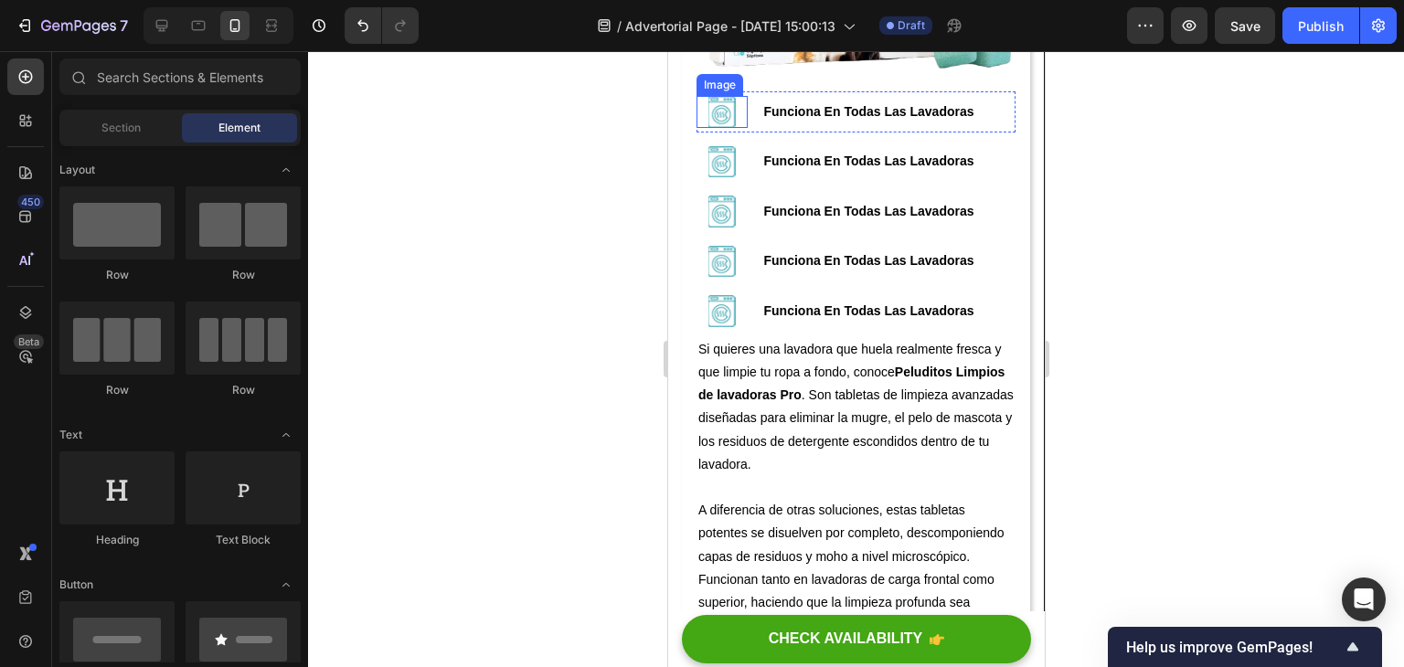
click at [728, 128] on img at bounding box center [721, 112] width 27 height 32
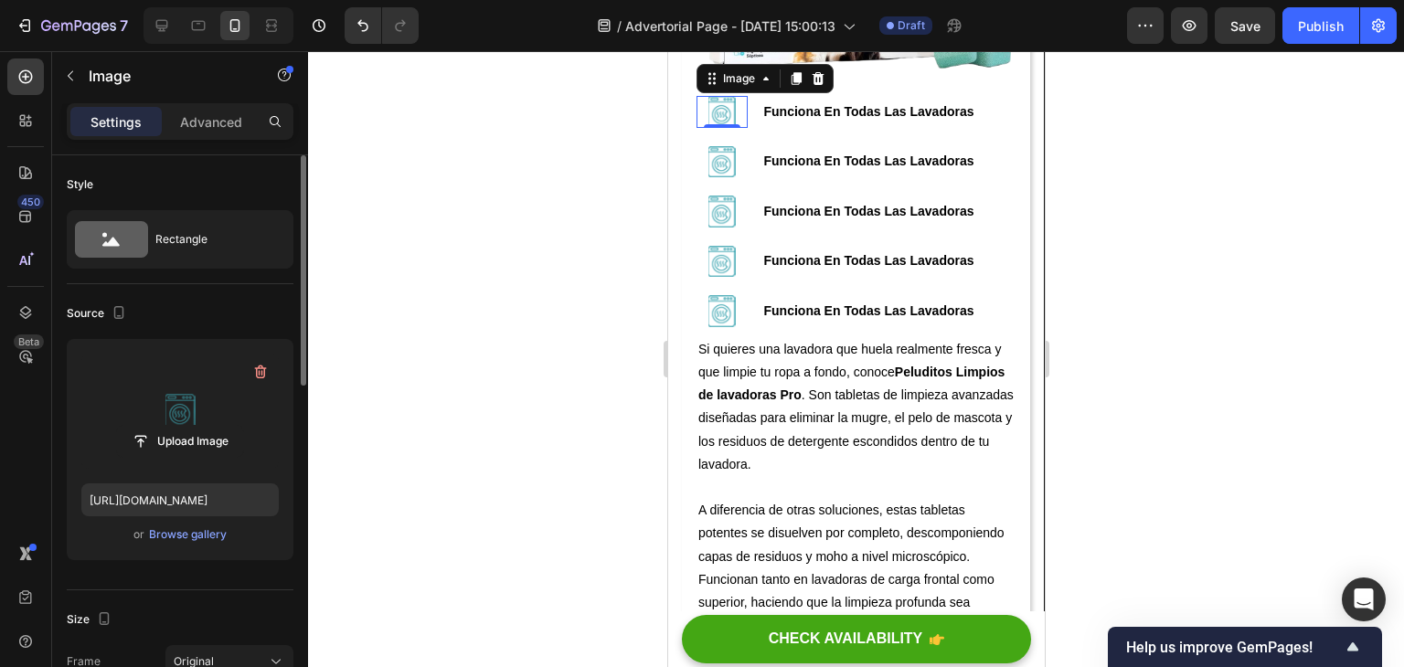
click at [168, 415] on label at bounding box center [179, 411] width 197 height 115
click at [168, 426] on input "file" at bounding box center [180, 441] width 126 height 31
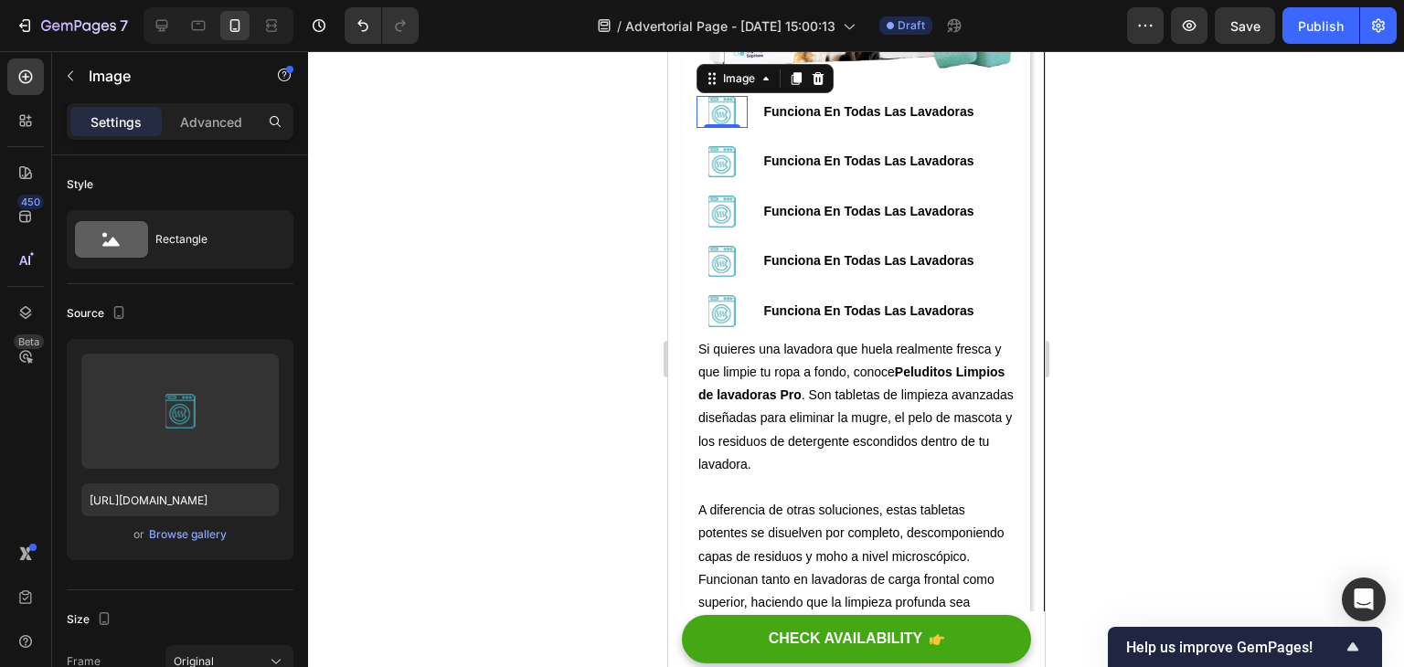
click at [722, 128] on img at bounding box center [721, 112] width 27 height 32
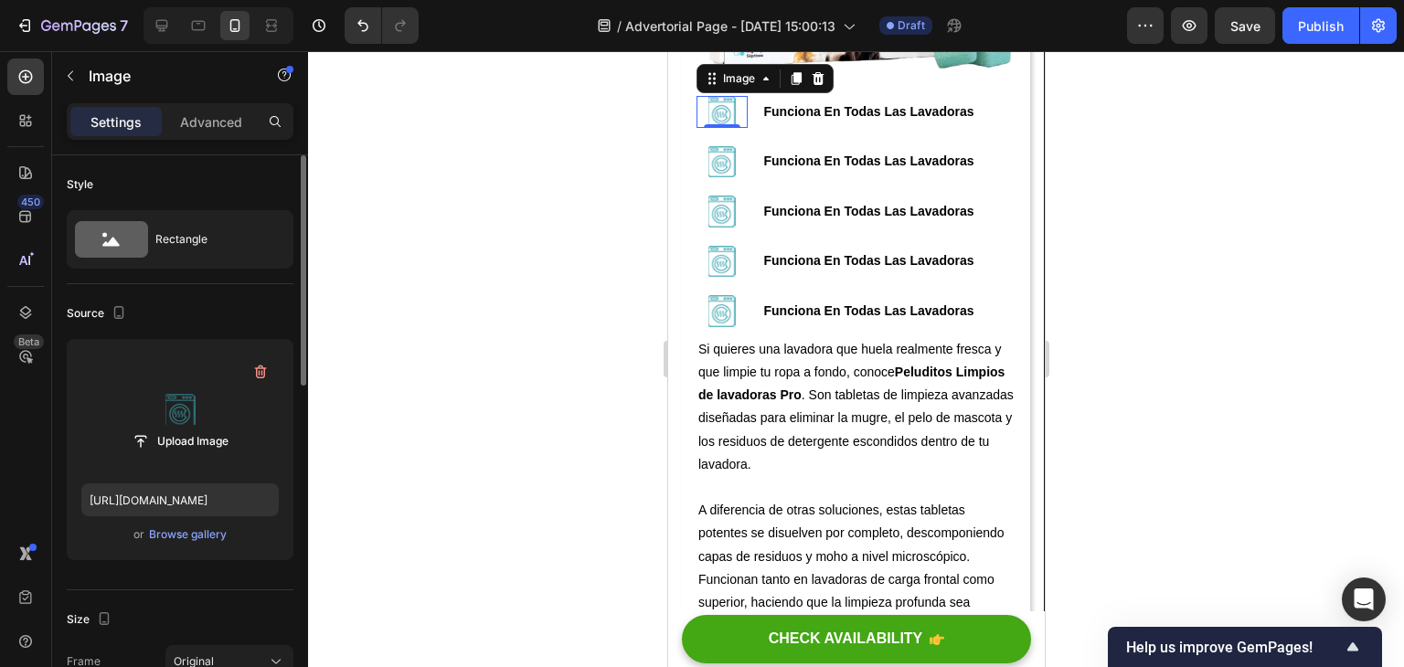
click at [189, 422] on label at bounding box center [179, 411] width 197 height 115
click at [189, 426] on input "file" at bounding box center [180, 441] width 126 height 31
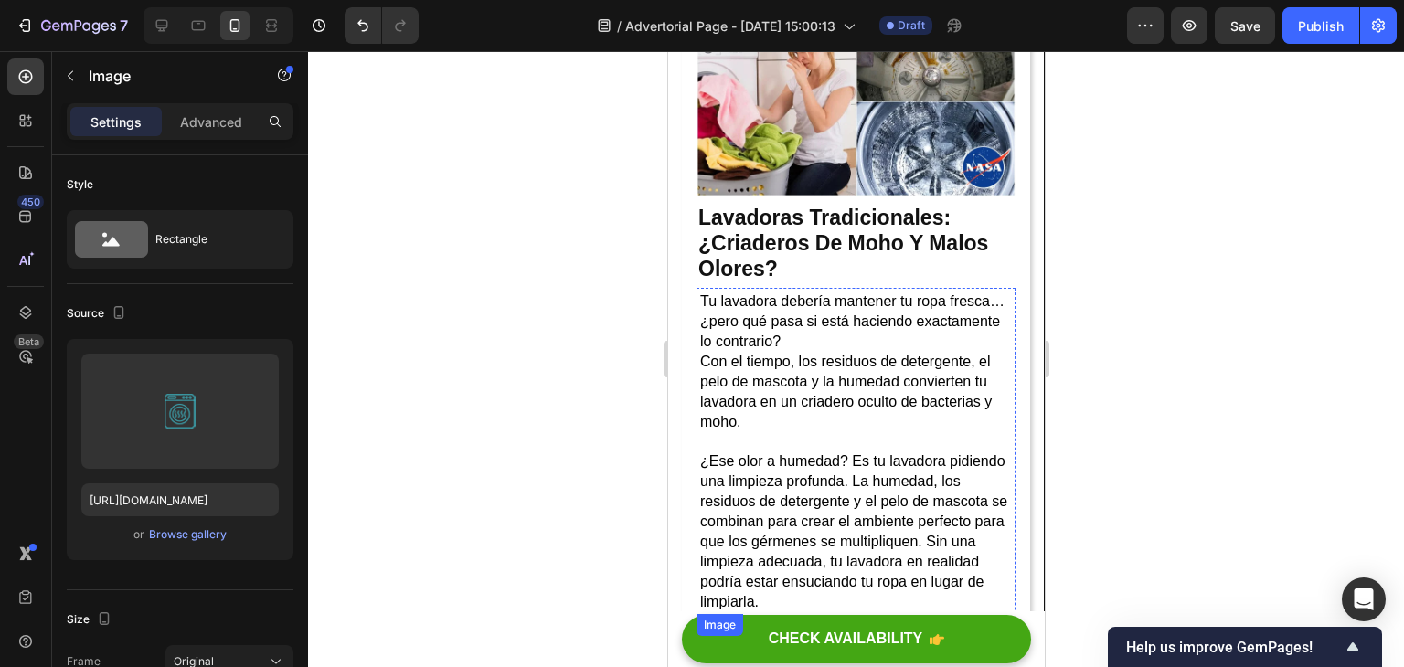
scroll to position [0, 0]
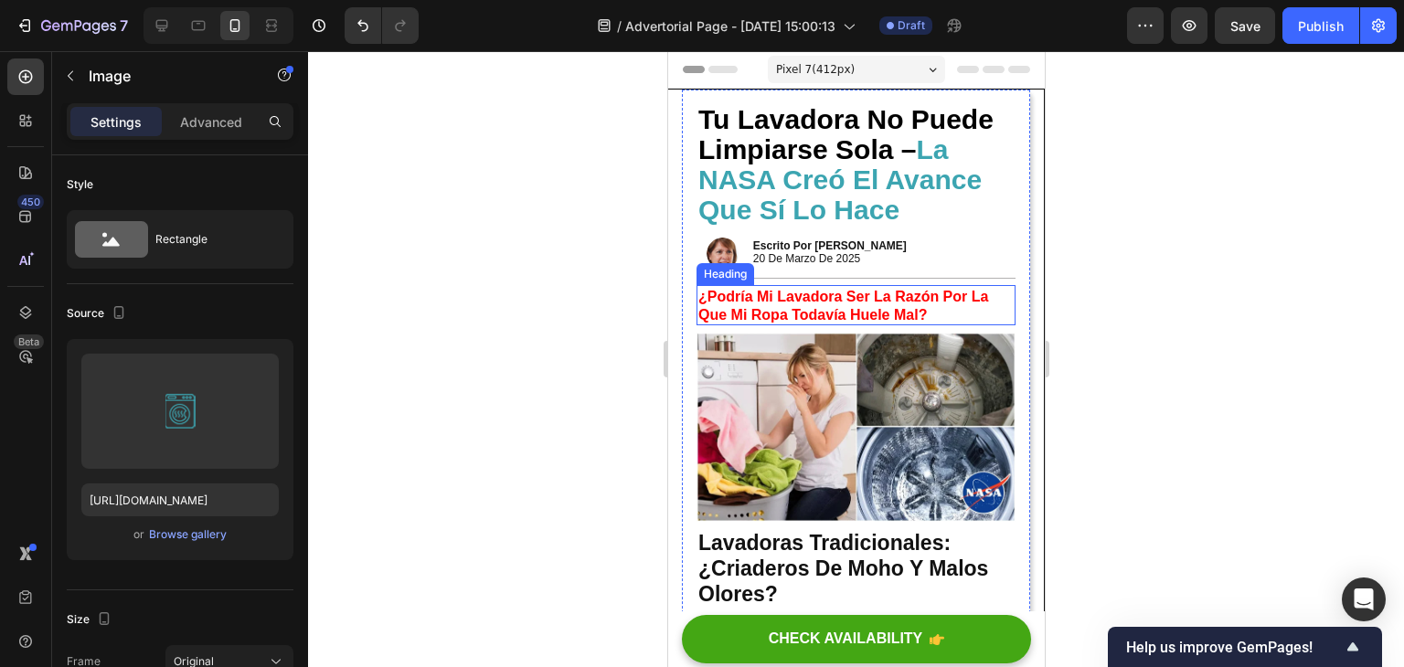
click at [874, 305] on strong "¿Podría Mi Lavadora Ser La Razón Por La Que Mi Ropa Todavía Huele Mal?" at bounding box center [843, 306] width 290 height 34
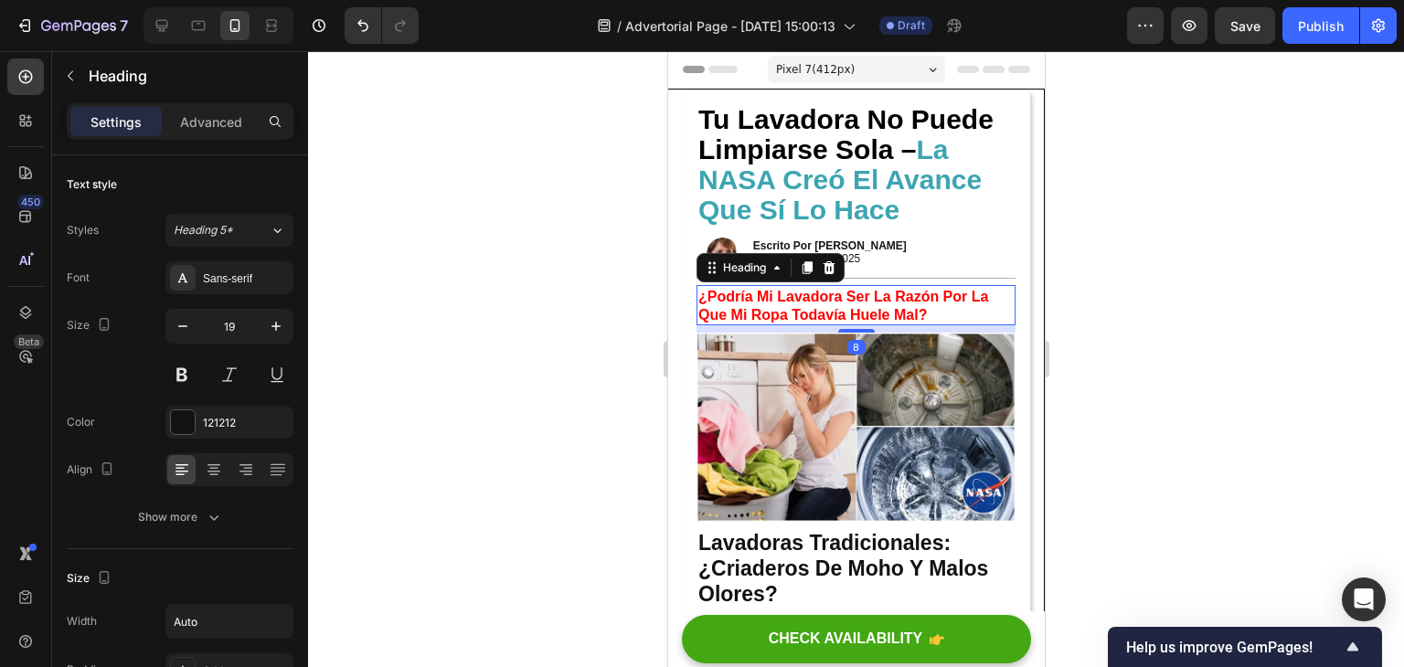
click at [944, 312] on h2 "¿Podría Mi Lavadora Ser La Razón Por La Que Mi Ropa Todavía Huele Mal?" at bounding box center [855, 305] width 319 height 40
click at [943, 312] on p "¿Podría Mi Lavadora Ser La Razón Por La Que Mi Ropa Todavía Huele Mal?" at bounding box center [855, 305] width 315 height 37
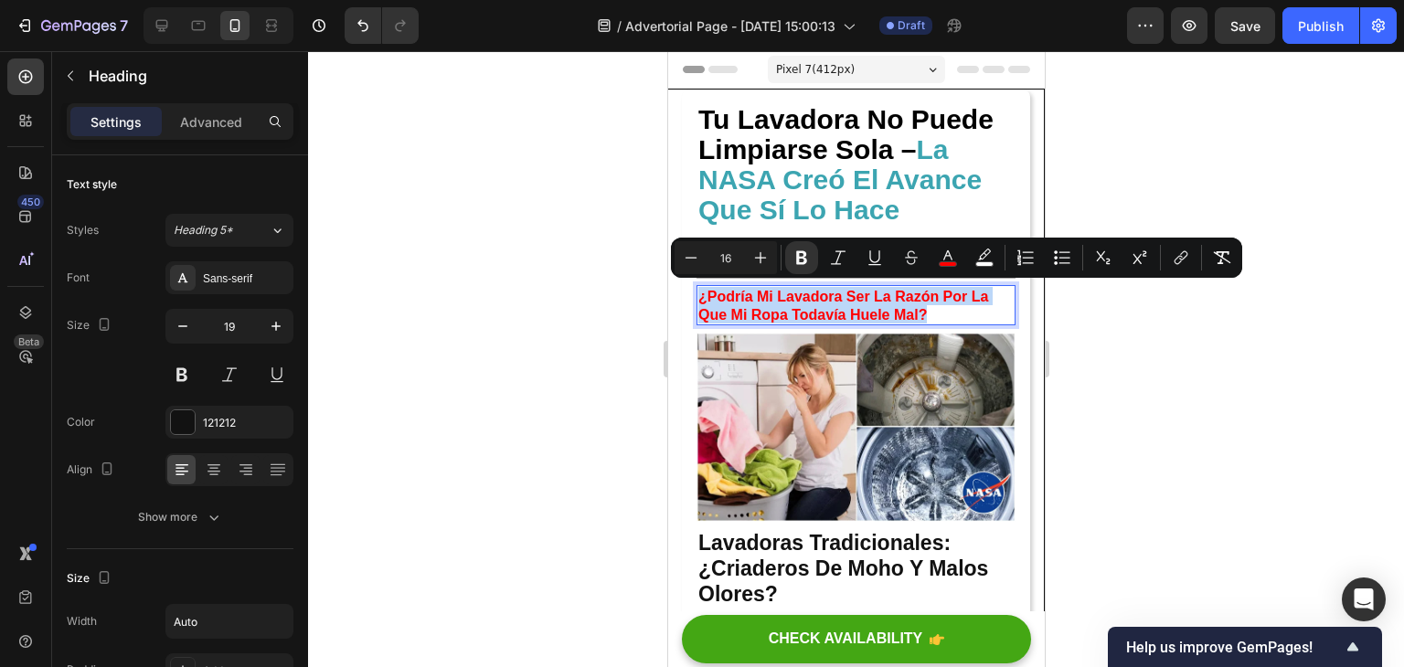
drag, startPoint x: 944, startPoint y: 312, endPoint x: 698, endPoint y: 285, distance: 247.4
click at [698, 287] on p "¿Podría Mi Lavadora Ser La Razón Por La Que Mi Ropa Todavía Huele Mal?" at bounding box center [855, 305] width 315 height 37
click at [951, 259] on icon "Editor contextual toolbar" at bounding box center [948, 258] width 18 height 18
type input "FF0000"
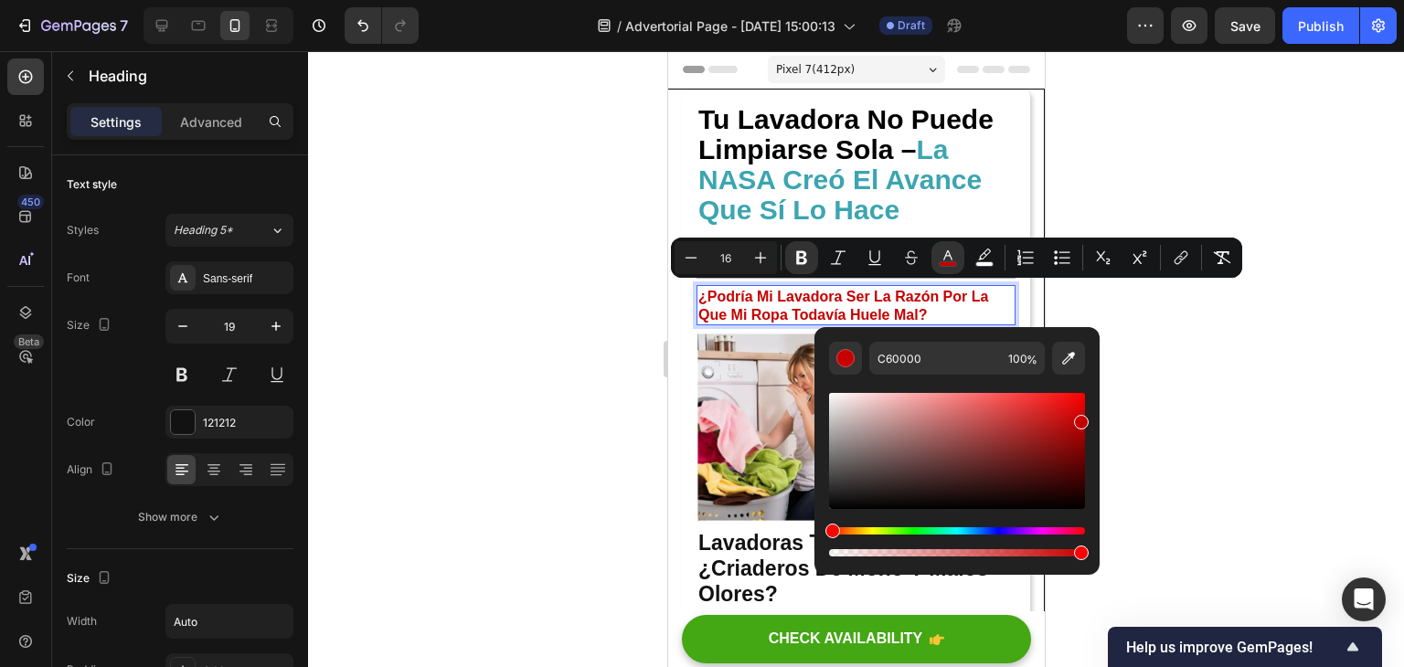
drag, startPoint x: 1083, startPoint y: 396, endPoint x: 1092, endPoint y: 418, distance: 23.8
click at [1092, 418] on div "C60000 100 %" at bounding box center [957, 443] width 285 height 233
type input "EF0202"
drag, startPoint x: 1077, startPoint y: 423, endPoint x: 1083, endPoint y: 400, distance: 24.4
click at [1083, 400] on div "Editor contextual toolbar" at bounding box center [1081, 403] width 15 height 15
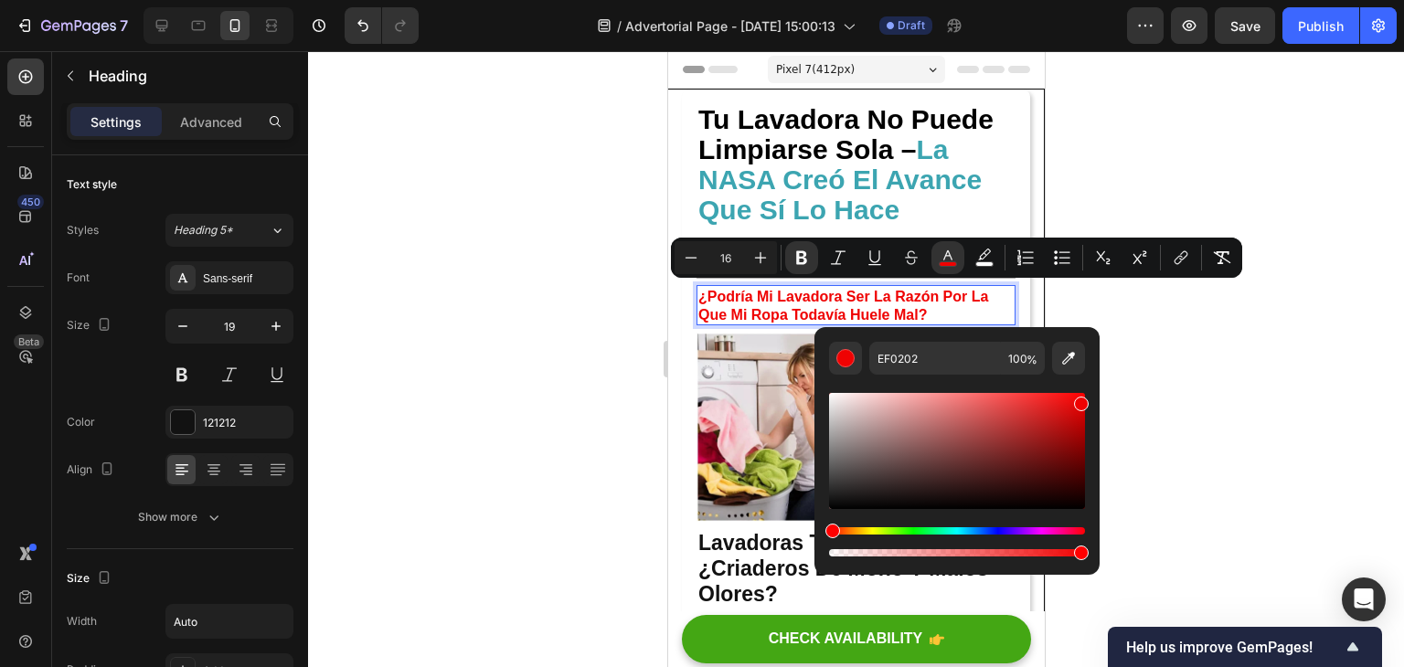
click at [1236, 352] on div at bounding box center [856, 359] width 1096 height 616
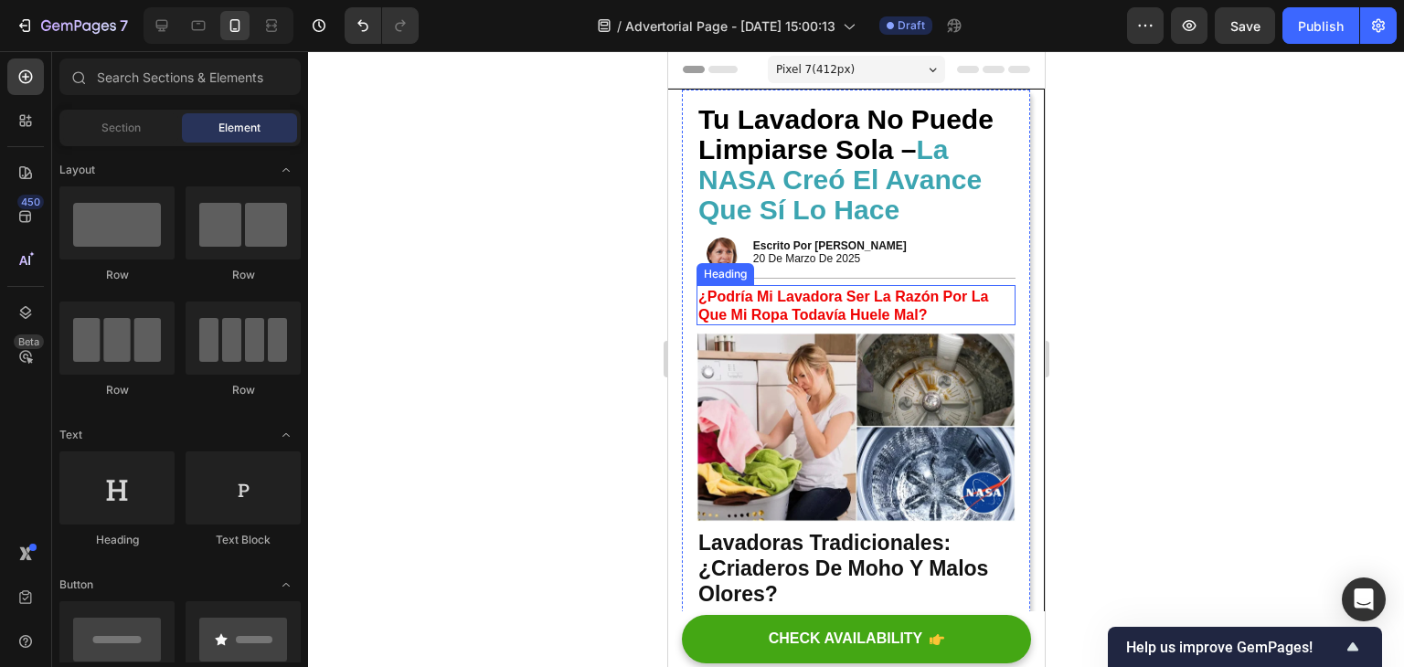
click at [856, 297] on strong "¿Podría Mi Lavadora Ser La Razón Por La Que Mi Ropa Todavía Huele Mal?" at bounding box center [843, 306] width 290 height 34
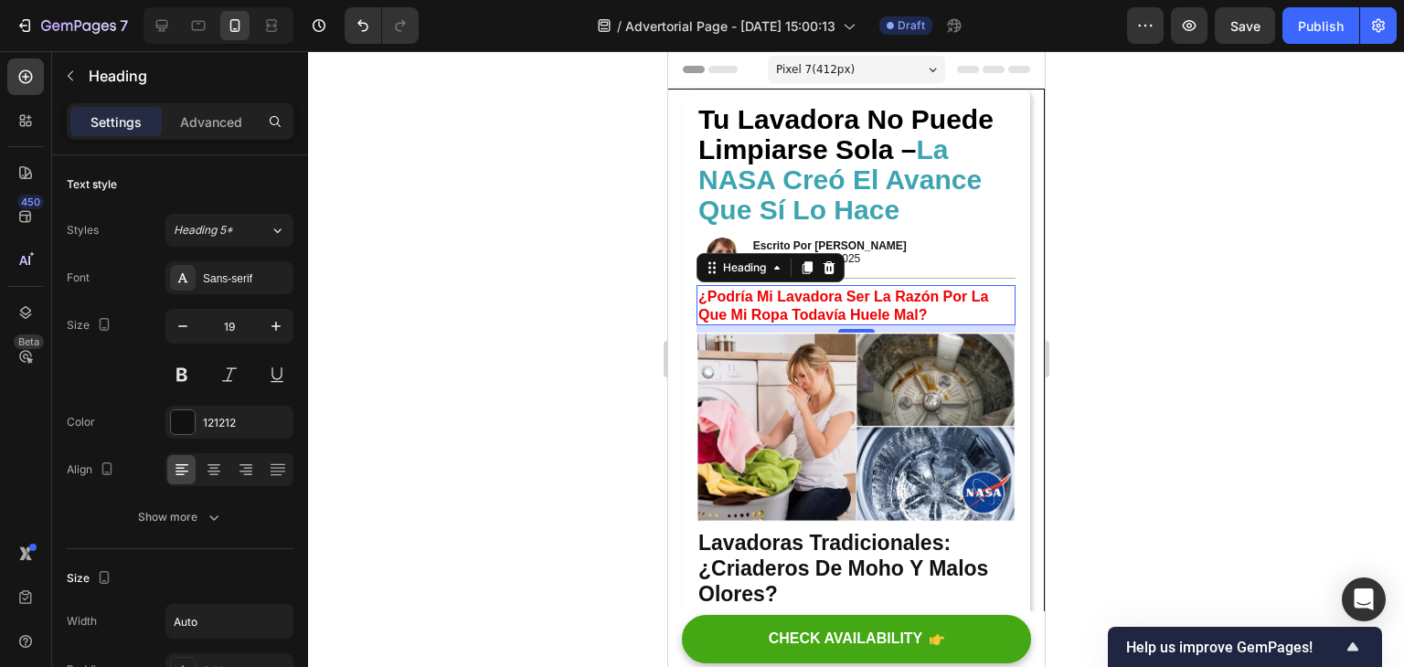
click at [975, 317] on p "¿Podría Mi Lavadora Ser La Razón Por La Que Mi Ropa Todavía Huele Mal?" at bounding box center [855, 305] width 315 height 37
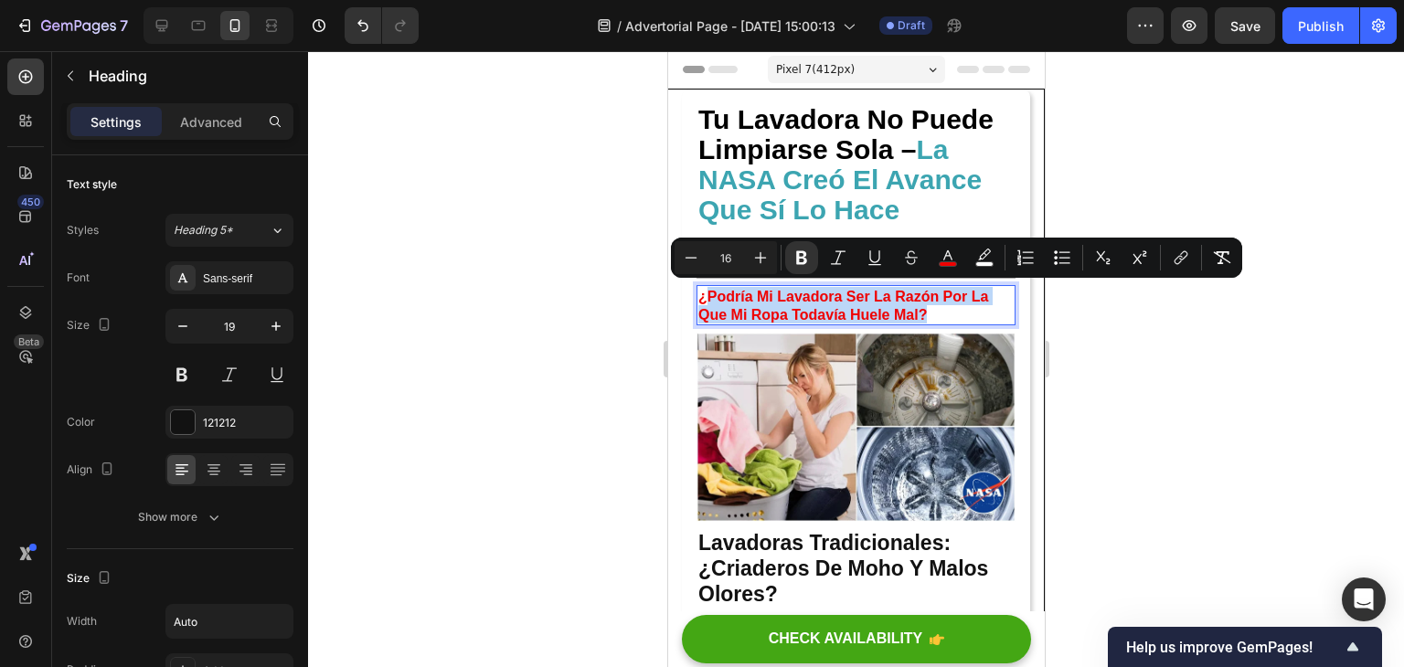
drag, startPoint x: 976, startPoint y: 310, endPoint x: 702, endPoint y: 287, distance: 274.3
click at [702, 287] on p "¿Podría Mi Lavadora Ser La Razón Por La Que Mi Ropa Todavía Huele Mal?" at bounding box center [855, 305] width 315 height 37
click at [955, 248] on button "color" at bounding box center [948, 257] width 33 height 33
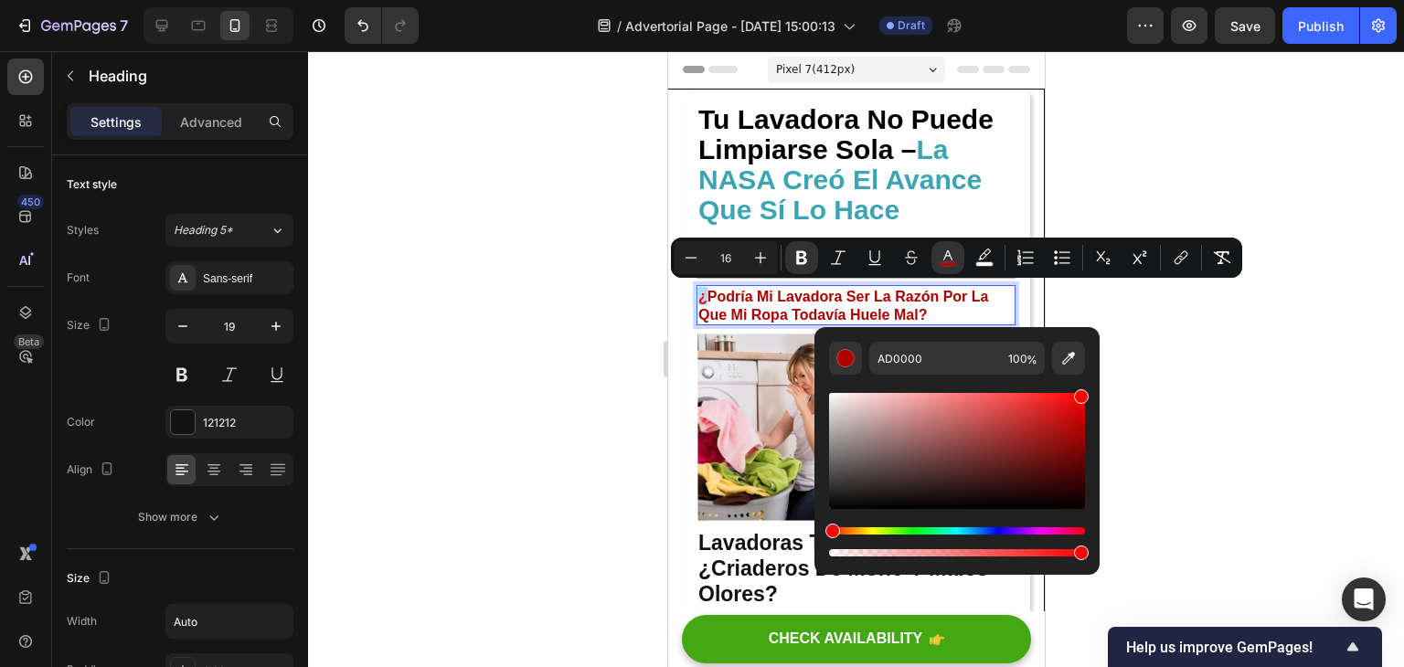
type input "FF0000"
drag, startPoint x: 1079, startPoint y: 403, endPoint x: 1141, endPoint y: 321, distance: 103.1
click at [1141, 0] on body "7 / Advertorial Page - Sep 24, 15:00:13 Draft Preview Save Publish 450 Beta Sec…" at bounding box center [702, 0] width 1404 height 0
click at [1146, 319] on div at bounding box center [856, 359] width 1096 height 616
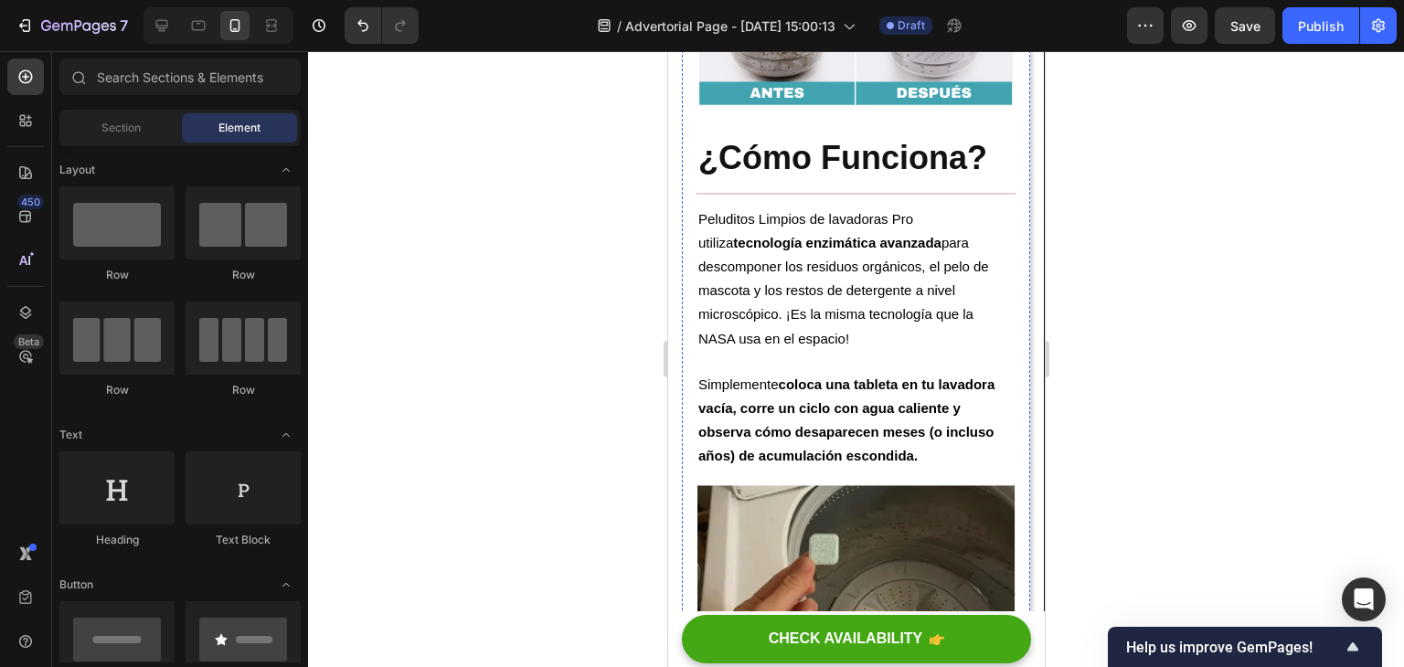
scroll to position [3160, 0]
